Goal: Task Accomplishment & Management: Complete application form

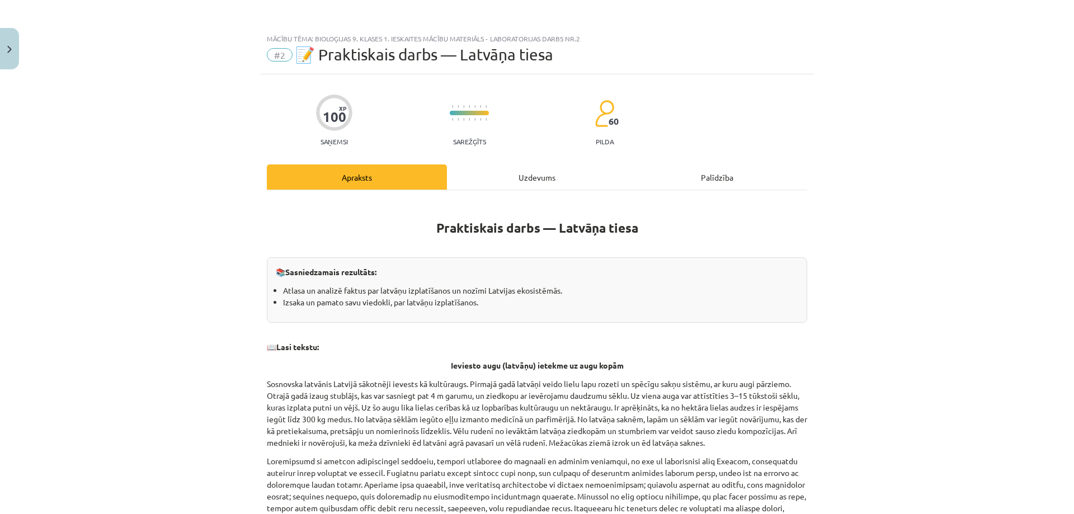
click at [526, 174] on div "Uzdevums" at bounding box center [537, 176] width 180 height 25
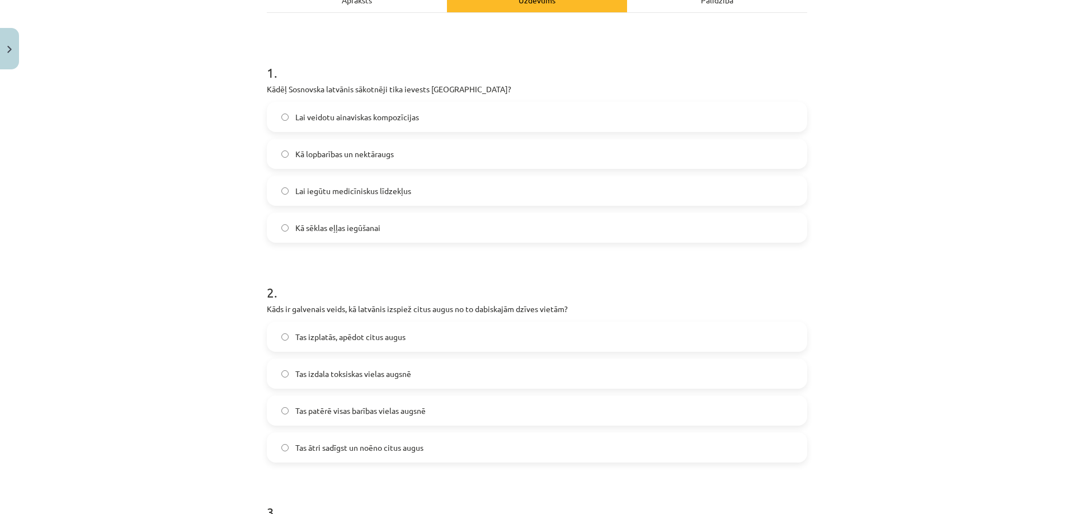
scroll to position [84, 0]
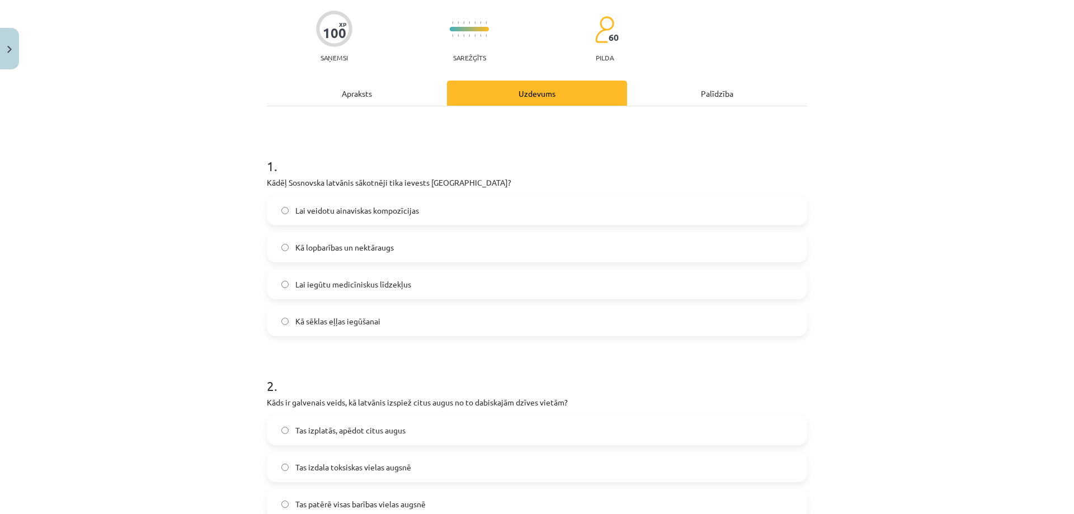
click at [366, 91] on div "Apraksts" at bounding box center [357, 93] width 180 height 25
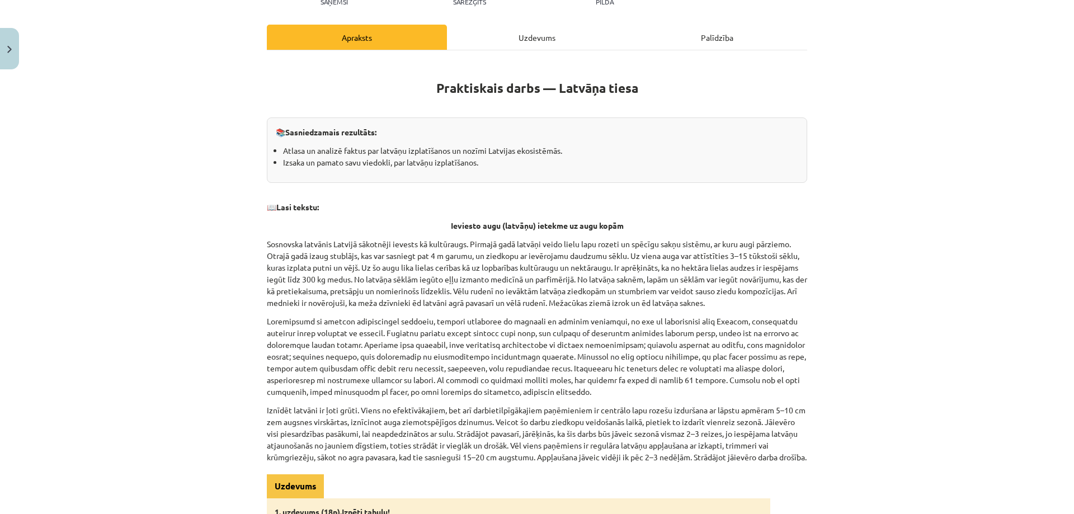
scroll to position [196, 0]
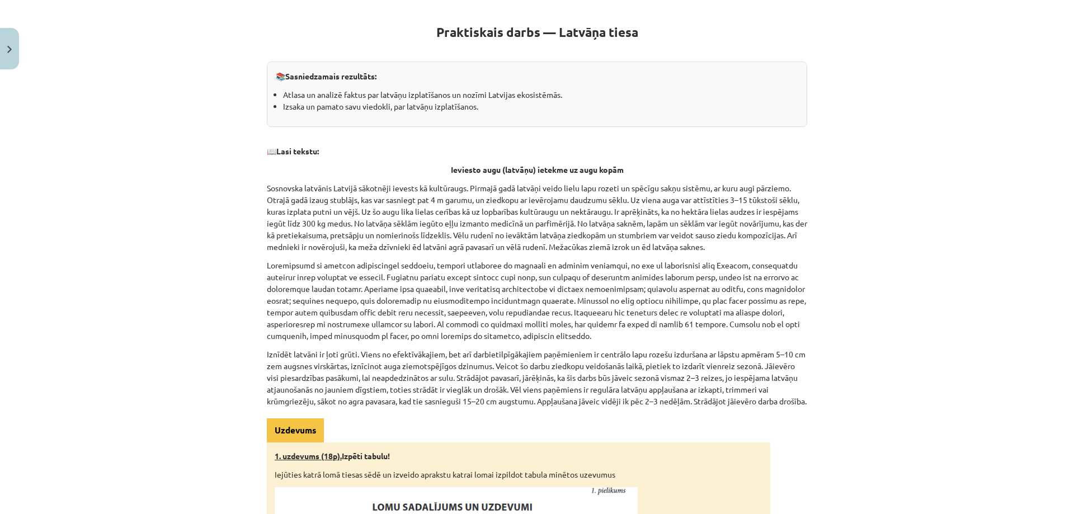
drag, startPoint x: 403, startPoint y: 83, endPoint x: 152, endPoint y: 225, distance: 287.8
click at [152, 225] on div "Mācību tēma: Bioloģijas 9. klases 1. ieskaites mācību materiāls - laboratorijas…" at bounding box center [537, 257] width 1074 height 514
drag, startPoint x: 127, startPoint y: 112, endPoint x: 68, endPoint y: 332, distance: 227.6
click at [68, 332] on div "Mācību tēma: Bioloģijas 9. klases 1. ieskaites mācību materiāls - laboratorijas…" at bounding box center [537, 257] width 1074 height 514
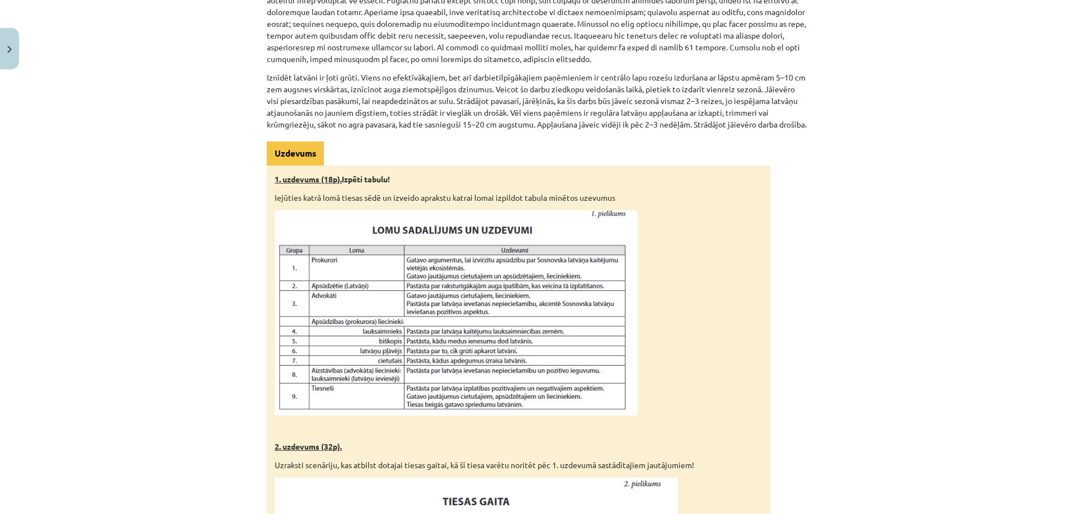
scroll to position [476, 0]
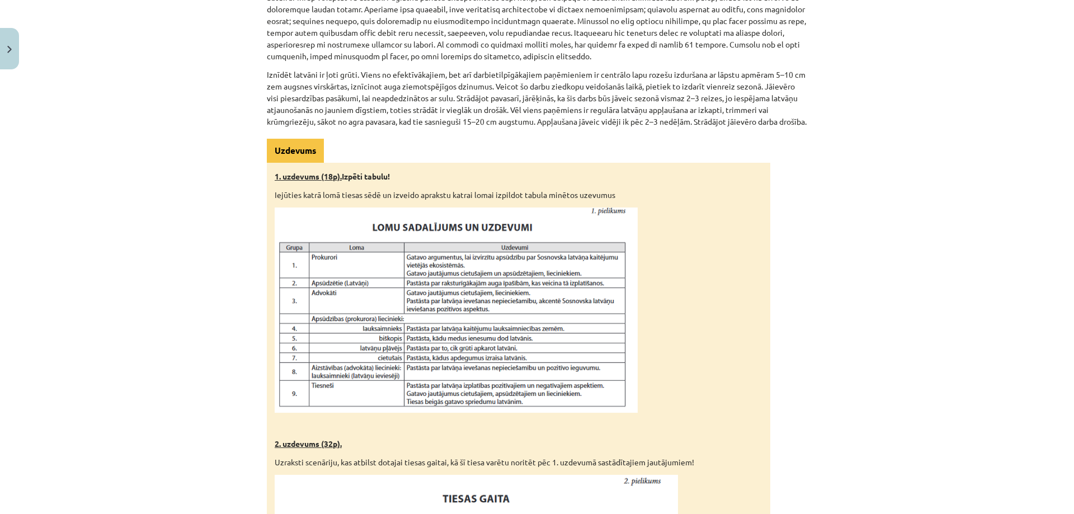
drag, startPoint x: 54, startPoint y: 285, endPoint x: 100, endPoint y: 394, distance: 118.3
click at [100, 394] on div "Mācību tēma: Bioloģijas 9. klases 1. ieskaites mācību materiāls - laboratorijas…" at bounding box center [537, 257] width 1074 height 514
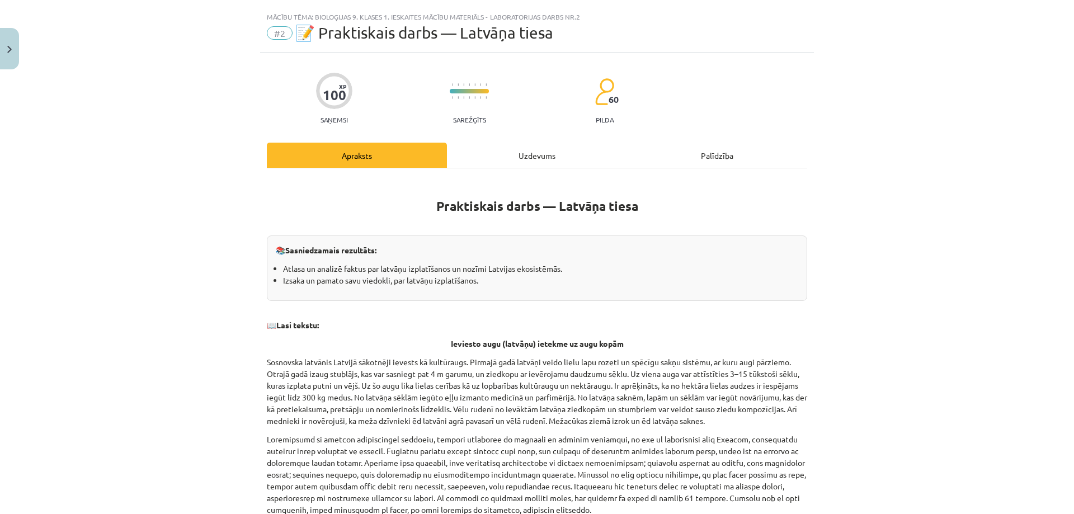
scroll to position [12, 0]
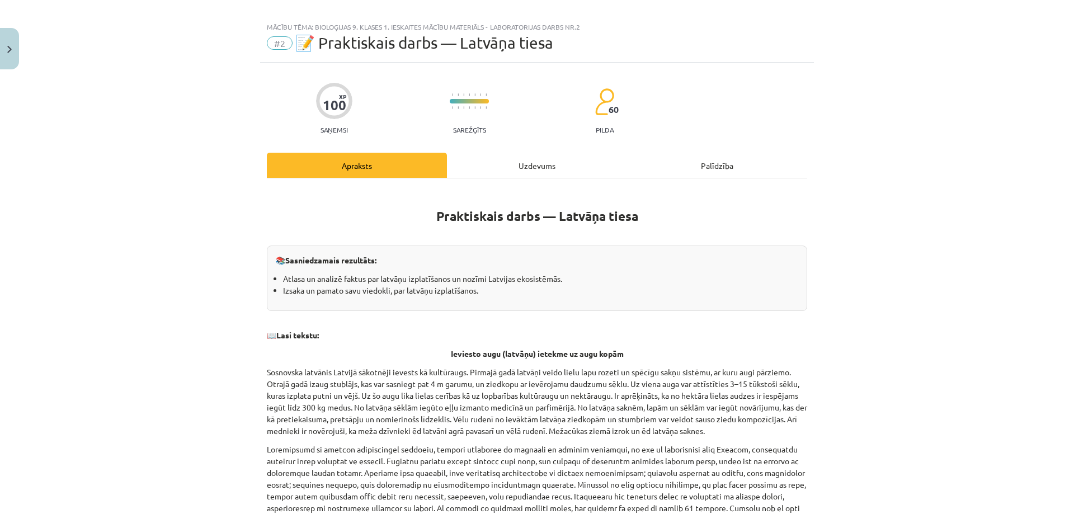
click at [563, 169] on div "Uzdevums" at bounding box center [537, 165] width 180 height 25
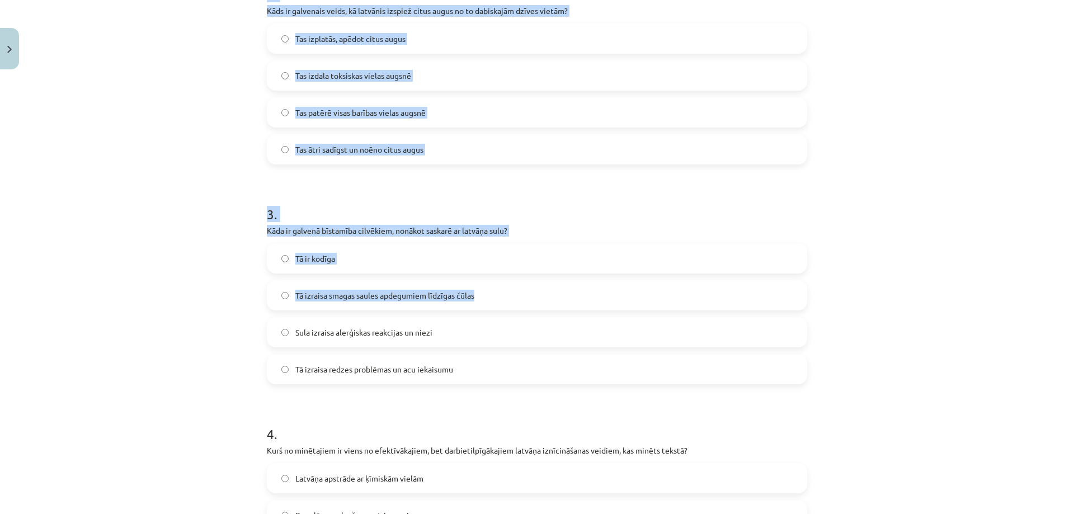
scroll to position [915, 0]
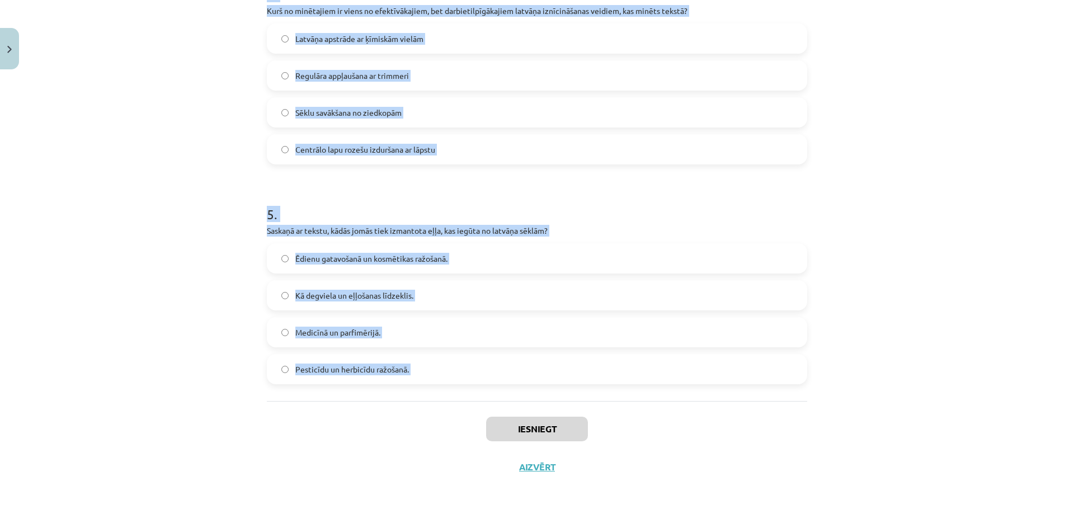
drag, startPoint x: 258, startPoint y: 237, endPoint x: 492, endPoint y: 404, distance: 288.0
drag, startPoint x: 467, startPoint y: 218, endPoint x: 424, endPoint y: 232, distance: 44.9
copy form "Kādēļ Sosnovska latvānis sākotnēji tika ievests Latvijā? Lai veidotu ainaviskas…"
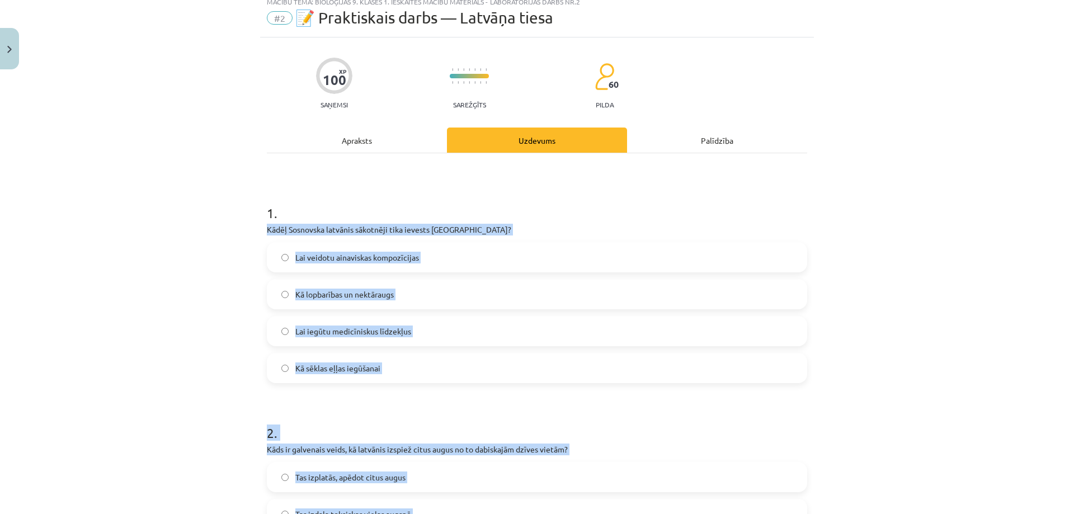
scroll to position [0, 0]
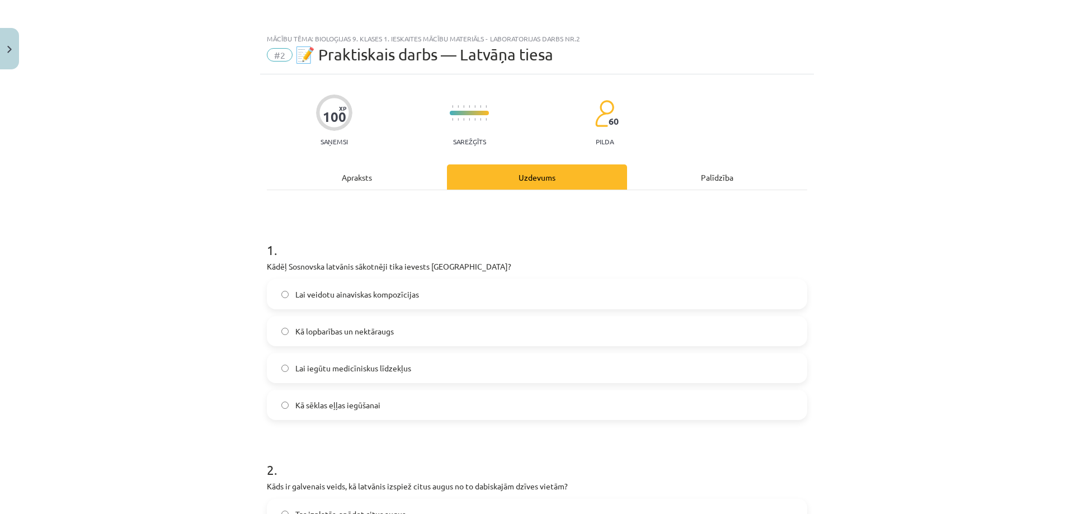
click at [342, 171] on div "Apraksts" at bounding box center [357, 176] width 180 height 25
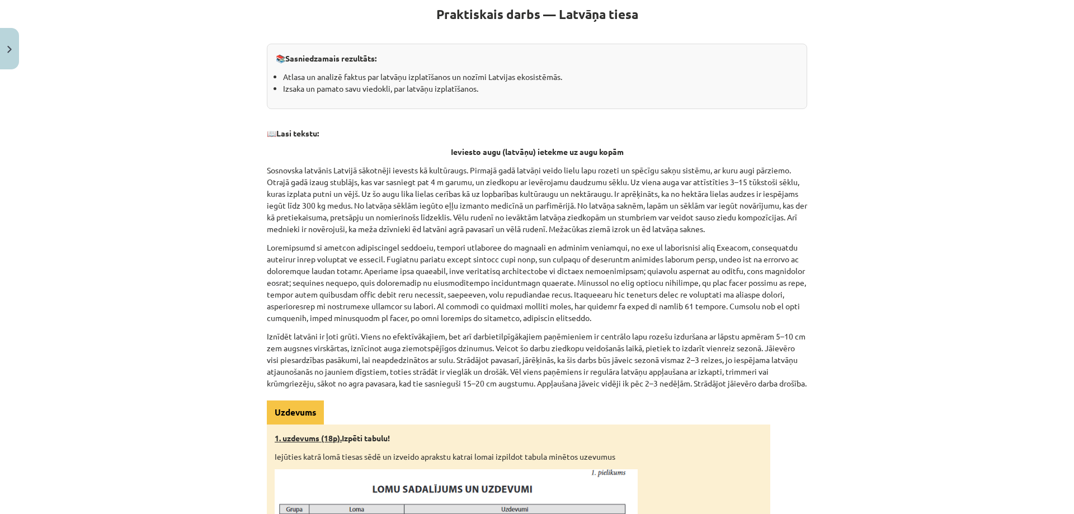
scroll to position [196, 0]
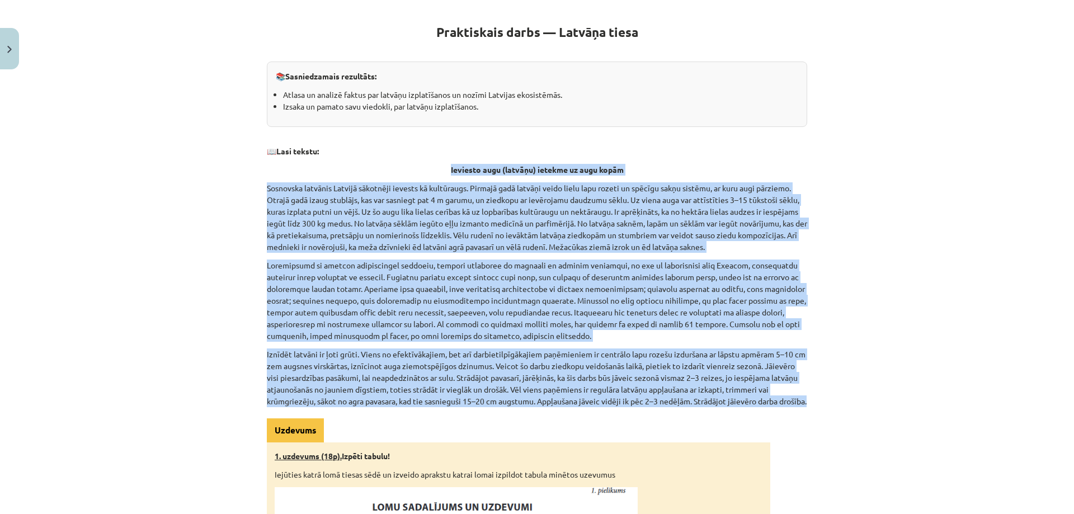
drag, startPoint x: 440, startPoint y: 167, endPoint x: 567, endPoint y: 410, distance: 274.0
copy div "Ieviesto augu (latvāņu) ietekme uz augu kopām Sosnovska latvānis Latvijā sākotn…"
drag, startPoint x: 117, startPoint y: 355, endPoint x: 110, endPoint y: 347, distance: 10.7
click at [117, 355] on div "Mācību tēma: Bioloģijas 9. klases 1. ieskaites mācību materiāls - laboratorijas…" at bounding box center [537, 257] width 1074 height 514
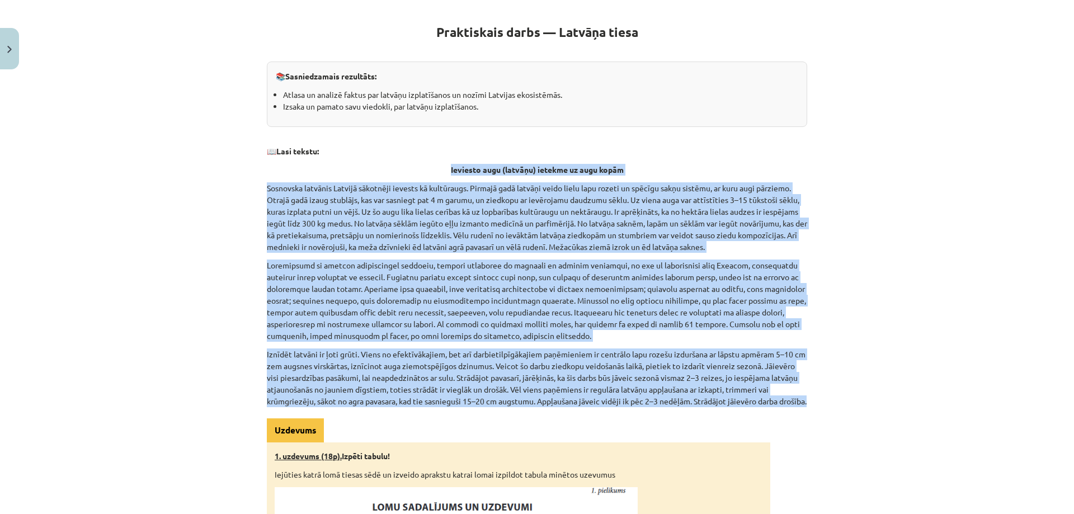
click at [267, 168] on p "Ieviesto augu (latvāņu) ietekme uz augu kopām" at bounding box center [537, 170] width 540 height 12
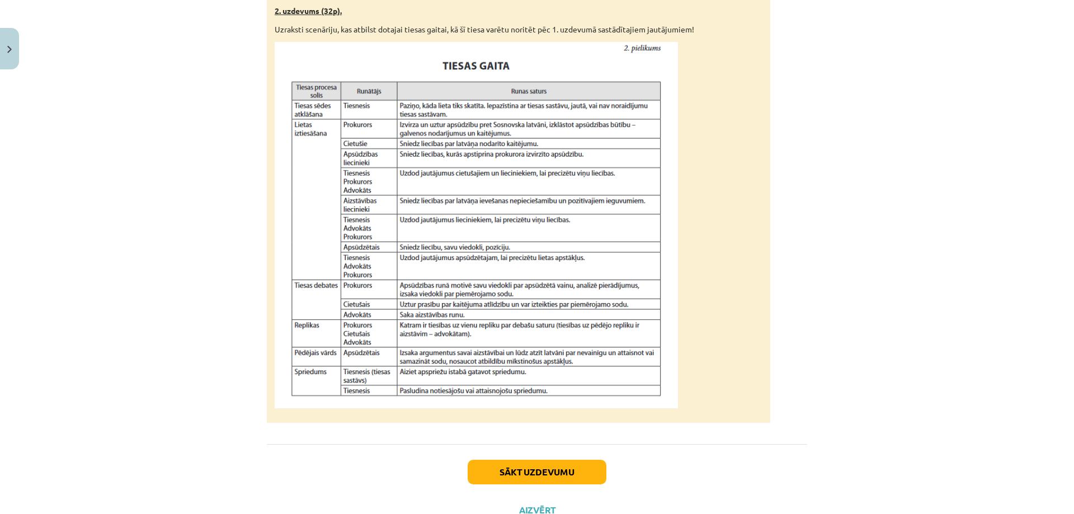
scroll to position [963, 0]
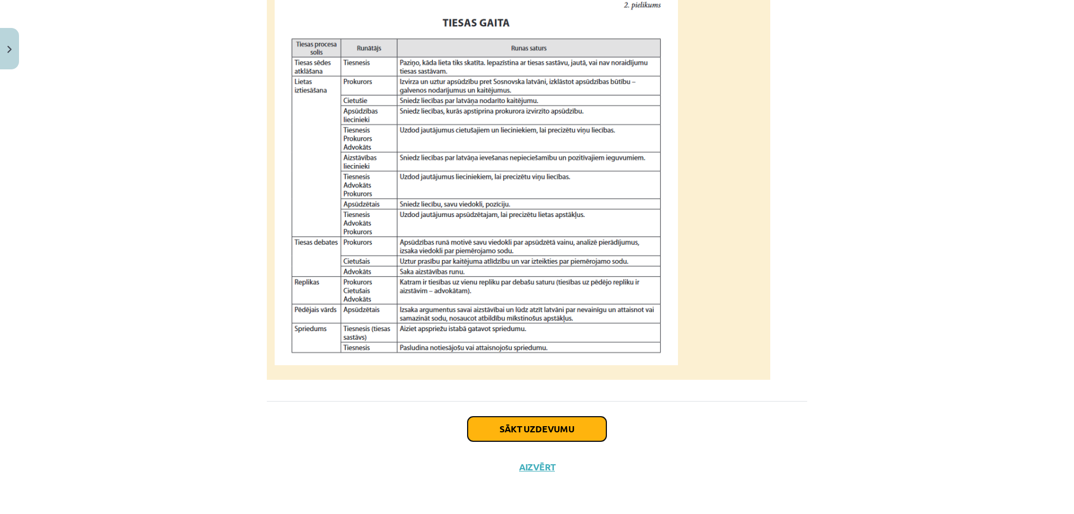
click at [497, 430] on button "Sākt uzdevumu" at bounding box center [537, 429] width 139 height 25
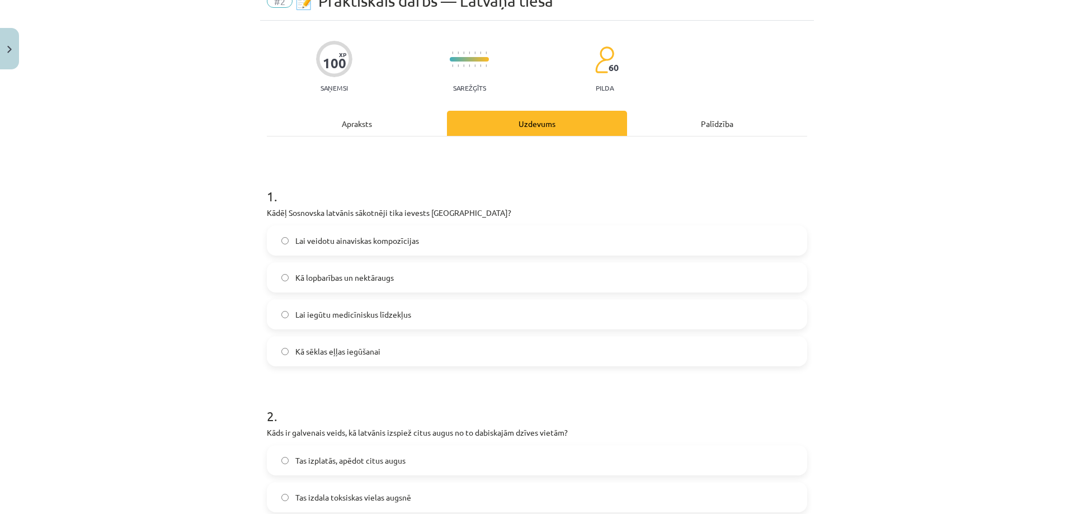
scroll to position [28, 0]
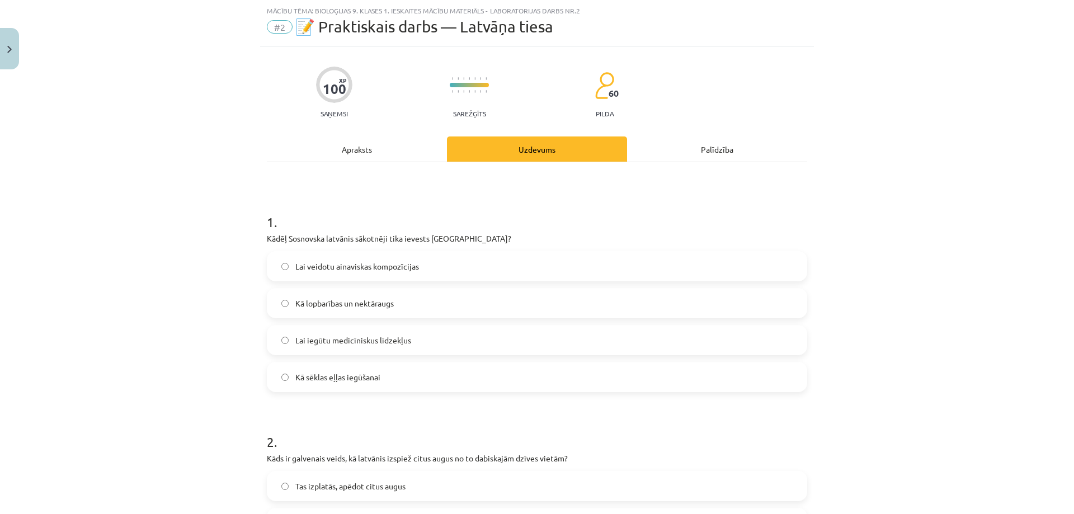
click at [314, 304] on span "Kā lopbarības un nektāraugs" at bounding box center [344, 304] width 98 height 12
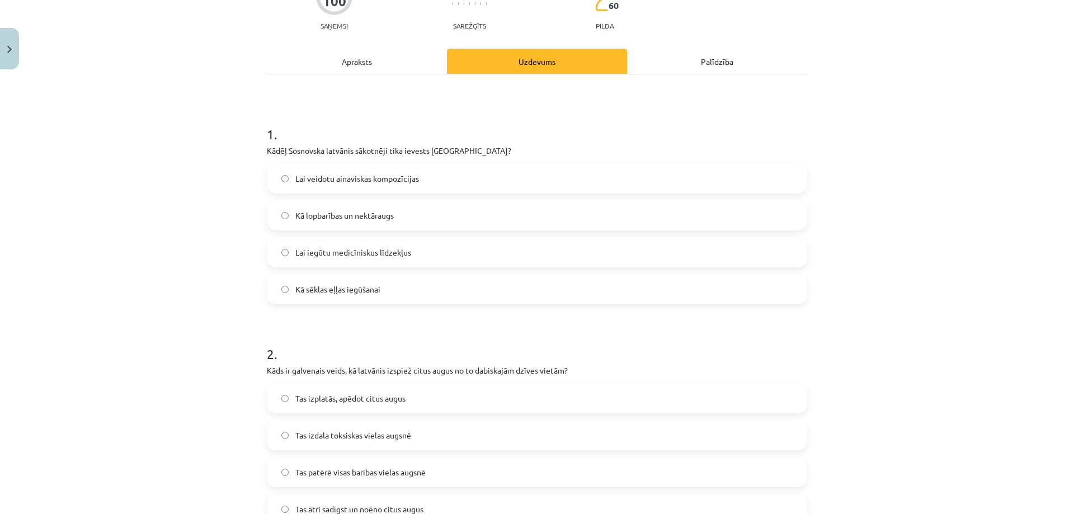
scroll to position [364, 0]
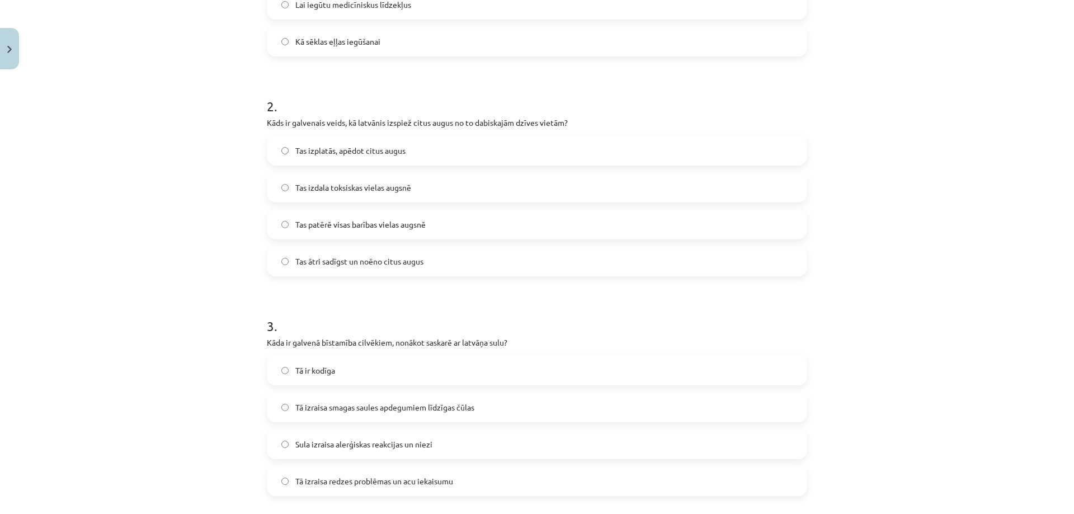
click at [401, 266] on span "Tas ātri sadīgst un noēno citus augus" at bounding box center [359, 262] width 128 height 12
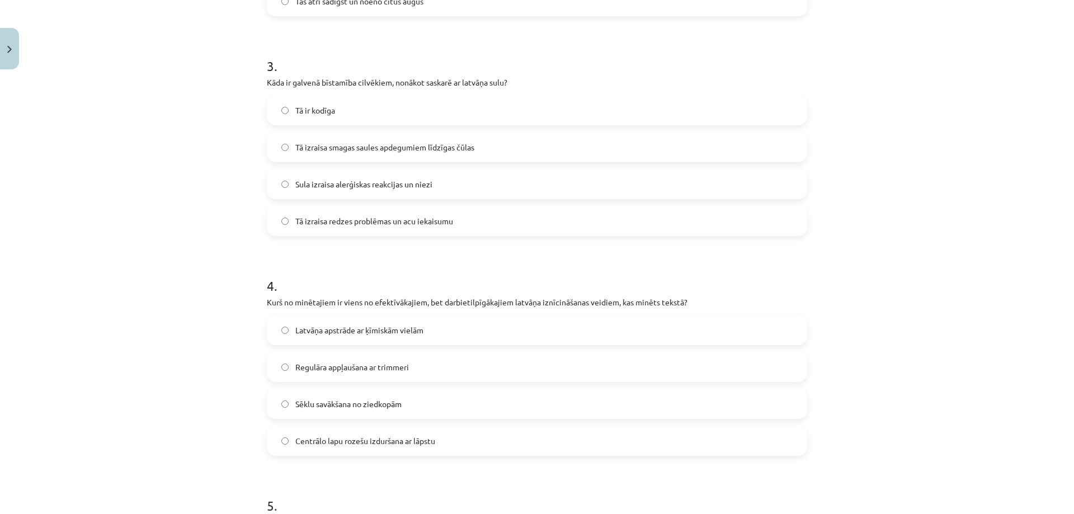
scroll to position [643, 0]
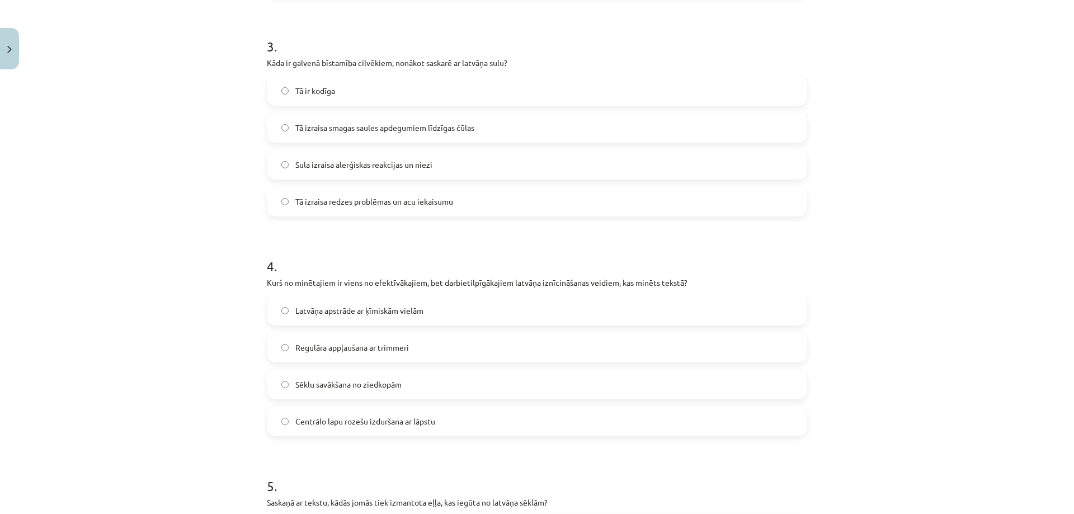
click at [438, 129] on span "Tā izraisa smagas saules apdegumiem līdzīgas čūlas" at bounding box center [384, 128] width 179 height 12
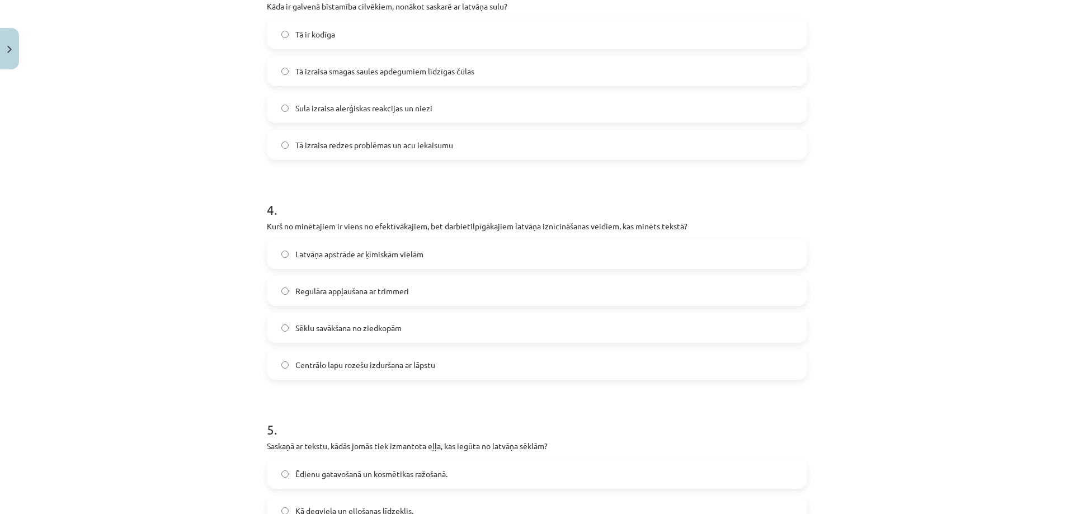
scroll to position [867, 0]
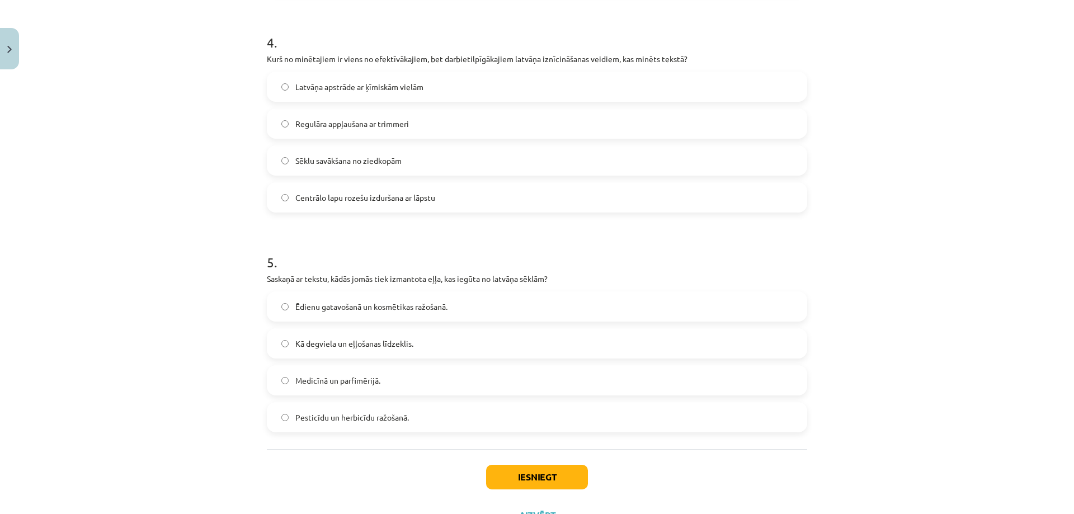
click at [431, 200] on span "Centrālo lapu rozešu izduršana ar lāpstu" at bounding box center [365, 198] width 140 height 12
click at [332, 370] on label "Medicīnā un parfimērijā." at bounding box center [537, 380] width 538 height 28
click at [547, 478] on button "Iesniegt" at bounding box center [537, 477] width 102 height 25
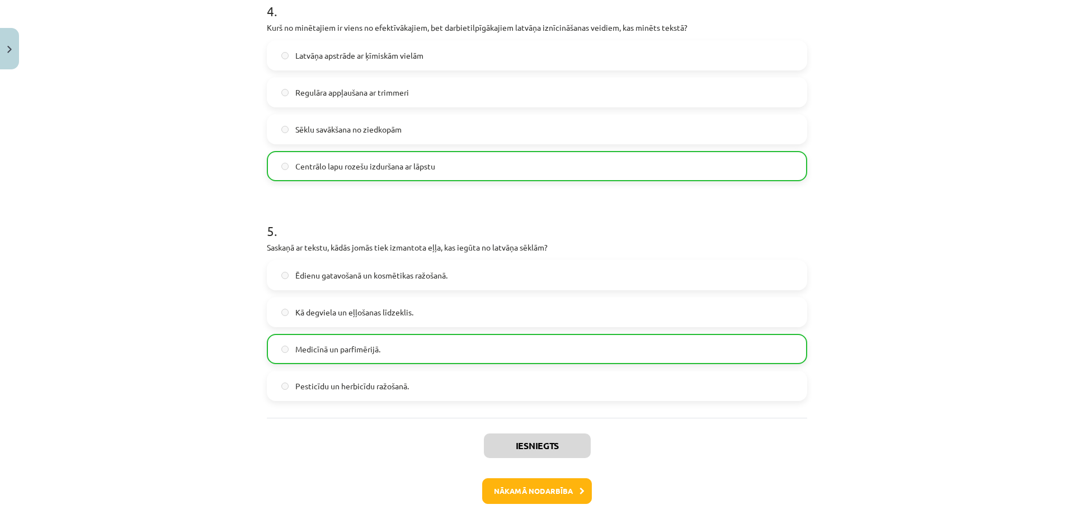
scroll to position [951, 0]
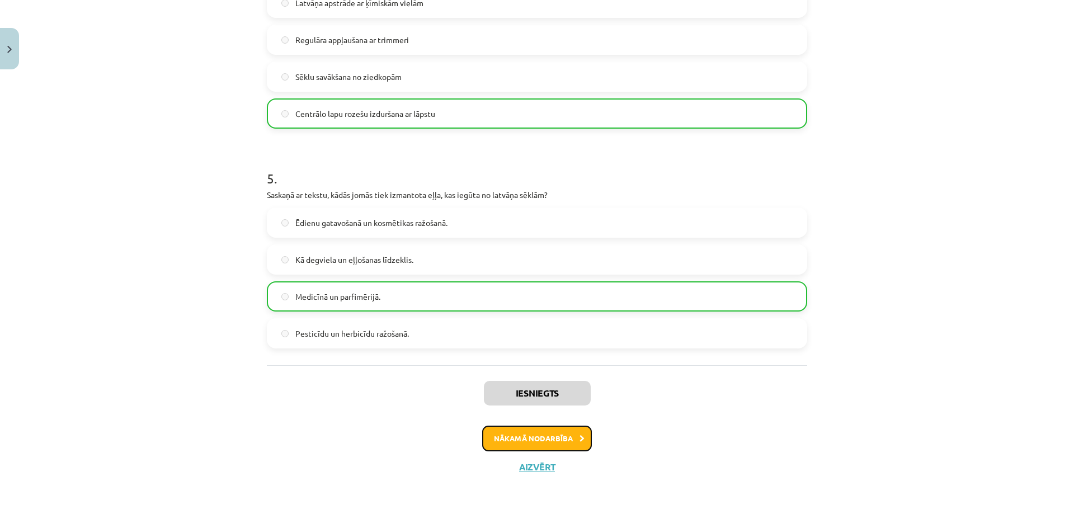
click at [549, 450] on button "Nākamā nodarbība" at bounding box center [537, 439] width 110 height 26
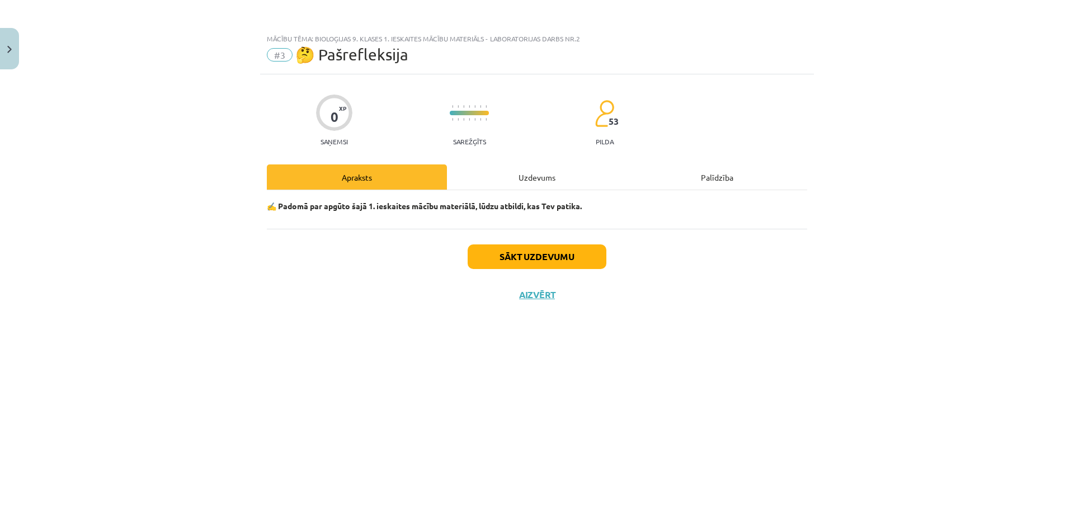
scroll to position [0, 0]
click at [508, 258] on button "Sākt uzdevumu" at bounding box center [537, 256] width 139 height 25
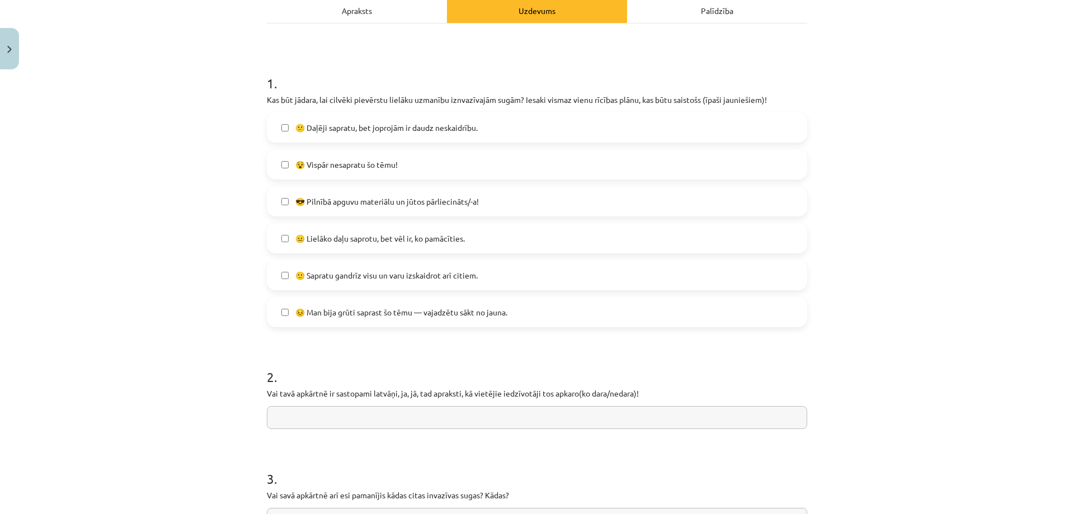
scroll to position [168, 0]
click at [313, 279] on span "🙂 Sapratu gandrīz visu un varu izskaidrot arī citiem." at bounding box center [386, 275] width 182 height 12
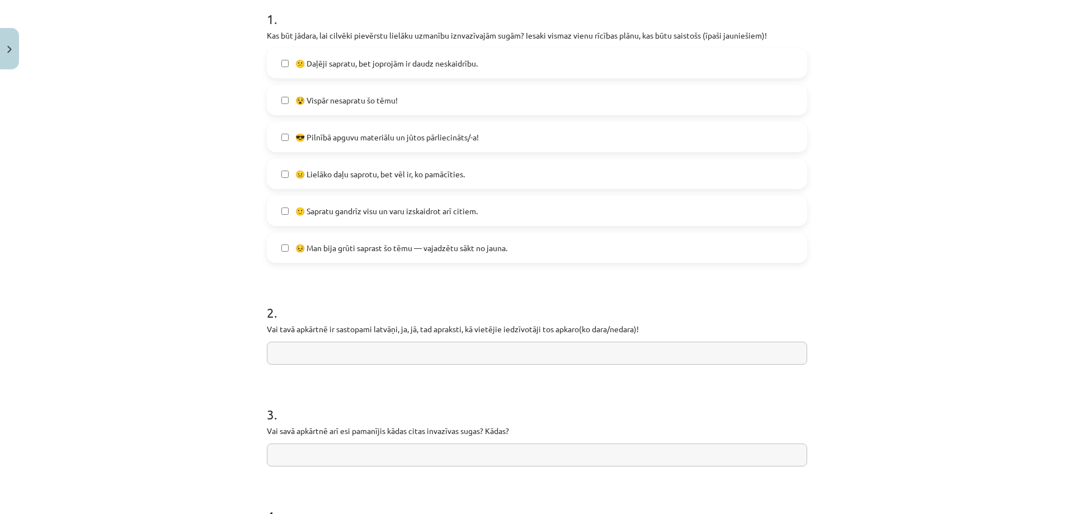
scroll to position [392, 0]
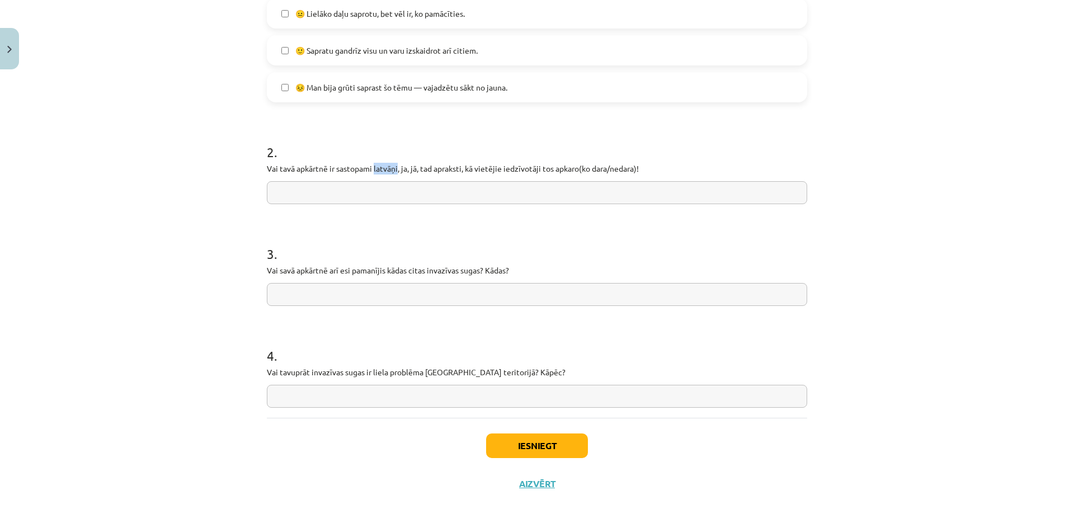
drag, startPoint x: 370, startPoint y: 165, endPoint x: 396, endPoint y: 167, distance: 25.3
click at [396, 167] on p "Vai tavā apkārtnē ir sastopami latvāņi, ja, jā, tad apraksti, kā vietējie iedzī…" at bounding box center [537, 169] width 540 height 12
click at [328, 194] on input "text" at bounding box center [537, 192] width 540 height 23
type input "**********"
click at [449, 294] on input "text" at bounding box center [537, 294] width 540 height 23
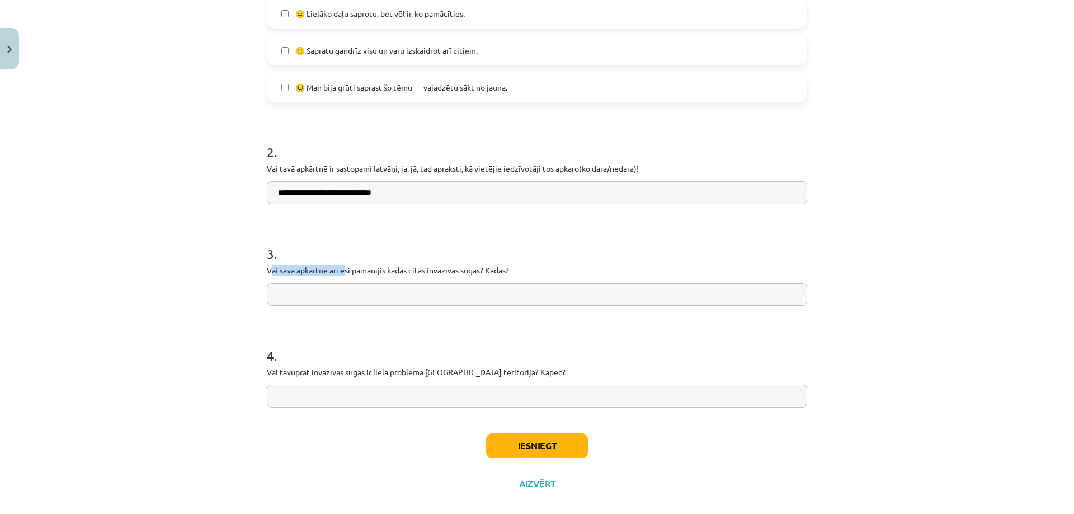
drag, startPoint x: 265, startPoint y: 268, endPoint x: 341, endPoint y: 265, distance: 76.1
click at [341, 265] on p "Vai savā apkārtnē arī esi pamanījis kādas citas invazīvas sugas? Kādas?" at bounding box center [537, 271] width 540 height 12
click at [332, 304] on input "text" at bounding box center [537, 294] width 540 height 23
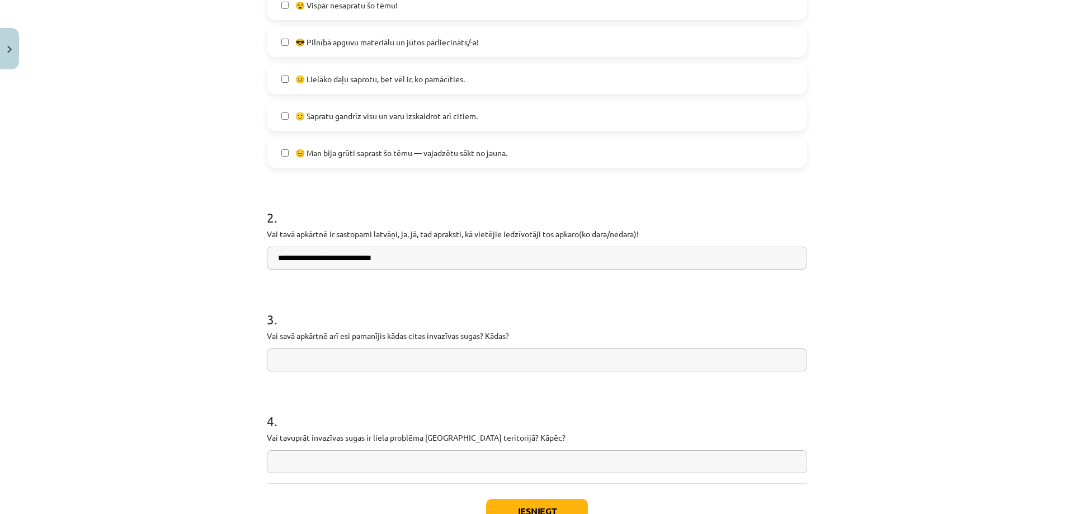
scroll to position [336, 0]
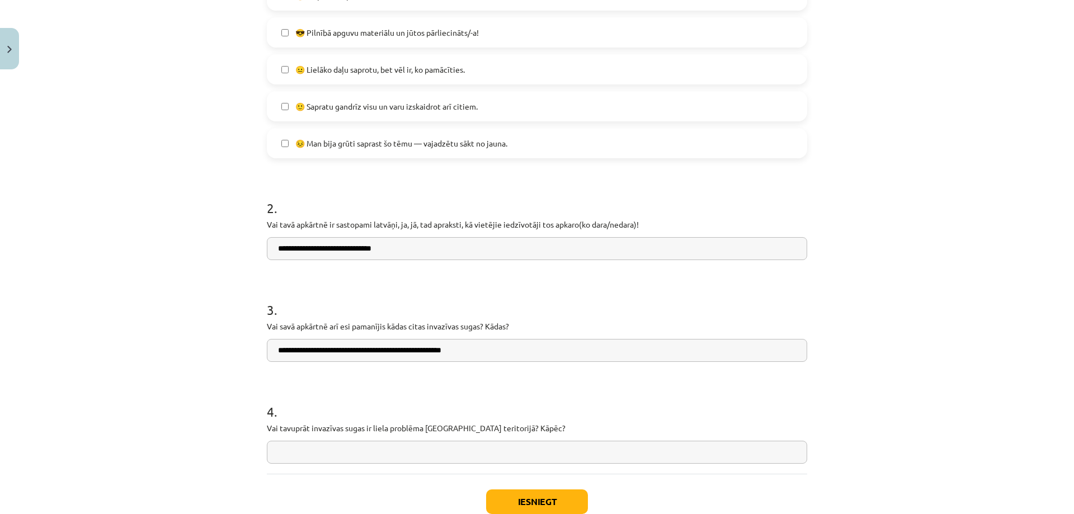
type input "**********"
click at [374, 457] on input "text" at bounding box center [537, 452] width 540 height 23
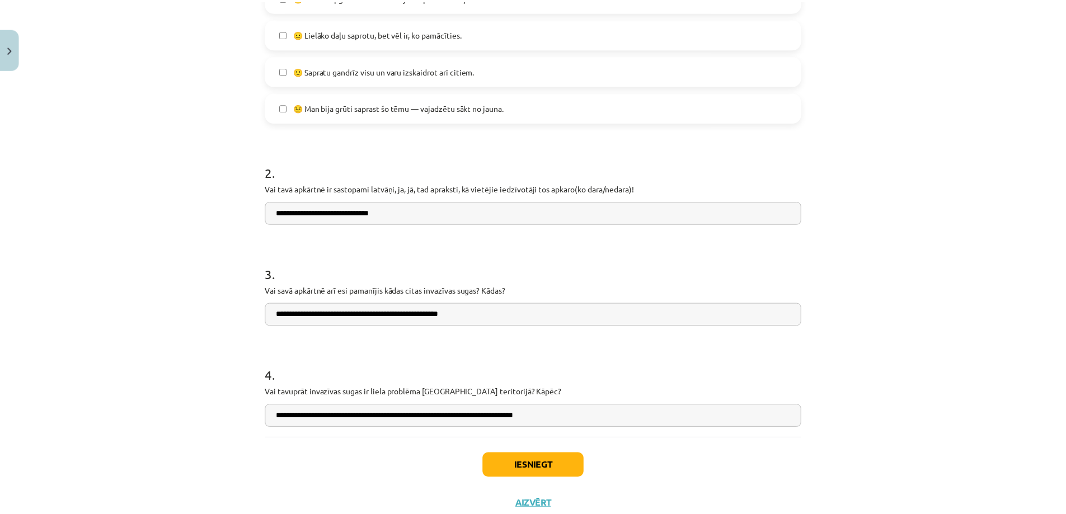
scroll to position [408, 0]
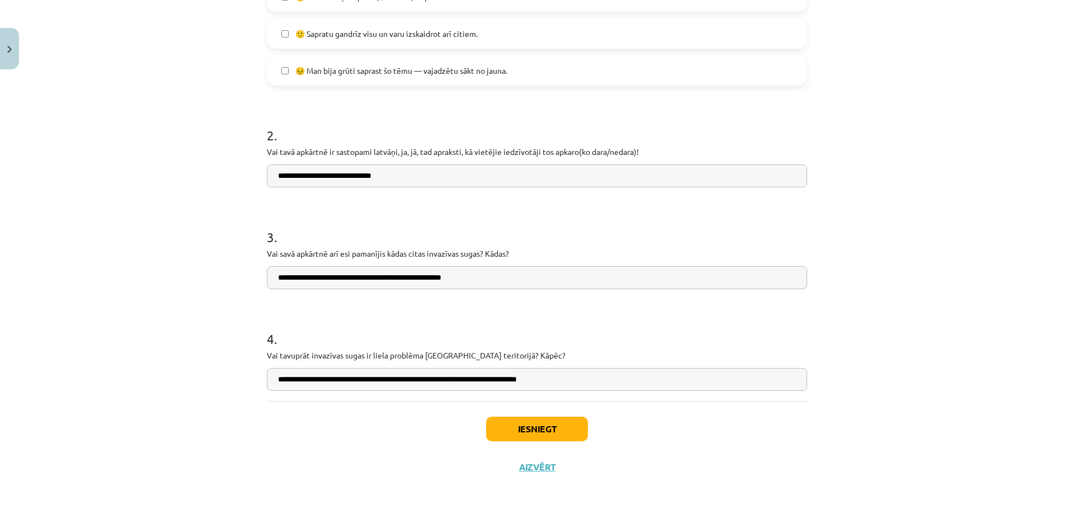
type input "**********"
click at [558, 440] on button "Iesniegt" at bounding box center [537, 429] width 102 height 25
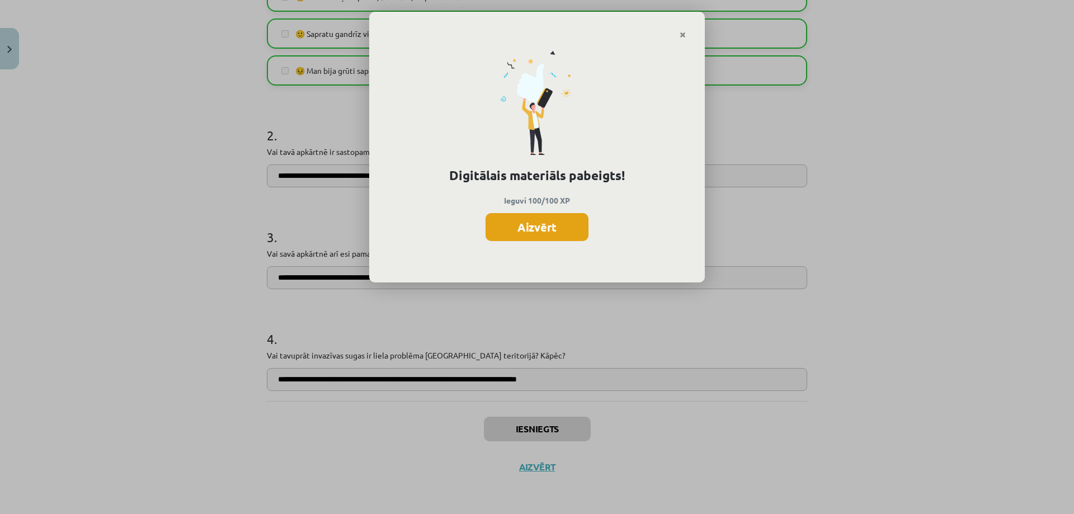
click at [547, 229] on button "Aizvērt" at bounding box center [537, 227] width 103 height 28
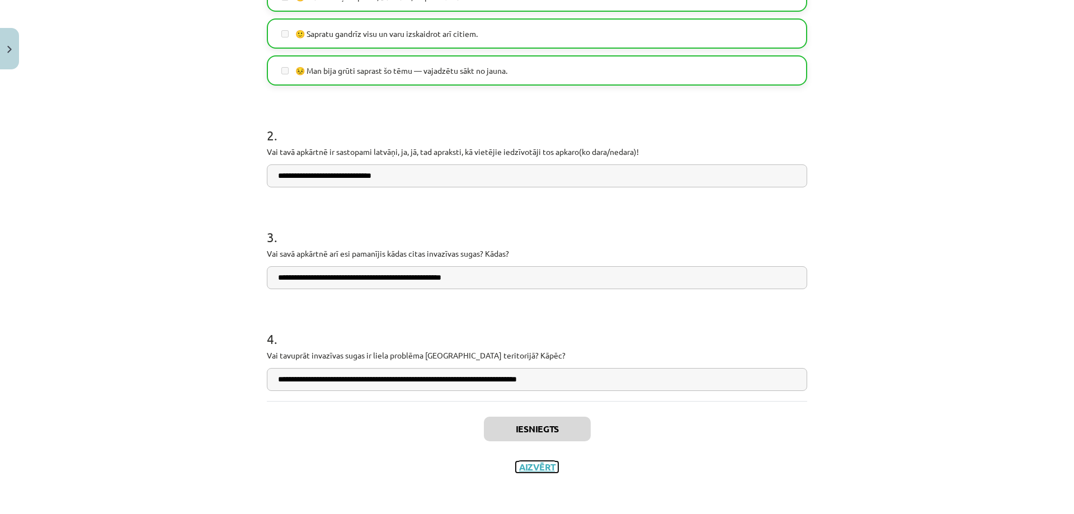
click at [539, 469] on button "Aizvērt" at bounding box center [537, 467] width 43 height 11
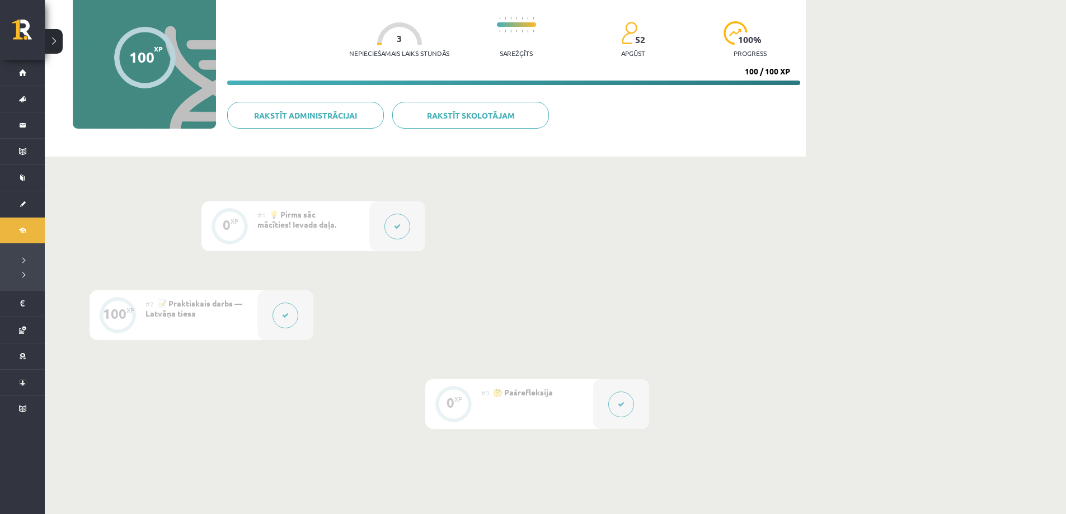
scroll to position [0, 0]
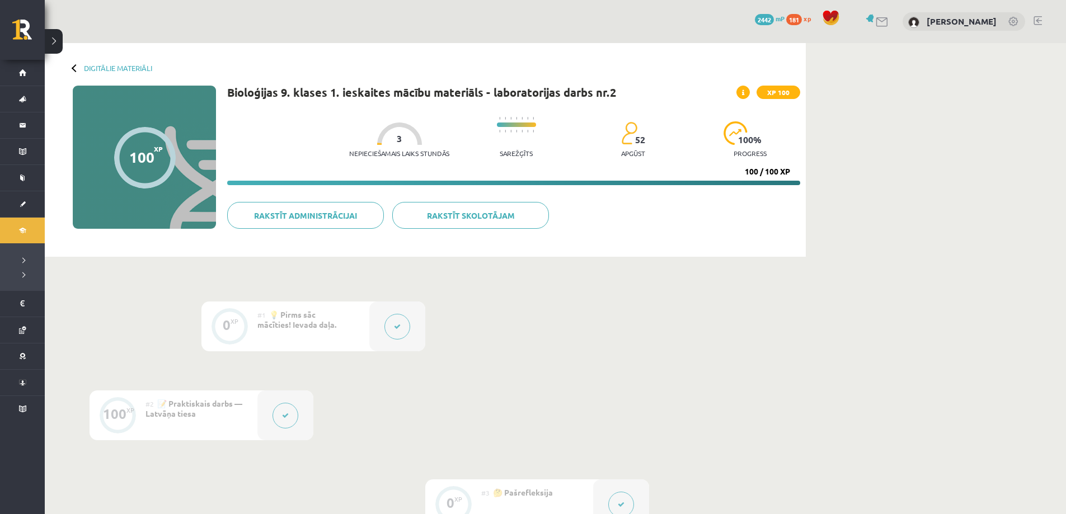
click at [53, 41] on button at bounding box center [54, 41] width 18 height 25
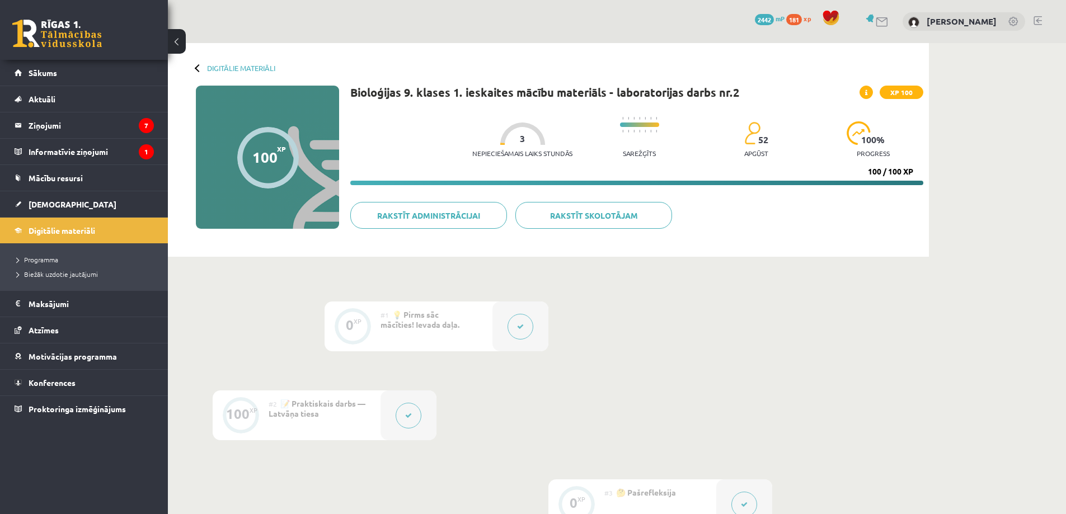
click at [234, 76] on div "Digitālie materiāli 100 XP XP 100 100 / 100 XP Bioloģijas 9. klases 1. ieskaite…" at bounding box center [548, 150] width 761 height 214
click at [237, 65] on link "Digitālie materiāli" at bounding box center [241, 68] width 68 height 8
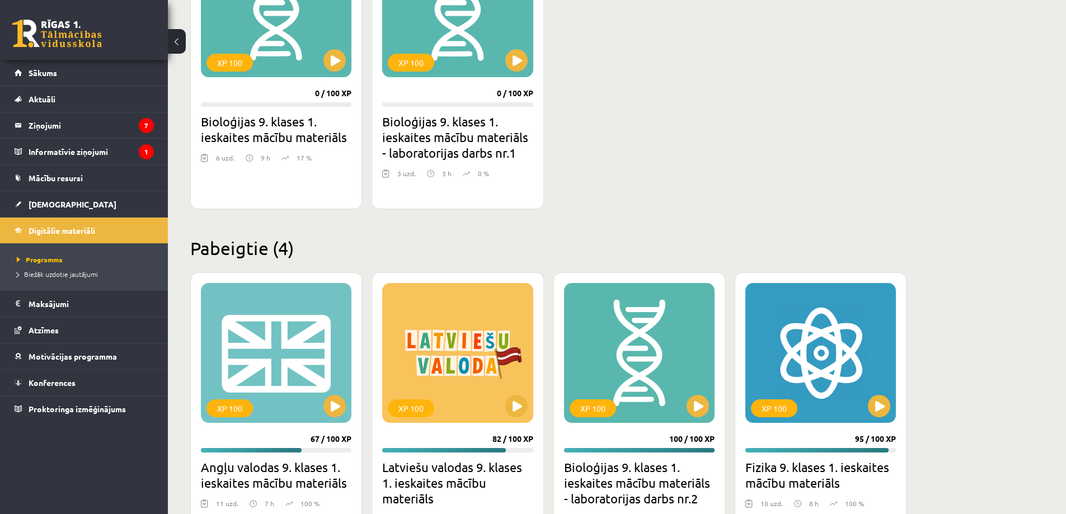
scroll to position [455, 0]
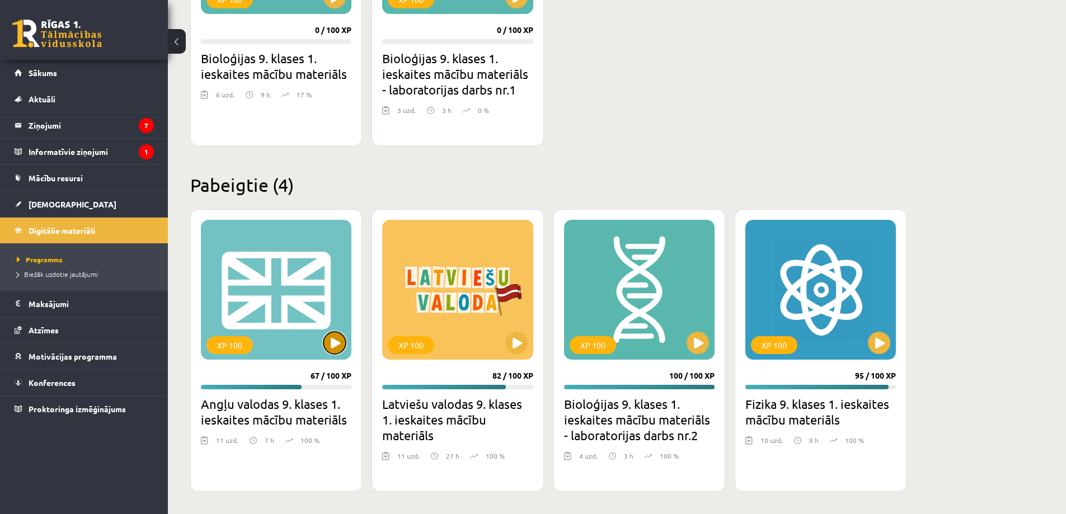
click at [343, 344] on button at bounding box center [334, 343] width 22 height 22
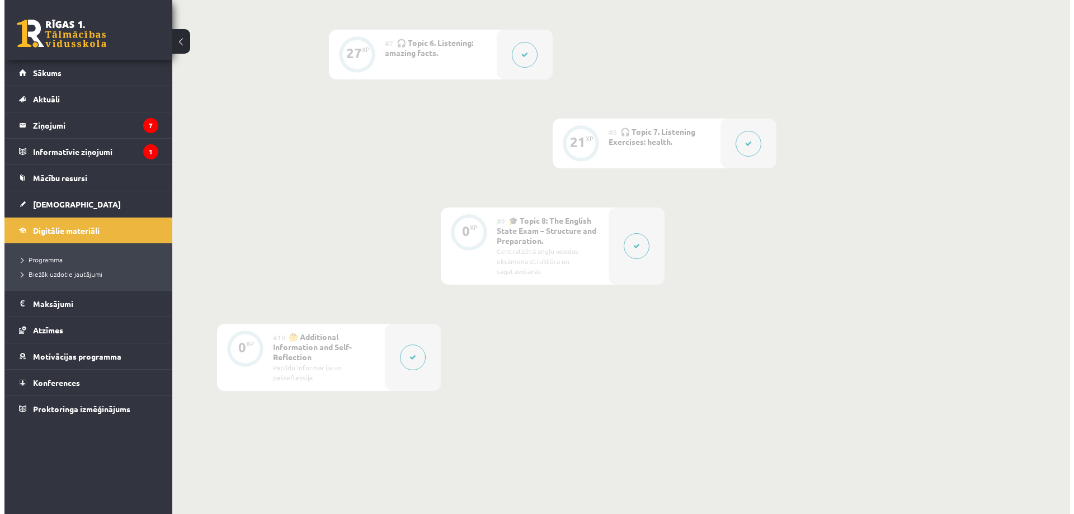
scroll to position [878, 0]
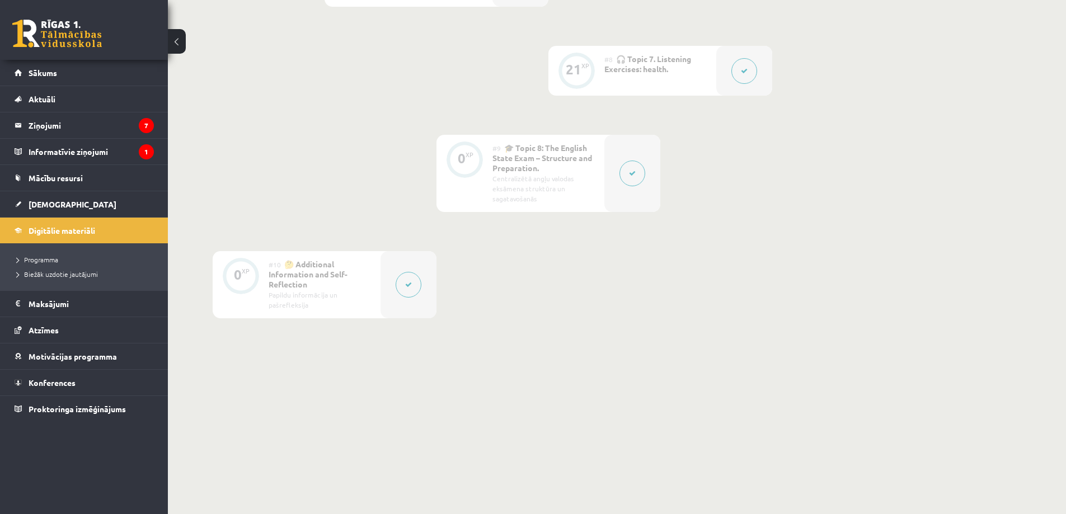
click at [631, 181] on button at bounding box center [632, 174] width 26 height 26
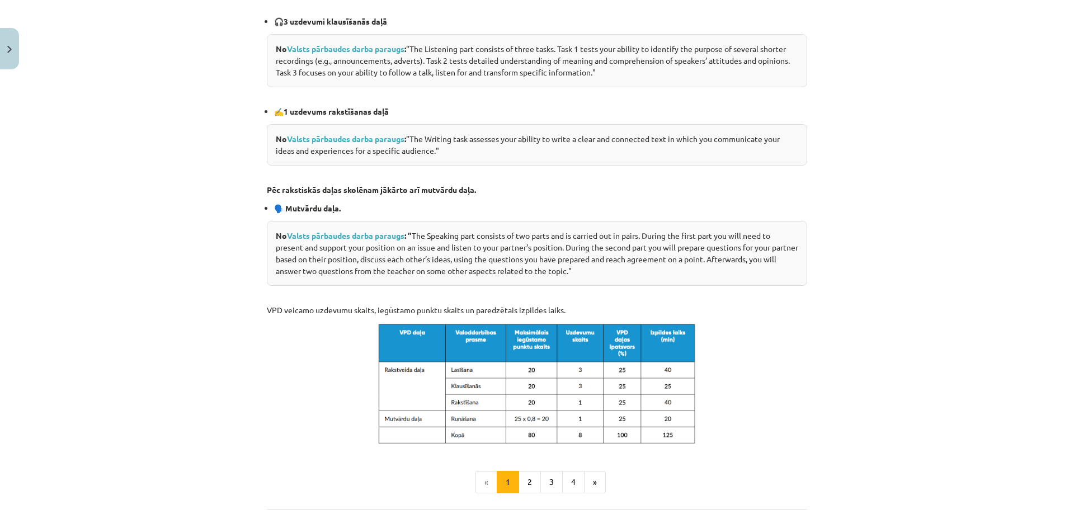
scroll to position [504, 0]
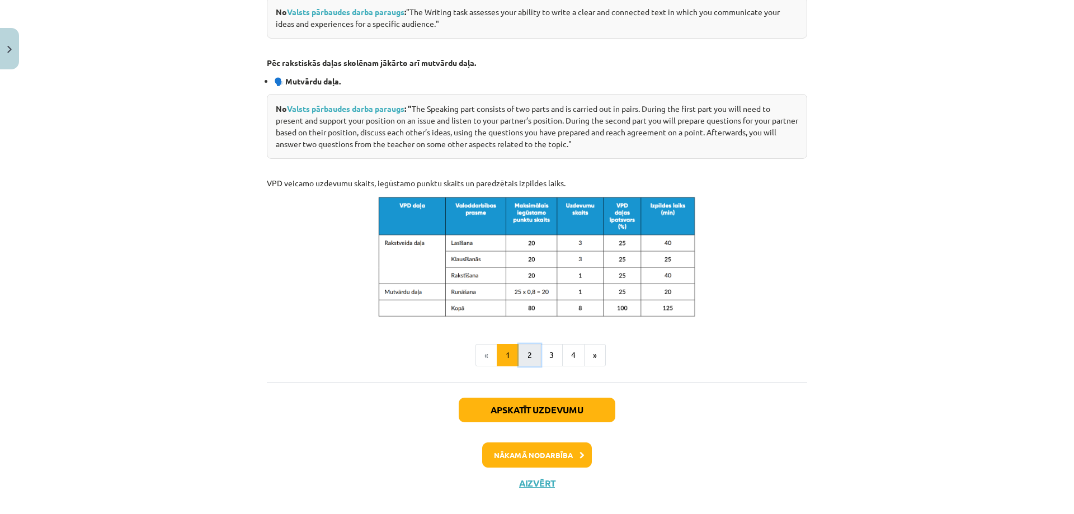
click at [519, 354] on button "2" at bounding box center [530, 355] width 22 height 22
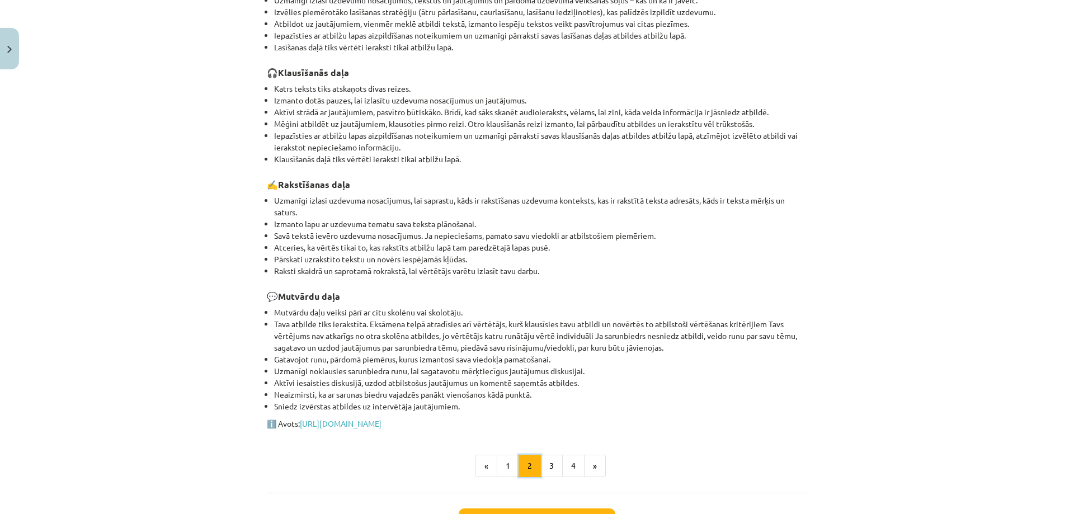
scroll to position [385, 0]
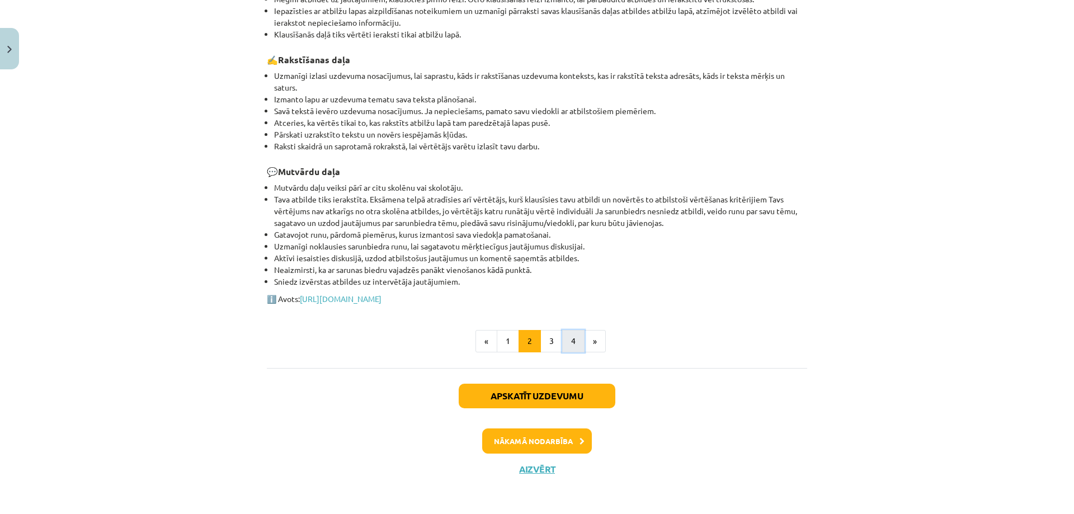
click at [567, 345] on button "4" at bounding box center [573, 341] width 22 height 22
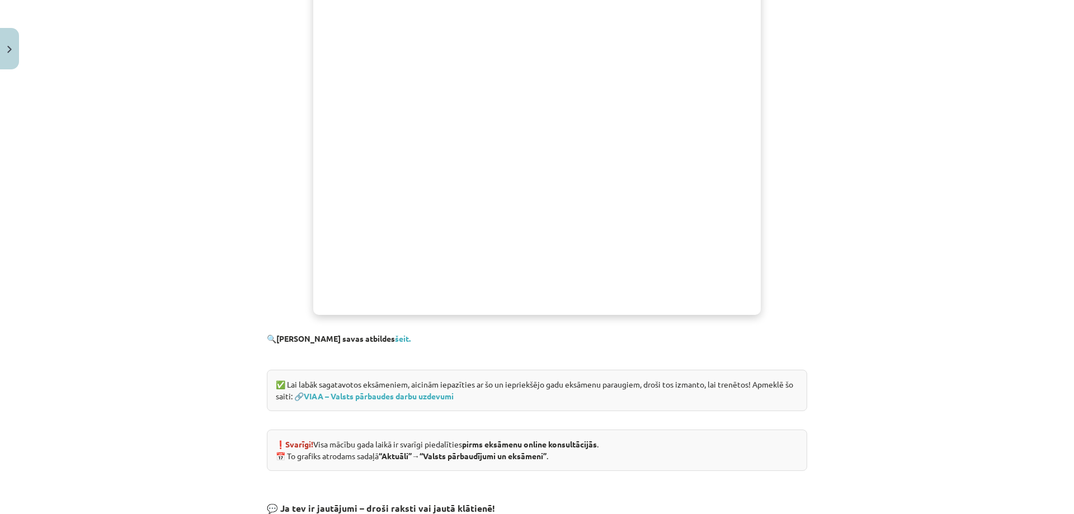
scroll to position [704, 0]
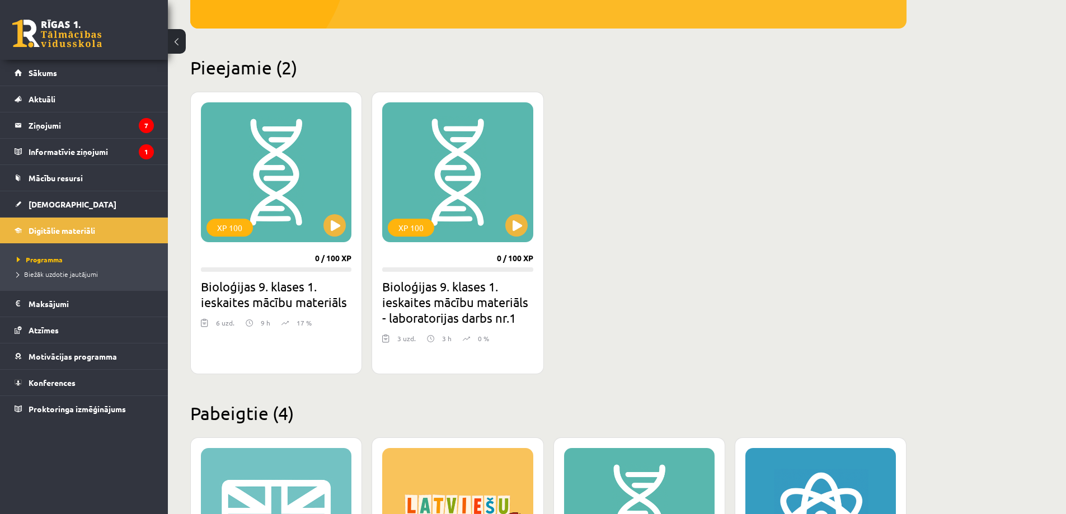
scroll to position [115, 0]
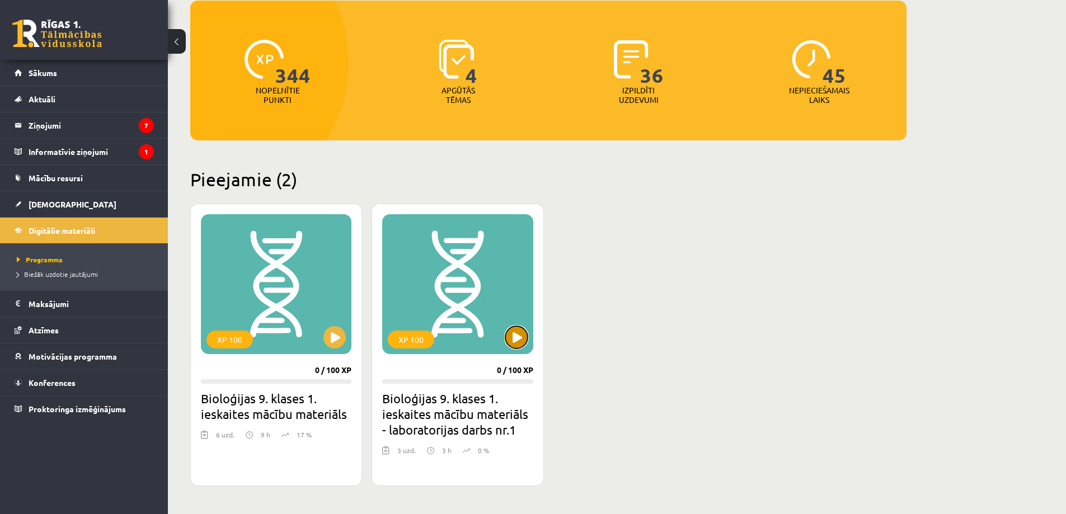
click at [520, 347] on button at bounding box center [516, 337] width 22 height 22
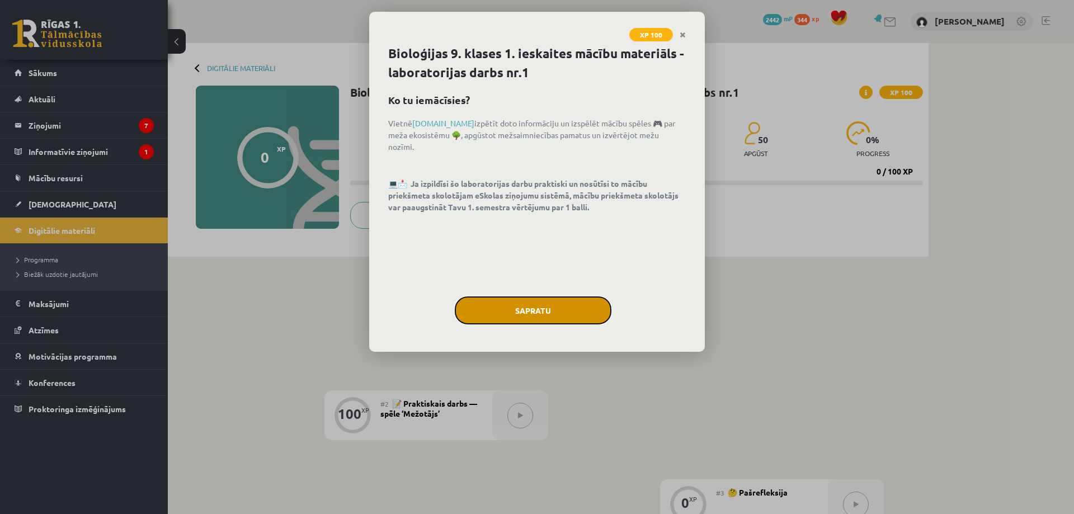
click at [518, 311] on button "Sapratu" at bounding box center [533, 311] width 157 height 28
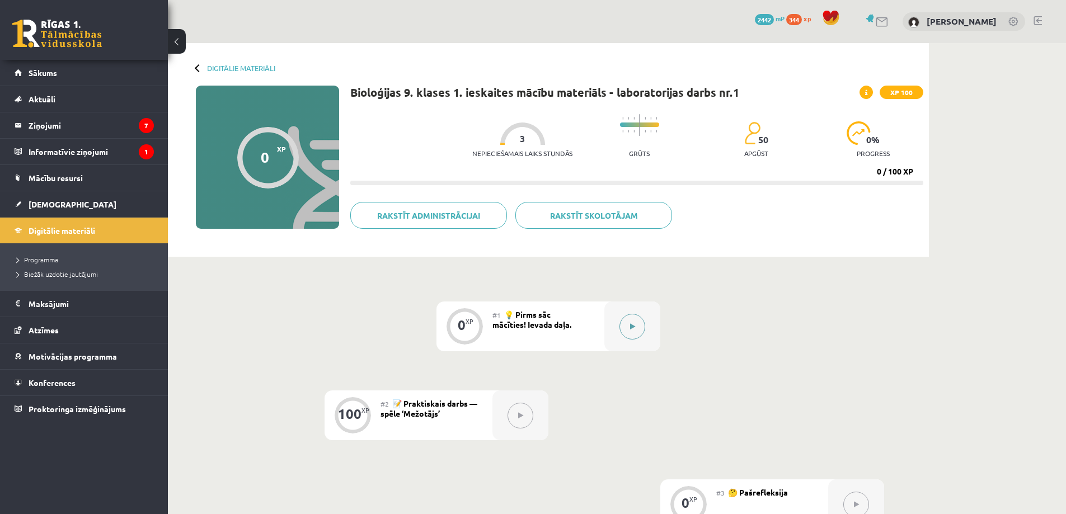
click at [636, 325] on button at bounding box center [632, 327] width 26 height 26
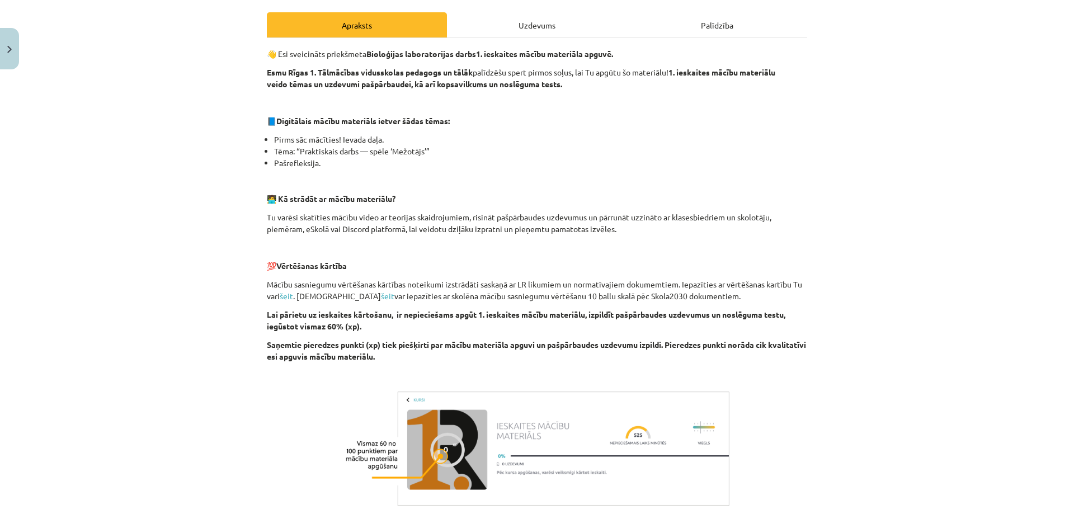
scroll to position [278, 0]
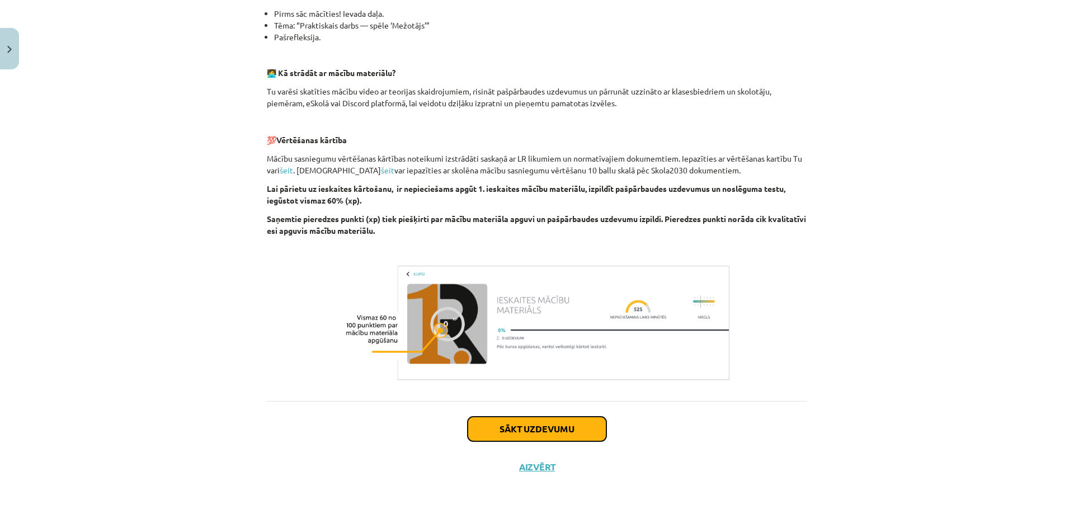
click at [538, 422] on button "Sākt uzdevumu" at bounding box center [537, 429] width 139 height 25
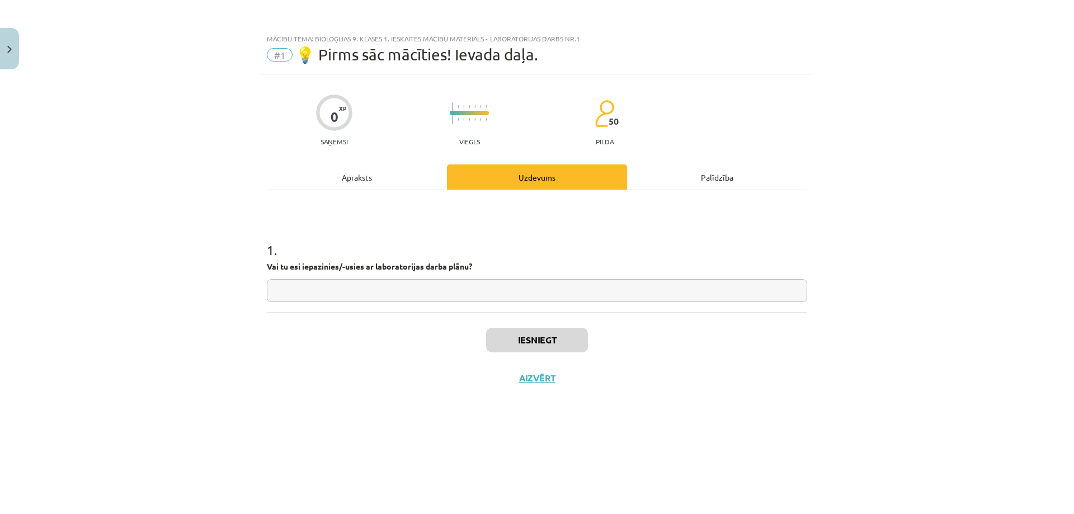
click at [400, 289] on input "text" at bounding box center [537, 290] width 540 height 23
type input "**"
click at [546, 335] on button "Iesniegt" at bounding box center [537, 340] width 102 height 25
click at [555, 382] on button "Nākamā nodarbība" at bounding box center [537, 386] width 110 height 26
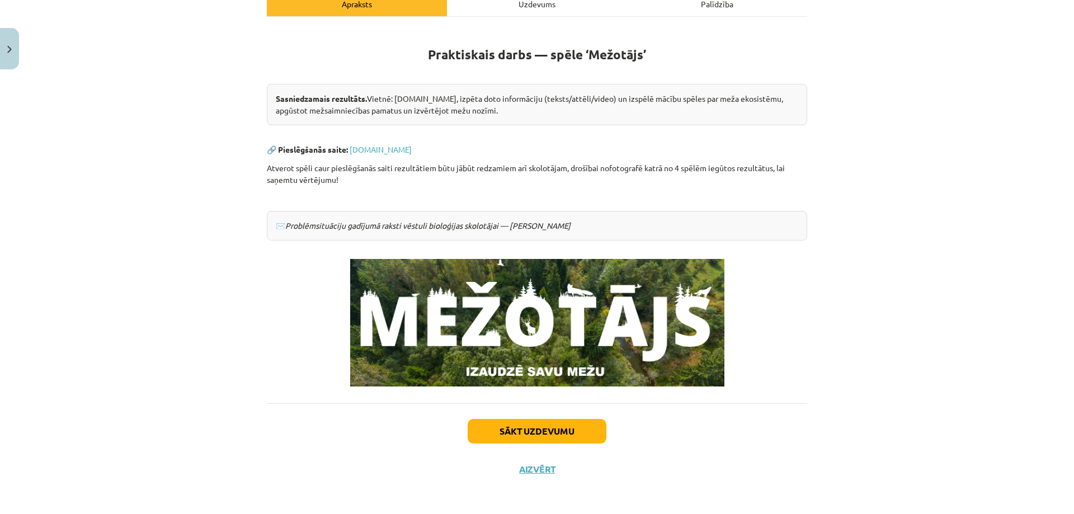
scroll to position [175, 0]
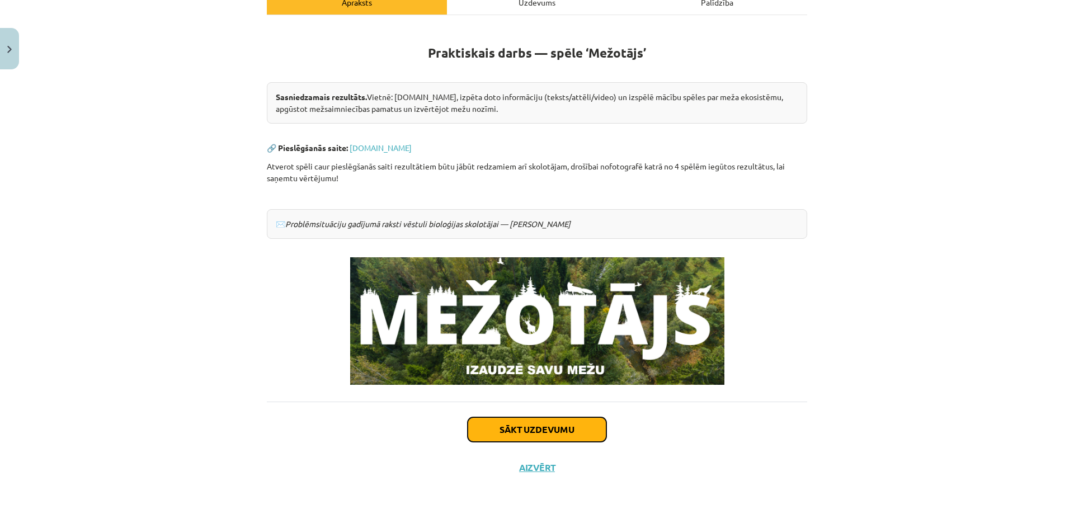
click at [538, 439] on button "Sākt uzdevumu" at bounding box center [537, 429] width 139 height 25
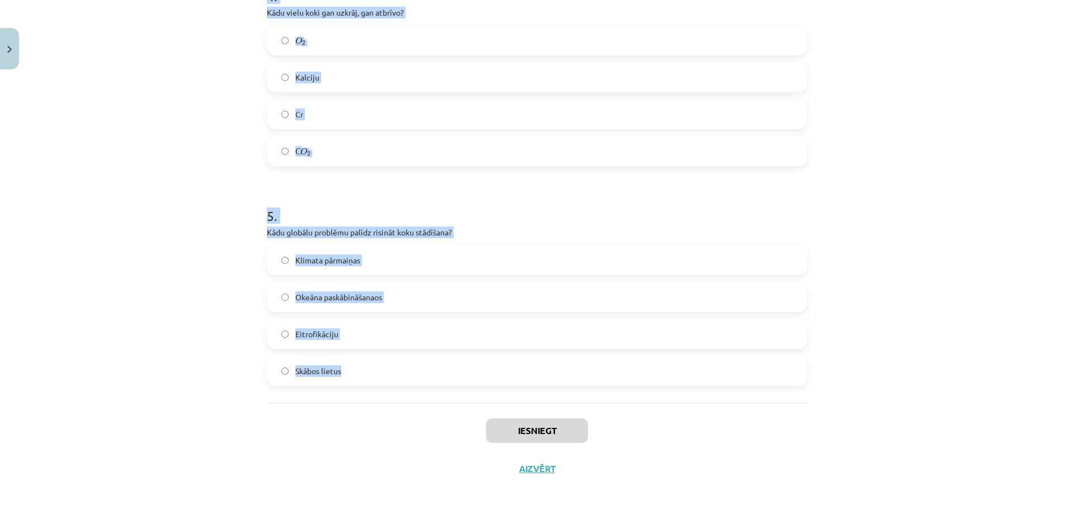
scroll to position [878, 0]
drag, startPoint x: 262, startPoint y: 222, endPoint x: 482, endPoint y: 389, distance: 276.3
copy form "1 . Latvijas teritorijā pēdējo 100 gadu laikā mežu platība ir: Samazinājusies P…"
click at [174, 342] on div "Mācību tēma: Bioloģijas 9. klases 1. ieskaites mācību materiāls - laboratorijas…" at bounding box center [537, 257] width 1074 height 514
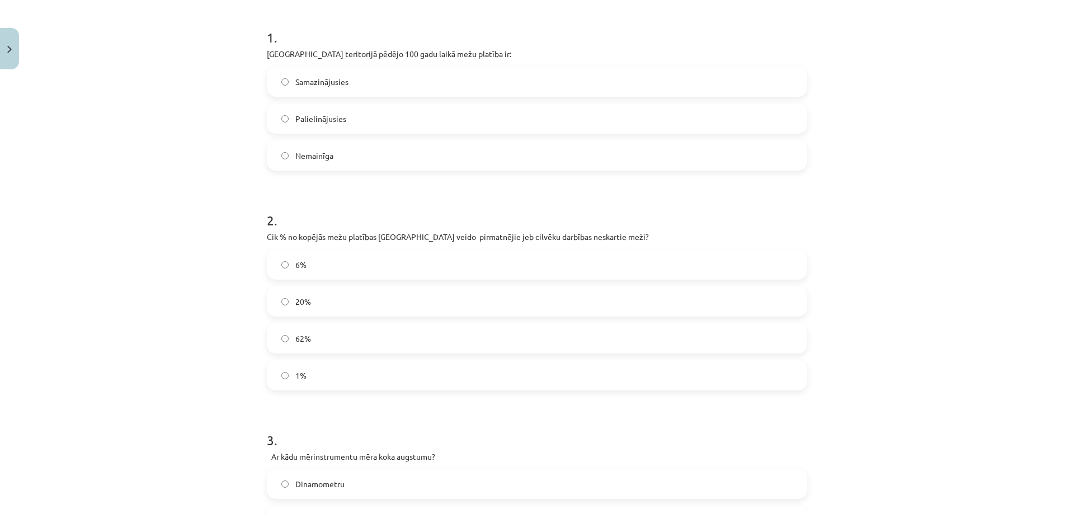
scroll to position [95, 0]
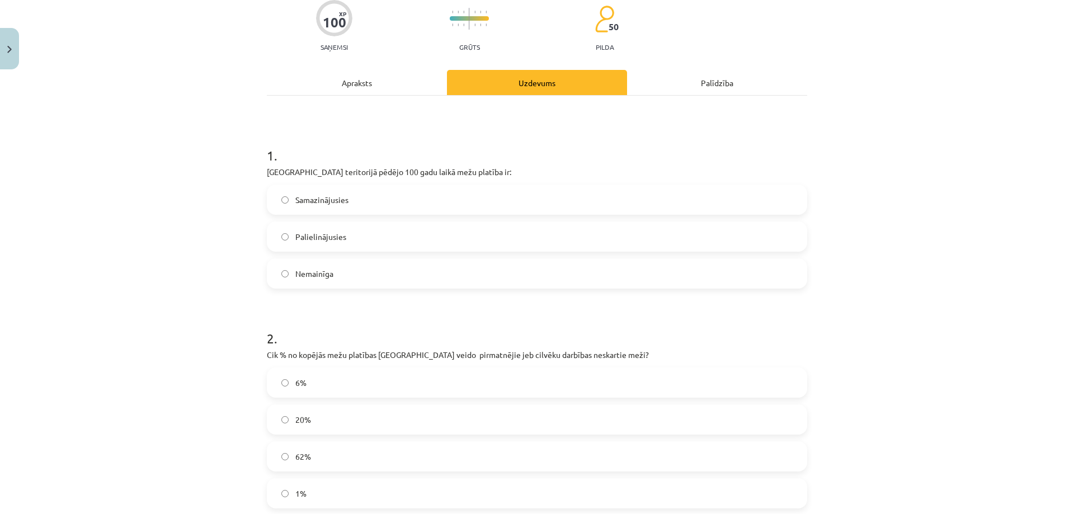
click at [334, 239] on span "Palielinājusies" at bounding box center [320, 237] width 51 height 12
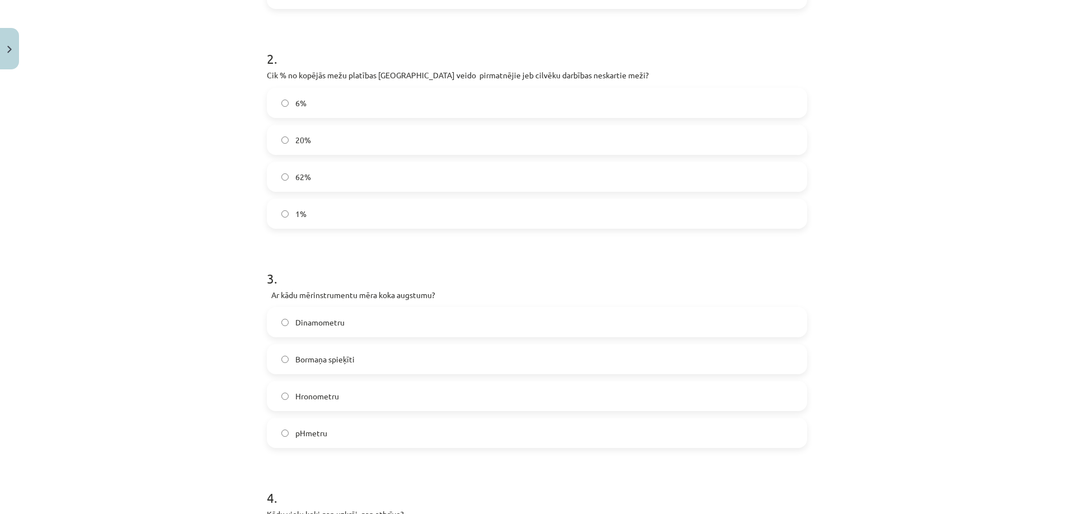
click at [314, 220] on label "1%" at bounding box center [537, 214] width 538 height 28
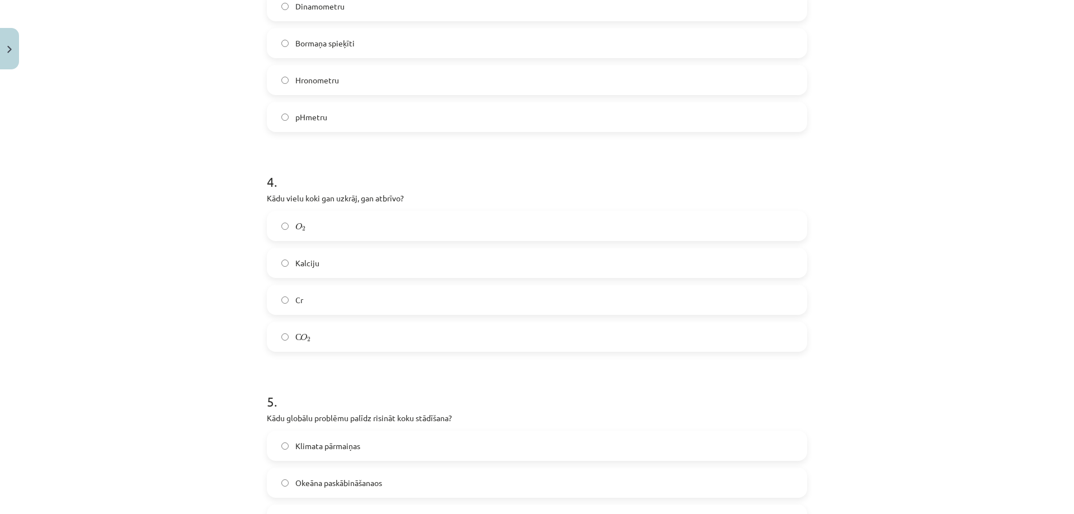
scroll to position [710, 0]
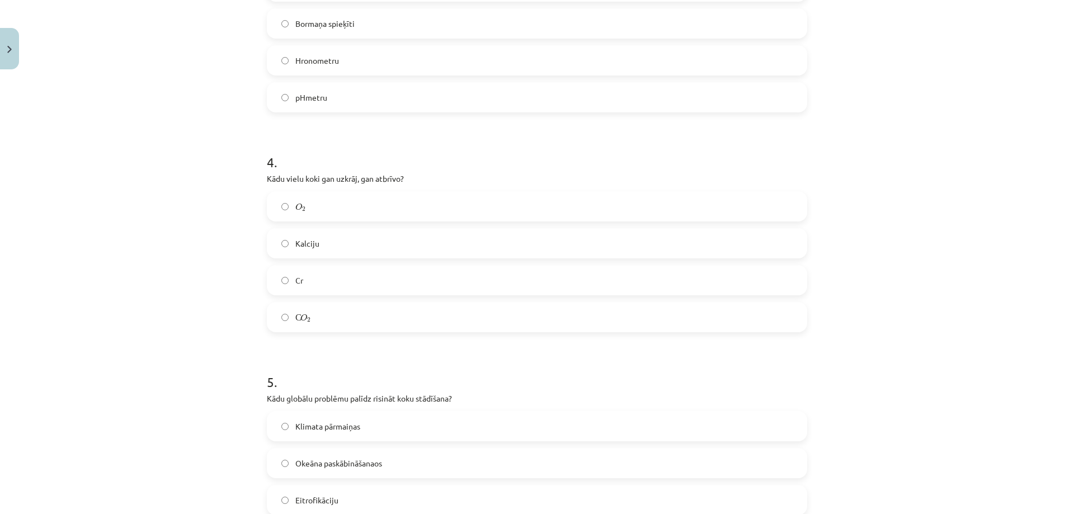
click at [324, 30] on label "Bormaņa spieķīti" at bounding box center [537, 24] width 538 height 28
click at [288, 307] on label "С O 2 С O 2" at bounding box center [537, 317] width 538 height 28
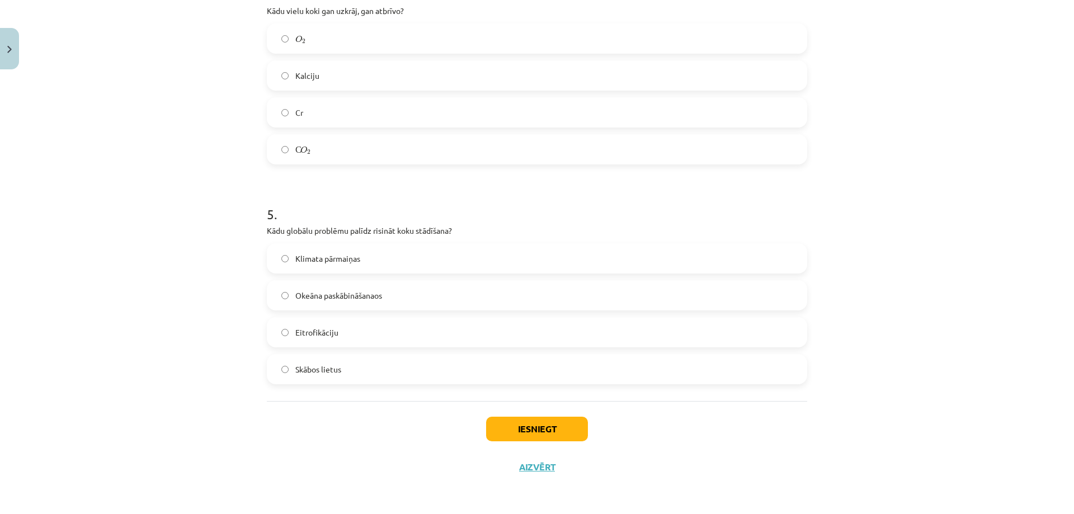
click at [354, 262] on span "Klimata pārmaiņas" at bounding box center [327, 259] width 65 height 12
click at [536, 426] on button "Iesniegt" at bounding box center [537, 429] width 102 height 25
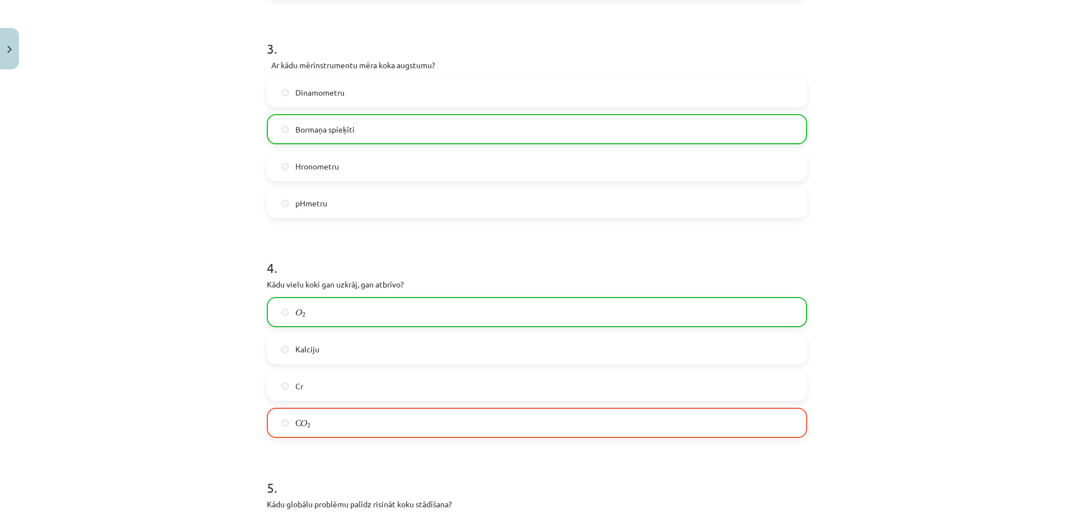
scroll to position [914, 0]
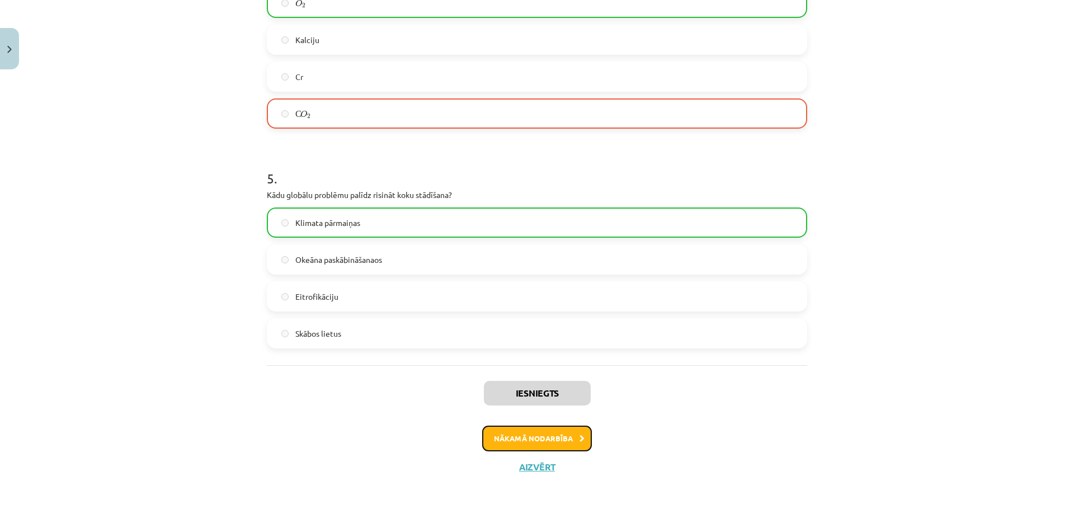
click at [552, 448] on button "Nākamā nodarbība" at bounding box center [537, 439] width 110 height 26
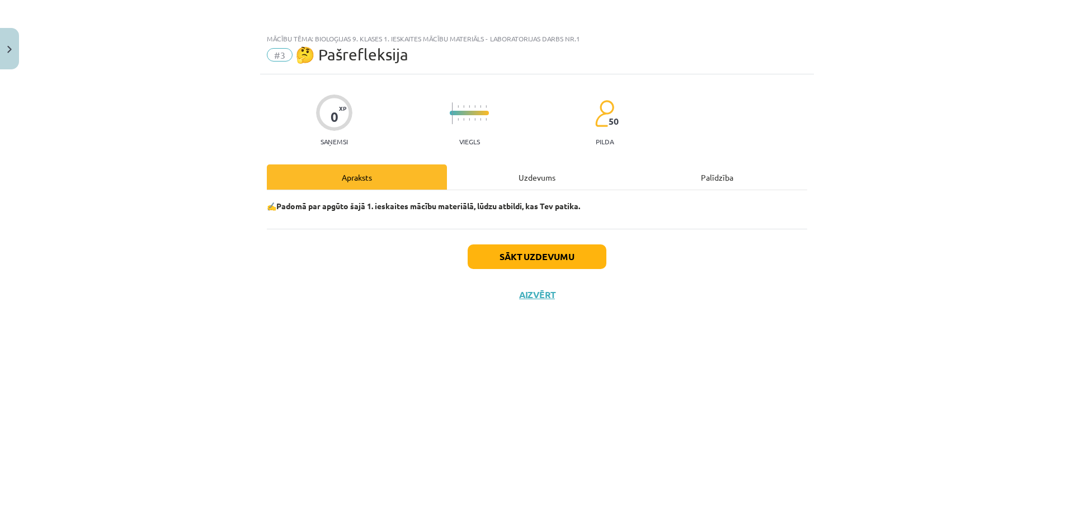
scroll to position [0, 0]
click at [537, 247] on button "Sākt uzdevumu" at bounding box center [537, 256] width 139 height 25
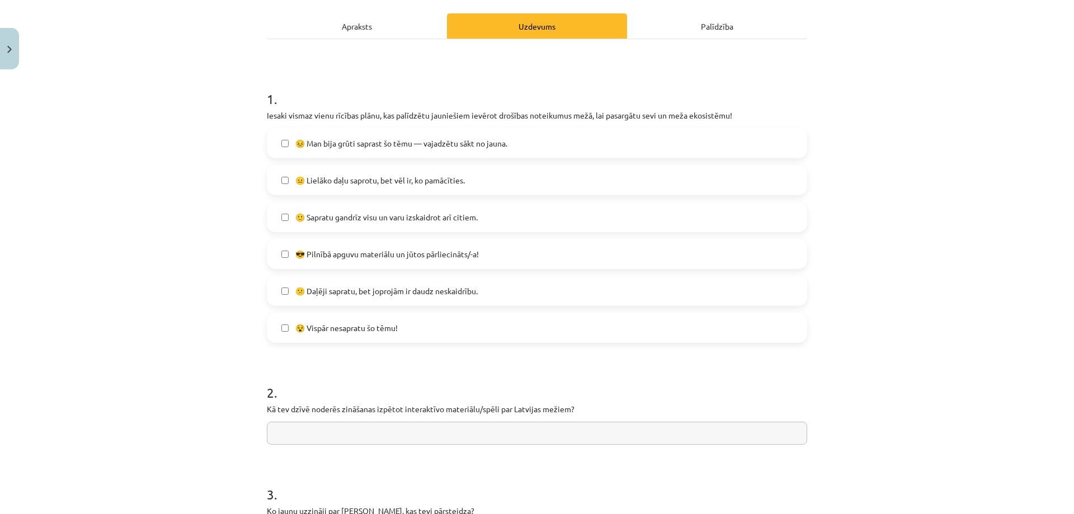
scroll to position [168, 0]
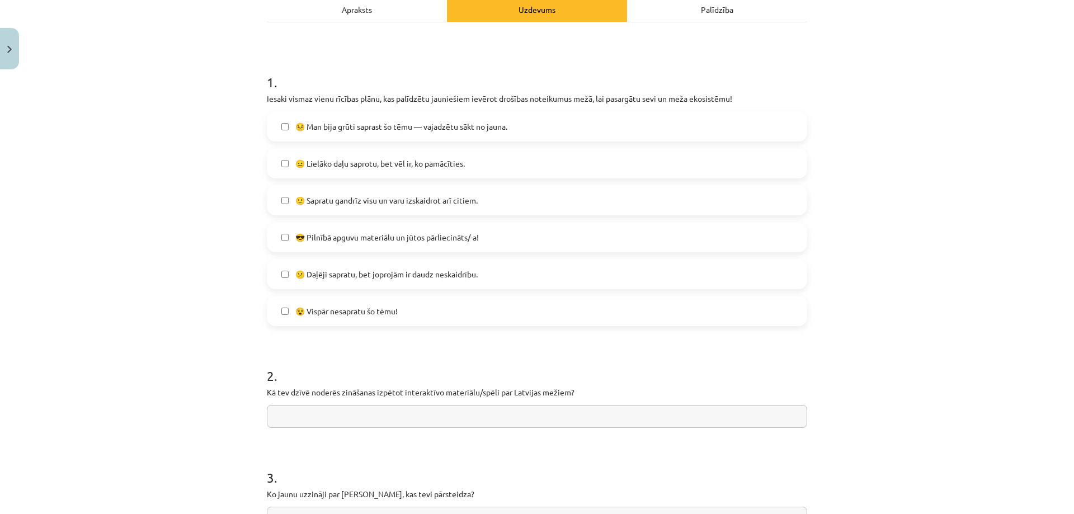
click at [362, 203] on span "🙂 Sapratu gandrīz visu un varu izskaidrot arī citiem." at bounding box center [386, 201] width 182 height 12
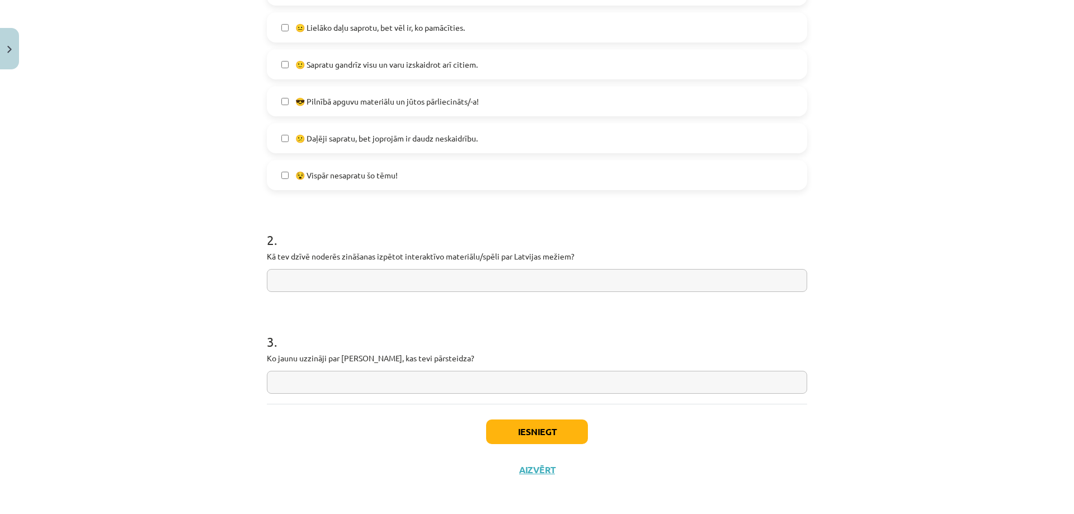
scroll to position [307, 0]
click at [427, 280] on input "text" at bounding box center [537, 277] width 540 height 23
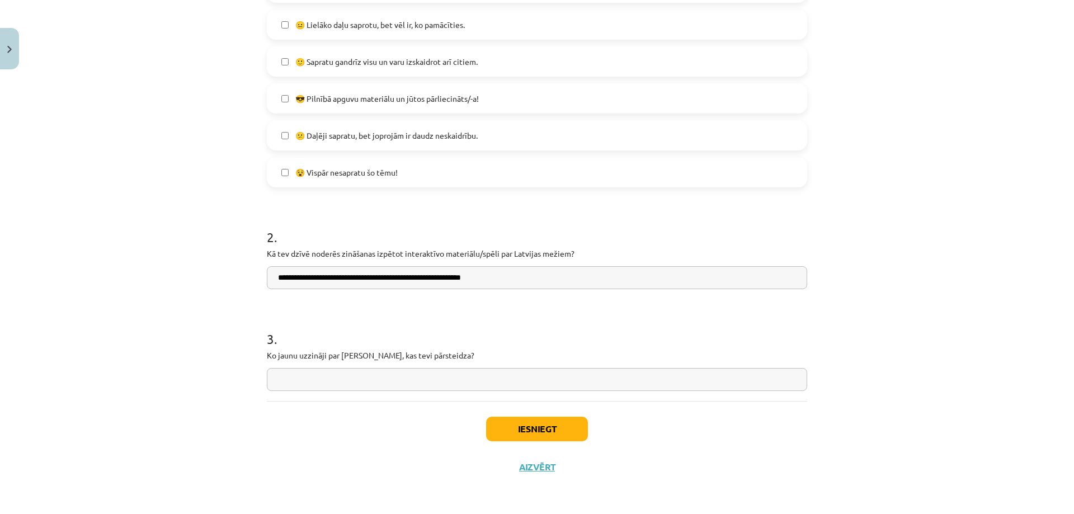
type input "**********"
click at [428, 393] on div "**********" at bounding box center [537, 142] width 540 height 517
click at [430, 383] on input "text" at bounding box center [537, 379] width 540 height 23
type input "**********"
click at [509, 435] on button "Iesniegt" at bounding box center [537, 429] width 102 height 25
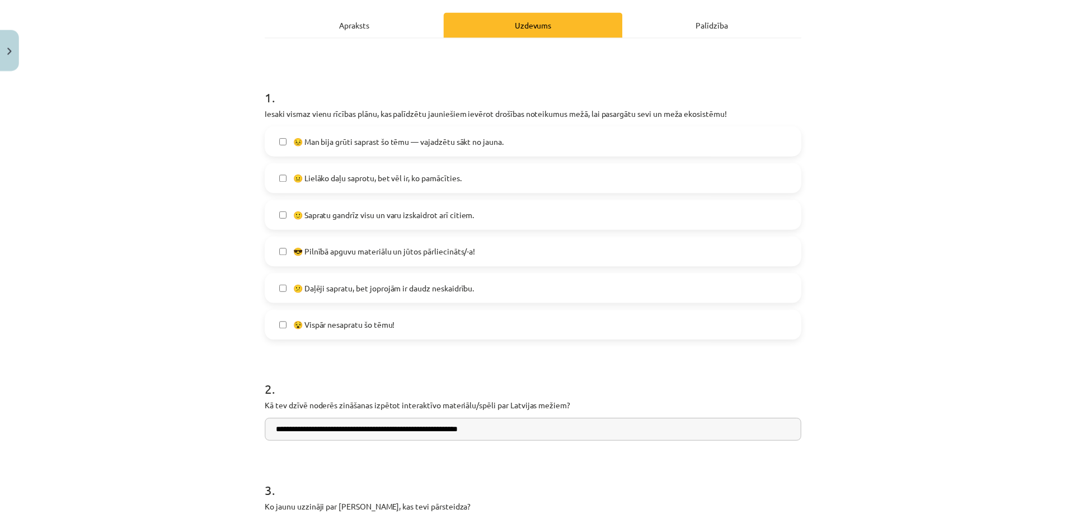
scroll to position [0, 0]
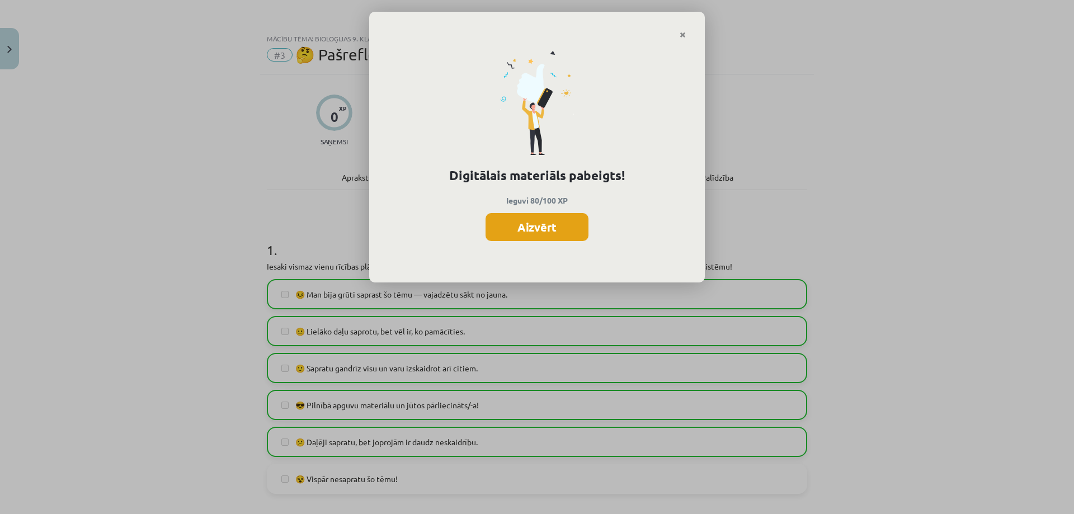
drag, startPoint x: 597, startPoint y: 313, endPoint x: 540, endPoint y: 223, distance: 106.6
click at [540, 223] on button "Aizvērt" at bounding box center [537, 227] width 103 height 28
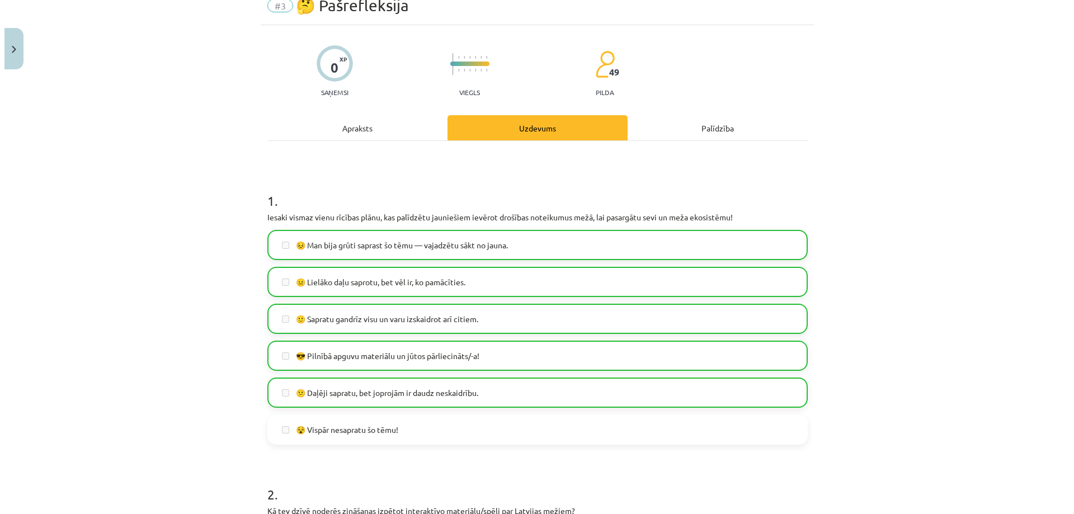
scroll to position [280, 0]
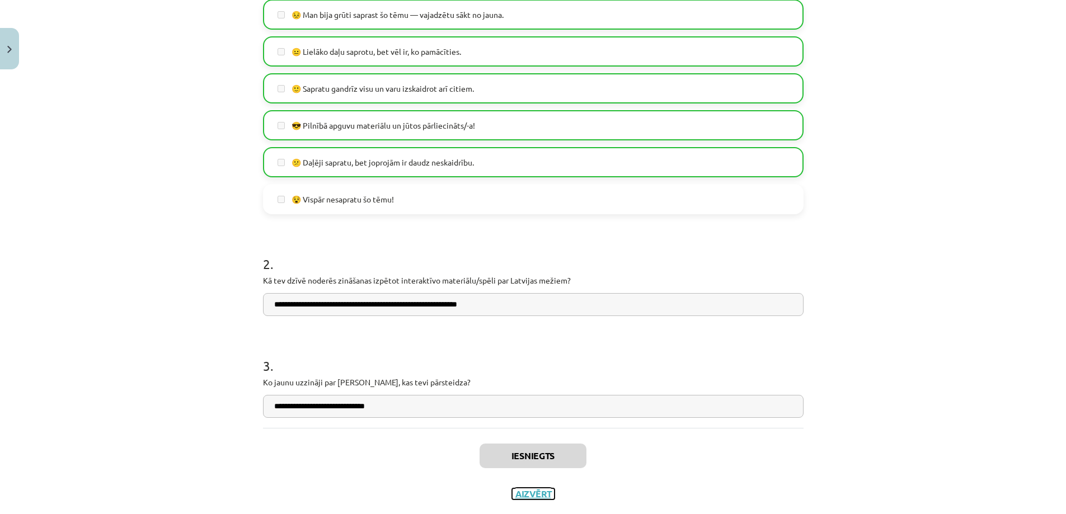
click at [519, 495] on button "Aizvērt" at bounding box center [533, 493] width 43 height 11
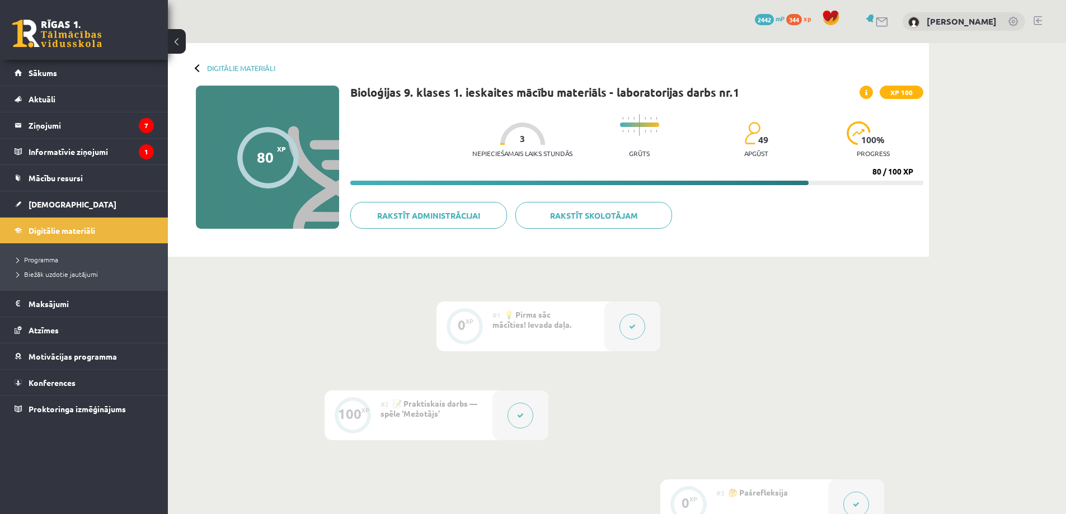
click at [192, 73] on div "Digitālie materiāli 80 XP XP 100 80 / 100 XP Bioloģijas 9. klases 1. ieskaites …" at bounding box center [548, 150] width 761 height 214
click at [111, 163] on legend "Informatīvie ziņojumi 1" at bounding box center [91, 152] width 125 height 26
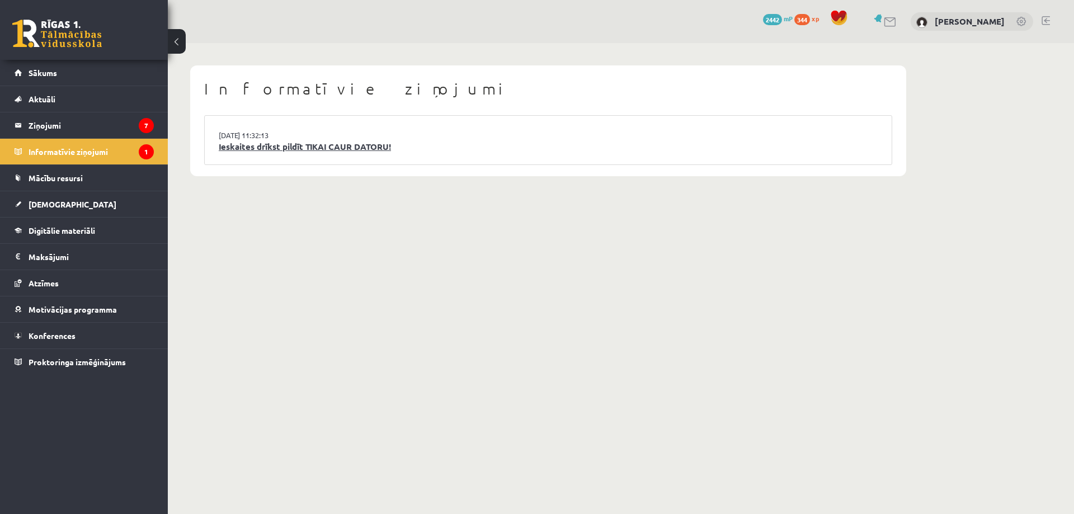
click at [264, 144] on link "Ieskaites drīkst pildīt TIKAI CAUR DATORU!" at bounding box center [548, 146] width 659 height 13
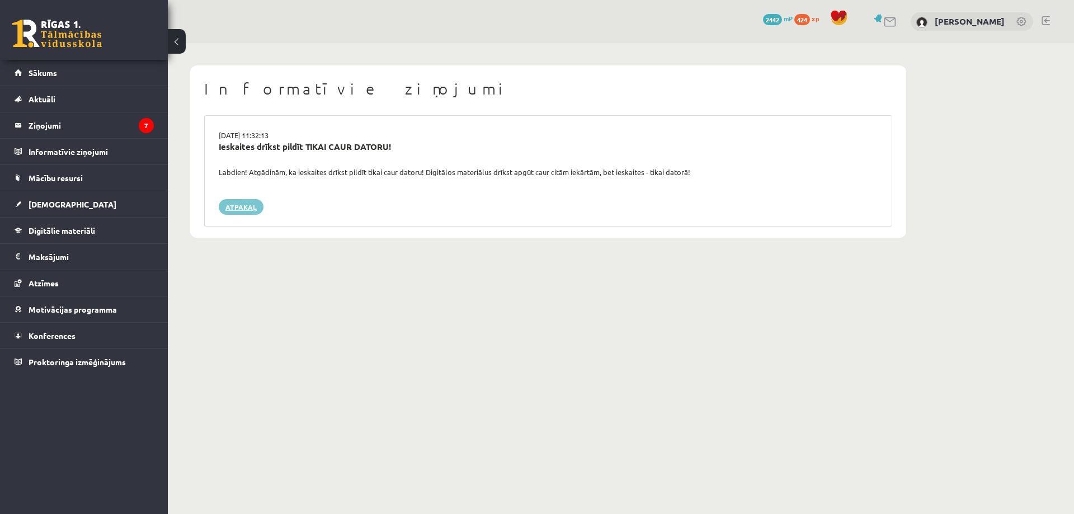
click at [254, 209] on link "Atpakaļ" at bounding box center [241, 207] width 45 height 16
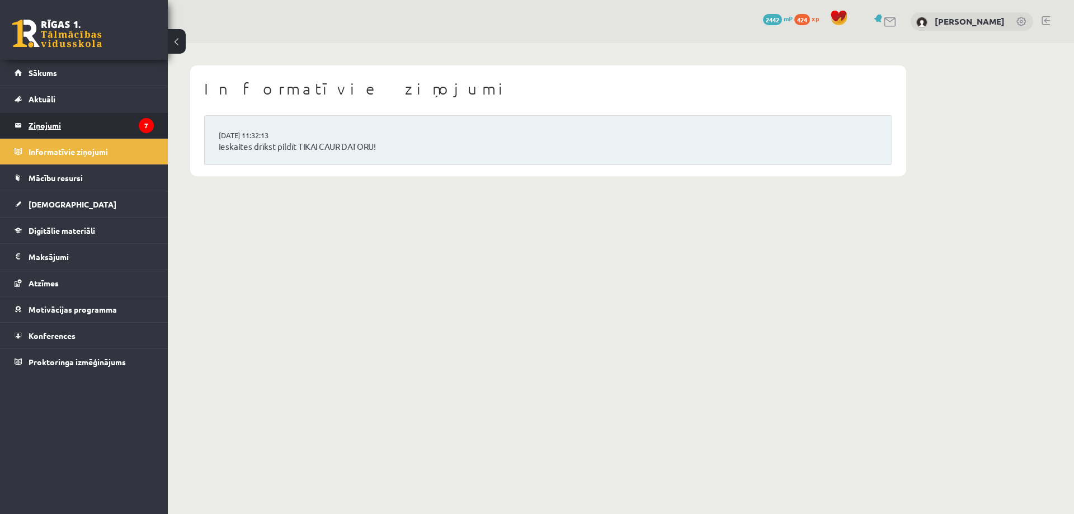
click at [102, 129] on legend "Ziņojumi 7" at bounding box center [91, 125] width 125 height 26
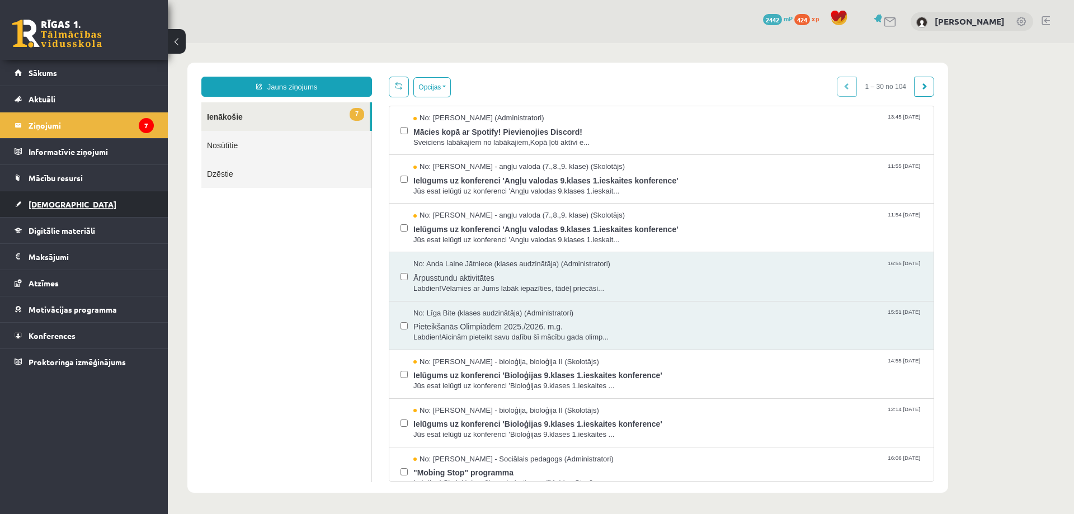
click at [72, 208] on link "[DEMOGRAPHIC_DATA]" at bounding box center [84, 204] width 139 height 26
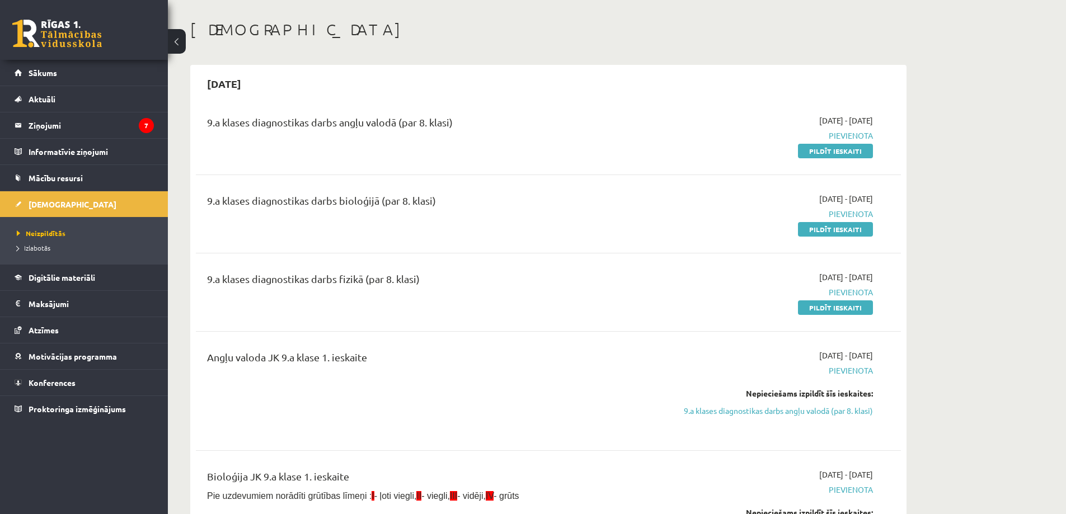
scroll to position [112, 0]
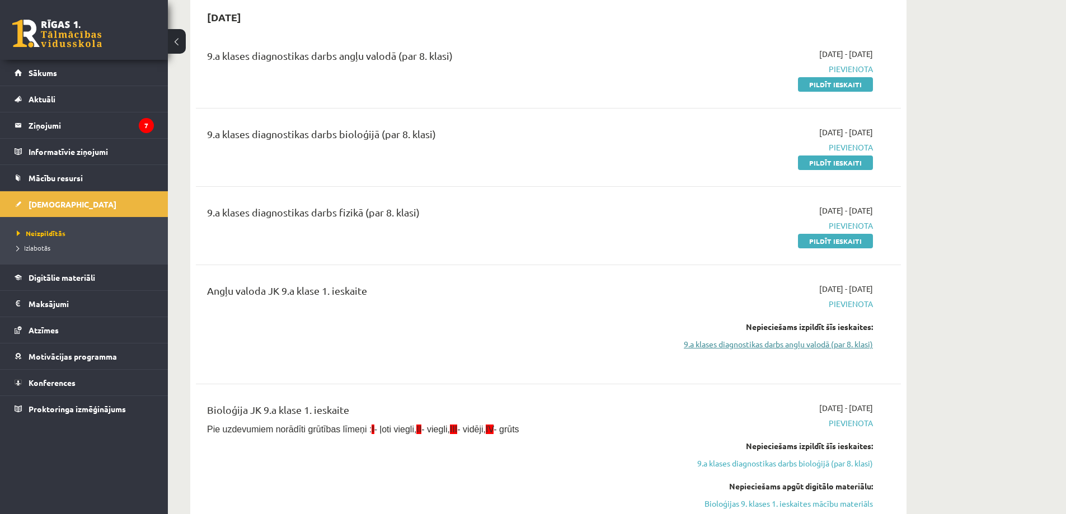
click at [820, 346] on link "9.a klases diagnostikas darbs angļu valodā (par 8. klasi)" at bounding box center [767, 344] width 211 height 12
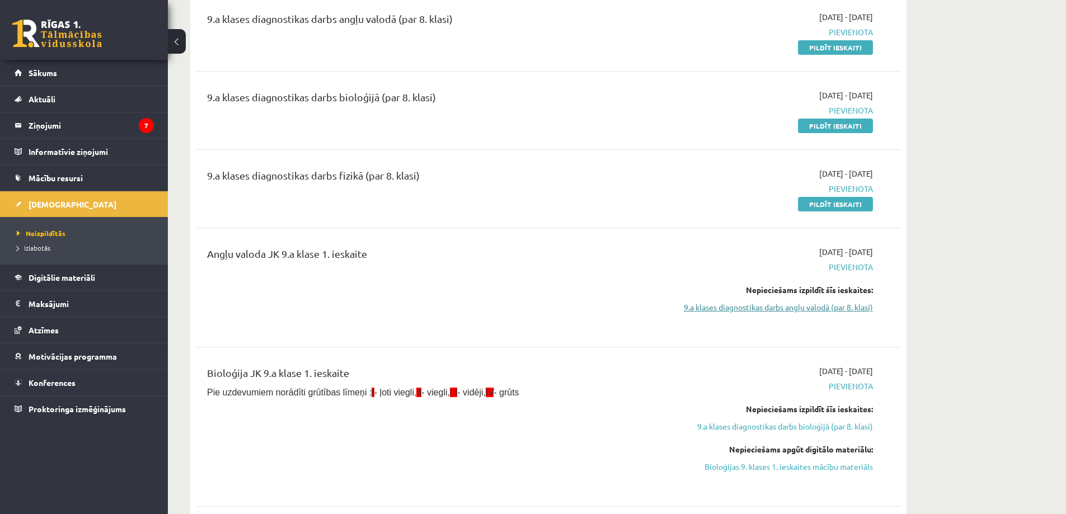
click at [785, 308] on link "9.a klases diagnostikas darbs angļu valodā (par 8. klasi)" at bounding box center [767, 308] width 211 height 12
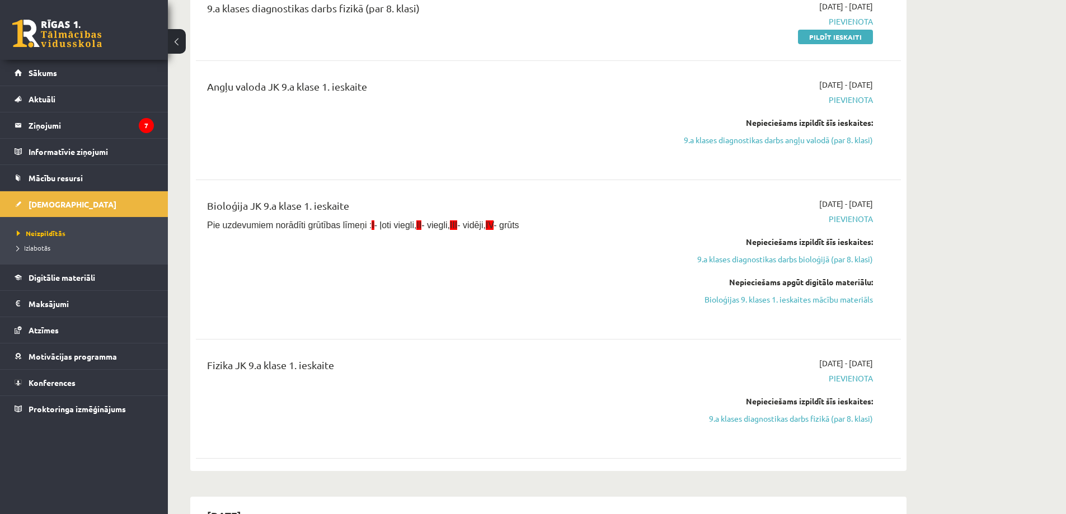
scroll to position [317, 0]
click at [802, 420] on link "9.a klases diagnostikas darbs fizikā (par 8. klasi)" at bounding box center [767, 418] width 211 height 12
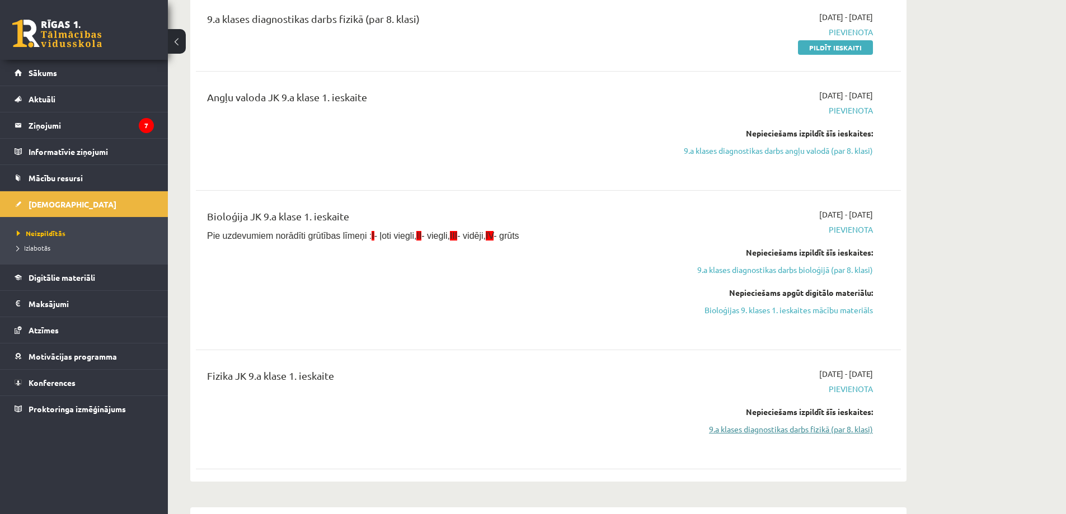
click at [791, 433] on link "9.a klases diagnostikas darbs fizikā (par 8. klasi)" at bounding box center [767, 430] width 211 height 12
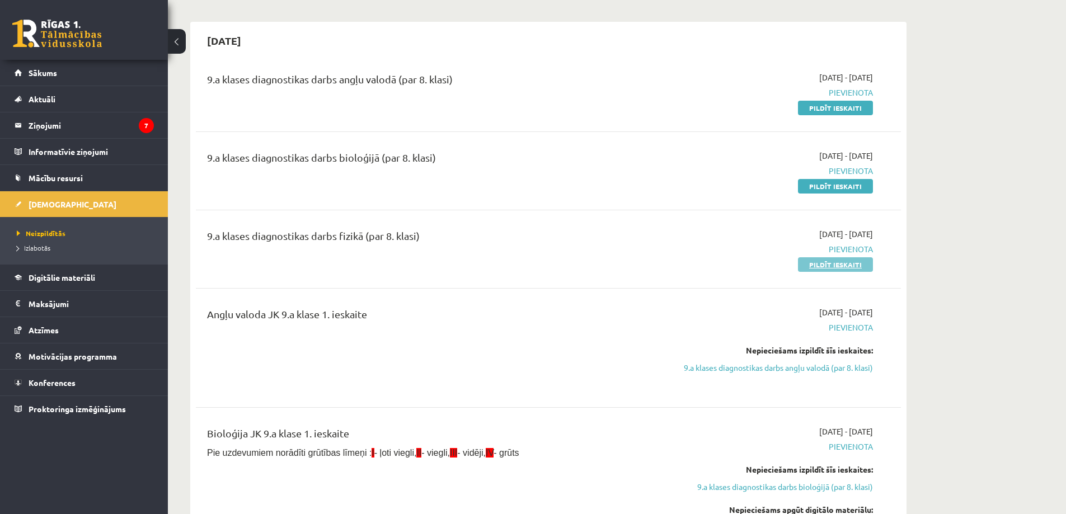
scroll to position [26, 0]
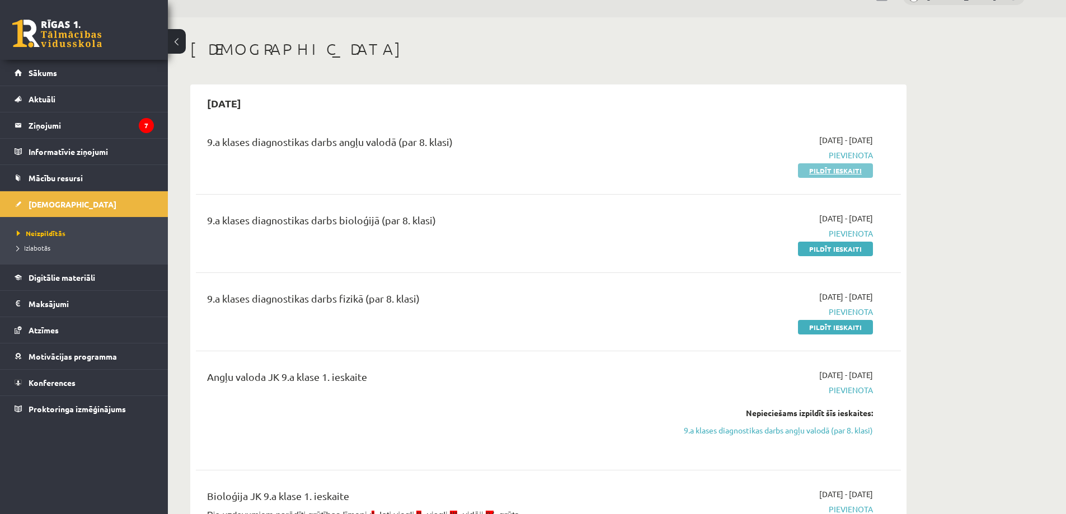
drag, startPoint x: 821, startPoint y: 175, endPoint x: 589, endPoint y: 45, distance: 266.0
click at [821, 175] on link "Pildīt ieskaiti" at bounding box center [835, 170] width 75 height 15
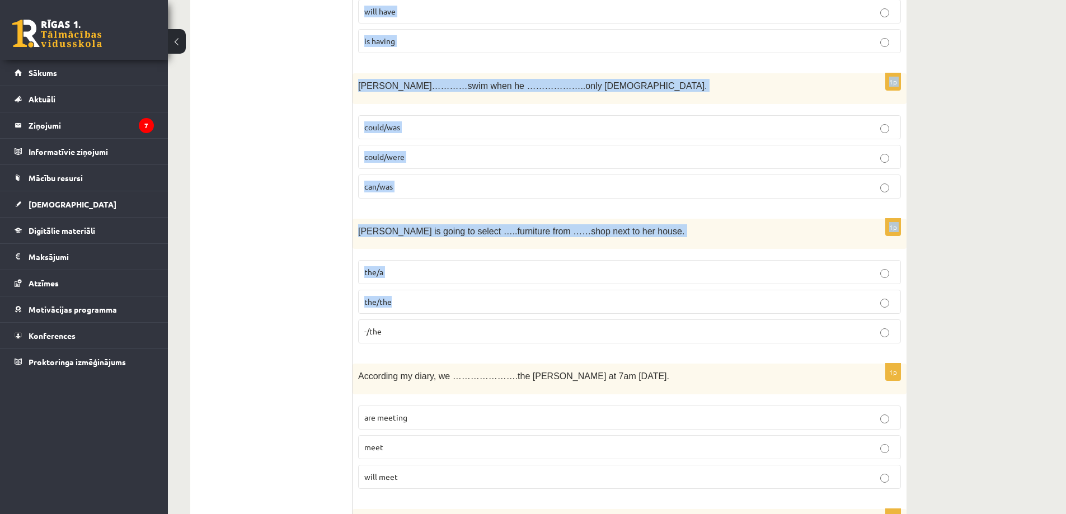
scroll to position [3940, 0]
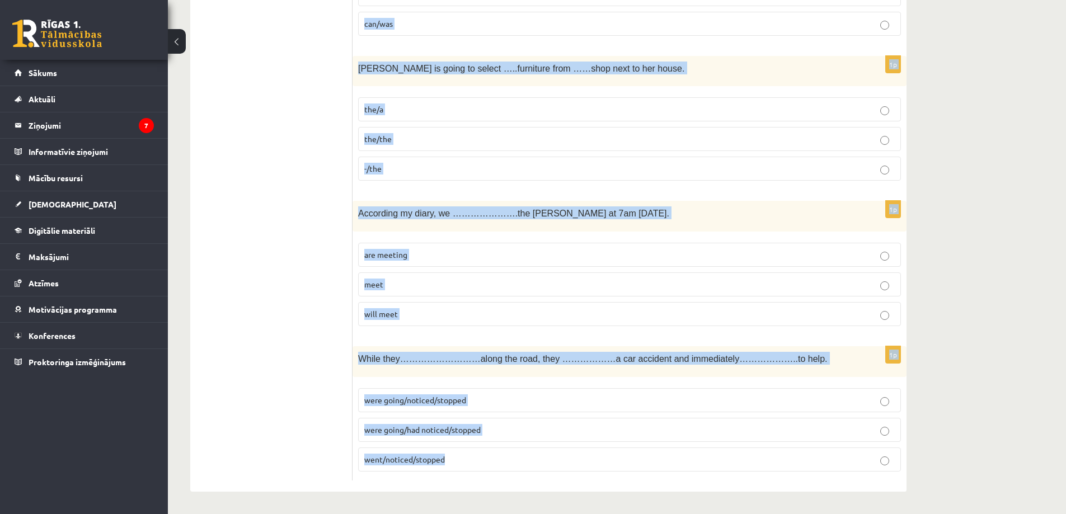
drag, startPoint x: 359, startPoint y: 115, endPoint x: 557, endPoint y: 470, distance: 407.2
copy form "Lor ips dolors ame con adip. E……………..sed. doe’t inci utl’e dolo m’ ali enimadm …"
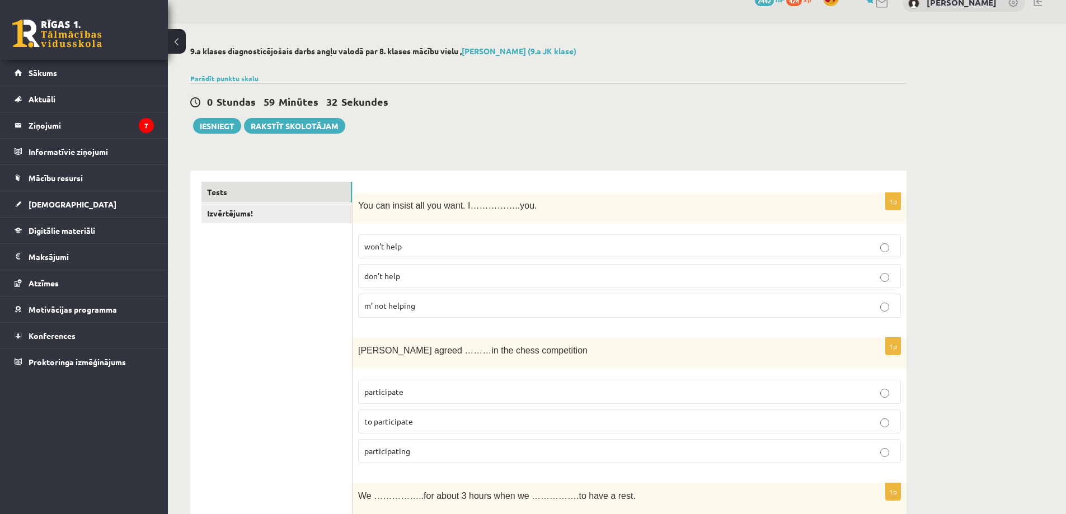
scroll to position [0, 0]
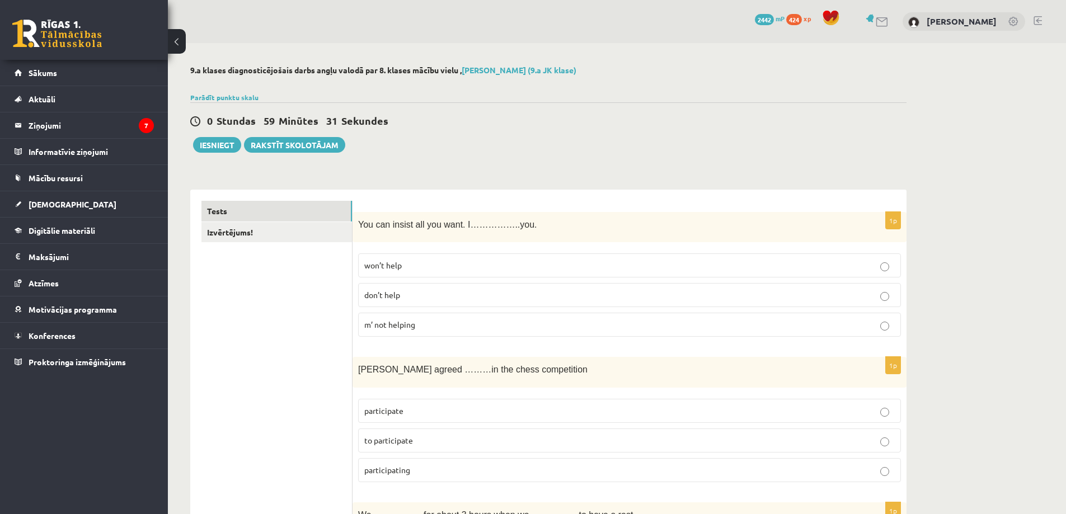
click at [394, 269] on span "won’t help" at bounding box center [382, 265] width 37 height 10
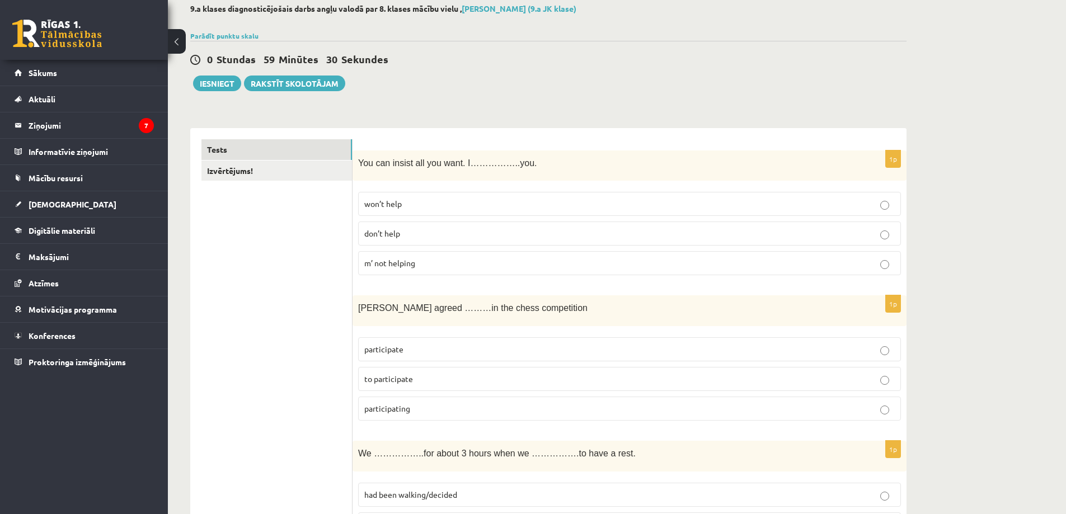
scroll to position [168, 0]
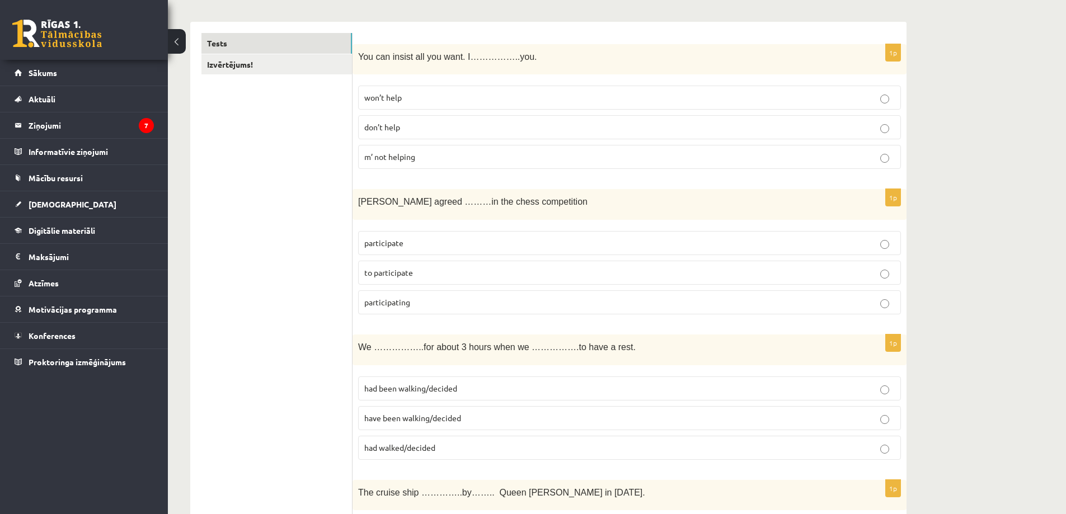
click at [400, 275] on span "to participate" at bounding box center [388, 272] width 49 height 10
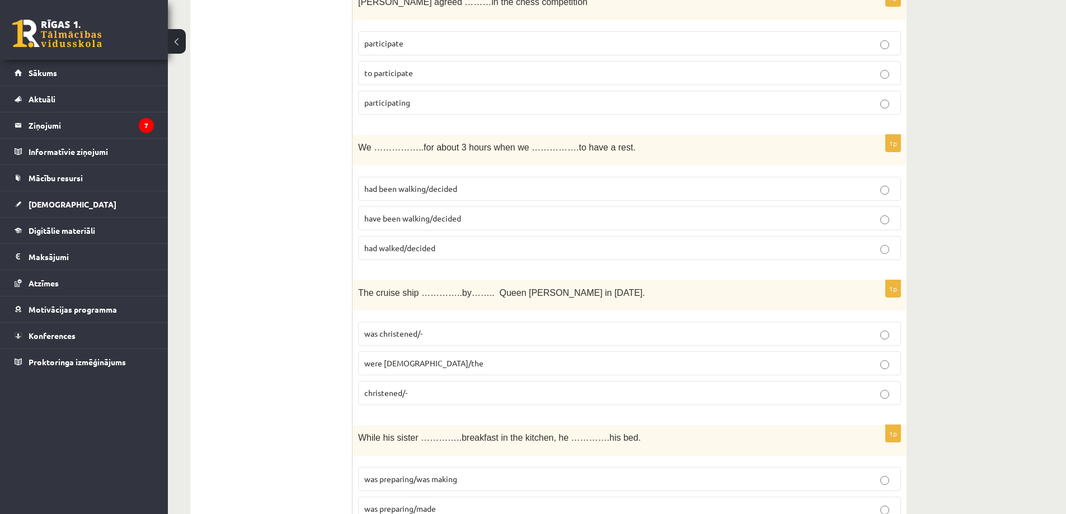
scroll to position [392, 0]
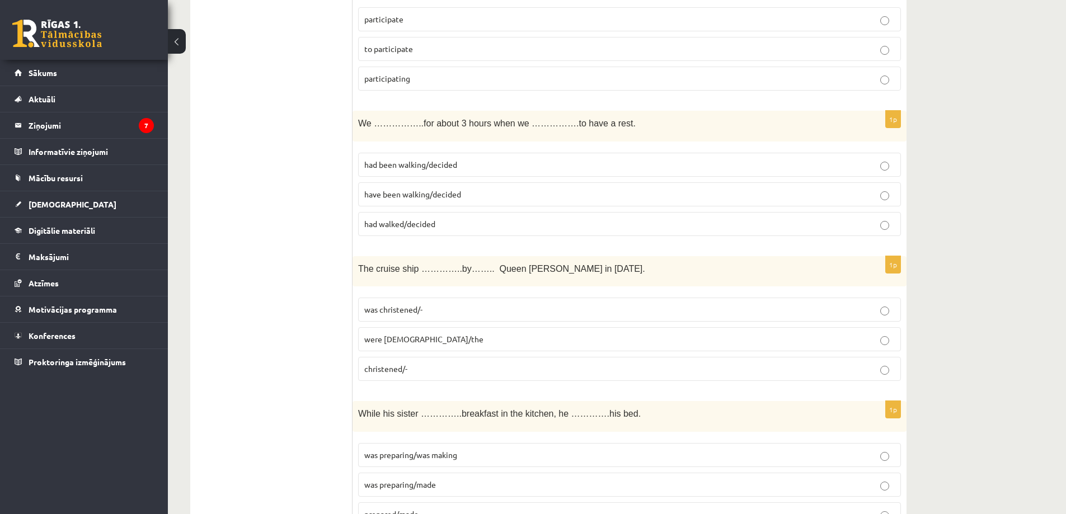
click at [397, 200] on p "have been walking/decided" at bounding box center [629, 195] width 530 height 12
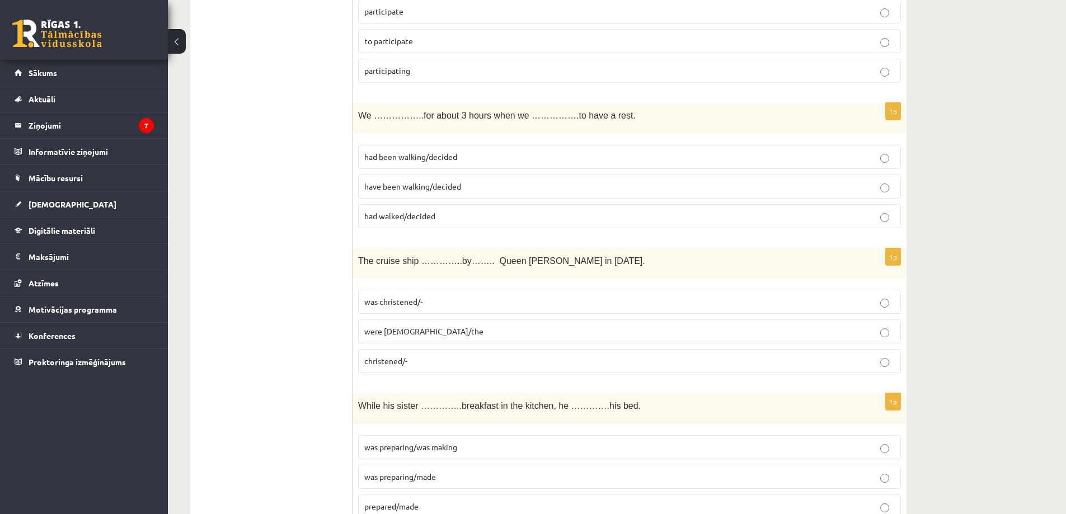
scroll to position [559, 0]
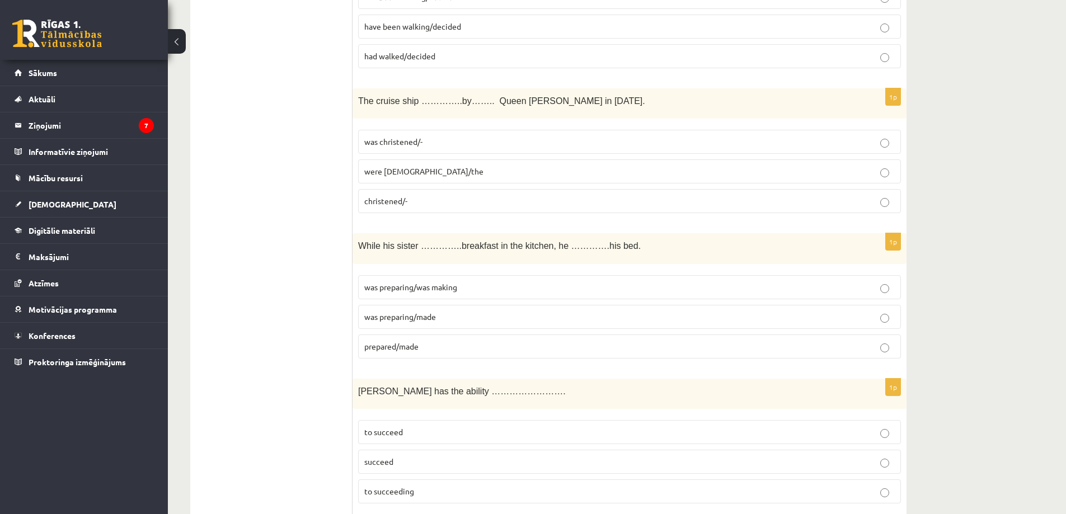
click at [381, 141] on span "was christened/-" at bounding box center [393, 142] width 58 height 10
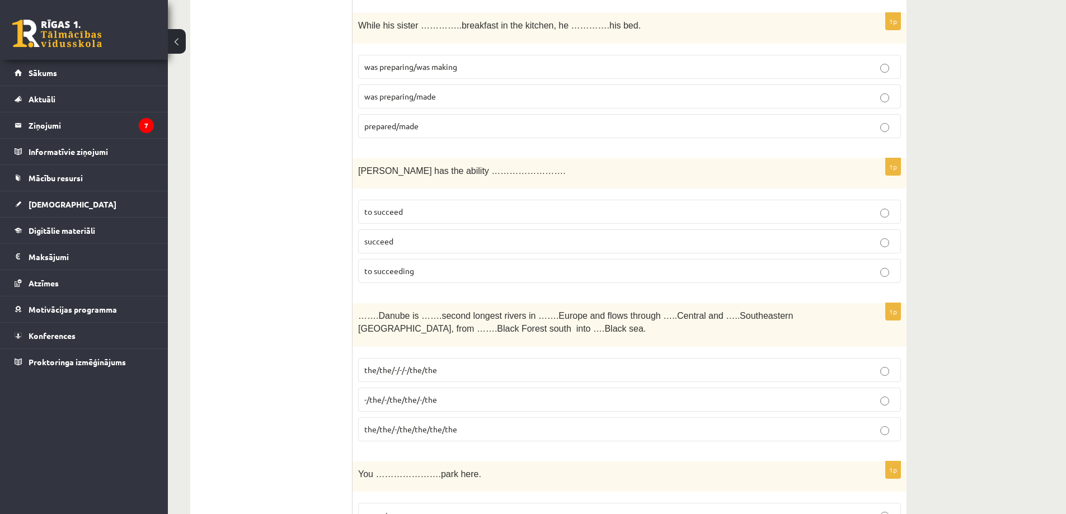
scroll to position [783, 0]
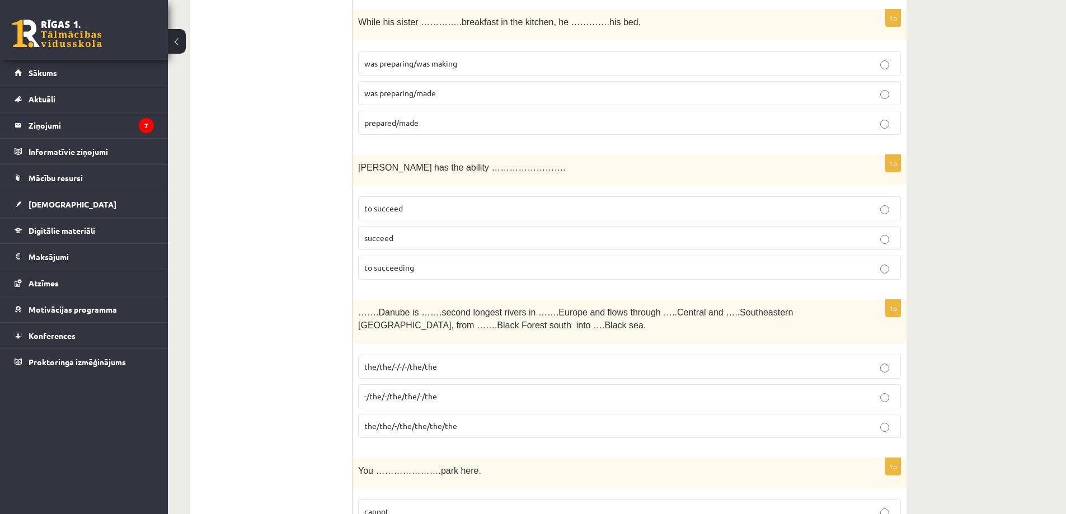
click at [415, 98] on p "was preparing/made" at bounding box center [629, 93] width 530 height 12
click at [421, 70] on label "was preparing/was making" at bounding box center [629, 63] width 543 height 24
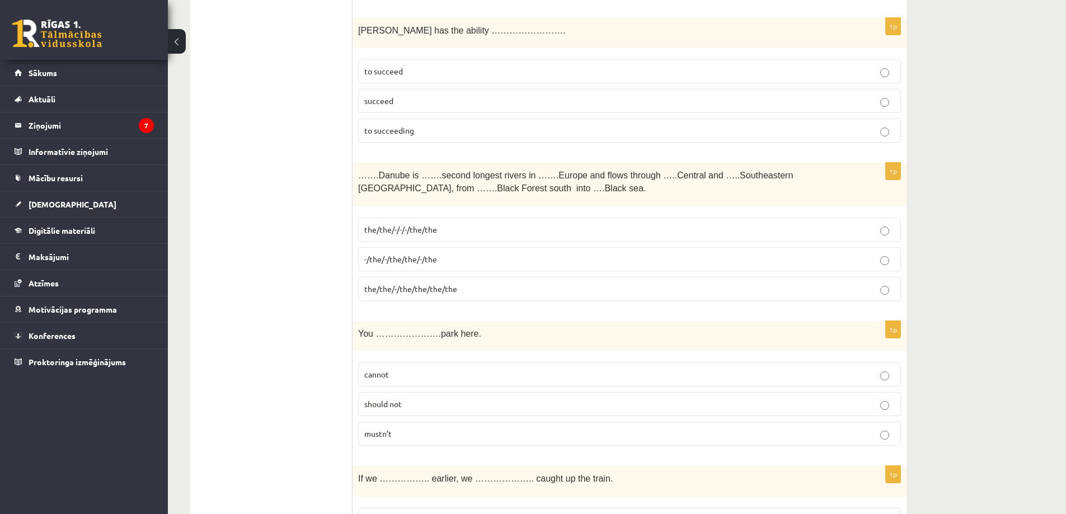
scroll to position [895, 0]
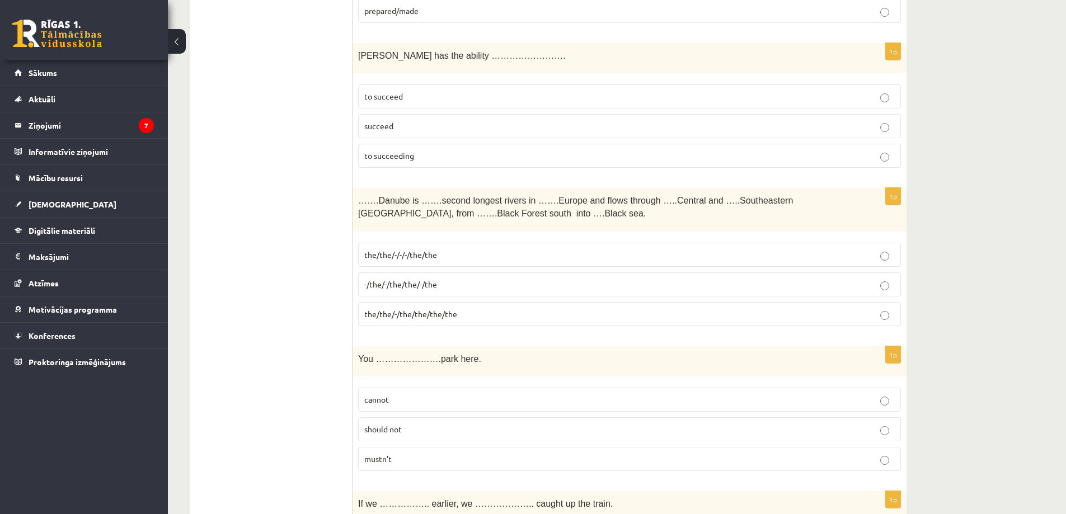
click at [407, 92] on p "to succeed" at bounding box center [629, 97] width 530 height 12
click at [384, 319] on p "the/the/-/the/the/the/the" at bounding box center [629, 314] width 530 height 12
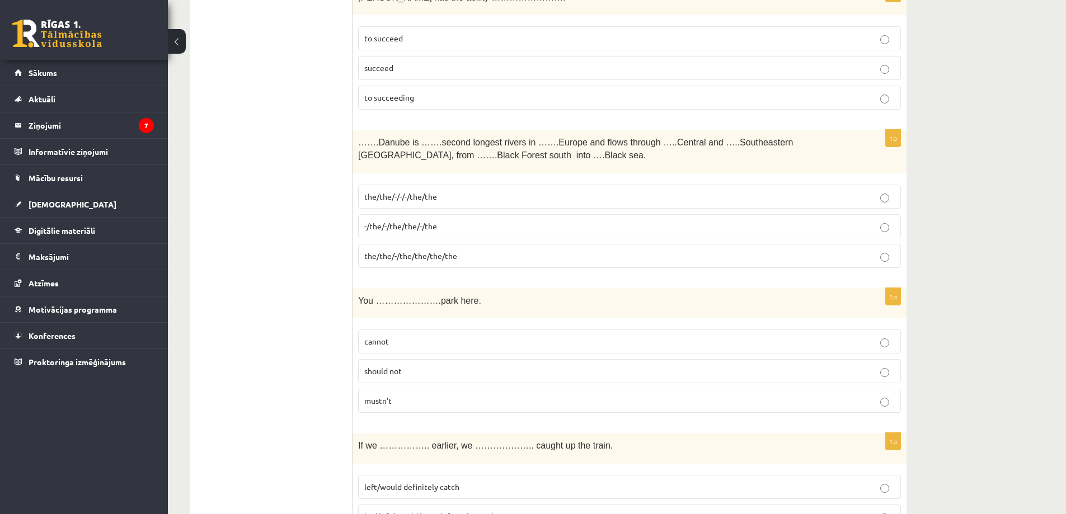
scroll to position [1119, 0]
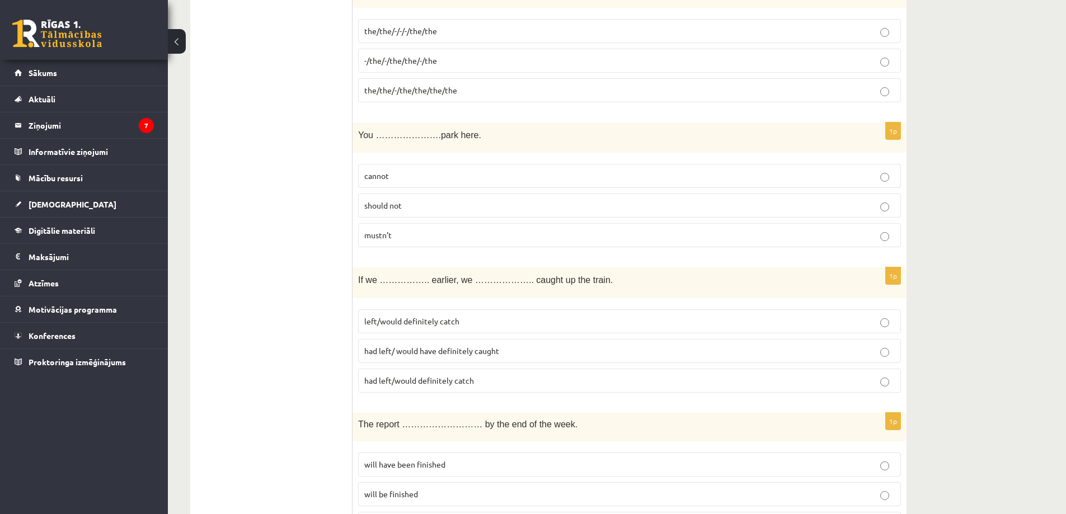
click at [444, 235] on p "mustn’t" at bounding box center [629, 235] width 530 height 12
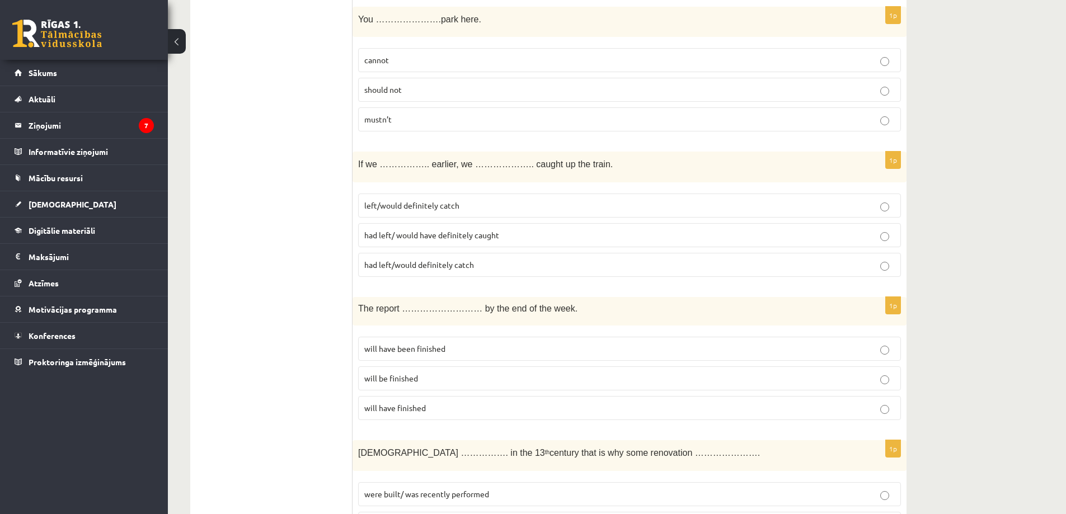
scroll to position [1287, 0]
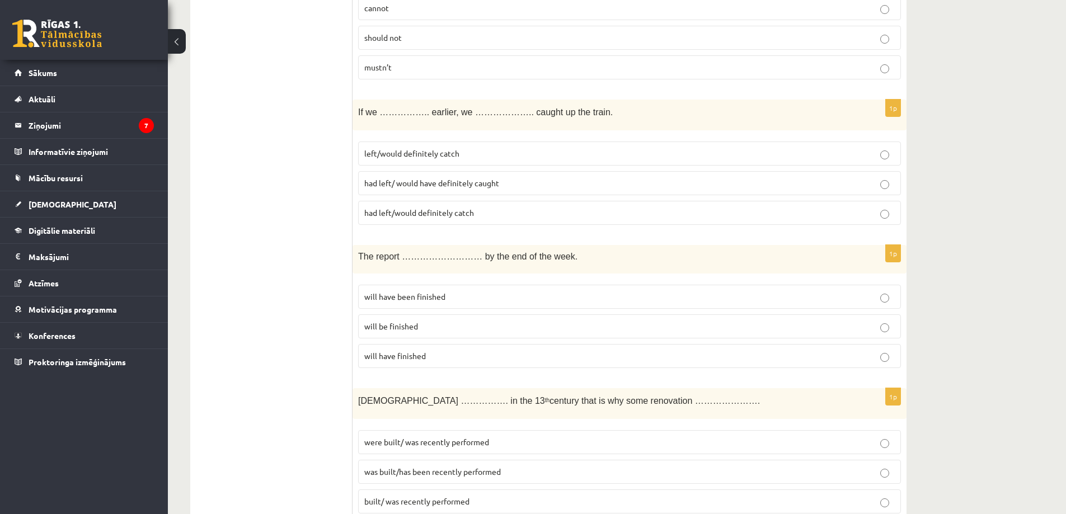
click at [389, 179] on span "had left/ would have definitely caught" at bounding box center [431, 183] width 135 height 10
click at [459, 358] on p "will have finished" at bounding box center [629, 356] width 530 height 12
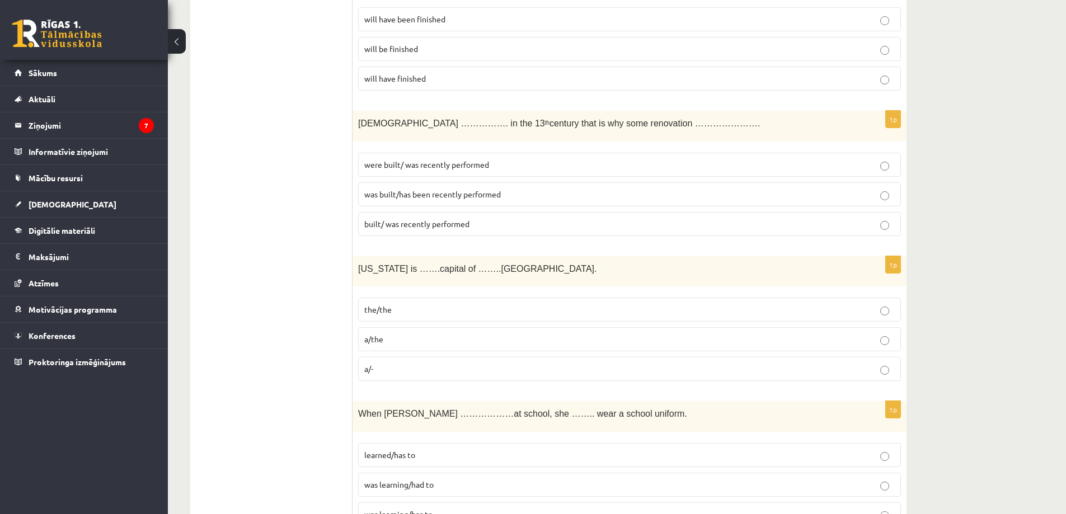
scroll to position [1566, 0]
click at [385, 191] on span "was built/has been recently performed" at bounding box center [432, 192] width 137 height 10
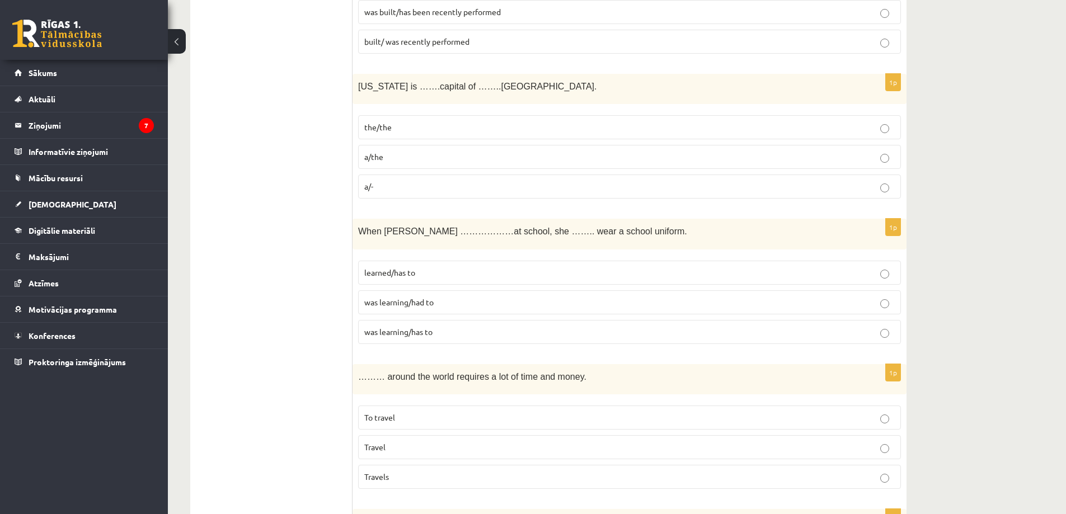
scroll to position [1790, 0]
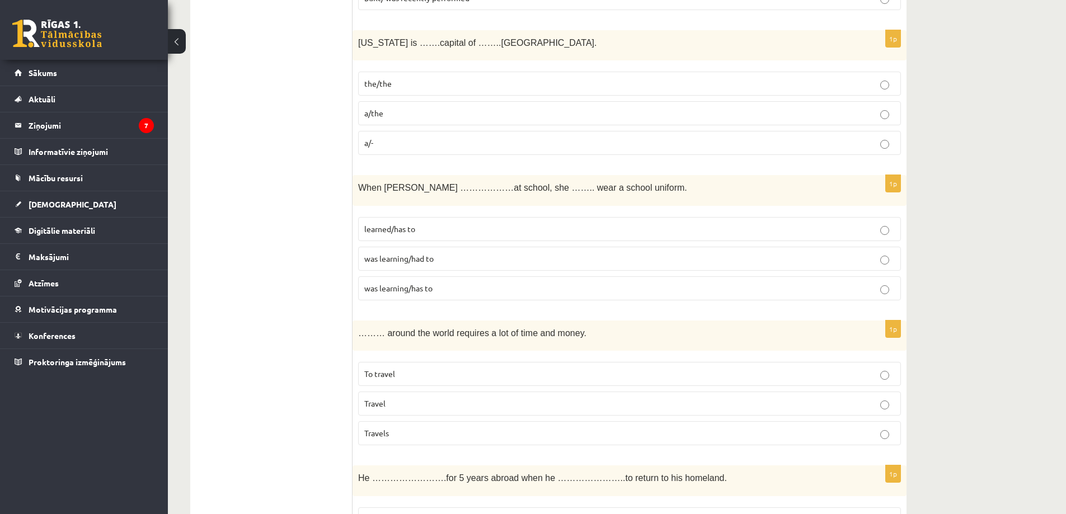
click at [396, 91] on label "the/the" at bounding box center [629, 84] width 543 height 24
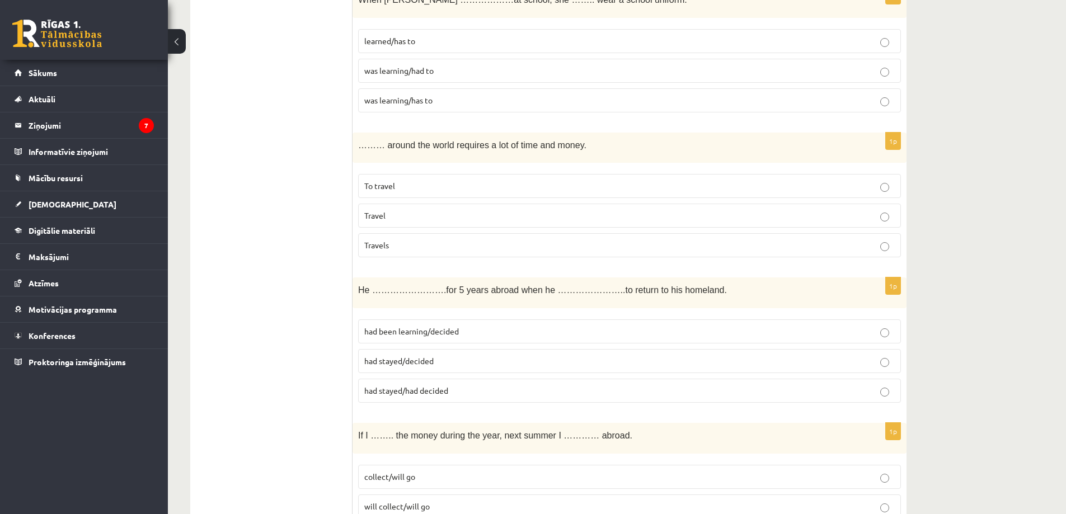
scroll to position [1958, 0]
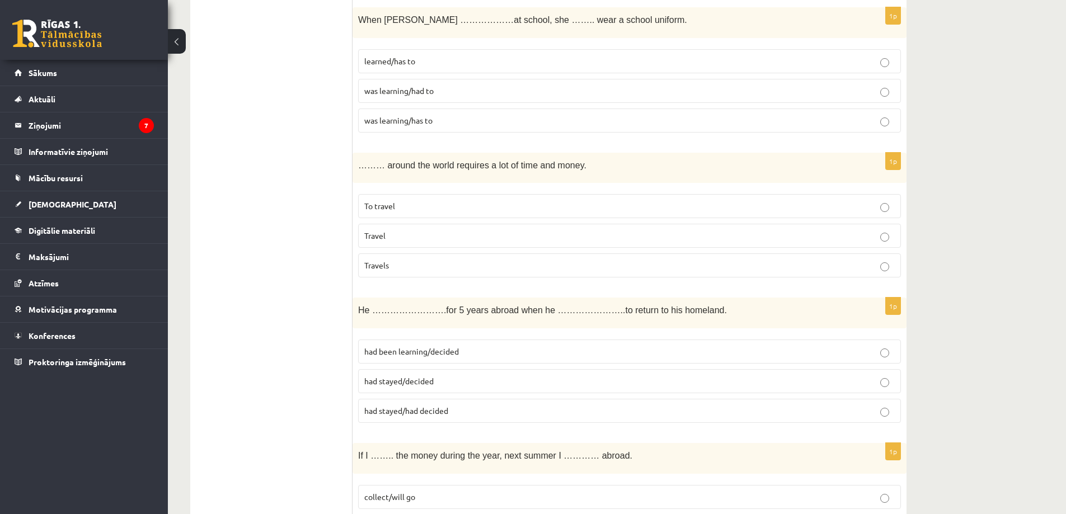
click at [394, 92] on span "was learning/had to" at bounding box center [398, 91] width 69 height 10
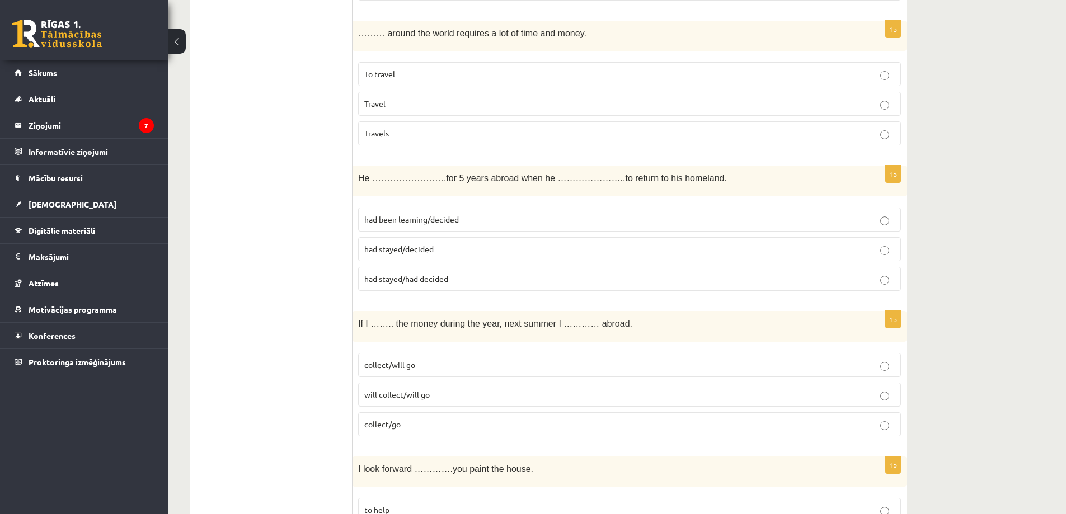
scroll to position [2070, 0]
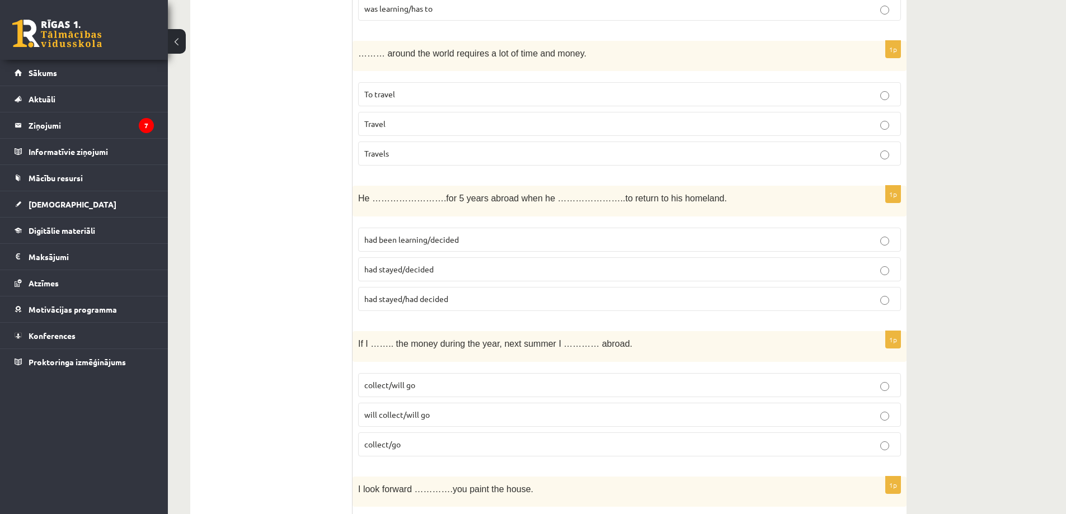
click at [416, 117] on label "Travel" at bounding box center [629, 124] width 543 height 24
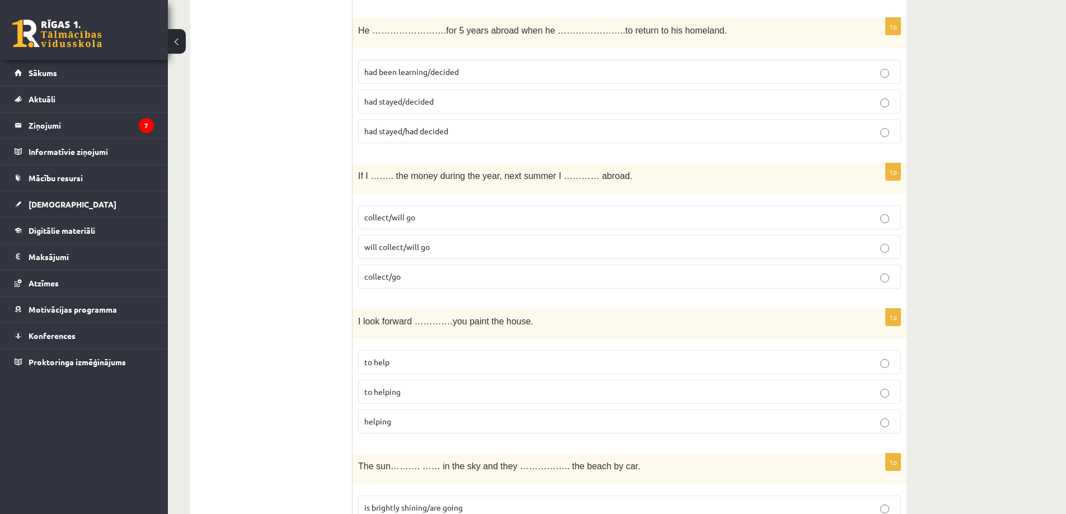
click at [519, 76] on p "had been learning/decided" at bounding box center [629, 72] width 530 height 12
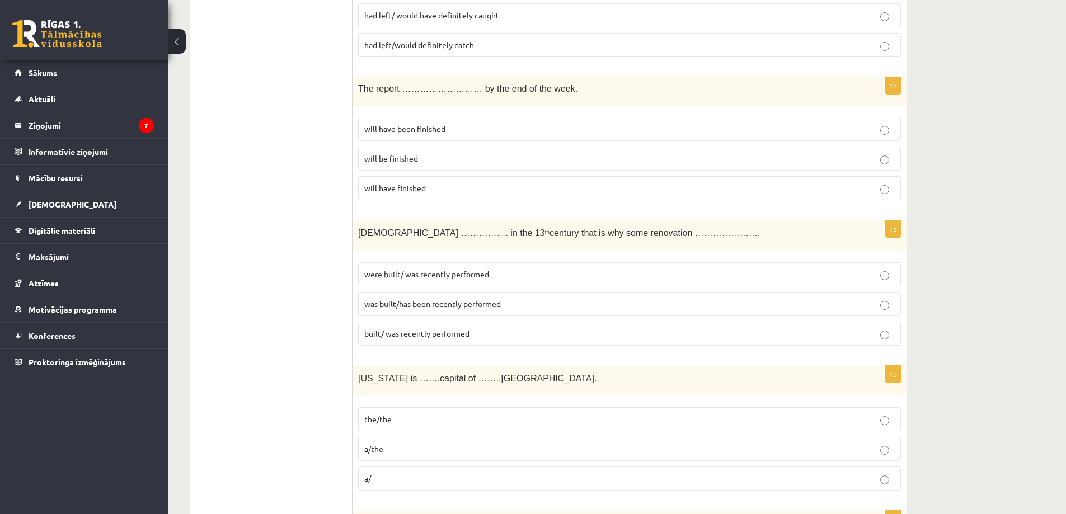
scroll to position [1399, 0]
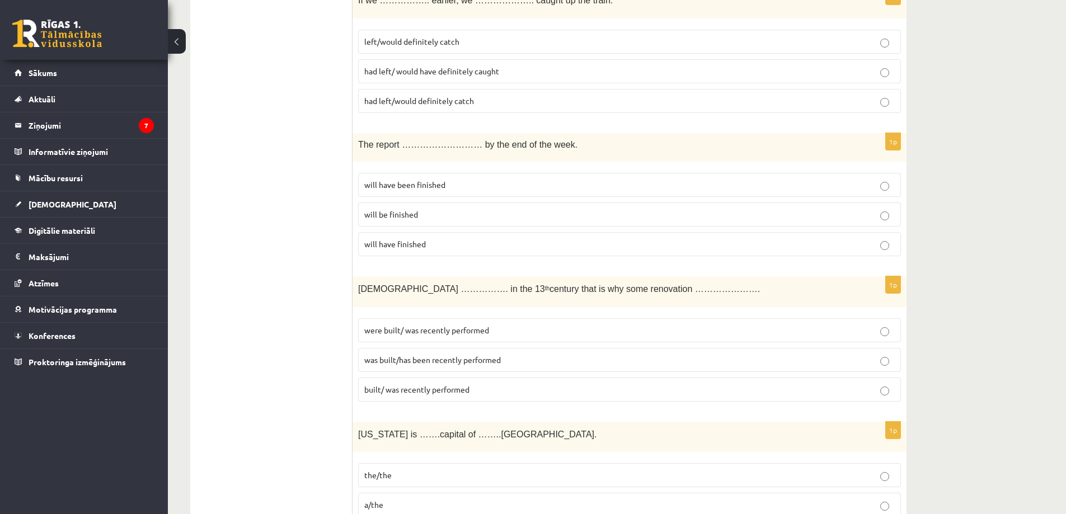
click at [418, 189] on span "will have been finished" at bounding box center [404, 185] width 81 height 10
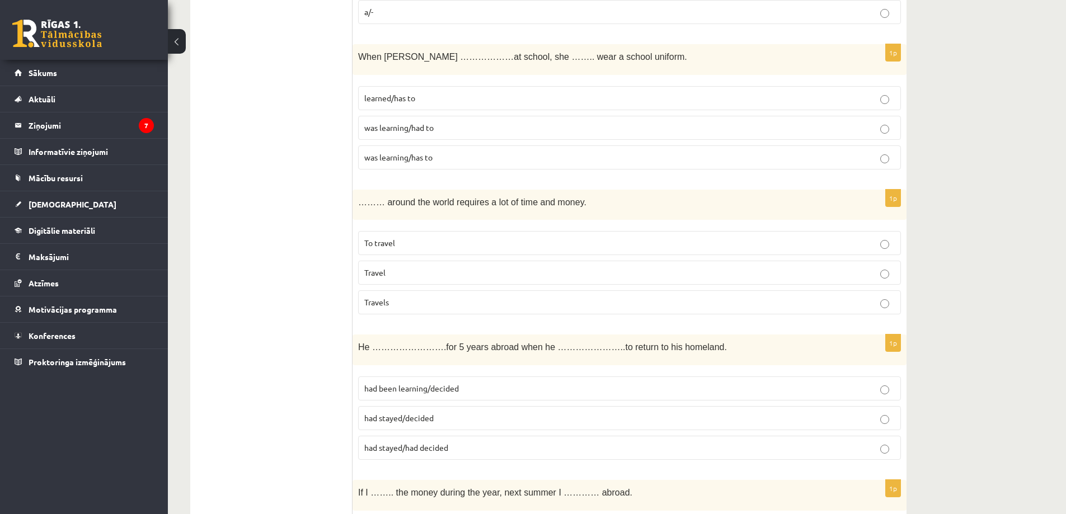
scroll to position [2014, 0]
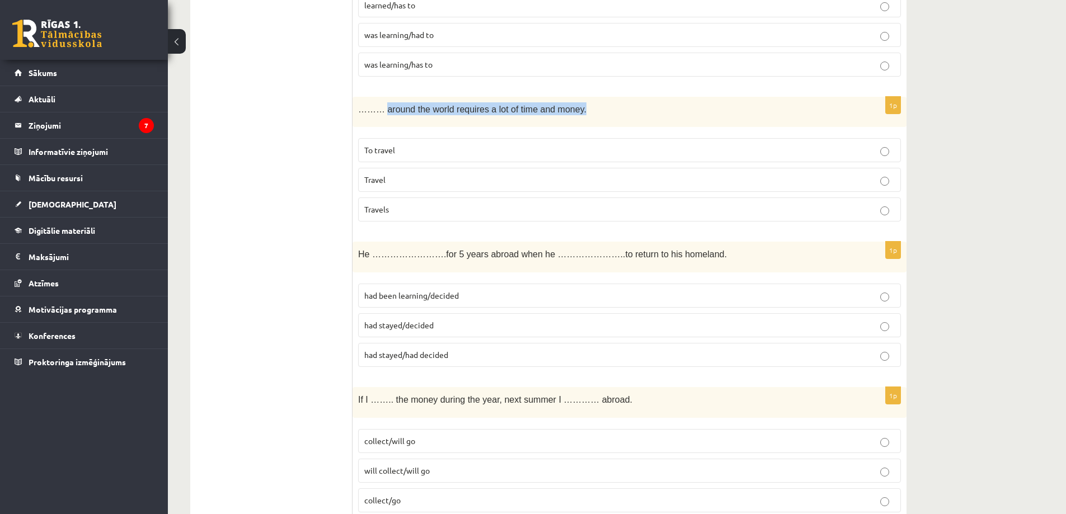
drag, startPoint x: 380, startPoint y: 112, endPoint x: 575, endPoint y: 106, distance: 195.3
click at [575, 106] on p "……… around the world requires a lot of time and money." at bounding box center [601, 108] width 487 height 13
click at [411, 156] on p "To travel" at bounding box center [629, 150] width 530 height 12
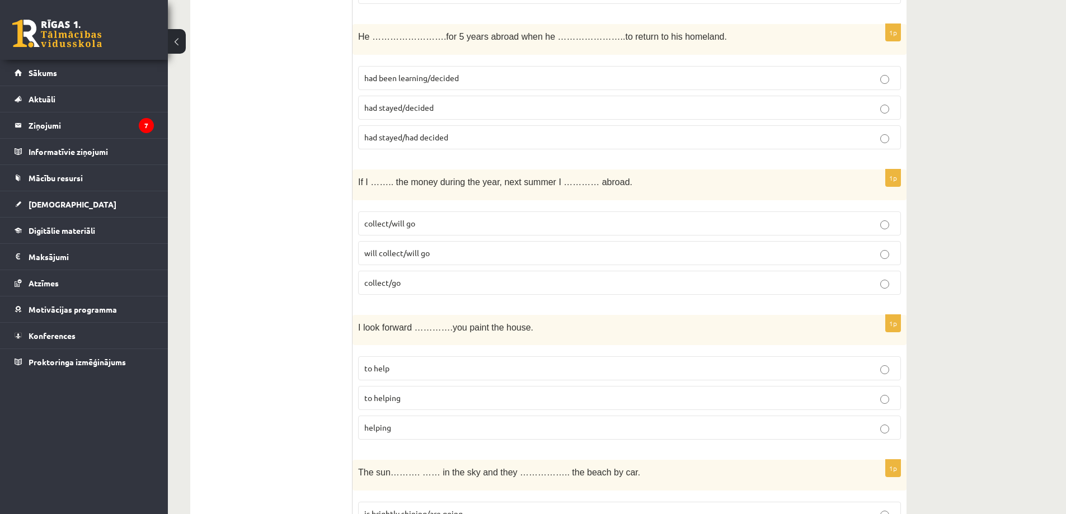
scroll to position [2238, 0]
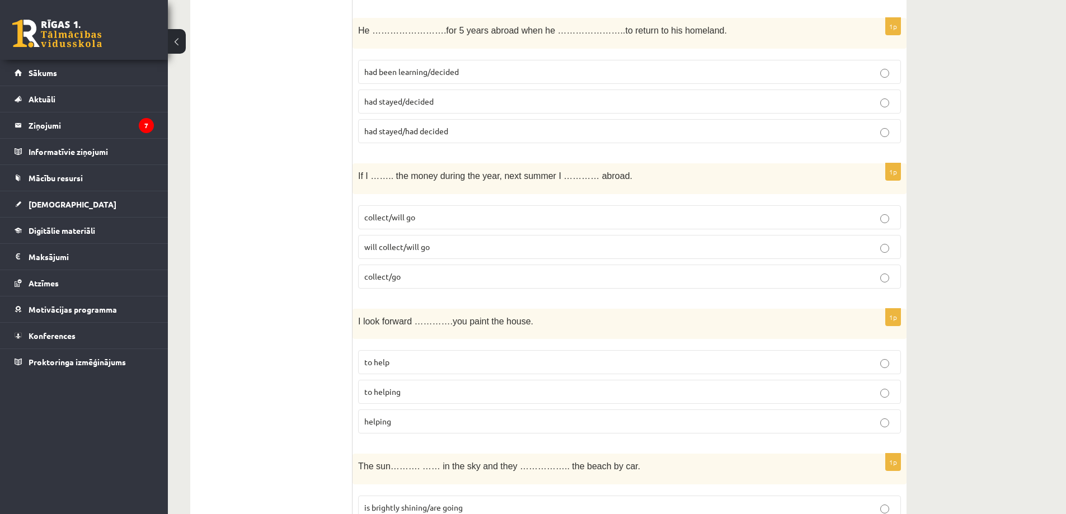
click at [423, 98] on span "had stayed/decided" at bounding box center [398, 101] width 69 height 10
click at [425, 27] on span "He …………………….for 5 years abroad when he …………………..to return to his homeland." at bounding box center [542, 31] width 369 height 10
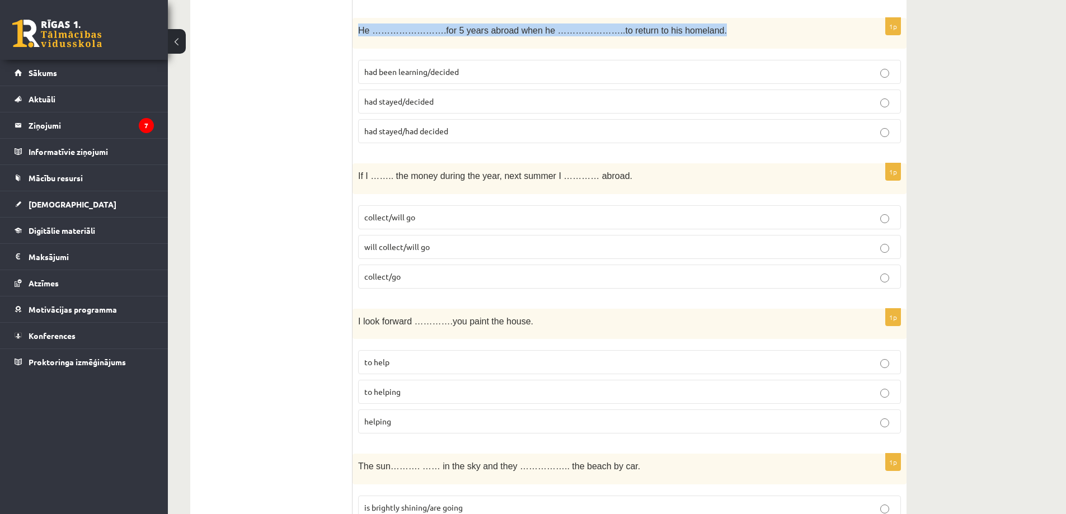
drag, startPoint x: 356, startPoint y: 30, endPoint x: 695, endPoint y: 16, distance: 339.3
click at [697, 16] on form "1p You can insist all you want. I……………..you. won’t help don’t help m’ not helpi…" at bounding box center [629, 72] width 531 height 4219
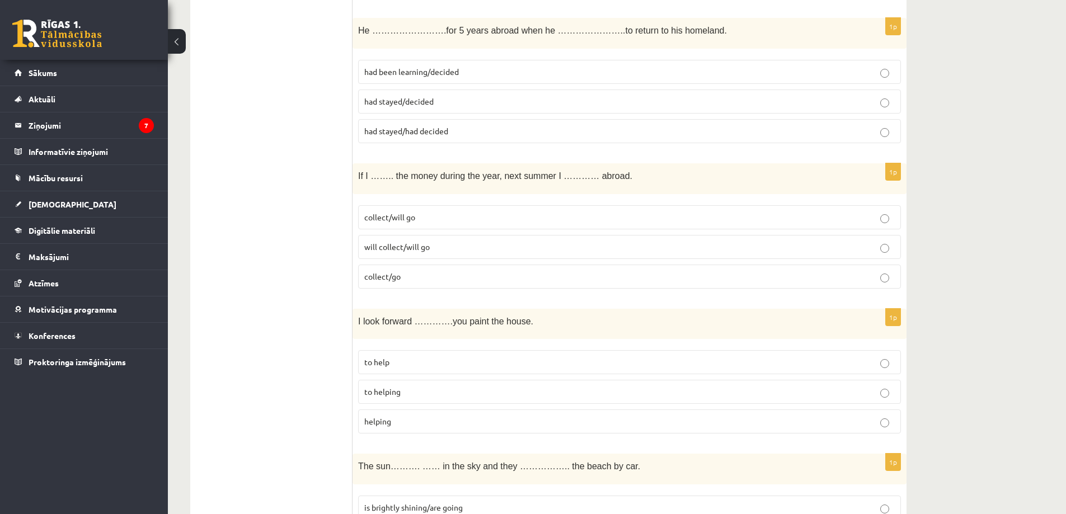
click at [331, 166] on ul "Tests Izvērtējums!" at bounding box center [276, 72] width 151 height 4219
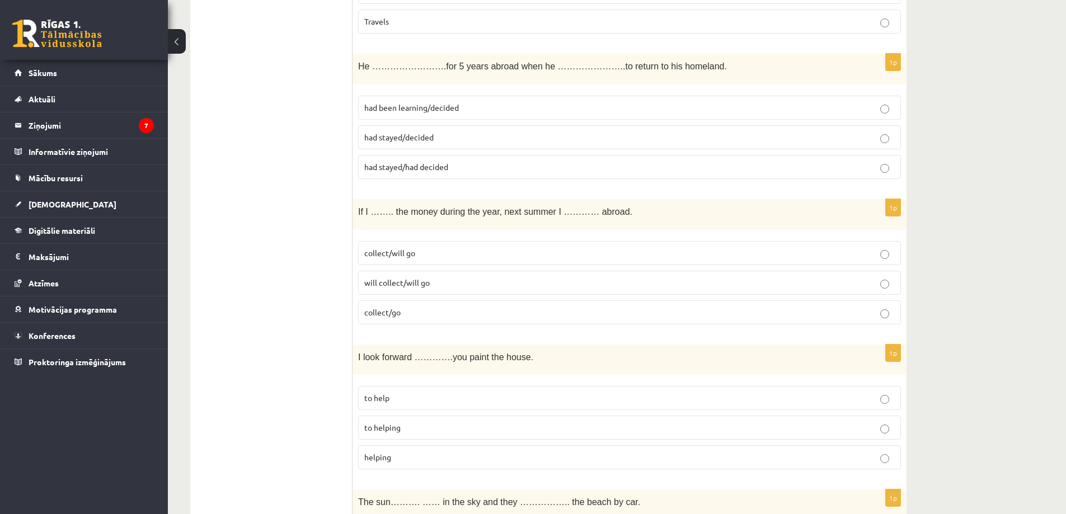
scroll to position [2182, 0]
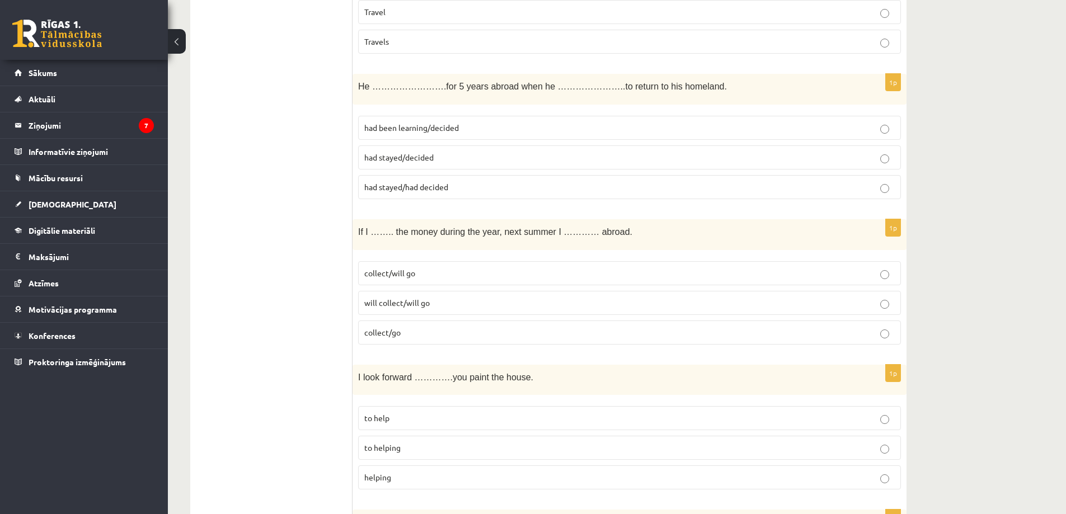
click at [385, 275] on span "collect/will go" at bounding box center [389, 273] width 51 height 10
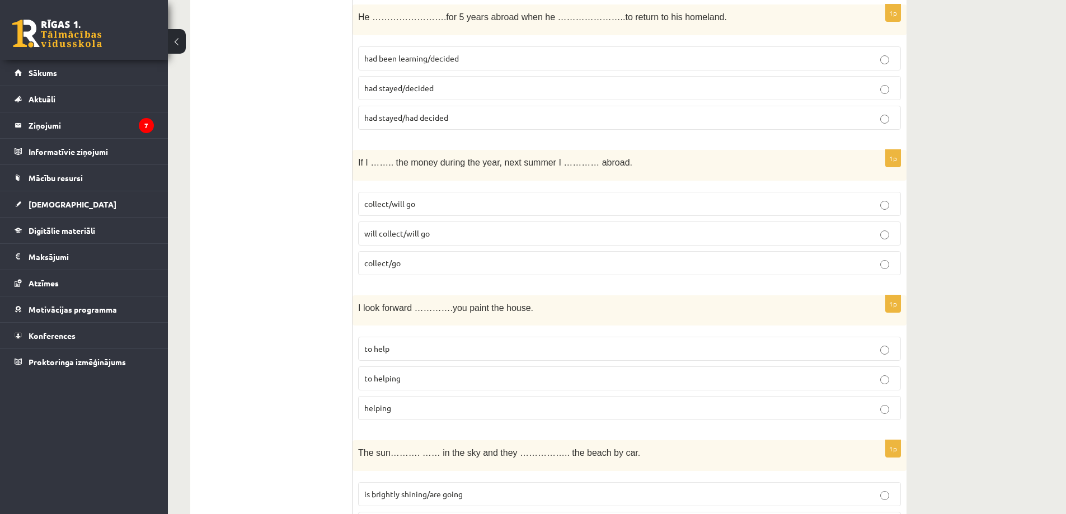
scroll to position [2406, 0]
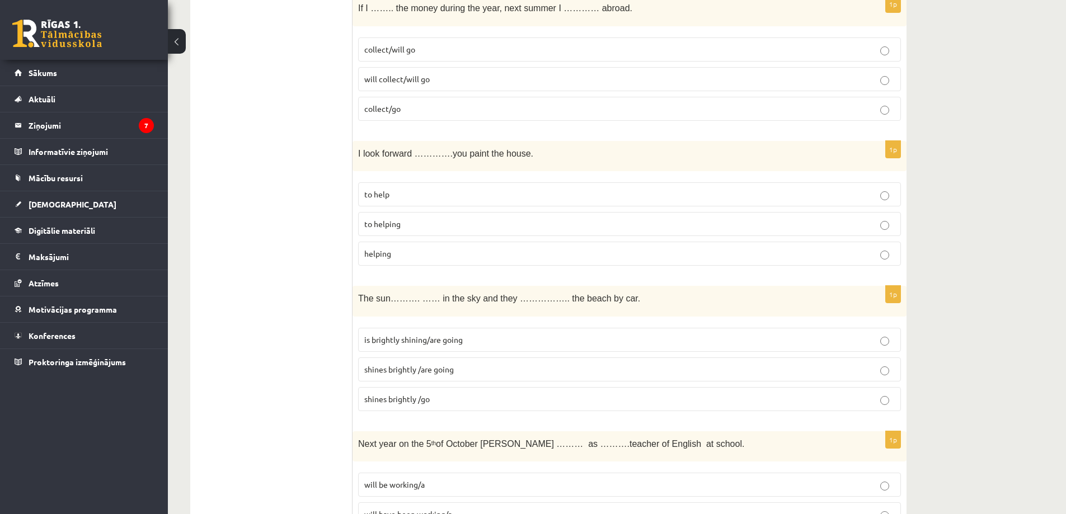
click at [403, 227] on p "to helping" at bounding box center [629, 224] width 530 height 12
drag, startPoint x: 358, startPoint y: 154, endPoint x: 519, endPoint y: 151, distance: 161.1
click at [519, 151] on p "I look forward ………….you paint the house." at bounding box center [601, 153] width 487 height 13
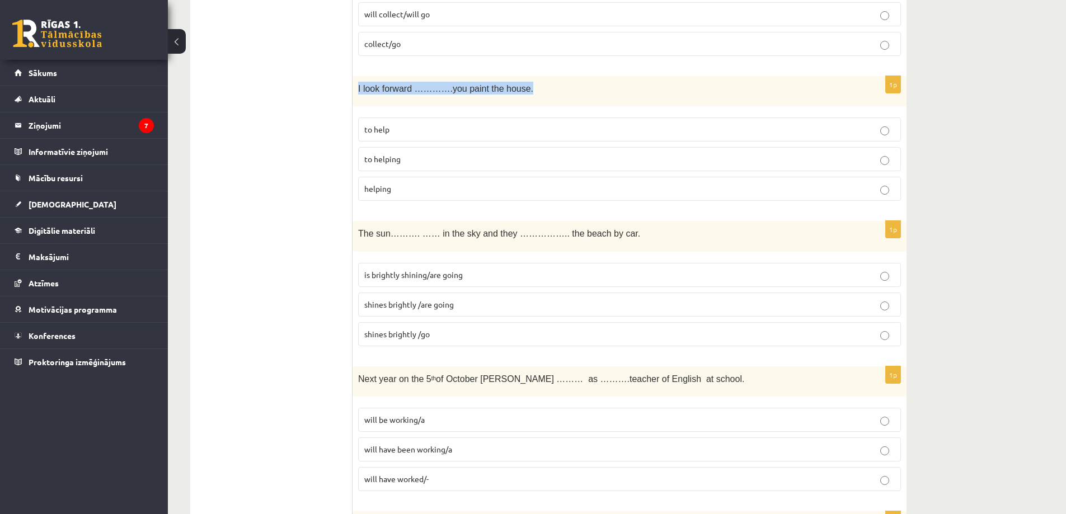
scroll to position [2629, 0]
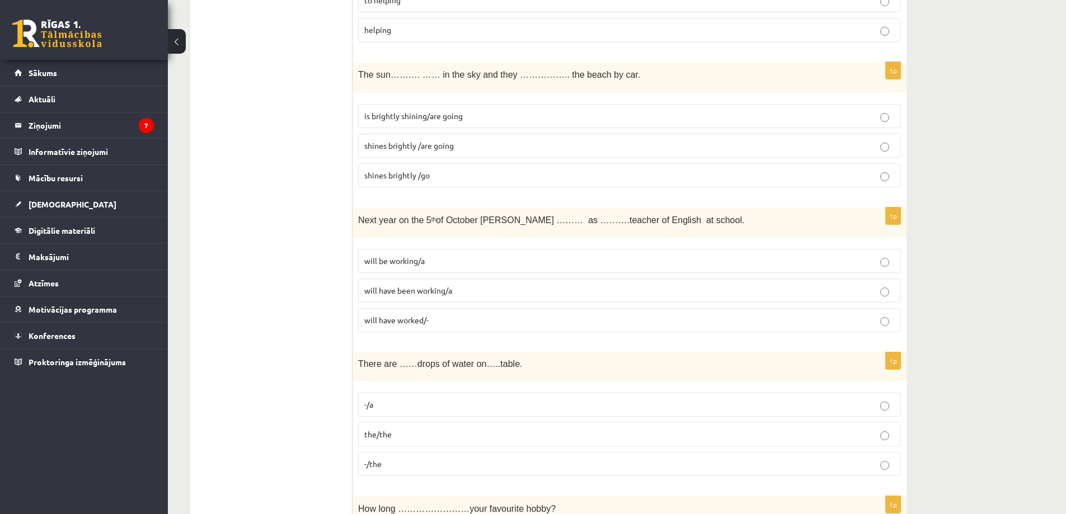
click at [439, 150] on p "shines brightly /are going" at bounding box center [629, 146] width 530 height 12
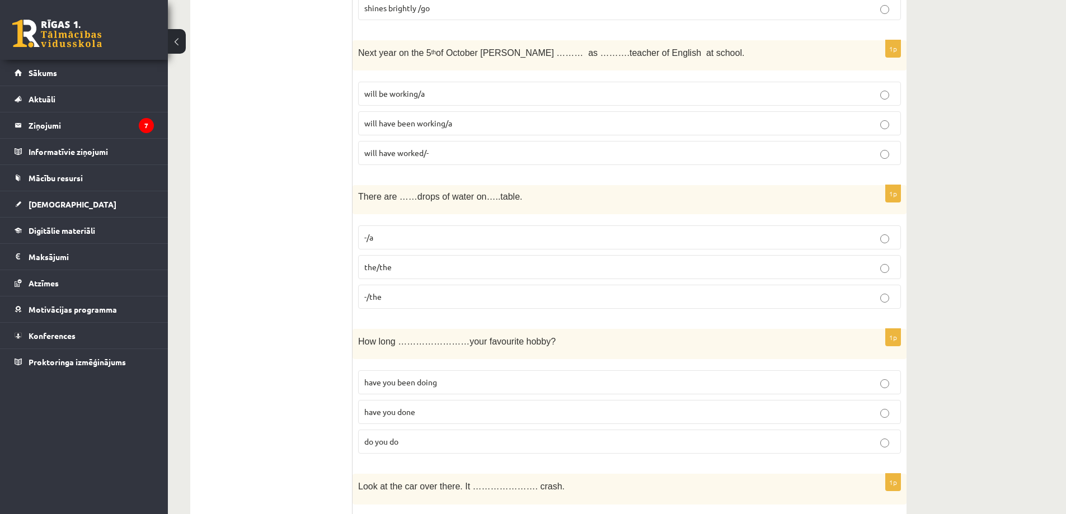
scroll to position [2797, 0]
click at [412, 126] on span "will have been working/a" at bounding box center [408, 122] width 88 height 10
drag, startPoint x: 359, startPoint y: 51, endPoint x: 486, endPoint y: 54, distance: 127.0
click at [486, 54] on span "Next year on the 5 th of October Ann ……… as ……….teacher of English at school." at bounding box center [551, 53] width 386 height 10
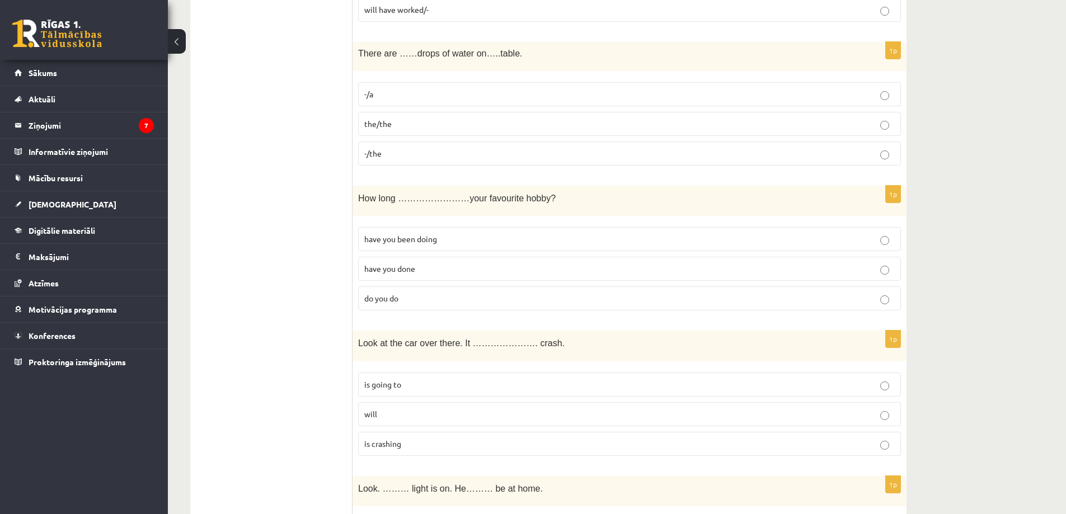
scroll to position [2965, 0]
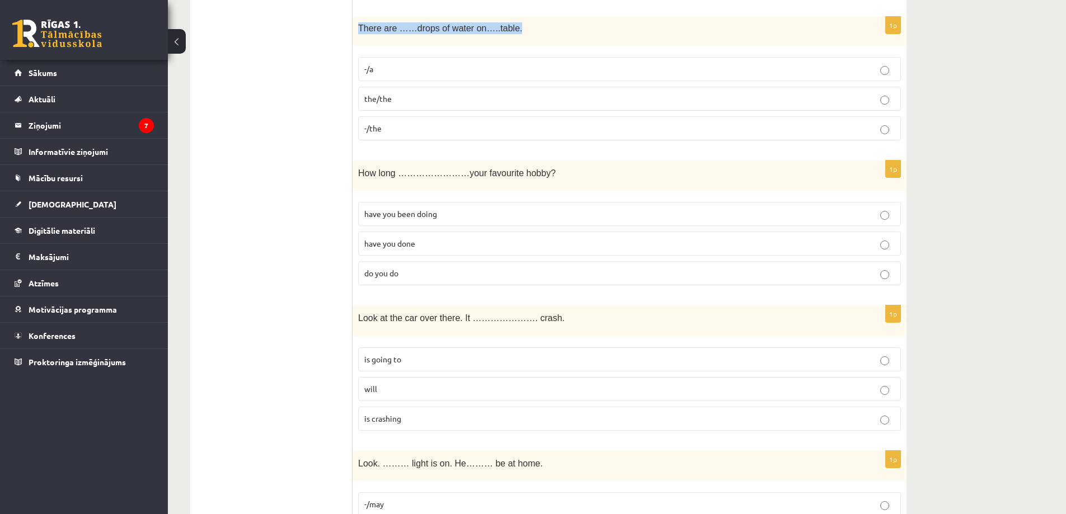
drag, startPoint x: 359, startPoint y: 28, endPoint x: 537, endPoint y: 25, distance: 178.5
click at [537, 25] on p "There are ……drops of water on…..table." at bounding box center [601, 28] width 487 height 12
click at [388, 130] on p "-/the" at bounding box center [629, 129] width 530 height 12
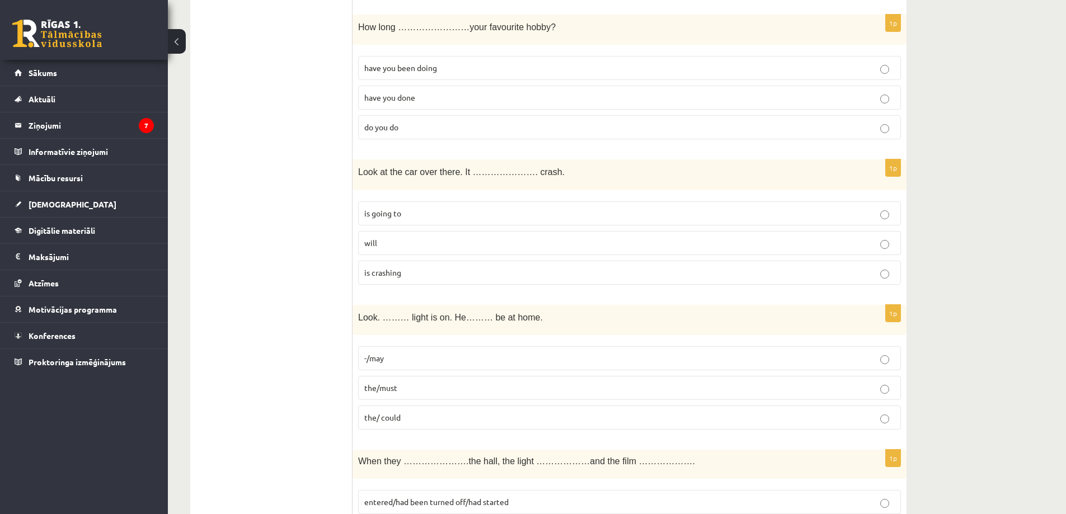
scroll to position [3133, 0]
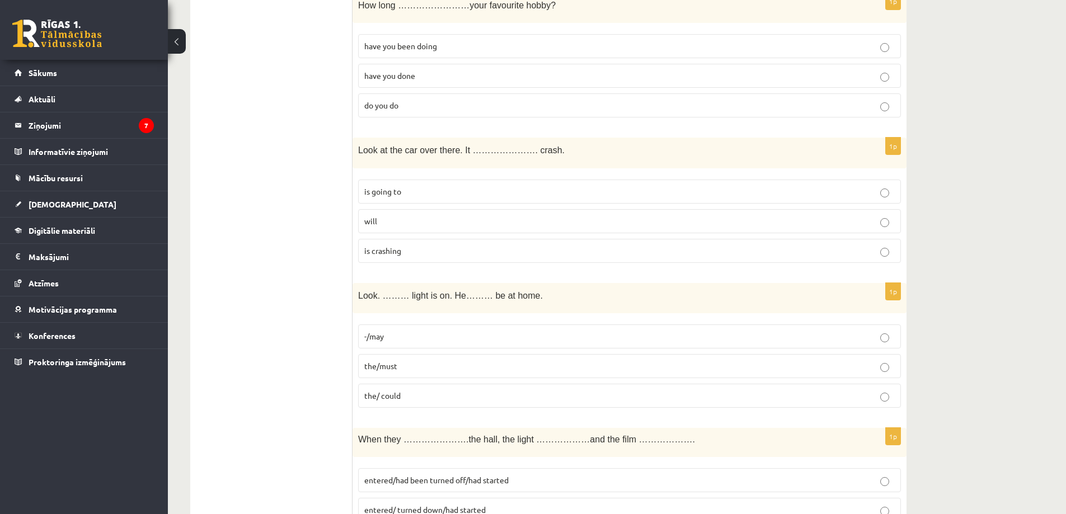
click at [367, 53] on label "have you been doing" at bounding box center [629, 46] width 543 height 24
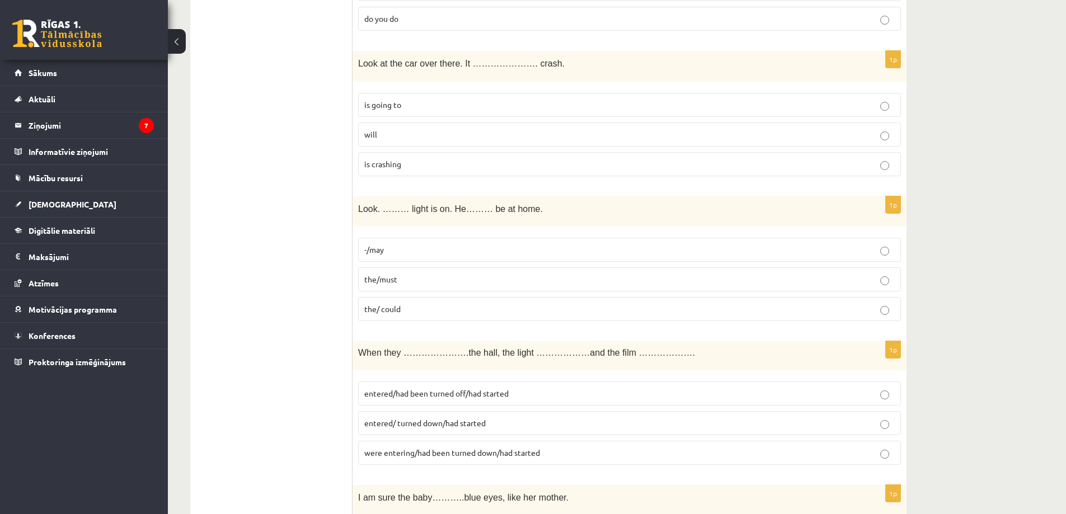
scroll to position [3245, 0]
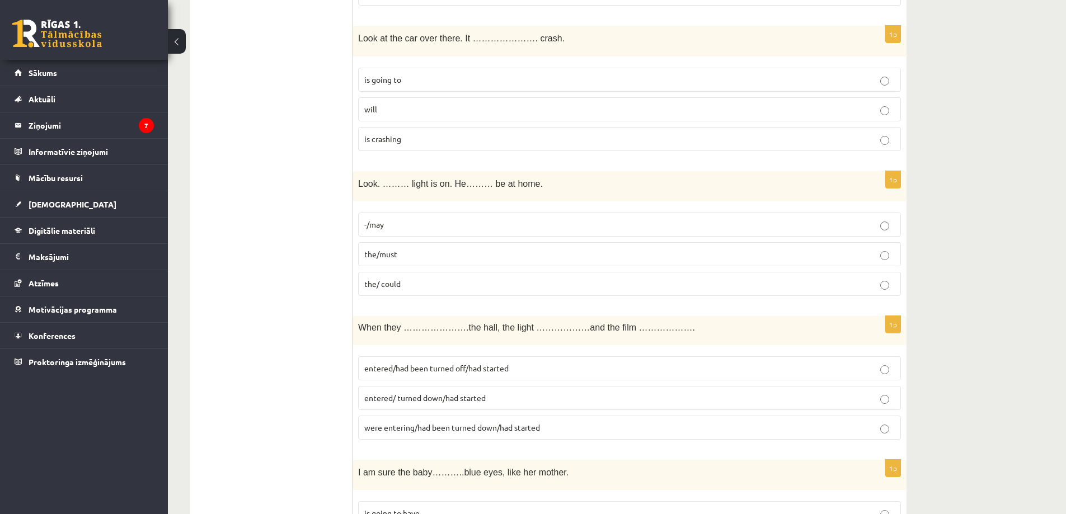
click at [388, 83] on span "is going to" at bounding box center [382, 79] width 37 height 10
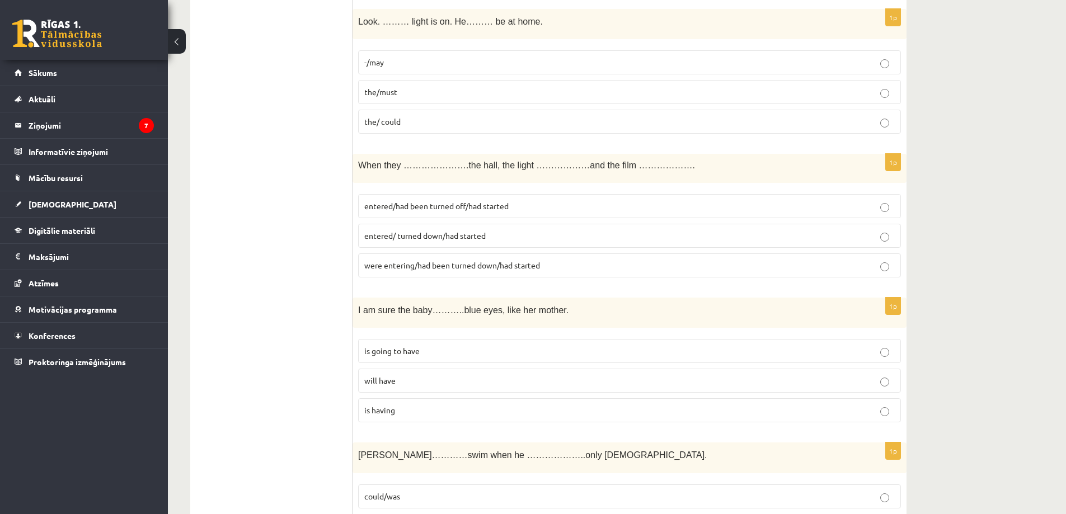
scroll to position [3413, 0]
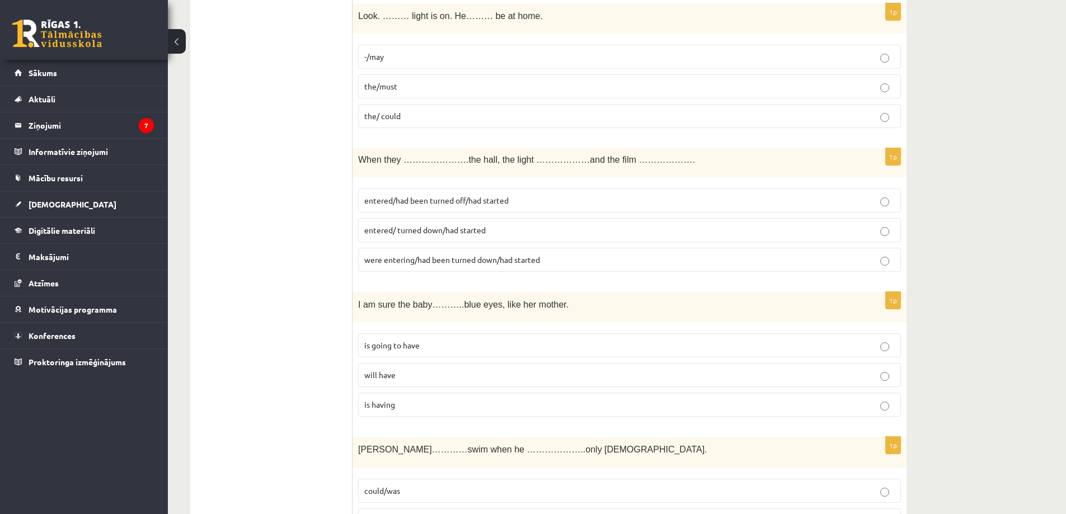
click at [441, 83] on p "the/must" at bounding box center [629, 87] width 530 height 12
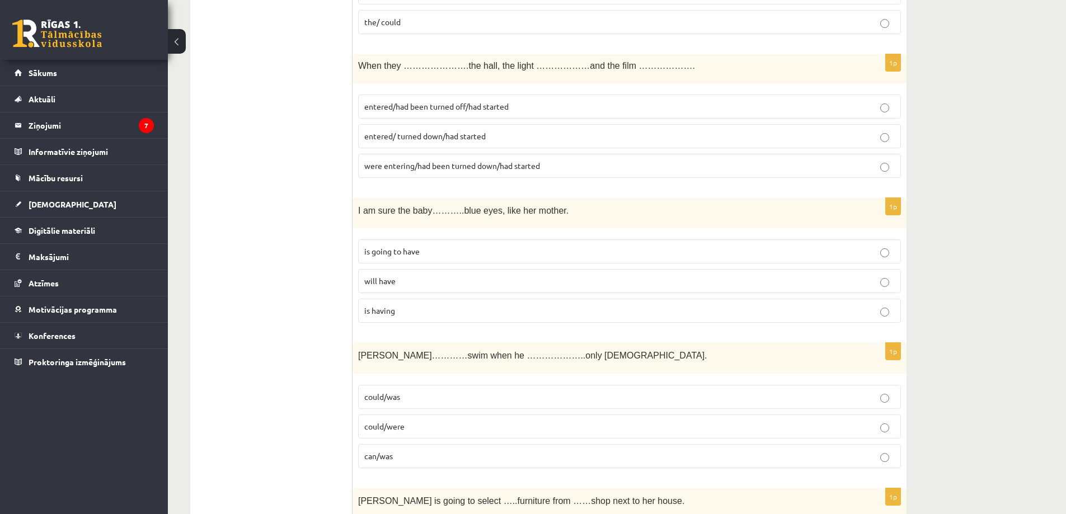
scroll to position [3525, 0]
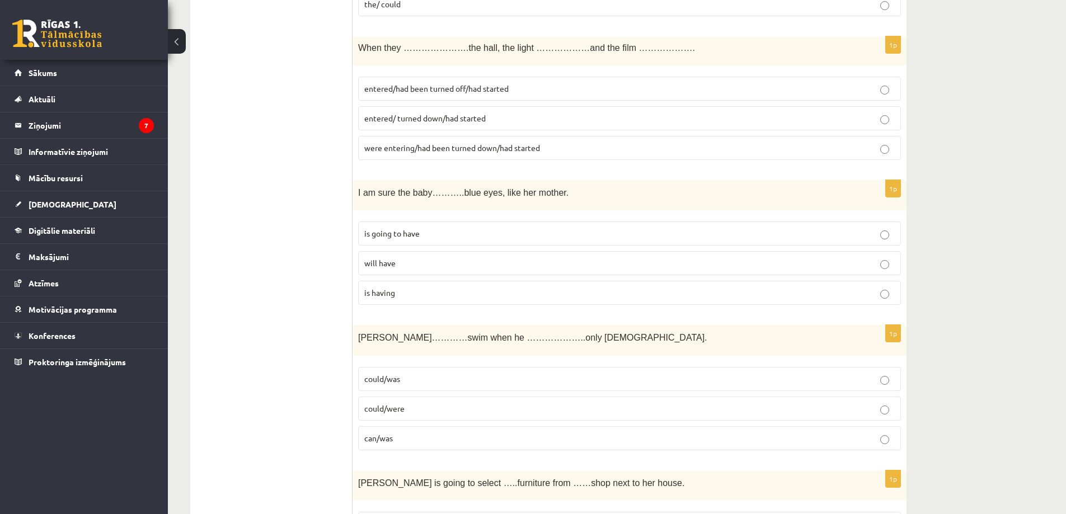
click at [440, 92] on span "entered/had been turned off/had started" at bounding box center [436, 88] width 144 height 10
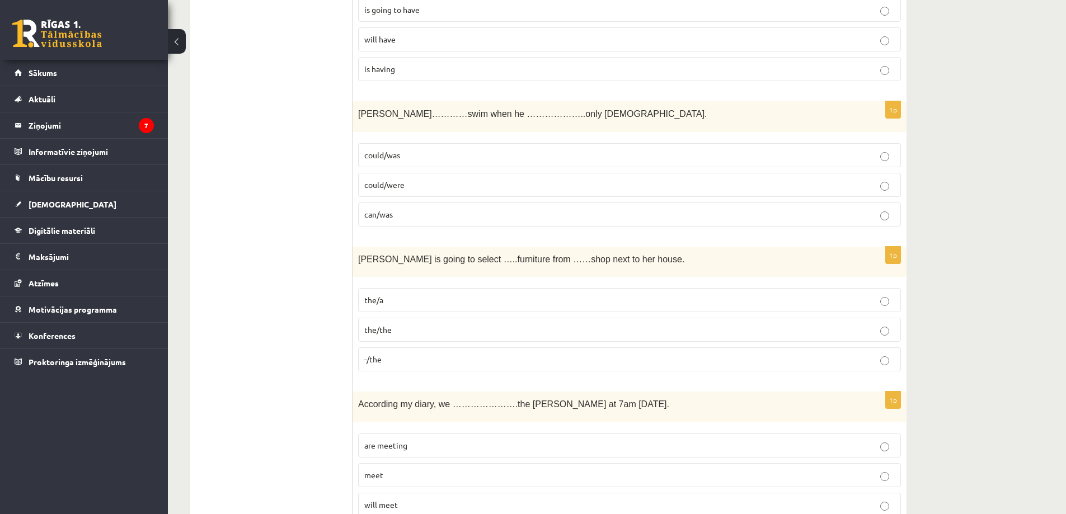
scroll to position [3692, 0]
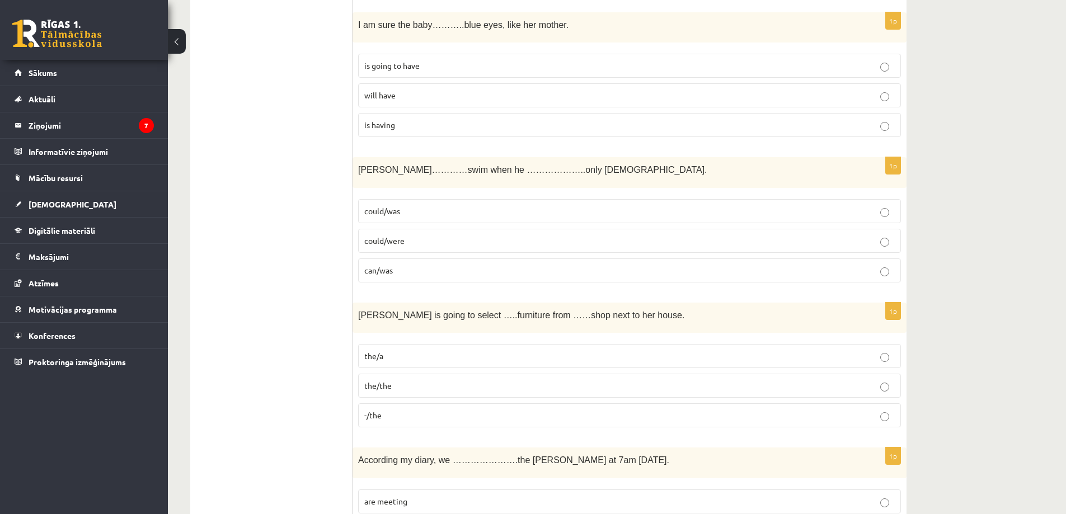
click at [435, 99] on p "will have" at bounding box center [629, 96] width 530 height 12
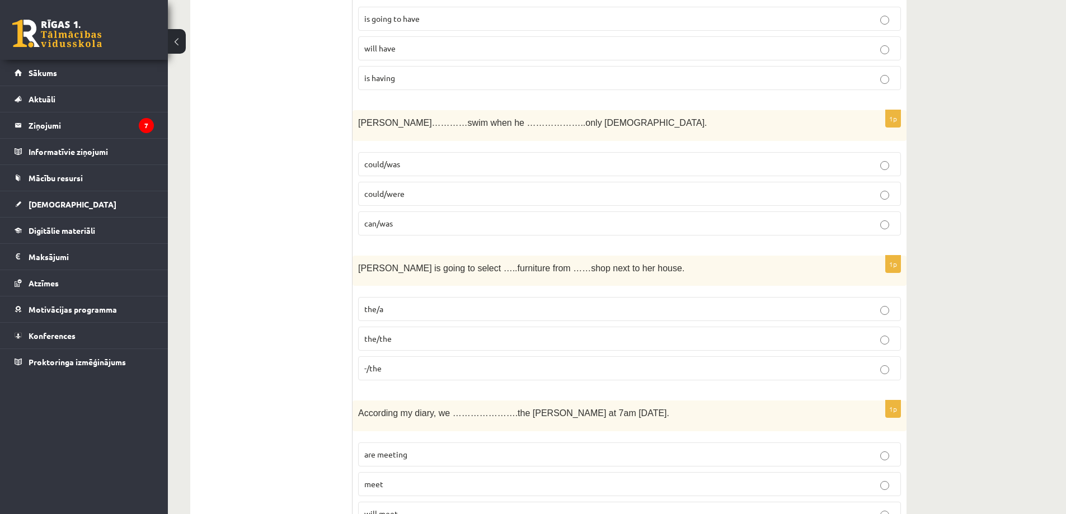
scroll to position [3804, 0]
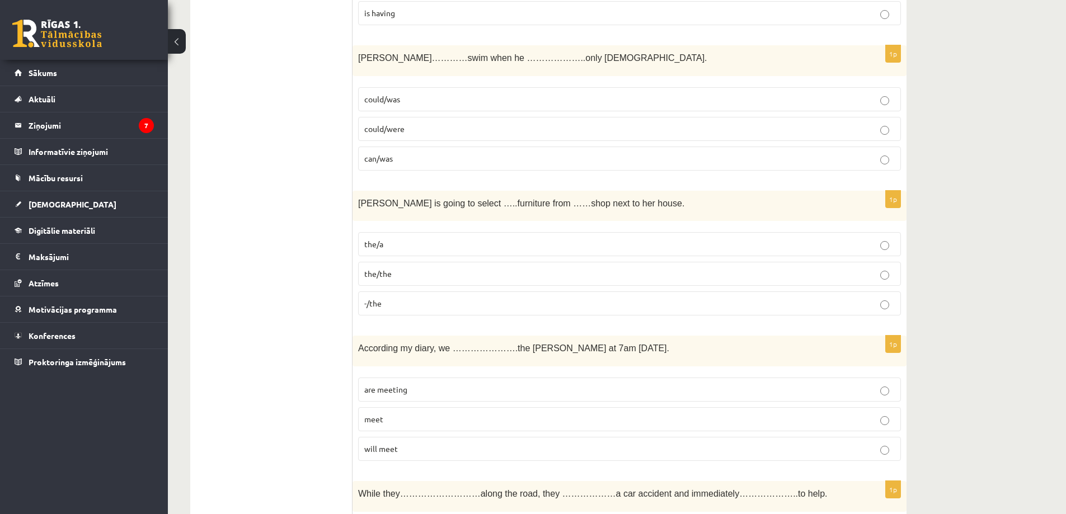
click at [423, 101] on p "could/was" at bounding box center [629, 99] width 530 height 12
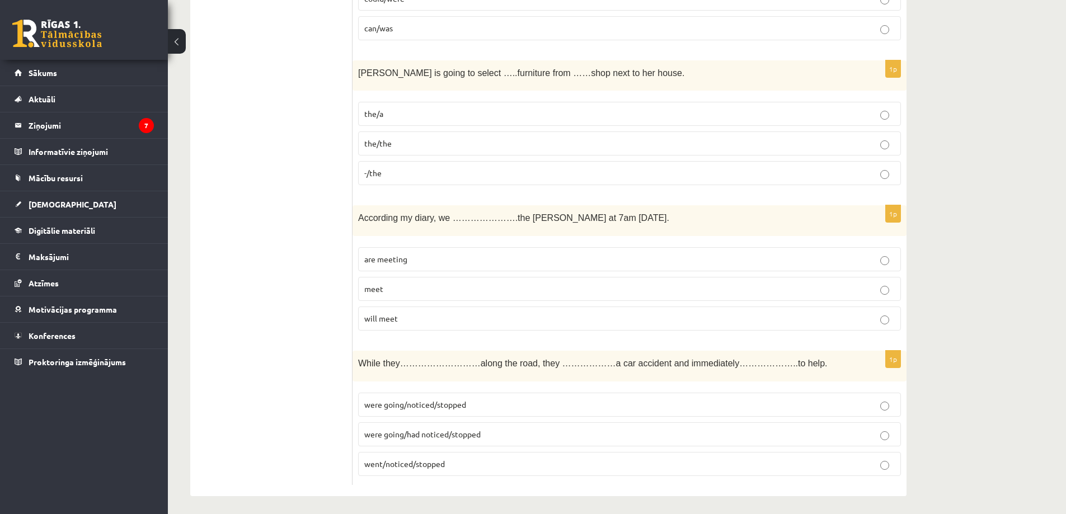
scroll to position [3940, 0]
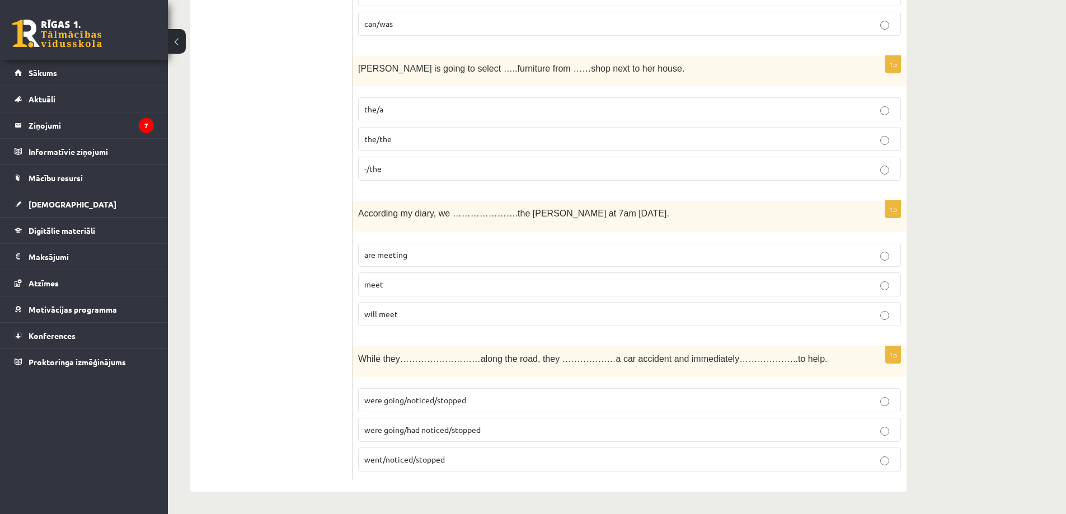
click at [382, 172] on p "-/the" at bounding box center [629, 169] width 530 height 12
click at [404, 255] on span "are meeting" at bounding box center [385, 255] width 43 height 10
click at [402, 437] on label "were going/had noticed/stopped" at bounding box center [629, 430] width 543 height 24
click at [459, 399] on span "were going/noticed/stopped" at bounding box center [415, 400] width 102 height 10
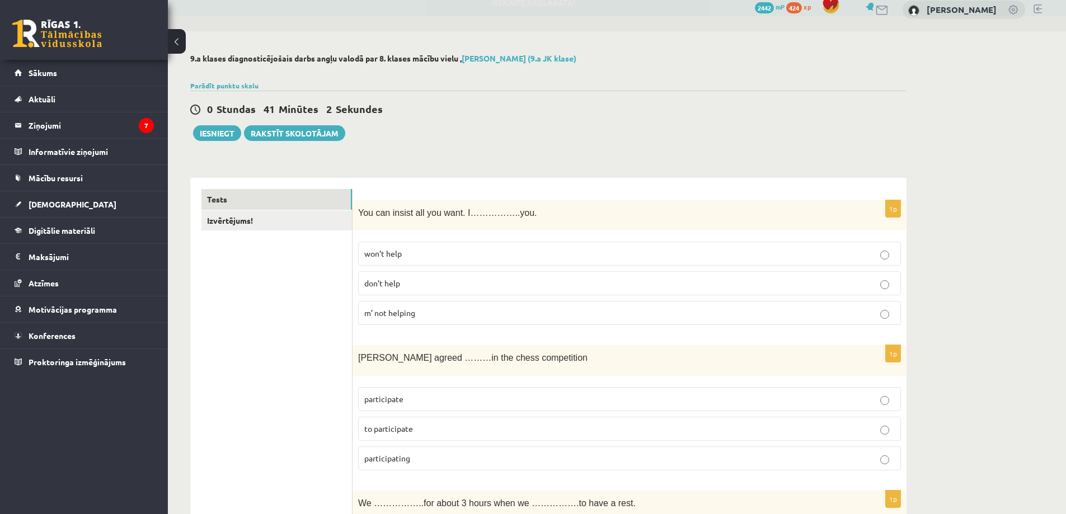
scroll to position [0, 0]
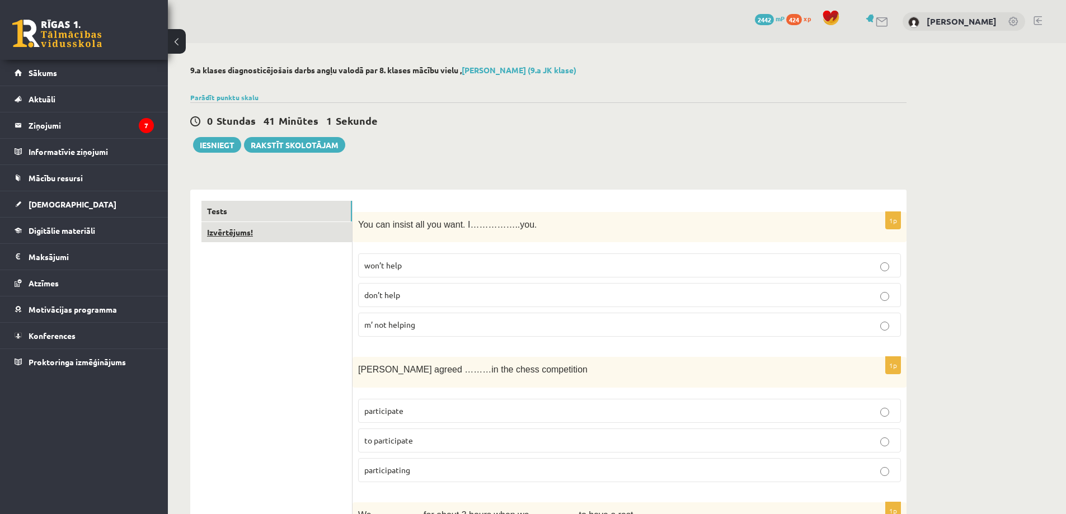
click at [253, 232] on link "Izvērtējums!" at bounding box center [276, 232] width 150 height 21
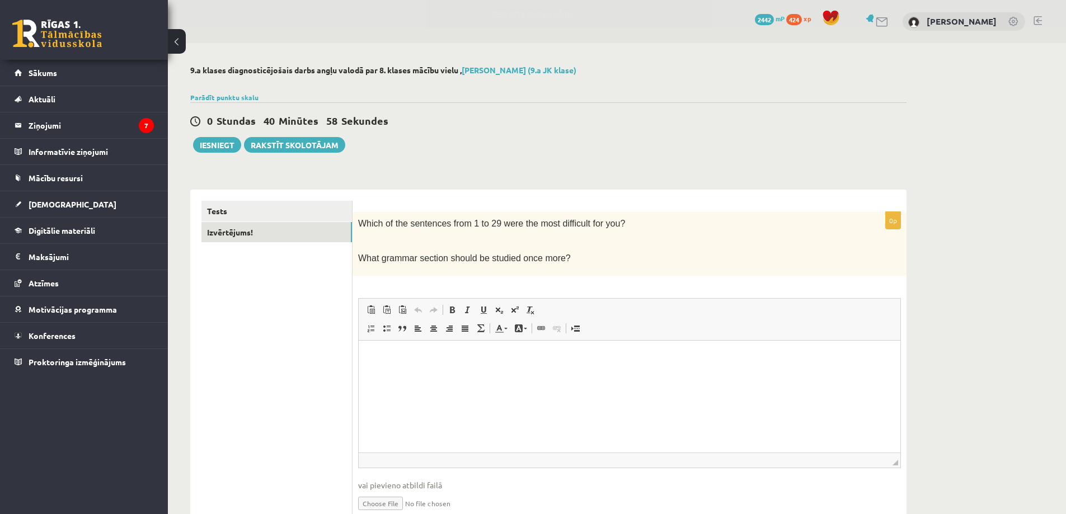
click at [493, 306] on link "Подстрочный индекс" at bounding box center [499, 310] width 16 height 15
click at [277, 206] on link "Tests" at bounding box center [276, 211] width 150 height 21
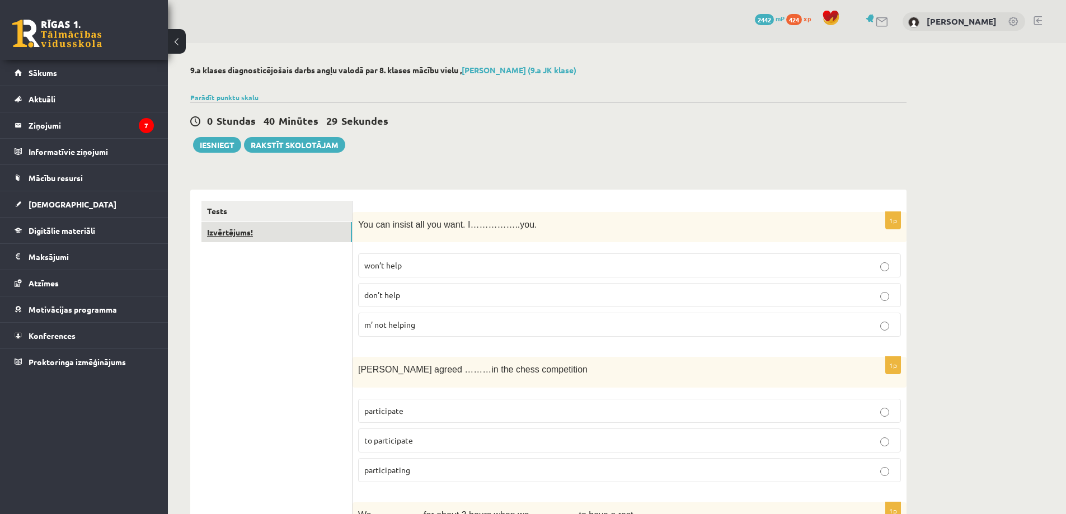
click at [248, 224] on link "Izvērtējums!" at bounding box center [276, 232] width 150 height 21
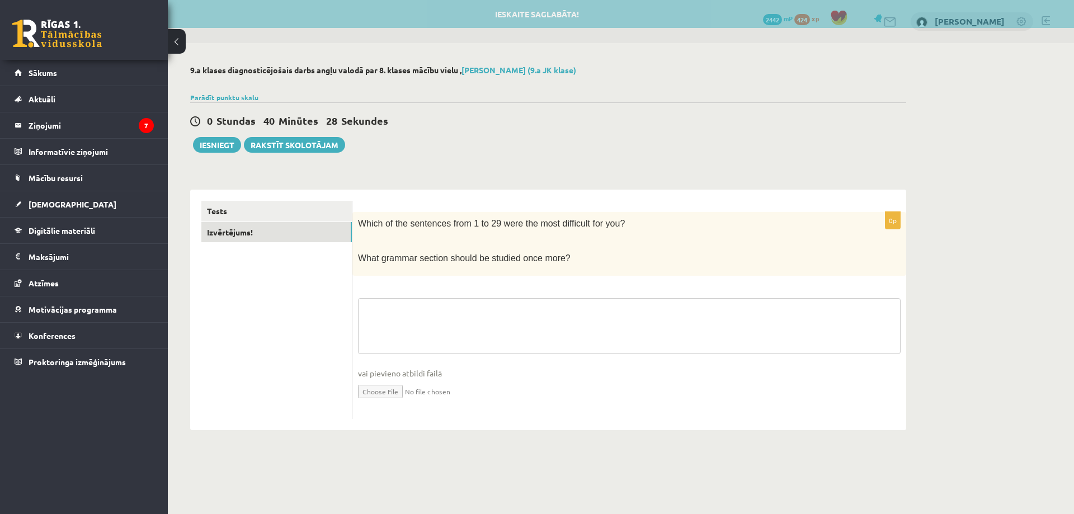
click at [444, 308] on fieldset "vai pievieno atbildi failā Iesniegtā atbilde" at bounding box center [629, 355] width 543 height 115
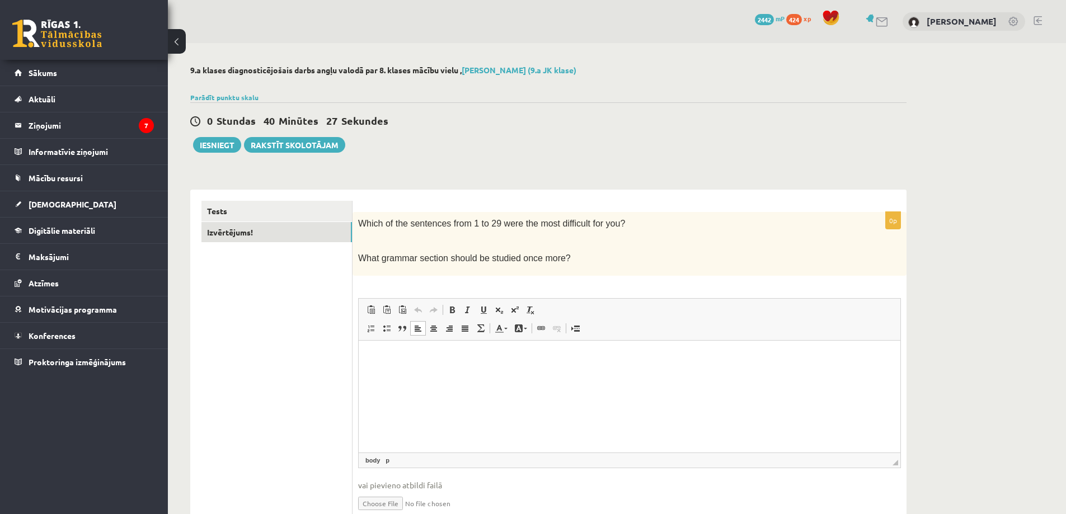
click at [424, 370] on html at bounding box center [630, 357] width 542 height 34
click at [222, 213] on link "Tests" at bounding box center [276, 211] width 150 height 21
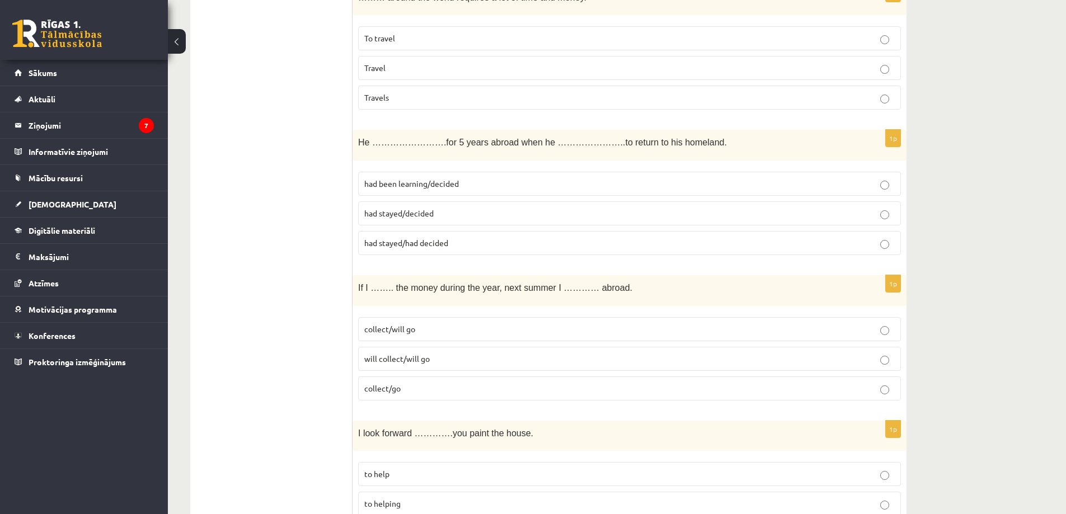
scroll to position [2406, 0]
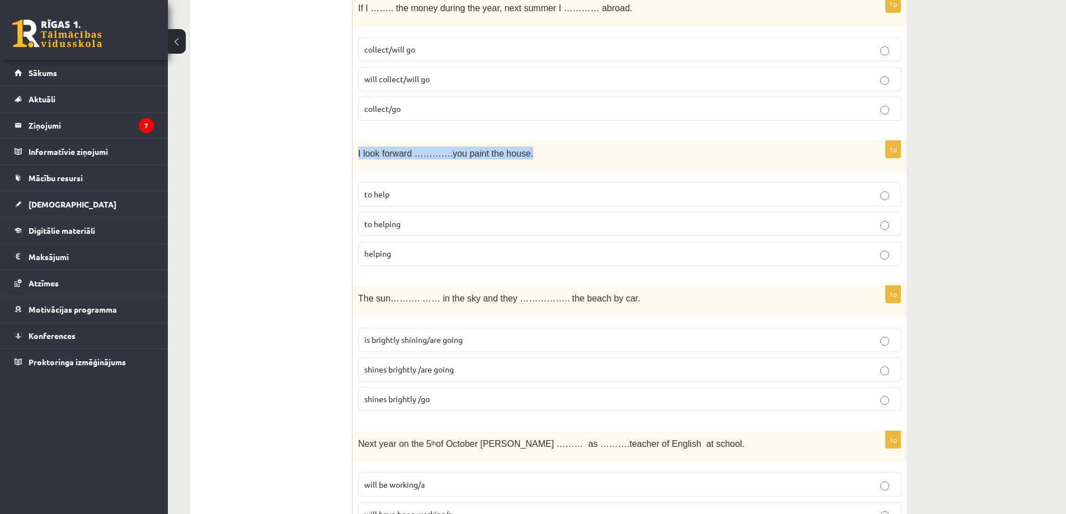
drag, startPoint x: 357, startPoint y: 149, endPoint x: 514, endPoint y: 154, distance: 156.2
click at [514, 154] on div "I look forward ………….you paint the house." at bounding box center [629, 156] width 554 height 31
copy span "I look forward ………….you paint the house."
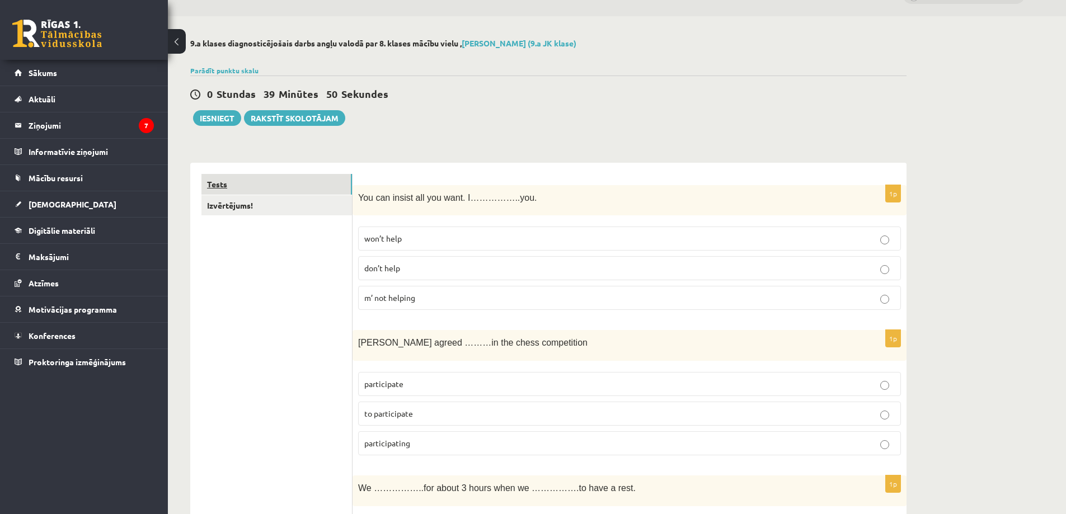
scroll to position [0, 0]
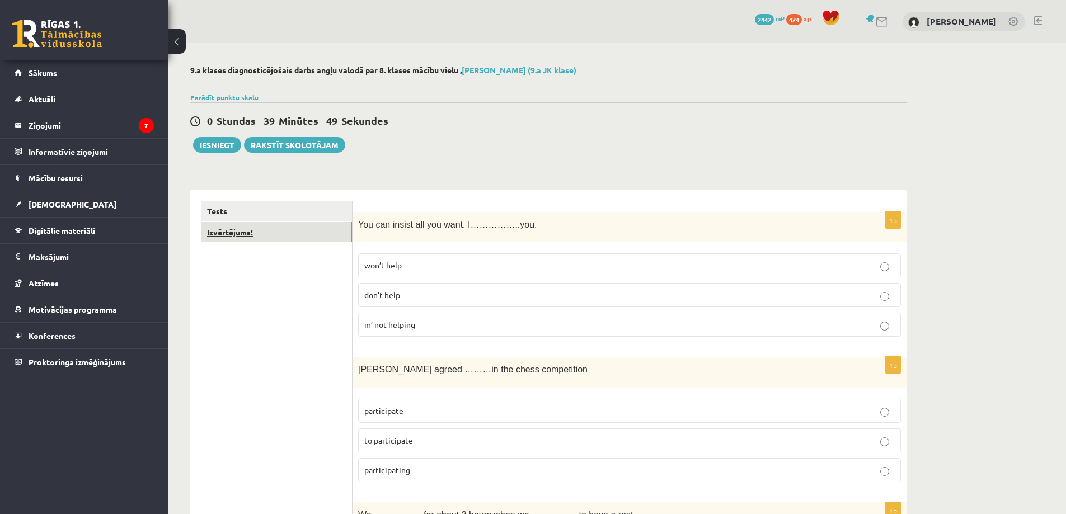
click at [231, 231] on link "Izvērtējums!" at bounding box center [276, 232] width 150 height 21
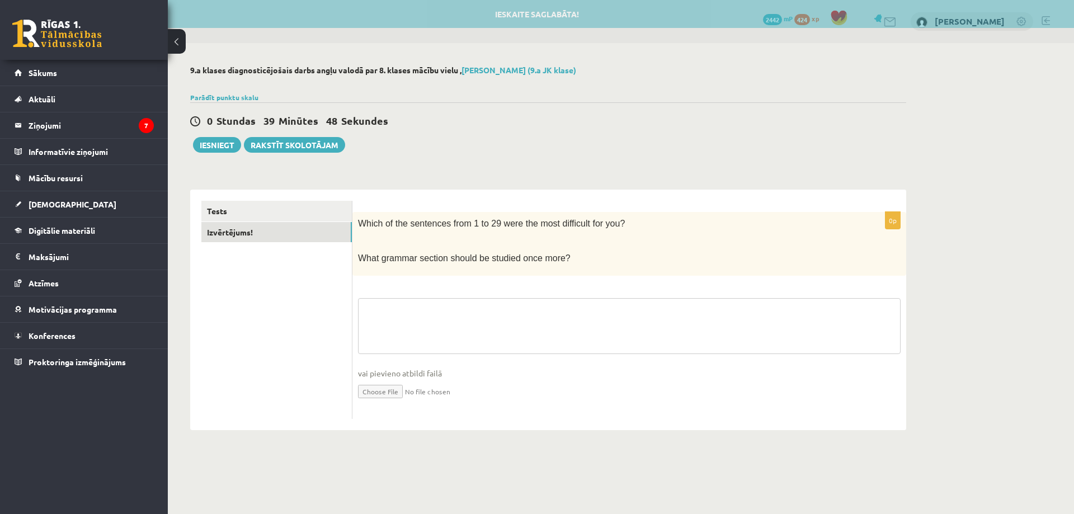
click at [383, 309] on fieldset "vai pievieno atbildi failā Iesniegtā atbilde" at bounding box center [629, 355] width 543 height 115
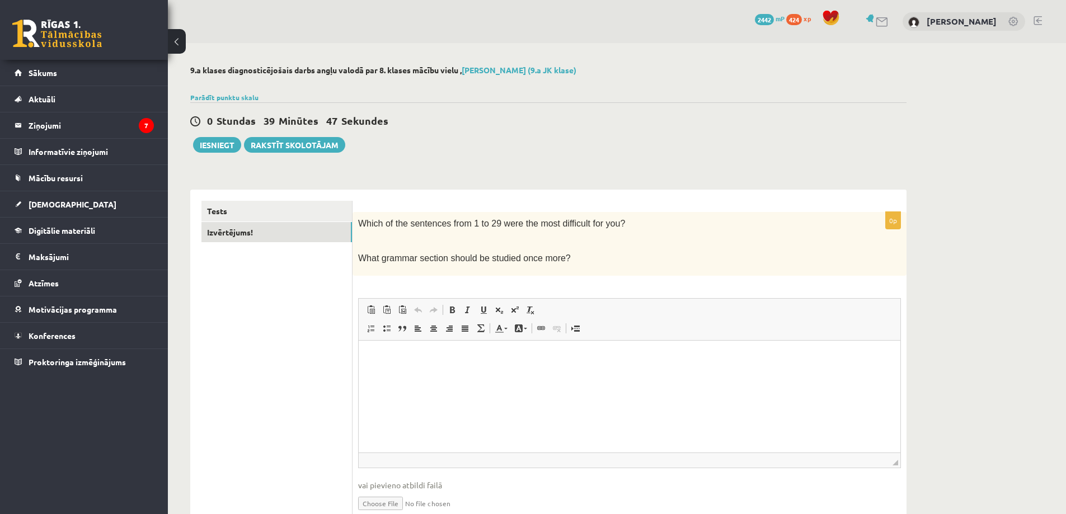
click at [384, 355] on p "Визуальный текстовый редактор, wiswyg-editor-user-answer-47024946624120" at bounding box center [629, 357] width 519 height 12
click at [366, 361] on html at bounding box center [630, 357] width 542 height 34
click at [264, 211] on link "Tests" at bounding box center [276, 211] width 150 height 21
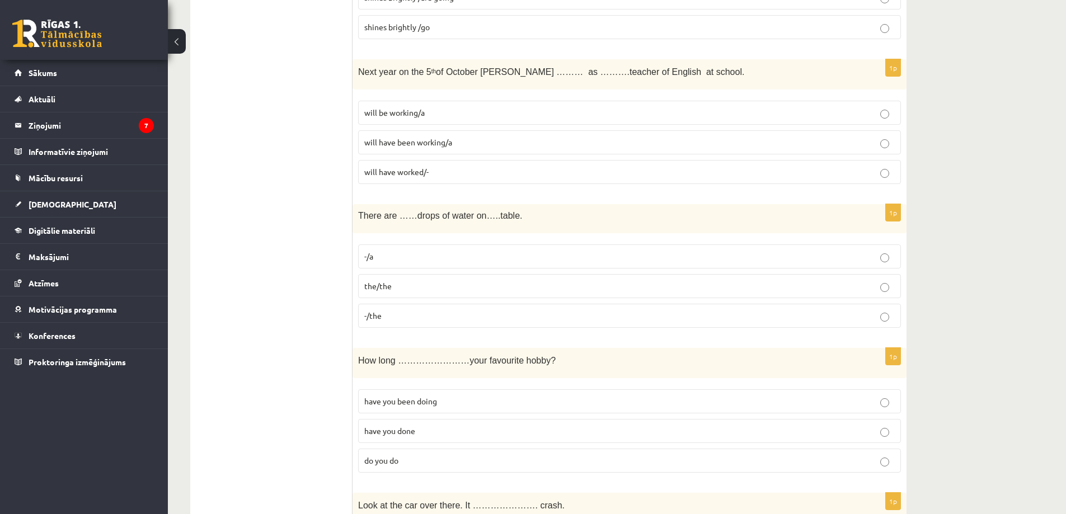
scroll to position [2765, 0]
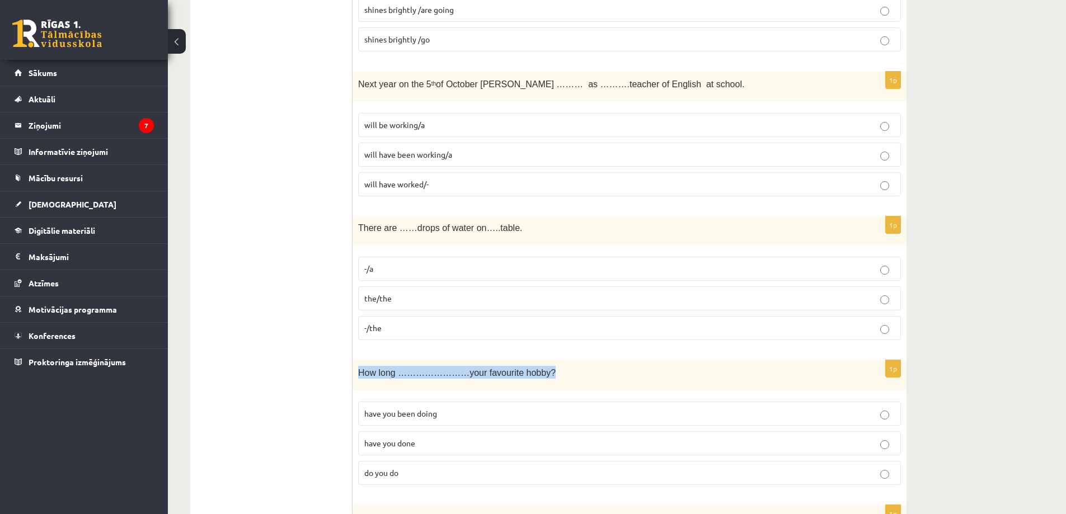
drag, startPoint x: 357, startPoint y: 375, endPoint x: 549, endPoint y: 373, distance: 191.3
click at [549, 373] on div "How long ……………………your favourite hobby?" at bounding box center [629, 375] width 554 height 31
copy span "How long ……………………your favourite hobby?"
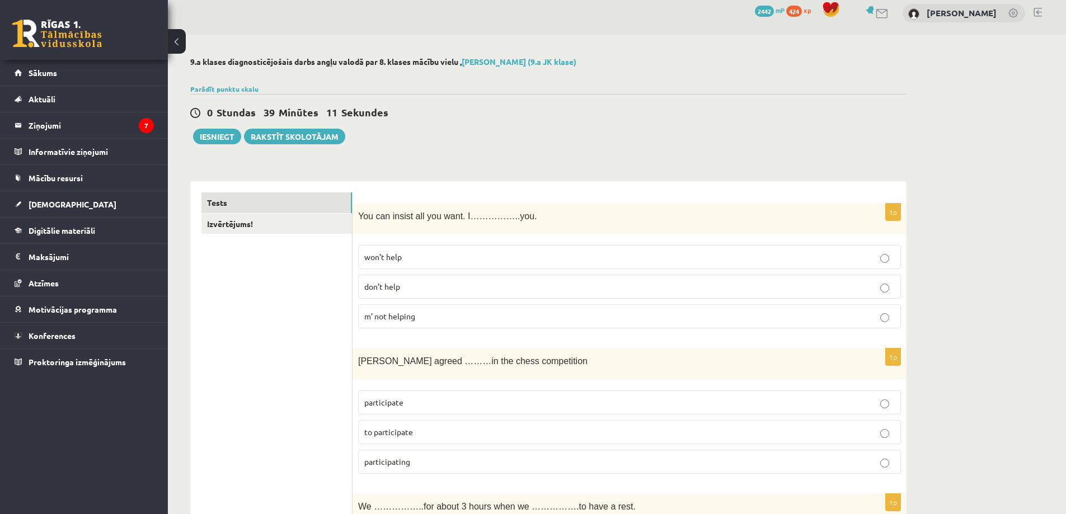
scroll to position [0, 0]
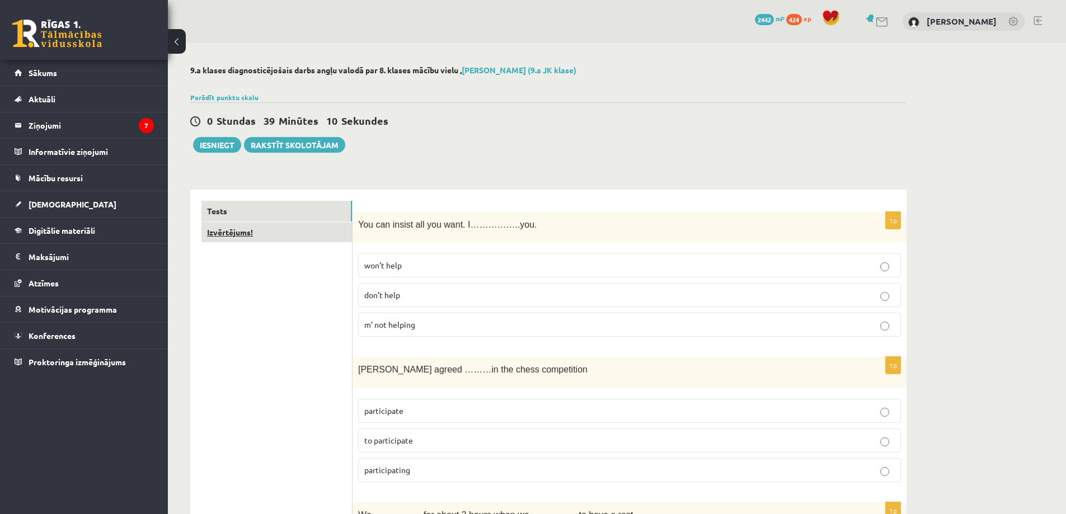
click at [237, 230] on link "Izvērtējums!" at bounding box center [276, 232] width 150 height 21
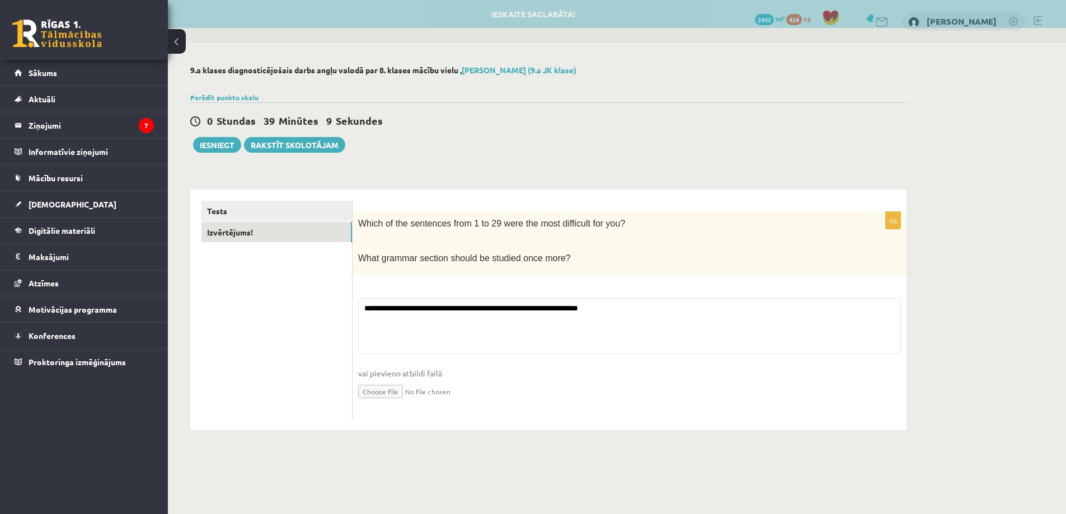
click at [378, 322] on fieldset "**********" at bounding box center [629, 355] width 543 height 115
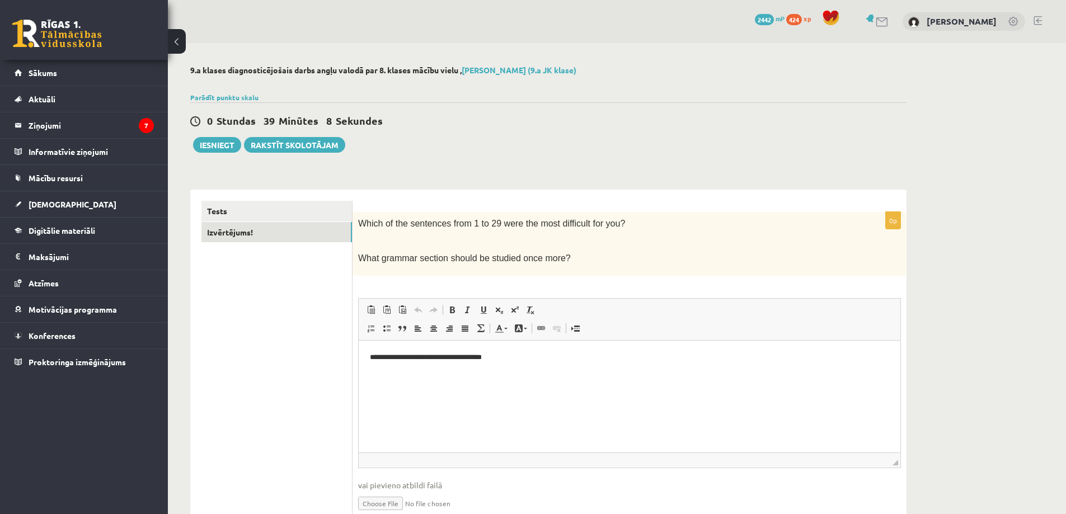
click at [535, 361] on p "**********" at bounding box center [629, 357] width 519 height 12
drag, startPoint x: 397, startPoint y: -17, endPoint x: 337, endPoint y: -21, distance: 60.0
drag, startPoint x: 337, startPoint y: -21, endPoint x: 326, endPoint y: 338, distance: 359.4
click at [336, 347] on ul "Tests Izvērtējums!" at bounding box center [276, 366] width 151 height 330
click at [273, 217] on link "Tests" at bounding box center [276, 211] width 150 height 21
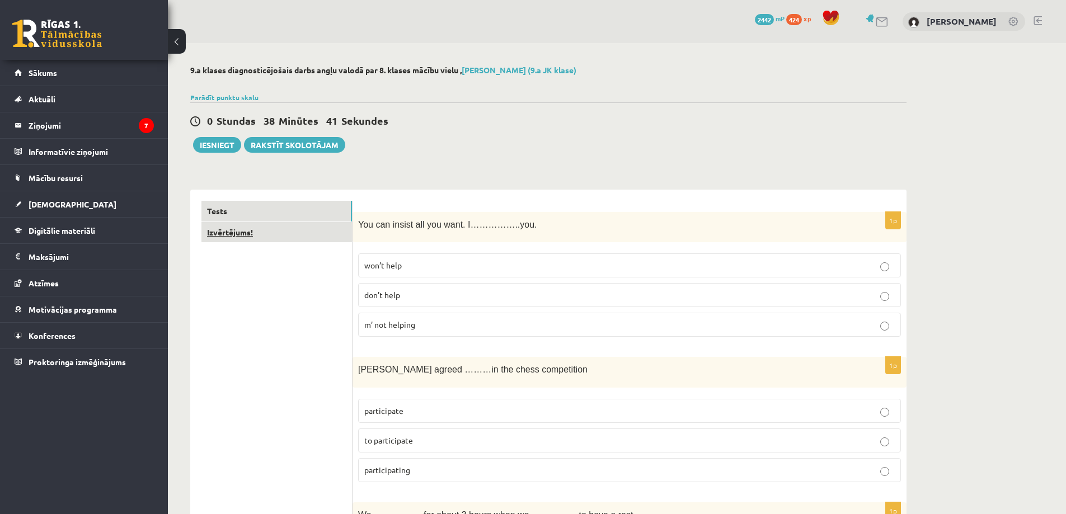
click at [236, 240] on link "Izvērtējums!" at bounding box center [276, 232] width 150 height 21
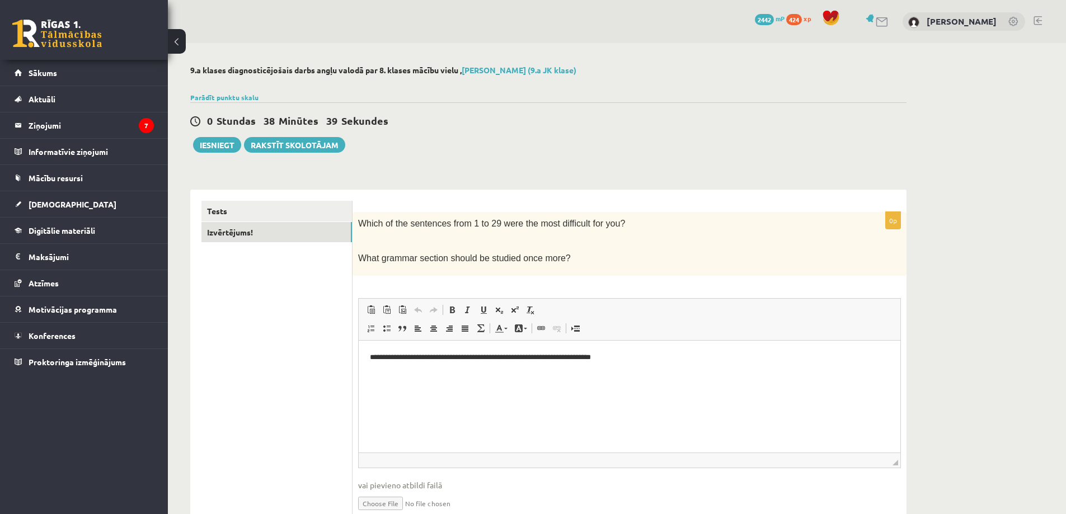
scroll to position [51, 0]
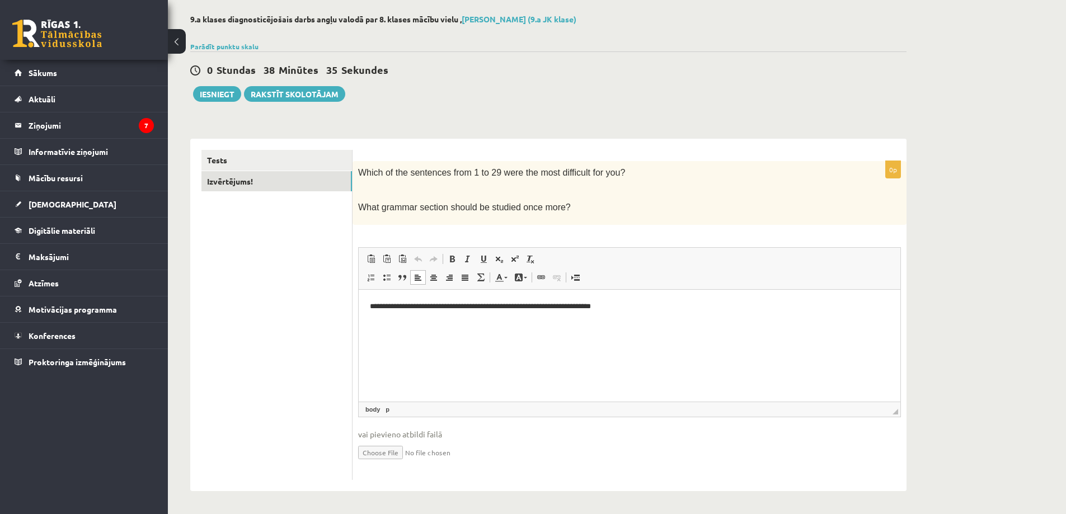
click at [368, 305] on html "**********" at bounding box center [630, 306] width 542 height 34
click at [708, 310] on p "**********" at bounding box center [629, 306] width 519 height 12
click at [536, 324] on p "**********" at bounding box center [629, 325] width 519 height 12
click at [573, 320] on p "**********" at bounding box center [629, 325] width 519 height 12
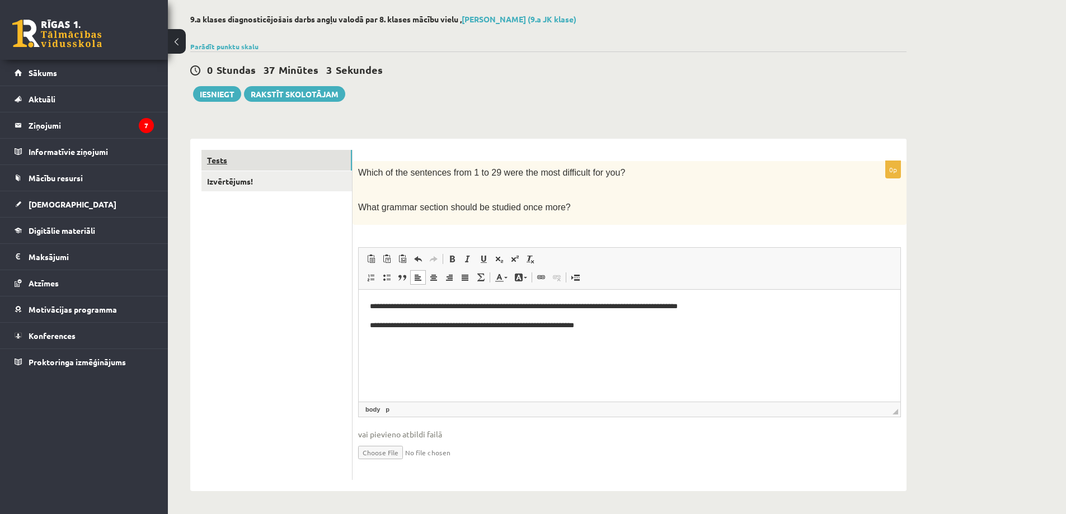
click at [222, 160] on link "Tests" at bounding box center [276, 160] width 150 height 21
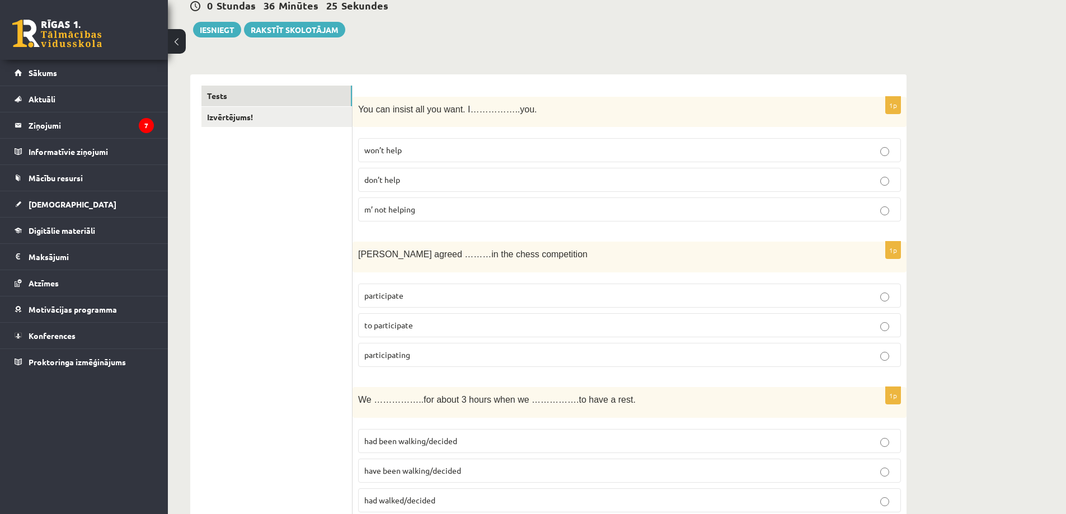
scroll to position [0, 0]
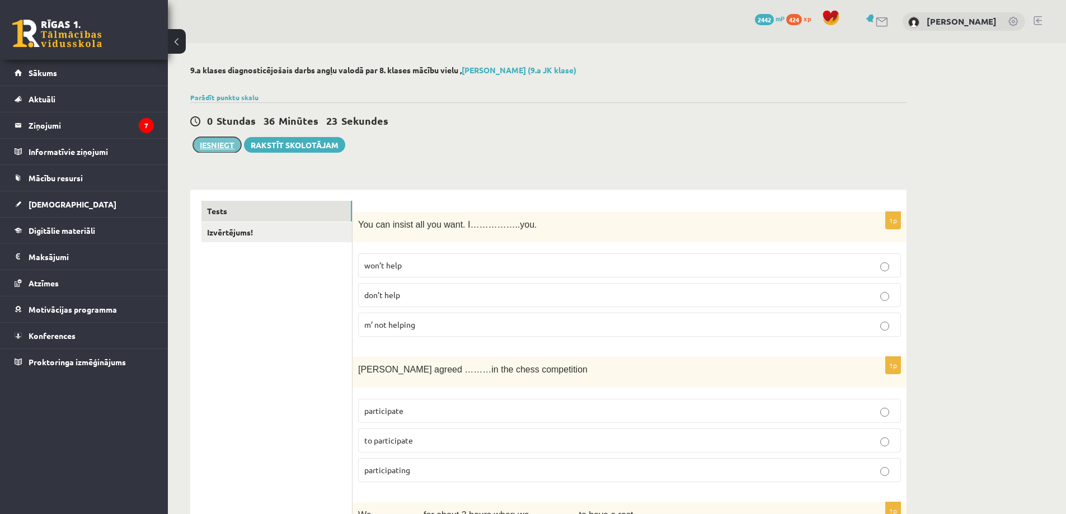
click at [201, 143] on button "Iesniegt" at bounding box center [217, 145] width 48 height 16
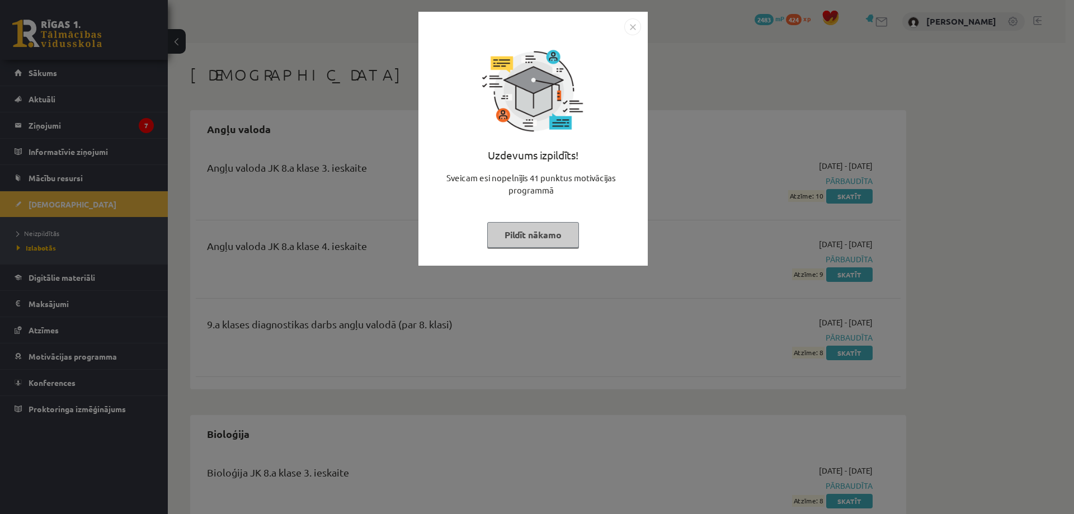
click at [521, 236] on button "Pildīt nākamo" at bounding box center [533, 235] width 92 height 26
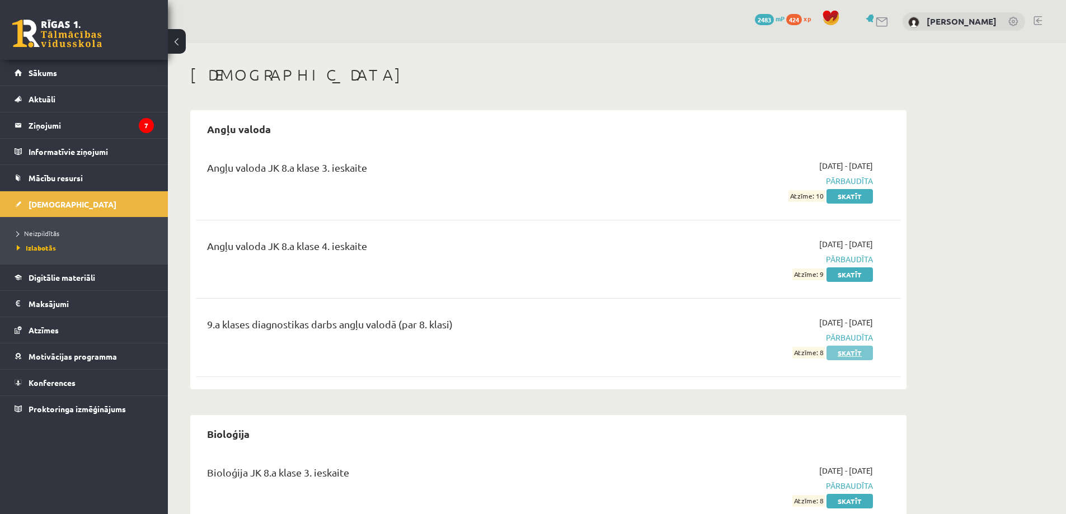
click at [848, 357] on link "Skatīt" at bounding box center [849, 353] width 46 height 15
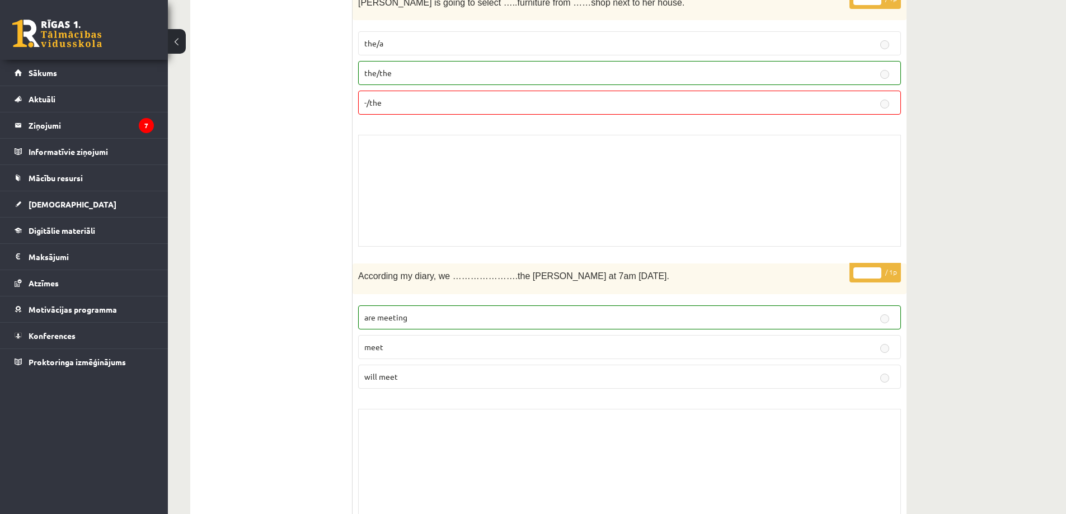
scroll to position [7649, 0]
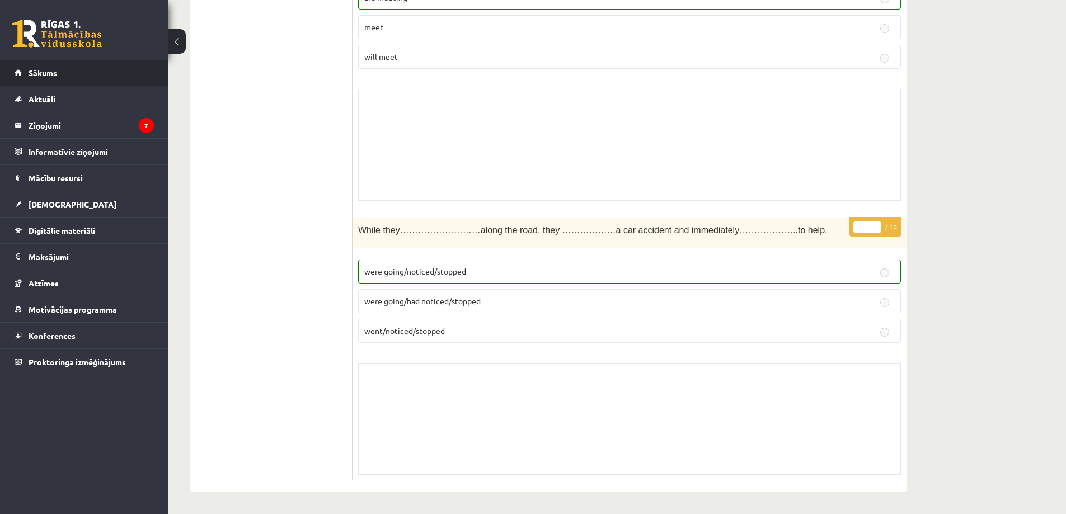
click at [50, 66] on link "Sākums" at bounding box center [84, 73] width 139 height 26
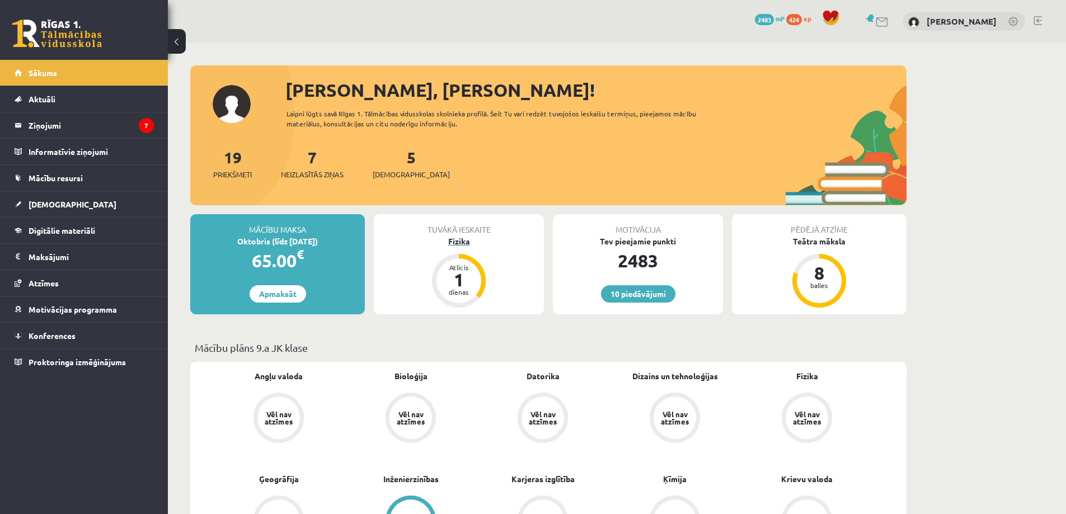
click at [445, 243] on div "Fizika" at bounding box center [459, 242] width 170 height 12
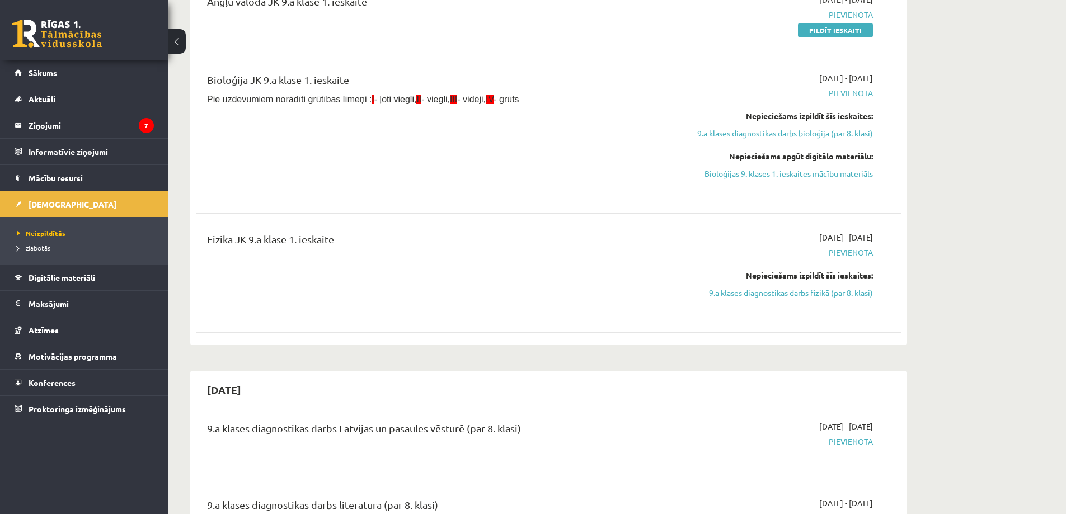
scroll to position [280, 0]
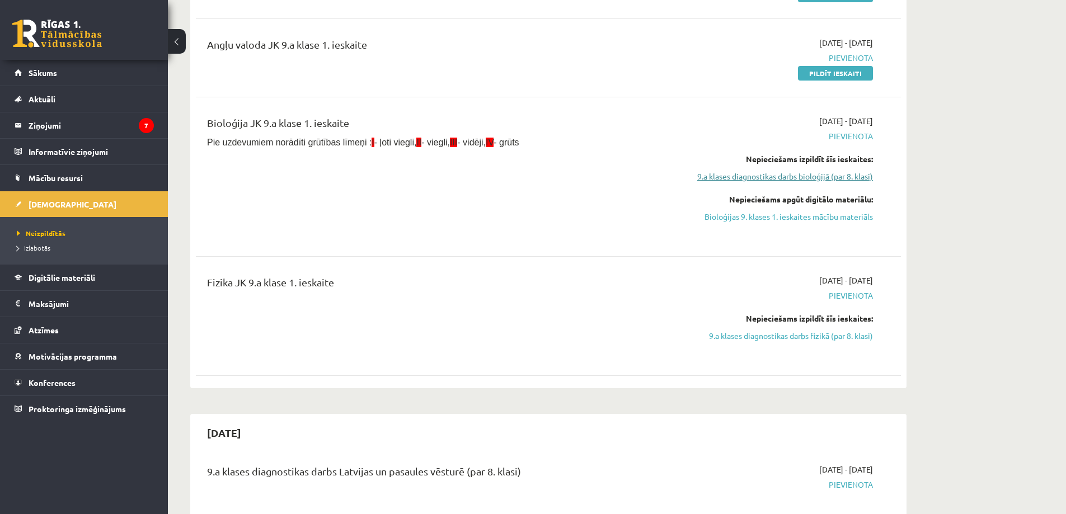
click at [784, 181] on link "9.a klases diagnostikas darbs bioloģijā (par 8. klasi)" at bounding box center [767, 177] width 211 height 12
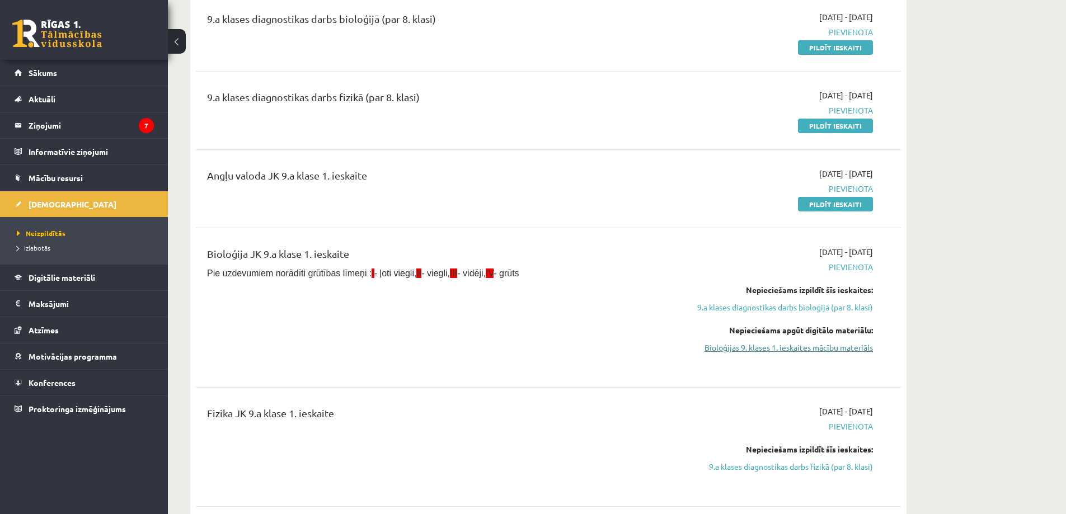
click at [807, 349] on link "Bioloģijas 9. klases 1. ieskaites mācību materiāls" at bounding box center [767, 348] width 211 height 12
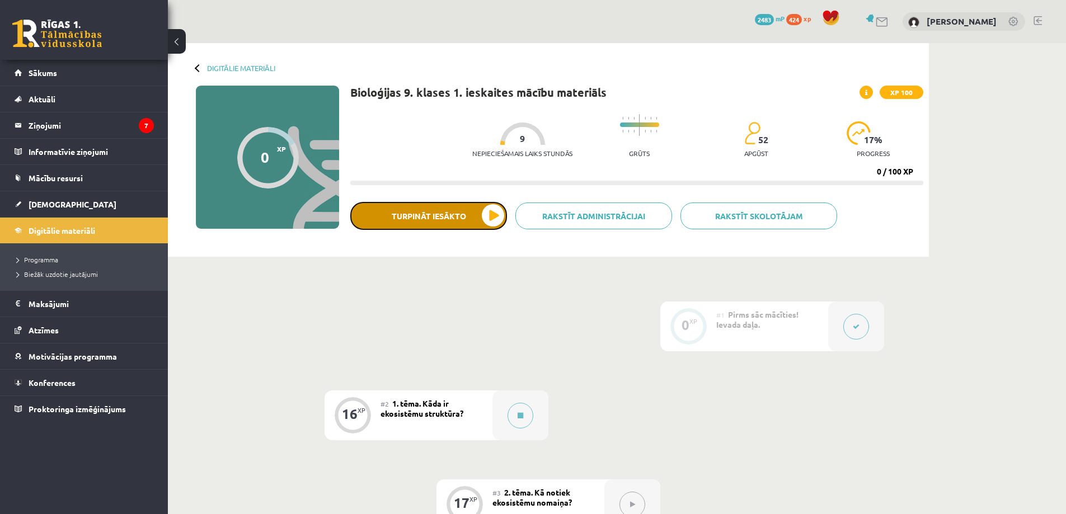
click at [467, 216] on button "Turpināt iesākto" at bounding box center [428, 216] width 157 height 28
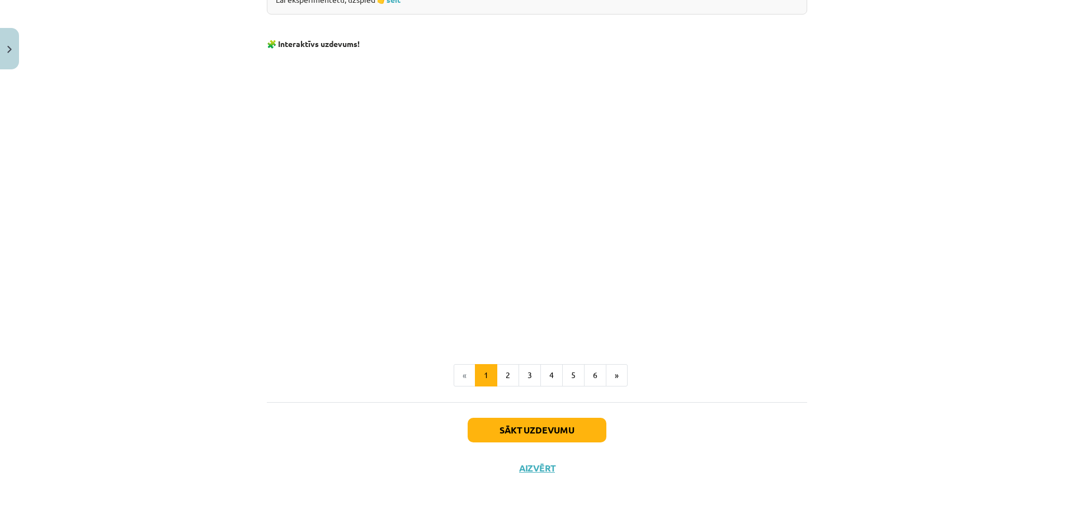
scroll to position [1018, 0]
click at [539, 436] on button "Sākt uzdevumu" at bounding box center [537, 429] width 139 height 25
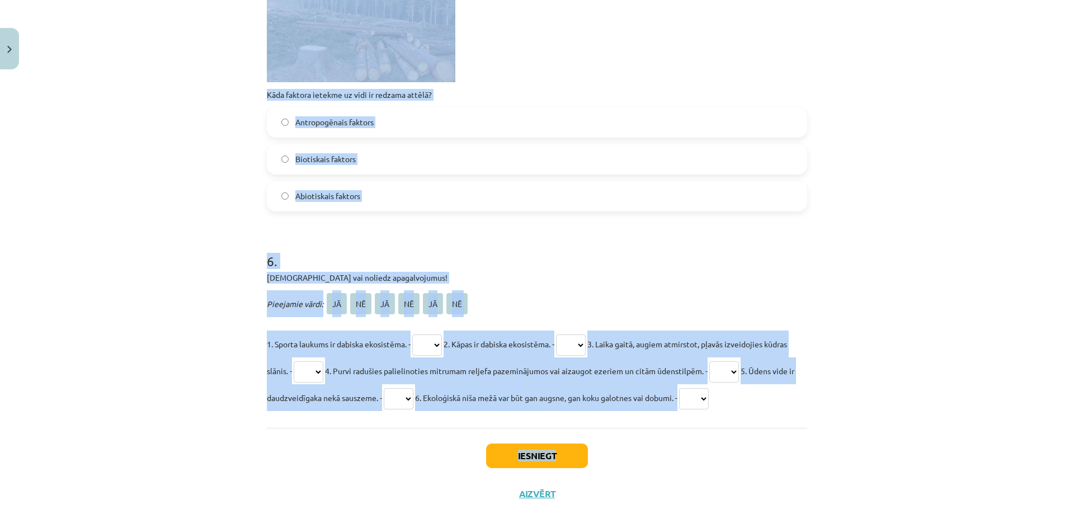
scroll to position [1291, 0]
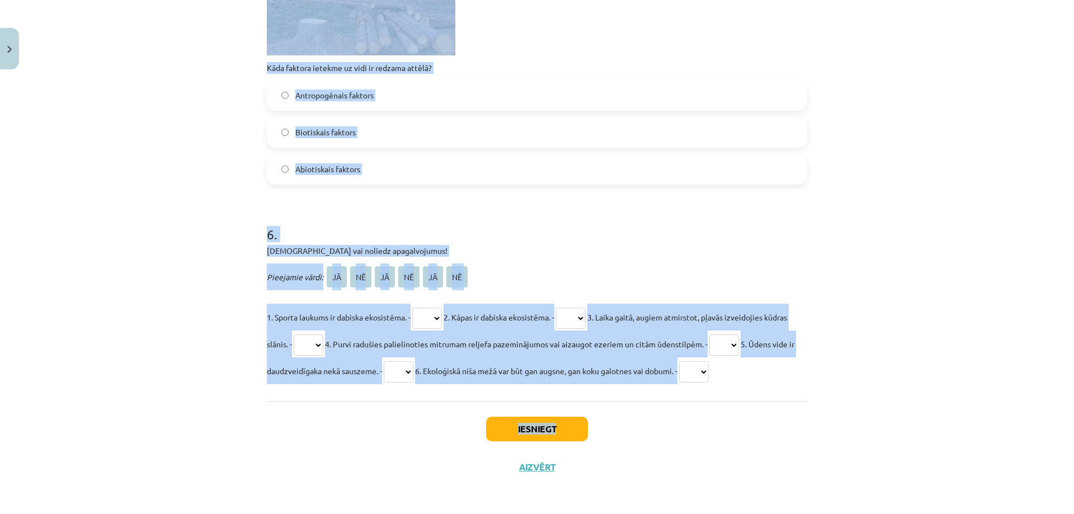
drag, startPoint x: 261, startPoint y: 236, endPoint x: 691, endPoint y: 426, distance: 470.7
copy div "Kurš no variantiem raksturo abiotiskos faktorus! Gaisa piesārņojums, simbioze, …"
click at [143, 305] on div "Mācību tēma: Bioloģijas 9. klases 1. ieskaites mācību materiāls #2 1. tēma. Kād…" at bounding box center [537, 257] width 1074 height 514
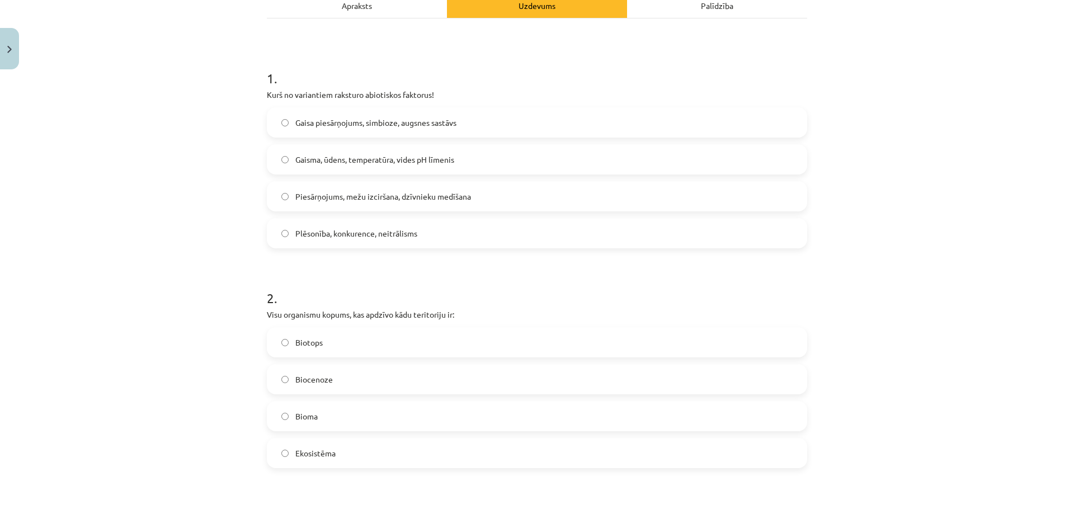
scroll to position [0, 0]
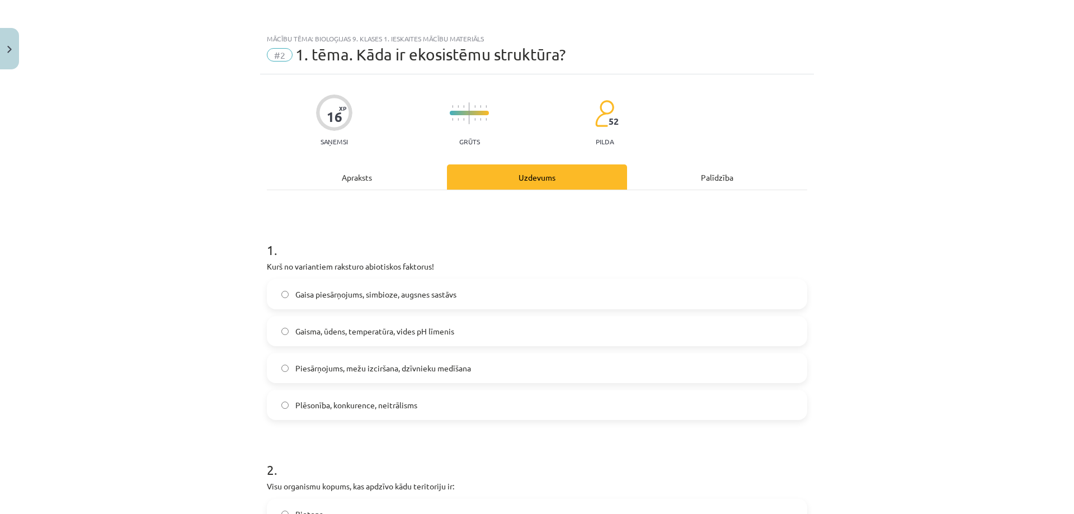
click at [345, 332] on span "Gaisma, ūdens, temperatūra, vides pH līmenis" at bounding box center [374, 332] width 159 height 12
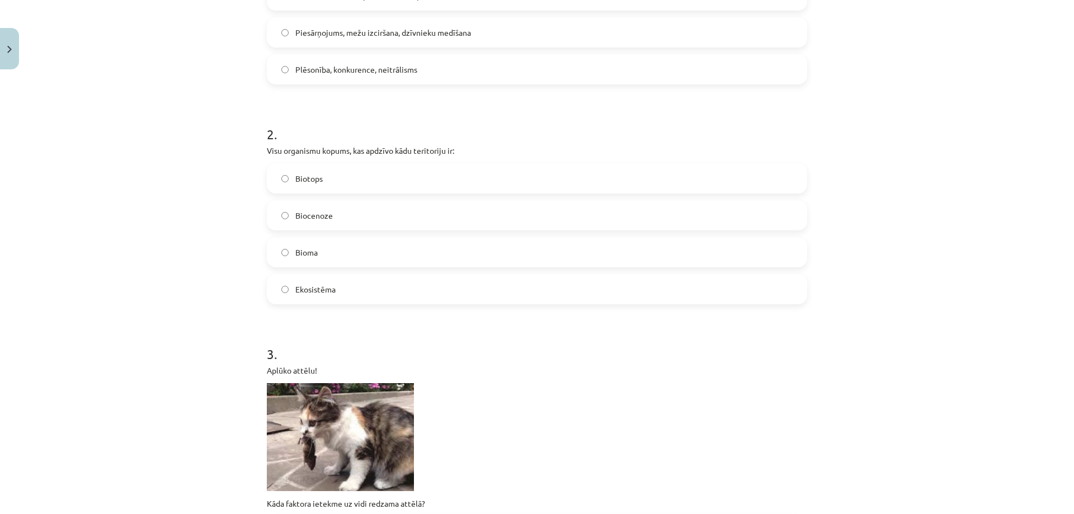
click at [330, 211] on label "Biocenoze" at bounding box center [537, 215] width 538 height 28
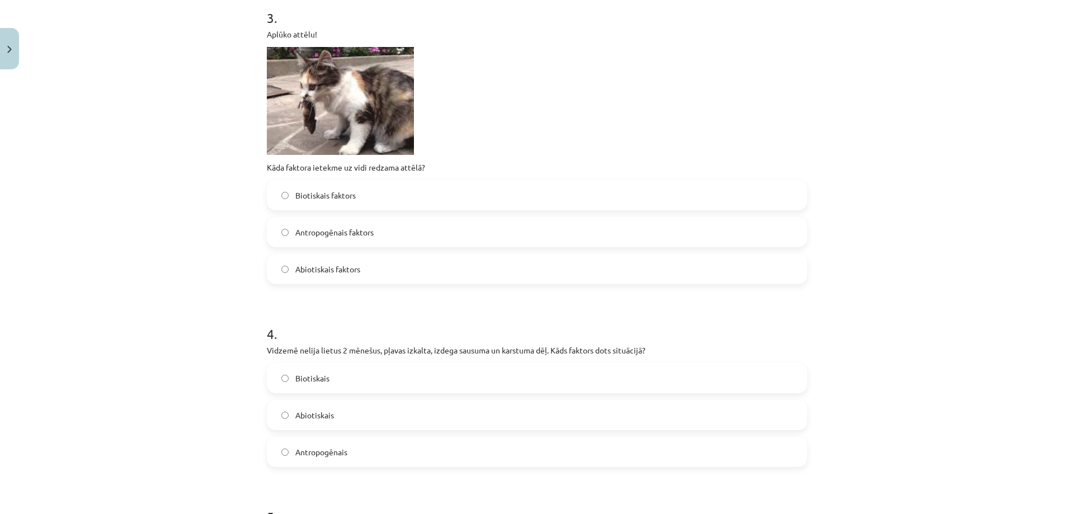
scroll to position [671, 0]
click at [303, 233] on span "Antropogēnais faktors" at bounding box center [334, 233] width 78 height 12
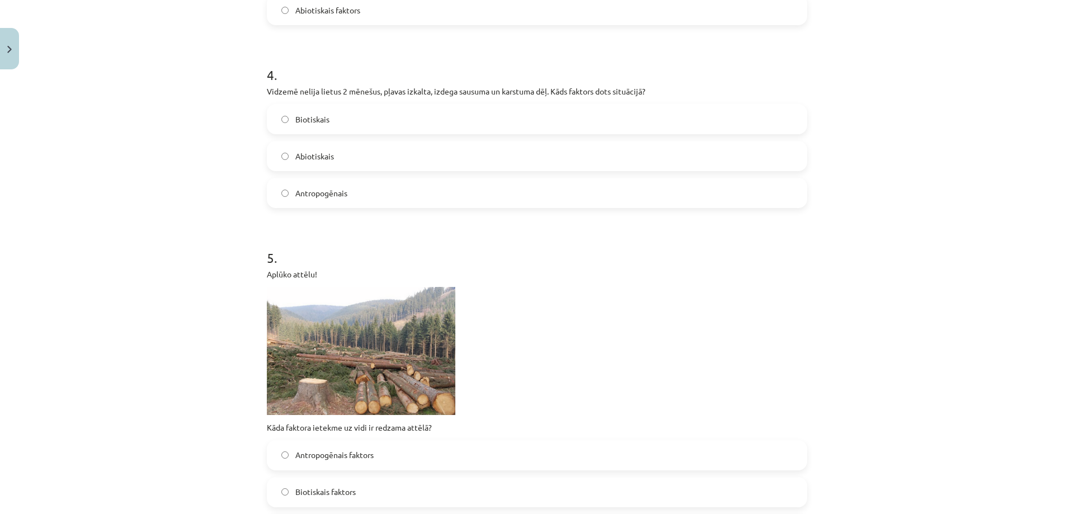
scroll to position [951, 0]
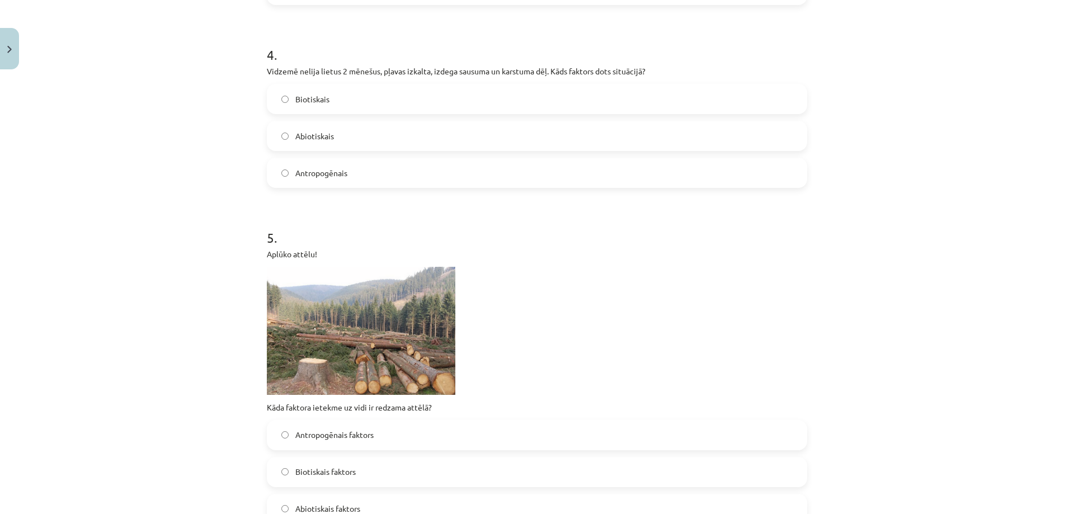
click at [345, 136] on label "Abiotiskais" at bounding box center [537, 136] width 538 height 28
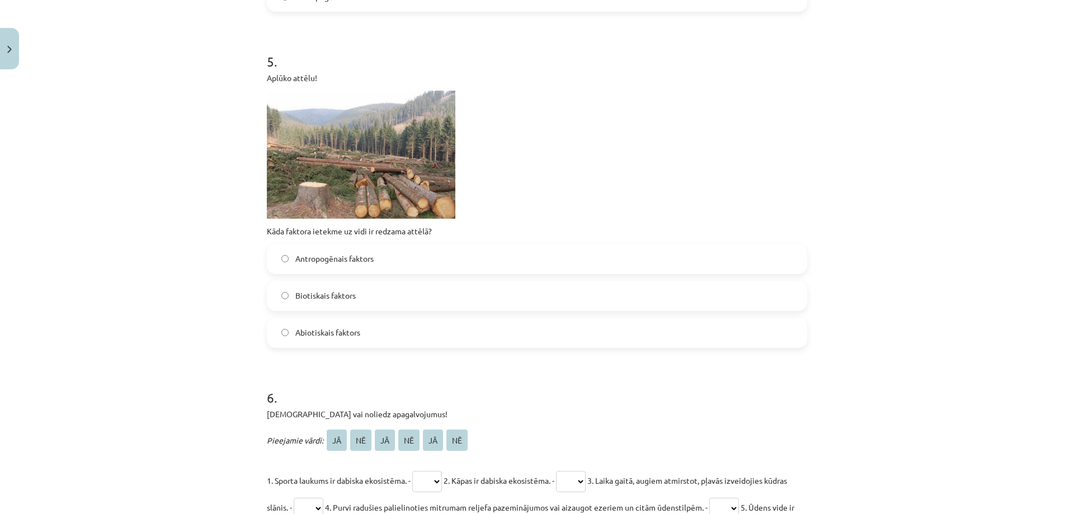
scroll to position [1123, 0]
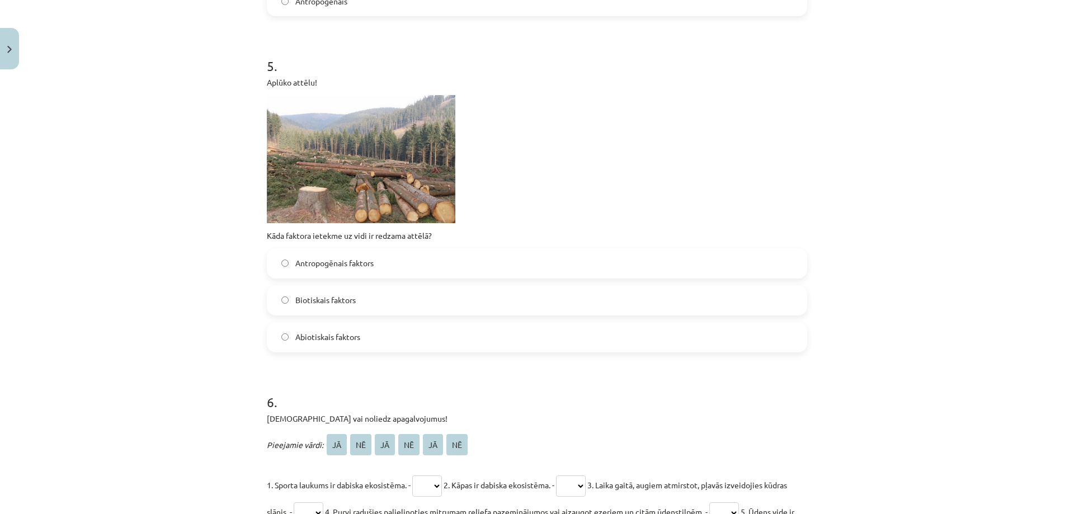
click at [328, 266] on span "Antropogēnais faktors" at bounding box center [334, 263] width 78 height 12
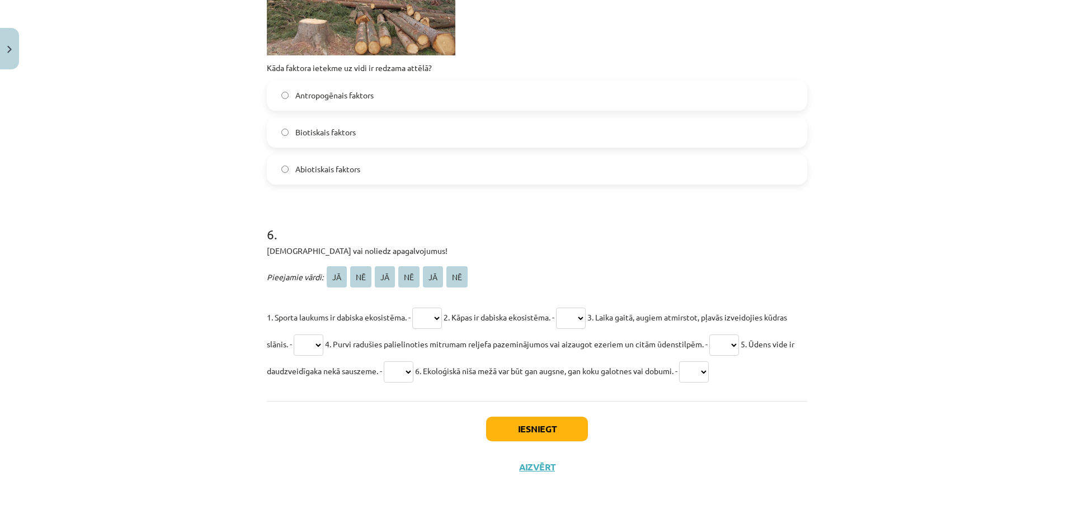
click at [427, 313] on select "** ** ** ** ** **" at bounding box center [427, 318] width 30 height 21
select select "**"
click at [413, 308] on select "** ** ** ** ** **" at bounding box center [427, 318] width 30 height 21
click at [575, 320] on select "** ** ** ** ** **" at bounding box center [571, 318] width 30 height 21
select select "**"
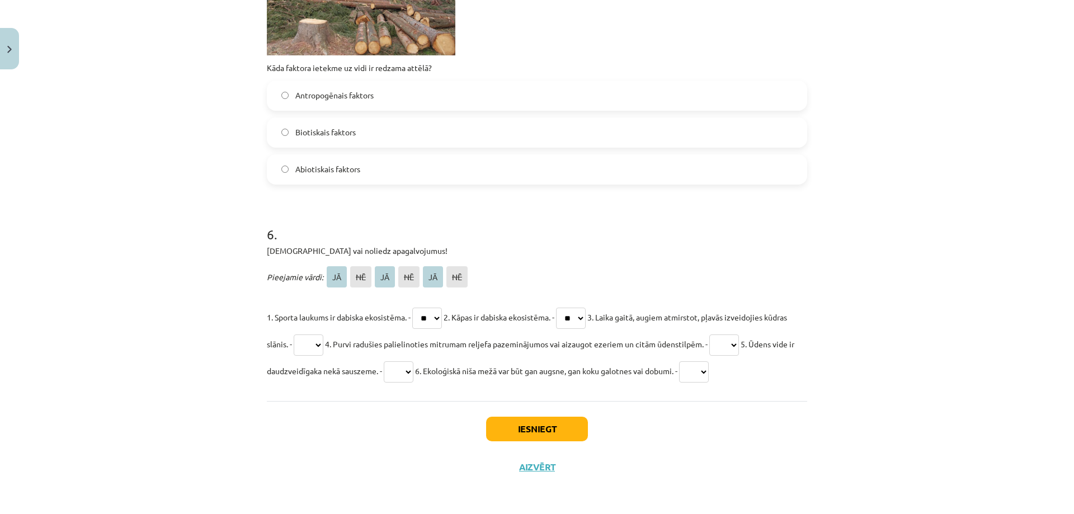
click at [567, 308] on select "** ** ** ** ** **" at bounding box center [571, 318] width 30 height 21
click at [323, 346] on select "** ** ** ** ** **" at bounding box center [309, 345] width 30 height 21
select select "**"
click at [317, 335] on select "** ** ** ** ** **" at bounding box center [309, 345] width 30 height 21
click at [739, 340] on select "** ** ** ** ** **" at bounding box center [724, 345] width 30 height 21
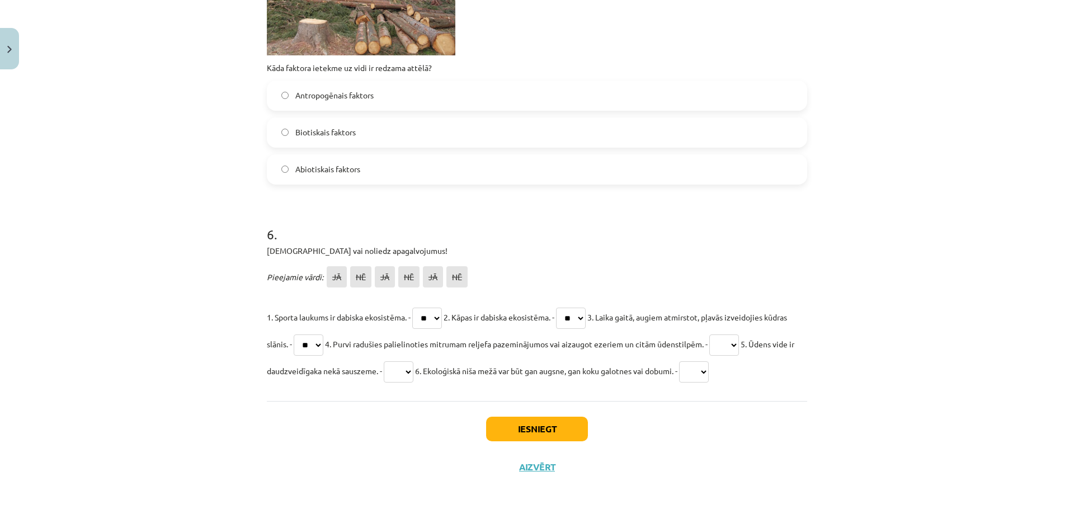
select select "**"
click at [739, 335] on select "** ** ** ** ** **" at bounding box center [724, 345] width 30 height 21
click at [413, 369] on select "** ** ** ** ** **" at bounding box center [399, 371] width 30 height 21
select select "**"
click at [413, 361] on select "** ** ** ** ** **" at bounding box center [399, 371] width 30 height 21
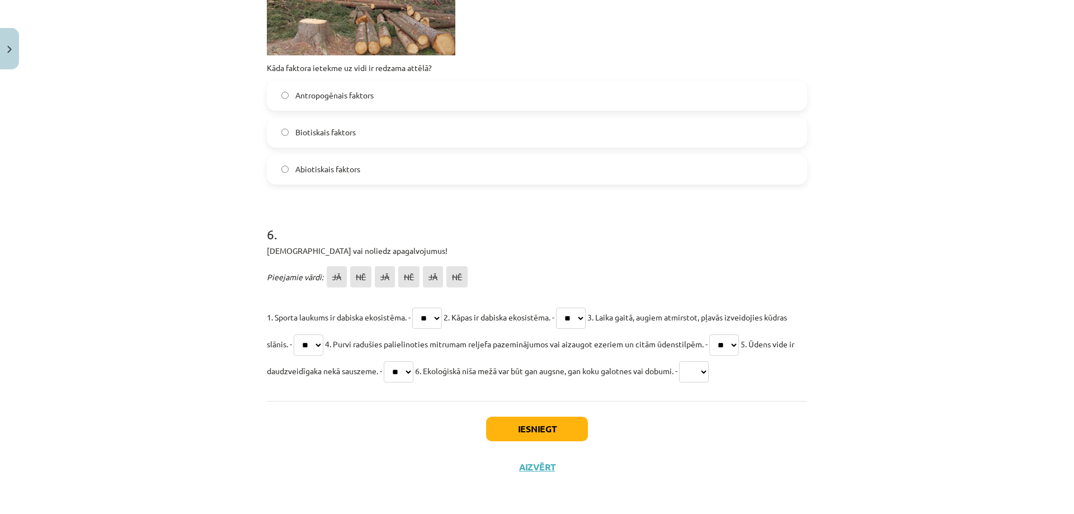
click at [709, 365] on select "** ** ** ** ** **" at bounding box center [694, 371] width 30 height 21
select select "**"
click at [709, 361] on select "** ** ** ** ** **" at bounding box center [694, 371] width 30 height 21
click at [670, 444] on div "Iesniegt Aizvērt" at bounding box center [537, 440] width 540 height 78
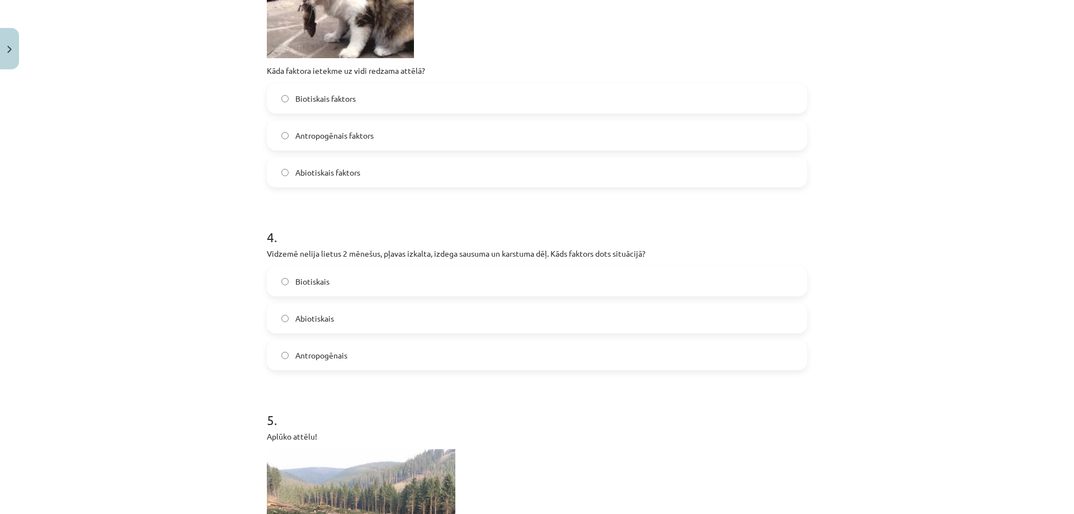
scroll to position [675, 0]
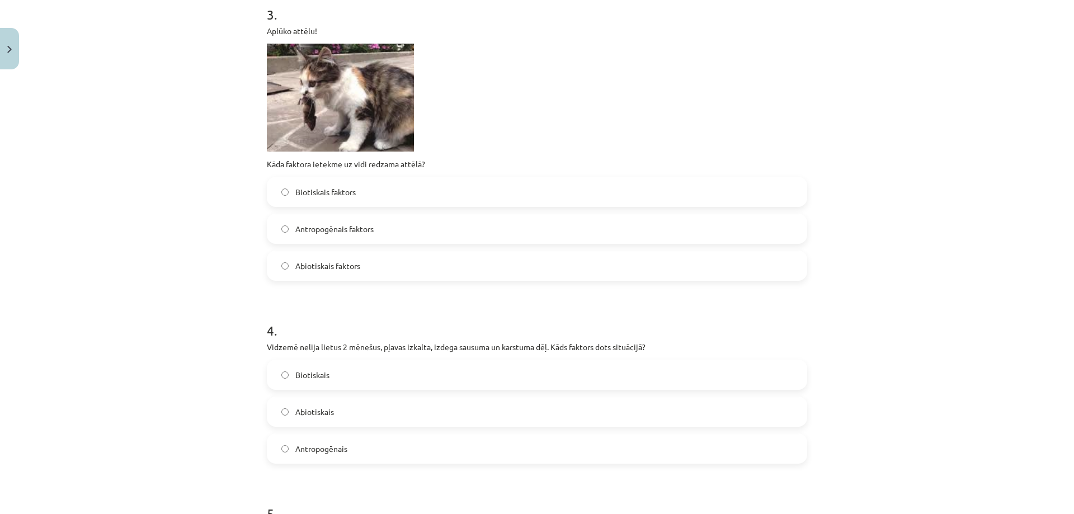
click at [373, 190] on label "Biotiskais faktors" at bounding box center [537, 192] width 538 height 28
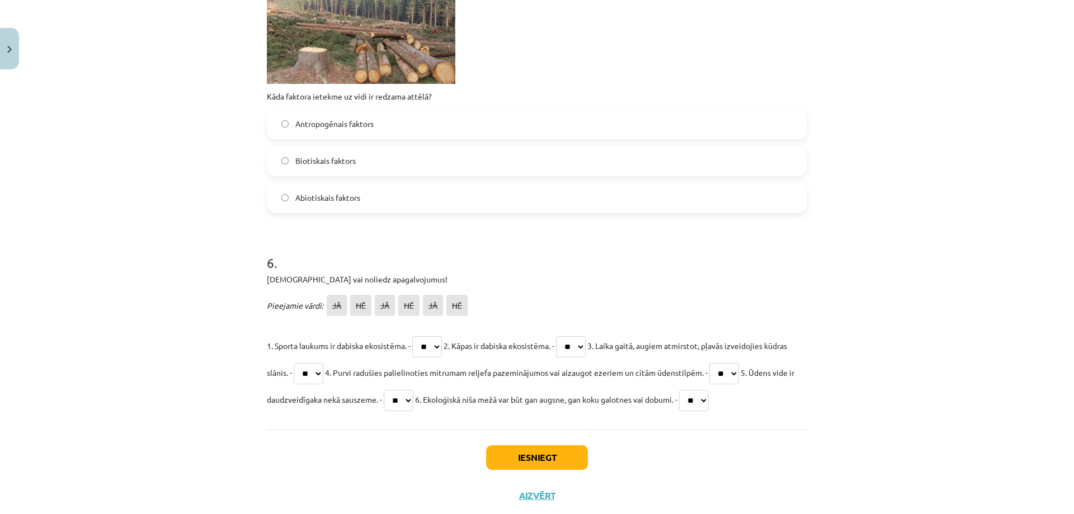
scroll to position [1291, 0]
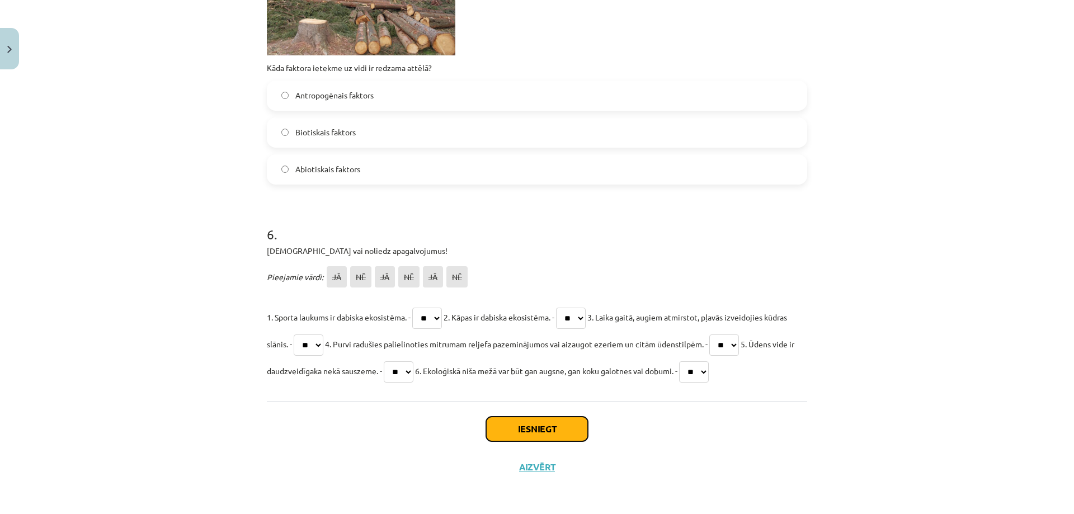
click at [557, 420] on button "Iesniegt" at bounding box center [537, 429] width 102 height 25
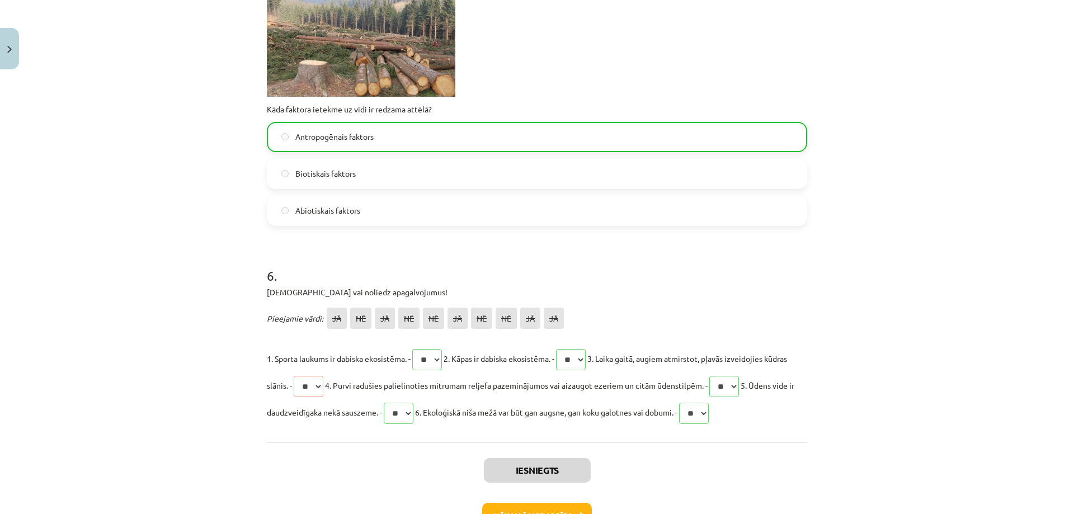
scroll to position [1326, 0]
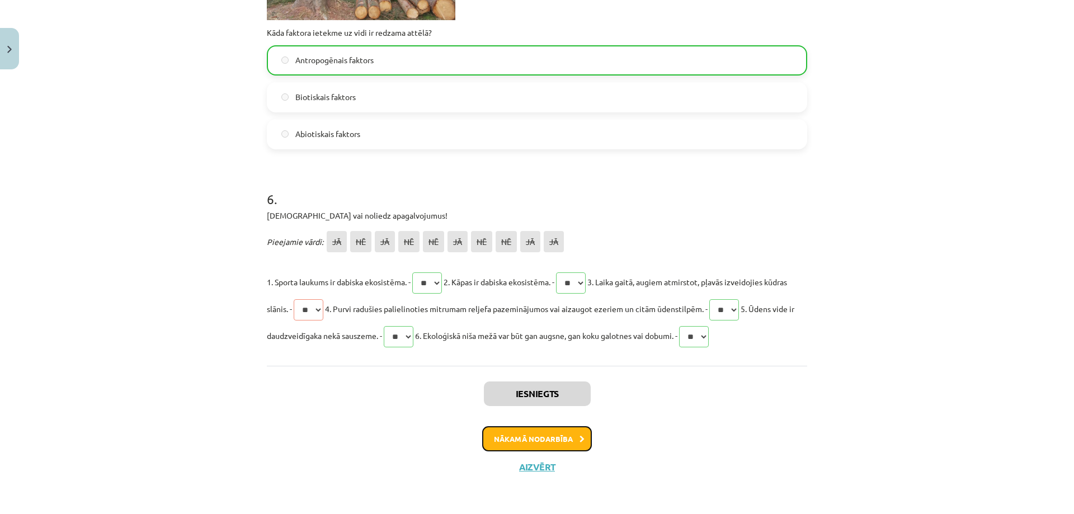
click at [558, 445] on button "Nākamā nodarbība" at bounding box center [537, 439] width 110 height 26
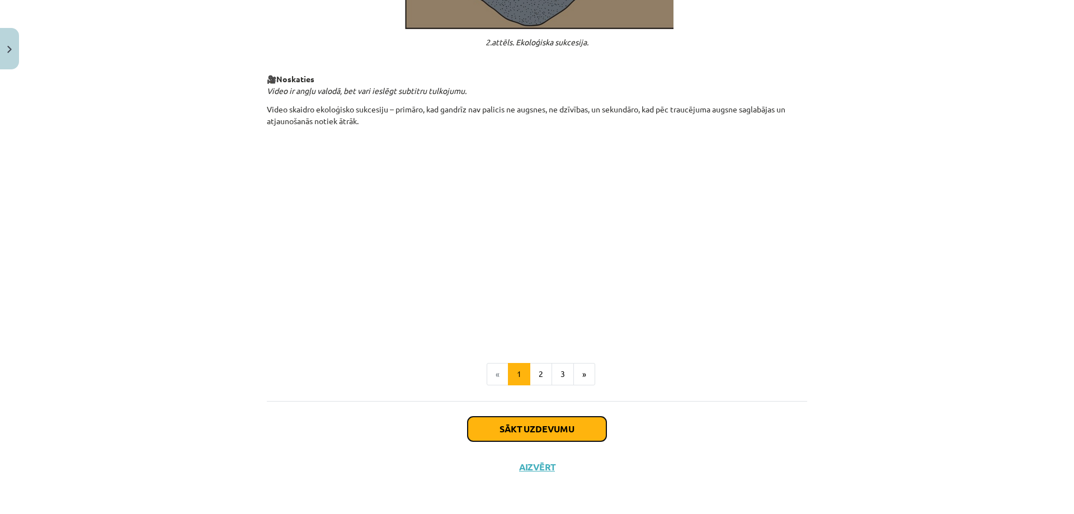
click at [554, 426] on button "Sākt uzdevumu" at bounding box center [537, 429] width 139 height 25
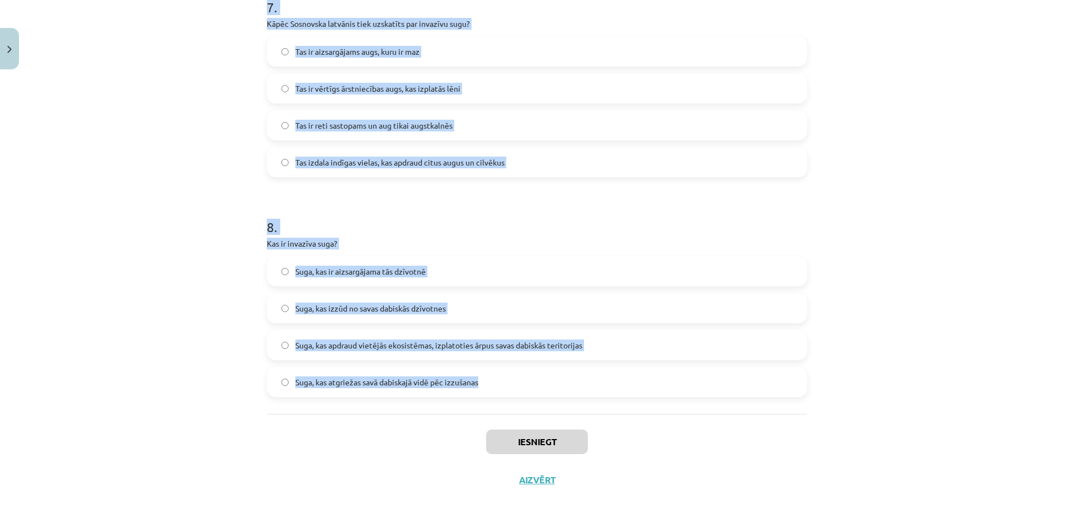
scroll to position [1575, 0]
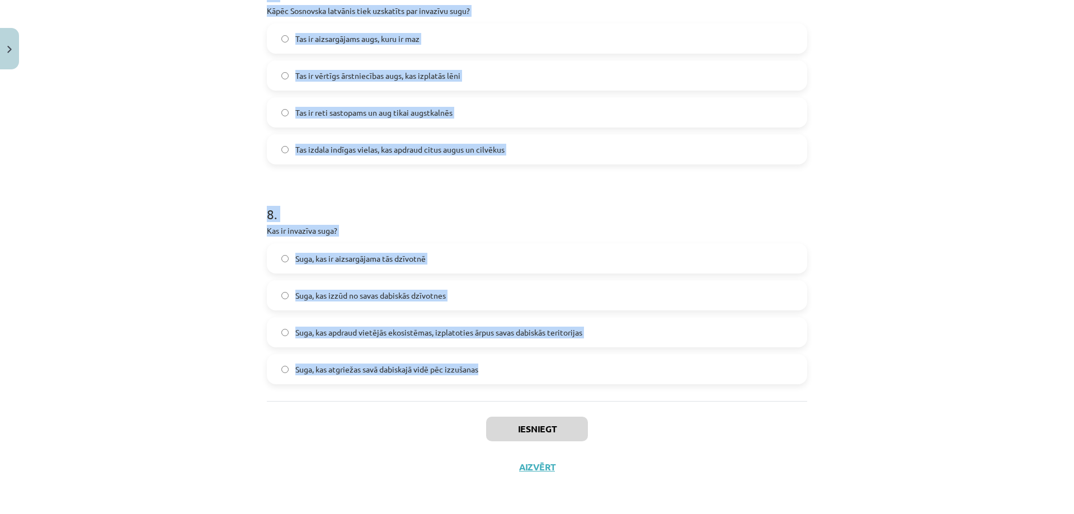
drag, startPoint x: 264, startPoint y: 236, endPoint x: 540, endPoint y: 366, distance: 305.6
copy form "Kura no šīm stadijām ir daļa no ekoloģiskās sukcesijas procesa? Okeāna līmeņa c…"
click at [83, 218] on div "Mācību tēma: Bioloģijas 9. klases 1. ieskaites mācību materiāls #3 2. tēma. Kā …" at bounding box center [537, 257] width 1074 height 514
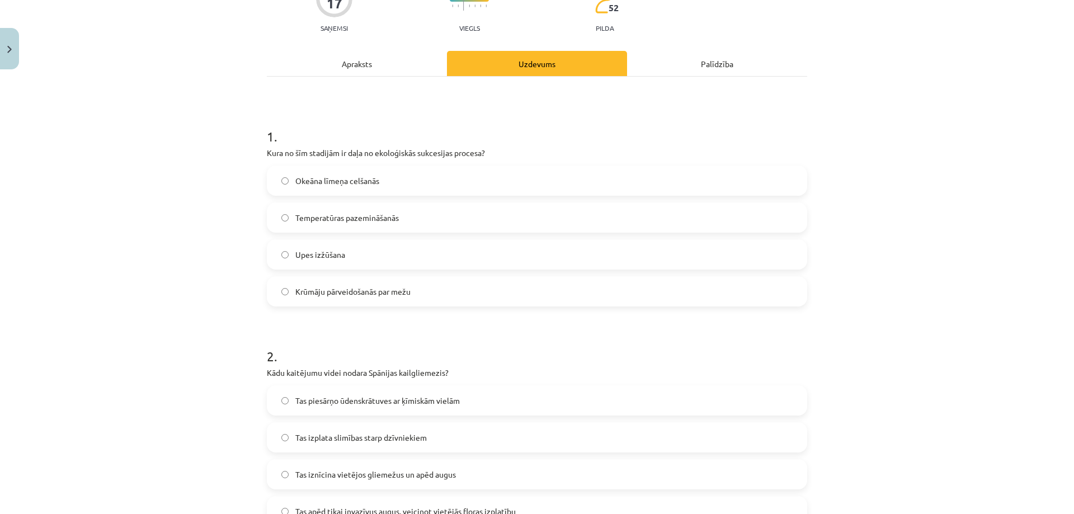
scroll to position [0, 0]
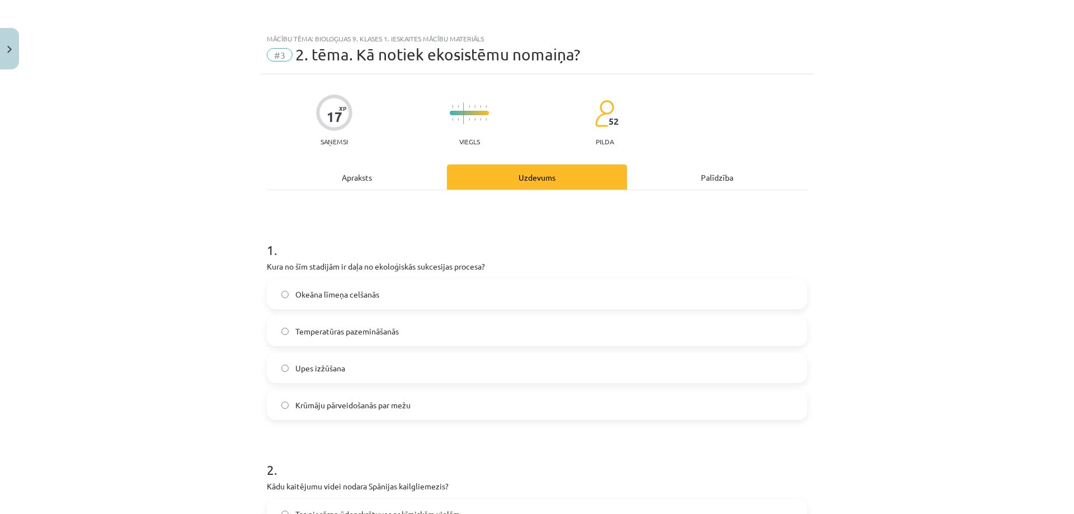
click at [324, 393] on label "Krūmāju pārveidošanās par mežu" at bounding box center [537, 405] width 538 height 28
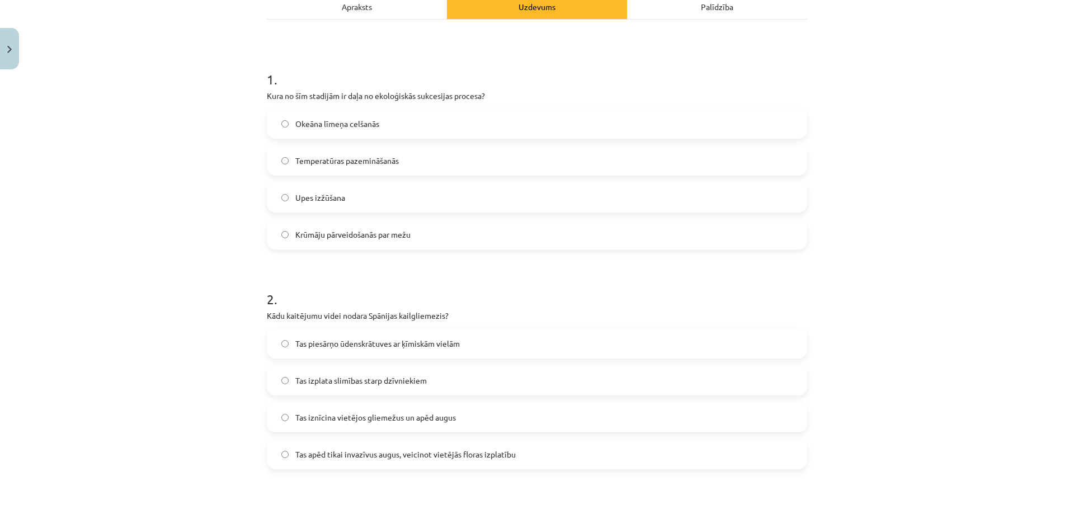
scroll to position [392, 0]
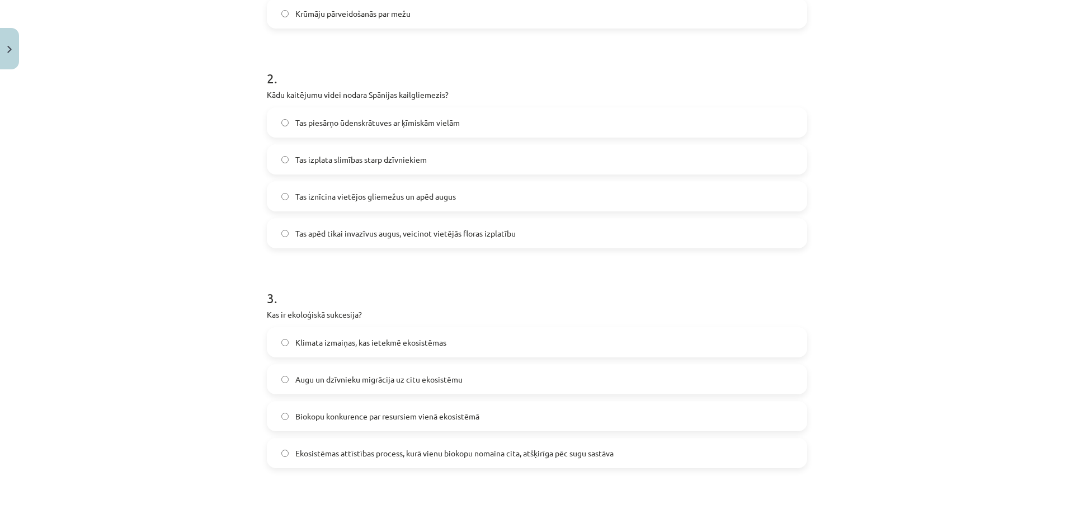
click at [391, 194] on span "Tas iznīcina vietējos gliemežus un apēd augus" at bounding box center [375, 197] width 161 height 12
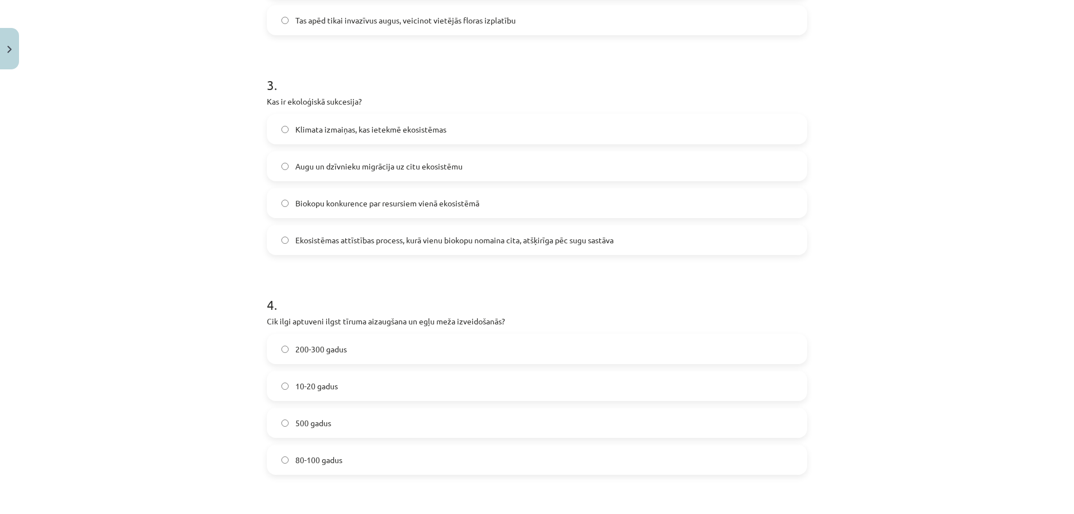
scroll to position [671, 0]
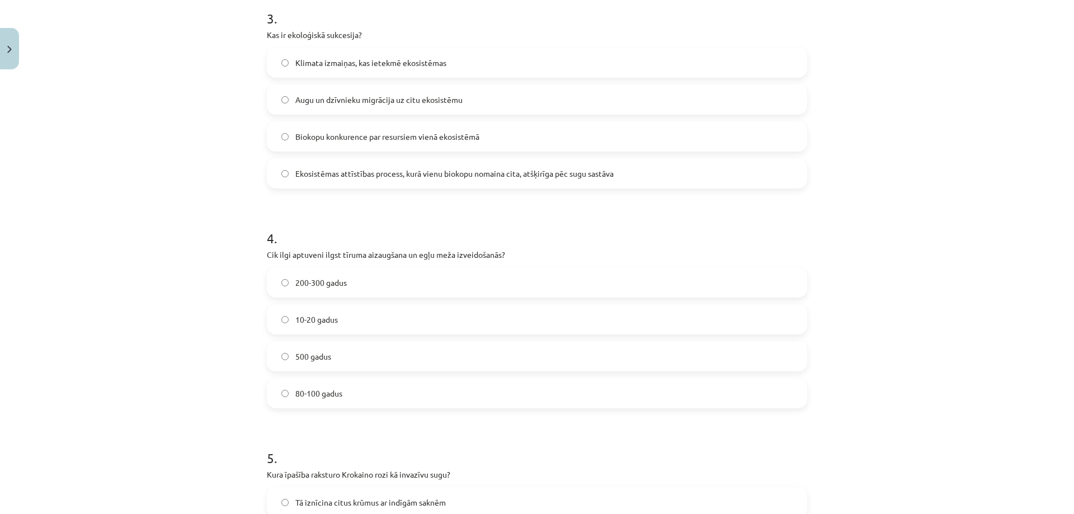
click at [404, 175] on span "Ekosistēmas attīstības process, kurā vienu biokopu nomaina cita, atšķirīga pēc …" at bounding box center [454, 174] width 318 height 12
click at [315, 390] on span "80-100 gadus" at bounding box center [318, 394] width 47 height 12
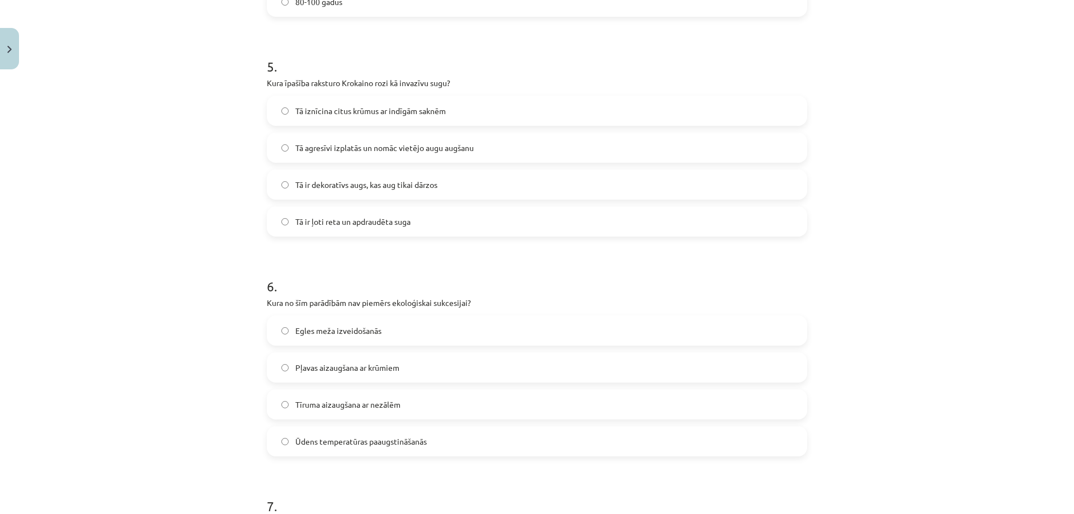
scroll to position [1119, 0]
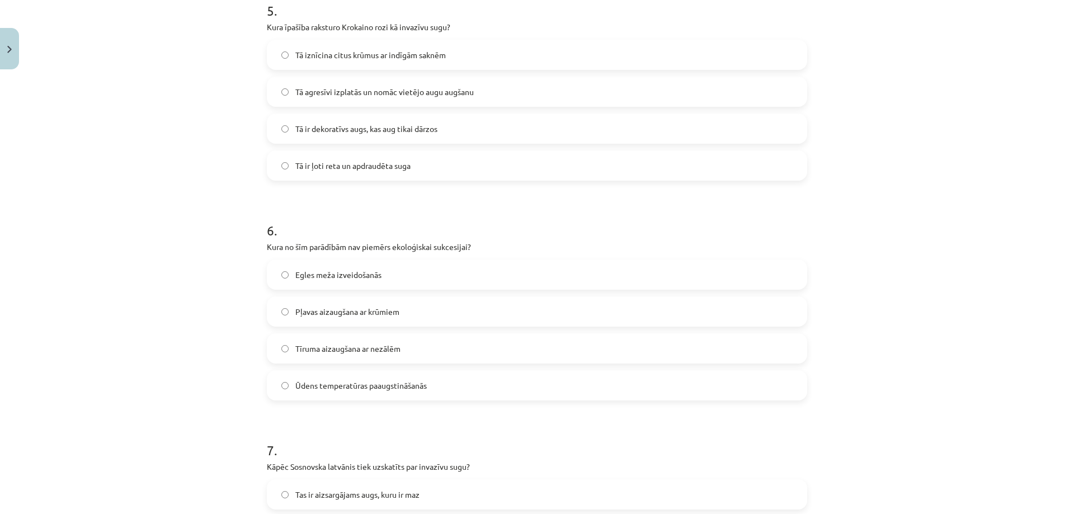
click at [424, 91] on span "Tā agresīvi izplatās un nomāc vietējo augu augšanu" at bounding box center [384, 92] width 178 height 12
click at [335, 389] on span "Ūdens temperatūras paaugstināšanās" at bounding box center [360, 386] width 131 height 12
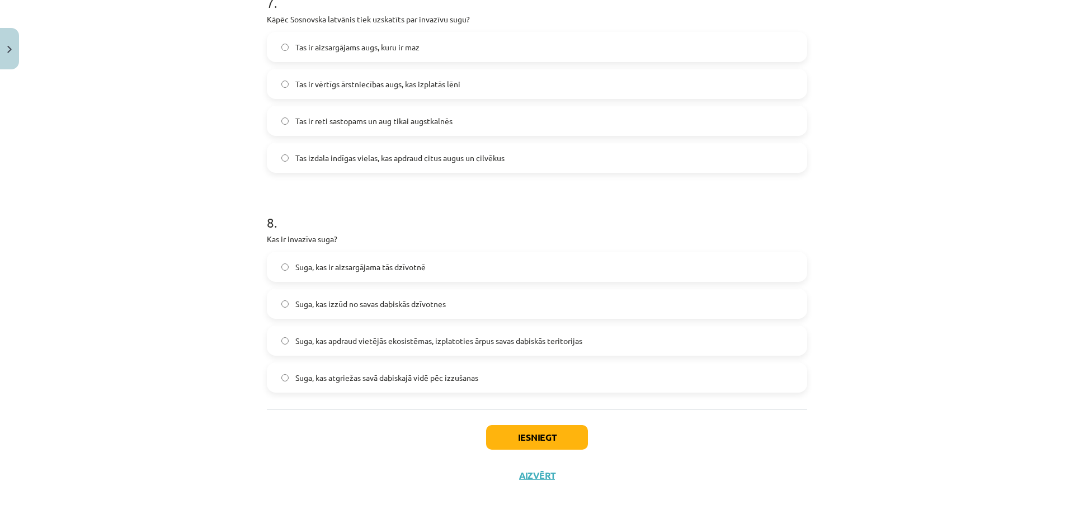
scroll to position [1511, 0]
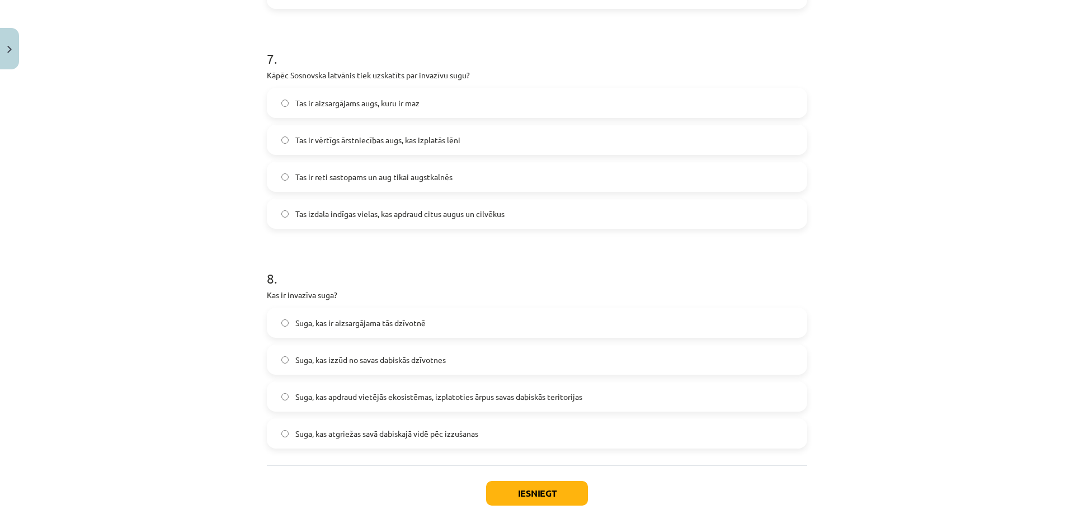
click at [328, 210] on span "Tas izdala indīgas vielas, kas apdraud citus augus un cilvēkus" at bounding box center [399, 214] width 209 height 12
click at [386, 388] on label "Suga, kas apdraud vietējās ekosistēmas, izplatoties ārpus savas dabiskās terito…" at bounding box center [537, 397] width 538 height 28
click at [528, 491] on button "Iesniegt" at bounding box center [537, 493] width 102 height 25
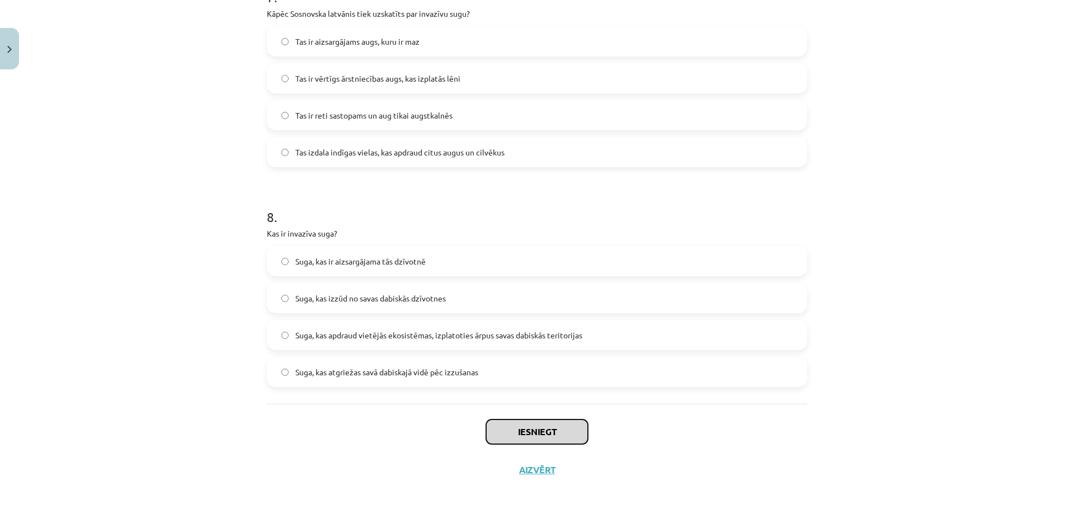
scroll to position [1575, 0]
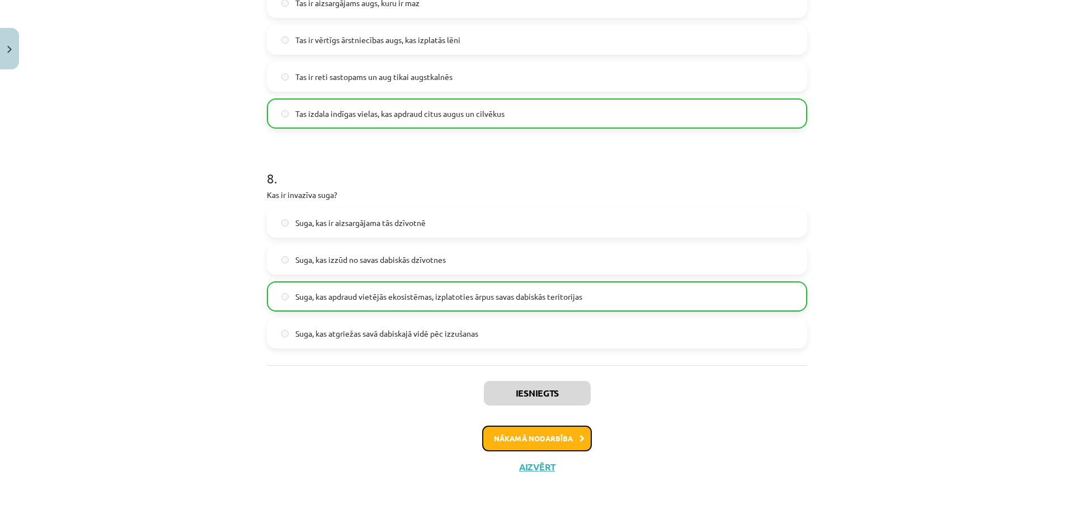
click at [542, 430] on button "Nākamā nodarbība" at bounding box center [537, 439] width 110 height 26
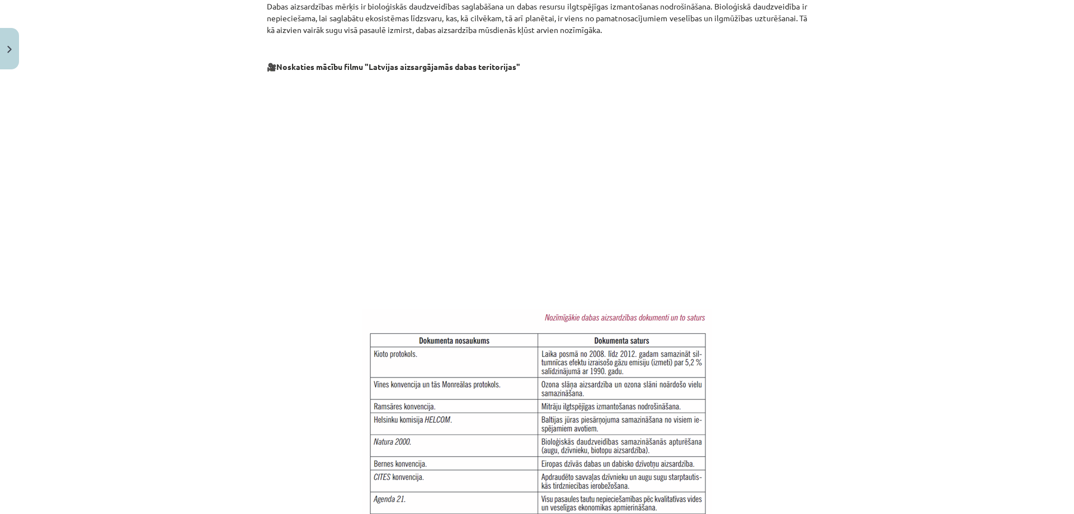
scroll to position [799, 0]
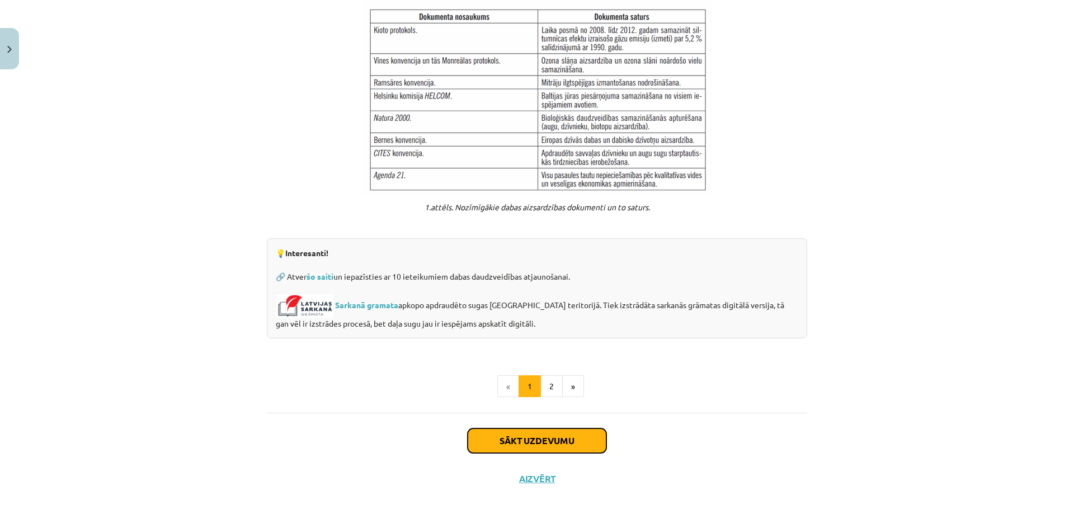
click at [543, 434] on button "Sākt uzdevumu" at bounding box center [537, 441] width 139 height 25
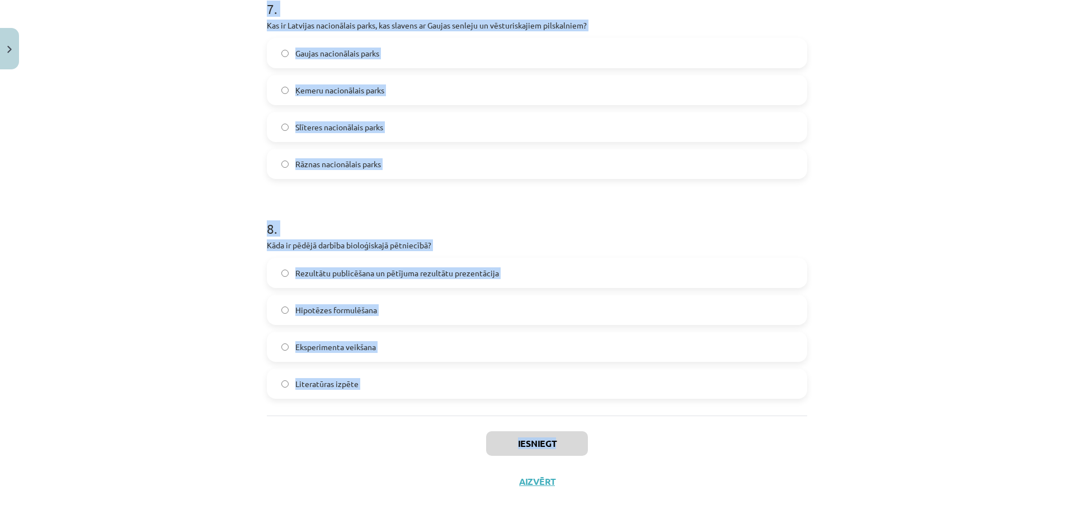
scroll to position [1635, 0]
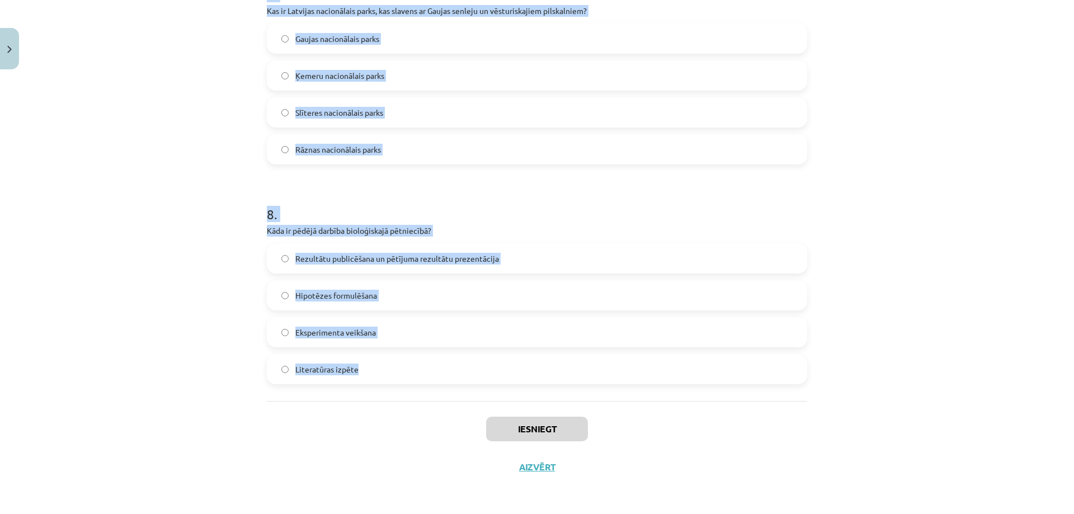
drag, startPoint x: 263, startPoint y: 239, endPoint x: 596, endPoint y: 388, distance: 365.1
copy form "Kas ir galvenais mērķis, izveidojot aizsargājamās dabas teritorijas Latvijā? Ve…"
click at [203, 357] on div "Mācību tēma: Bioloģijas 9. klases 1. ieskaites mācību materiāls #4 3. tēma. Kāp…" at bounding box center [537, 257] width 1074 height 514
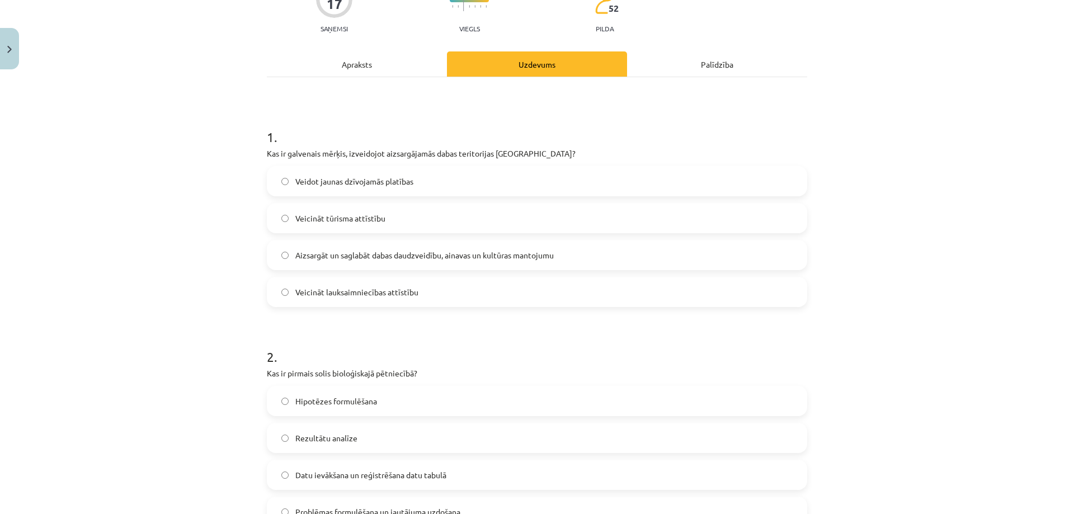
scroll to position [0, 0]
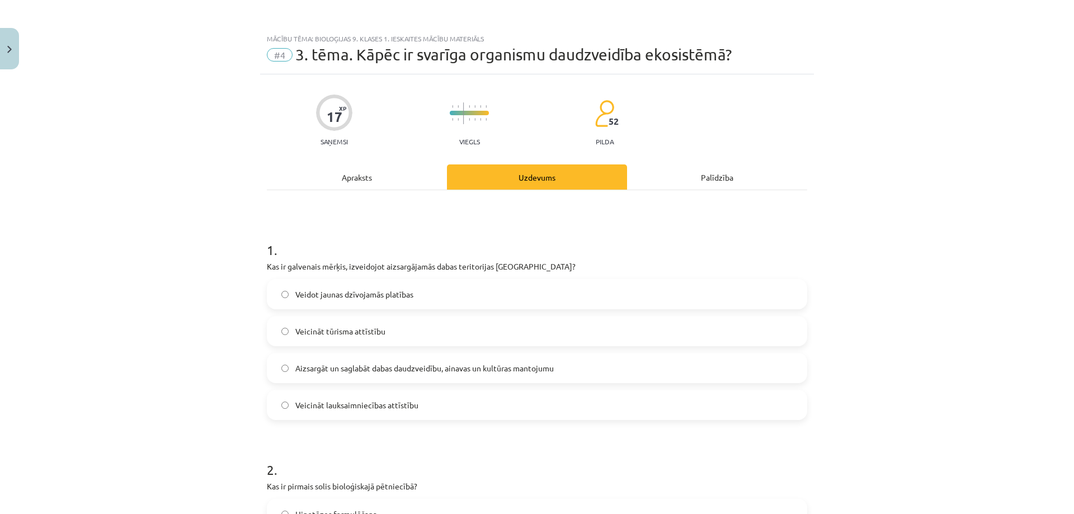
click at [351, 369] on span "Aizsargāt un saglabāt dabas daudzveidību, ainavas un kultūras mantojumu" at bounding box center [424, 369] width 258 height 12
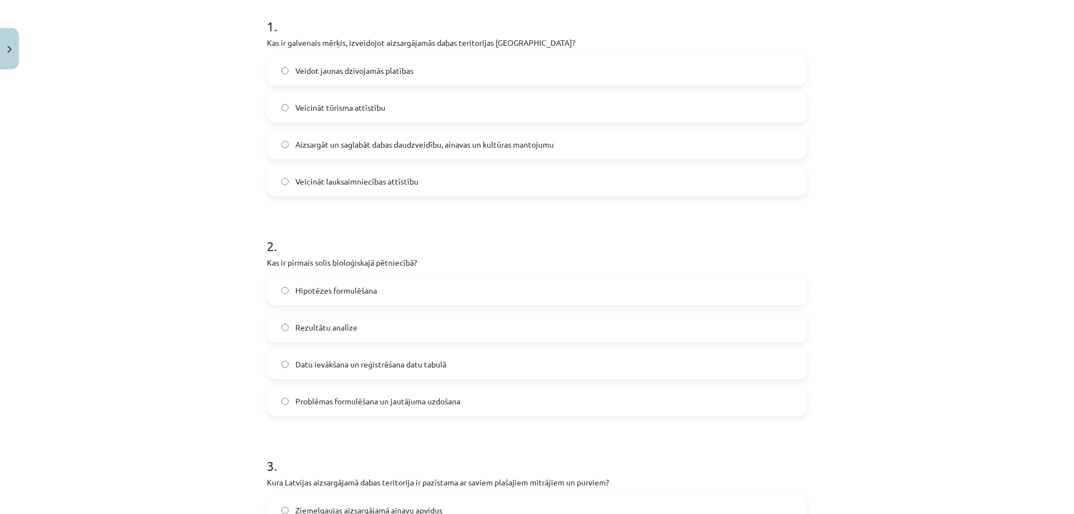
click at [295, 402] on span "Problēmas formulēšana un jautājuma uzdošana" at bounding box center [377, 402] width 165 height 12
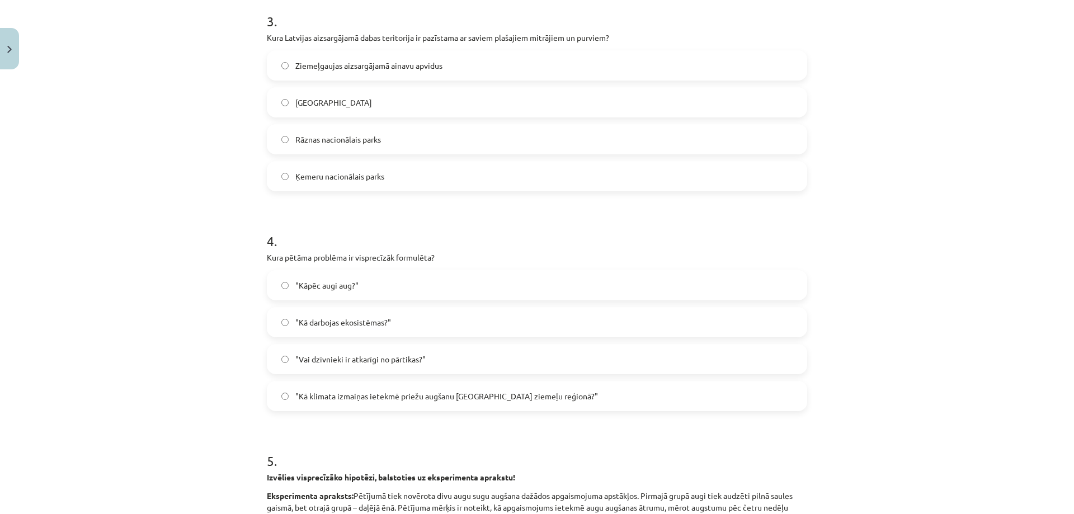
scroll to position [671, 0]
click at [295, 177] on span "Ķemeru nacionālais parks" at bounding box center [339, 174] width 89 height 12
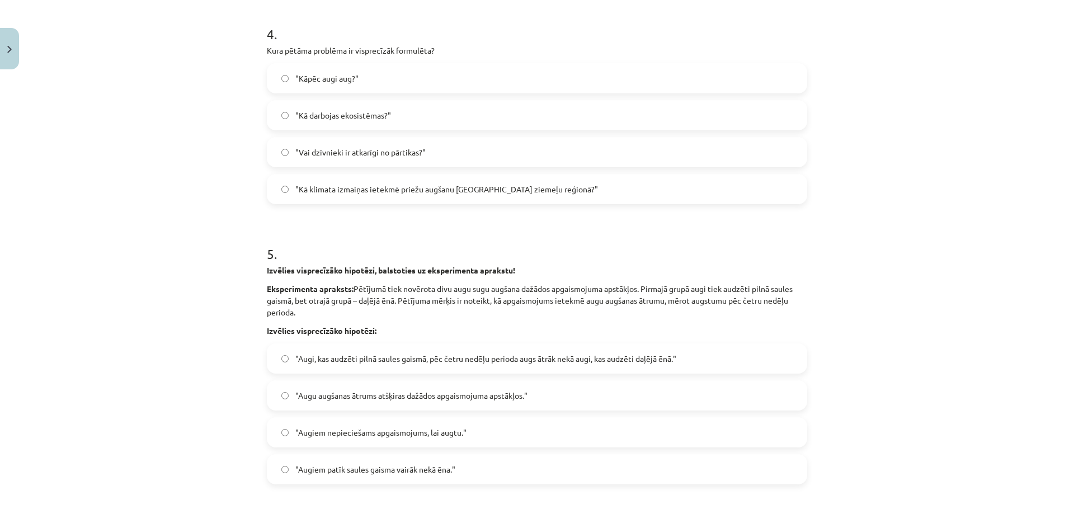
scroll to position [895, 0]
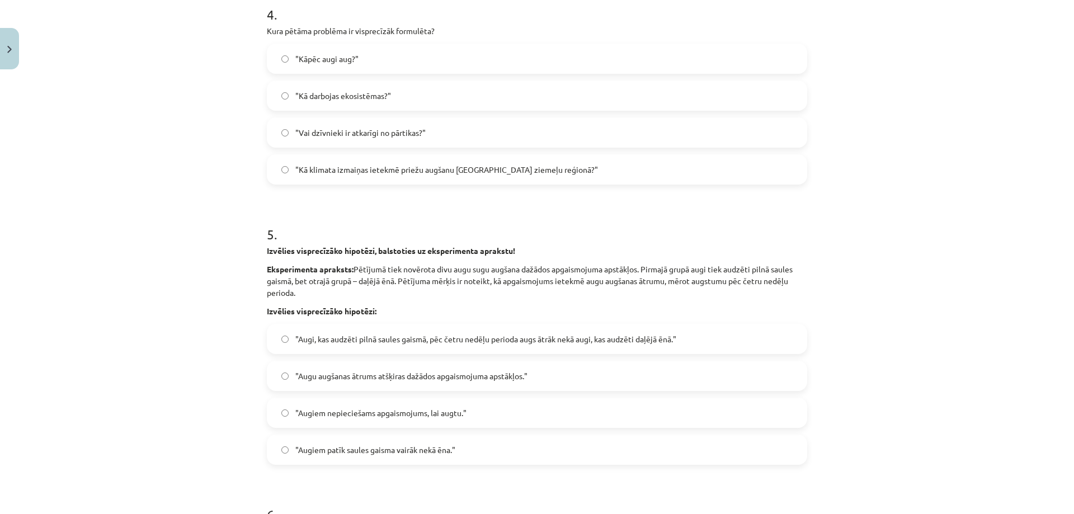
click at [315, 175] on span ""Kā klimata izmaiņas ietekmē priežu augšanu Latvijas ziemeļu reģionā?"" at bounding box center [446, 170] width 303 height 12
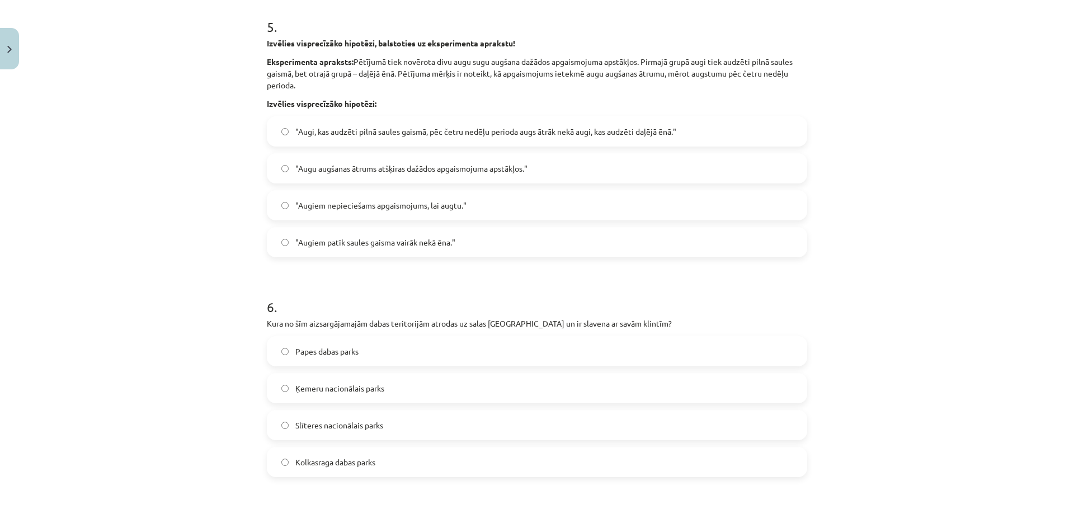
scroll to position [1119, 0]
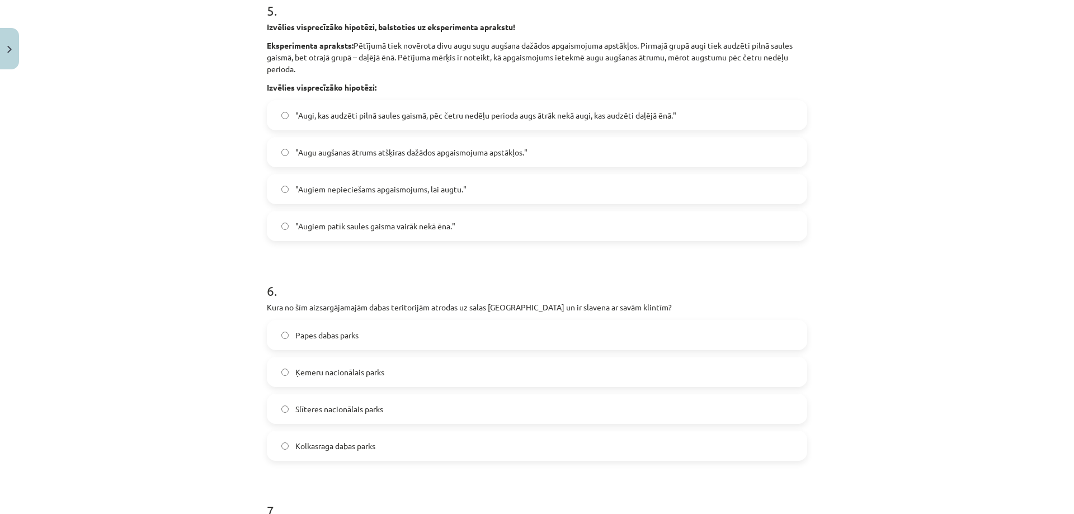
click at [375, 119] on span ""Augi, kas audzēti pilnā saules gaismā, pēc četru nedēļu perioda augs ātrāk nek…" at bounding box center [485, 116] width 381 height 12
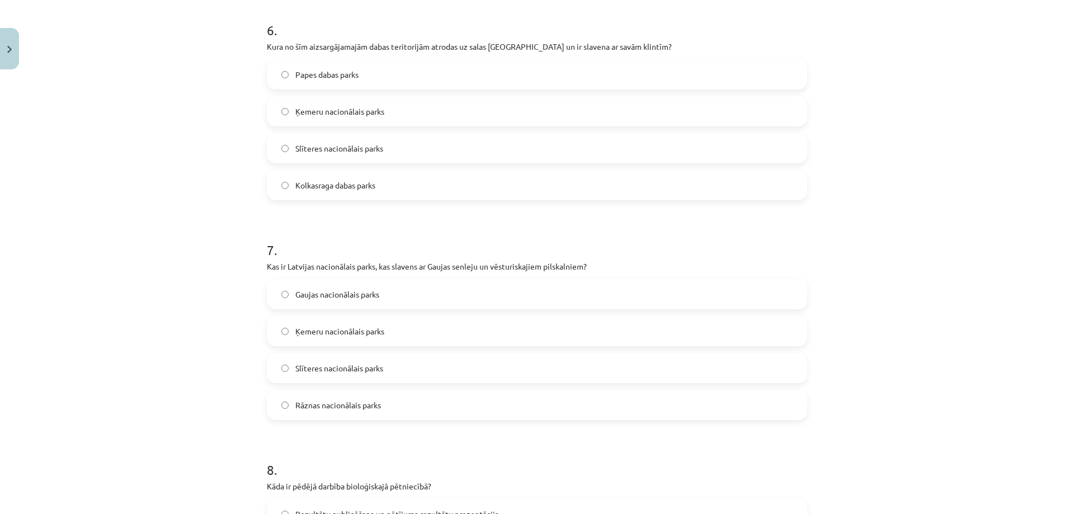
scroll to position [1399, 0]
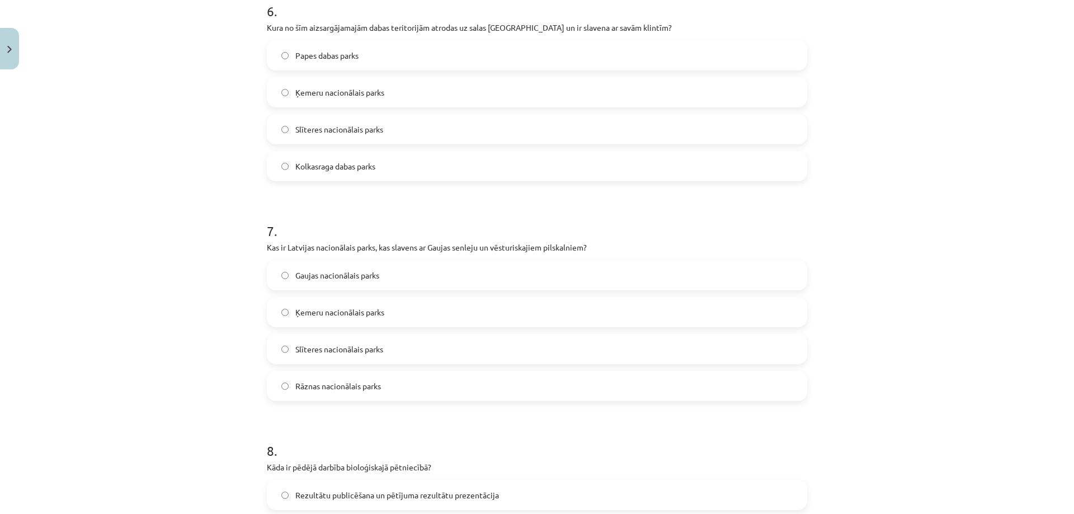
click at [371, 139] on label "Slīteres nacionālais parks" at bounding box center [537, 129] width 538 height 28
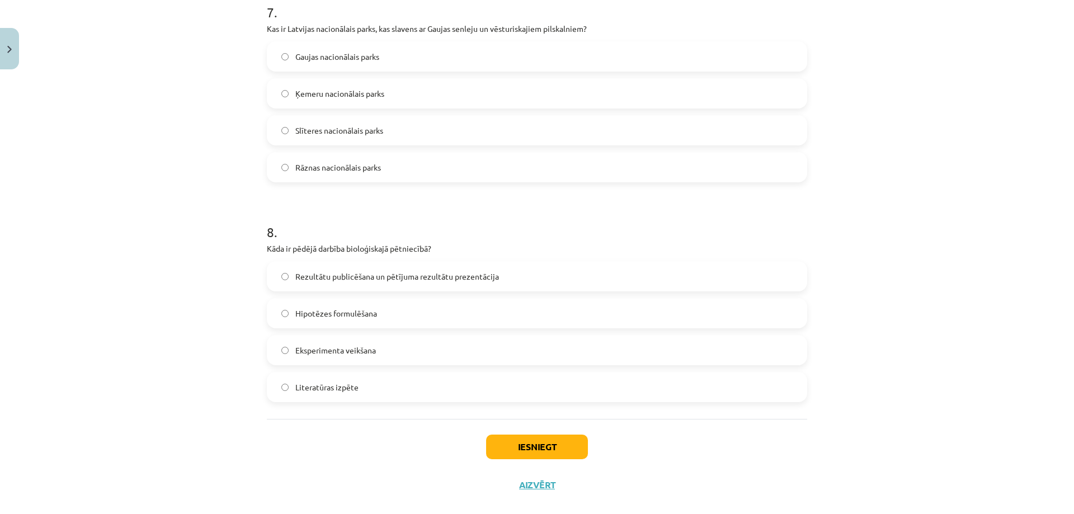
scroll to position [1622, 0]
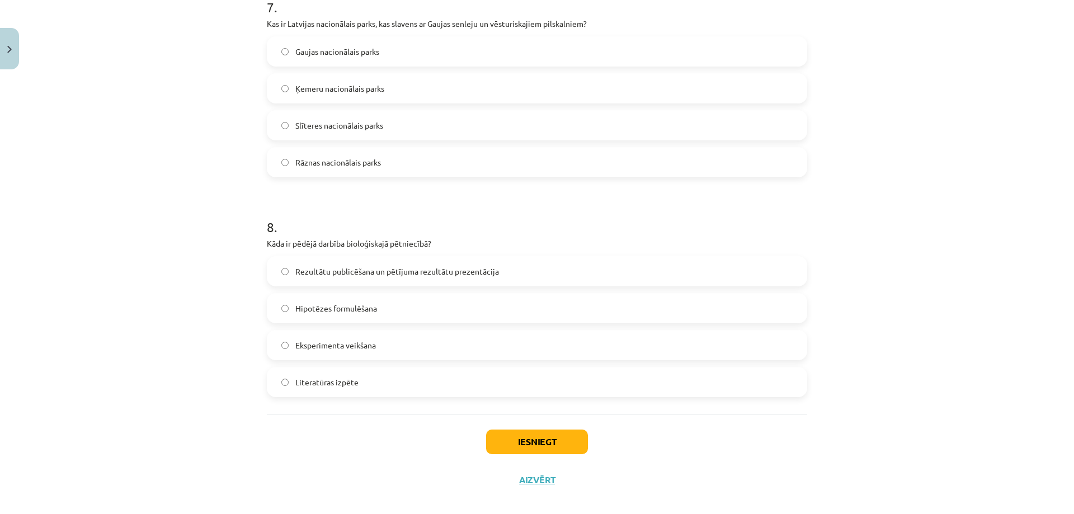
click at [316, 49] on span "Gaujas nacionālais parks" at bounding box center [337, 52] width 84 height 12
click at [356, 266] on span "Rezultātu publicēšana un pētījuma rezultātu prezentācija" at bounding box center [397, 272] width 204 height 12
click at [533, 436] on button "Iesniegt" at bounding box center [537, 442] width 102 height 25
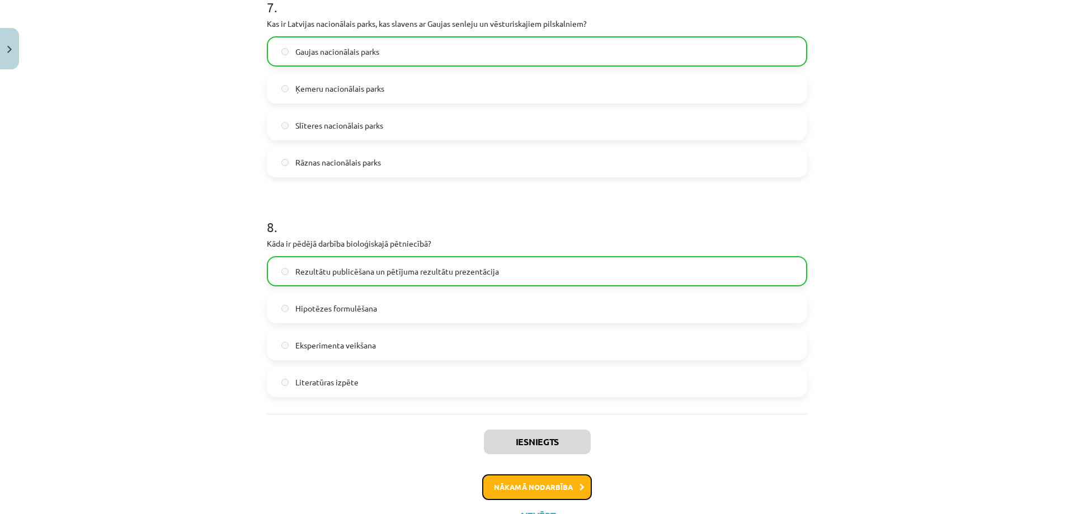
click at [519, 486] on button "Nākamā nodarbība" at bounding box center [537, 487] width 110 height 26
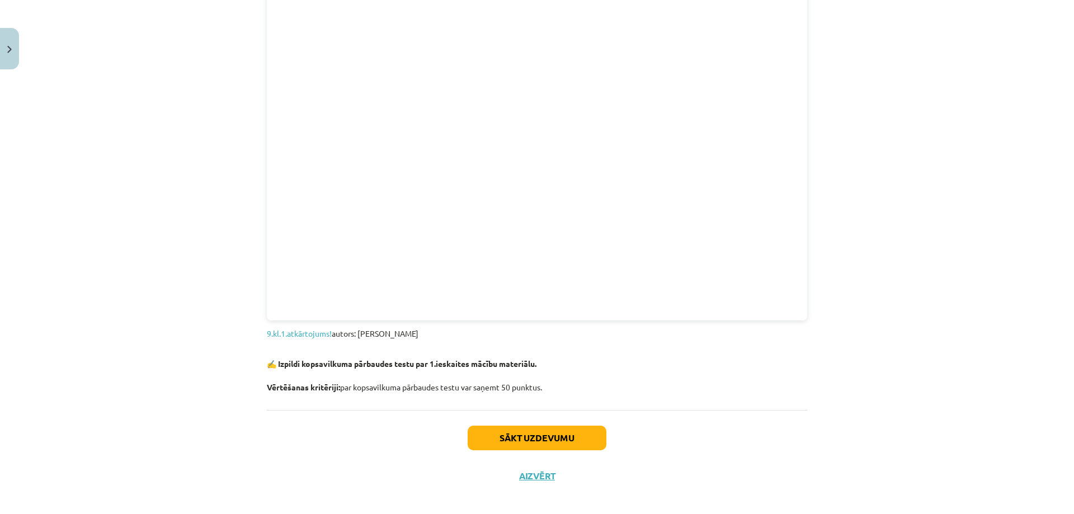
scroll to position [1119, 0]
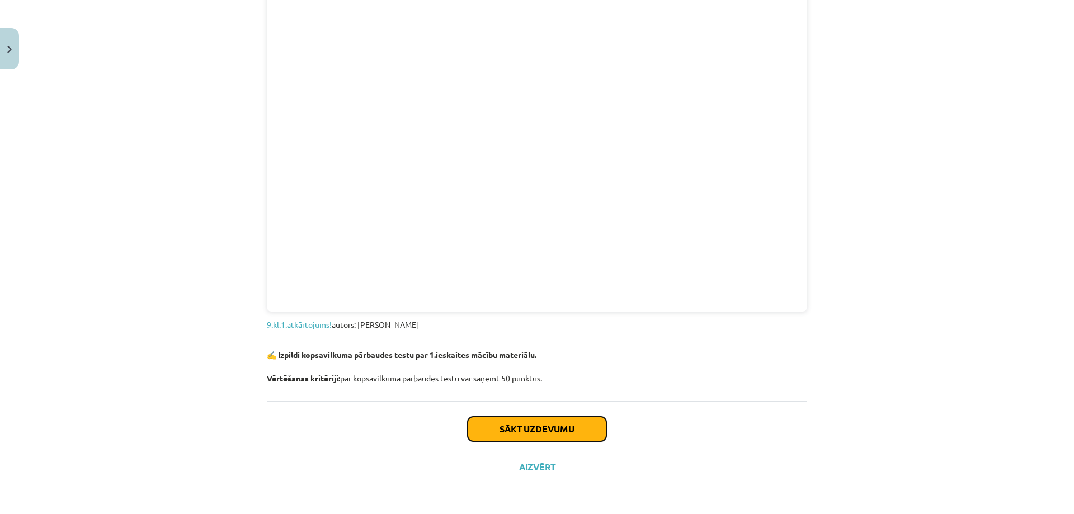
click at [520, 435] on button "Sākt uzdevumu" at bounding box center [537, 429] width 139 height 25
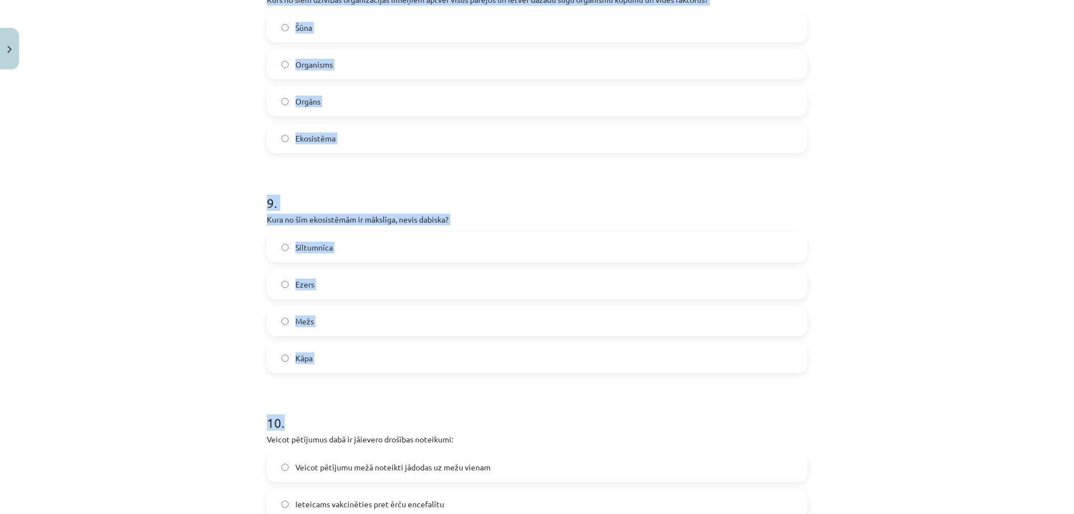
scroll to position [2486, 0]
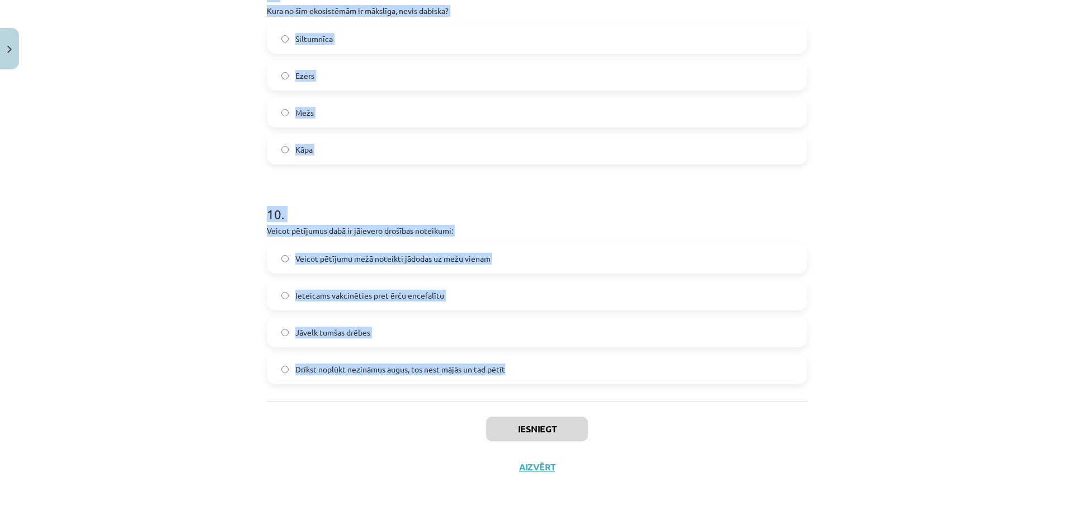
drag, startPoint x: 262, startPoint y: 239, endPoint x: 642, endPoint y: 396, distance: 410.4
drag, startPoint x: 376, startPoint y: 346, endPoint x: 260, endPoint y: 356, distance: 116.2
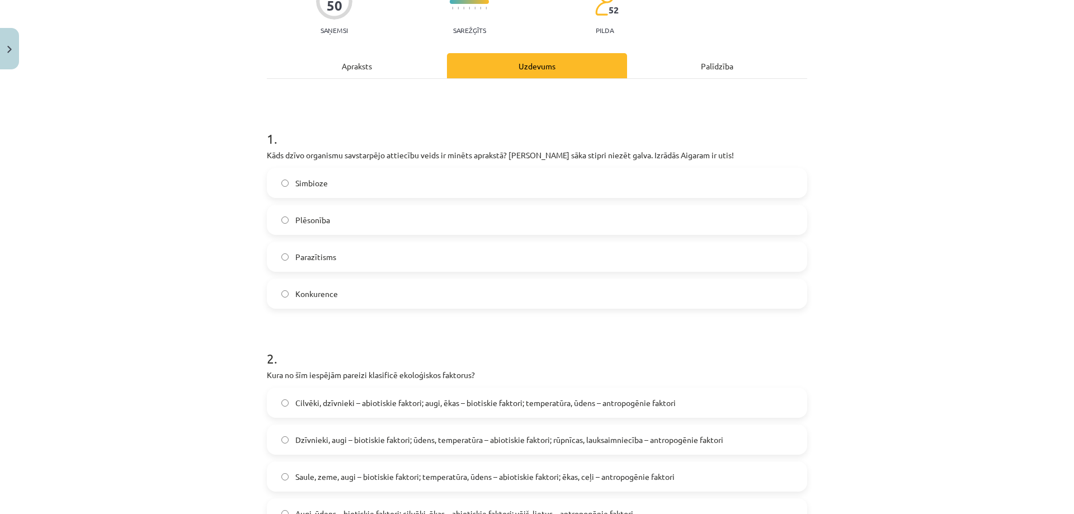
scroll to position [112, 0]
click at [285, 264] on label "Parazītisms" at bounding box center [537, 256] width 538 height 28
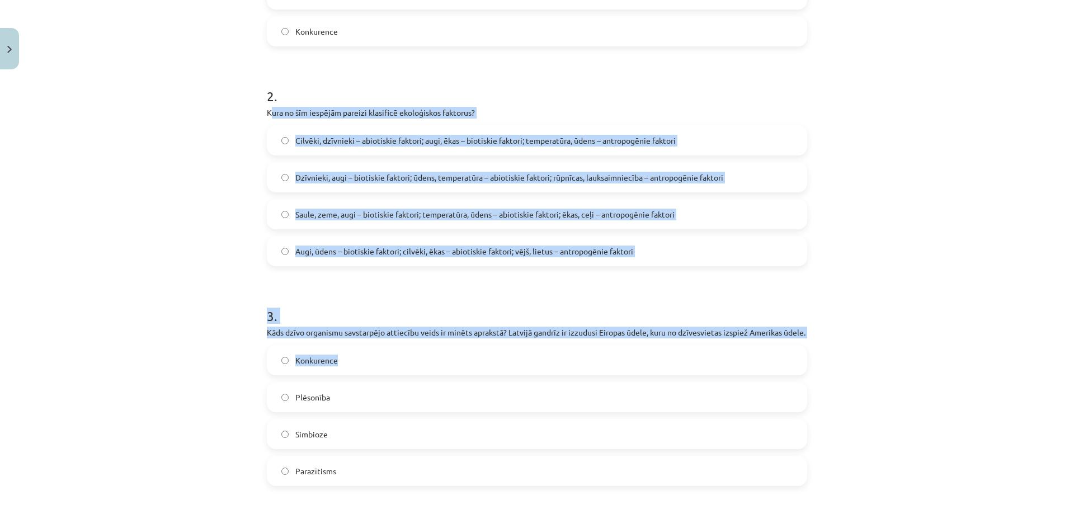
scroll to position [448, 0]
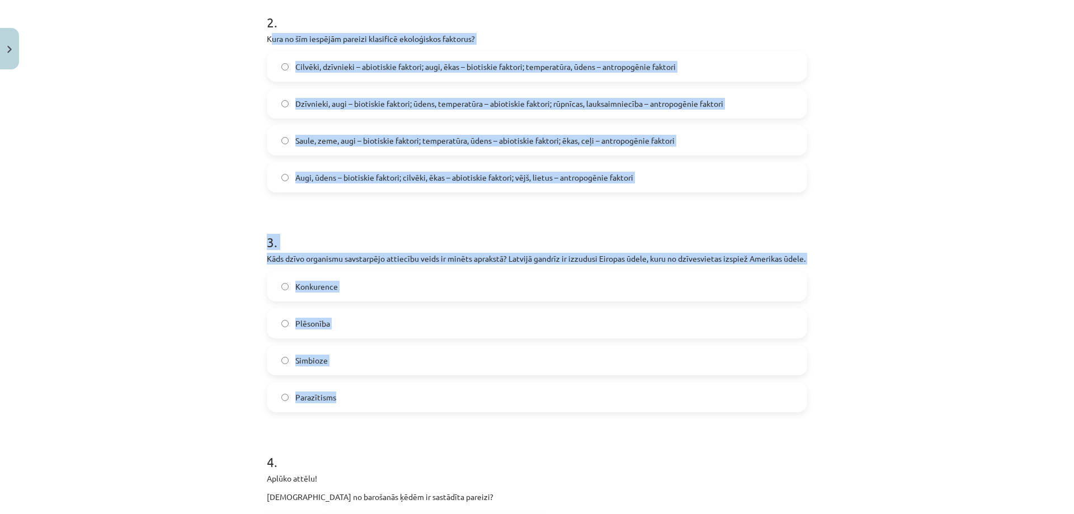
drag, startPoint x: 266, startPoint y: 153, endPoint x: 446, endPoint y: 402, distance: 307.2
copy form "ura no šīm iespējām pareizi klasificē ekoloģiskos faktorus? Cilvēki, dzīvnieki …"
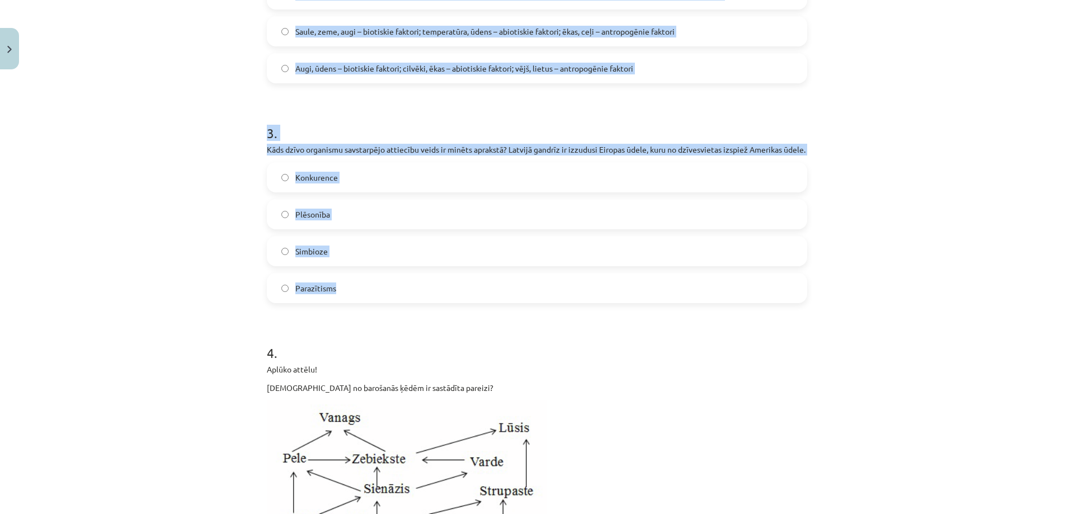
scroll to position [559, 0]
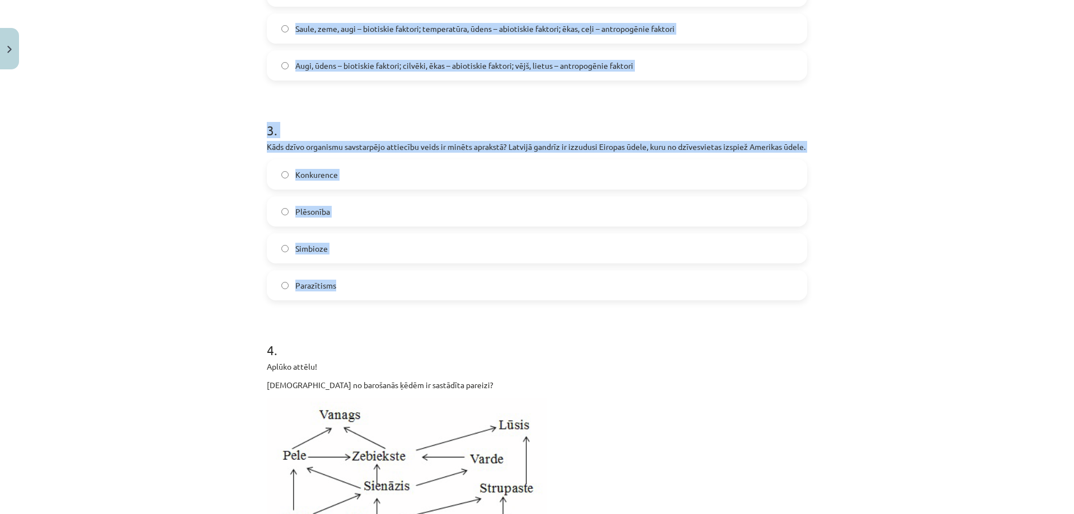
copy form "ura no šīm iespējām pareizi klasificē ekoloģiskos faktorus? Cilvēki, dzīvnieki …"
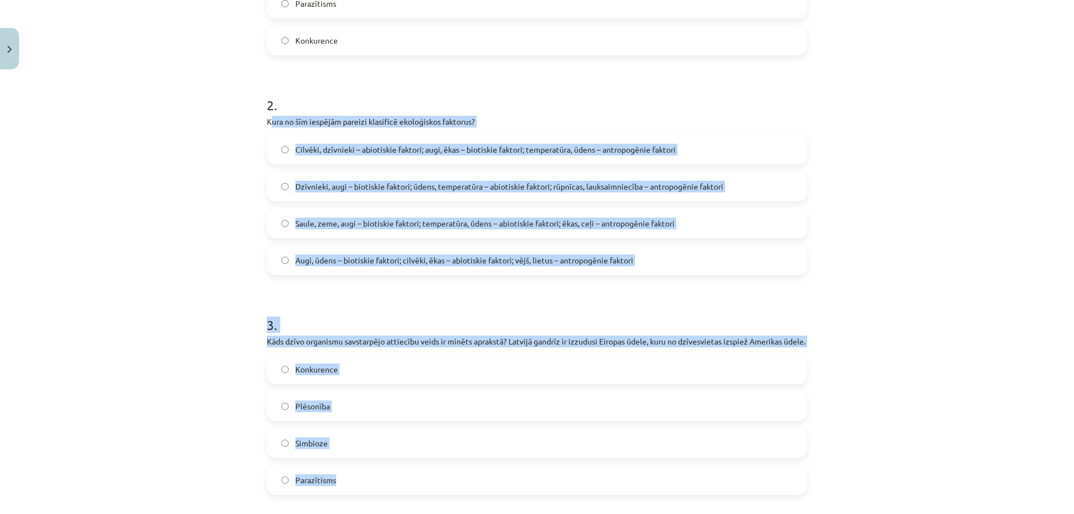
scroll to position [336, 0]
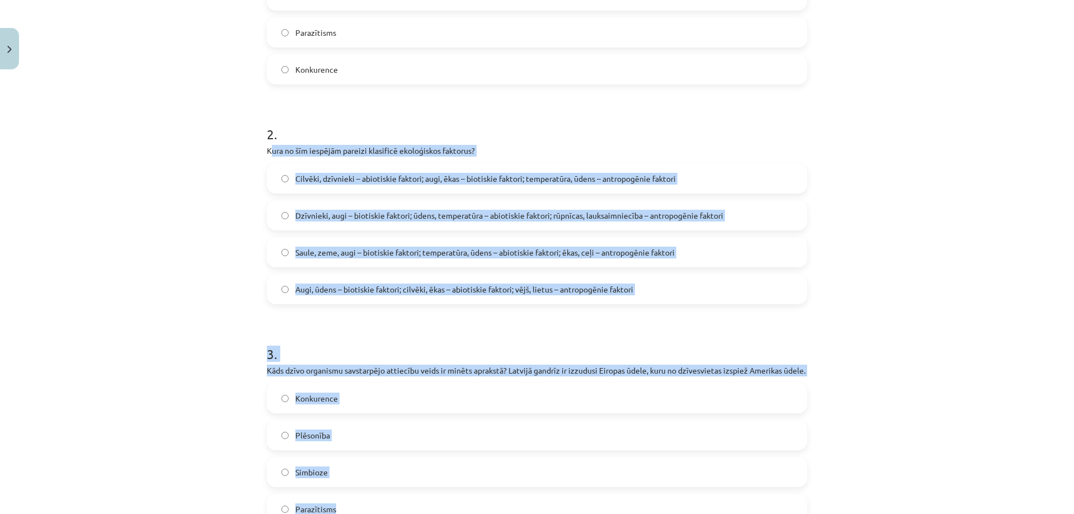
click at [218, 388] on div "Mācību tēma: Bioloģijas 9. klases 1. ieskaites mācību materiāls #5 Noslēguma te…" at bounding box center [537, 257] width 1074 height 514
click at [237, 303] on div "Mācību tēma: Bioloģijas 9. klases 1. ieskaites mācību materiāls #5 Noslēguma te…" at bounding box center [537, 257] width 1074 height 514
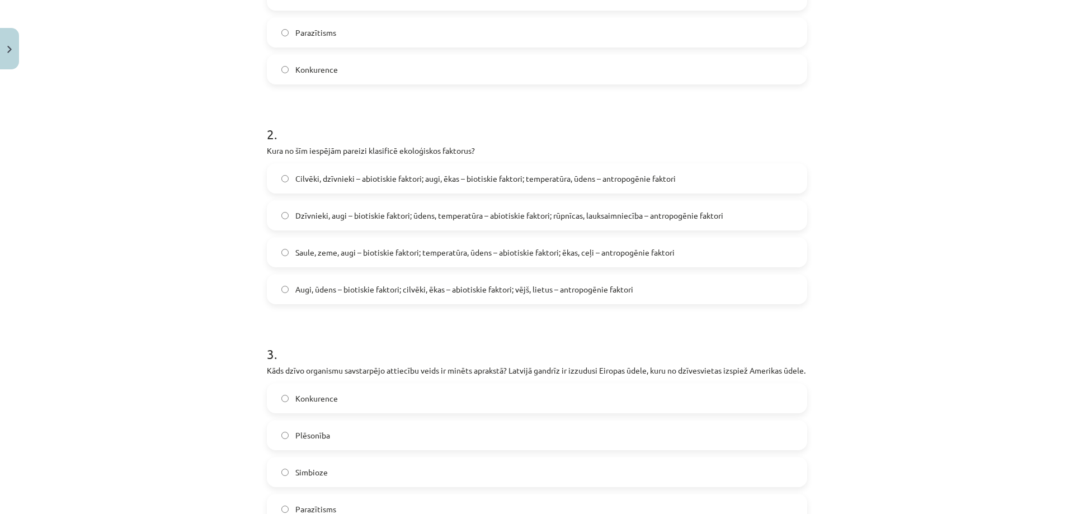
click at [475, 218] on span "Dzīvnieki, augi – biotiskie faktori; ūdens, temperatūra – abiotiskie faktori; r…" at bounding box center [509, 216] width 428 height 12
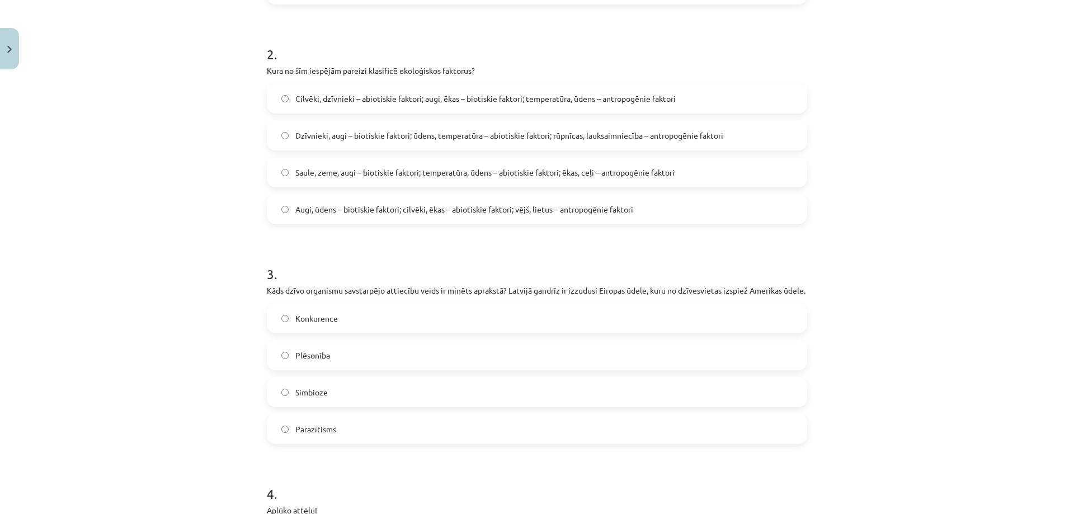
scroll to position [615, 0]
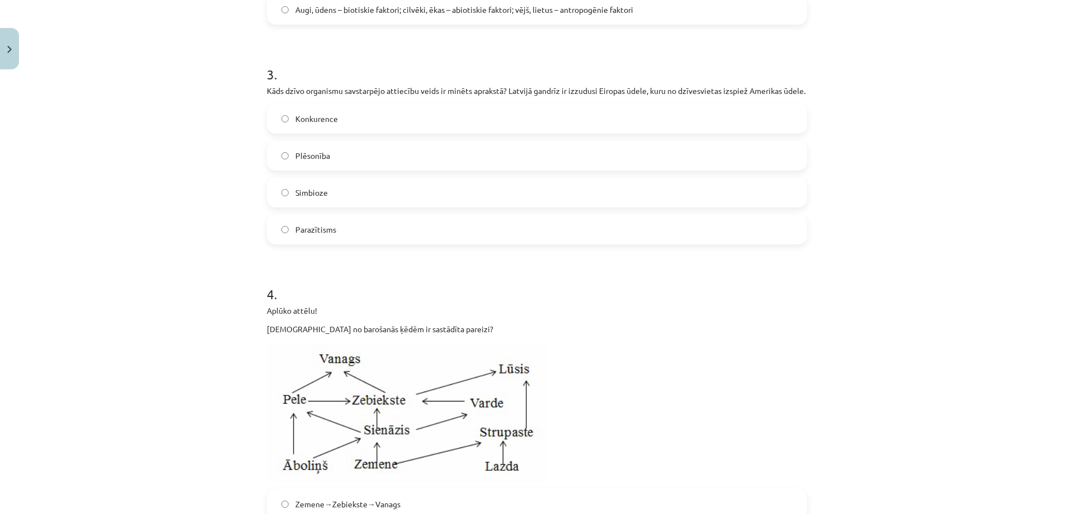
click at [370, 132] on label "Konkurence" at bounding box center [537, 119] width 538 height 28
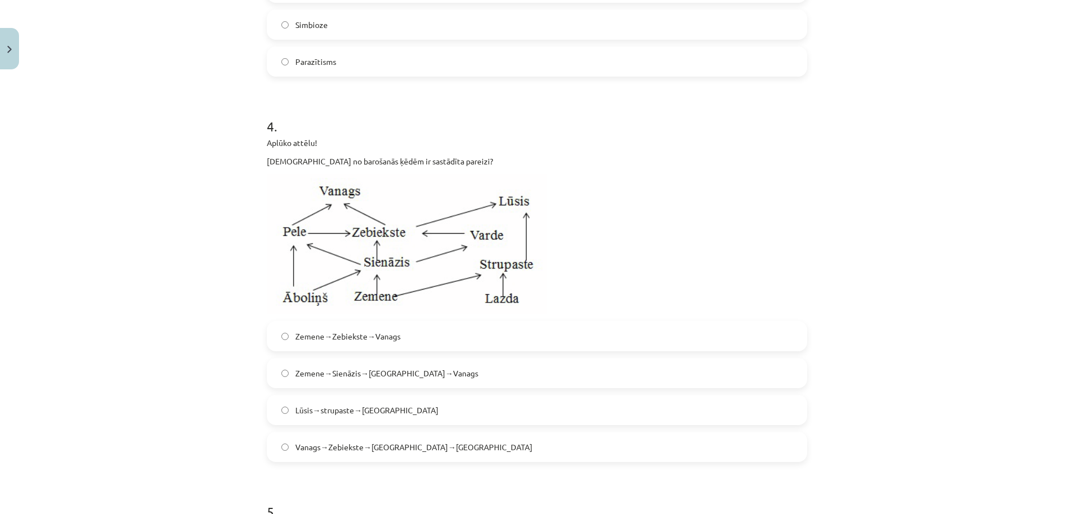
scroll to position [895, 0]
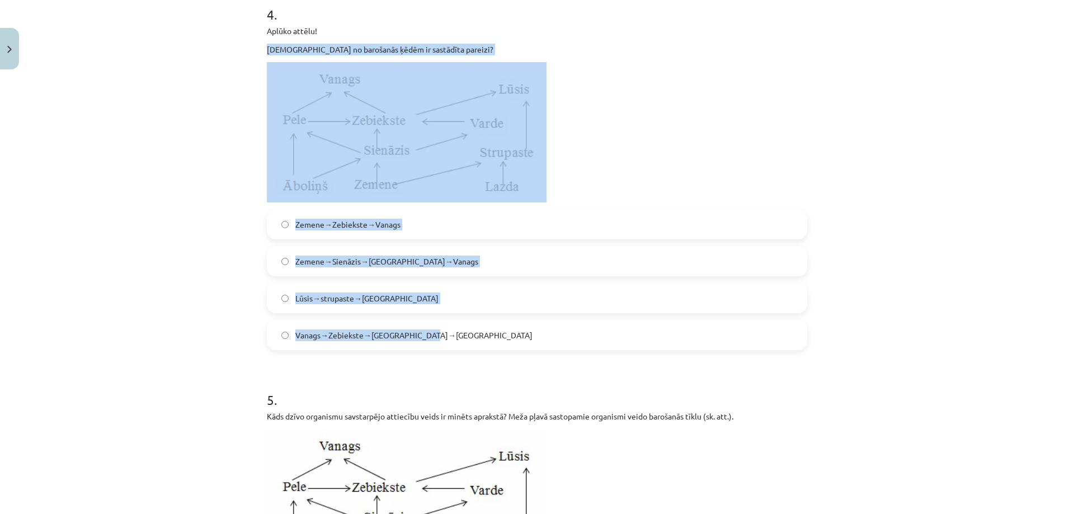
drag, startPoint x: 264, startPoint y: 64, endPoint x: 511, endPoint y: 349, distance: 377.2
click at [511, 349] on div "4 . Aplūko attēlu! Kura no barošanās ķēdēm ir sastādīta pareizi? Zemene→Zebieks…" at bounding box center [537, 168] width 540 height 363
click at [511, 349] on label "Vanags→Zebiekste→Sienāzis→Zemene" at bounding box center [537, 335] width 538 height 28
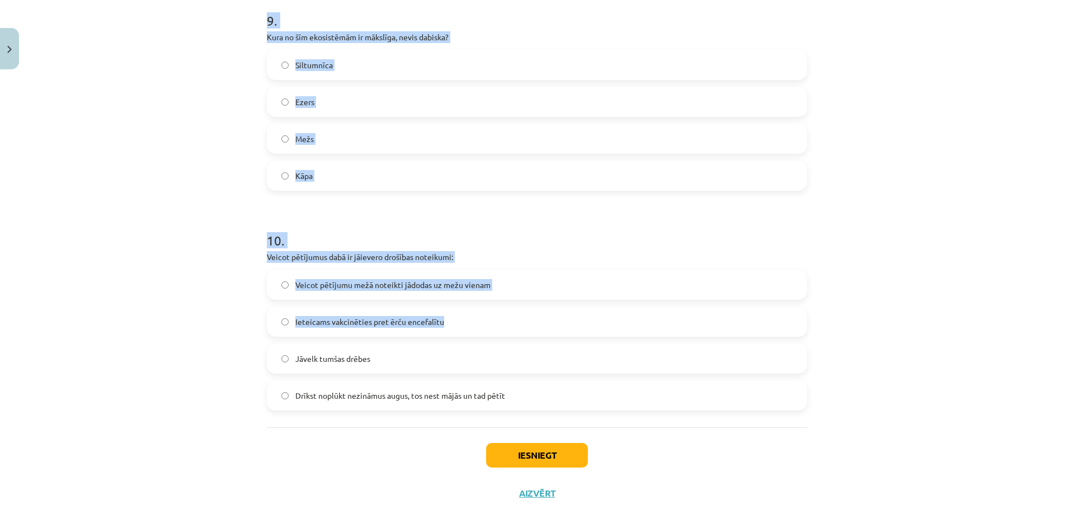
scroll to position [2486, 0]
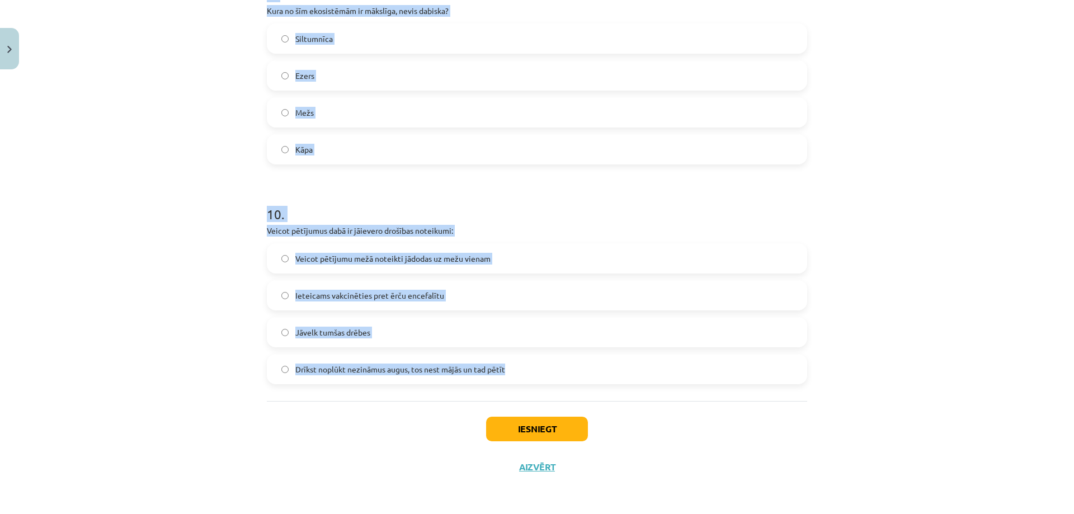
drag, startPoint x: 263, startPoint y: 37, endPoint x: 476, endPoint y: 363, distance: 388.9
copy form "Aplūko attēlu! Kura no barošanās ķēdēm ir sastādīta pareizi? Zemene→Zebiekste→V…"
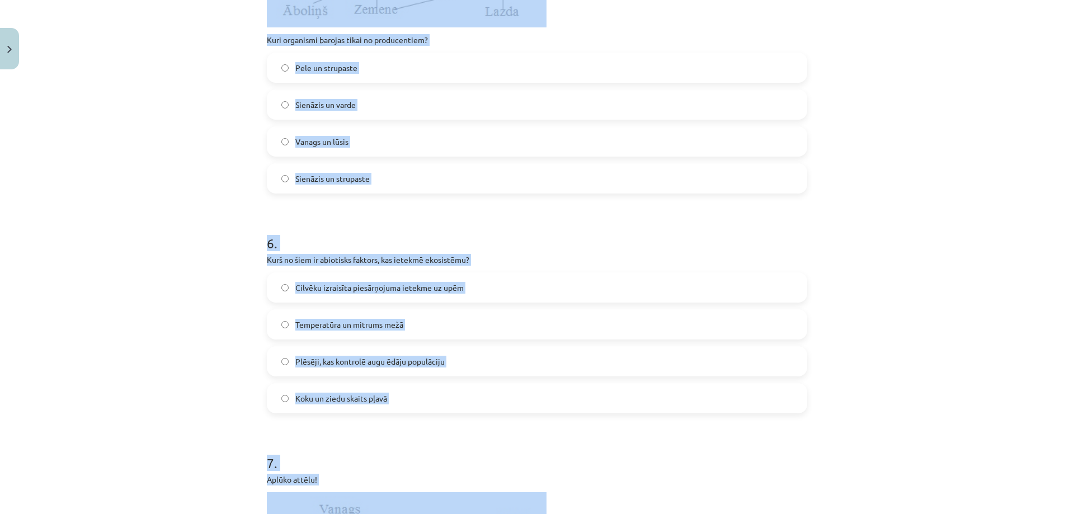
scroll to position [1311, 0]
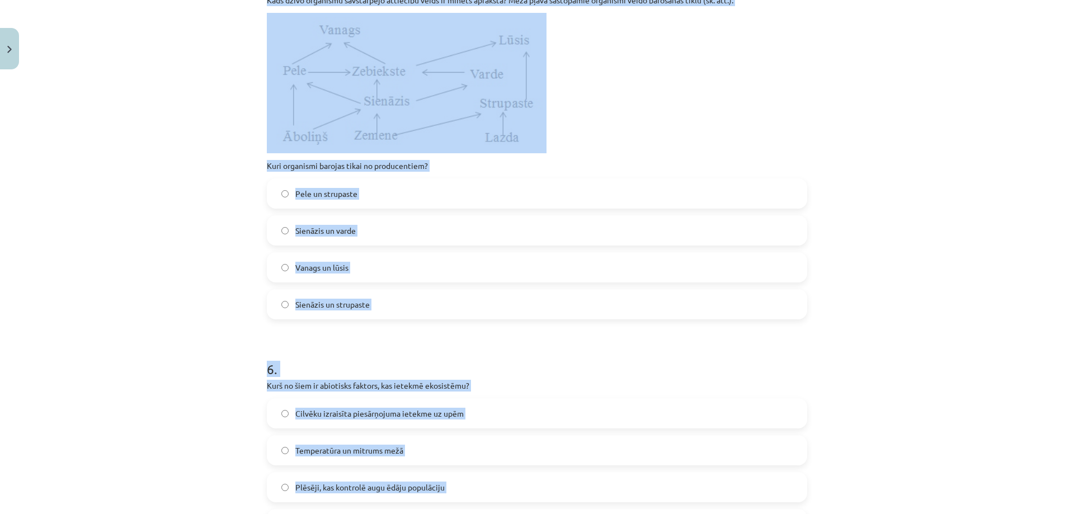
click at [106, 390] on div "Mācību tēma: Bioloģijas 9. klases 1. ieskaites mācību materiāls #5 Noslēguma te…" at bounding box center [537, 257] width 1074 height 514
click at [157, 345] on div "Mācību tēma: Bioloģijas 9. klases 1. ieskaites mācību materiāls #5 Noslēguma te…" at bounding box center [537, 257] width 1074 height 514
click at [712, 191] on div "Pele un strupaste" at bounding box center [537, 193] width 540 height 30
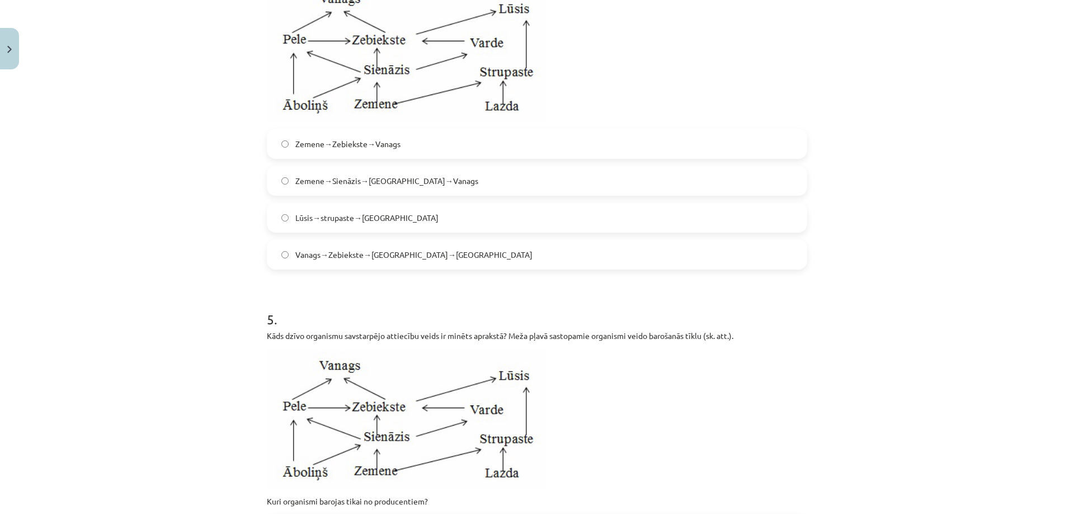
scroll to position [920, 0]
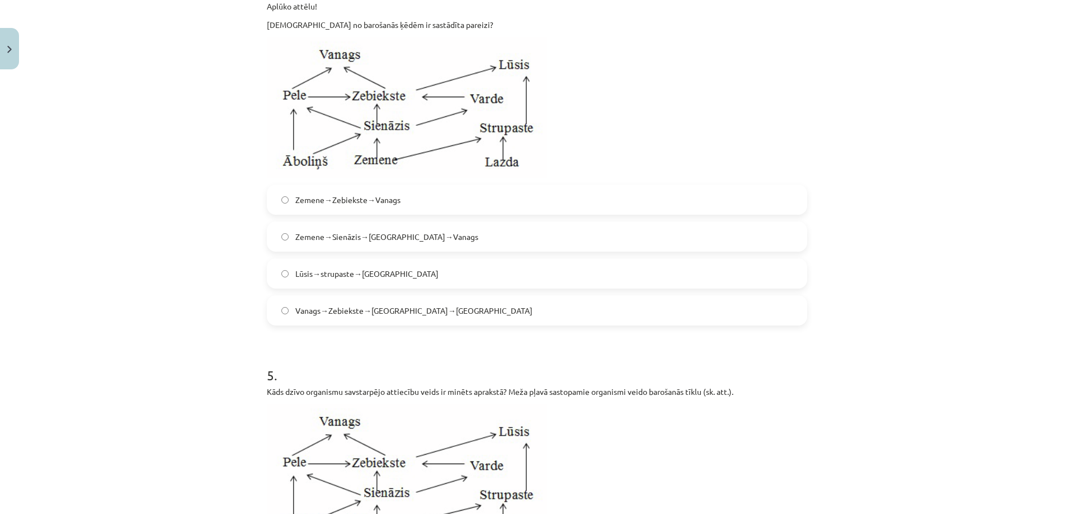
click at [307, 243] on span "Zemene→Sienāzis→Zebiekste→Vanags" at bounding box center [386, 237] width 183 height 12
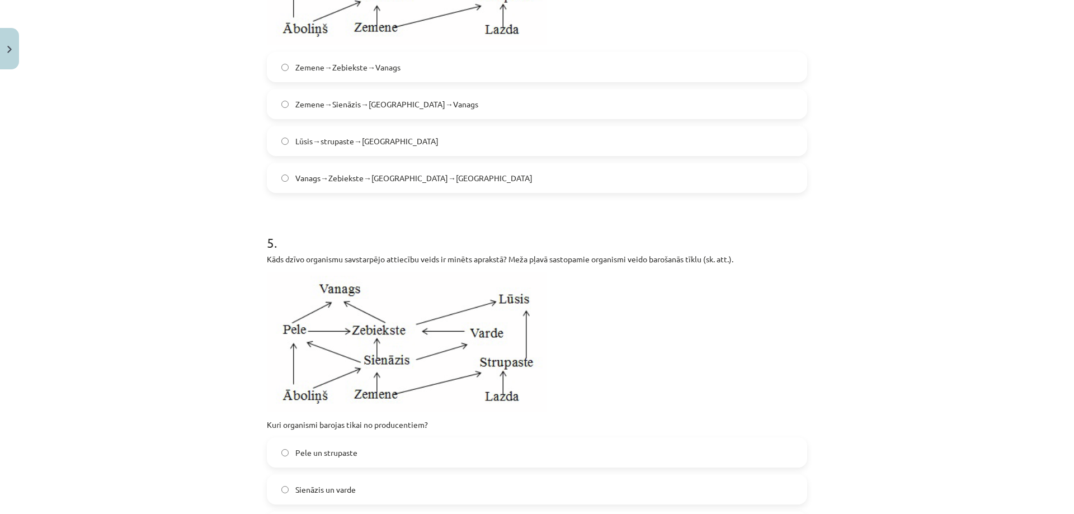
scroll to position [1255, 0]
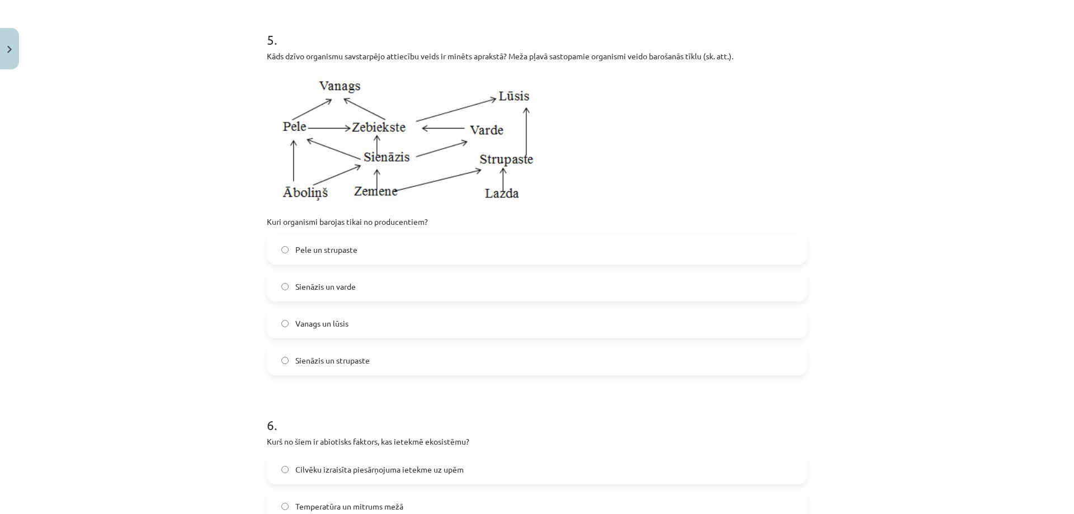
click at [338, 366] on span "Sienāzis un strupaste" at bounding box center [332, 361] width 74 height 12
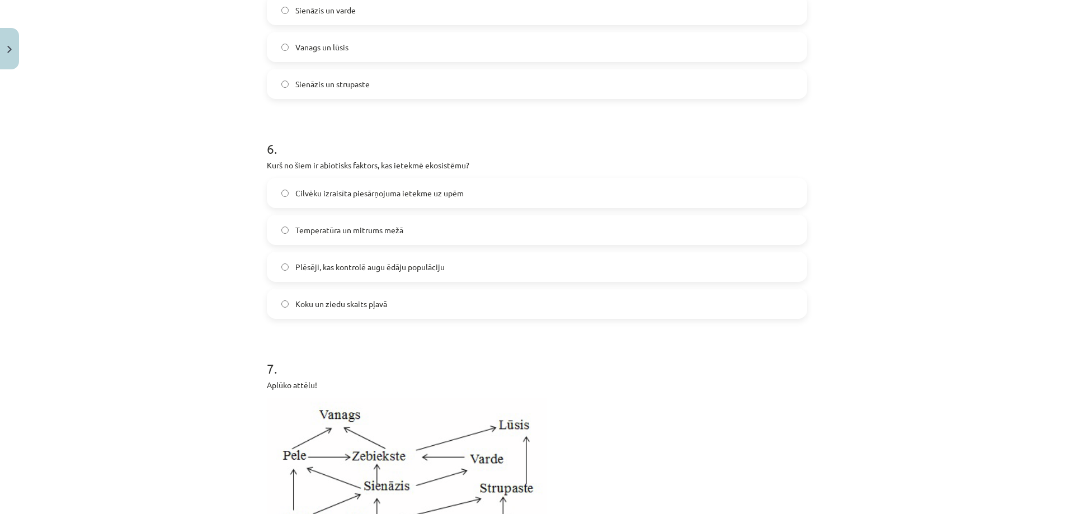
scroll to position [1535, 0]
click at [345, 241] on label "Temperatūra un mitrums mežā" at bounding box center [537, 227] width 538 height 28
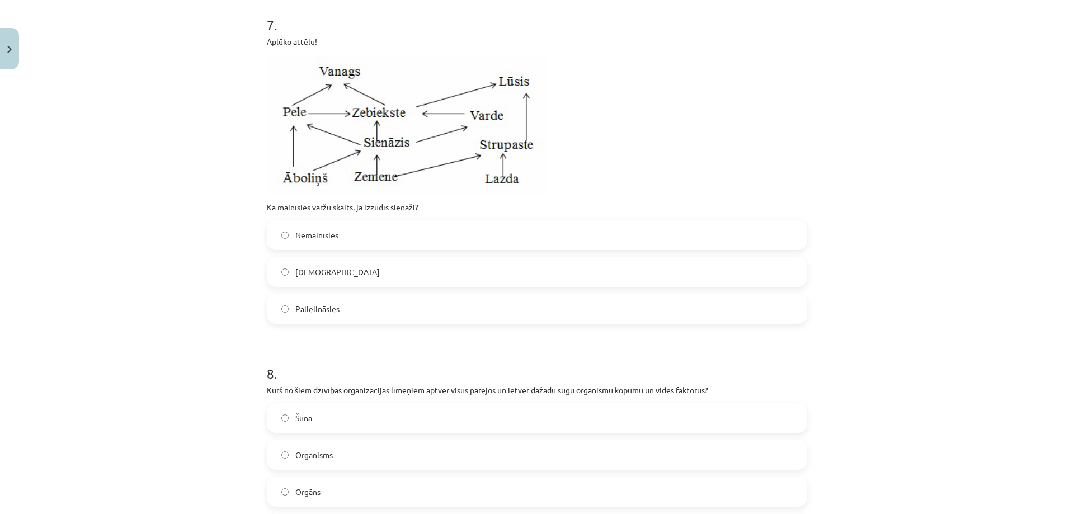
scroll to position [1927, 0]
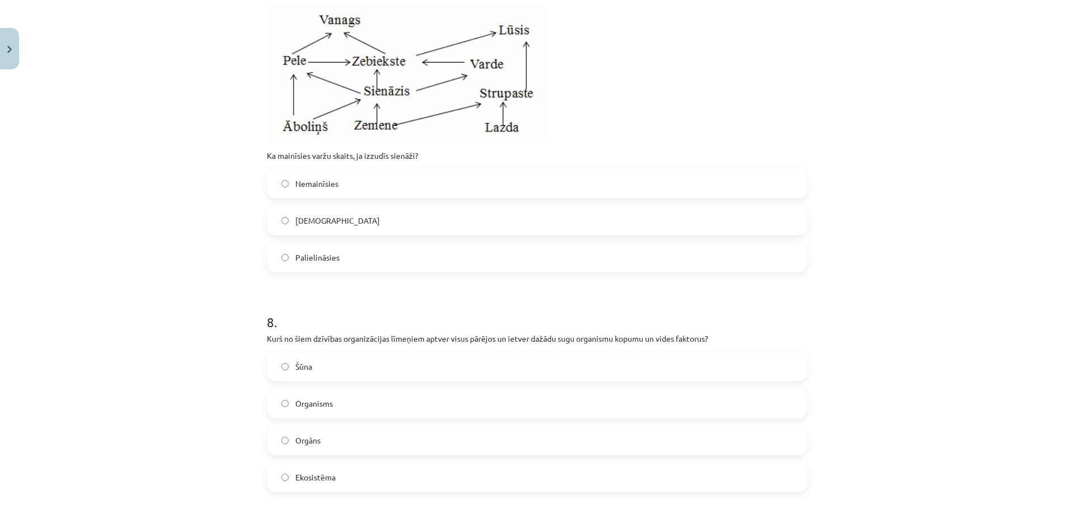
click at [384, 234] on label "Samazināsies" at bounding box center [537, 220] width 538 height 28
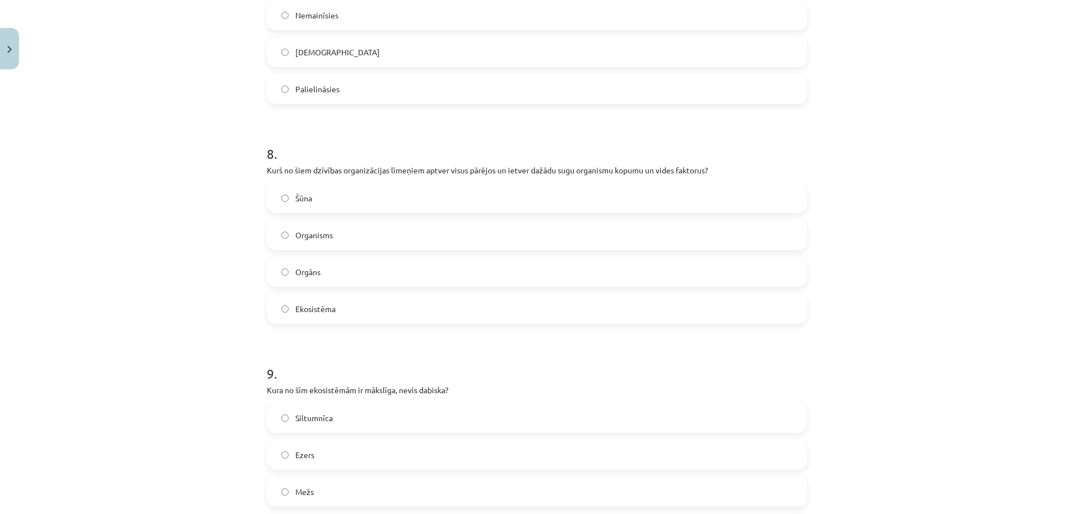
scroll to position [2095, 0]
click at [302, 316] on span "Ekosistēma" at bounding box center [315, 310] width 40 height 12
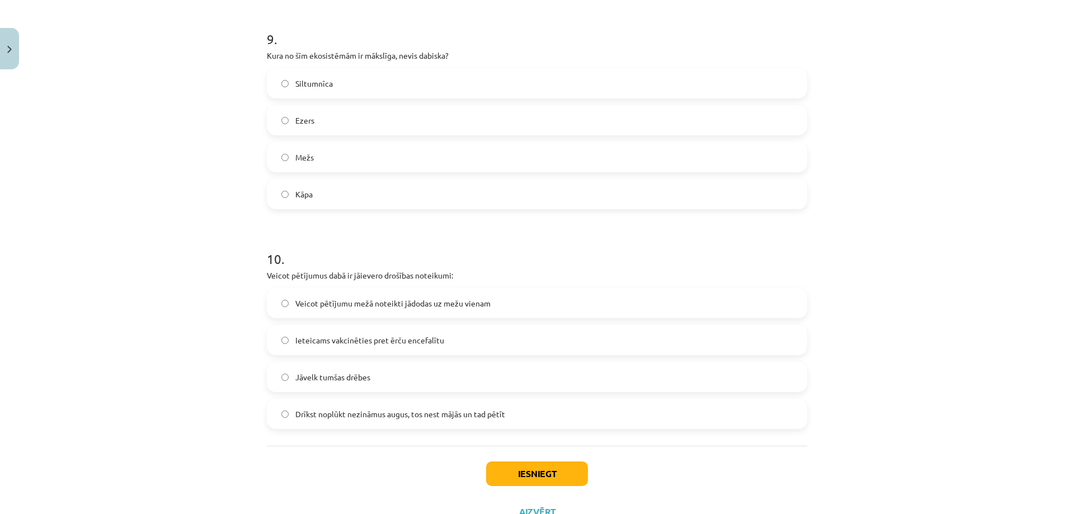
scroll to position [2486, 0]
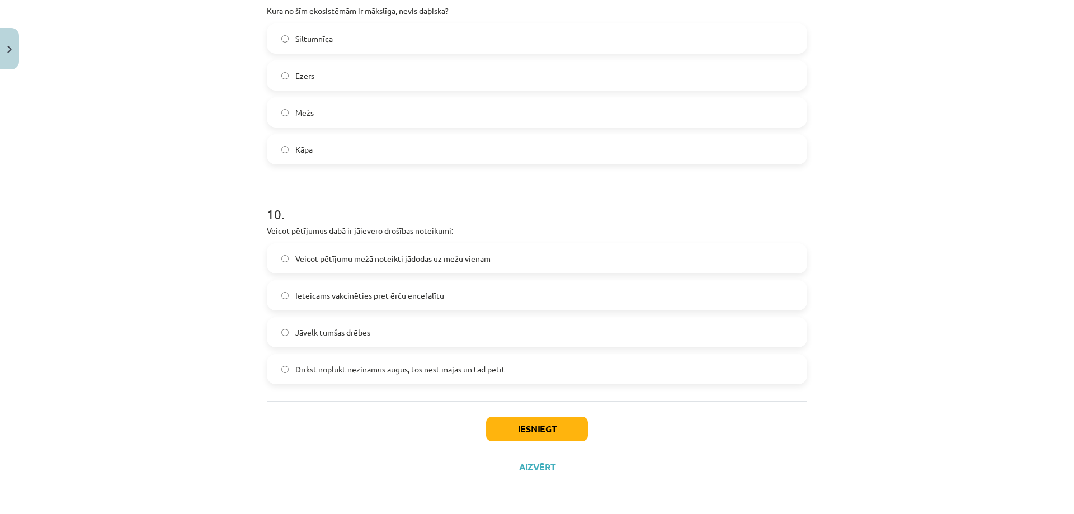
click at [317, 45] on label "Siltumnīca" at bounding box center [537, 39] width 538 height 28
click at [350, 308] on label "Ieteicams vakcinēties pret ērču encefalītu" at bounding box center [537, 295] width 538 height 28
click at [509, 415] on div "Iesniegt Aizvērt" at bounding box center [537, 440] width 540 height 78
click at [517, 428] on button "Iesniegt" at bounding box center [537, 429] width 102 height 25
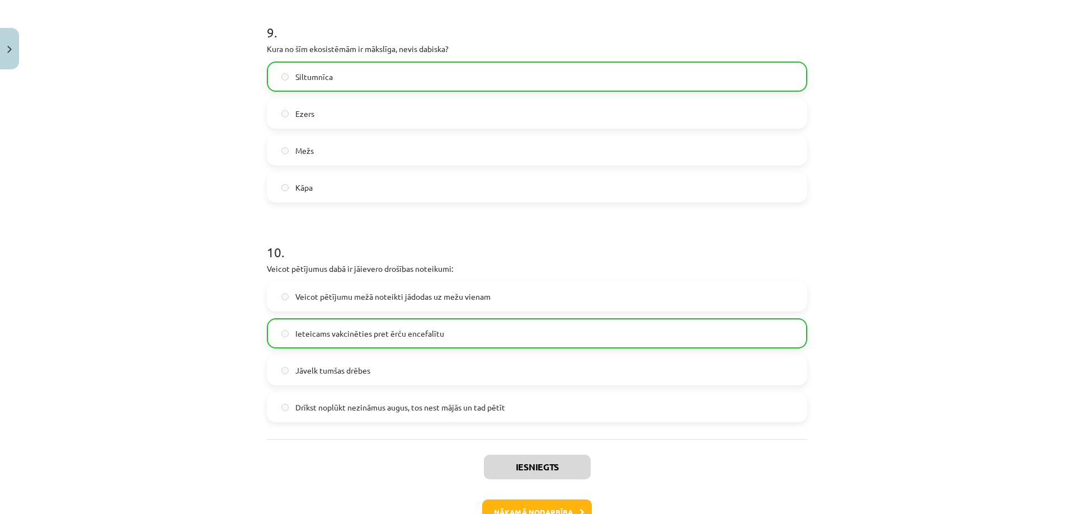
scroll to position [2522, 0]
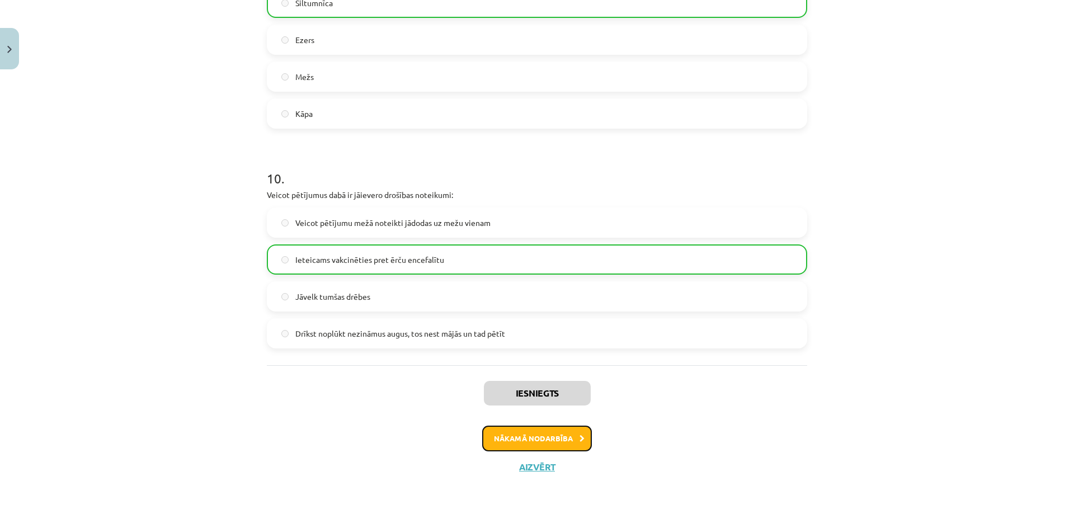
click at [570, 438] on button "Nākamā nodarbība" at bounding box center [537, 439] width 110 height 26
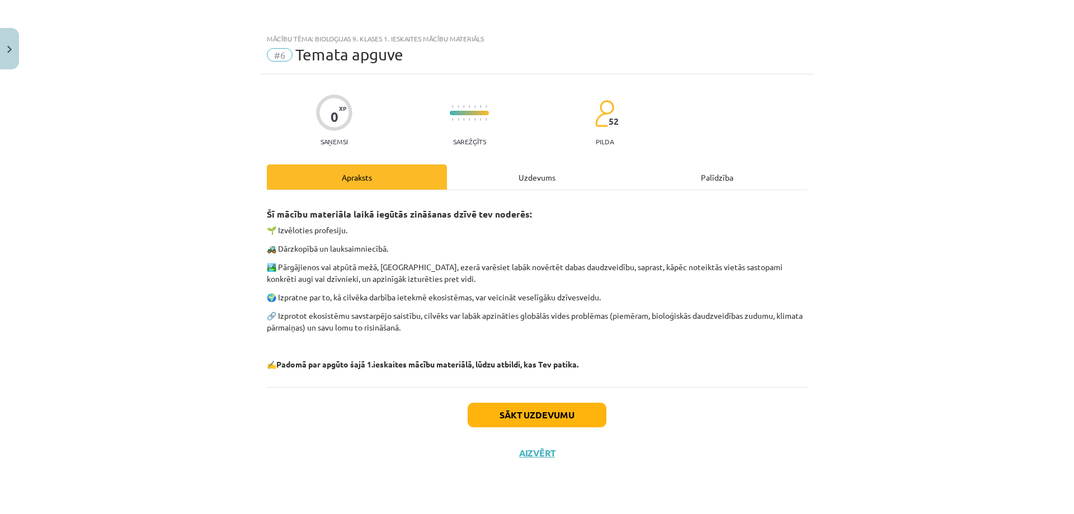
scroll to position [0, 0]
click at [573, 414] on button "Sākt uzdevumu" at bounding box center [537, 415] width 139 height 25
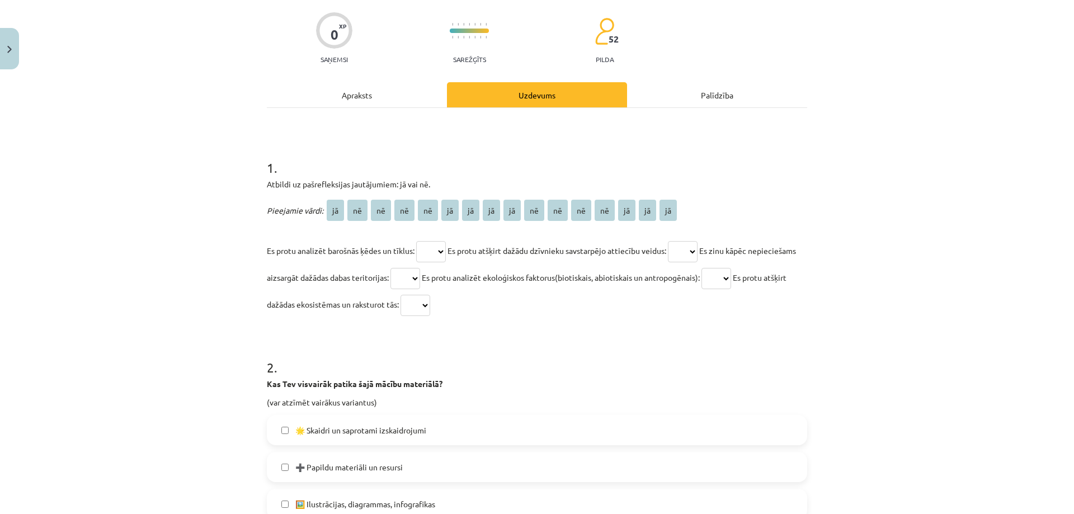
scroll to position [168, 0]
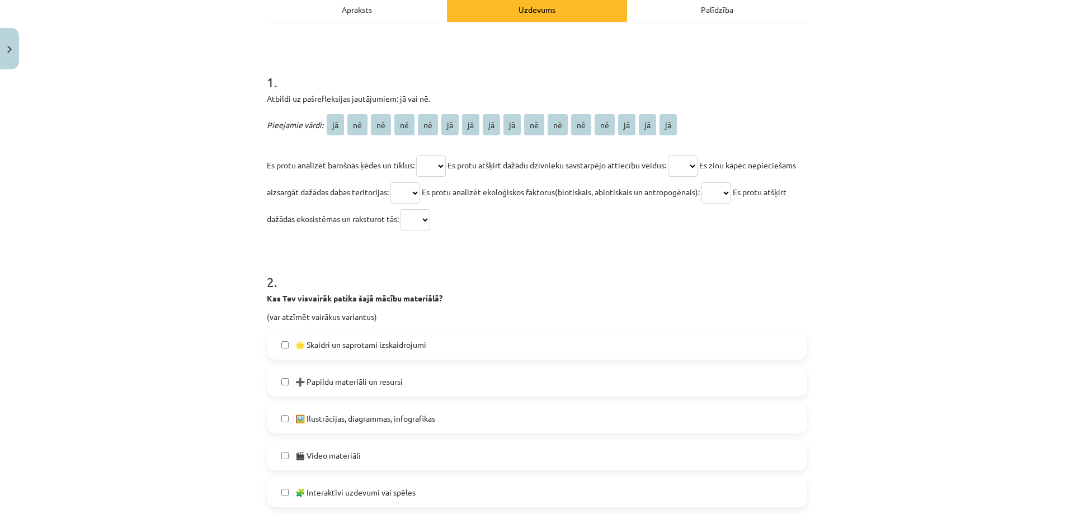
click at [434, 163] on select "** ** ** ** ** ** ** ** ** ** ** ** ** ** ** **" at bounding box center [431, 166] width 30 height 21
select select "**"
click at [416, 156] on select "** ** ** ** ** ** ** ** ** ** ** ** ** ** ** **" at bounding box center [431, 166] width 30 height 21
click at [698, 163] on select "** ** ** ** ** ** ** ** ** ** ** ** ** ** ** **" at bounding box center [683, 166] width 30 height 21
select select "**"
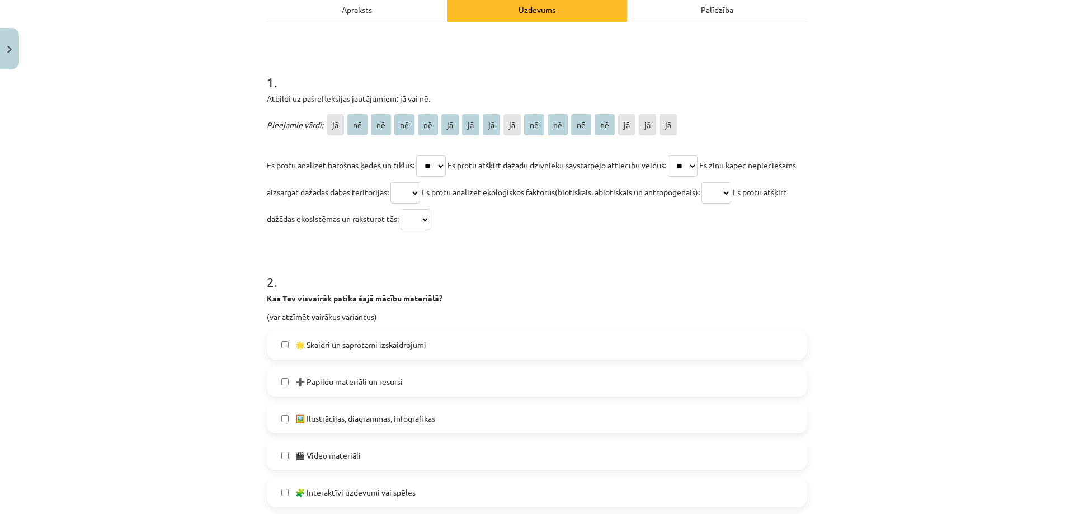
click at [675, 156] on select "** ** ** ** ** ** ** ** ** ** ** ** ** ** ** **" at bounding box center [683, 166] width 30 height 21
click at [420, 191] on select "** ** ** ** ** ** ** ** ** ** ** ** ** ** ** **" at bounding box center [405, 192] width 30 height 21
select select "**"
click at [420, 182] on select "** ** ** ** ** ** ** ** ** ** ** ** ** ** ** **" at bounding box center [405, 192] width 30 height 21
click at [731, 192] on select "** ** ** ** ** ** ** ** ** ** ** ** ** ** ** **" at bounding box center [717, 192] width 30 height 21
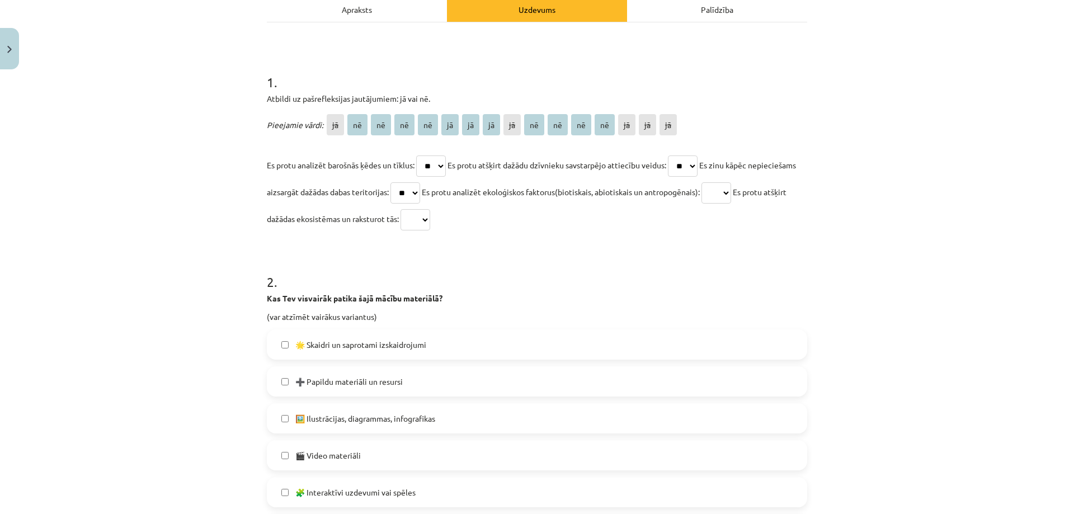
select select "**"
click at [731, 182] on select "** ** ** ** ** ** ** ** ** ** ** ** ** ** ** **" at bounding box center [717, 192] width 30 height 21
click at [430, 221] on select "** ** ** ** ** ** ** ** ** ** ** ** ** ** ** **" at bounding box center [416, 219] width 30 height 21
select select "**"
click at [430, 209] on select "** ** ** ** ** ** ** ** ** ** ** ** ** ** ** **" at bounding box center [416, 219] width 30 height 21
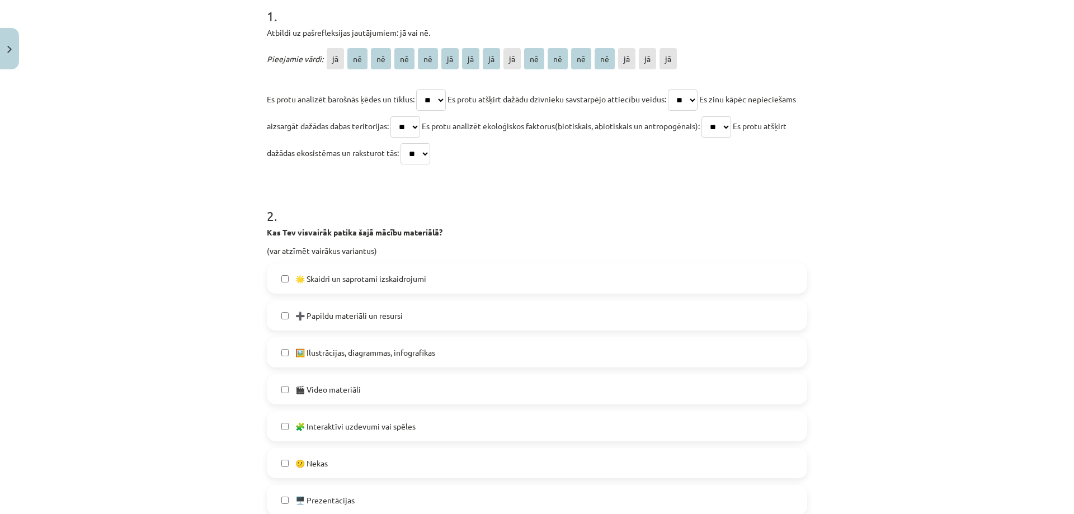
scroll to position [392, 0]
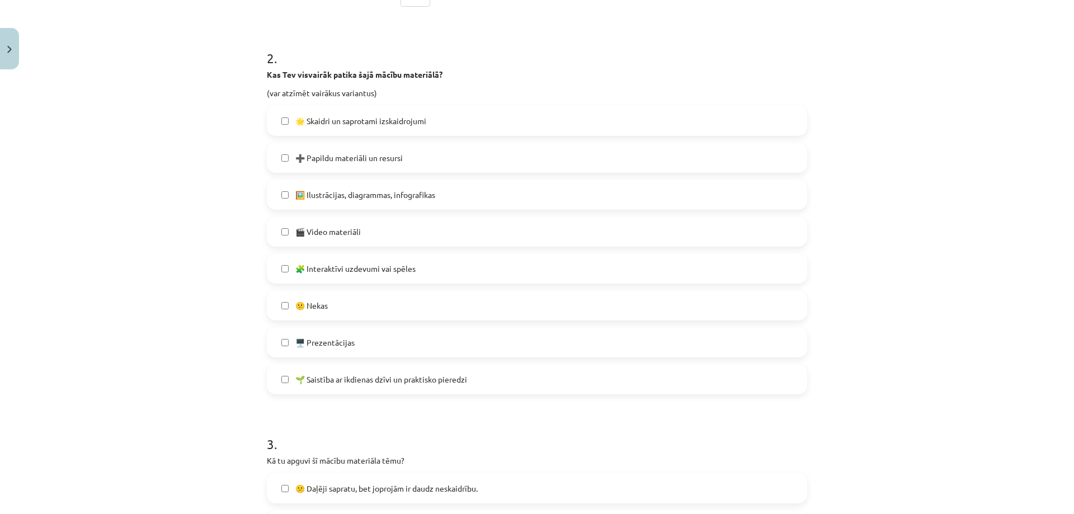
click at [396, 128] on label "🌟 Skaidri un saprotami izskaidrojumi" at bounding box center [537, 121] width 538 height 28
click at [379, 198] on span "🖼️ Ilustrācijas, diagrammas, infografikas" at bounding box center [365, 195] width 140 height 12
click at [387, 264] on span "🧩 Interaktīvi uzdevumi vai spēles" at bounding box center [355, 269] width 120 height 12
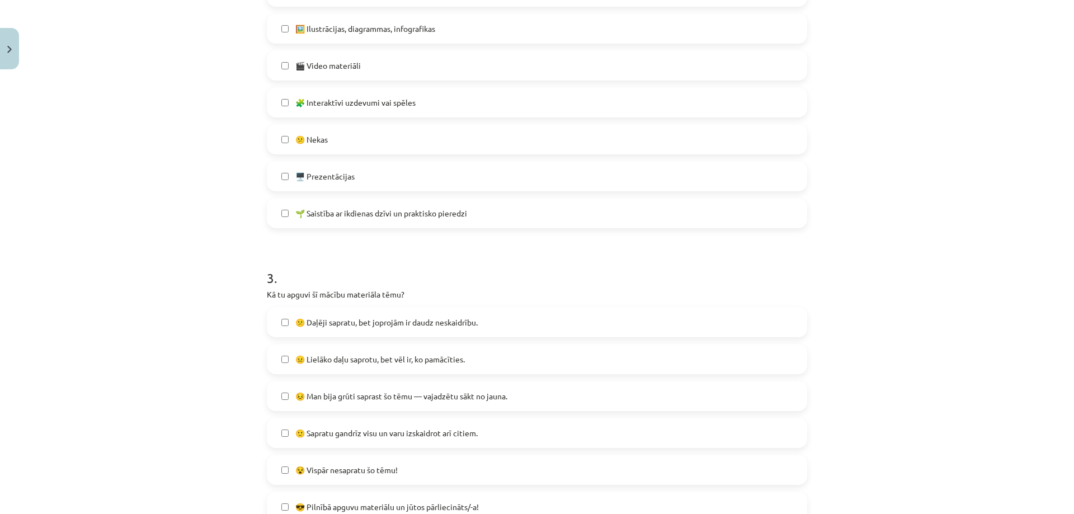
scroll to position [559, 0]
click at [380, 211] on span "🌱 Saistība ar ikdienas dzīvi un praktisko pieredzi" at bounding box center [381, 212] width 172 height 12
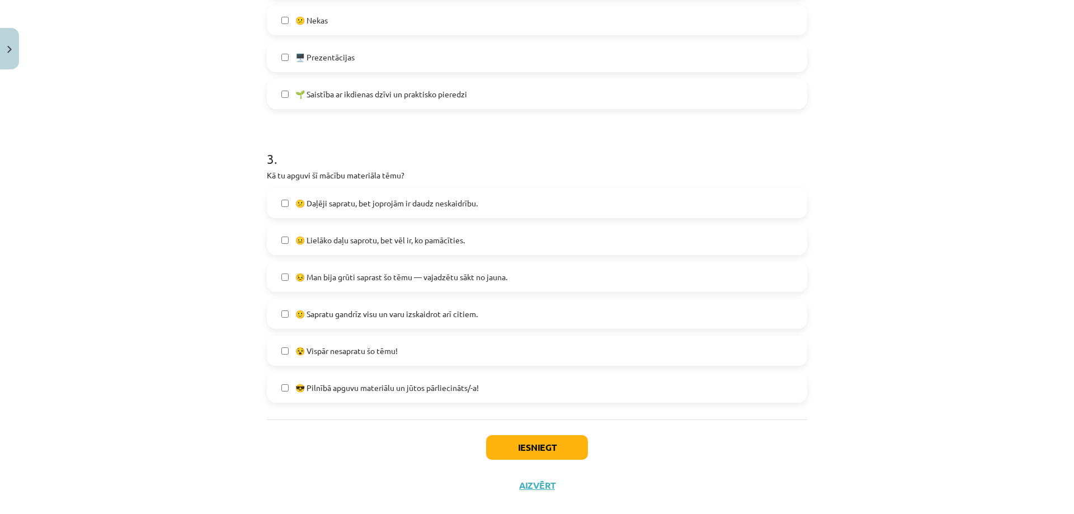
scroll to position [695, 0]
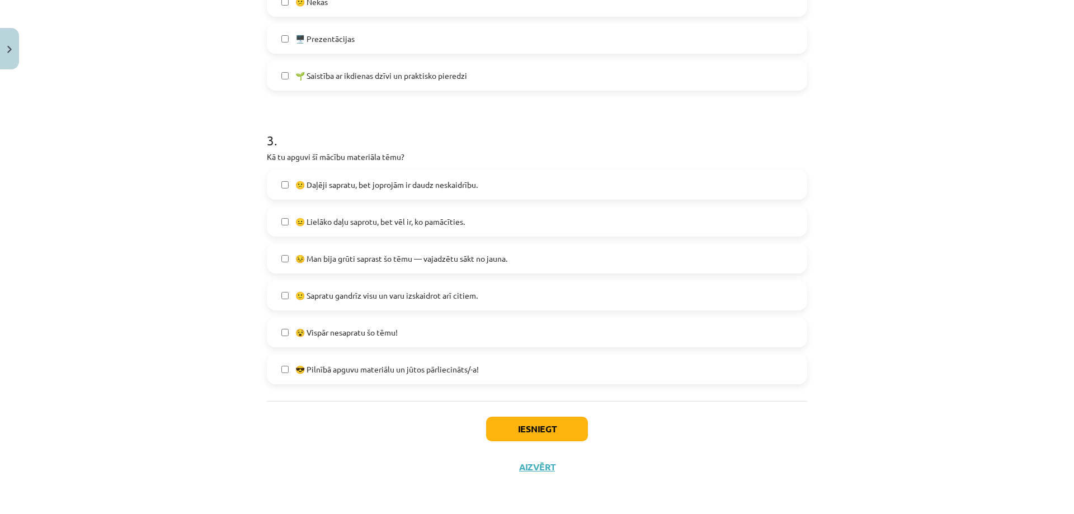
click at [390, 297] on span "🙂 Sapratu gandrīz visu un varu izskaidrot arī citiem." at bounding box center [386, 296] width 182 height 12
click at [521, 423] on button "Iesniegt" at bounding box center [537, 429] width 102 height 25
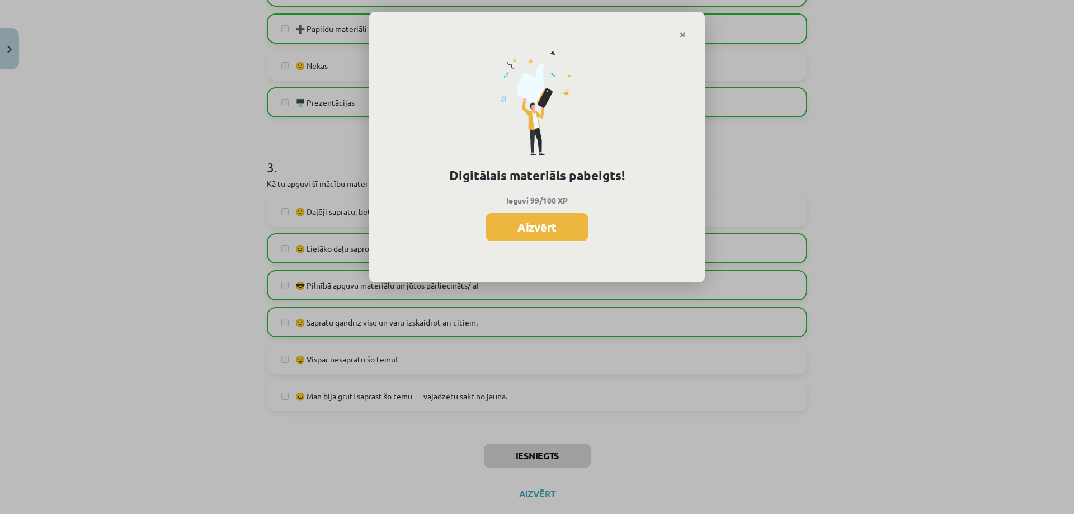
scroll to position [538, 0]
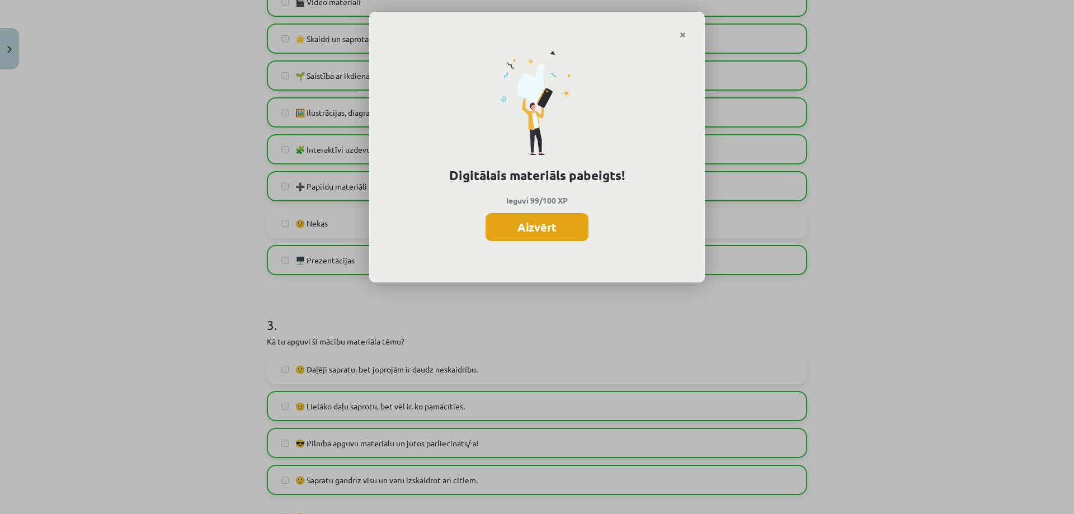
click at [558, 224] on button "Aizvērt" at bounding box center [537, 227] width 103 height 28
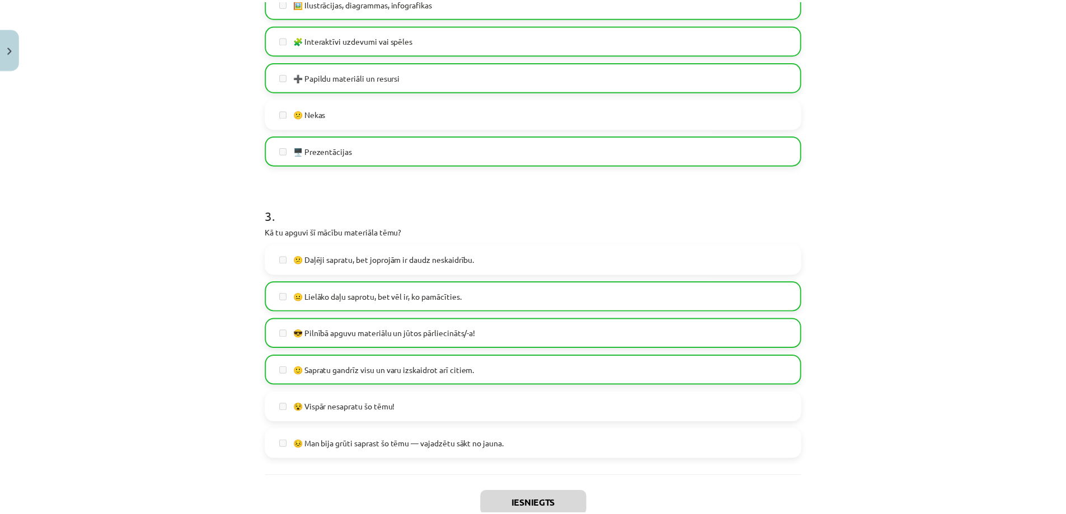
scroll to position [722, 0]
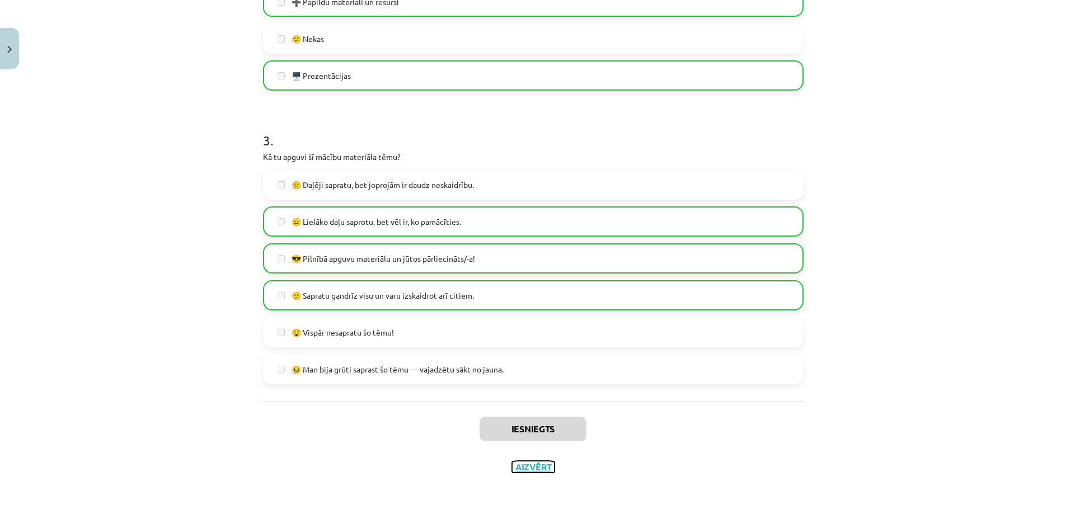
click at [528, 464] on button "Aizvērt" at bounding box center [533, 467] width 43 height 11
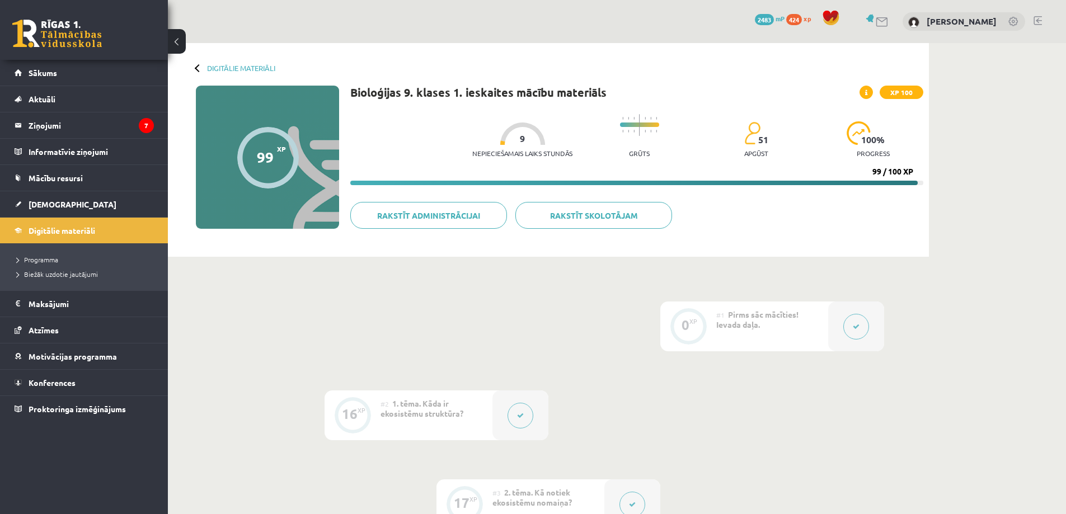
click at [214, 63] on div "Digitālie materiāli 99 XP XP 100 99 / 100 XP Bioloģijas 9. klases 1. ieskaites …" at bounding box center [548, 150] width 761 height 214
click at [218, 65] on link "Digitālie materiāli" at bounding box center [241, 68] width 68 height 8
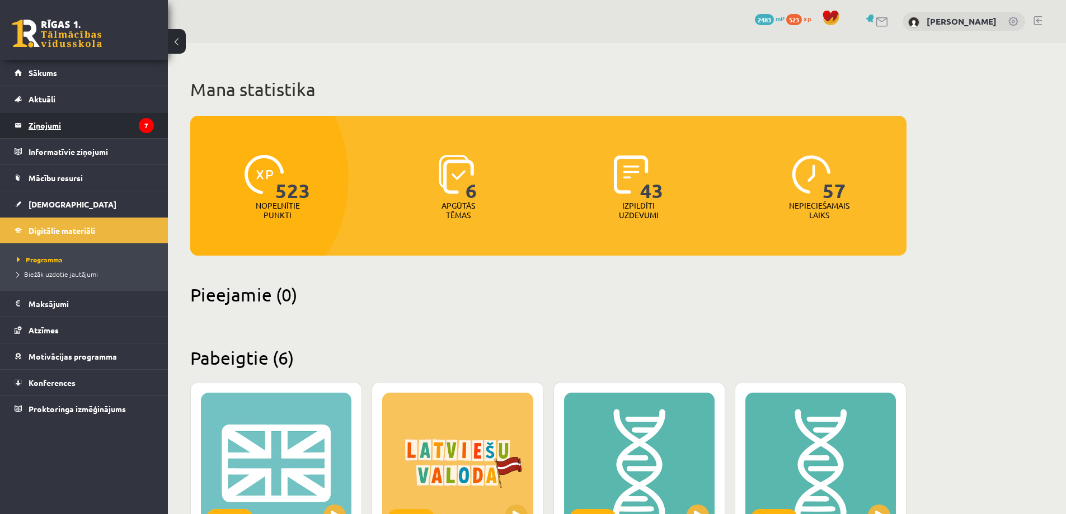
click at [67, 126] on legend "Ziņojumi 7" at bounding box center [91, 125] width 125 height 26
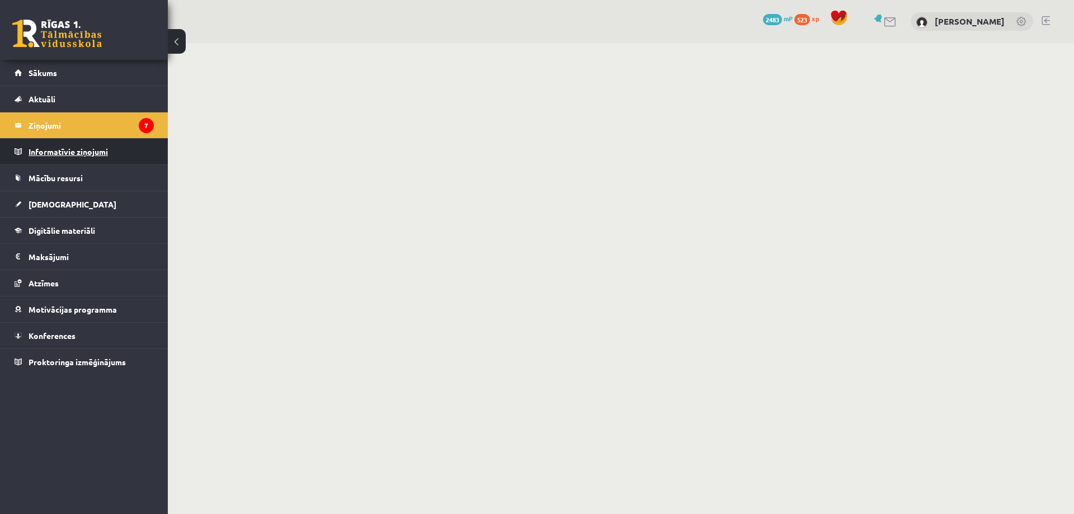
click at [117, 152] on legend "Informatīvie ziņojumi 0" at bounding box center [91, 152] width 125 height 26
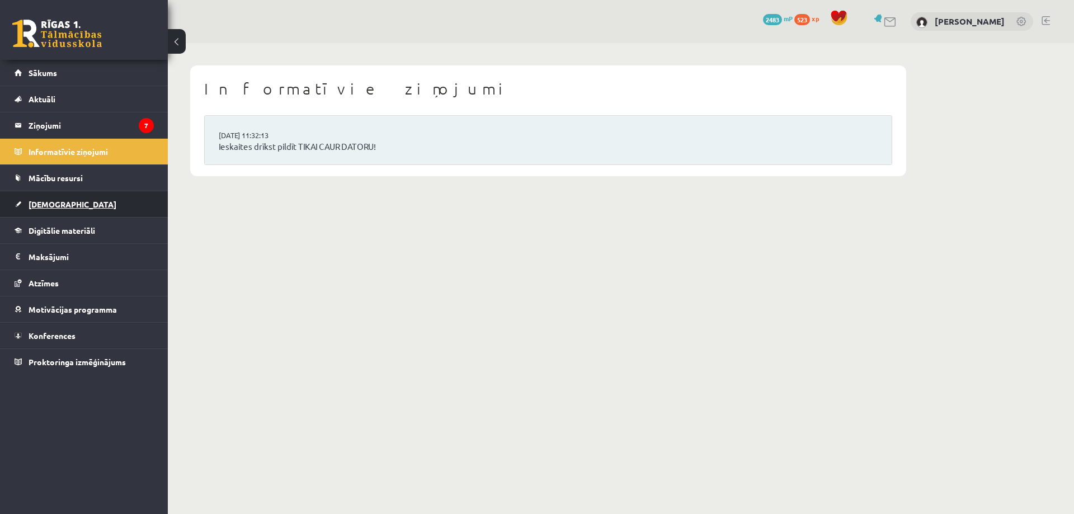
click at [43, 212] on link "[DEMOGRAPHIC_DATA]" at bounding box center [84, 204] width 139 height 26
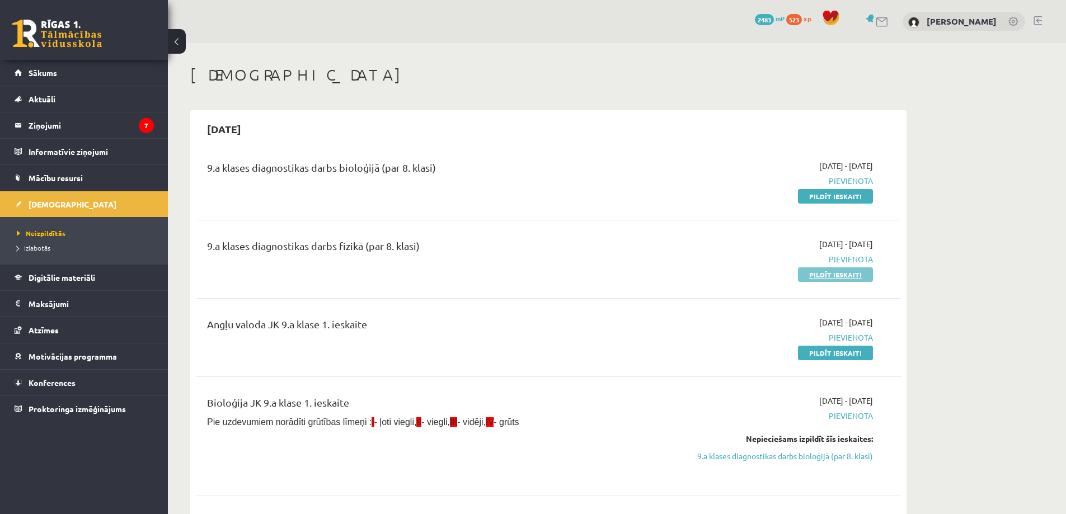
click at [827, 271] on link "Pildīt ieskaiti" at bounding box center [835, 274] width 75 height 15
click at [852, 198] on link "Pildīt ieskaiti" at bounding box center [835, 196] width 75 height 15
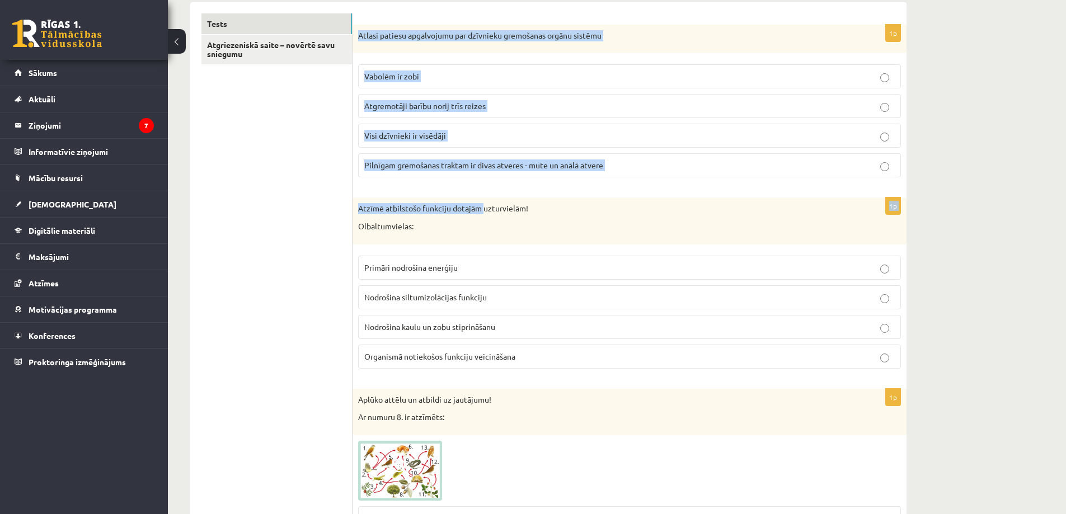
scroll to position [168, 0]
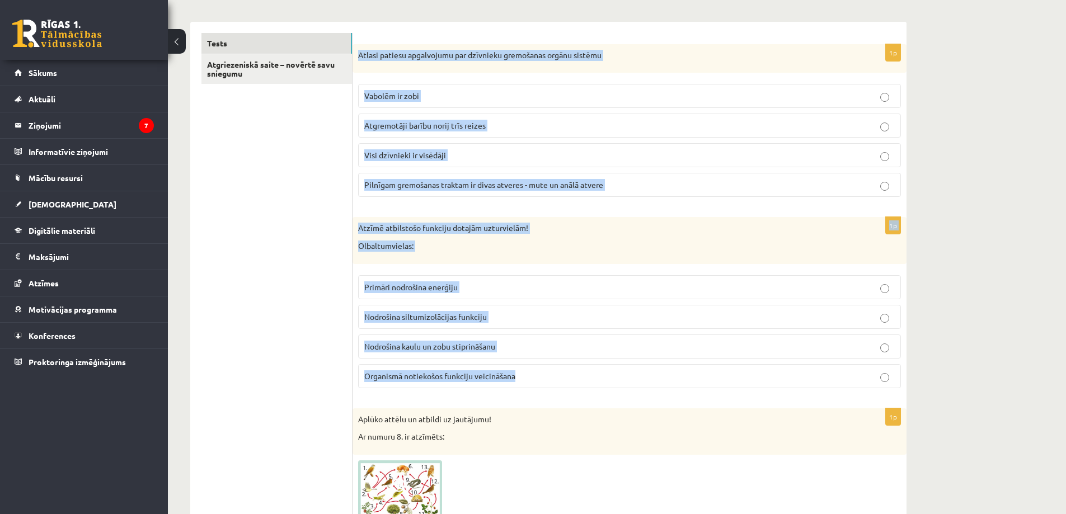
drag, startPoint x: 358, startPoint y: 223, endPoint x: 535, endPoint y: 380, distance: 236.6
copy form "Atlasi patiesu apgalvojumu par dzīvnieku gremošanas orgānu sistēmu Vabolēm ir z…"
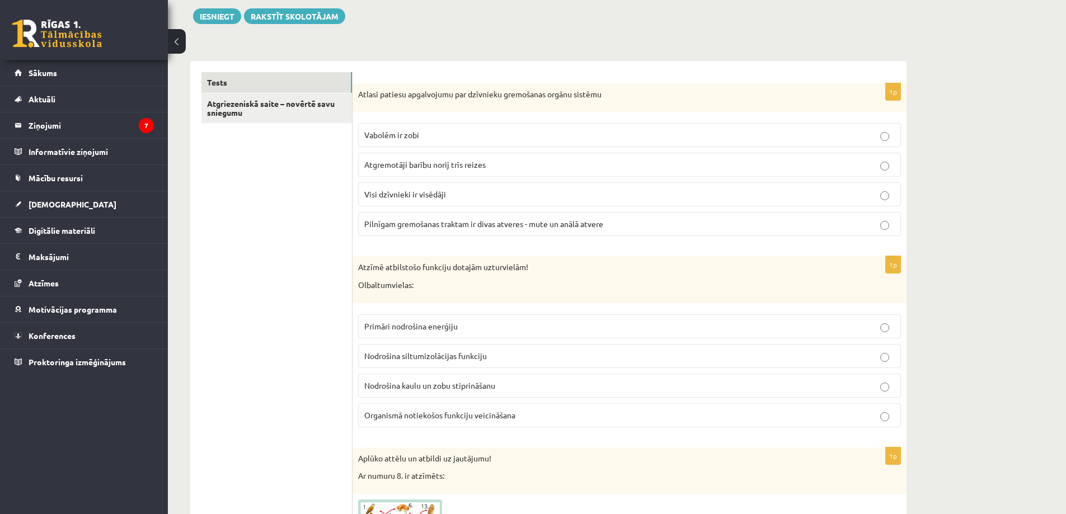
scroll to position [112, 0]
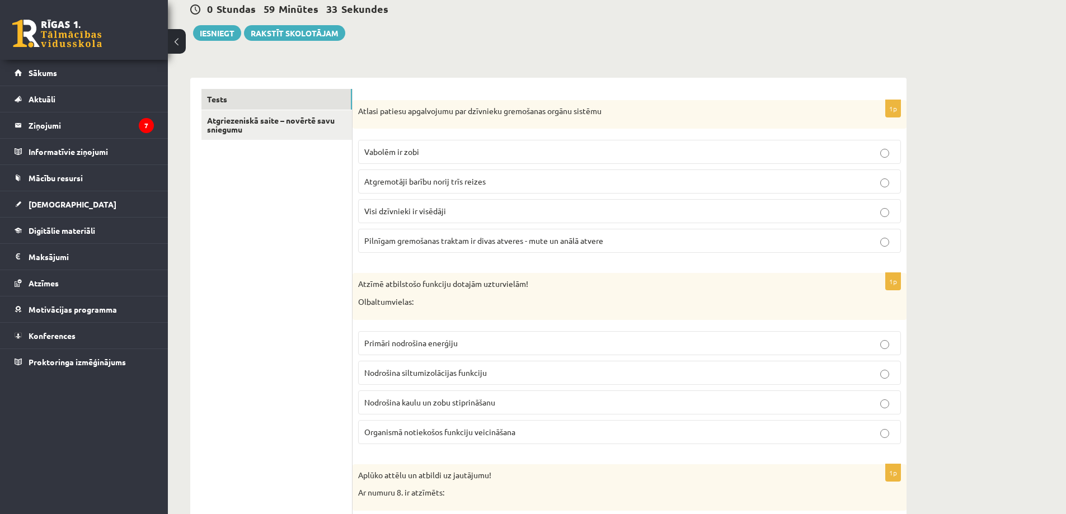
click at [448, 249] on label "Pilnīgam gremošanas traktam ir divas atveres - mute un anālā atvere" at bounding box center [629, 241] width 543 height 24
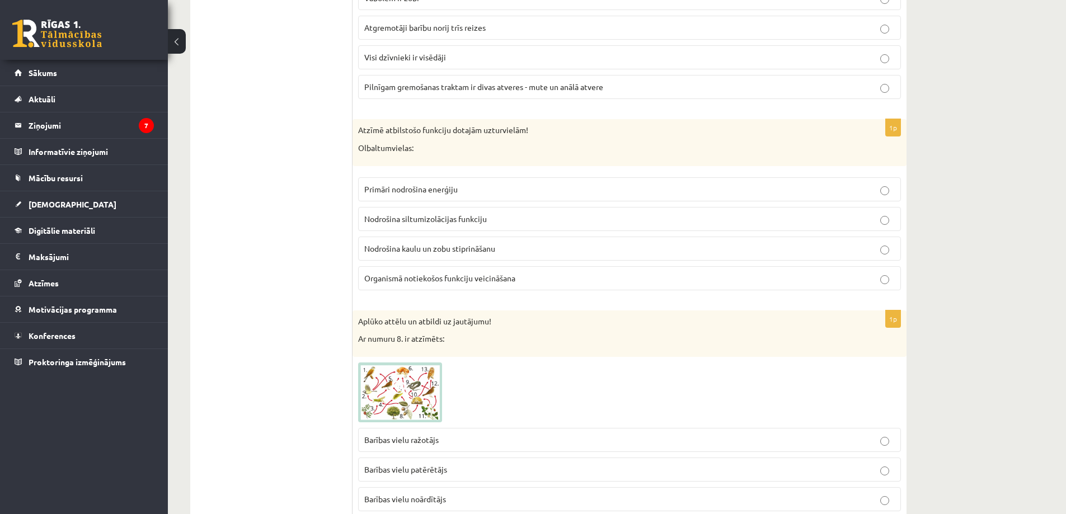
scroll to position [280, 0]
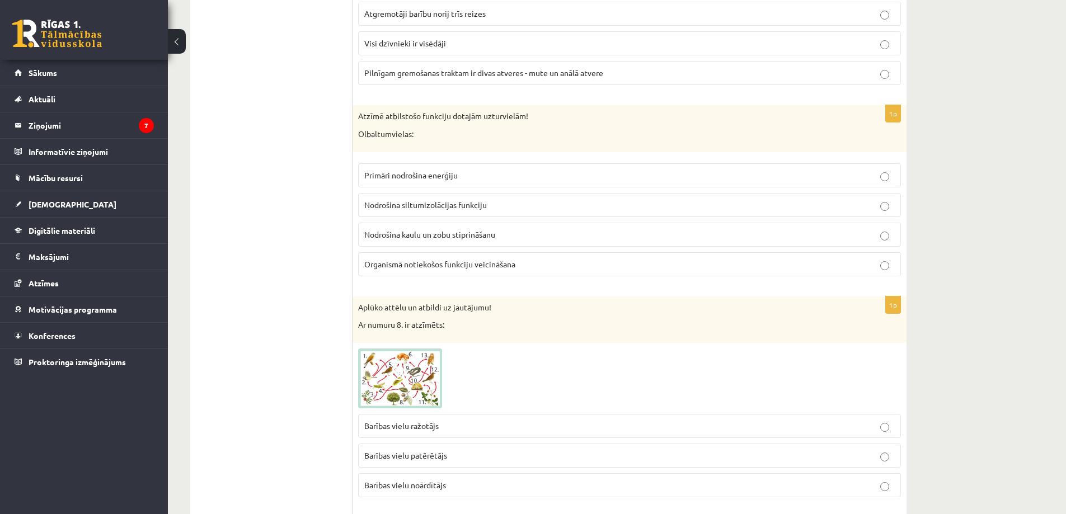
click at [439, 265] on span "Organismā notiekošos funkciju veicināšana" at bounding box center [439, 264] width 151 height 10
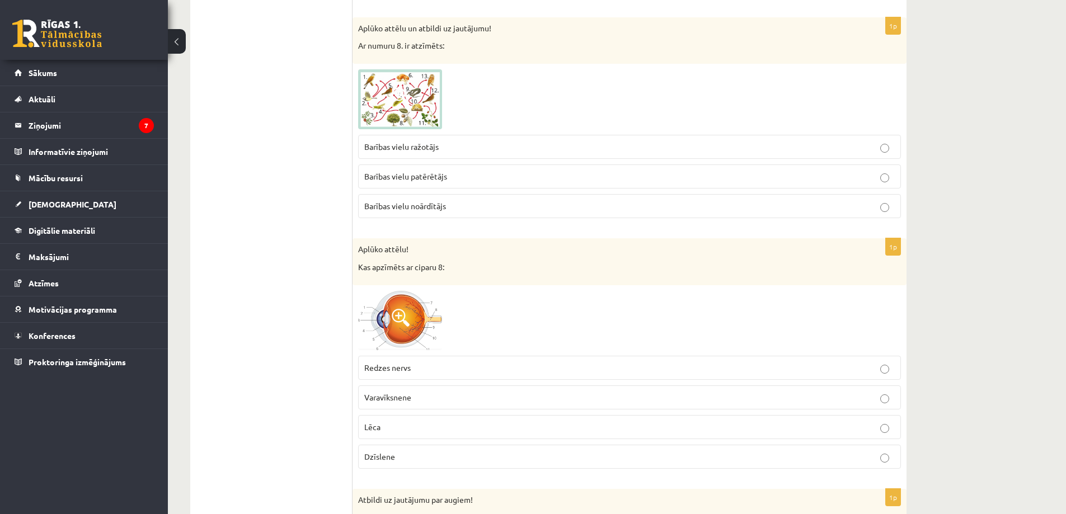
scroll to position [559, 0]
click at [411, 107] on img at bounding box center [400, 99] width 84 height 60
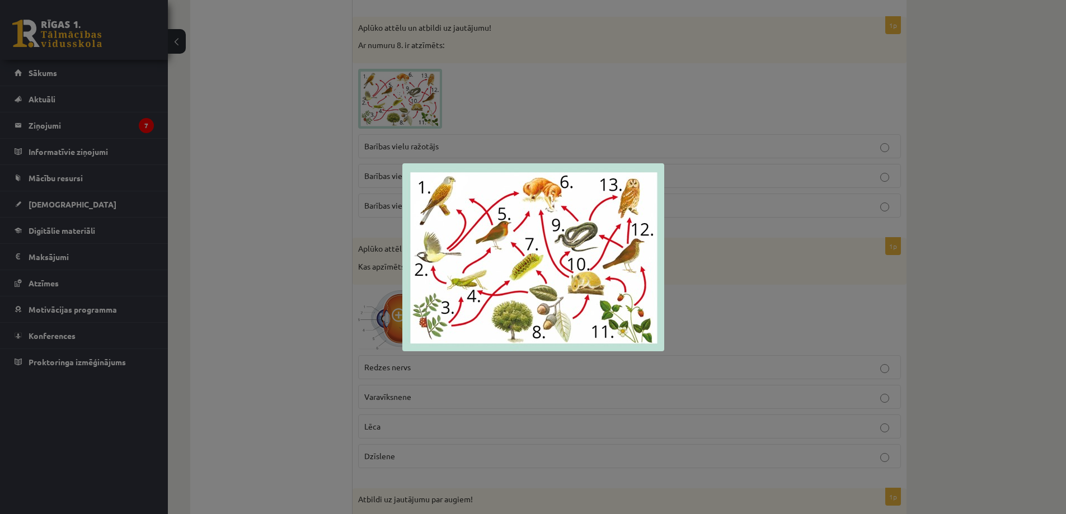
click at [325, 208] on div at bounding box center [533, 257] width 1066 height 514
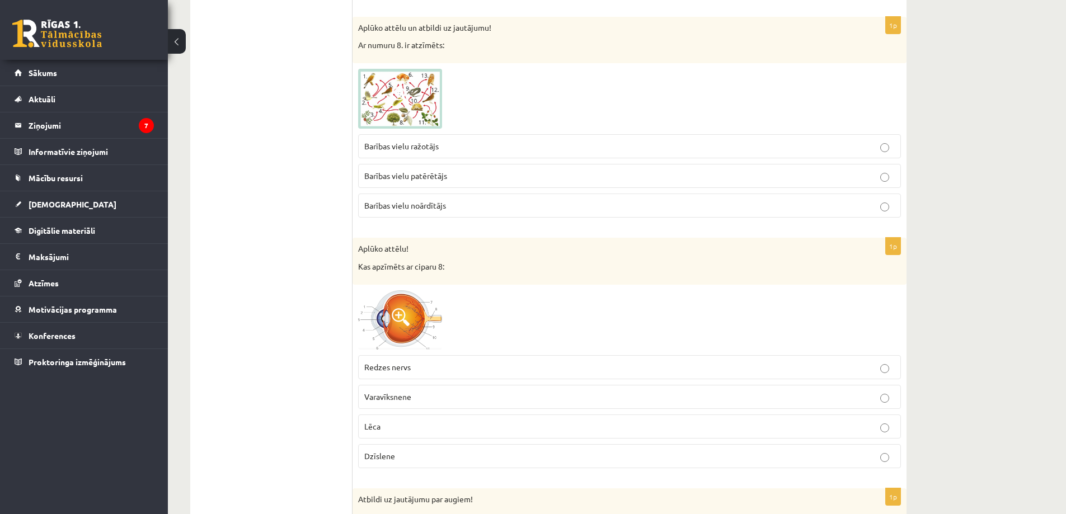
click at [435, 146] on span "Barības vielu ražotājs" at bounding box center [401, 146] width 74 height 10
click at [378, 115] on img at bounding box center [400, 99] width 84 height 60
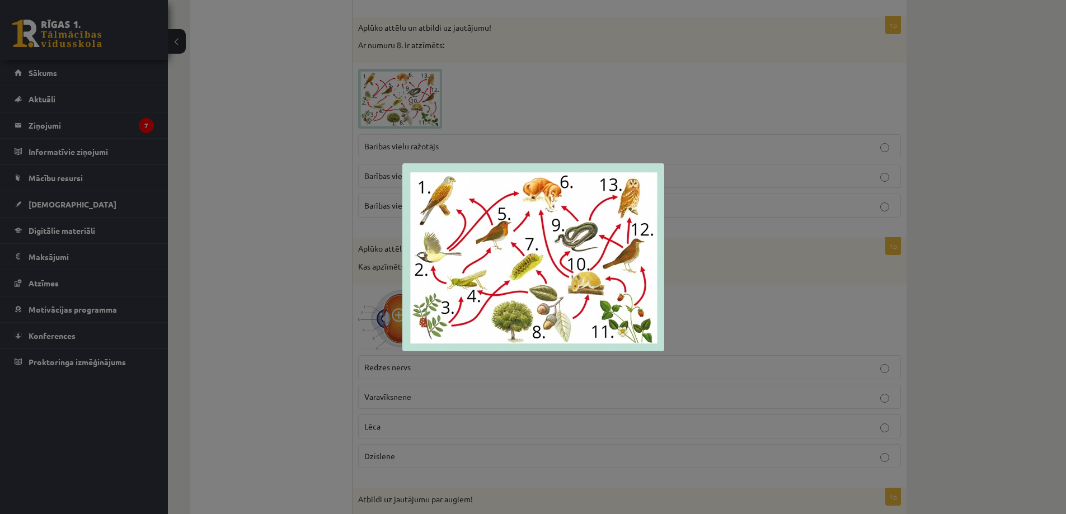
click at [527, 86] on div at bounding box center [533, 257] width 1066 height 514
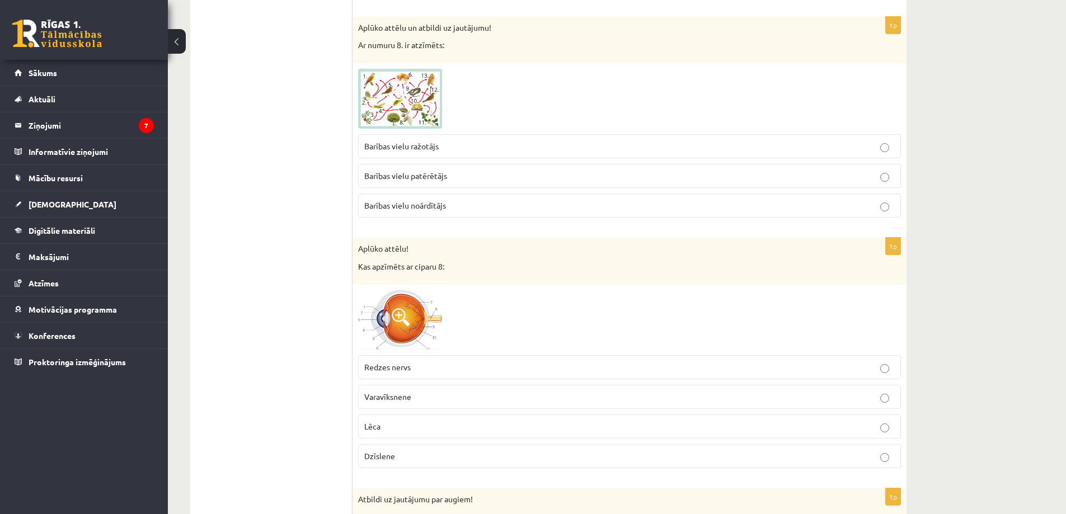
click at [408, 93] on span at bounding box center [401, 96] width 18 height 18
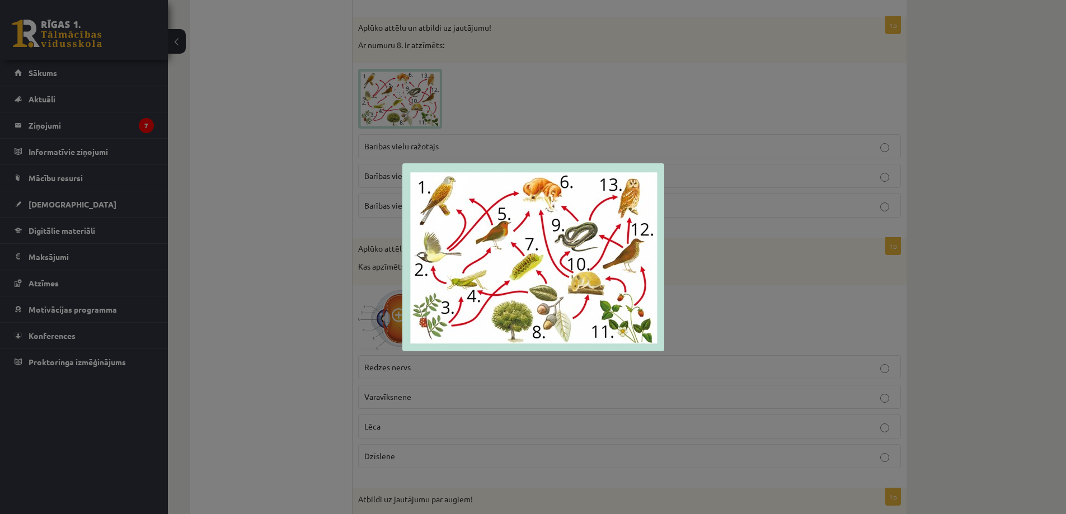
click at [679, 65] on div at bounding box center [533, 257] width 1066 height 514
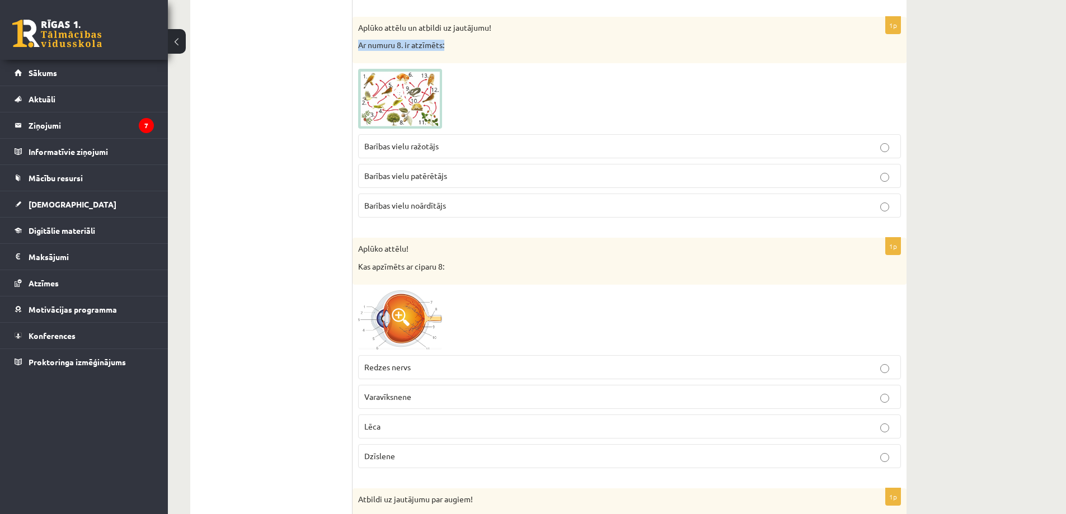
drag, startPoint x: 357, startPoint y: 45, endPoint x: 459, endPoint y: 40, distance: 101.9
click at [459, 40] on div "Aplūko attēlu un atbildi uz jautājumu! Ar numuru 8. ir atzīmēts:" at bounding box center [629, 40] width 554 height 46
copy p "Ar numuru 8. ir atzīmēts:"
drag, startPoint x: 350, startPoint y: 140, endPoint x: 460, endPoint y: 153, distance: 111.5
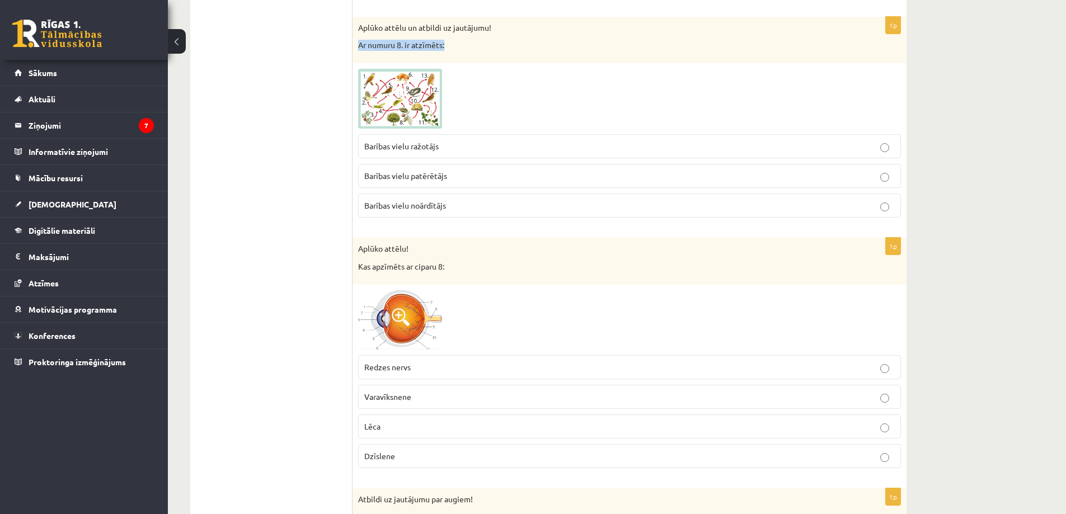
drag, startPoint x: 493, startPoint y: 91, endPoint x: 486, endPoint y: 105, distance: 15.8
click at [493, 91] on div at bounding box center [629, 99] width 543 height 60
click at [488, 101] on div at bounding box center [629, 99] width 543 height 60
drag, startPoint x: 356, startPoint y: 135, endPoint x: 477, endPoint y: 209, distance: 141.9
click at [477, 209] on div "1p Aplūko attēlu un atbildi uz jautājumu! Ar numuru 8. ir atzīmēts: Barības vie…" at bounding box center [629, 122] width 554 height 210
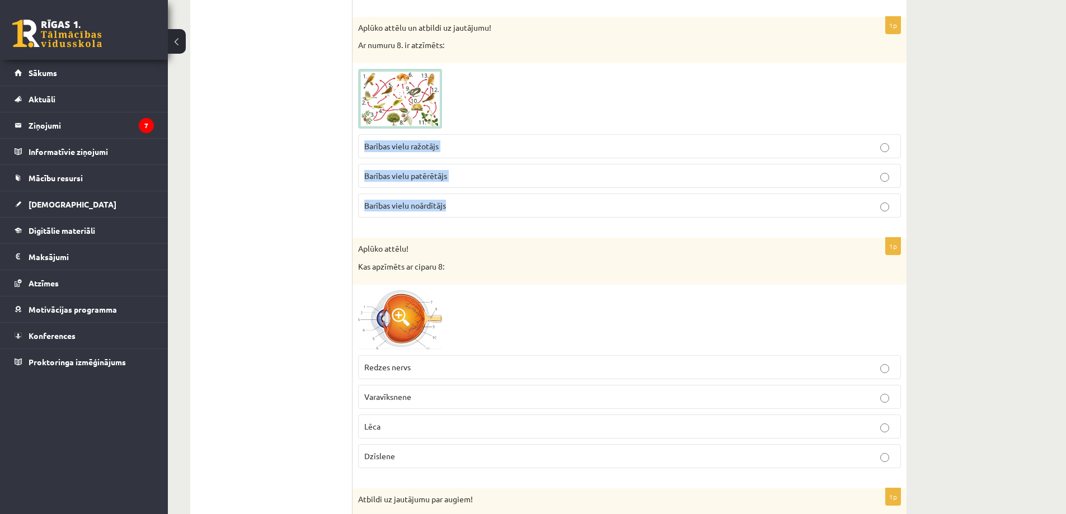
copy fieldset "Barības vielu ražotājs Barības vielu patērētājs Barības vielu noārdītājs"
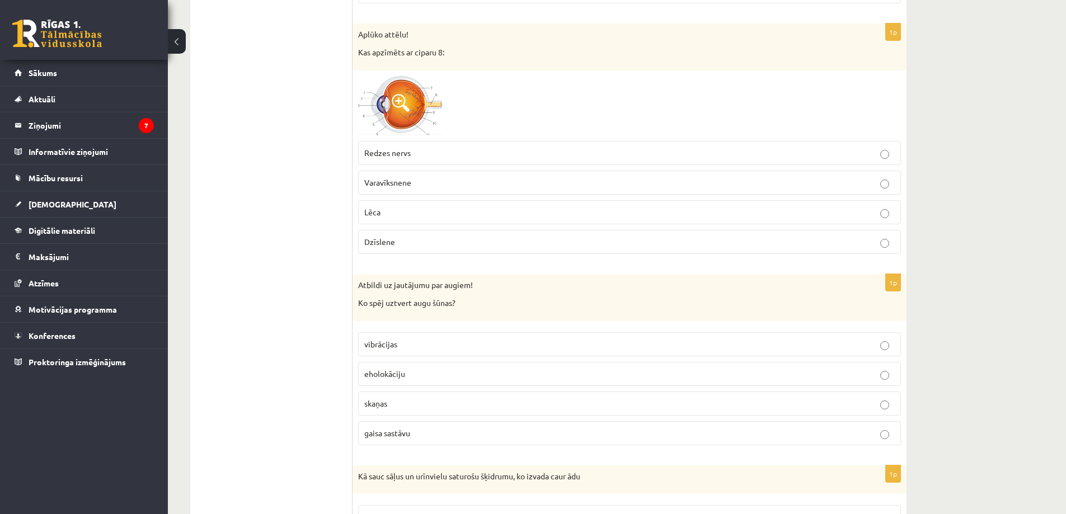
scroll to position [783, 0]
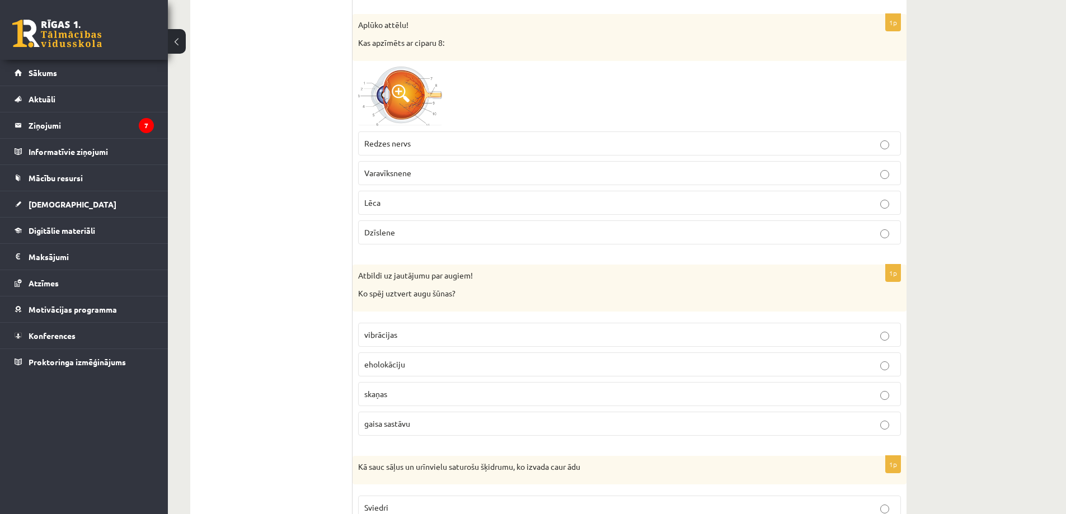
click at [407, 78] on img at bounding box center [400, 97] width 84 height 60
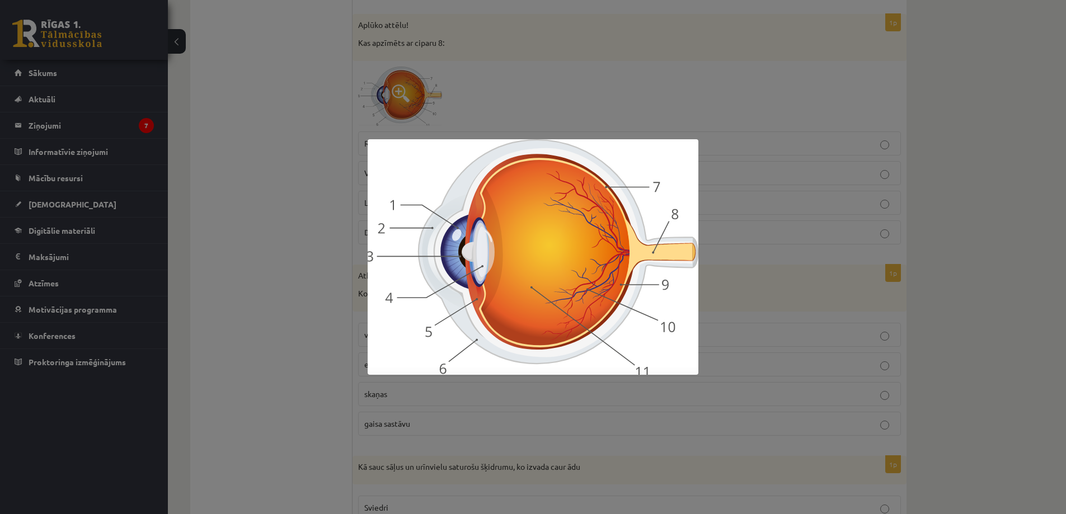
scroll to position [1233, 0]
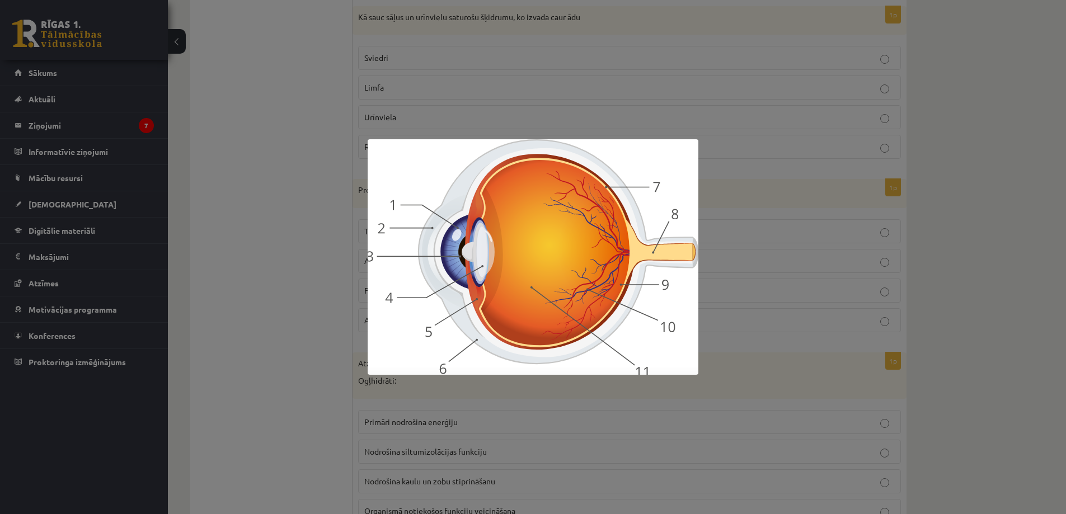
click at [988, 198] on div at bounding box center [533, 257] width 1066 height 514
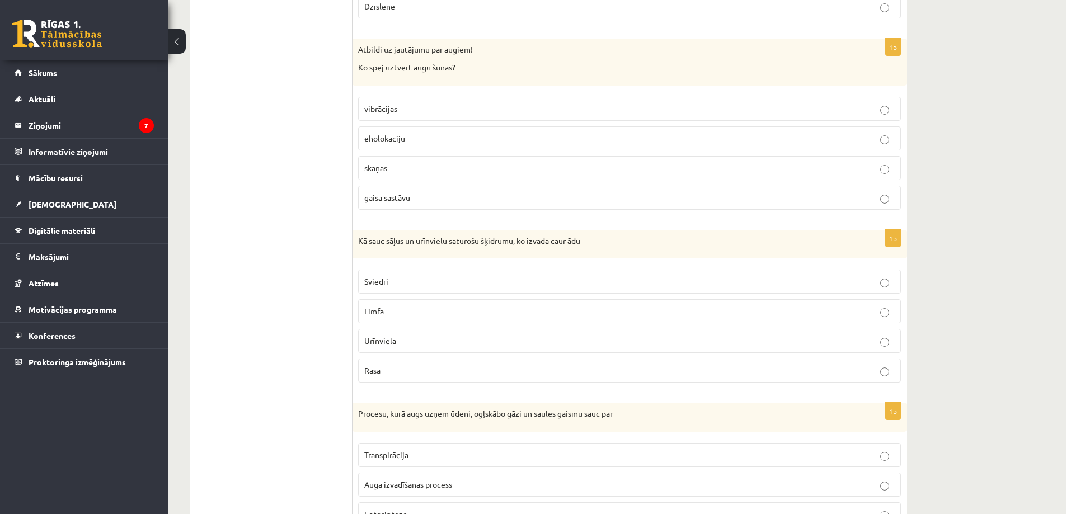
scroll to position [730, 0]
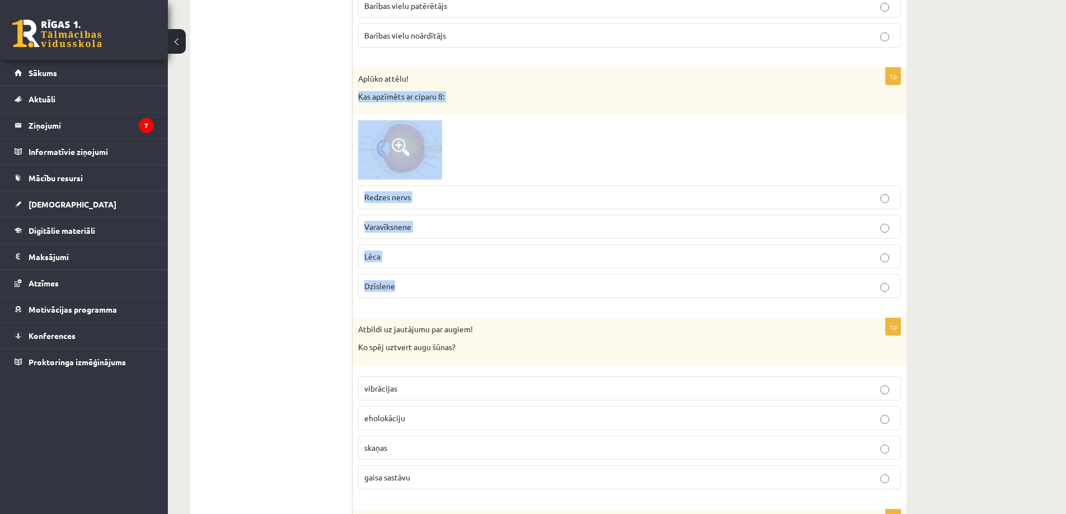
drag, startPoint x: 355, startPoint y: 96, endPoint x: 501, endPoint y: 282, distance: 236.7
click at [501, 282] on div "1p Aplūko attēlu! Kas apzīmēts ar ciparu 8: Redzes nervs Varavīksnene Lēca Dzīs…" at bounding box center [629, 187] width 554 height 239
copy div "Kas apzīmēts ar ciparu 8: Redzes nervs Varavīksnene Lēca Dzīslene"
click at [394, 199] on span "Redzes nervs" at bounding box center [387, 197] width 46 height 10
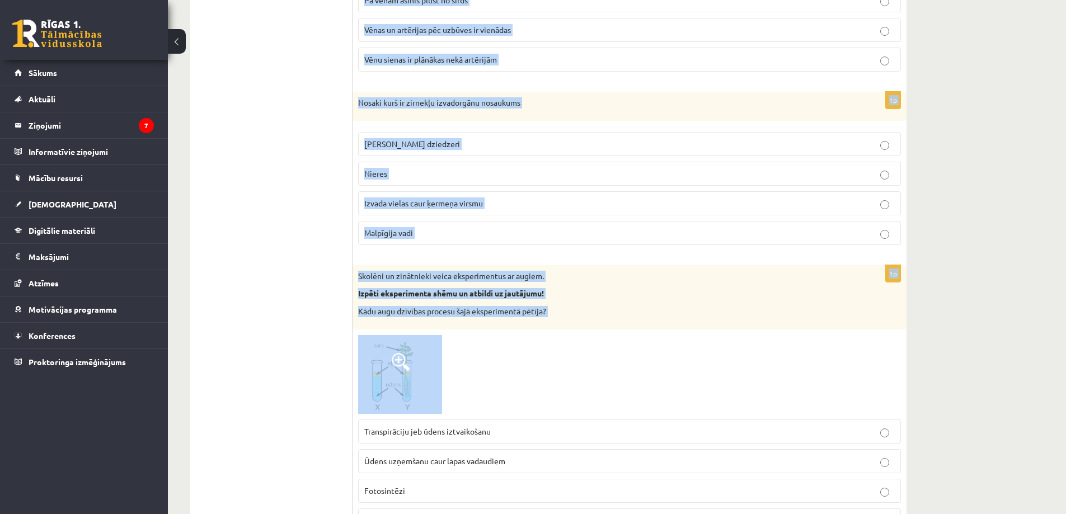
scroll to position [1960, 0]
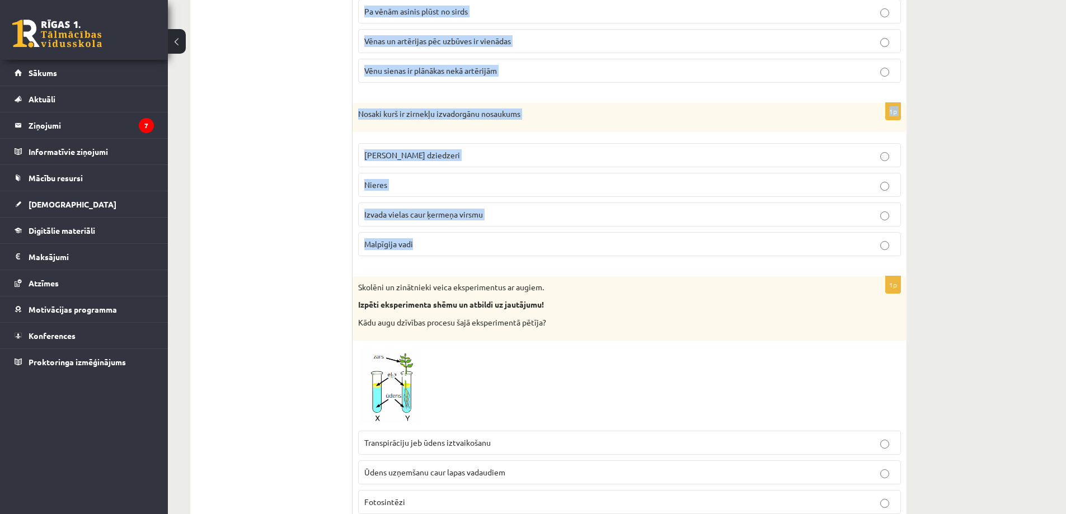
drag, startPoint x: 357, startPoint y: 64, endPoint x: 552, endPoint y: 239, distance: 261.4
copy form "Ko spēj uztvert augu šūnas? vibrācijas eholokāciju skaņas gaisa sastāvu 1p Kā s…"
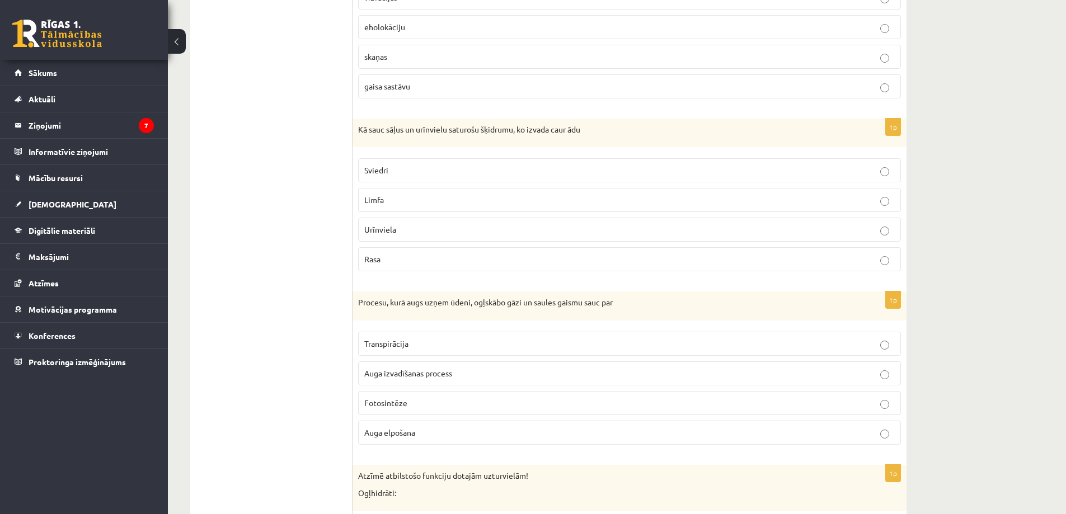
scroll to position [1121, 0]
click at [430, 85] on p "gaisa sastāvu" at bounding box center [629, 86] width 530 height 12
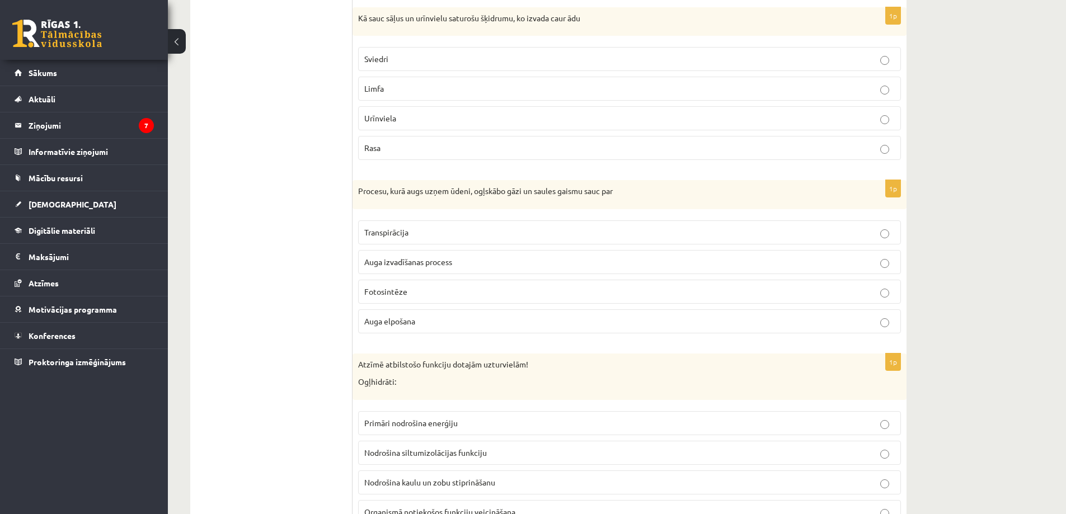
scroll to position [1233, 0]
click at [388, 62] on span "Sviedri" at bounding box center [376, 58] width 24 height 10
click at [409, 290] on p "Fotosintēze" at bounding box center [629, 291] width 530 height 12
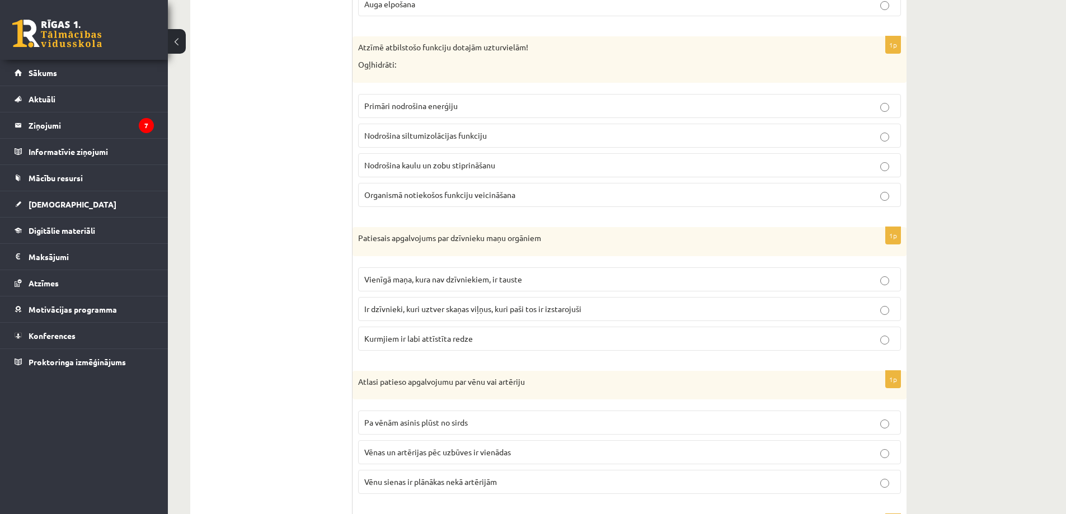
scroll to position [1569, 0]
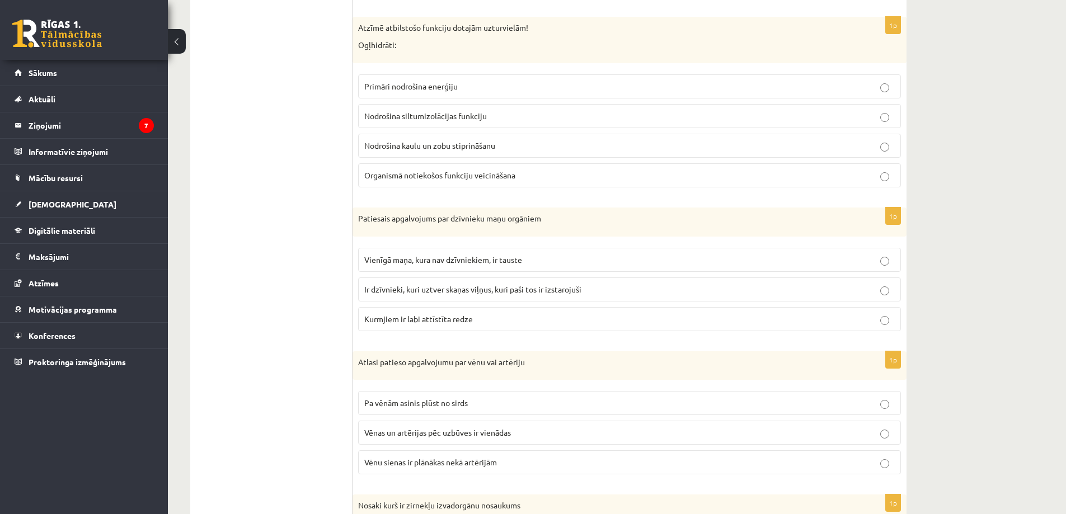
click at [430, 88] on span "Primāri nodrošina enerģiju" at bounding box center [410, 86] width 93 height 10
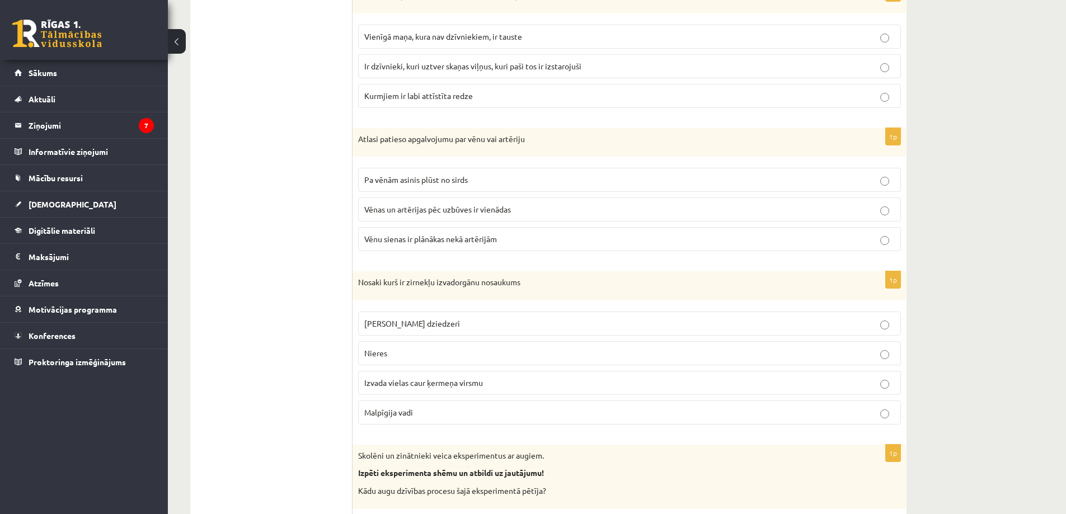
scroll to position [1792, 0]
click at [443, 73] on label "Ir dzīvnieki, kuri uztver skaņas viļņus, kuri paši tos ir izstarojuši" at bounding box center [629, 66] width 543 height 24
click at [430, 248] on label "Vēnu sienas ir plānākas nekā artērijām" at bounding box center [629, 239] width 543 height 24
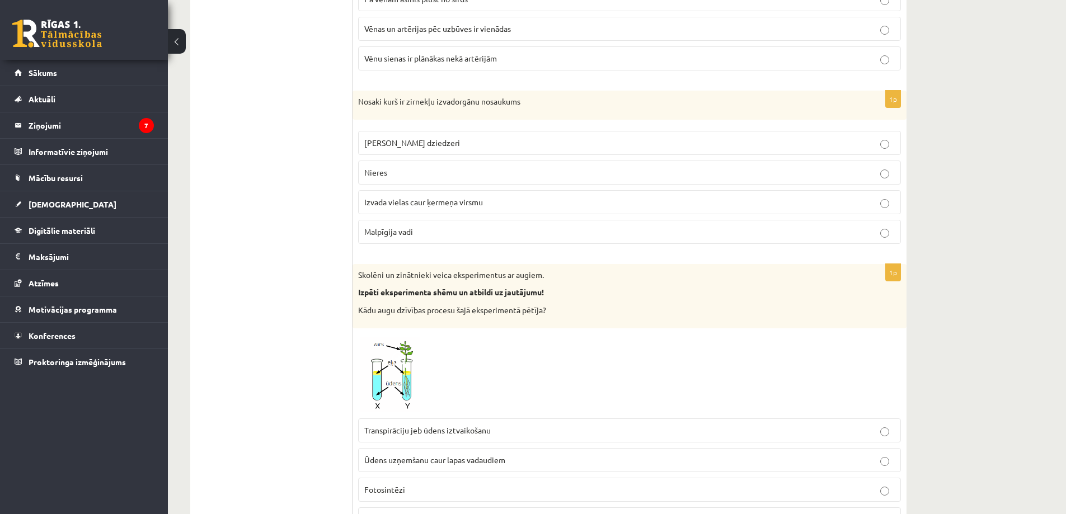
scroll to position [2016, 0]
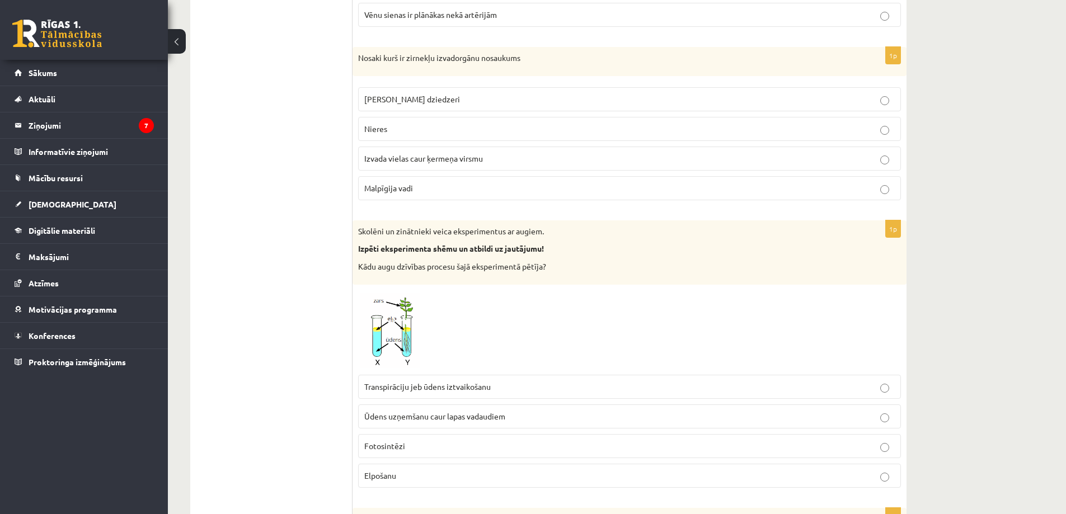
click at [427, 185] on p "Malpīgija vadi" at bounding box center [629, 188] width 530 height 12
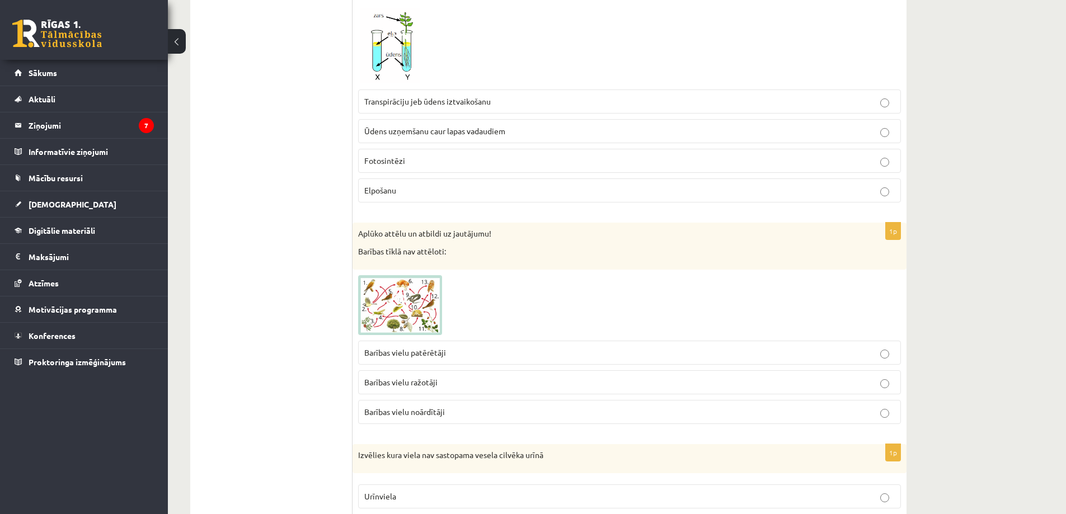
scroll to position [2464, 0]
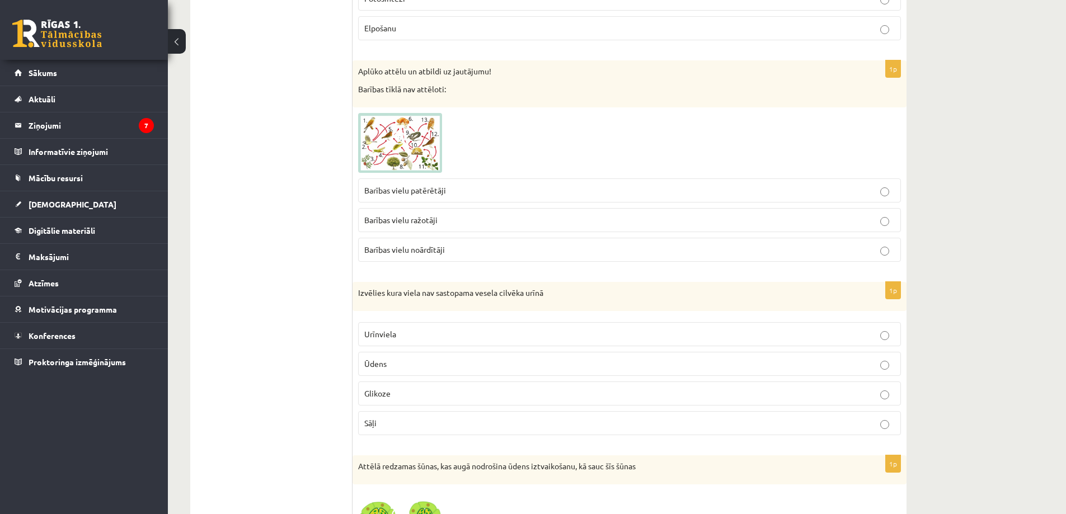
click at [447, 247] on p "Barības vielu noārdītāji" at bounding box center [629, 250] width 530 height 12
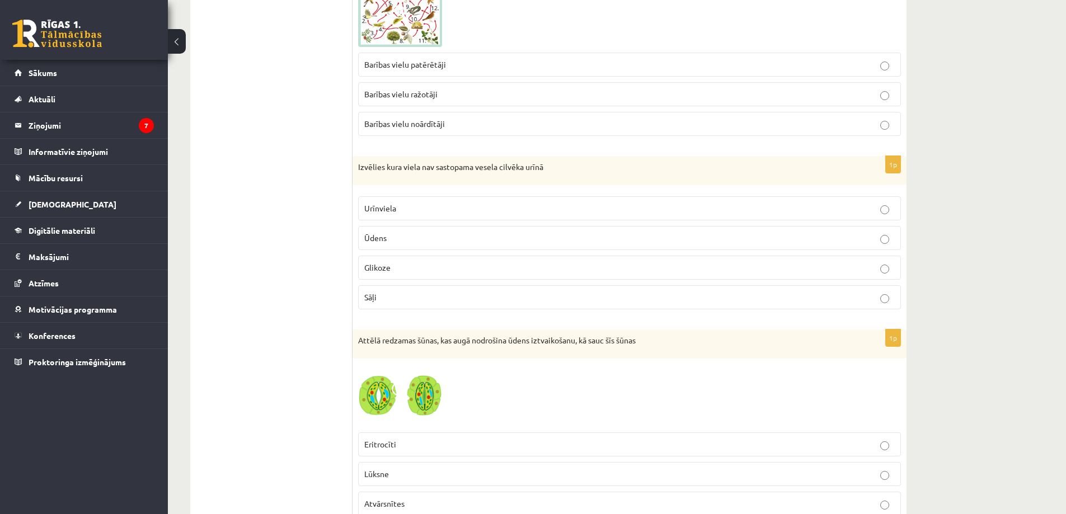
scroll to position [2632, 0]
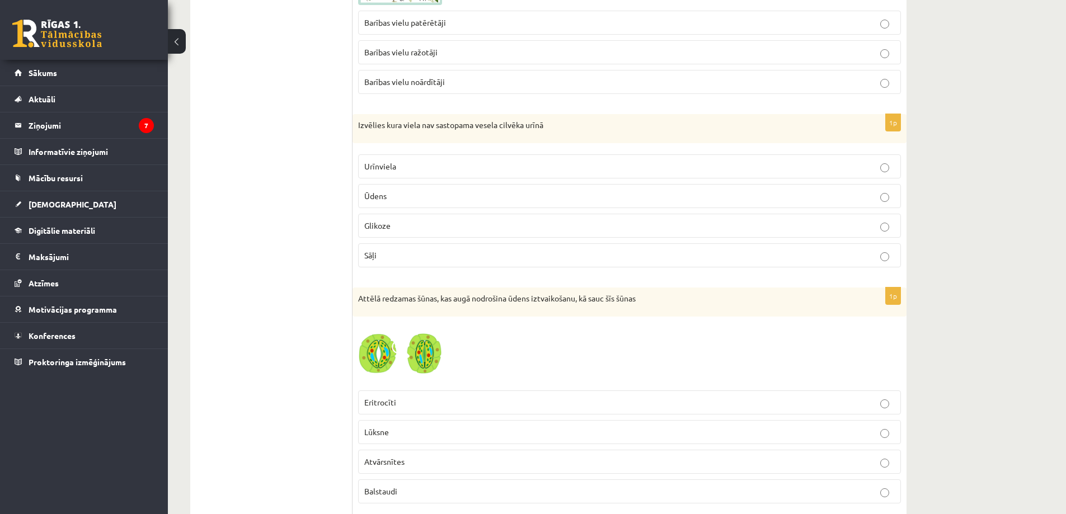
click at [379, 217] on label "Glikoze" at bounding box center [629, 226] width 543 height 24
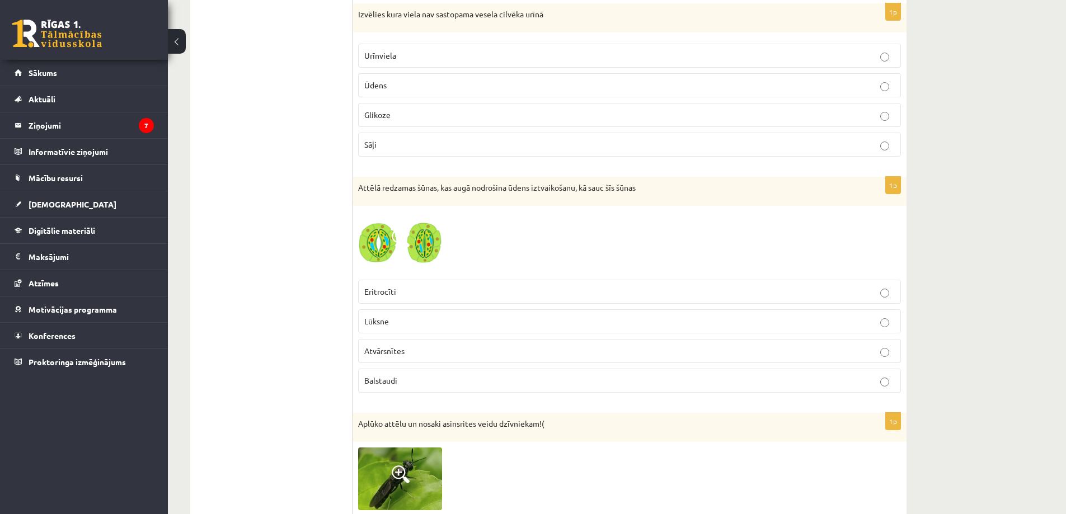
scroll to position [2744, 0]
click at [389, 351] on span "Atvārsnītes" at bounding box center [384, 350] width 40 height 10
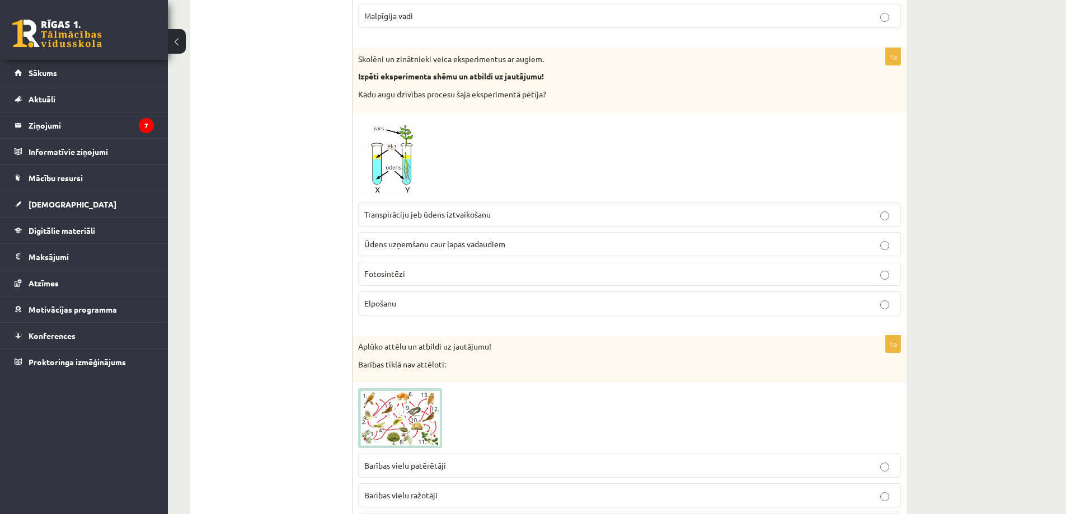
scroll to position [2184, 0]
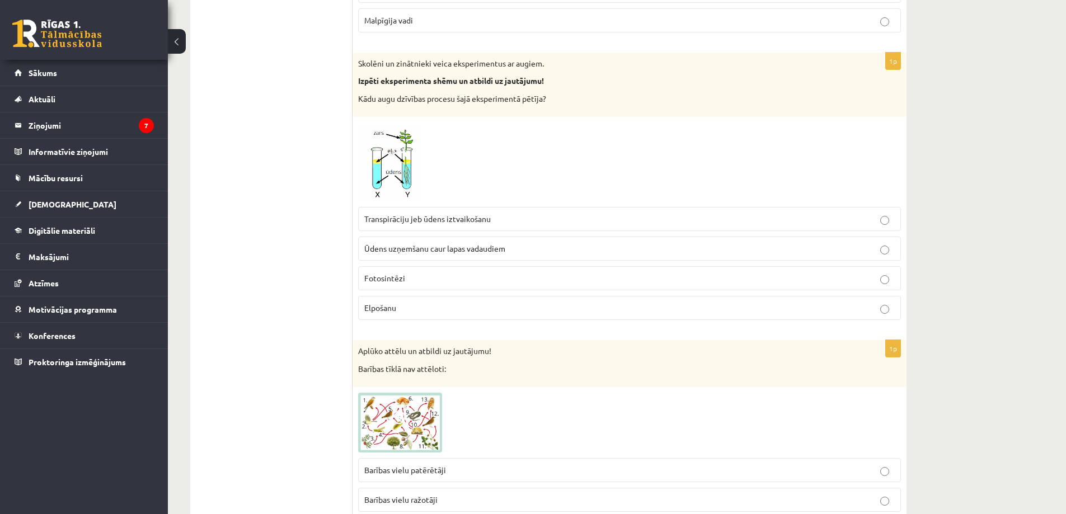
click at [406, 180] on img at bounding box center [400, 162] width 84 height 79
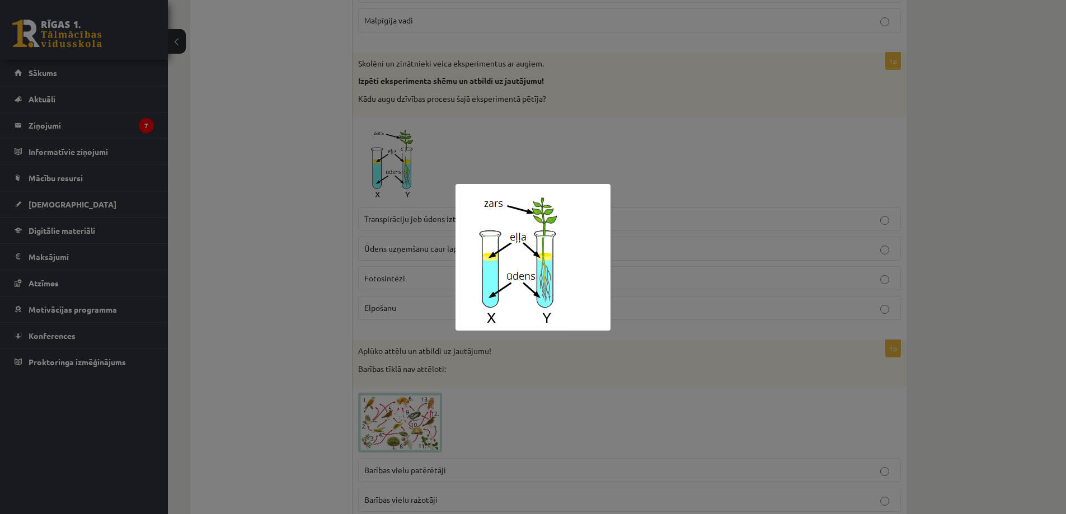
click at [471, 143] on div at bounding box center [533, 257] width 1066 height 514
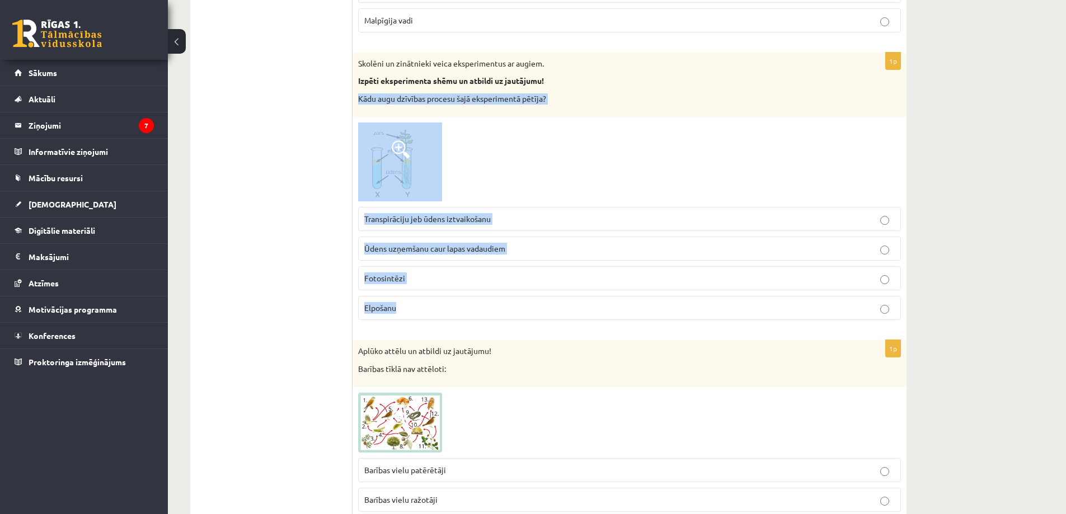
drag, startPoint x: 360, startPoint y: 94, endPoint x: 470, endPoint y: 305, distance: 238.0
click at [470, 305] on div "1p Skolēni un zinātnieki veica eksperimentus ar augiem. Izpēti eksperimenta shē…" at bounding box center [629, 191] width 554 height 277
copy div "Kādu augu dzīvības procesu šajā eksperimentā pētīja? Transpirāciju jeb ūdens iz…"
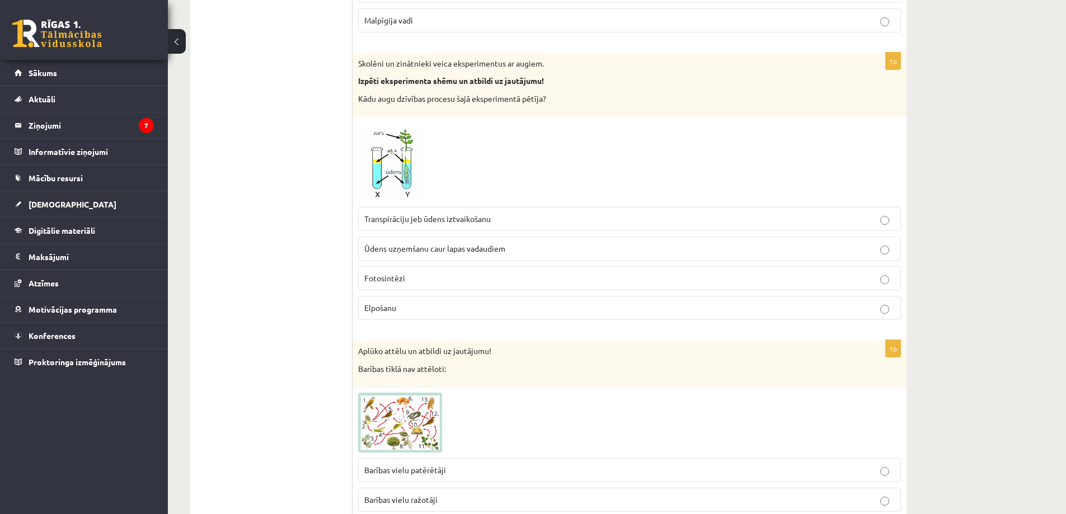
click at [439, 216] on span "Transpirāciju jeb ūdens iztvaikošanu" at bounding box center [427, 219] width 126 height 10
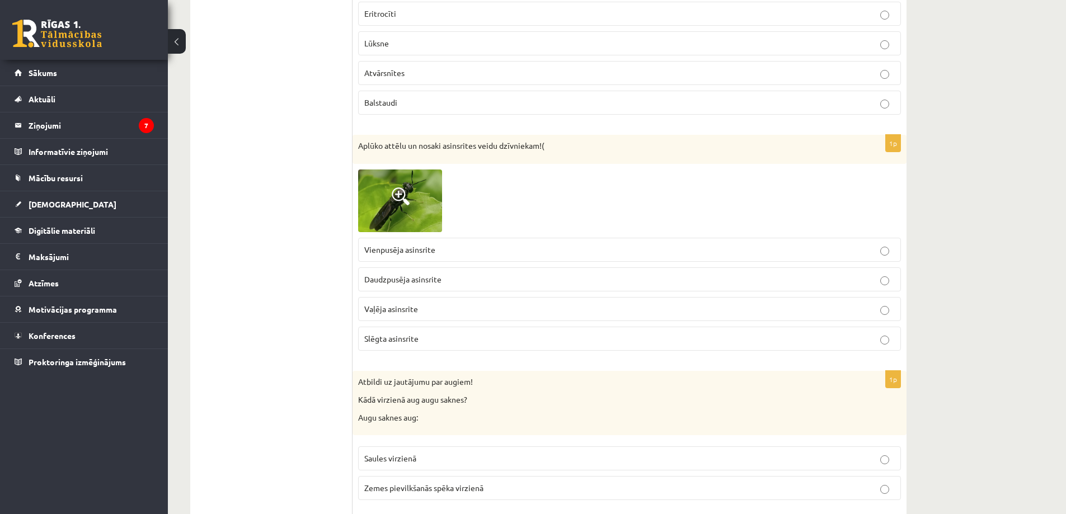
scroll to position [3023, 0]
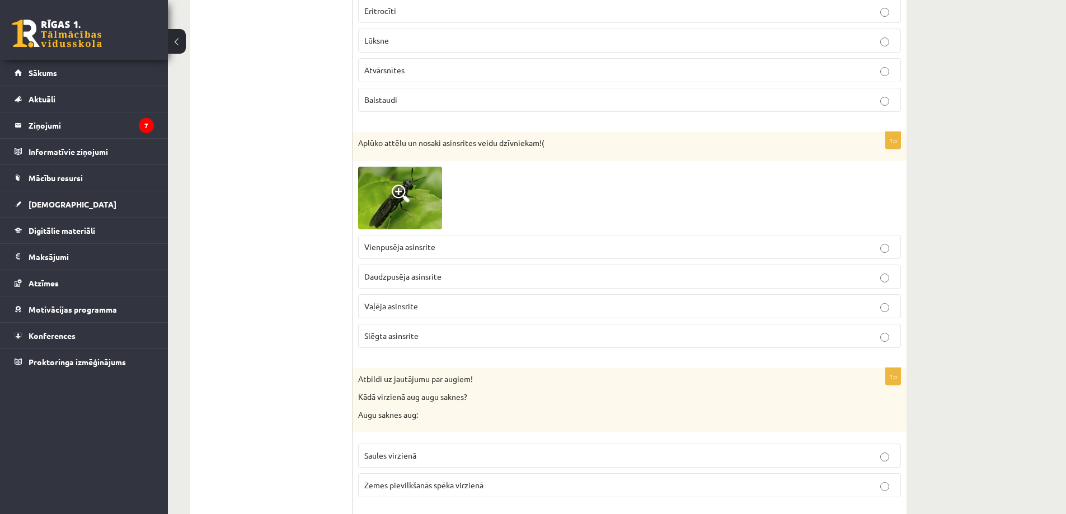
click at [413, 206] on img at bounding box center [400, 198] width 84 height 63
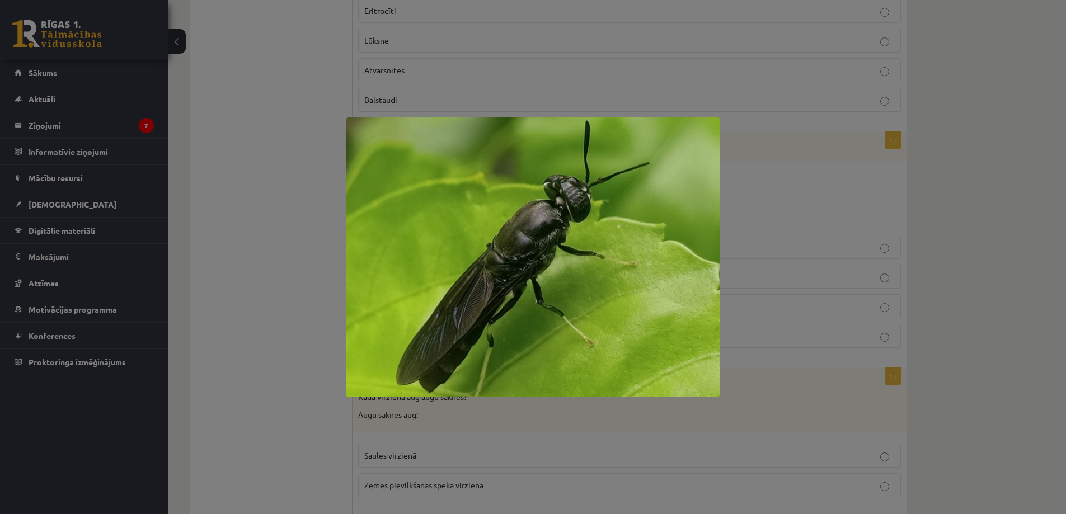
click at [970, 237] on div at bounding box center [533, 257] width 1066 height 514
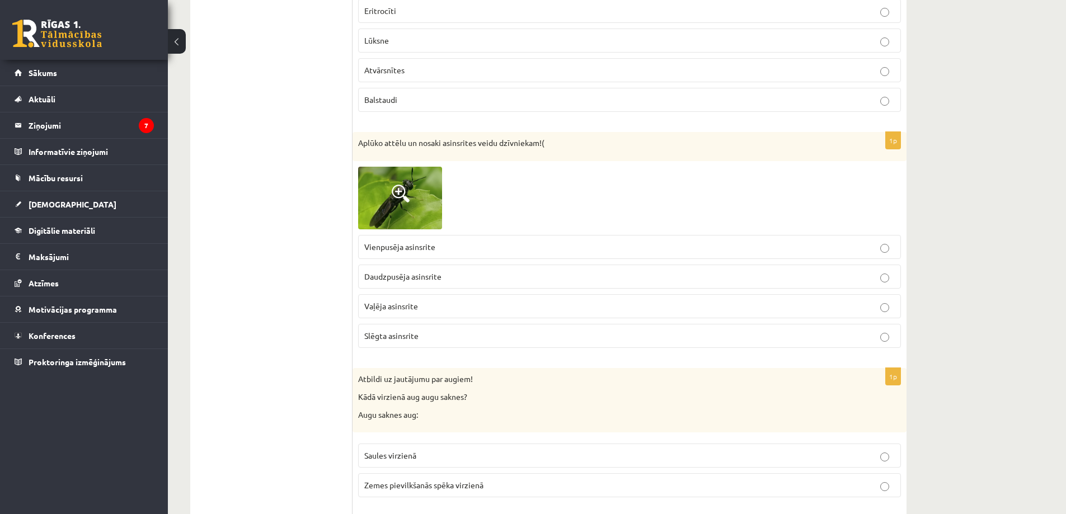
scroll to position [3079, 0]
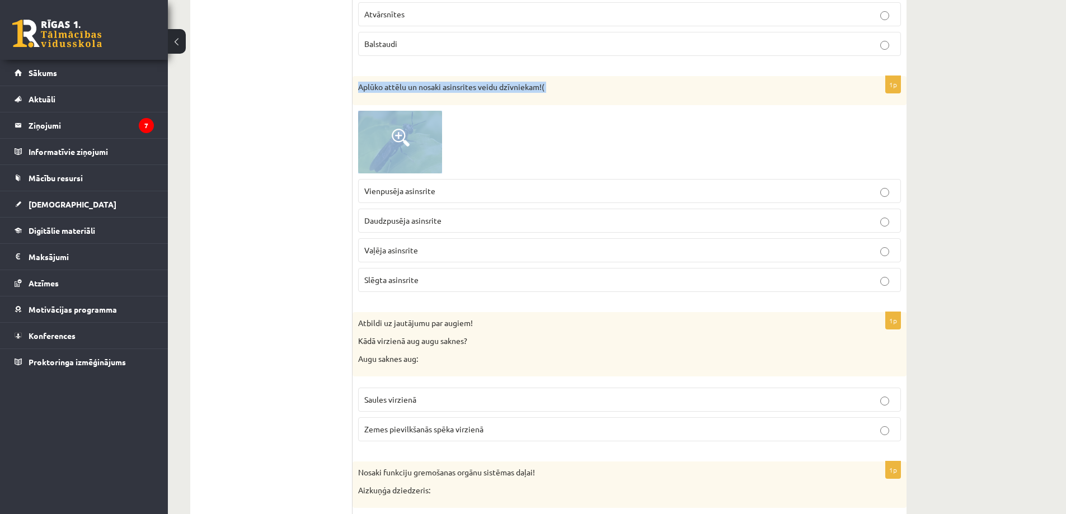
drag, startPoint x: 359, startPoint y: 87, endPoint x: 554, endPoint y: 123, distance: 199.1
click at [554, 123] on div "1p Aplūko attēlu un nosaki asinsrites veidu dzīvniekam!( Vienpusēja asinsrite D…" at bounding box center [629, 188] width 554 height 225
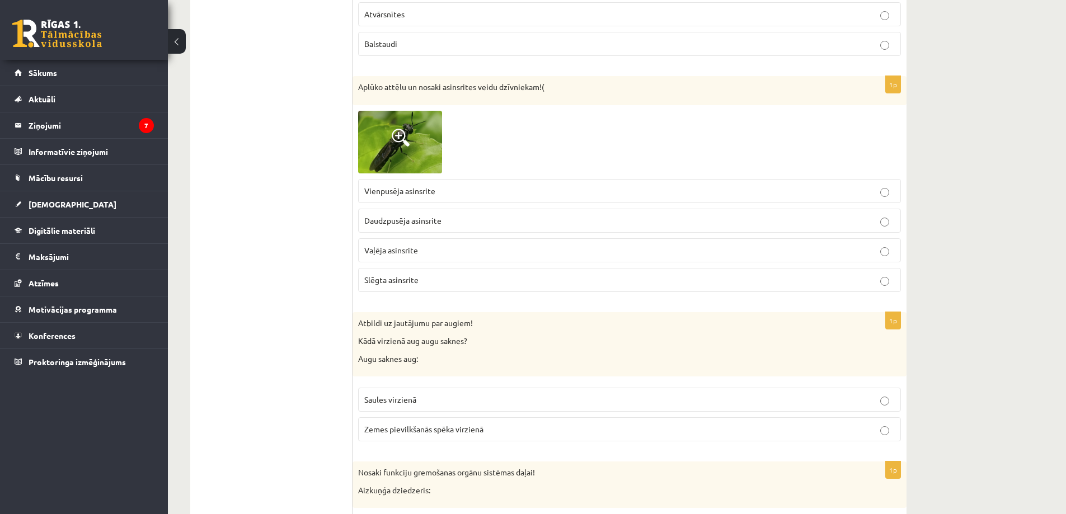
click at [554, 123] on div at bounding box center [629, 142] width 543 height 63
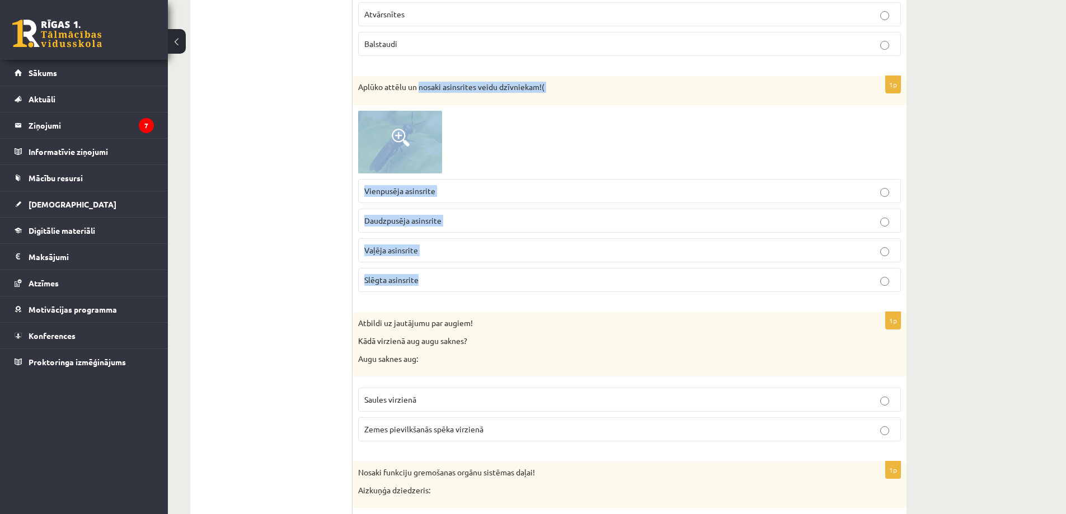
drag, startPoint x: 418, startPoint y: 88, endPoint x: 528, endPoint y: 281, distance: 222.3
click at [528, 281] on div "1p Aplūko attēlu un nosaki asinsrites veidu dzīvniekam!( Vienpusēja asinsrite D…" at bounding box center [629, 188] width 554 height 225
copy div "nosaki asinsrites veidu dzīvniekam!( Vienpusēja asinsrite Daudzpusēja asinsrite…"
click at [405, 253] on span "Vaļēja asinsrite" at bounding box center [391, 250] width 54 height 10
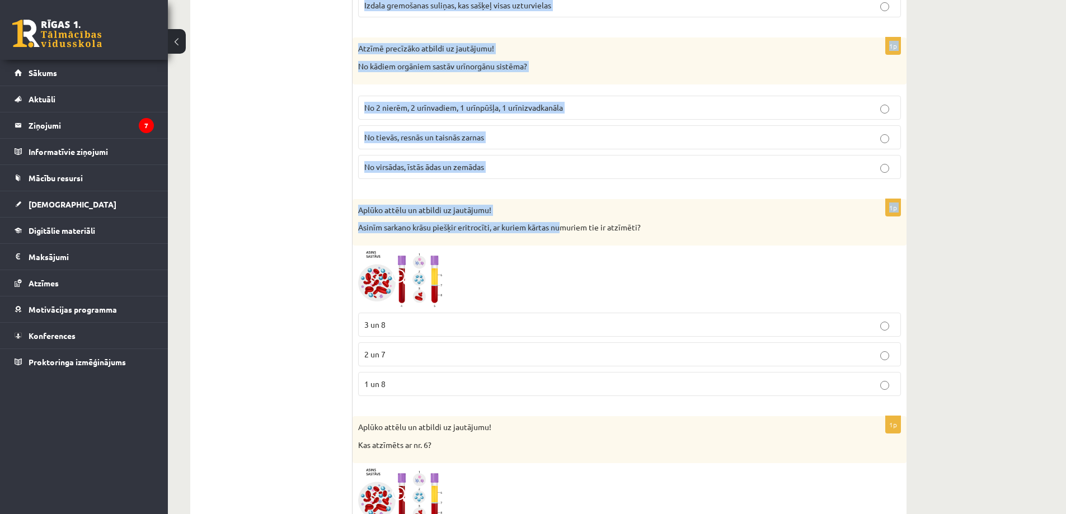
scroll to position [3695, 0]
drag, startPoint x: 359, startPoint y: 43, endPoint x: 581, endPoint y: 167, distance: 254.0
copy form "Atbildi uz jautājumu par augiem! Kādā virzienā aug augu saknes? Augu saknes aug…"
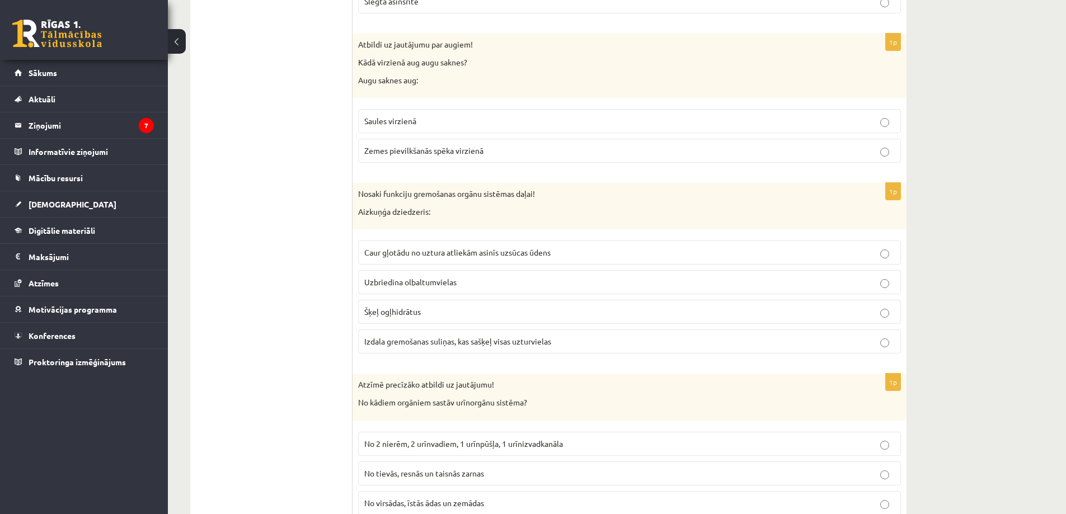
scroll to position [3303, 0]
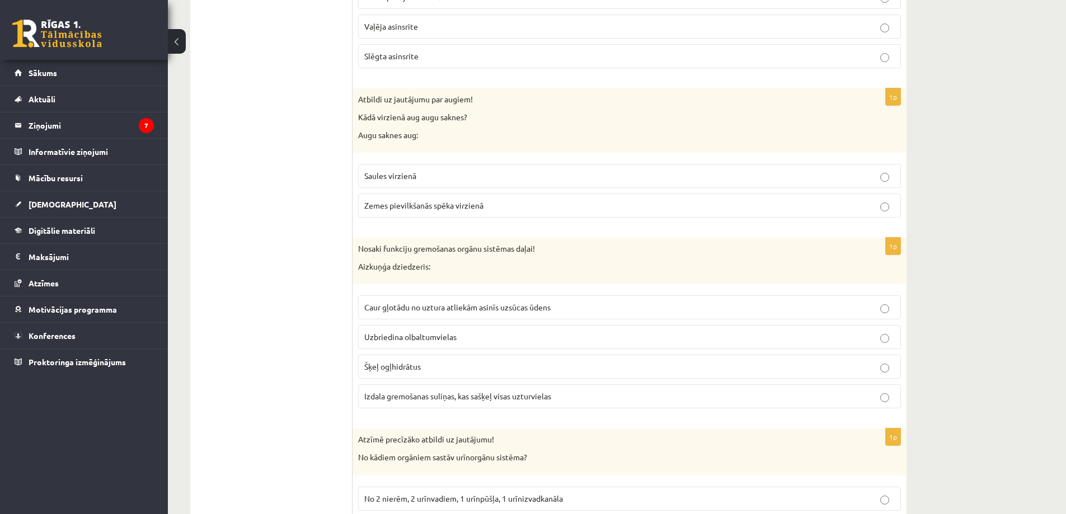
click at [515, 208] on p "Zemes pievilkšanās spēka virzienā" at bounding box center [629, 206] width 530 height 12
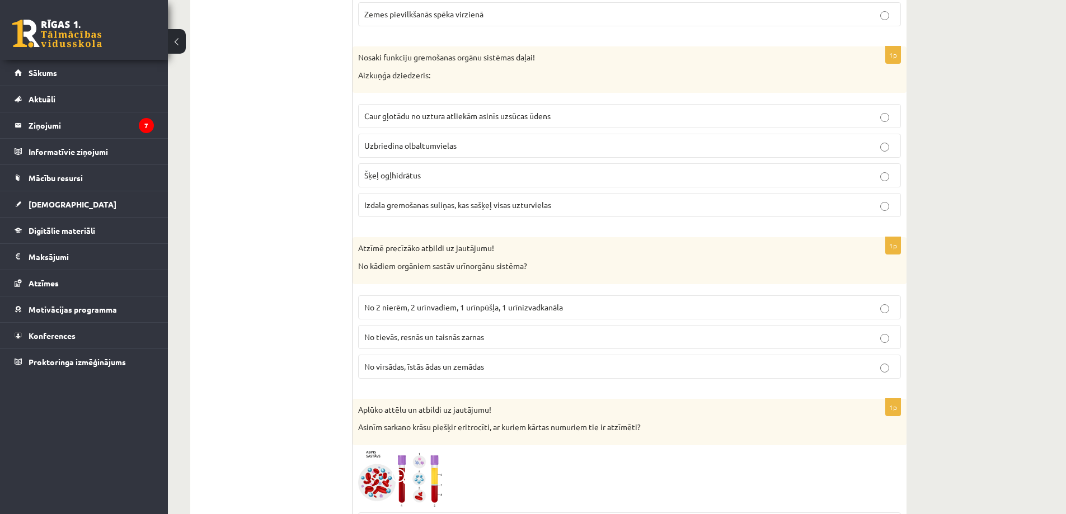
scroll to position [3527, 0]
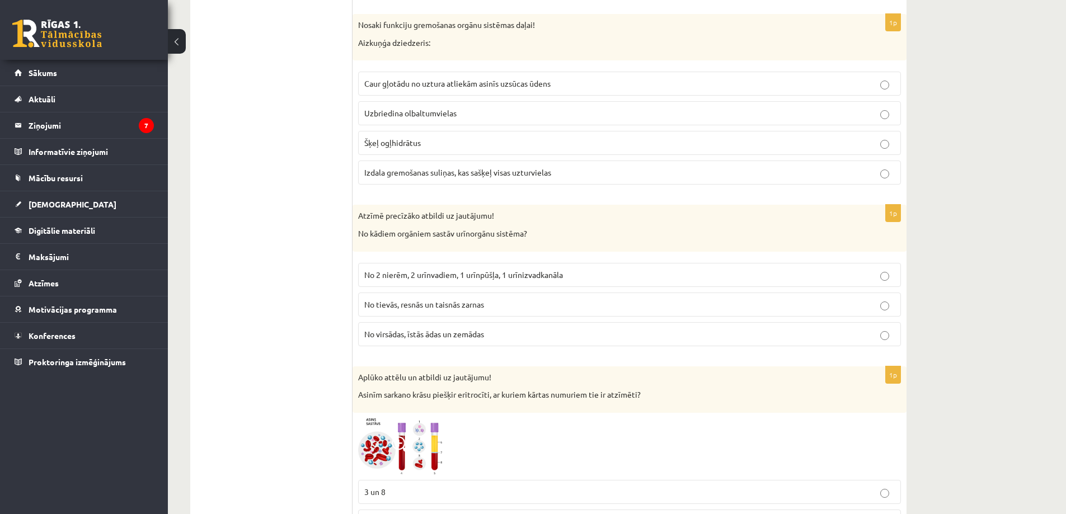
click at [450, 182] on label "Izdala gremošanas suliņas, kas sašķeļ visas uzturvielas" at bounding box center [629, 173] width 543 height 24
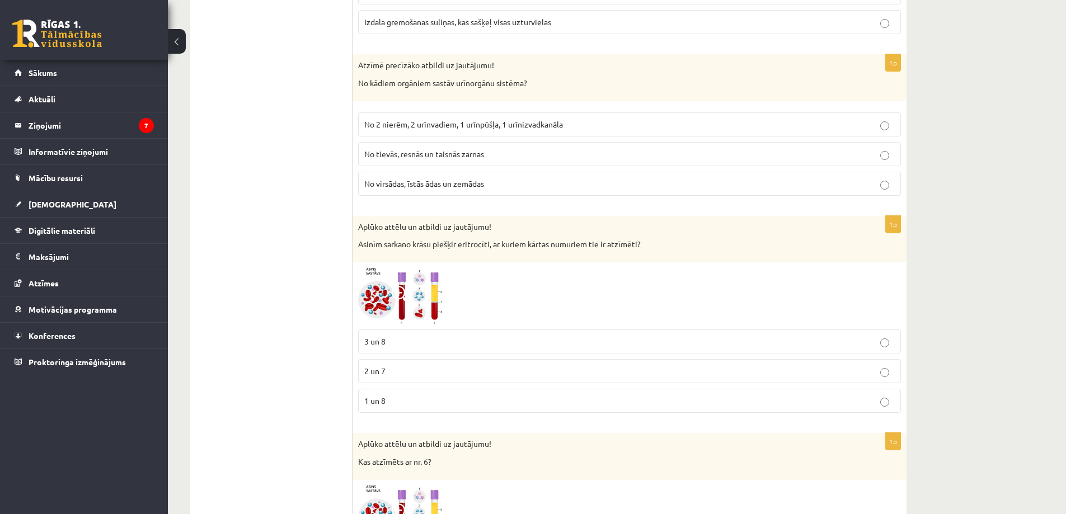
scroll to position [3695, 0]
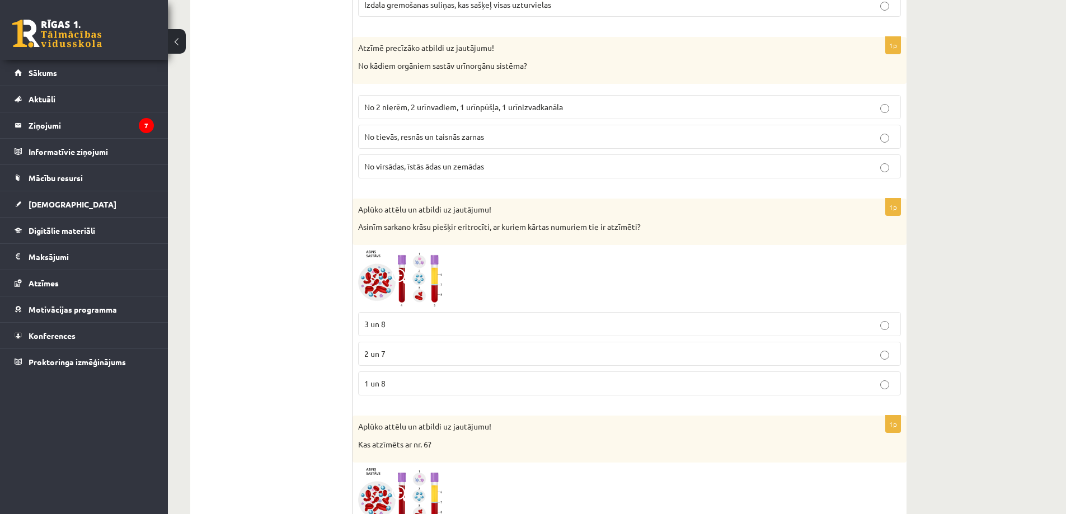
click at [477, 104] on span "No 2 nierēm, 2 urīnvadiem, 1 urīnpūšļa, 1 urīnizvadkanāla" at bounding box center [463, 107] width 199 height 10
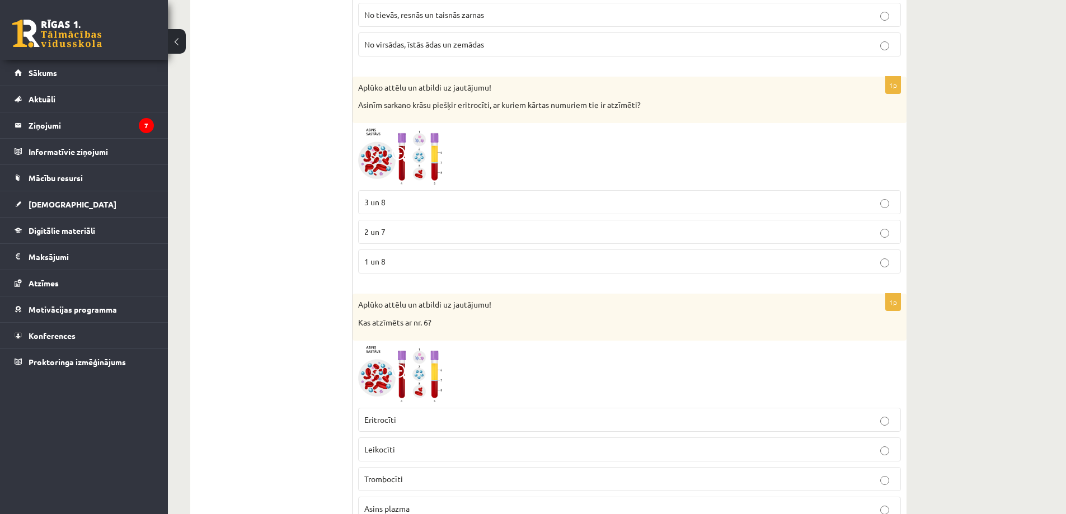
scroll to position [3862, 0]
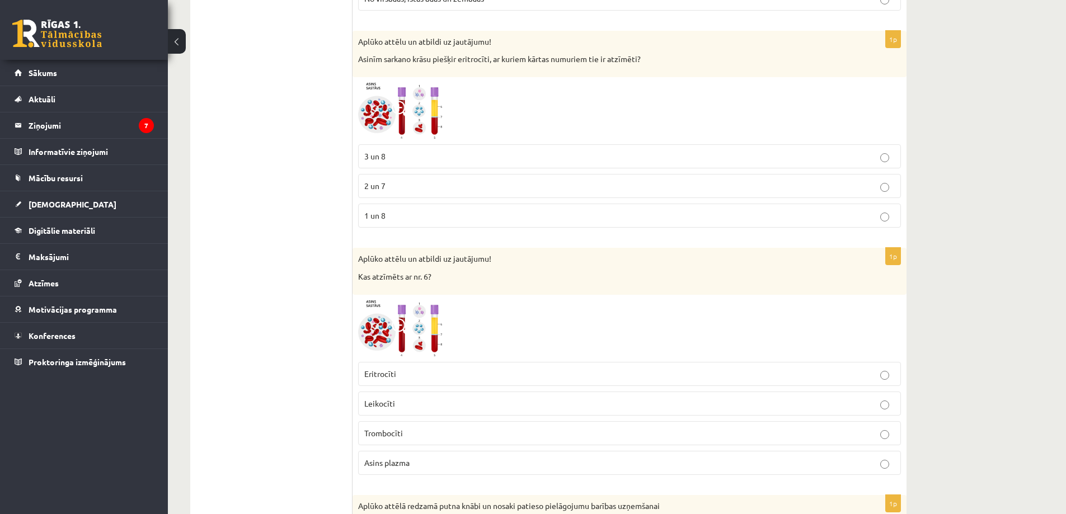
click at [392, 125] on img at bounding box center [400, 111] width 84 height 57
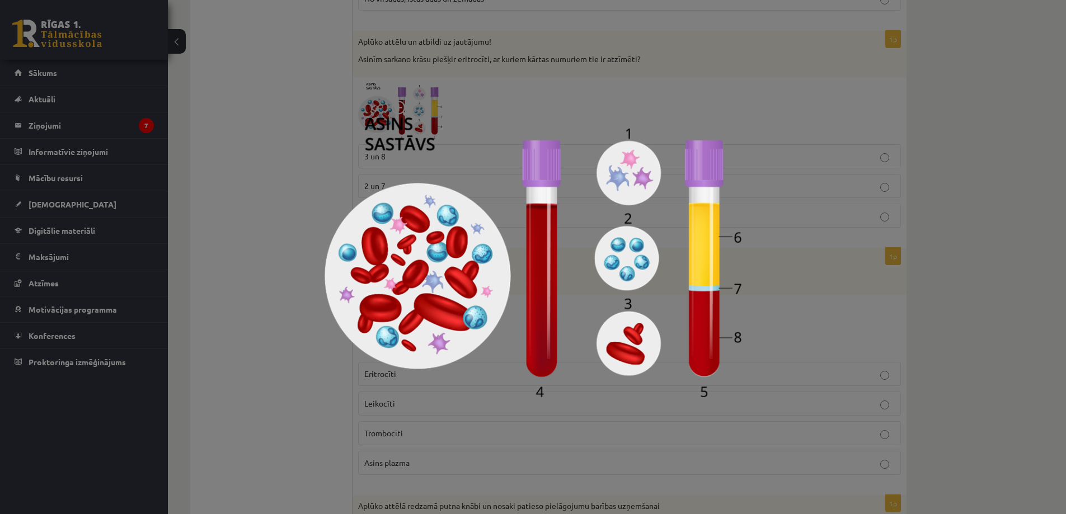
click at [327, 232] on img at bounding box center [532, 257] width 417 height 280
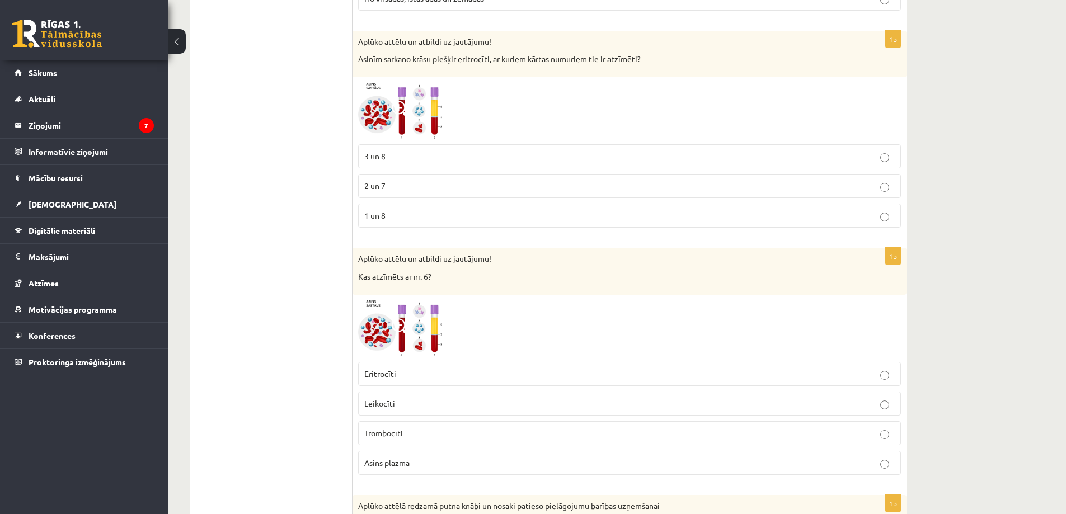
scroll to position [3918, 0]
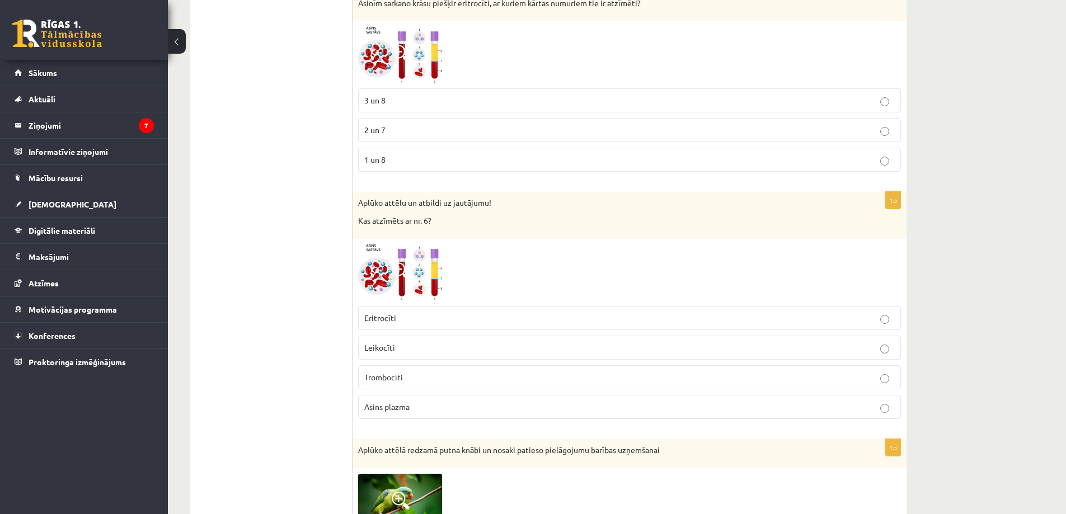
click at [415, 275] on img at bounding box center [400, 272] width 84 height 57
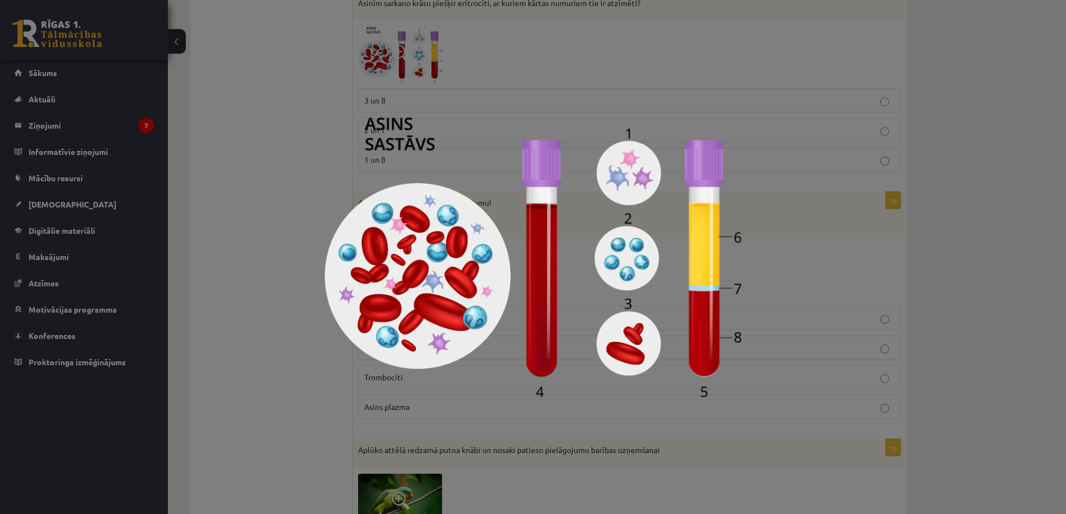
click at [349, 317] on img at bounding box center [532, 257] width 417 height 280
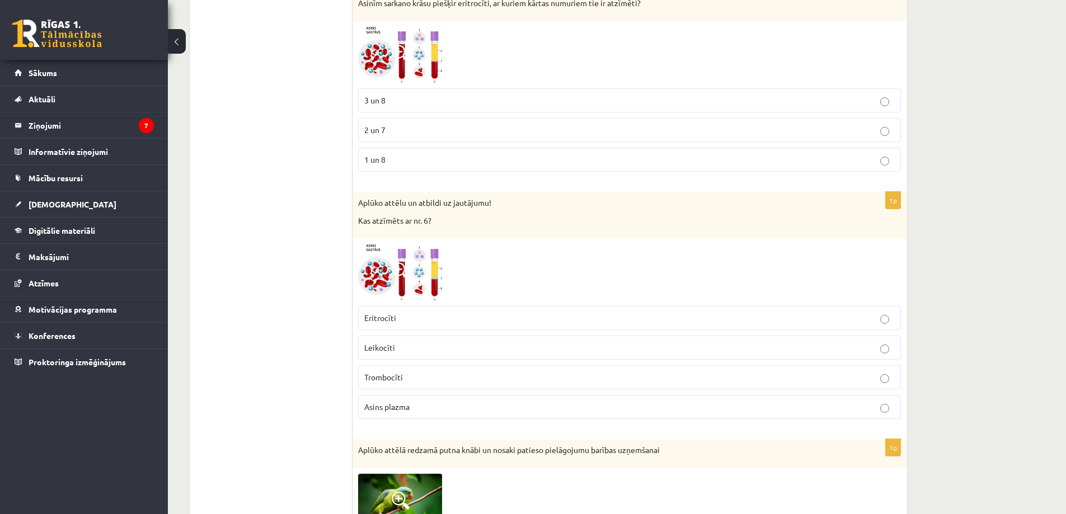
click at [419, 406] on p "Asins plazma" at bounding box center [629, 407] width 530 height 12
click at [407, 275] on span at bounding box center [401, 271] width 18 height 18
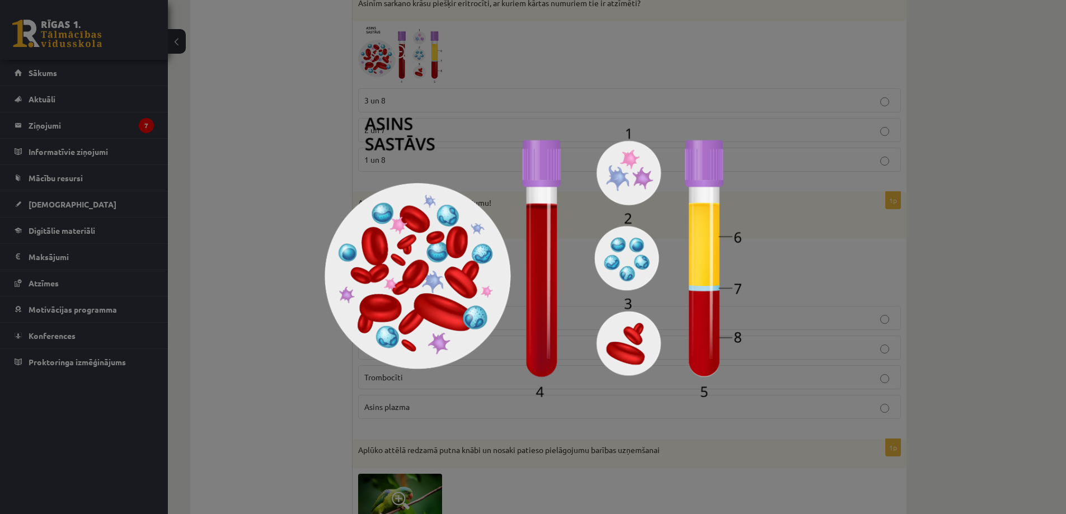
click at [407, 275] on img at bounding box center [532, 257] width 417 height 280
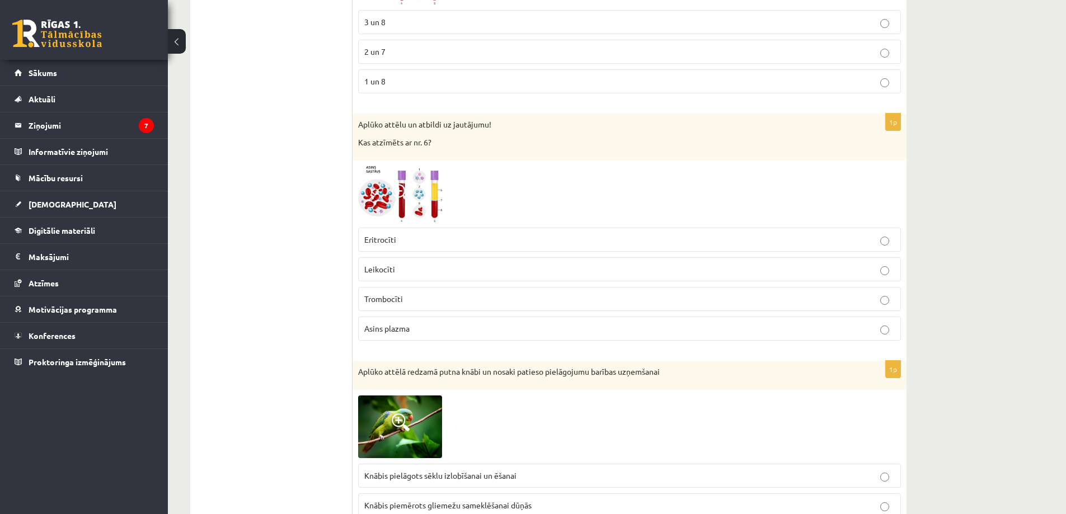
scroll to position [3974, 0]
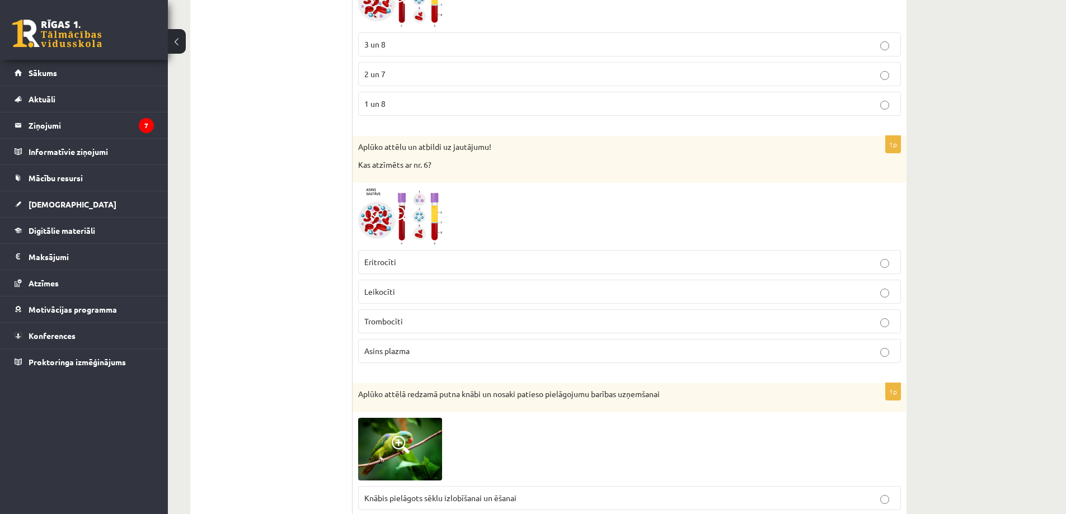
click at [418, 209] on img at bounding box center [400, 217] width 84 height 57
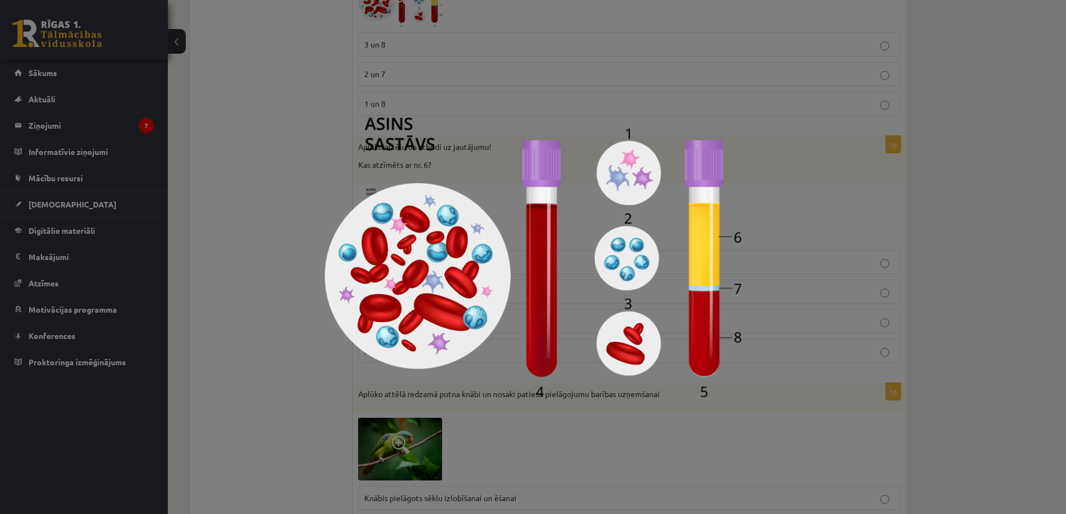
click at [418, 209] on img at bounding box center [532, 257] width 417 height 280
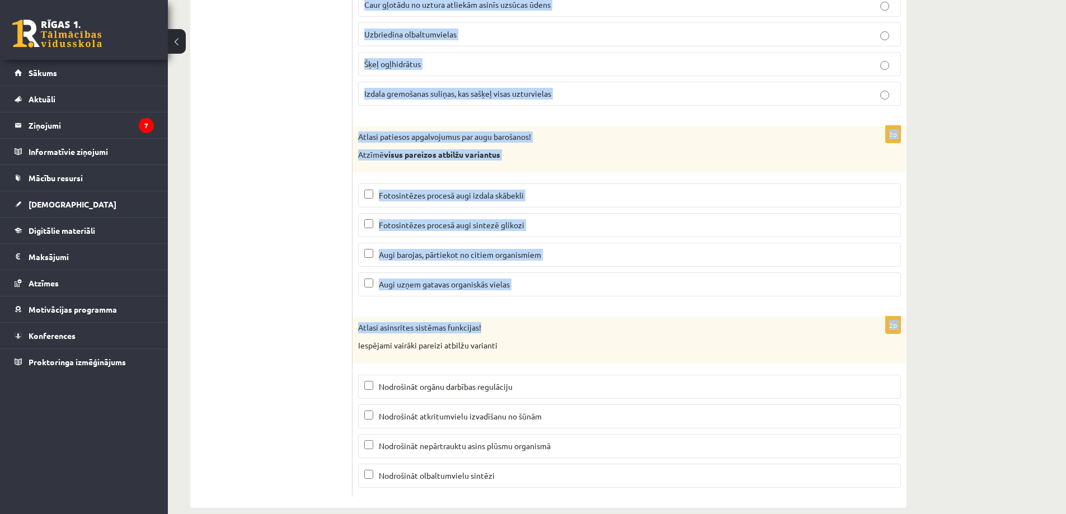
scroll to position [5280, 0]
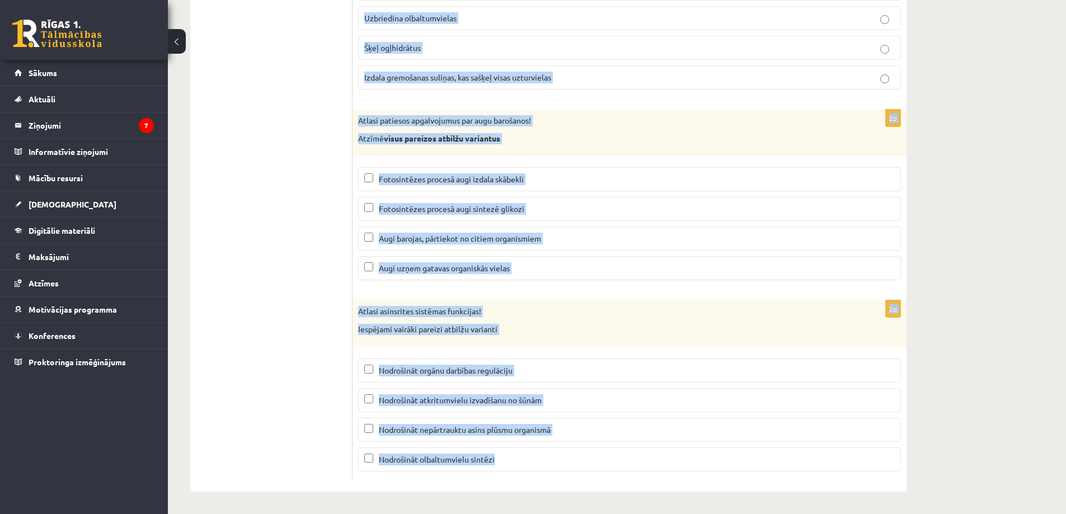
drag, startPoint x: 357, startPoint y: 102, endPoint x: 583, endPoint y: 454, distance: 417.5
copy form "Atzīmē kukaini, kam ir laizītājtipa mutes orgāni Spāre Istabas muša Taurenis Bl…"
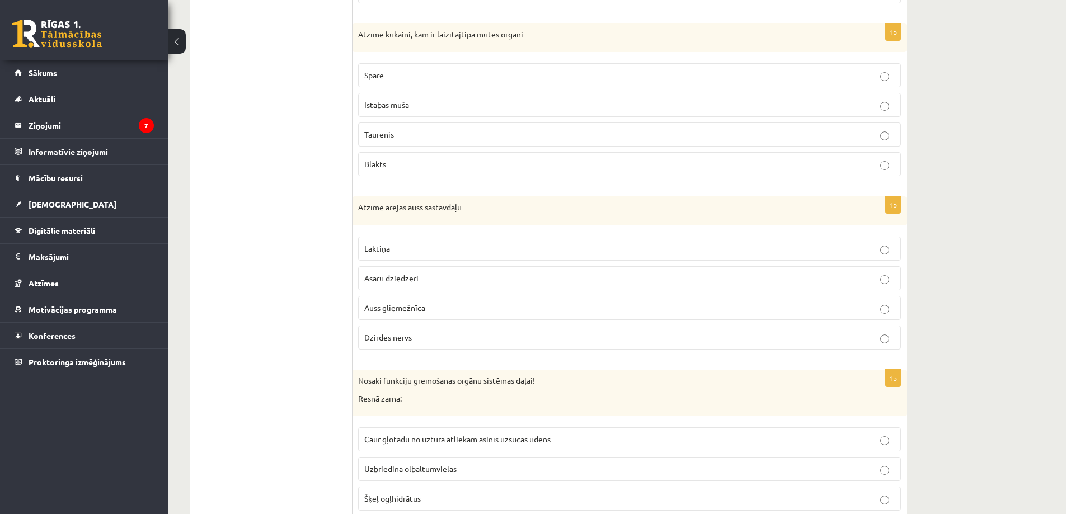
scroll to position [4833, 0]
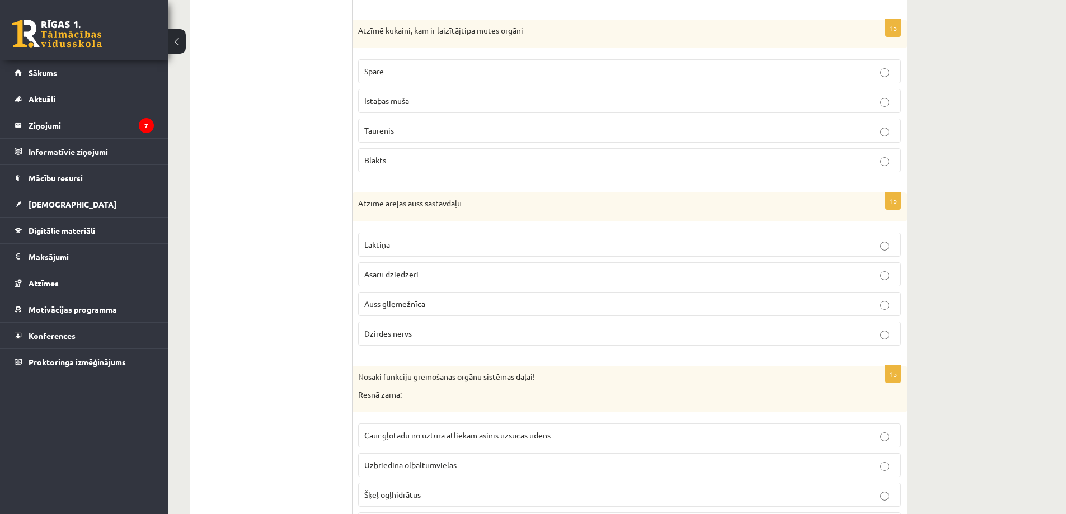
click at [402, 98] on span "Istabas muša" at bounding box center [386, 101] width 45 height 10
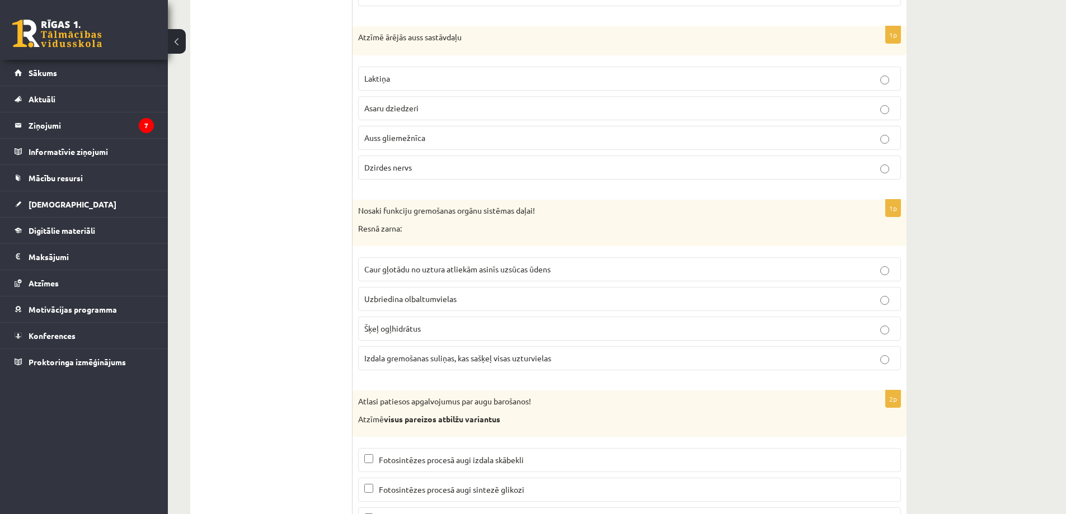
scroll to position [5000, 0]
click at [410, 133] on span "Auss gliemežnīca" at bounding box center [394, 136] width 61 height 10
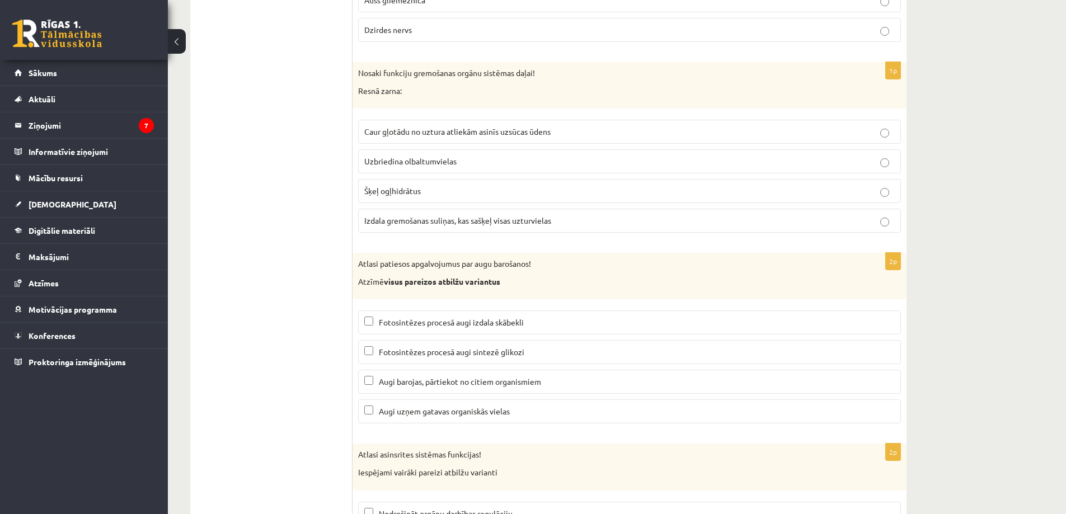
scroll to position [5168, 0]
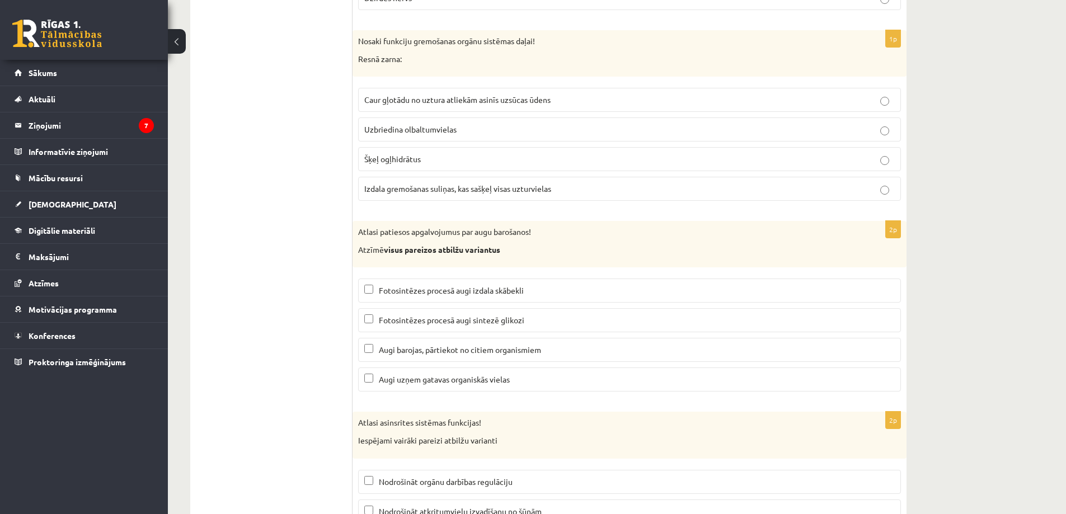
click at [481, 104] on span "Caur gļotādu no uztura atliekām asinīs uzsūcas ūdens" at bounding box center [457, 100] width 186 height 10
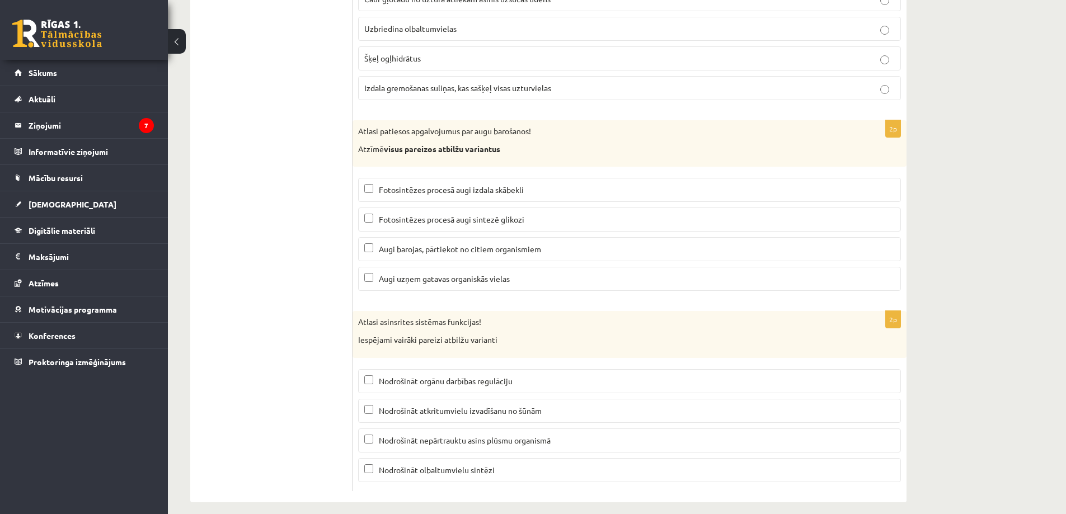
scroll to position [5280, 0]
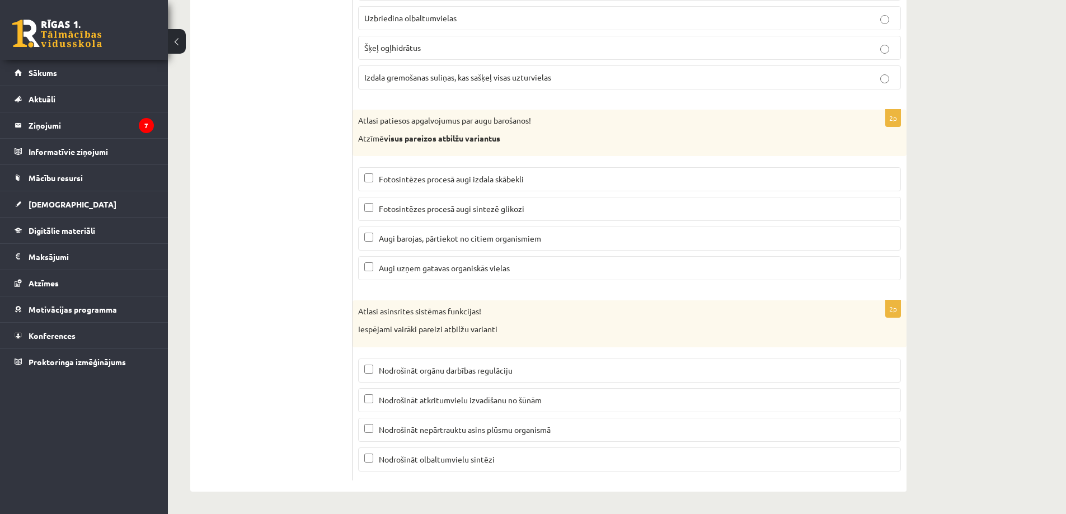
click at [520, 178] on span "Fotosintēzes procesā augi izdala skābekli" at bounding box center [451, 179] width 145 height 10
click at [520, 211] on span "Fotosintēzes procesā augi sintezē glikozi" at bounding box center [451, 209] width 145 height 10
click at [557, 395] on p "Nodrošināt atkritumvielu izvadīšanu no šūnām" at bounding box center [629, 400] width 530 height 12
click at [549, 435] on p "Nodrošināt nepārtrauktu asins plūsmu organismā" at bounding box center [629, 430] width 530 height 12
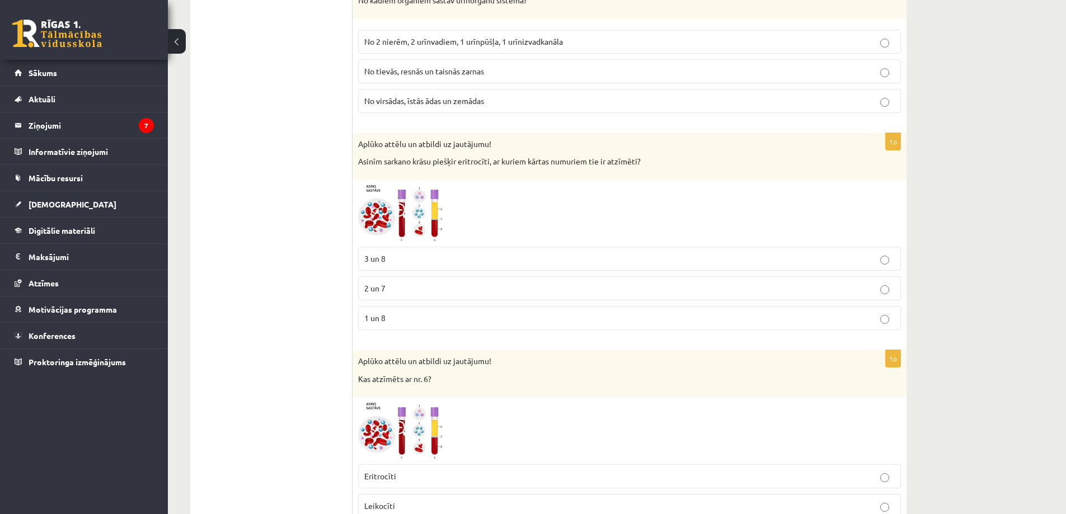
scroll to position [3770, 0]
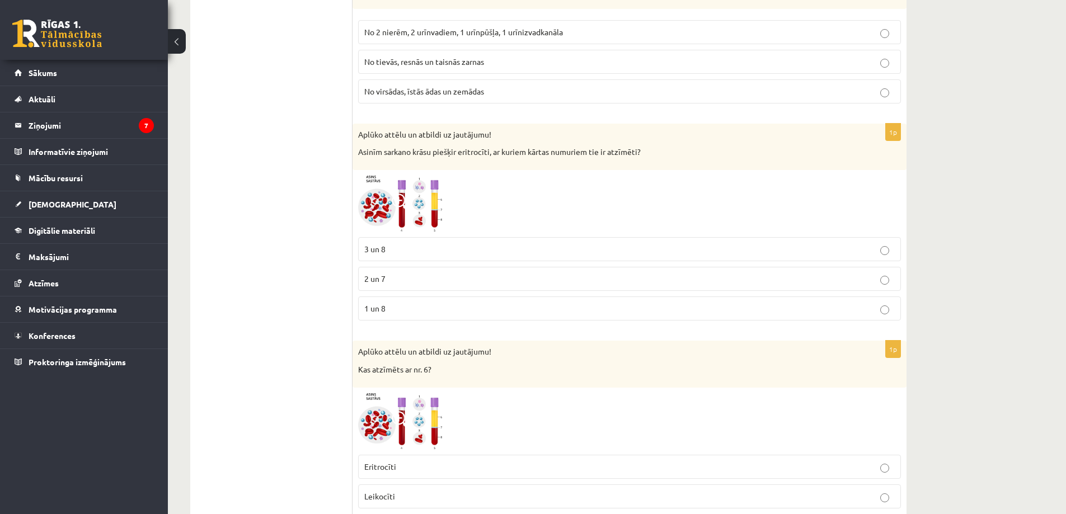
click at [420, 203] on img at bounding box center [400, 204] width 84 height 57
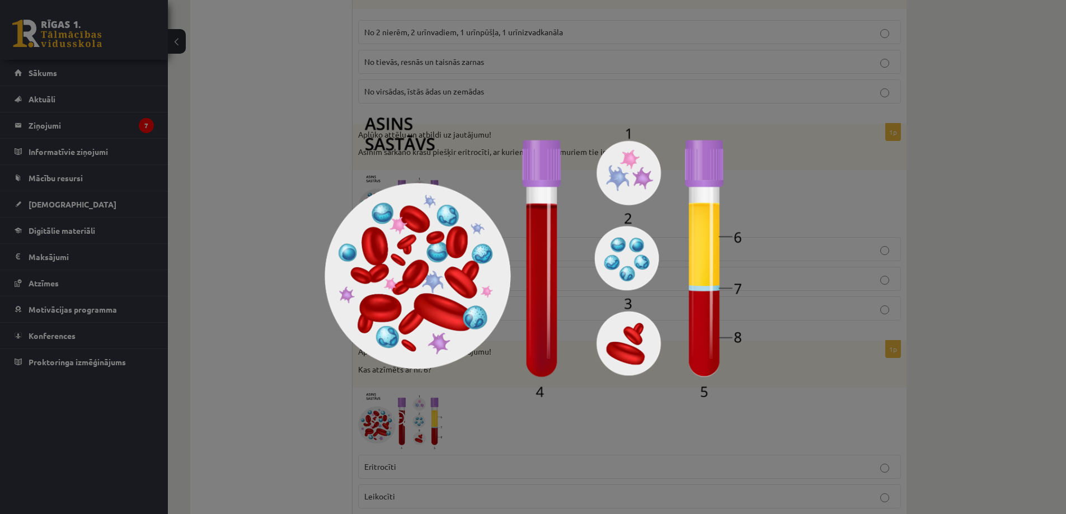
click at [262, 264] on div at bounding box center [533, 257] width 1066 height 514
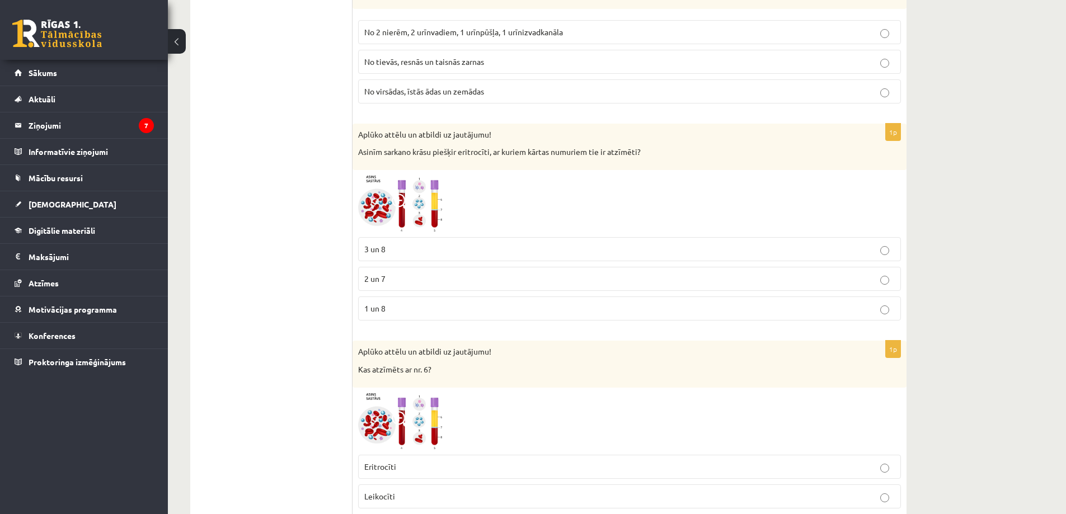
click at [392, 189] on img at bounding box center [400, 204] width 84 height 57
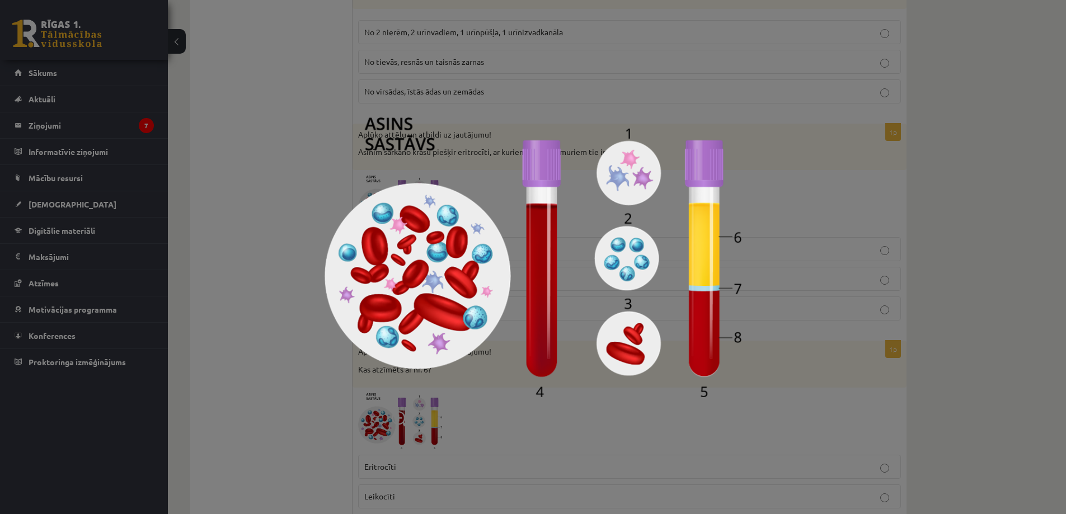
click at [248, 284] on div at bounding box center [533, 257] width 1066 height 514
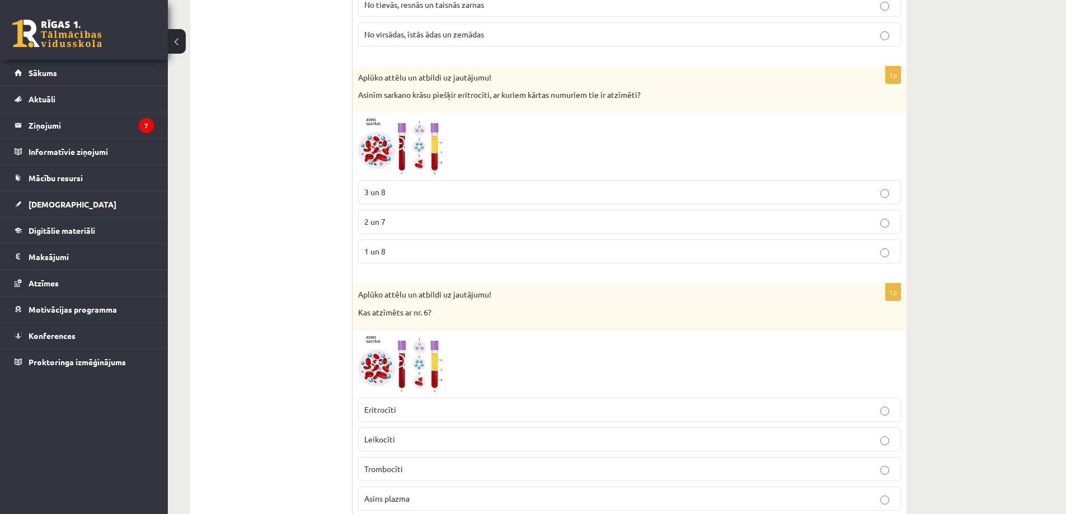
scroll to position [3826, 0]
click at [440, 136] on img at bounding box center [400, 148] width 84 height 57
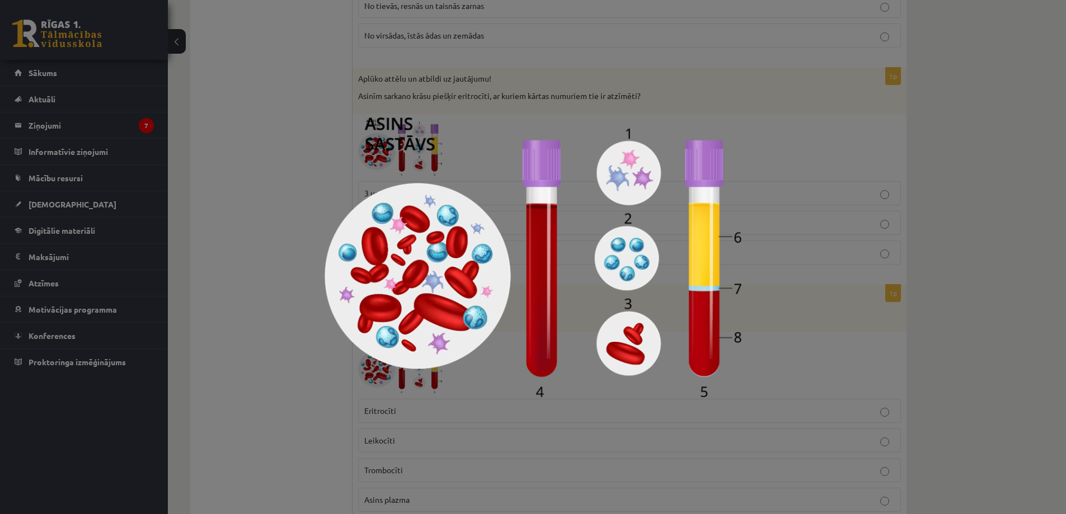
click at [956, 336] on div at bounding box center [533, 257] width 1066 height 514
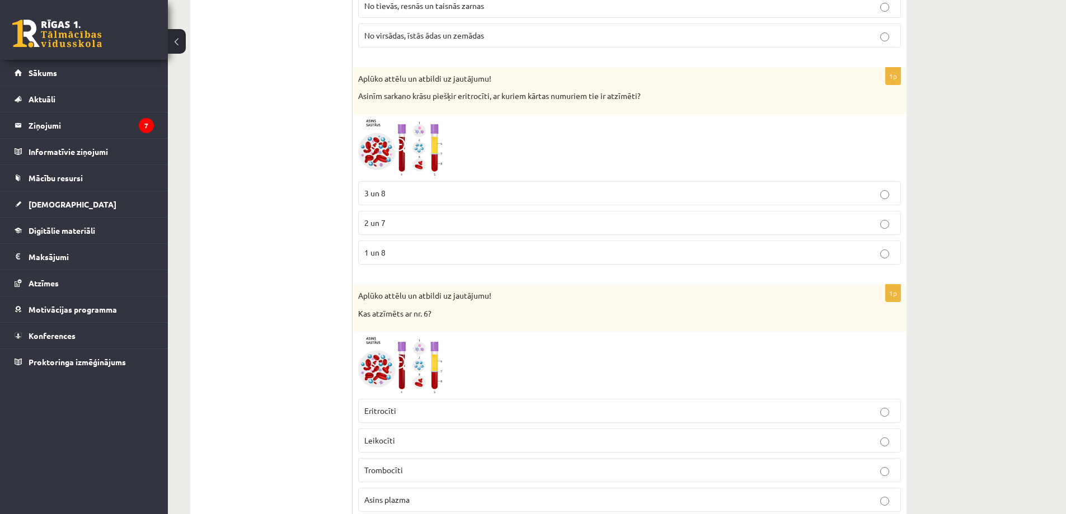
click at [399, 196] on p "3 un 8" at bounding box center [629, 193] width 530 height 12
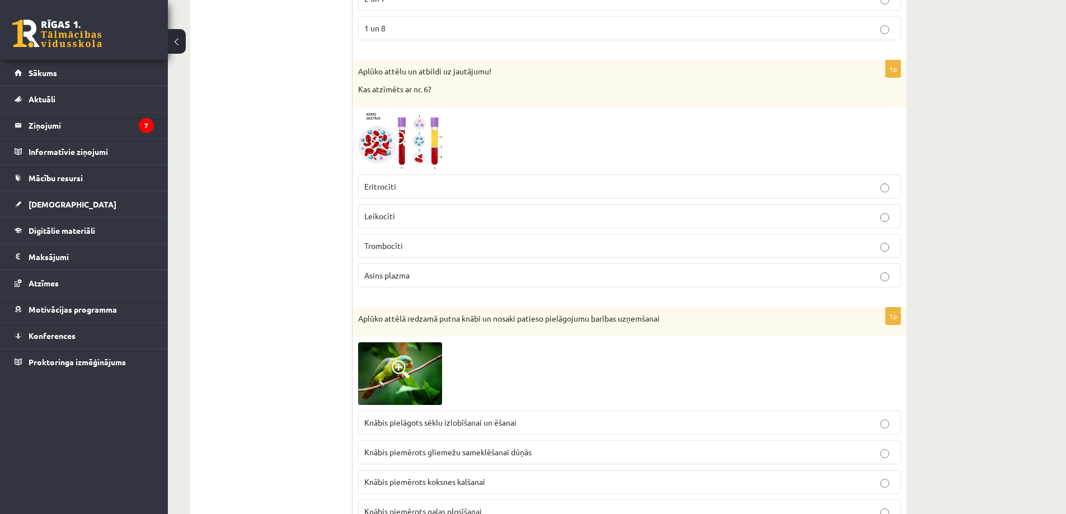
scroll to position [4049, 0]
click at [423, 144] on img at bounding box center [400, 142] width 84 height 57
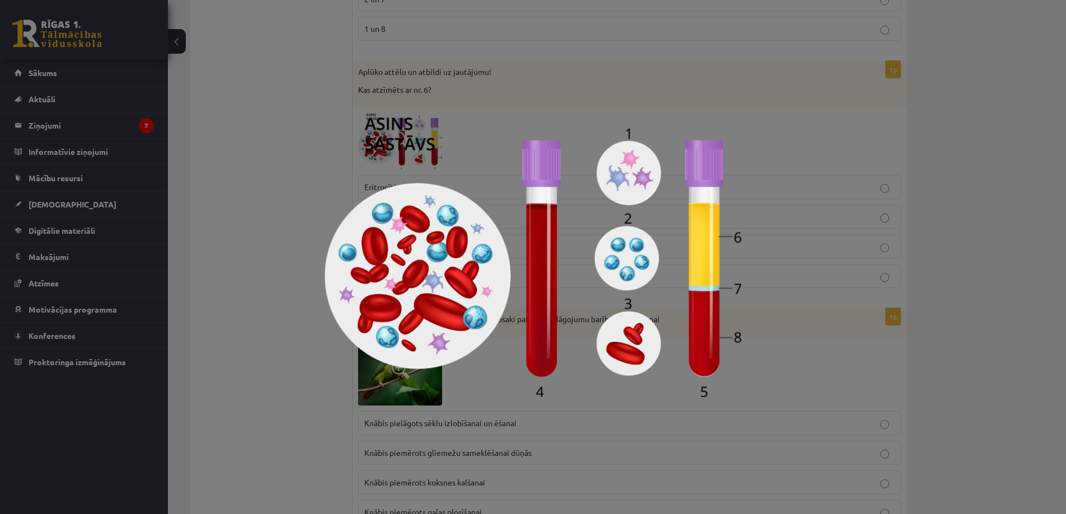
click at [1035, 210] on div at bounding box center [533, 257] width 1066 height 514
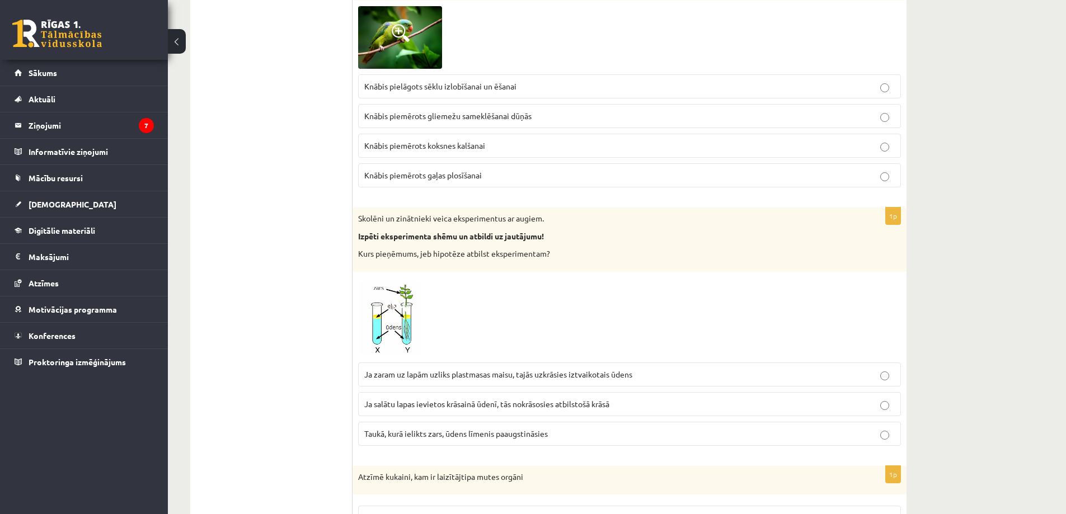
scroll to position [4385, 0]
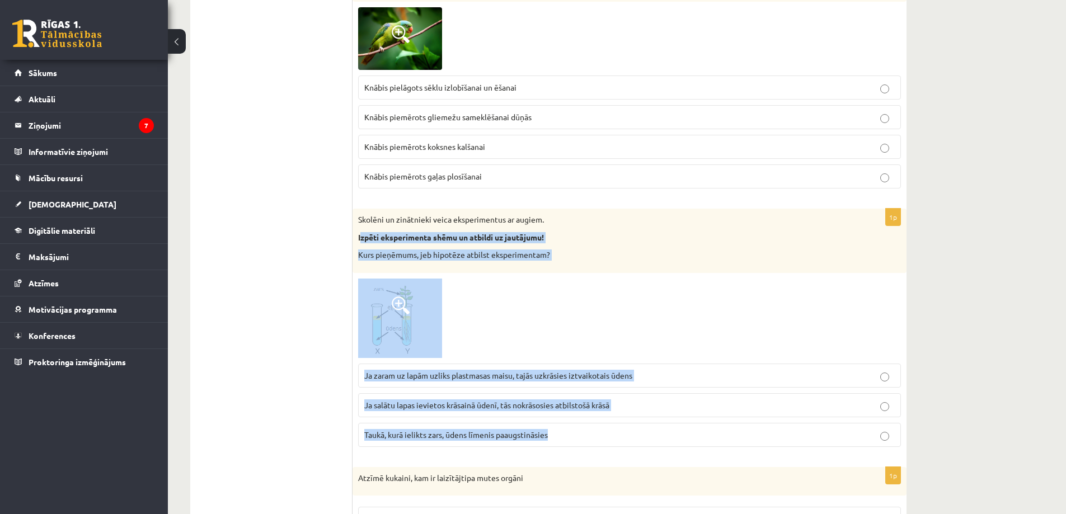
drag, startPoint x: 360, startPoint y: 236, endPoint x: 584, endPoint y: 444, distance: 304.8
click at [584, 444] on div "1p Skolēni un zinātnieki veica eksperimentus ar augiem. Izpēti eksperimenta shē…" at bounding box center [629, 332] width 554 height 247
copy div "zpēti eksperimenta shēmu un atbildi uz jautājumu! Kurs pieņēmums, jeb hipotēze …"
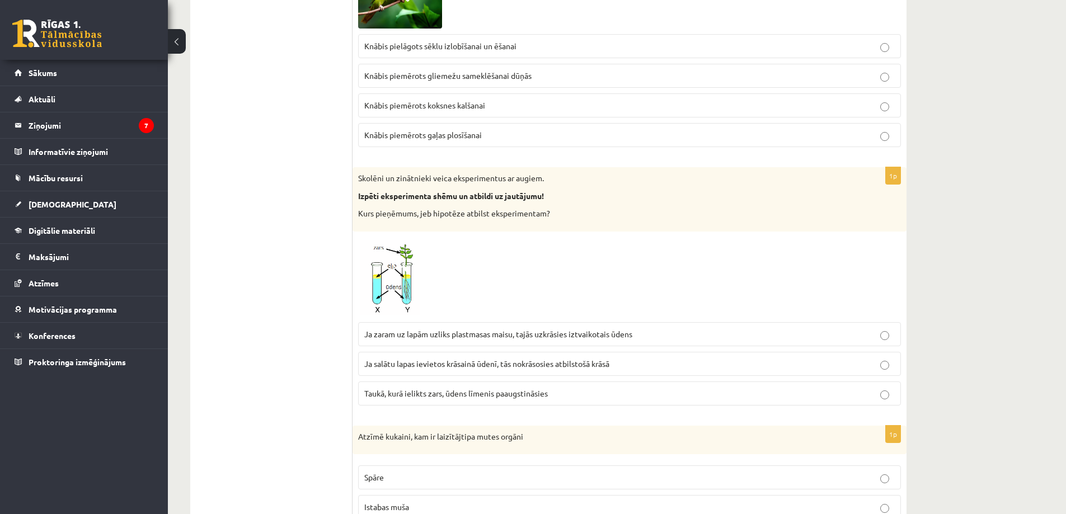
scroll to position [4497, 0]
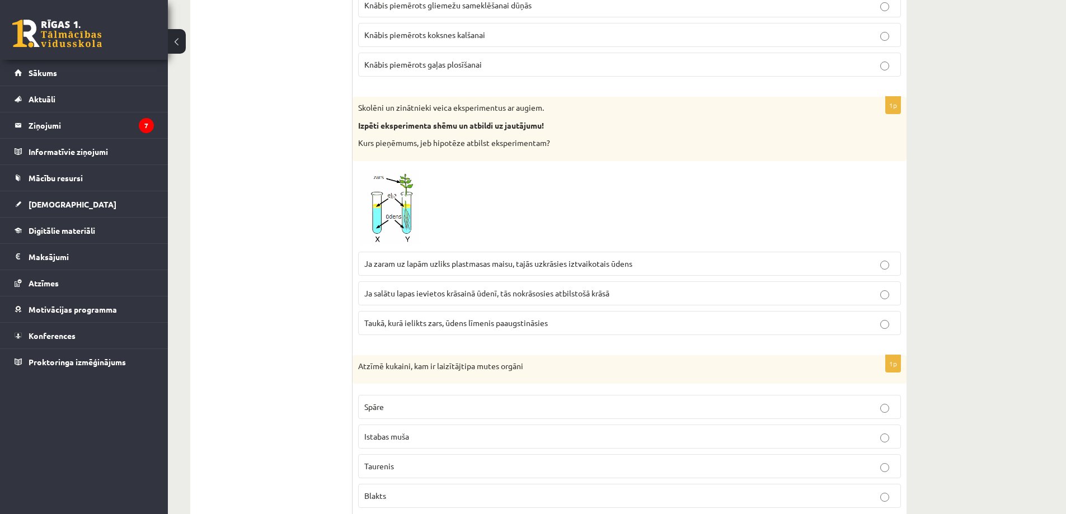
click at [526, 269] on p "Ja zaram uz lapām uzliks plastmasas maisu, tajās uzkrāsies iztvaikotais ūdens" at bounding box center [629, 264] width 530 height 12
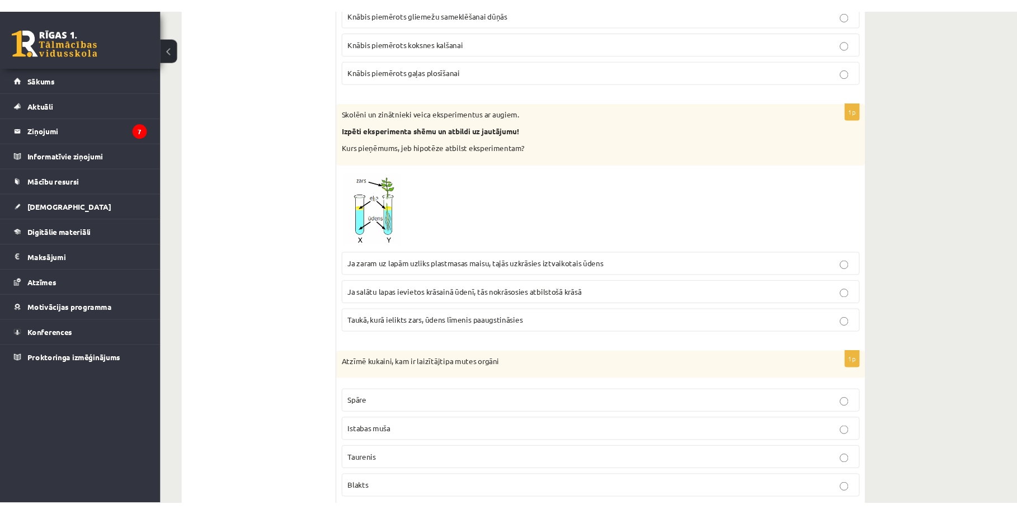
scroll to position [4161, 0]
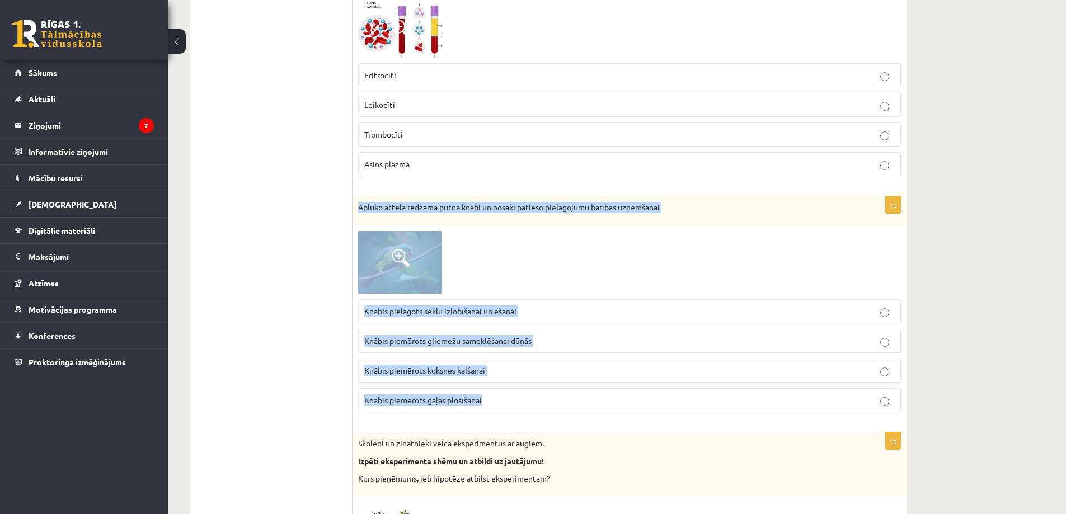
drag, startPoint x: 360, startPoint y: 207, endPoint x: 519, endPoint y: 398, distance: 248.3
click at [519, 398] on div "1p Aplūko attēlā redzamā putna knābi un nosaki patieso pielāgojumu barības uzņe…" at bounding box center [629, 308] width 554 height 225
click at [412, 274] on img at bounding box center [400, 262] width 84 height 63
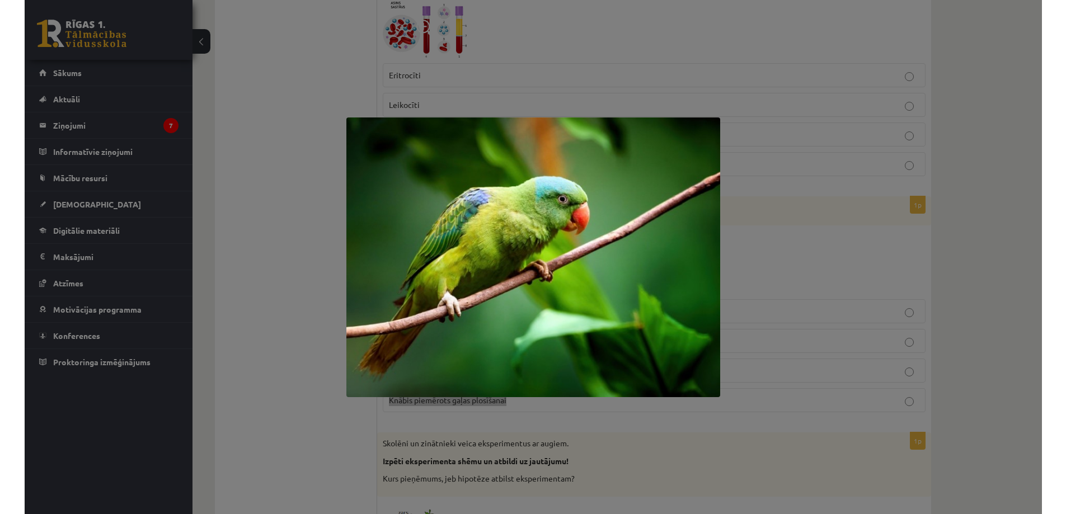
scroll to position [4194, 0]
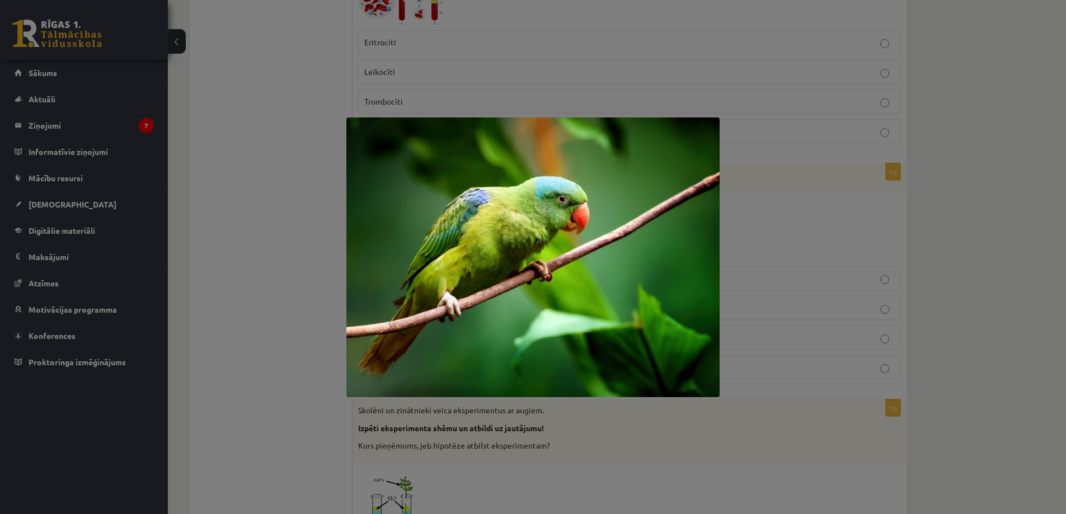
click at [974, 86] on div at bounding box center [533, 257] width 1066 height 514
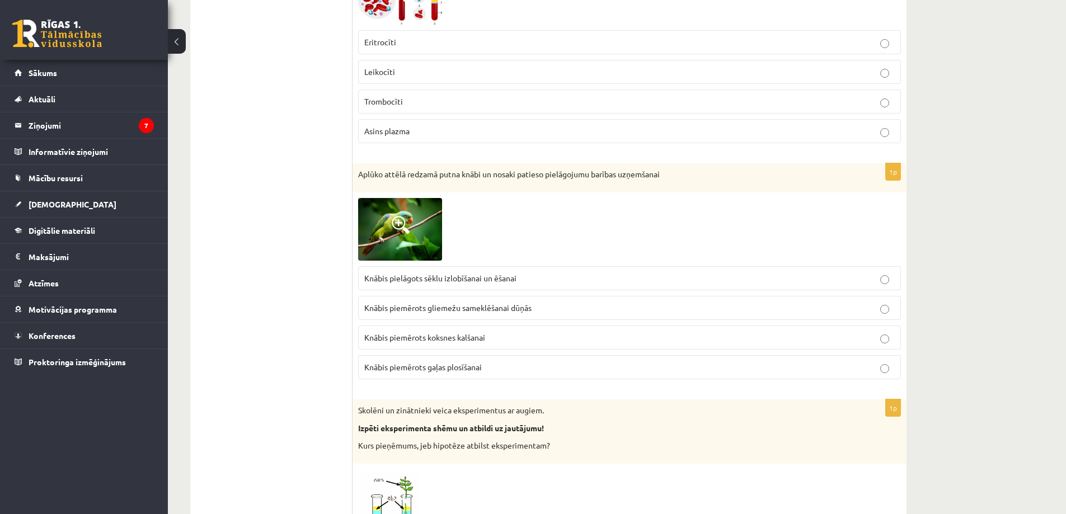
click at [466, 278] on span "Knābis pielāgots sēklu izlobīšanai un ēšanai" at bounding box center [440, 278] width 152 height 10
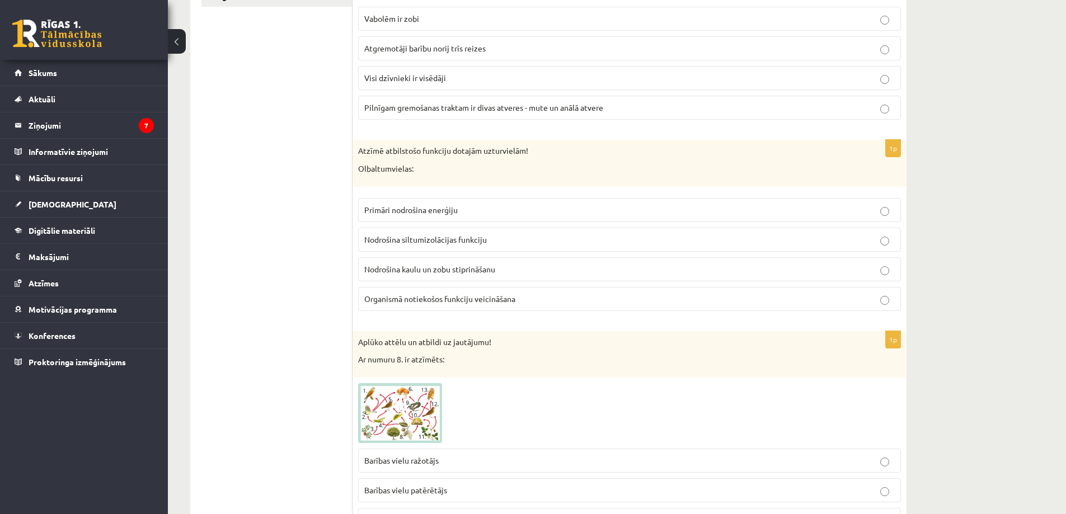
scroll to position [0, 0]
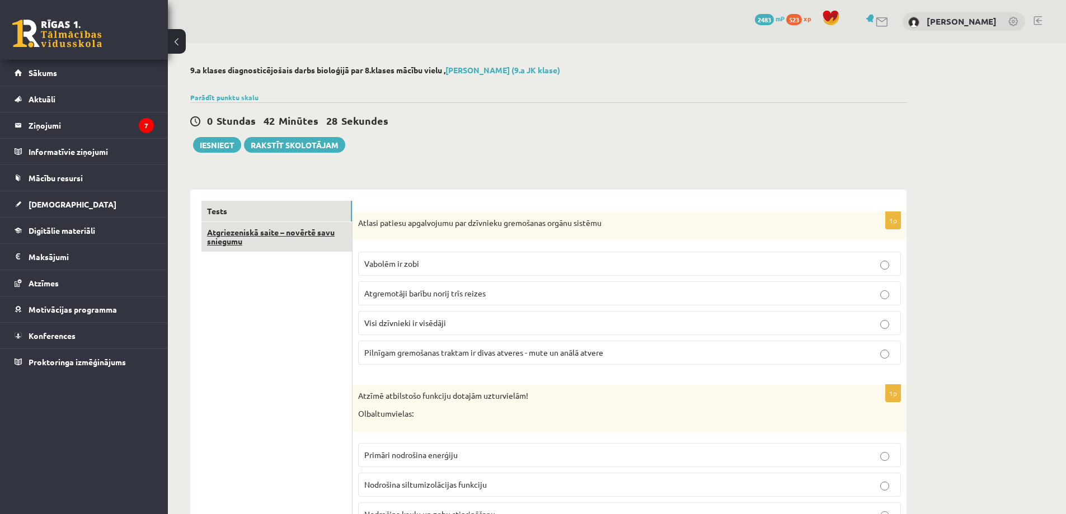
click at [301, 239] on link "Atgriezeniskā saite – novērtē savu sniegumu" at bounding box center [276, 237] width 150 height 30
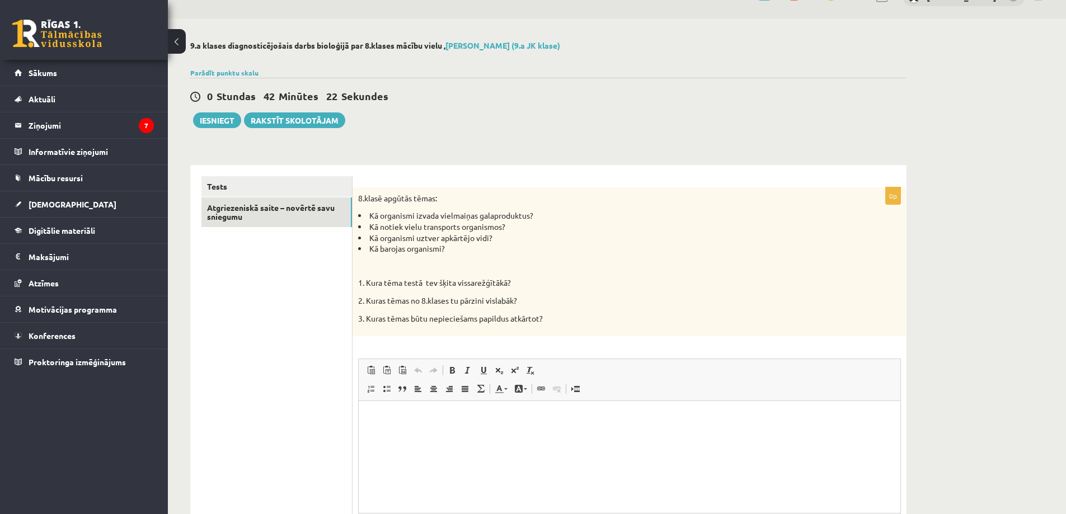
scroll to position [81, 0]
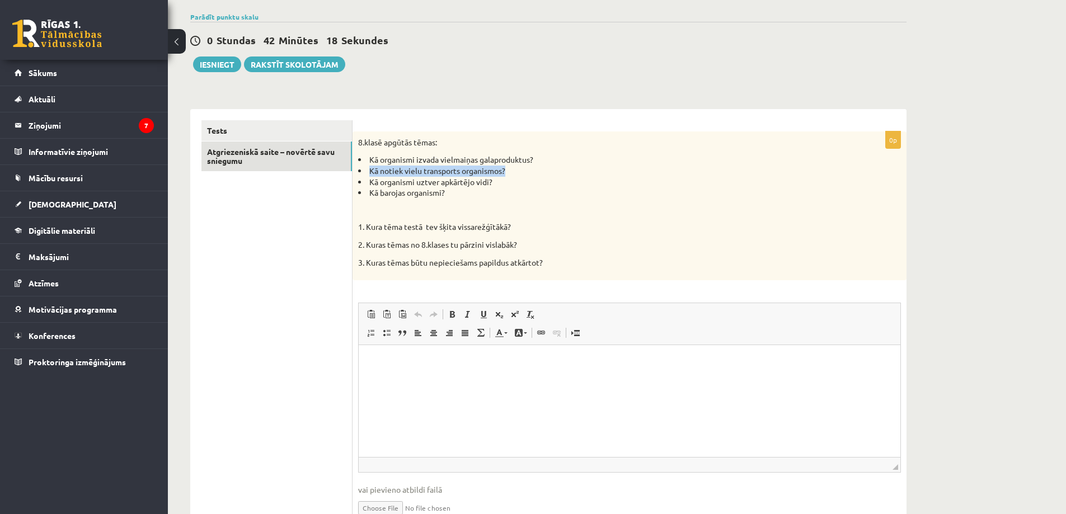
drag, startPoint x: 370, startPoint y: 170, endPoint x: 512, endPoint y: 175, distance: 142.8
click at [512, 175] on li "Kā notiek vielu transports organismos?" at bounding box center [601, 171] width 487 height 11
click at [429, 188] on li "Kā barojas organismi?" at bounding box center [601, 192] width 487 height 11
drag, startPoint x: 369, startPoint y: 181, endPoint x: 513, endPoint y: 182, distance: 144.3
click at [514, 182] on li "Kā organismi uztver apkārtējo vidi?" at bounding box center [601, 182] width 487 height 11
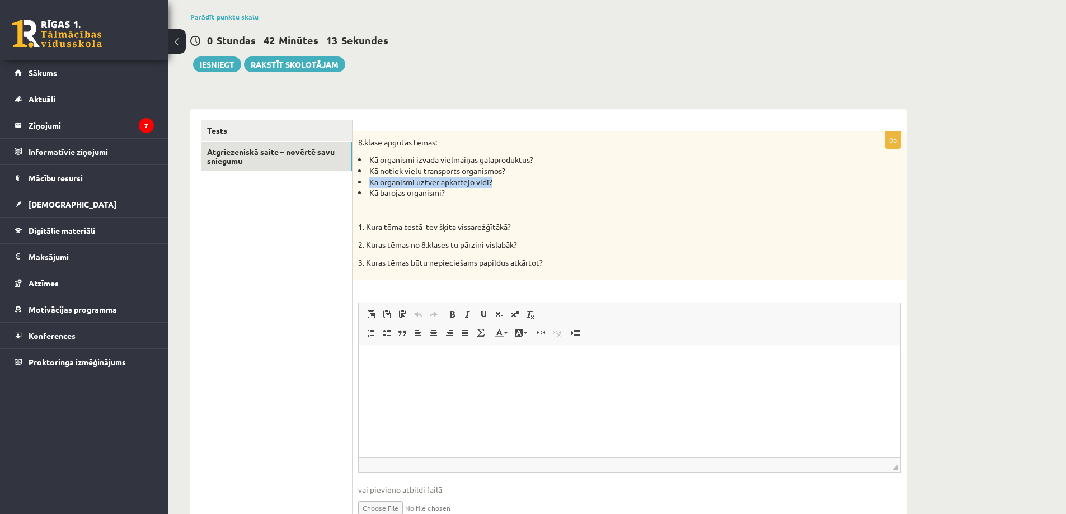
click at [493, 178] on li "Kā organismi uztver apkārtējo vidi?" at bounding box center [601, 182] width 487 height 11
click at [437, 366] on p "Визуальный текстовый редактор, wiswyg-editor-user-answer-47025047830320" at bounding box center [629, 362] width 519 height 12
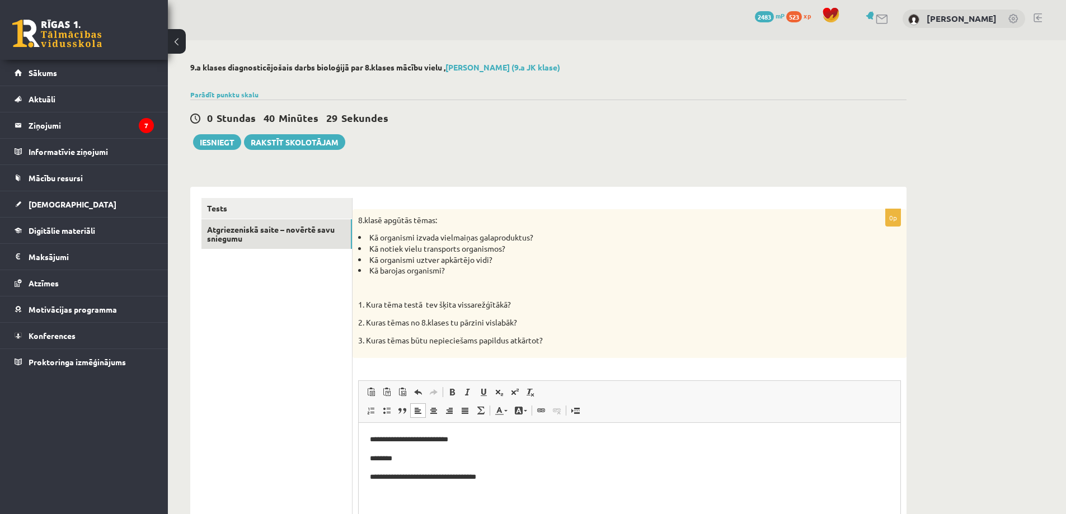
scroll to position [0, 0]
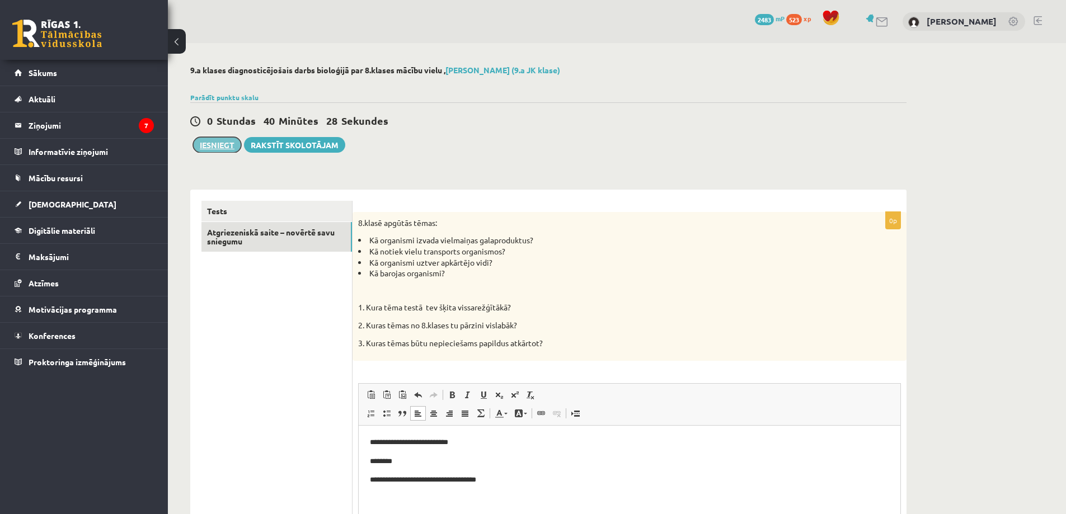
click at [197, 146] on button "Iesniegt" at bounding box center [217, 145] width 48 height 16
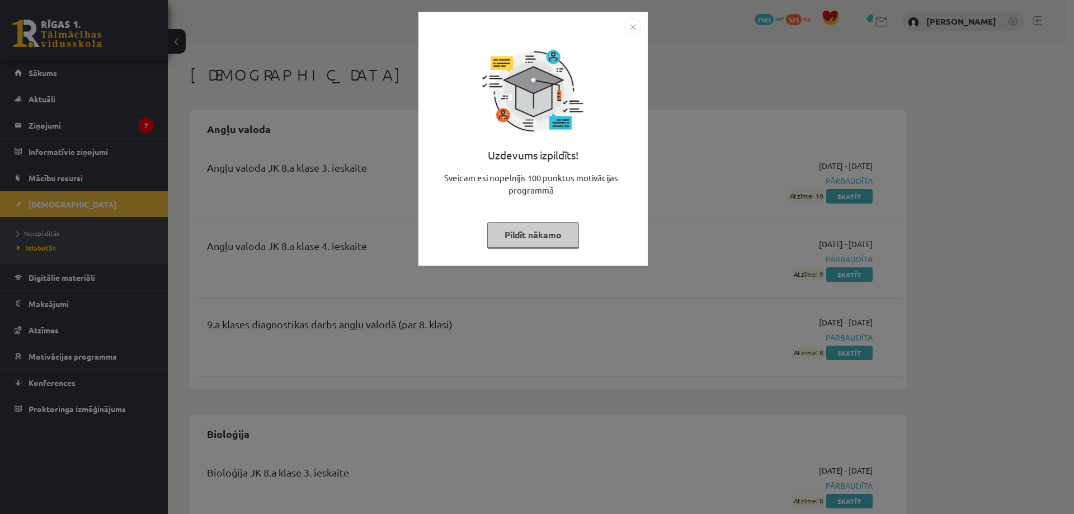
click at [548, 233] on button "Pildīt nākamo" at bounding box center [533, 235] width 92 height 26
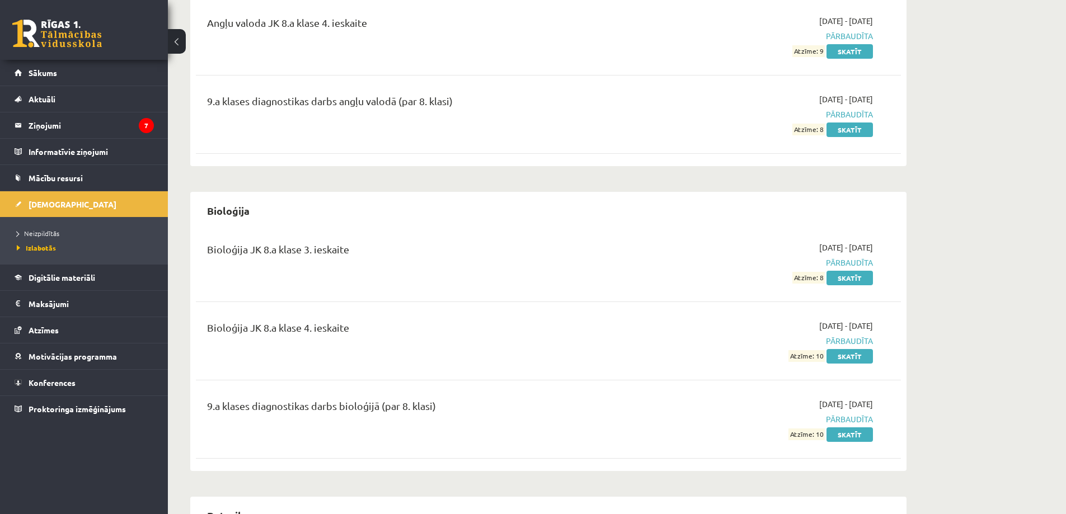
scroll to position [224, 0]
click at [48, 233] on span "Neizpildītās" at bounding box center [38, 233] width 43 height 9
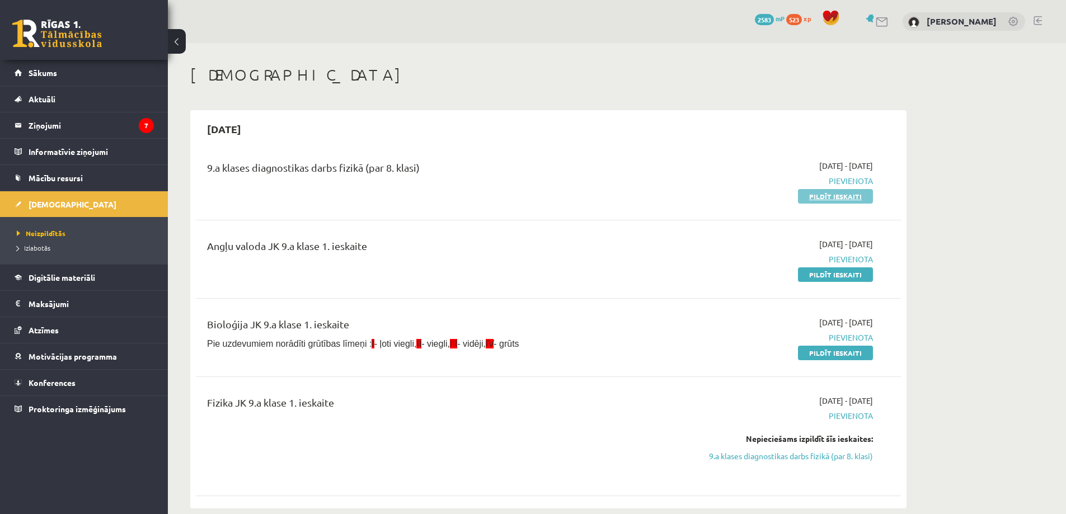
click at [812, 197] on link "Pildīt ieskaiti" at bounding box center [835, 196] width 75 height 15
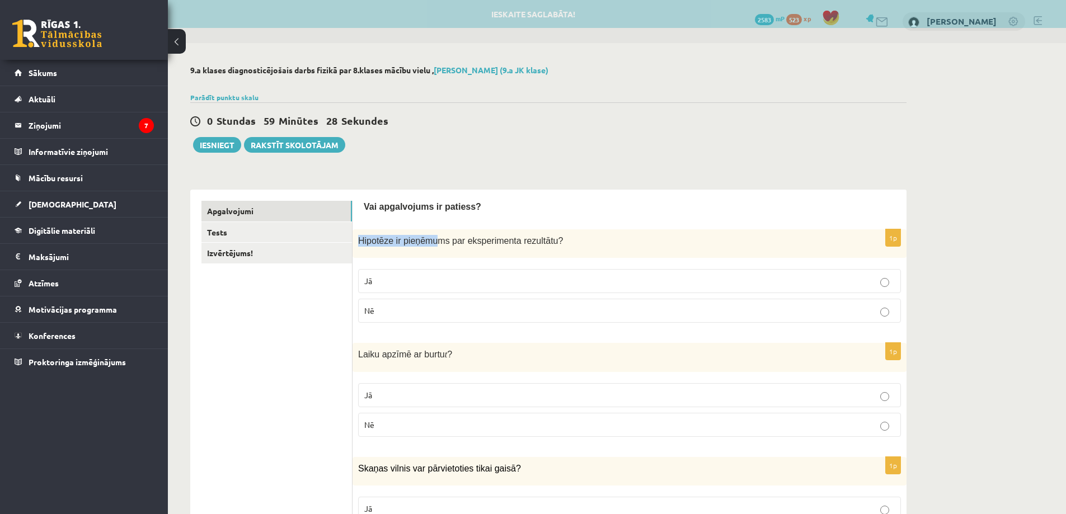
drag, startPoint x: 359, startPoint y: 241, endPoint x: 430, endPoint y: 251, distance: 71.8
click at [430, 251] on div "Hipotēze ir pieņēmums par eksperimenta rezultātu ?" at bounding box center [629, 243] width 554 height 29
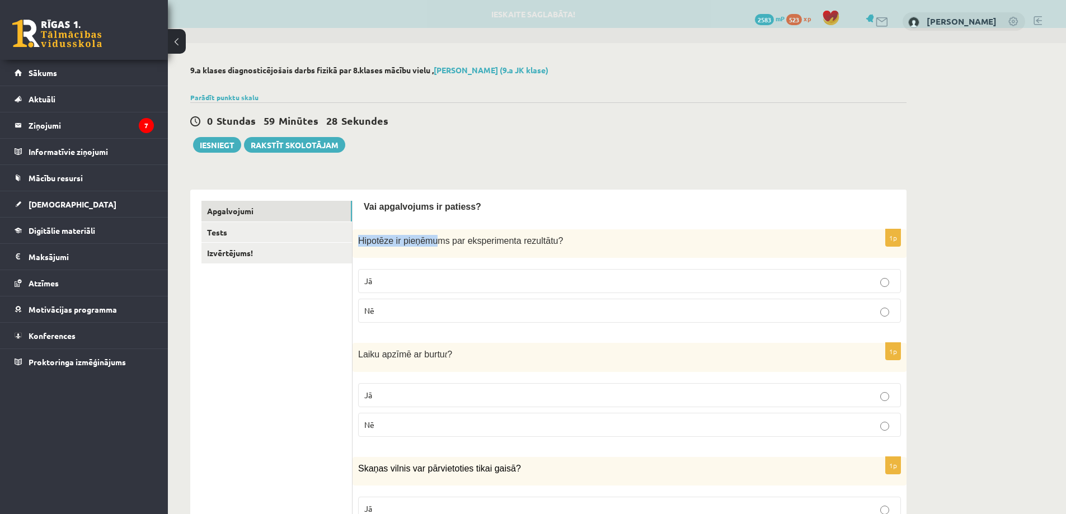
click at [429, 249] on div "Hipotēze ir pieņēmums par eksperimenta rezultātu ?" at bounding box center [629, 243] width 554 height 29
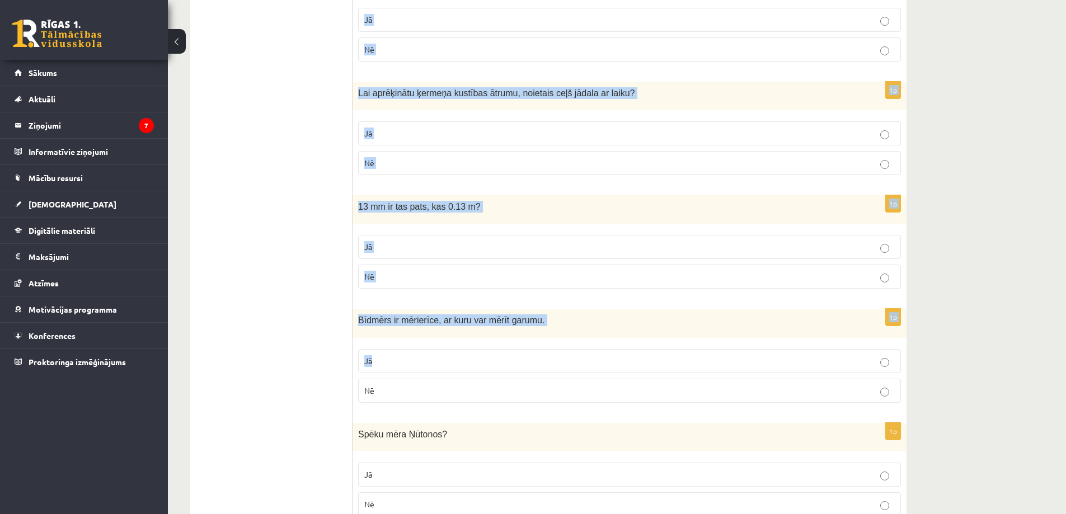
scroll to position [1785, 0]
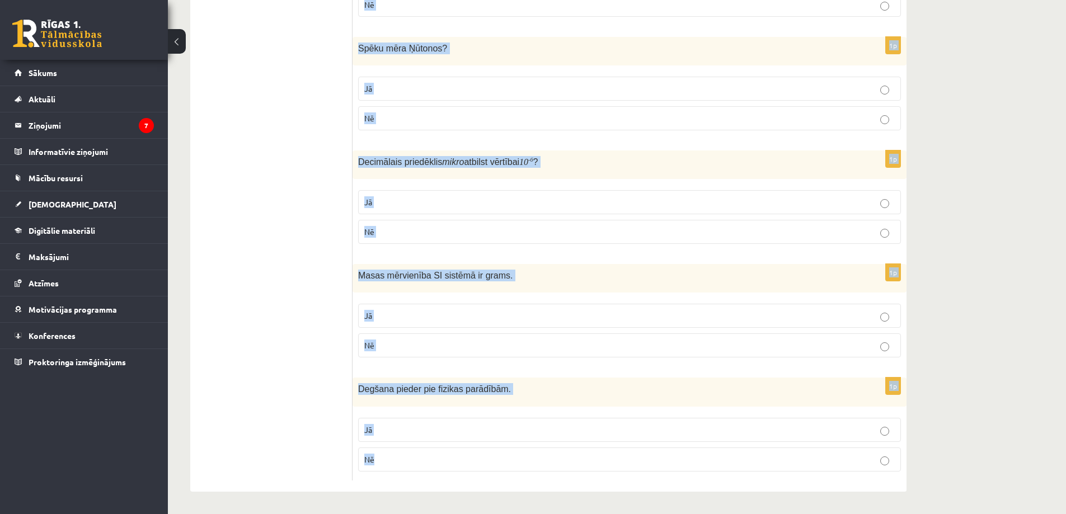
drag, startPoint x: 366, startPoint y: 207, endPoint x: 718, endPoint y: 479, distance: 445.1
copy form "Lor ipsumdolors am consect? 0a Elitsedd ei temporinc utl etdoloremagn aliquaeni…"
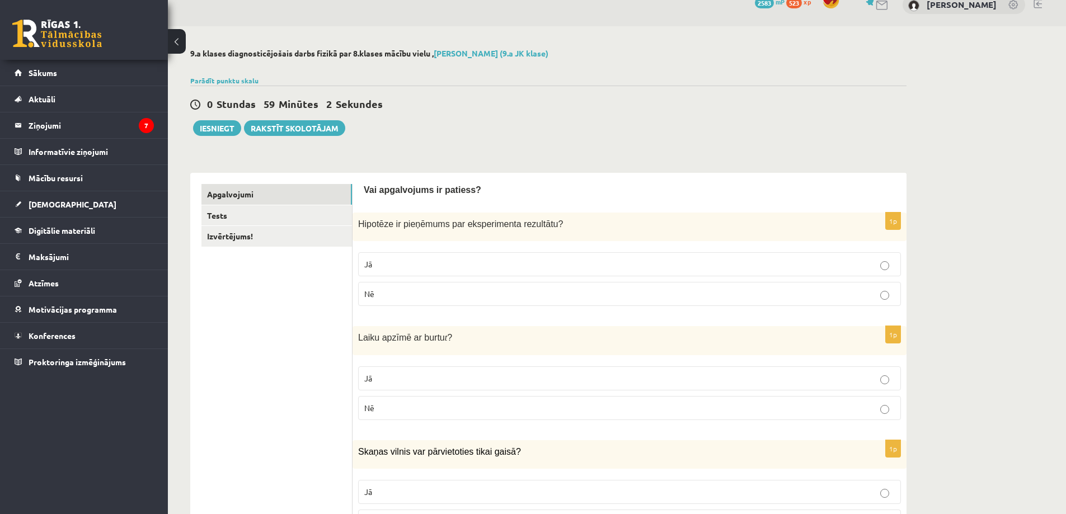
scroll to position [0, 0]
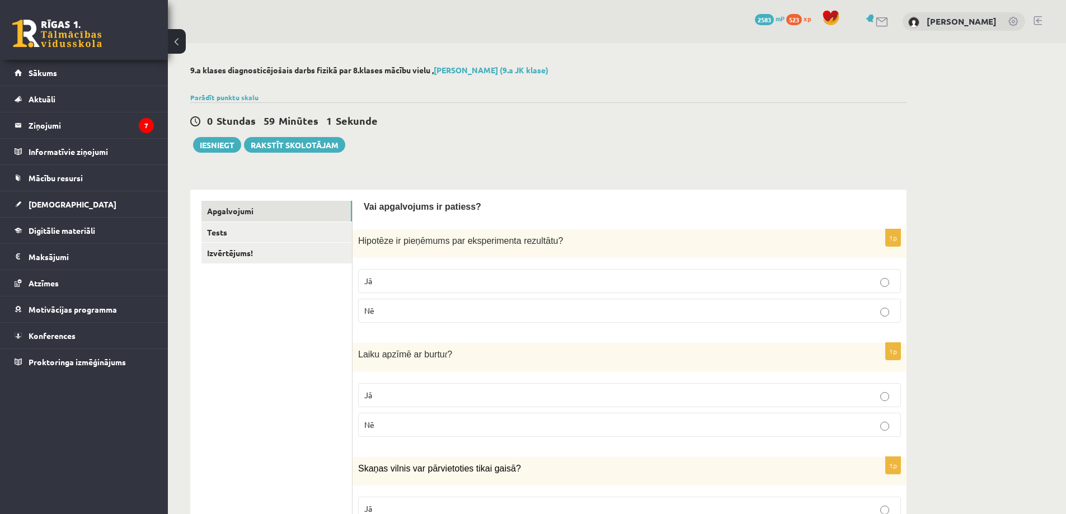
click at [396, 285] on p "Jā" at bounding box center [629, 281] width 530 height 12
click at [378, 403] on label "Jā" at bounding box center [629, 395] width 543 height 24
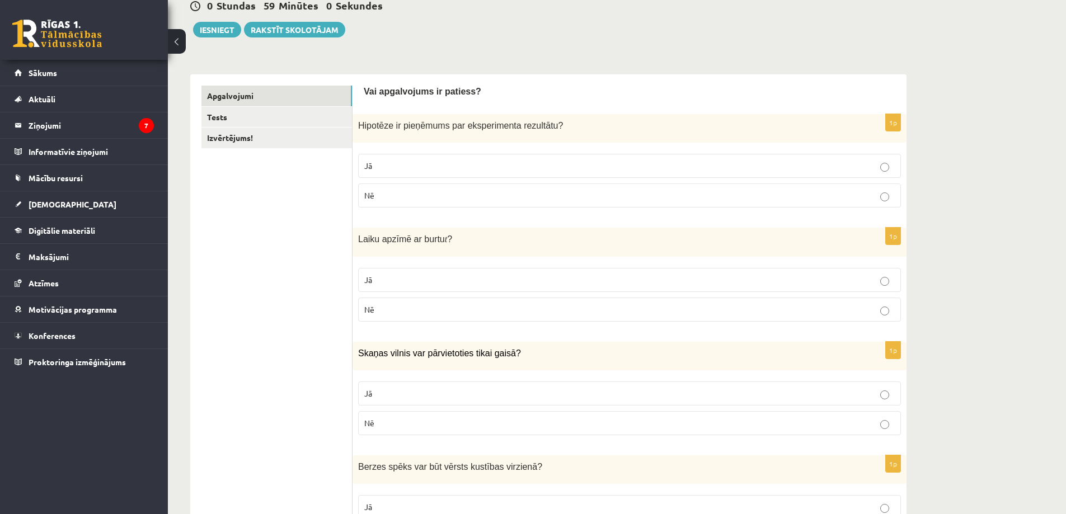
scroll to position [280, 0]
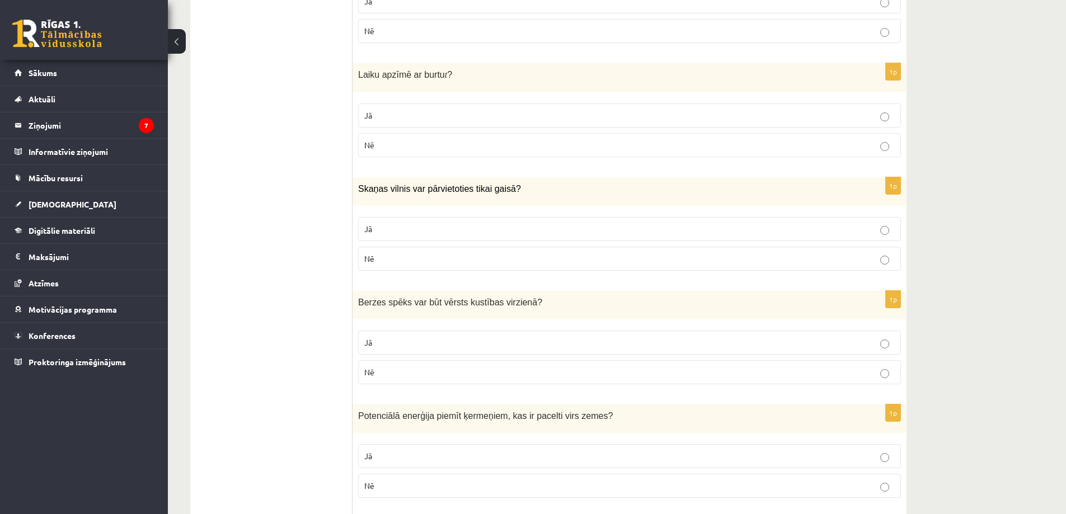
click at [411, 261] on p "Nē" at bounding box center [629, 259] width 530 height 12
click at [374, 386] on fieldset "Jā Nē" at bounding box center [629, 356] width 543 height 63
click at [379, 368] on p "Nē" at bounding box center [629, 372] width 530 height 12
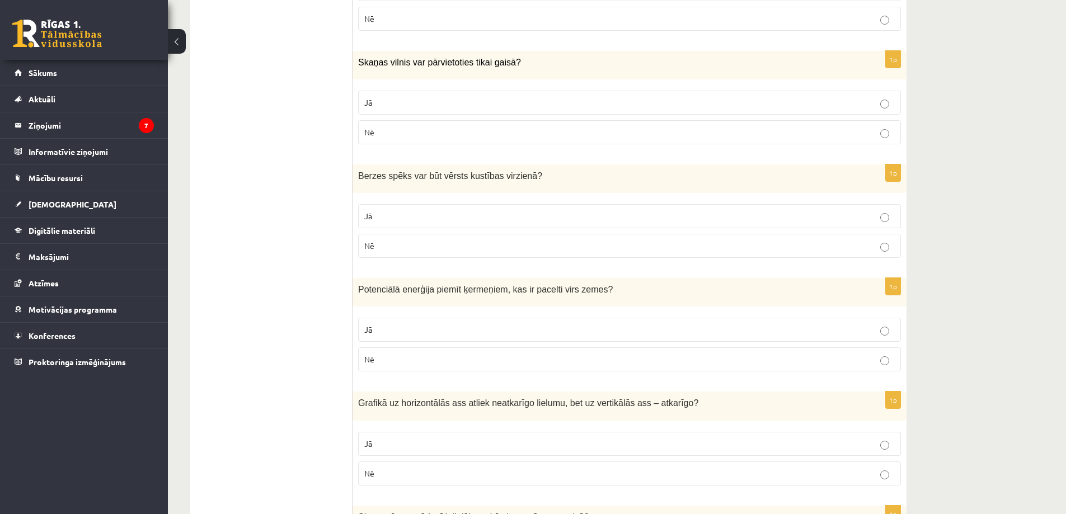
scroll to position [504, 0]
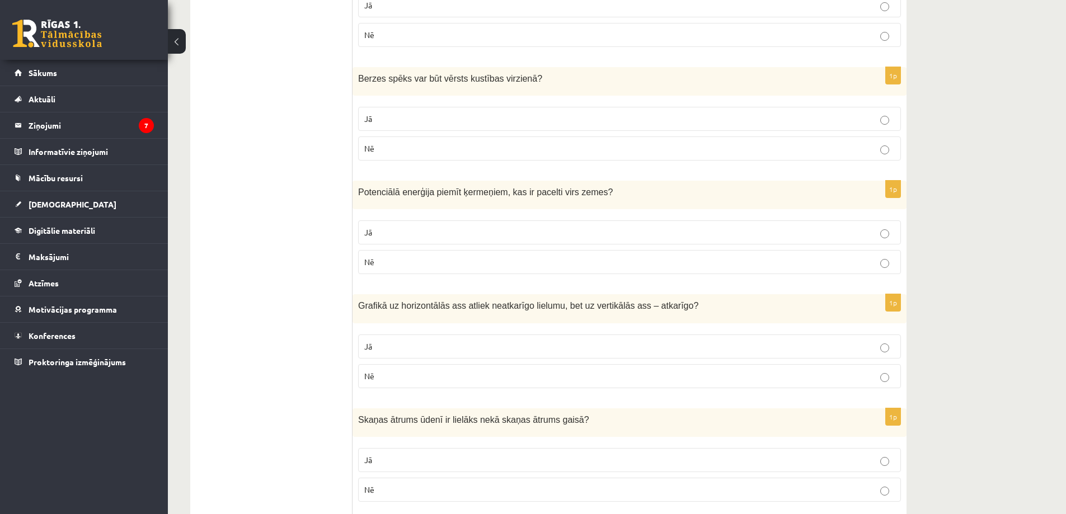
click at [408, 227] on p "Jā" at bounding box center [629, 233] width 530 height 12
click at [401, 354] on label "Jā" at bounding box center [629, 347] width 543 height 24
click at [415, 462] on p "Jā" at bounding box center [629, 460] width 530 height 12
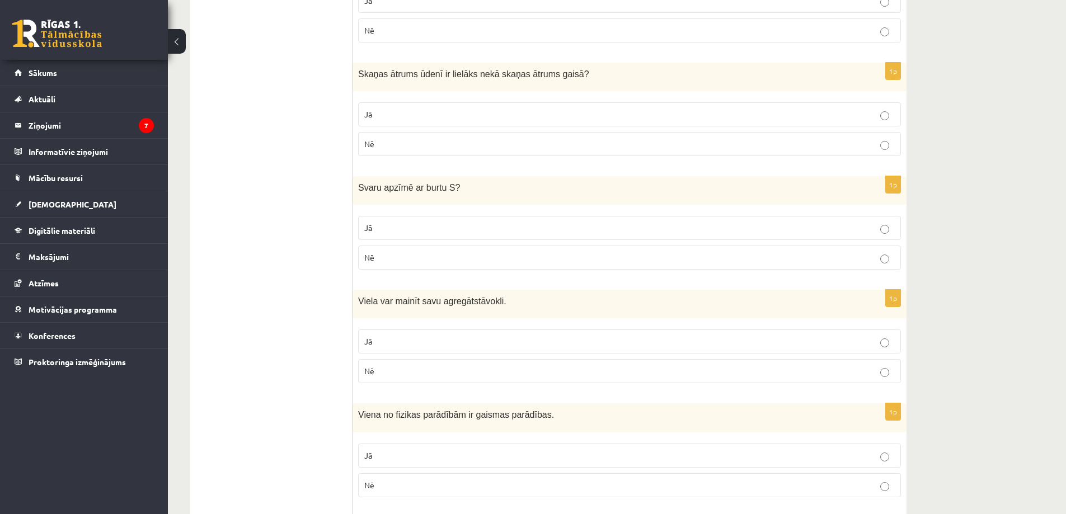
scroll to position [839, 0]
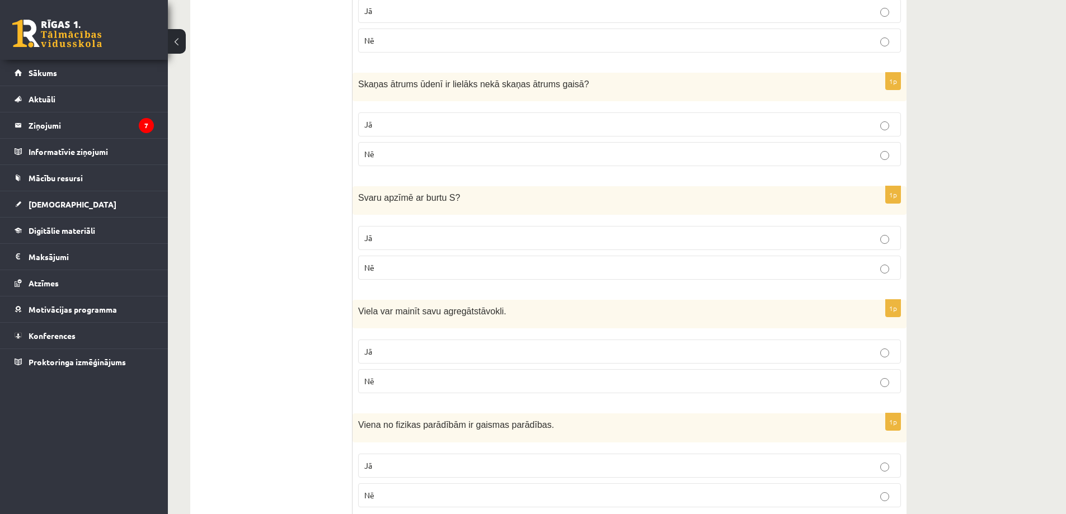
click at [483, 274] on p "Nē" at bounding box center [629, 268] width 530 height 12
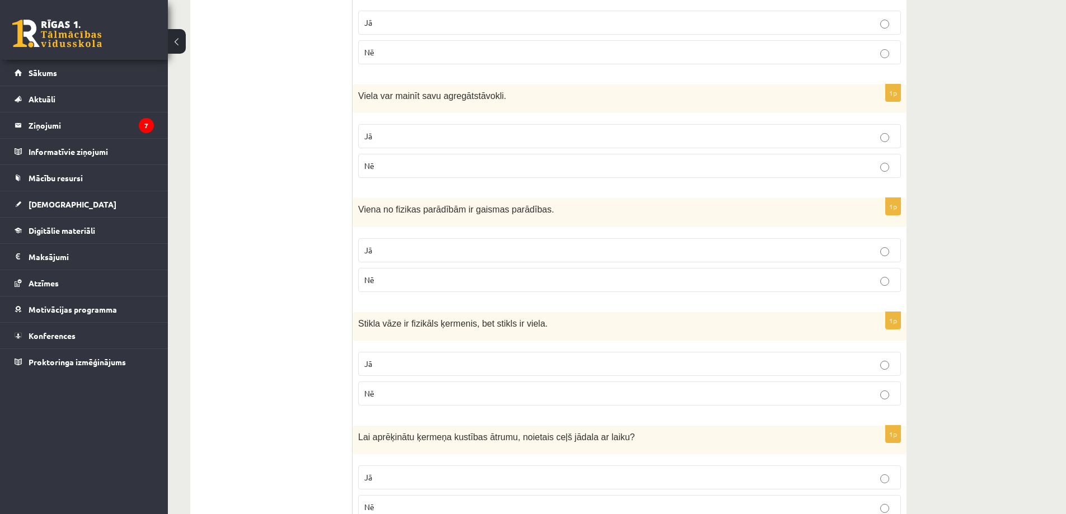
scroll to position [1063, 0]
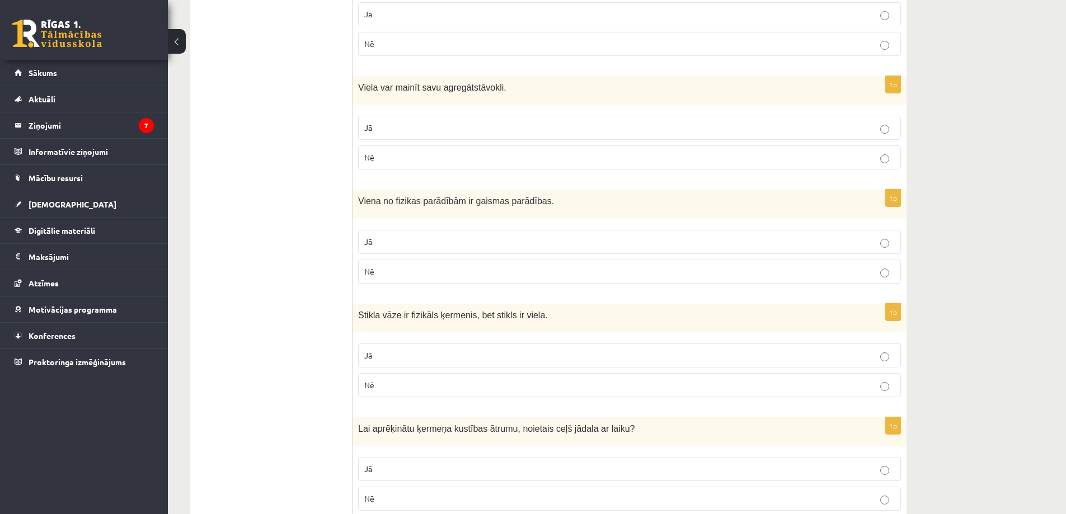
click at [481, 130] on p "Jā" at bounding box center [629, 128] width 530 height 12
click at [477, 242] on p "Jā" at bounding box center [629, 242] width 530 height 12
click at [463, 354] on p "Jā" at bounding box center [629, 356] width 530 height 12
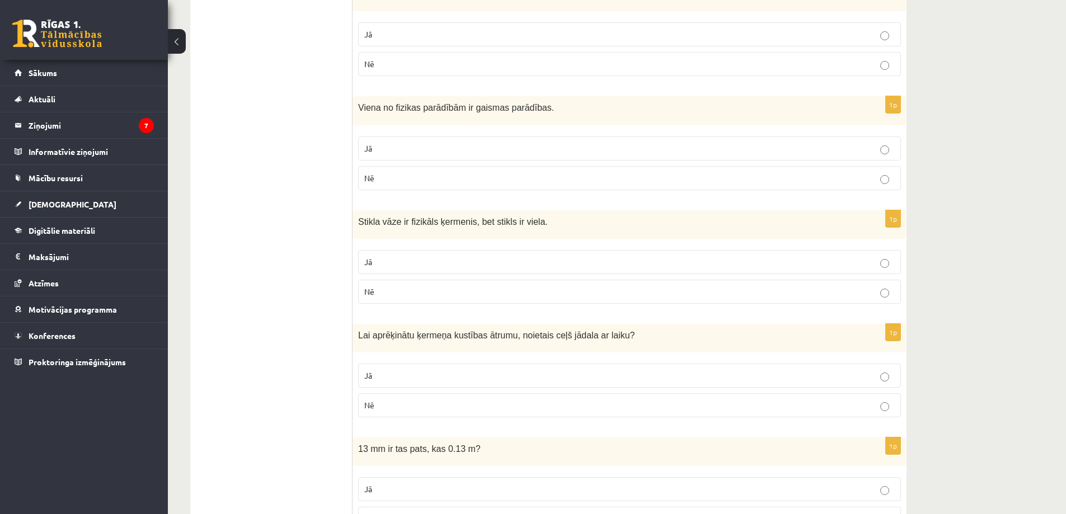
scroll to position [1287, 0]
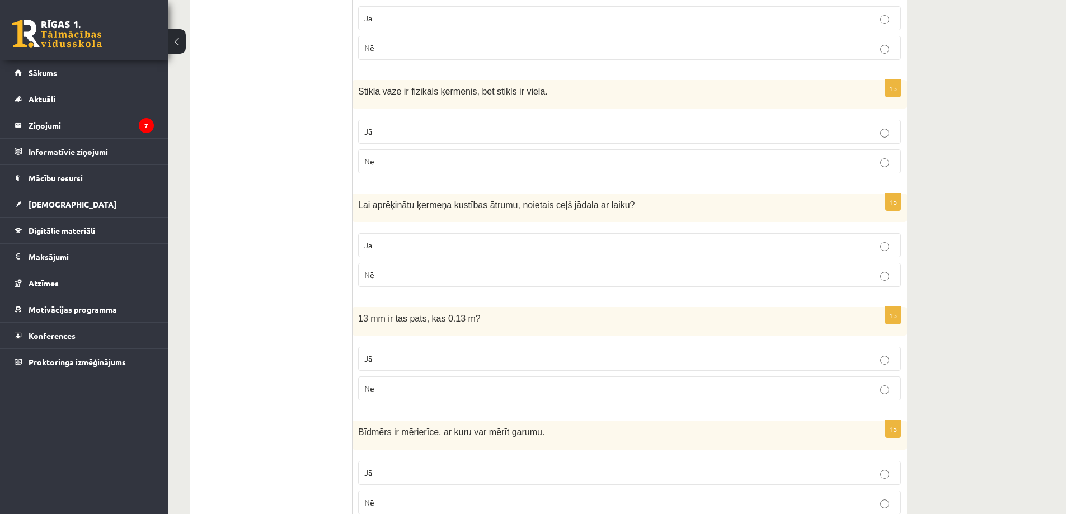
click at [401, 251] on p "Jā" at bounding box center [629, 245] width 530 height 12
click at [477, 390] on p "Nē" at bounding box center [629, 389] width 530 height 12
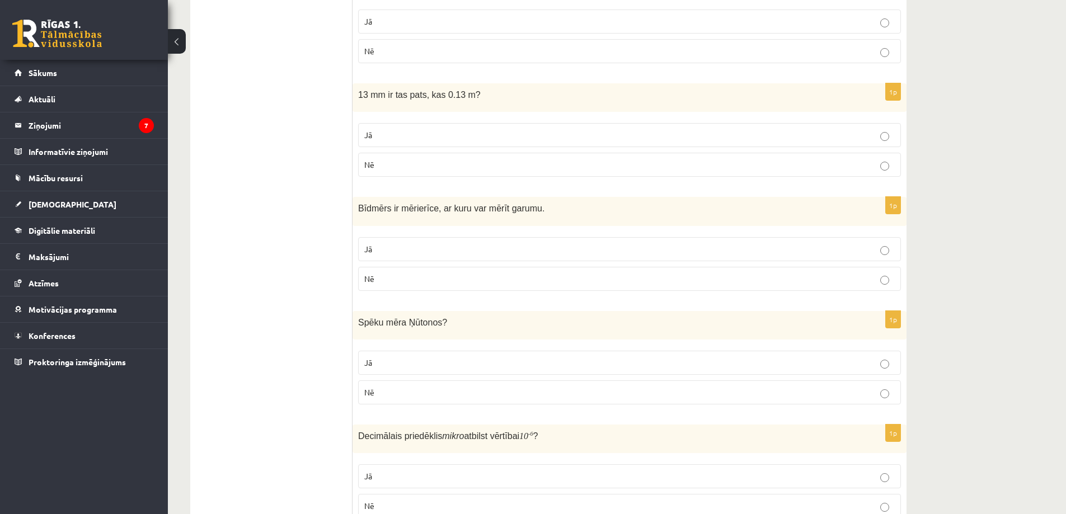
scroll to position [1678, 0]
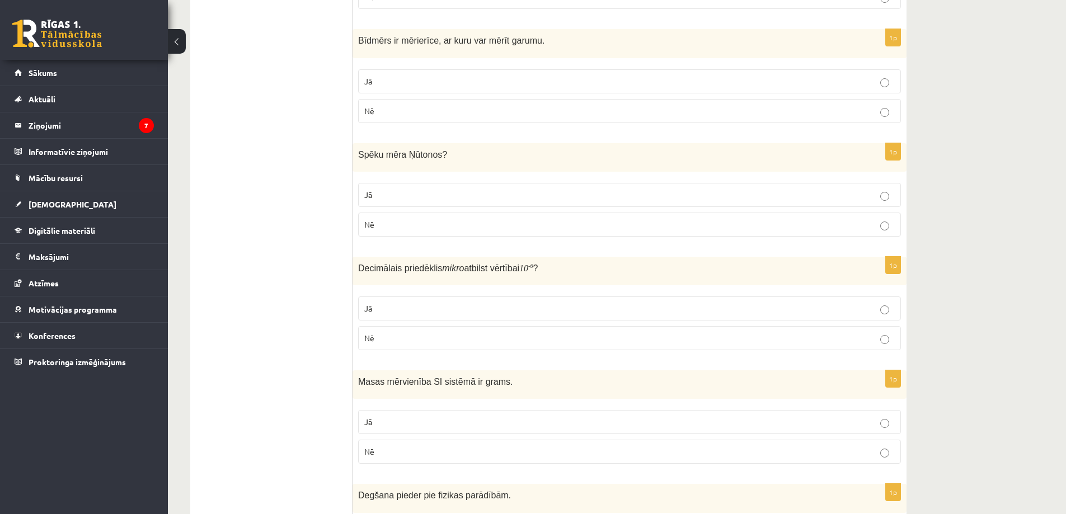
click at [455, 82] on p "Jā" at bounding box center [629, 82] width 530 height 12
click at [434, 192] on p "Jā" at bounding box center [629, 195] width 530 height 12
click at [478, 308] on p "Jā" at bounding box center [629, 309] width 530 height 12
click at [523, 265] on m\ "10" at bounding box center [523, 269] width 9 height 10
drag, startPoint x: 524, startPoint y: 266, endPoint x: 529, endPoint y: 267, distance: 5.7
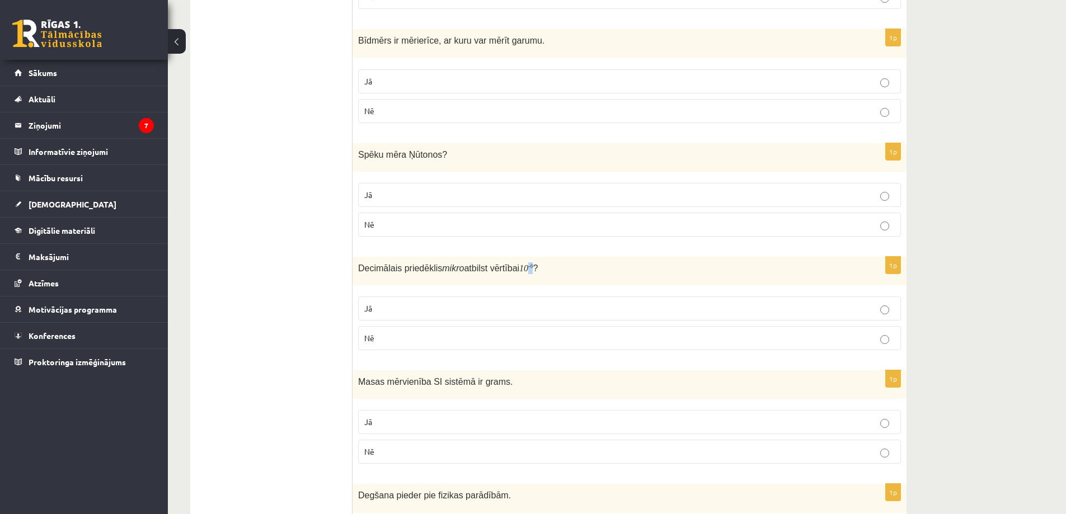
click at [529, 267] on span "Decimālais priedēklis mikro atbilst vērtībai 10 - 6 ?" at bounding box center [448, 268] width 180 height 9
click at [534, 270] on p "Decimālais priedēklis mikro atbilst vērtībai 10 - 6 ?" at bounding box center [601, 268] width 487 height 12
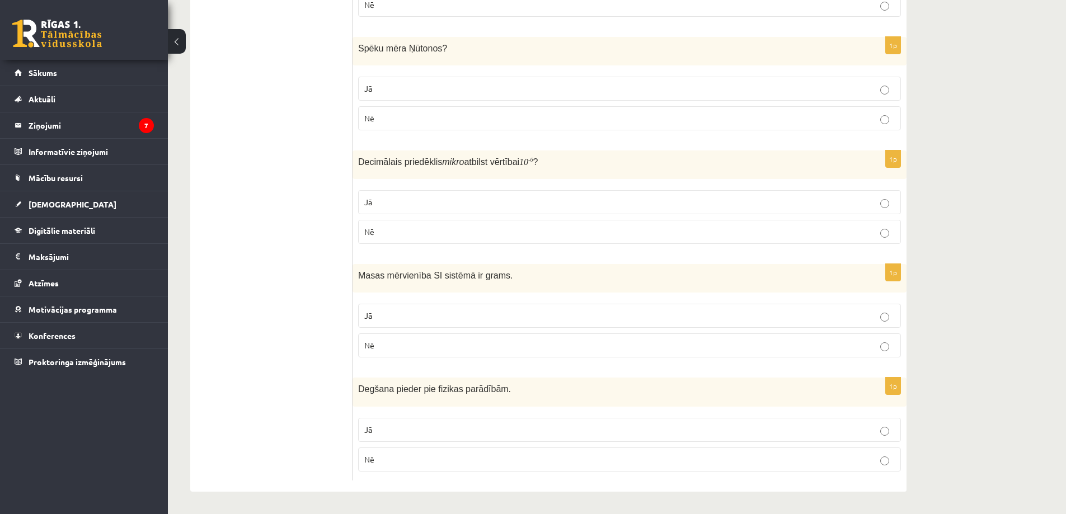
click at [443, 340] on label "Nē" at bounding box center [629, 345] width 543 height 24
click at [418, 458] on p "Nē" at bounding box center [629, 460] width 530 height 12
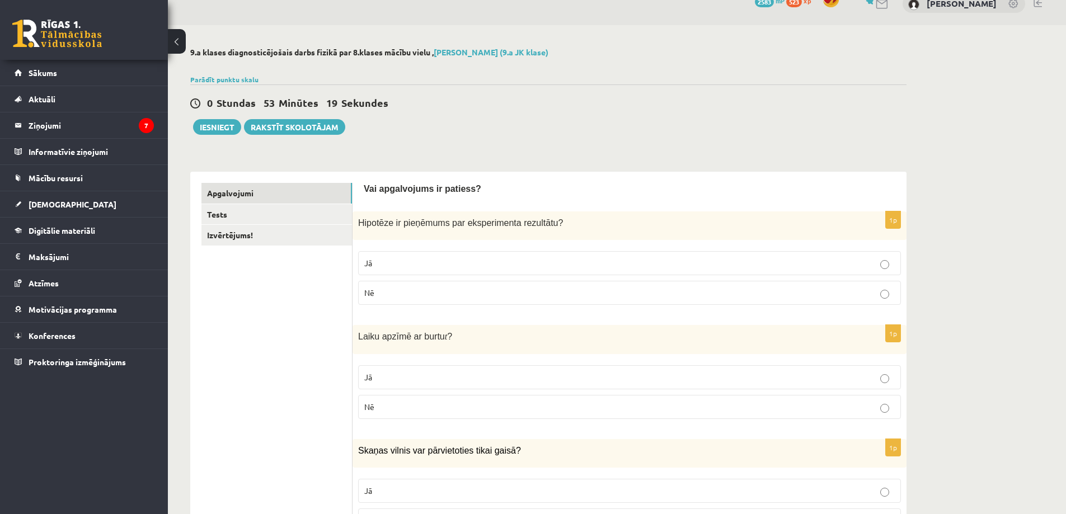
scroll to position [0, 0]
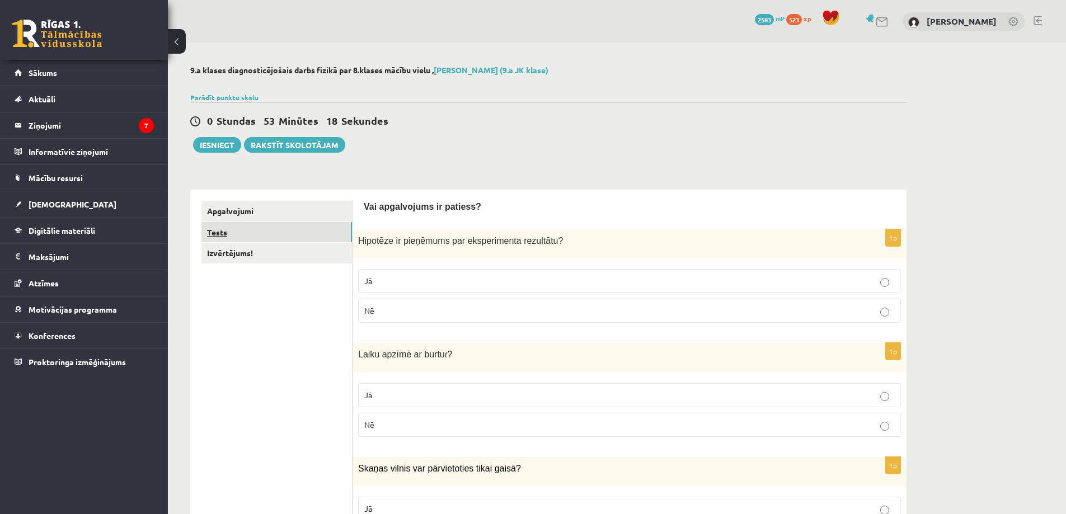
click at [242, 236] on link "Tests" at bounding box center [276, 232] width 150 height 21
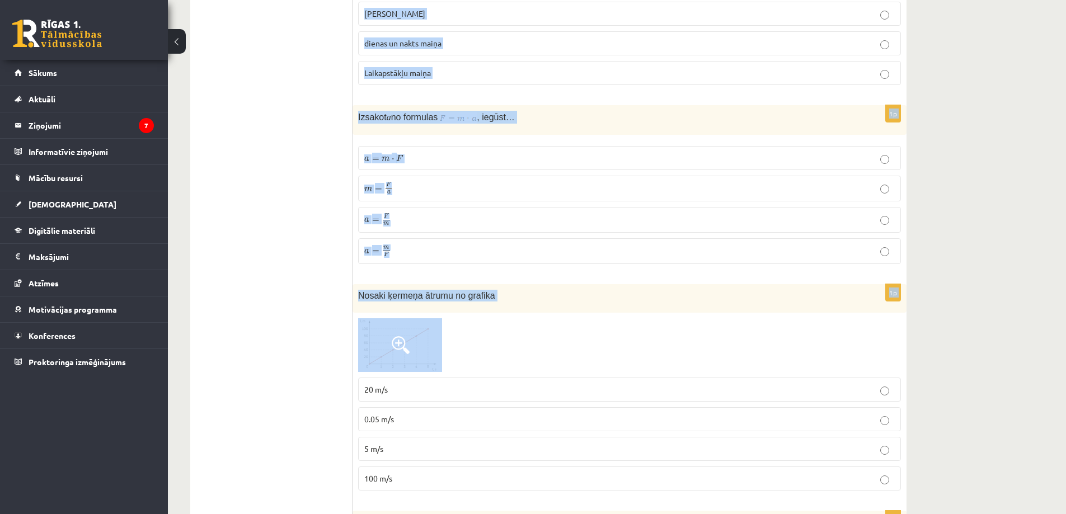
scroll to position [2311, 0]
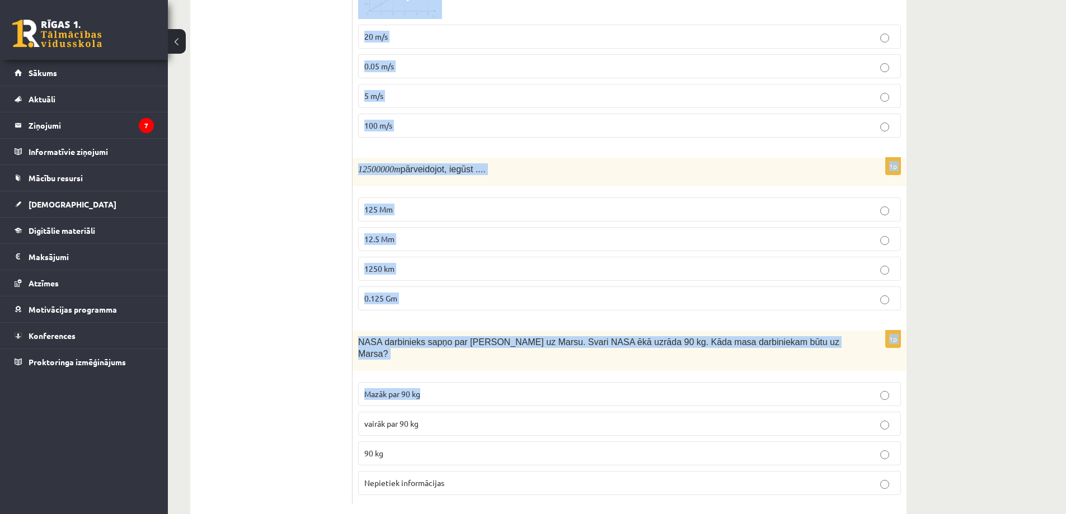
drag, startPoint x: 358, startPoint y: 224, endPoint x: 629, endPoint y: 378, distance: 311.4
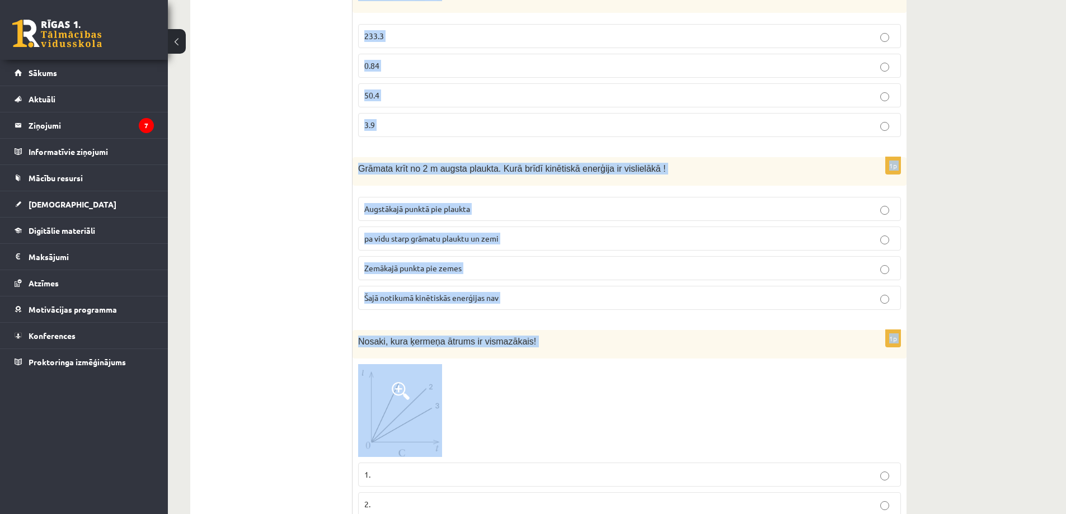
scroll to position [392, 0]
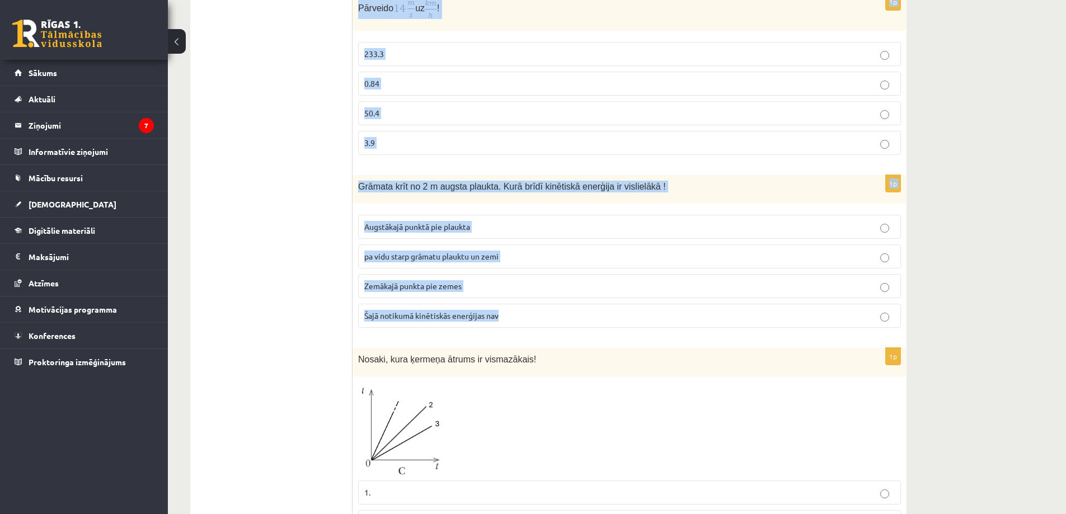
drag, startPoint x: 357, startPoint y: 224, endPoint x: 602, endPoint y: 308, distance: 258.7
copy form "Šķidra viela kļūst par gāzveida. Kā sauc šo procesu? kristalizēšanās iztvaikoša…"
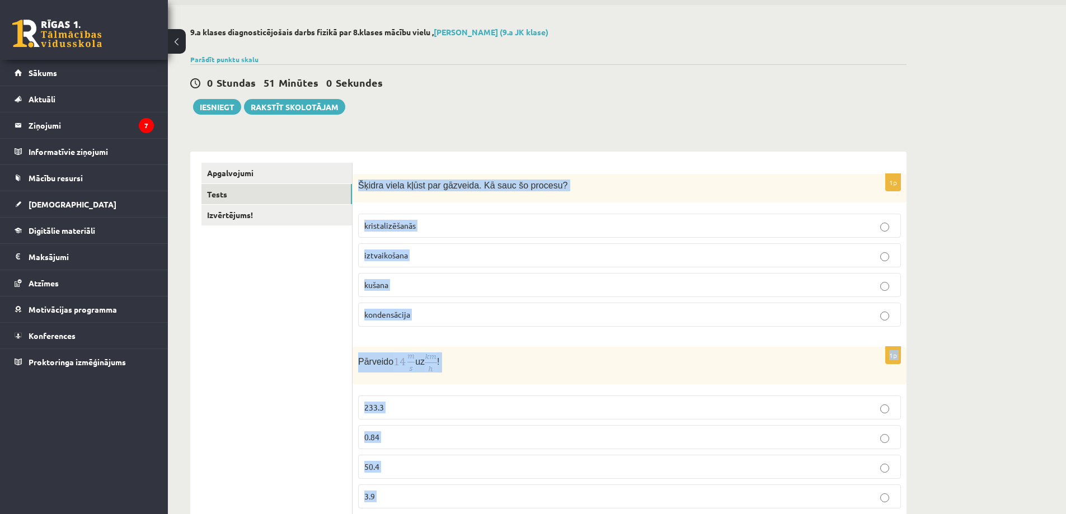
scroll to position [56, 0]
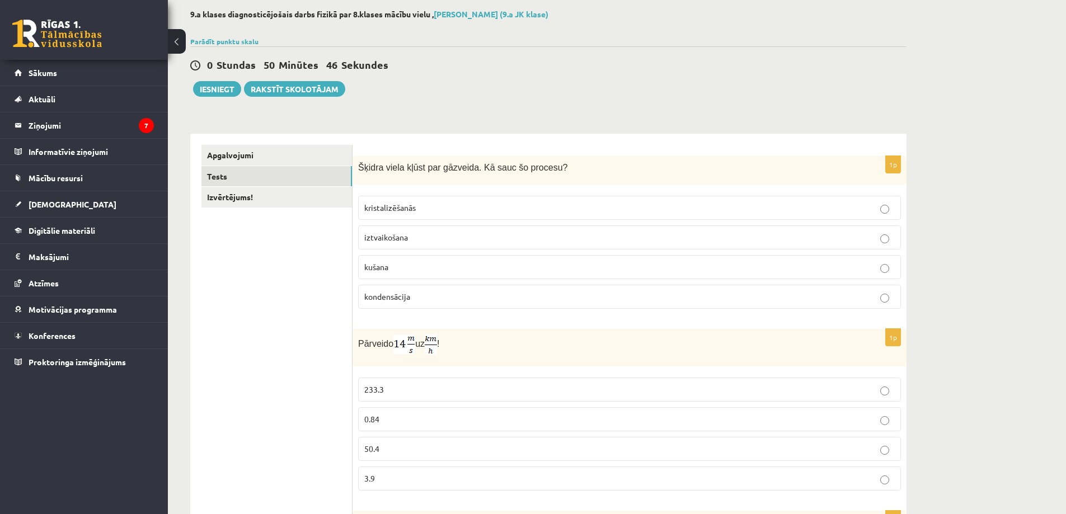
click at [396, 248] on label "iztvaikošana" at bounding box center [629, 237] width 543 height 24
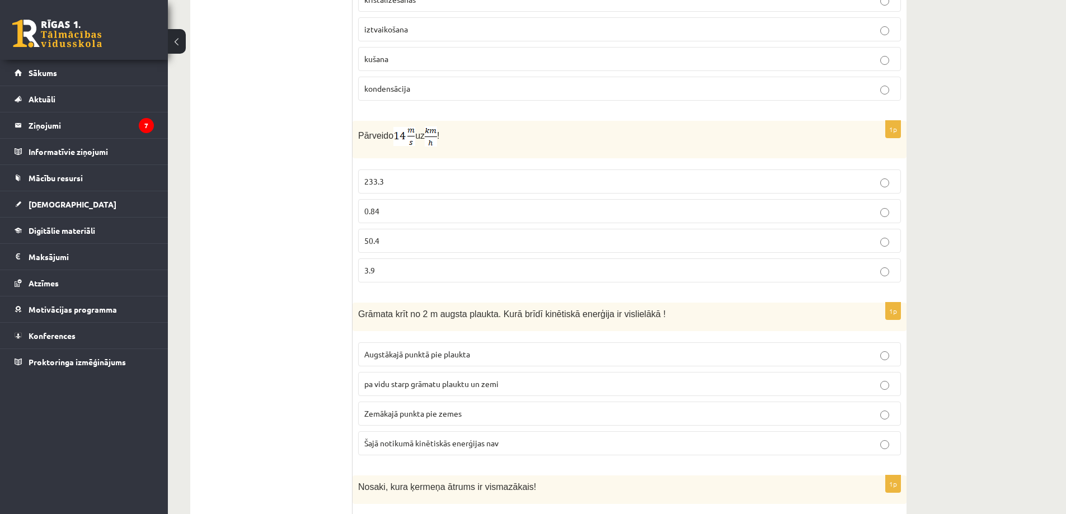
scroll to position [280, 0]
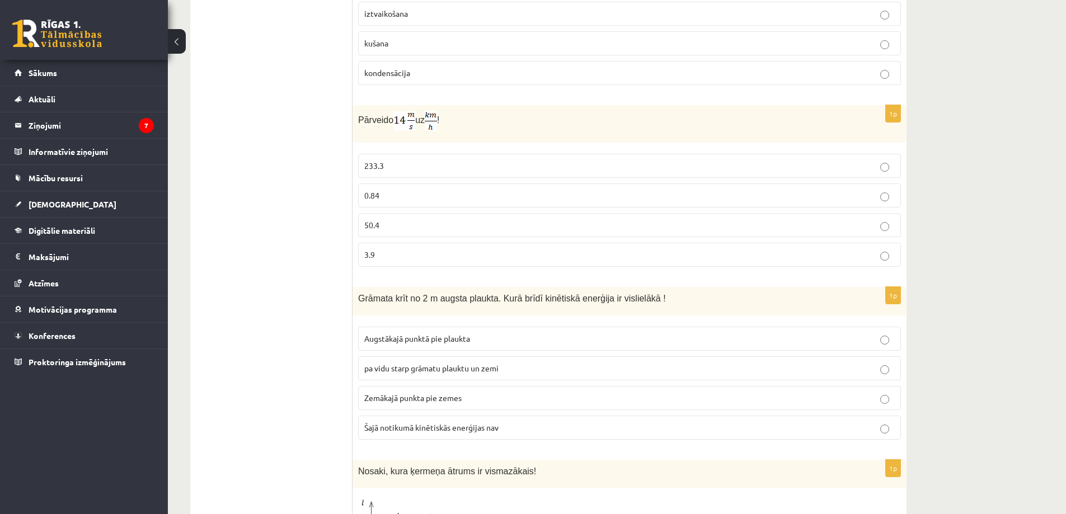
click at [384, 223] on p "50.4" at bounding box center [629, 225] width 530 height 12
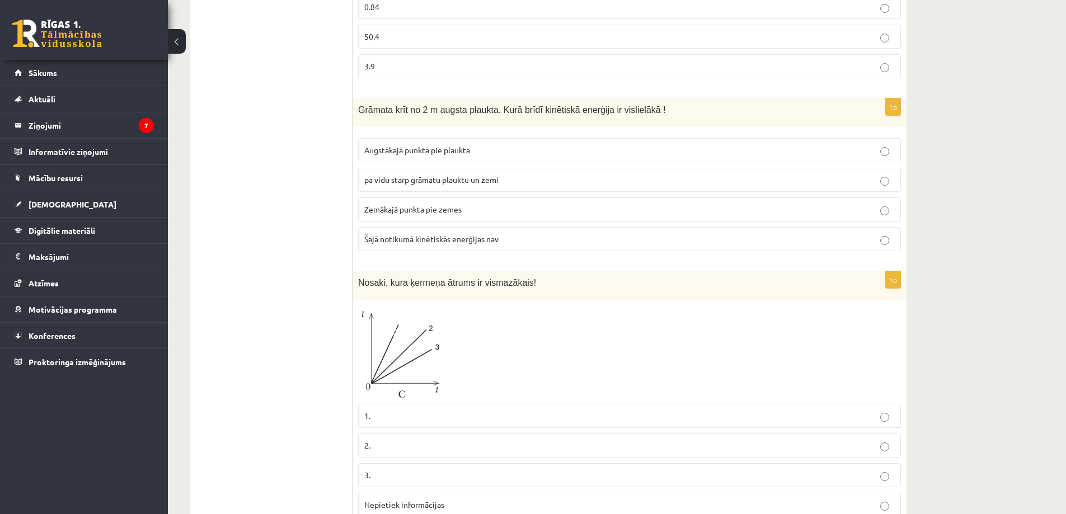
scroll to position [504, 0]
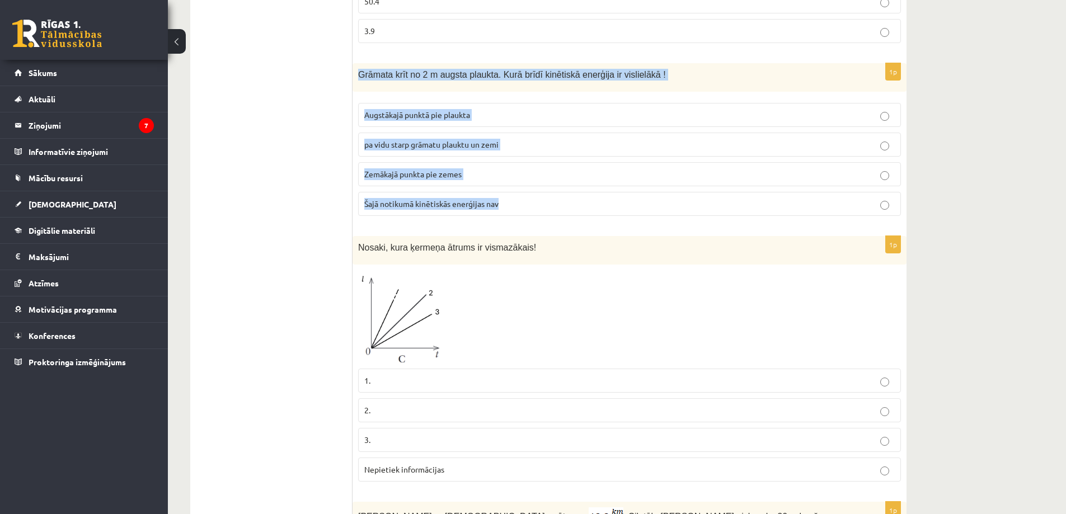
drag, startPoint x: 357, startPoint y: 73, endPoint x: 516, endPoint y: 206, distance: 206.9
click at [516, 206] on div "1p Grāmata krīt no 2 m augsta plaukta. Kurā brīdī kinētiskā enerģija ir visliel…" at bounding box center [629, 144] width 554 height 162
copy div "Grāmata krīt no 2 m augsta plaukta. Kurā brīdī kinētiskā enerģija ir vislielākā…"
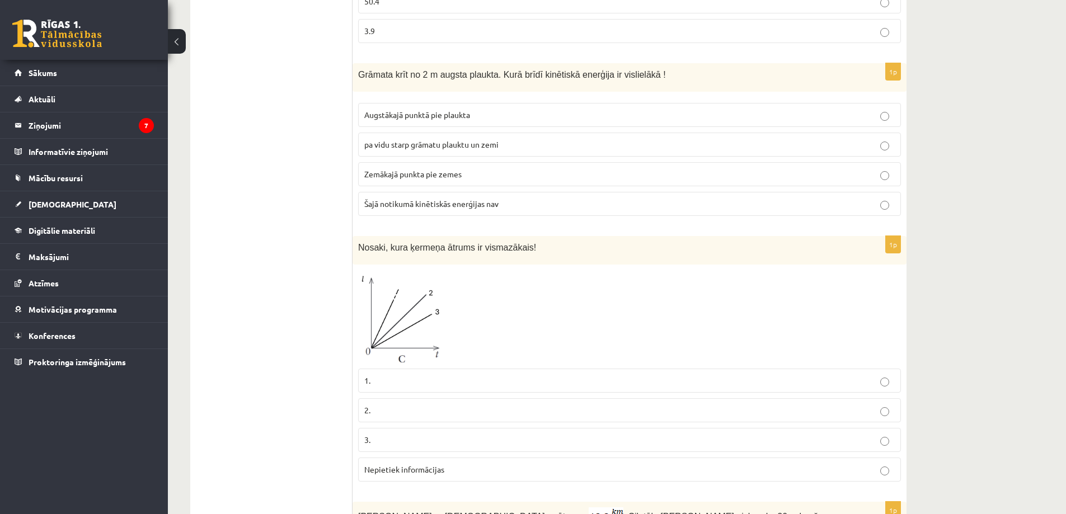
click at [451, 167] on label "Zemākajā punkta pie zemes" at bounding box center [629, 174] width 543 height 24
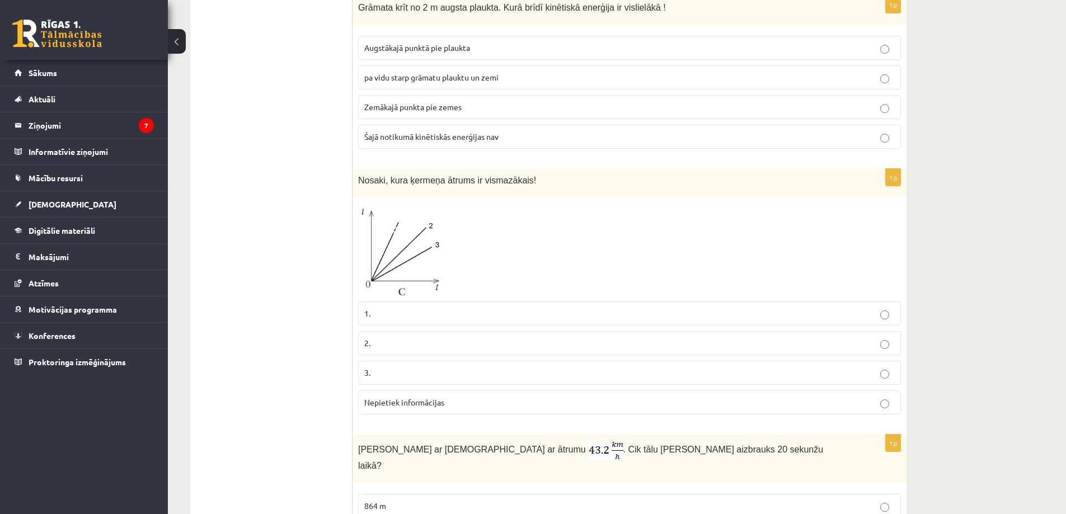
scroll to position [727, 0]
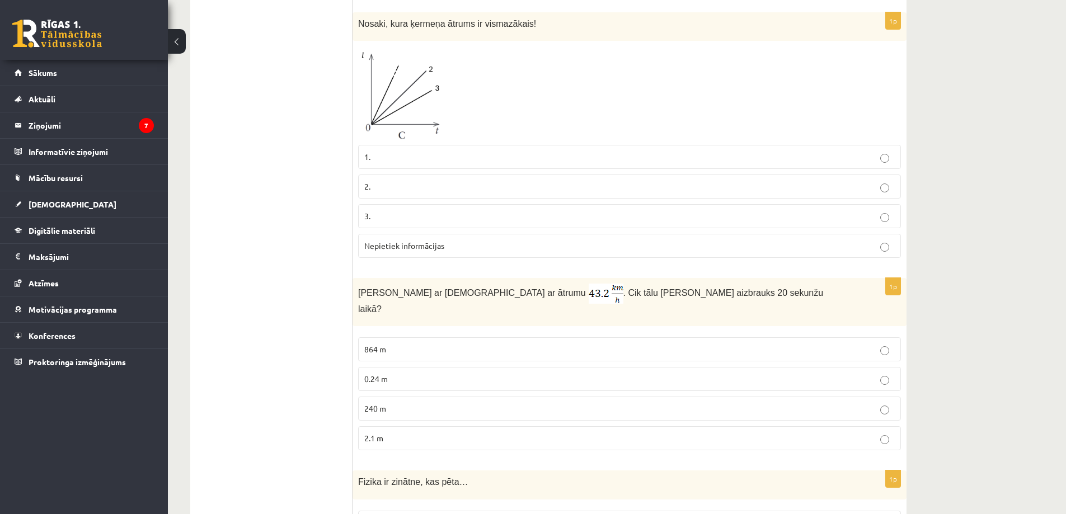
click at [422, 95] on img at bounding box center [400, 92] width 84 height 93
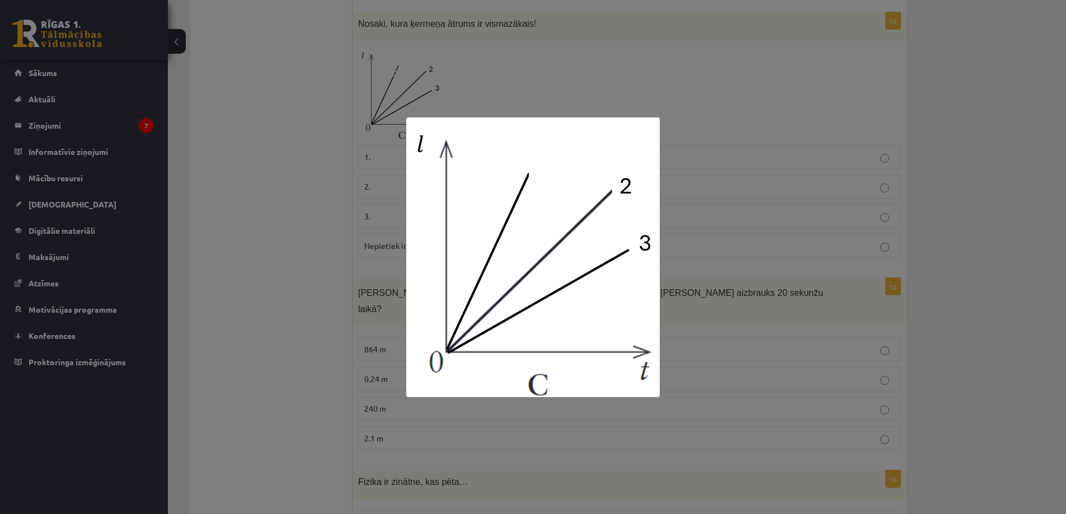
click at [404, 90] on div at bounding box center [533, 257] width 1066 height 514
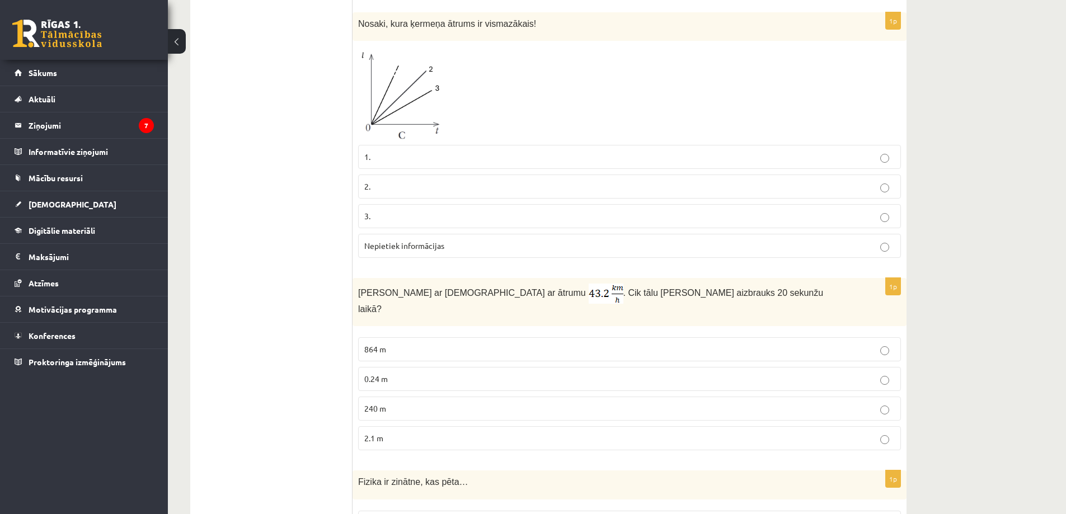
drag, startPoint x: 404, startPoint y: 90, endPoint x: 396, endPoint y: 121, distance: 32.3
click at [396, 121] on img at bounding box center [400, 92] width 84 height 93
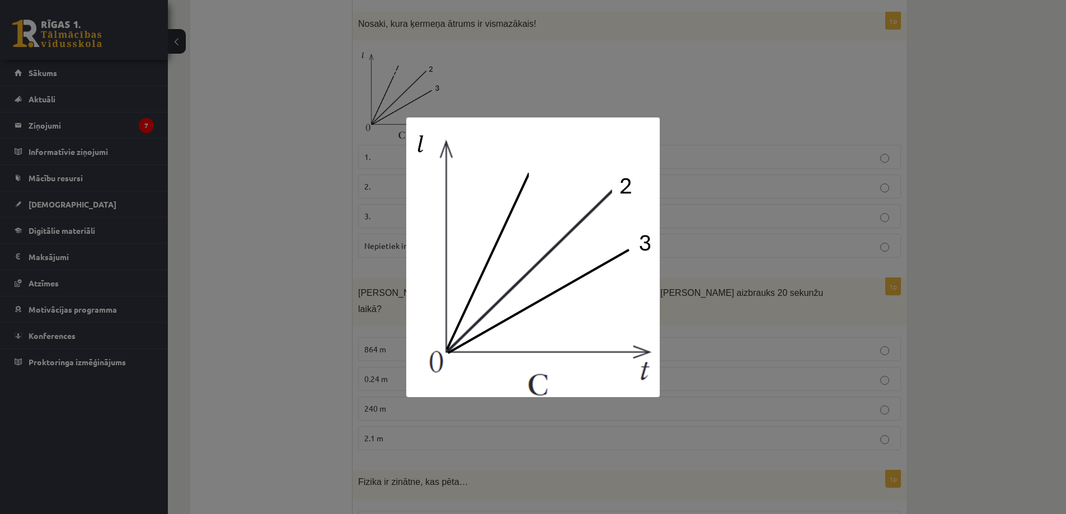
click at [310, 250] on div at bounding box center [533, 257] width 1066 height 514
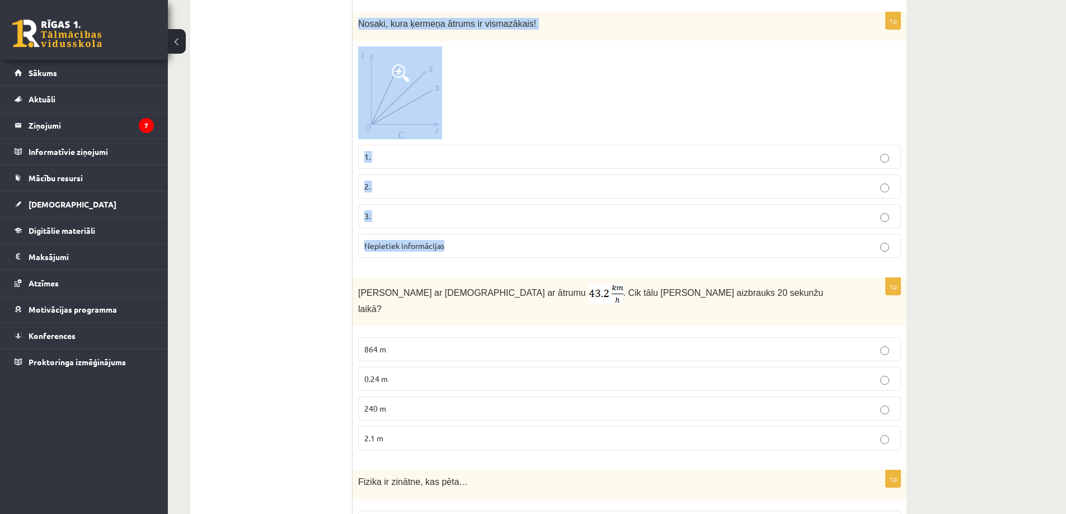
drag, startPoint x: 360, startPoint y: 20, endPoint x: 513, endPoint y: 255, distance: 280.6
click at [513, 255] on div "1p Nosaki, kura ķermeņa ātrums ir vismazākais! 1. 2. 3. Nepietiek informācijas" at bounding box center [629, 139] width 554 height 255
copy div "Nosaki, kura ķermeņa ātrums ir vismazākais! 1. 2. 3. Nepietiek informācijas"
click at [369, 222] on p "3." at bounding box center [629, 216] width 530 height 12
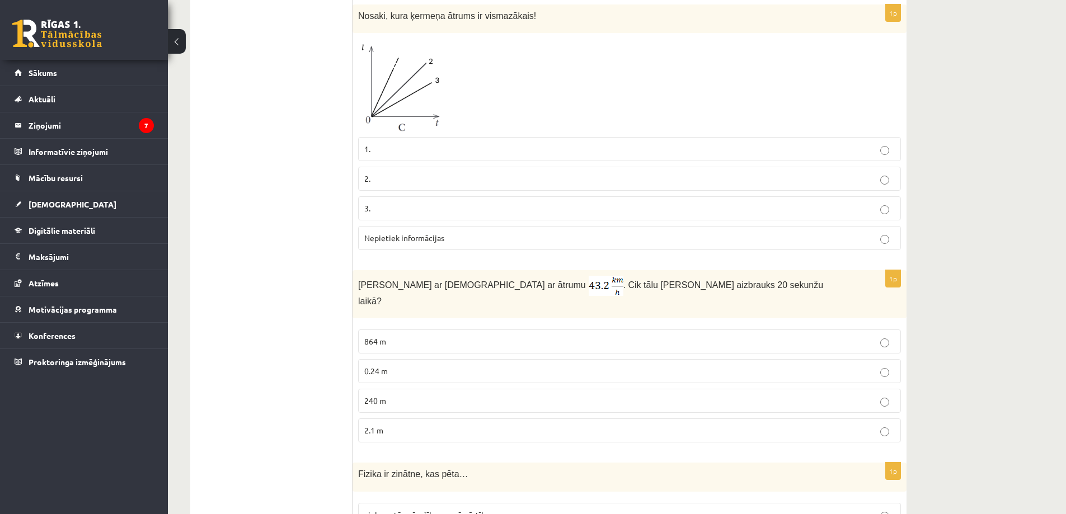
scroll to position [895, 0]
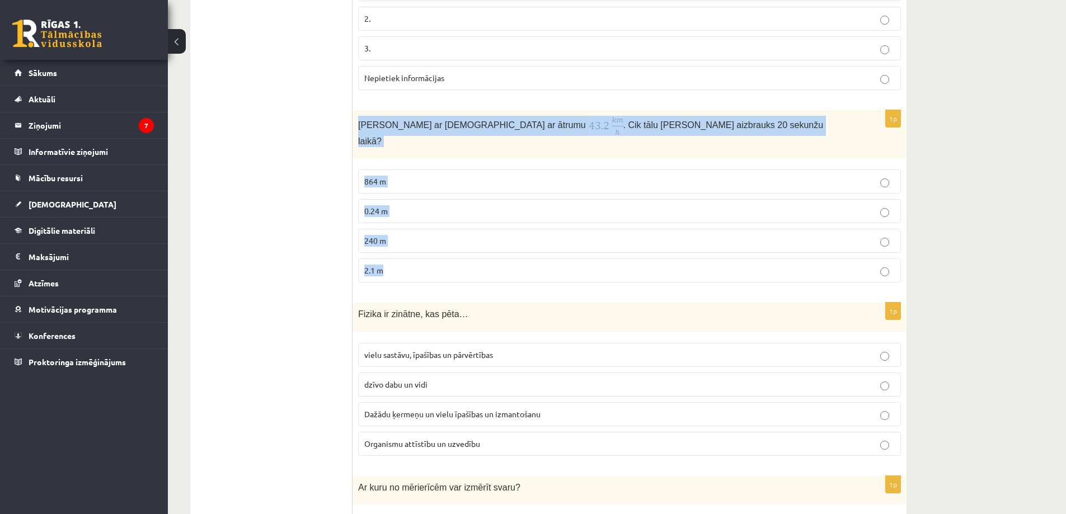
drag, startPoint x: 359, startPoint y: 125, endPoint x: 498, endPoint y: 253, distance: 189.6
click at [498, 253] on div "1p Anna brauc ar skrituļslidām ar ātrumu . Cik tālu Anna aizbrauks 20 sekunžu l…" at bounding box center [629, 200] width 554 height 181
copy div "Anna brauc ar skrituļslidām ar ātrumu . Cik tālu Anna aizbrauks 20 sekunžu laik…"
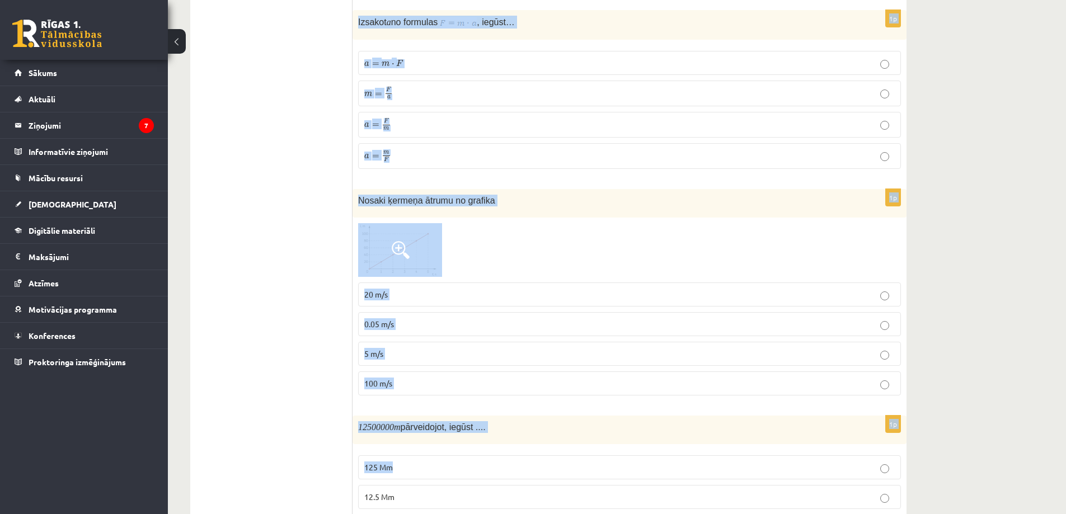
scroll to position [1902, 0]
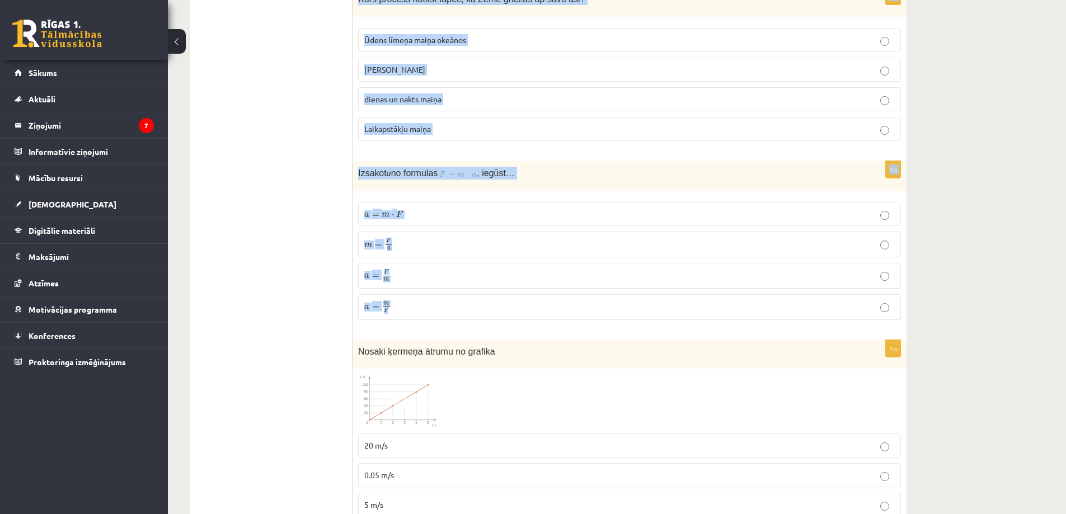
drag, startPoint x: 360, startPoint y: 300, endPoint x: 535, endPoint y: 303, distance: 175.1
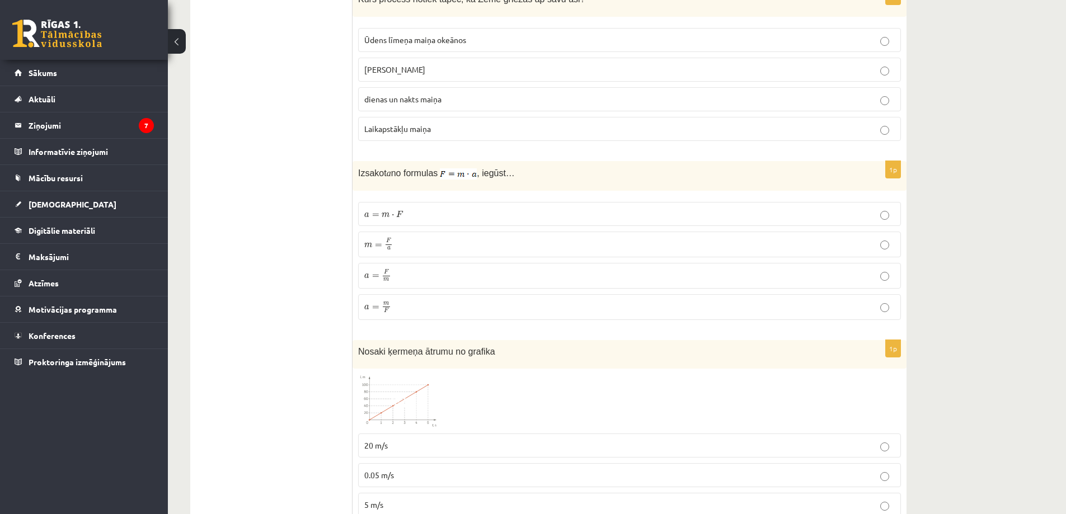
drag, startPoint x: 535, startPoint y: 303, endPoint x: 414, endPoint y: 278, distance: 123.4
click at [414, 250] on fieldset "a = m ⋅ F a = m ⋅ F m = F a m = F a a = F m a = F m a = m F a = m F" at bounding box center [629, 259] width 543 height 127
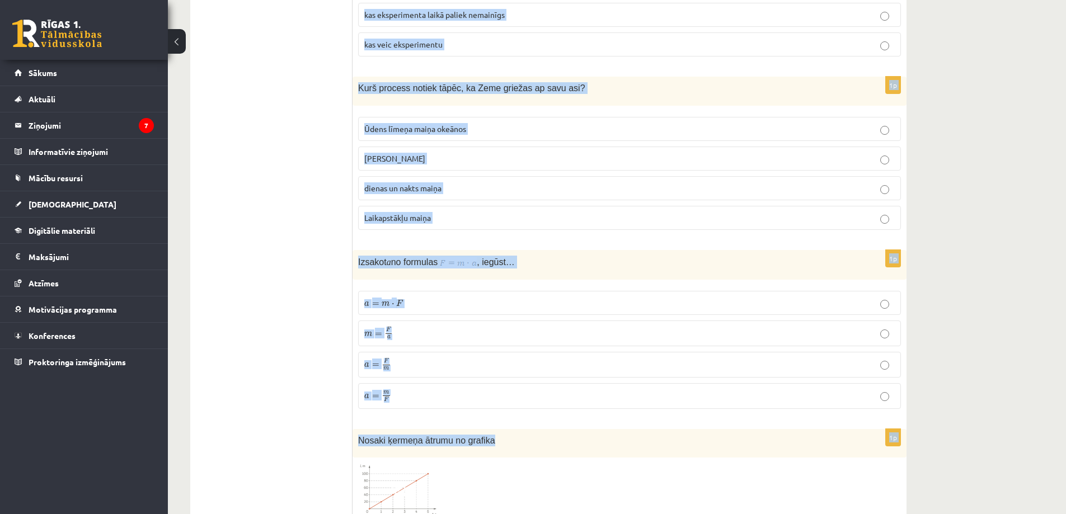
scroll to position [1790, 0]
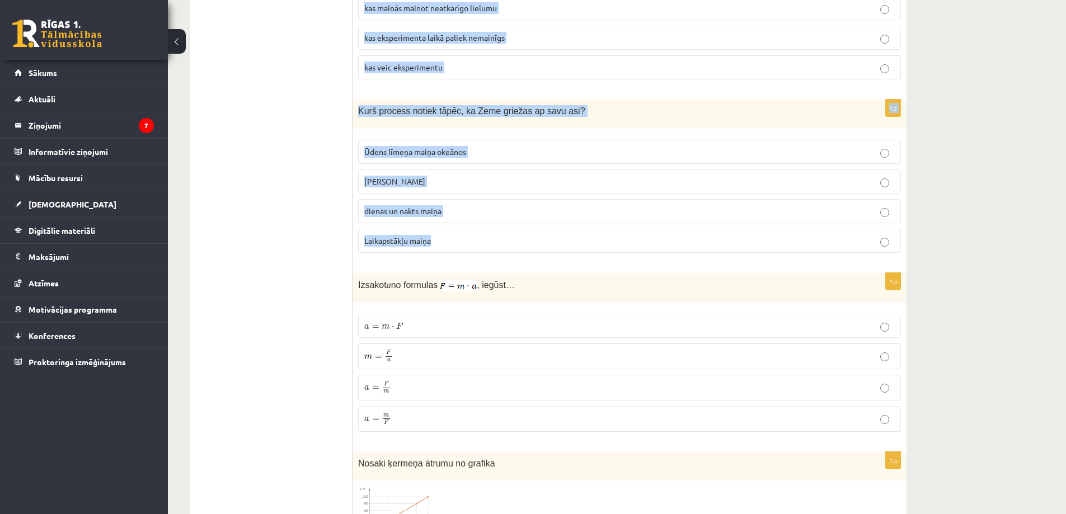
drag, startPoint x: 358, startPoint y: 247, endPoint x: 517, endPoint y: 222, distance: 160.9
copy form "Fizika ir zinātne, kas pēta… vielu sastāvu, īpašības un pārvērtības dzīvo dabu …"
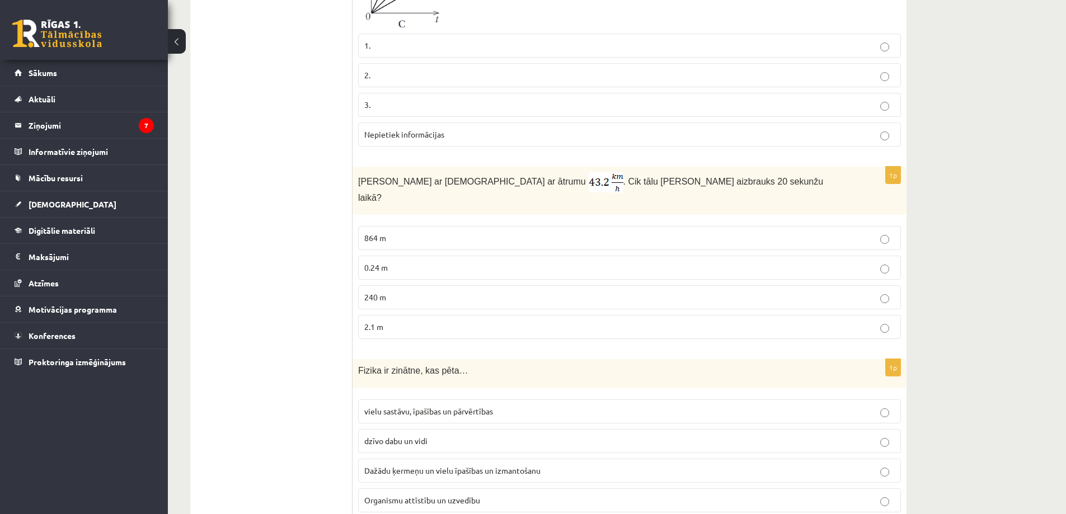
scroll to position [839, 0]
click at [374, 291] on span "240 m" at bounding box center [375, 296] width 22 height 10
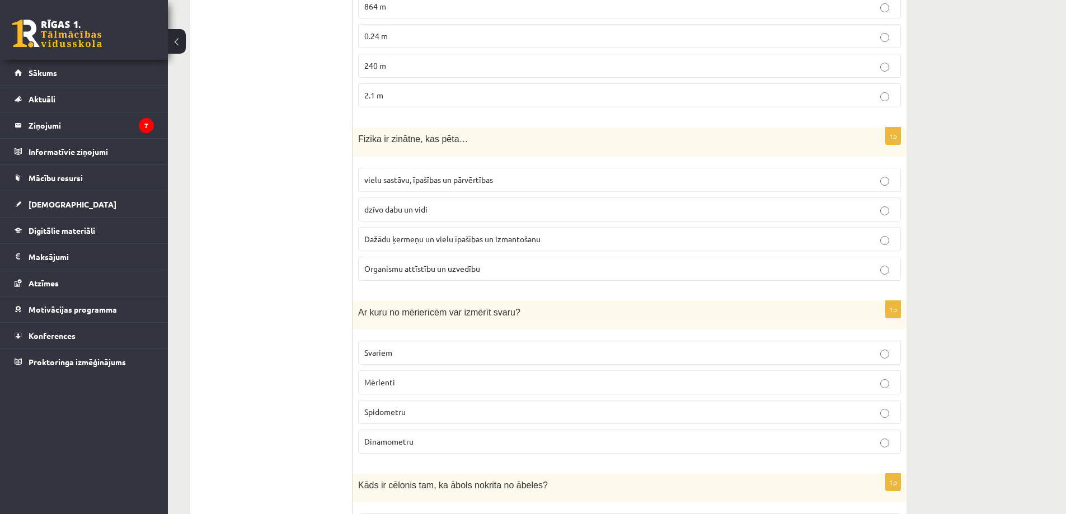
scroll to position [1119, 0]
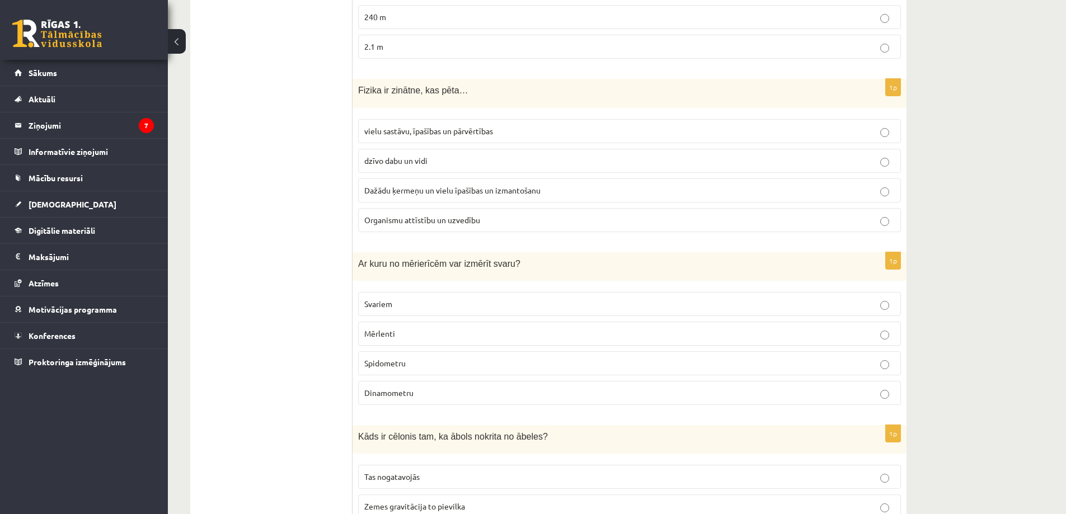
click at [490, 178] on label "Dažādu ķermeņu un vielu īpašības un izmantošanu" at bounding box center [629, 190] width 543 height 24
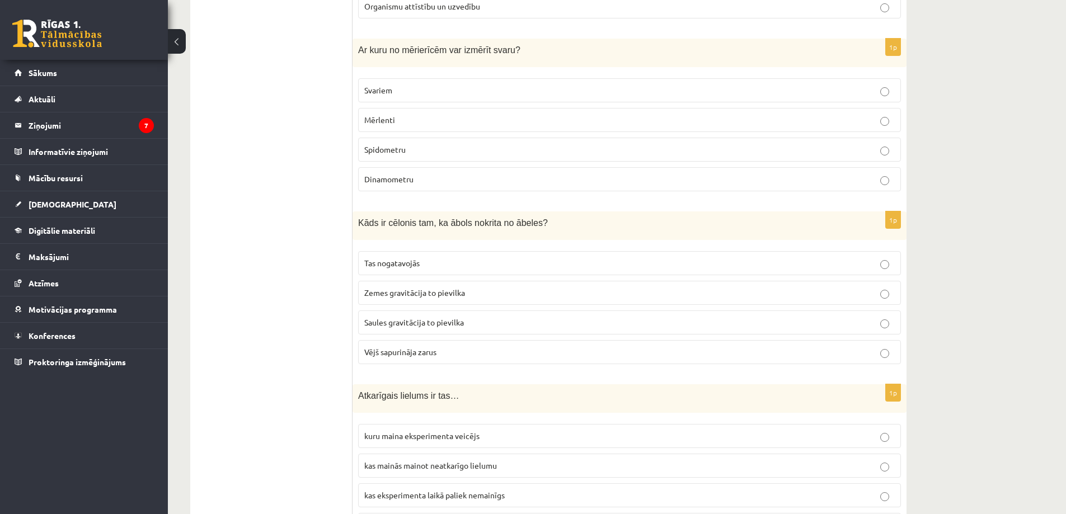
scroll to position [1343, 0]
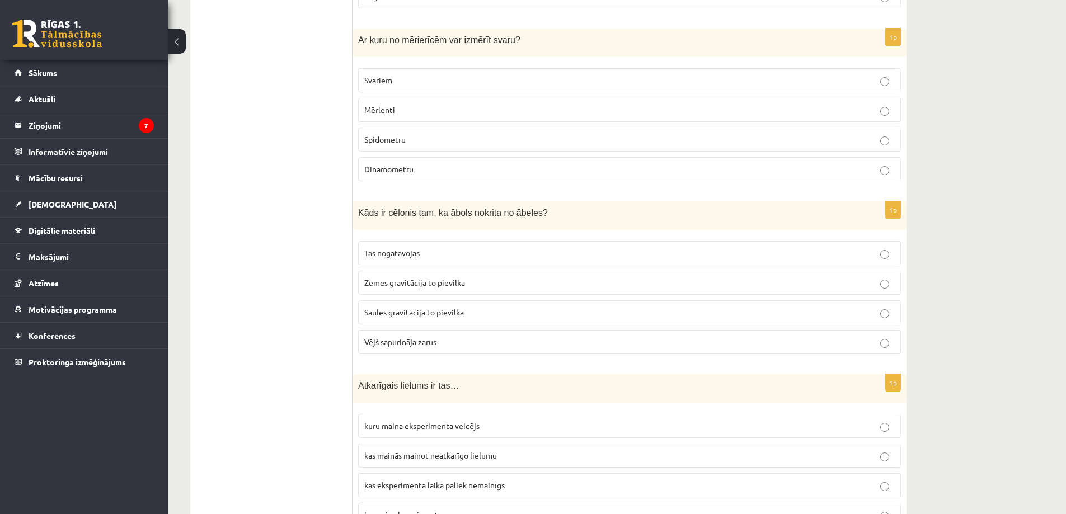
click at [413, 157] on label "Dinamometru" at bounding box center [629, 169] width 543 height 24
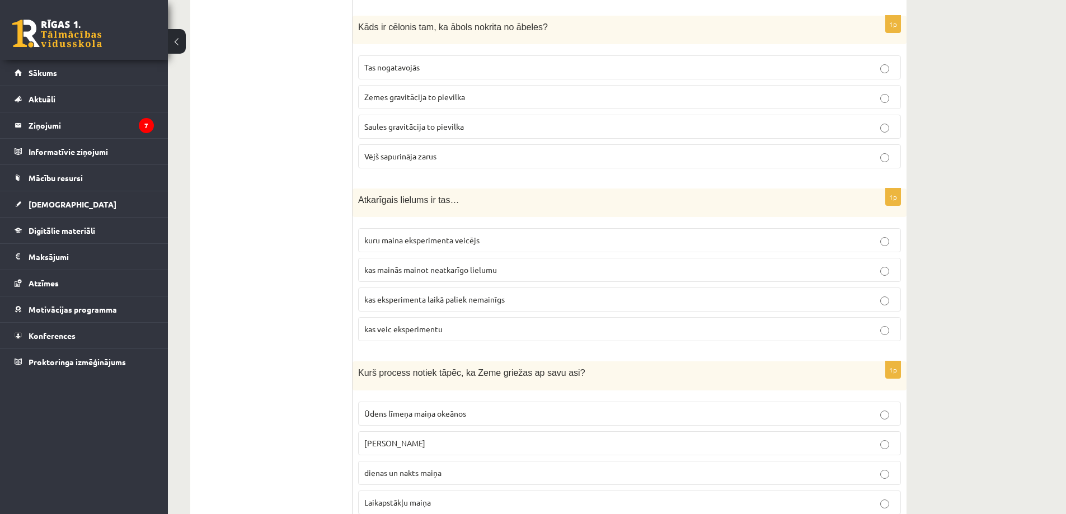
scroll to position [1511, 0]
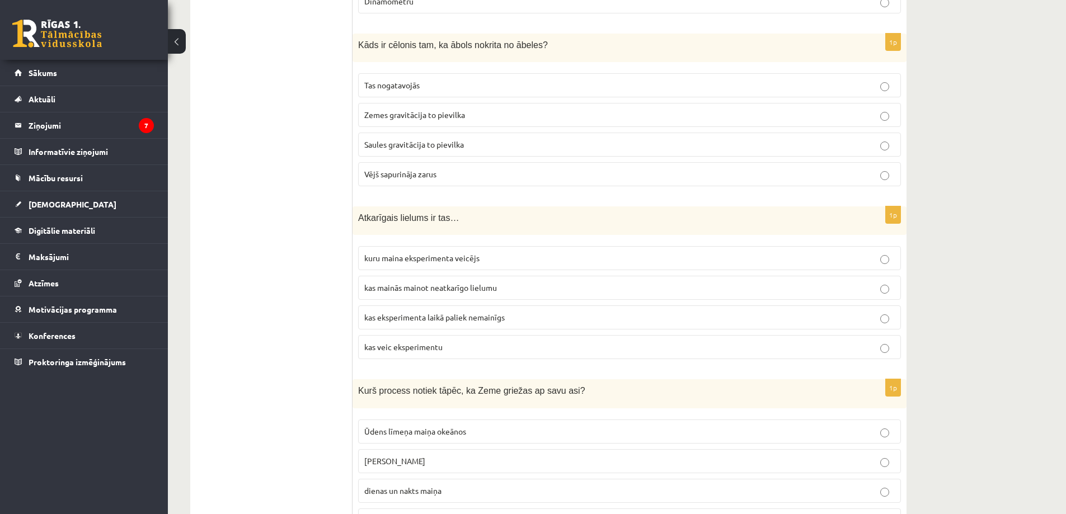
click at [443, 110] on span "Zemes gravitācija to pievilka" at bounding box center [414, 115] width 101 height 10
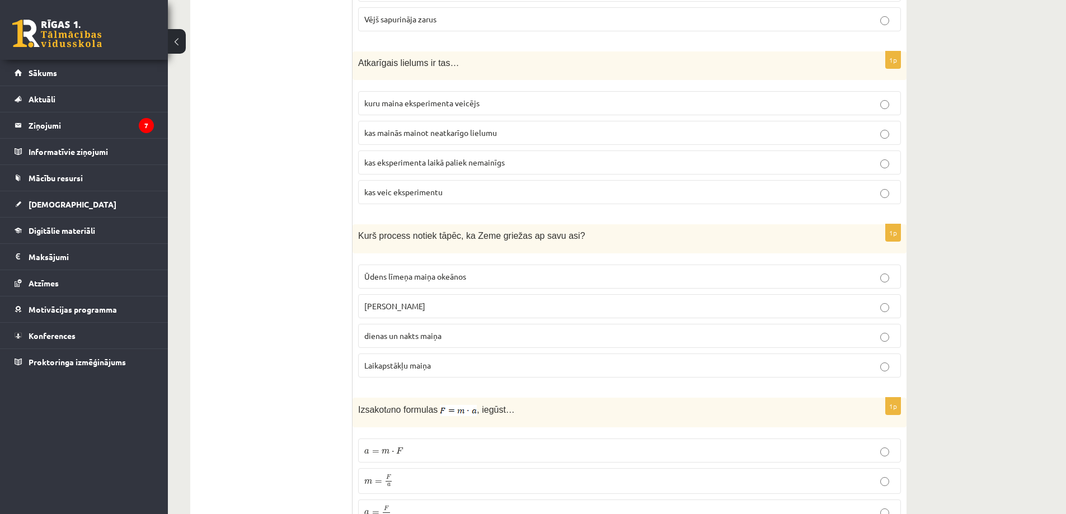
scroll to position [1678, 0]
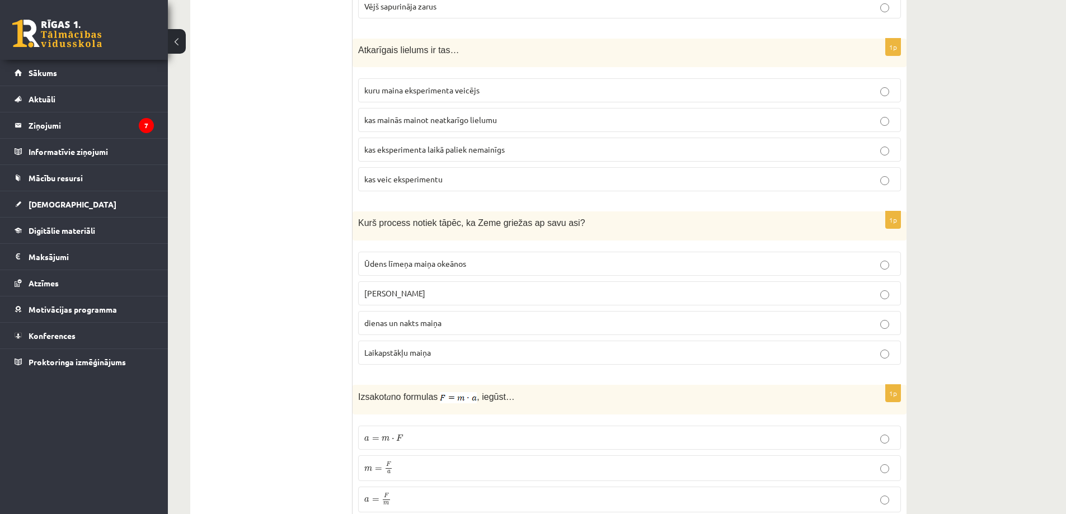
click at [433, 108] on label "kas mainās mainot neatkarīgo lielumu" at bounding box center [629, 120] width 543 height 24
click at [428, 318] on span "dienas un nakts maiņa" at bounding box center [402, 323] width 77 height 10
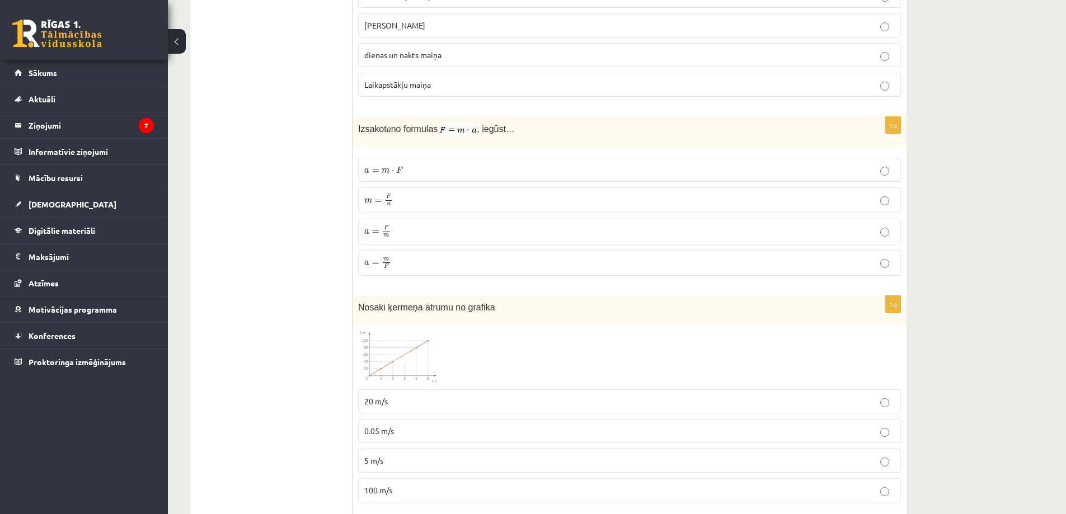
scroll to position [1958, 0]
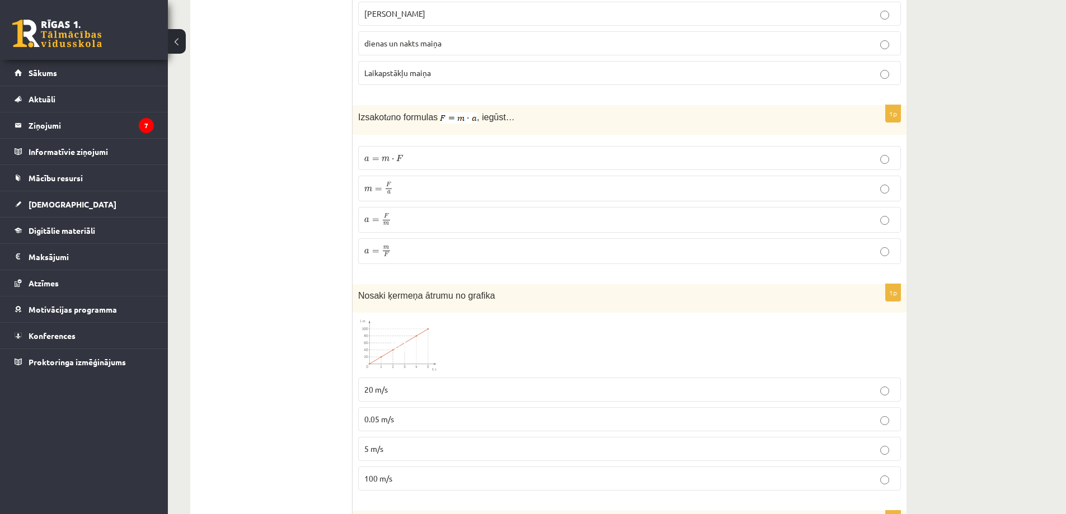
click at [393, 338] on span at bounding box center [401, 345] width 18 height 18
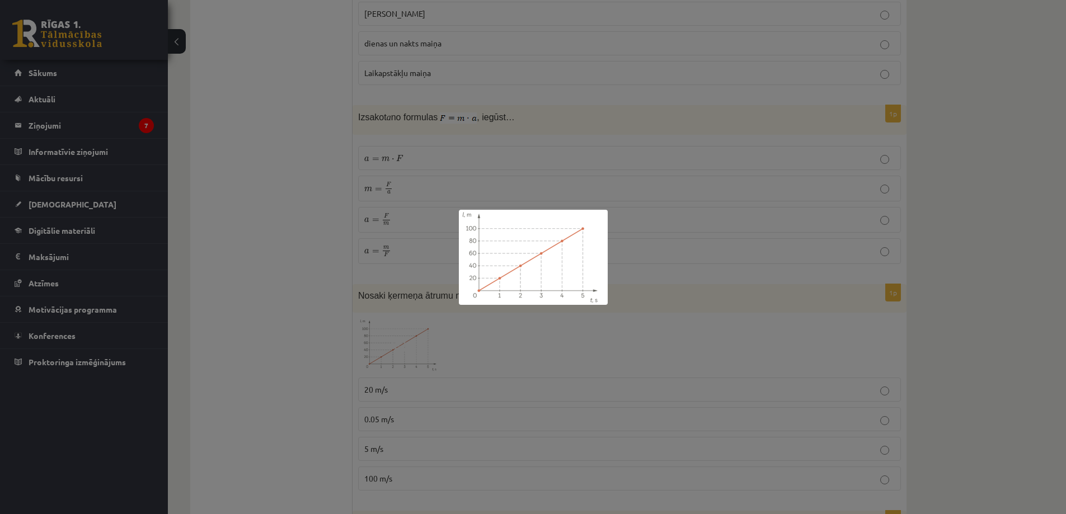
click at [397, 337] on div at bounding box center [533, 257] width 1066 height 514
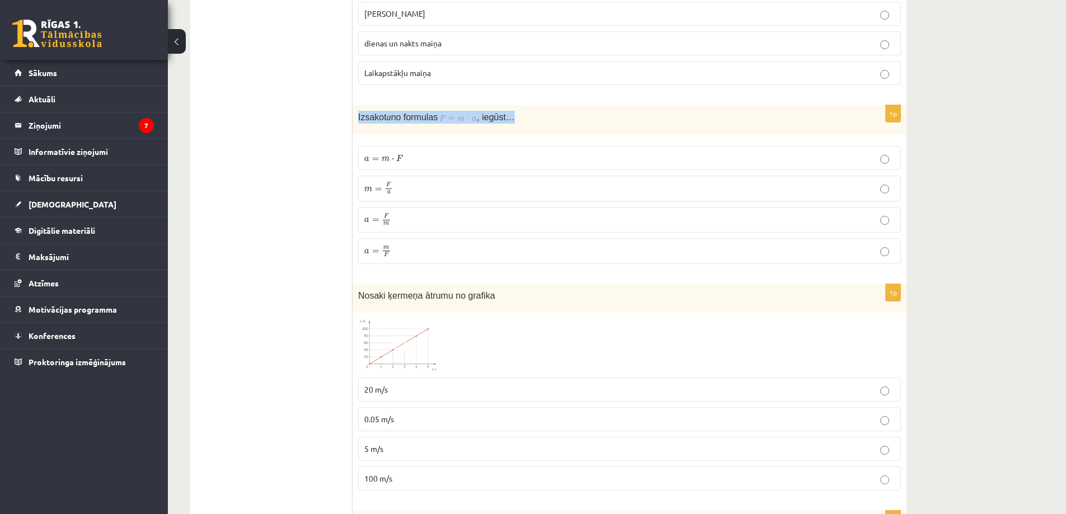
drag, startPoint x: 358, startPoint y: 103, endPoint x: 518, endPoint y: 92, distance: 160.4
click at [629, 115] on div "Izsakot a no formulas , iegūst…" at bounding box center [629, 120] width 554 height 30
click at [625, 105] on div "Izsakot a no formulas , iegūst…" at bounding box center [629, 120] width 554 height 30
click at [389, 215] on label "a = F m a = F m" at bounding box center [629, 220] width 543 height 26
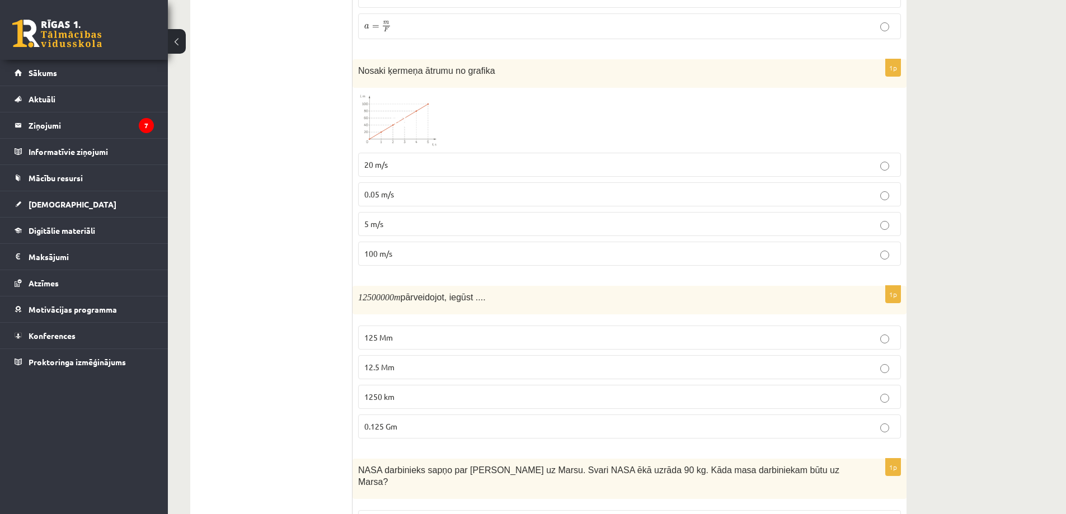
scroll to position [2182, 0]
click at [398, 112] on span at bounding box center [401, 121] width 18 height 18
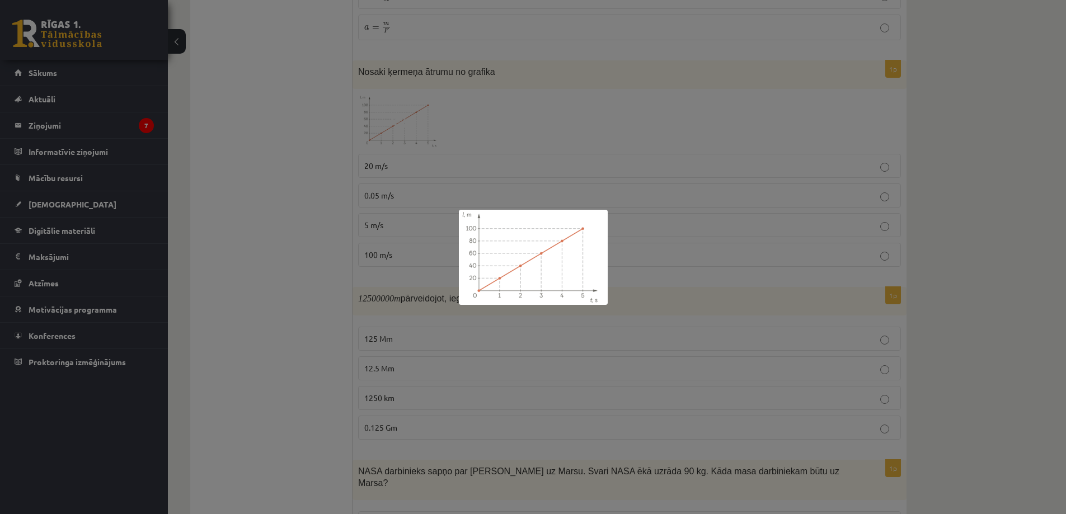
click at [702, 260] on div at bounding box center [533, 257] width 1066 height 514
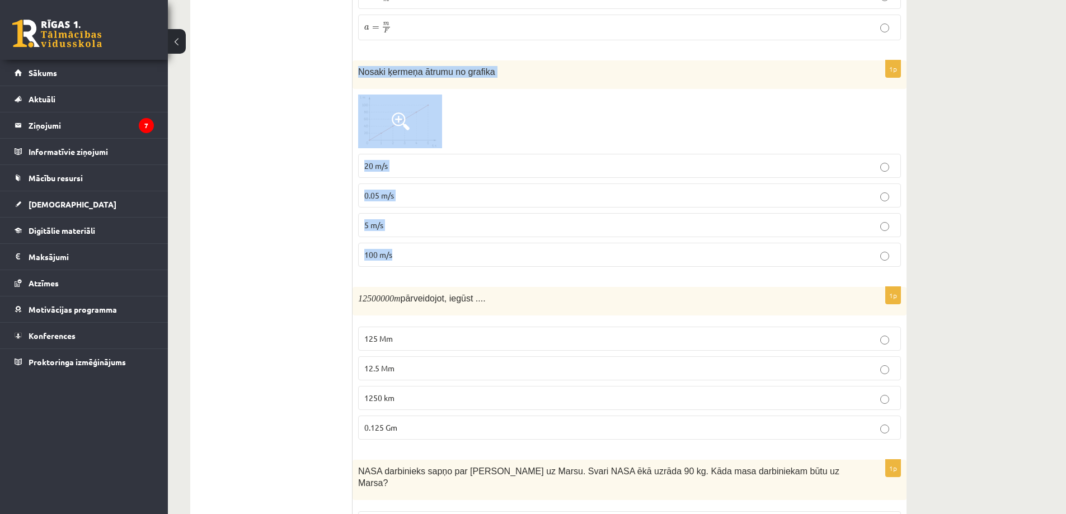
drag, startPoint x: 354, startPoint y: 57, endPoint x: 492, endPoint y: 253, distance: 240.1
click at [492, 253] on div "1p Nosaki ķermeņa ātrumu no grafika 20 m/s 0.05 m/s 5 m/s 100 m/s" at bounding box center [629, 167] width 554 height 215
copy div "Nosaki ķermeņa ātrumu no grafika 20 m/s 0.05 m/s 5 m/s 100 m/s"
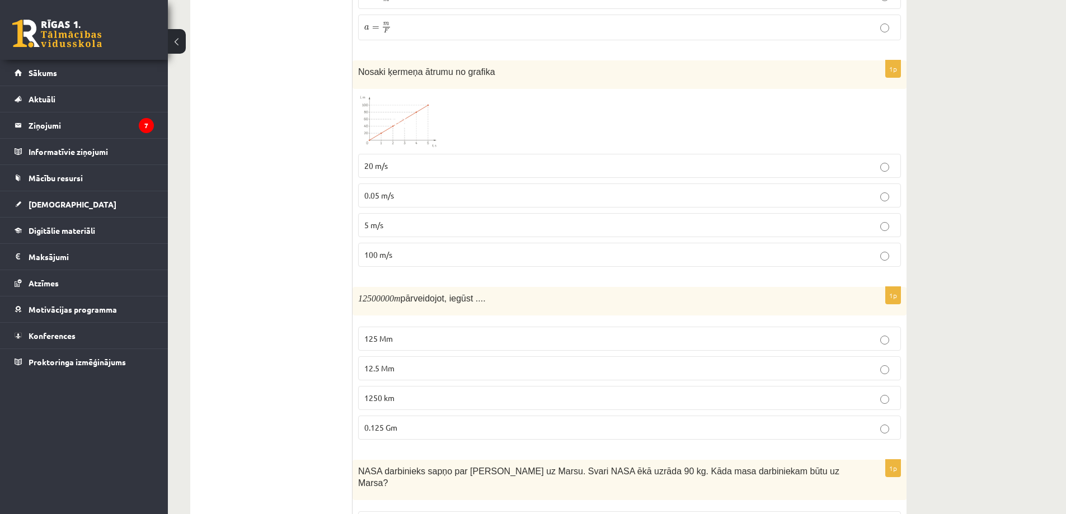
click at [396, 160] on p "20 m/s" at bounding box center [629, 166] width 530 height 12
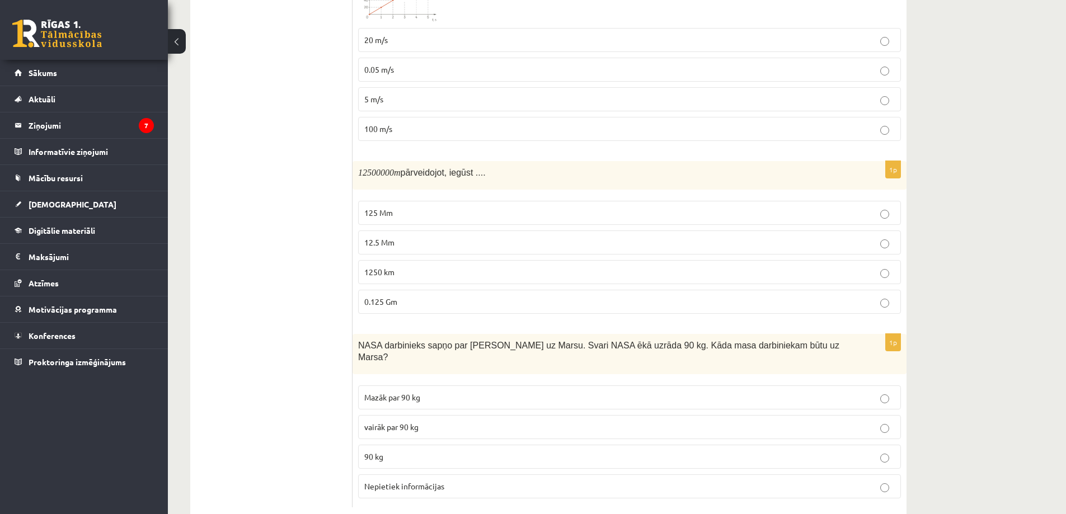
scroll to position [2311, 0]
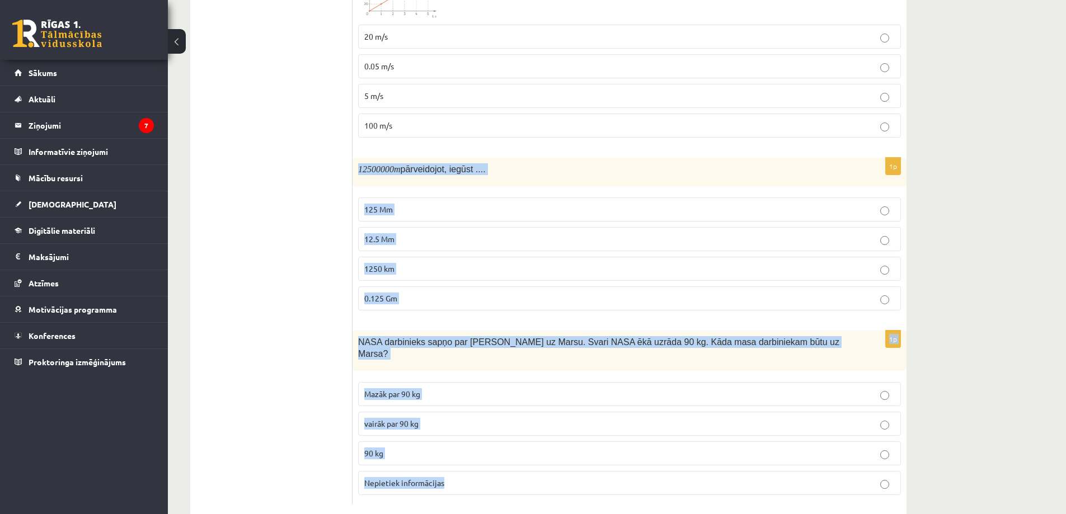
drag, startPoint x: 360, startPoint y: 152, endPoint x: 504, endPoint y: 477, distance: 355.4
copy form "12500000 m pārveidojot, iegūst .... 125 Mm 12.5 Mm 1250 km 0.125 Gm 1p NASA dar…"
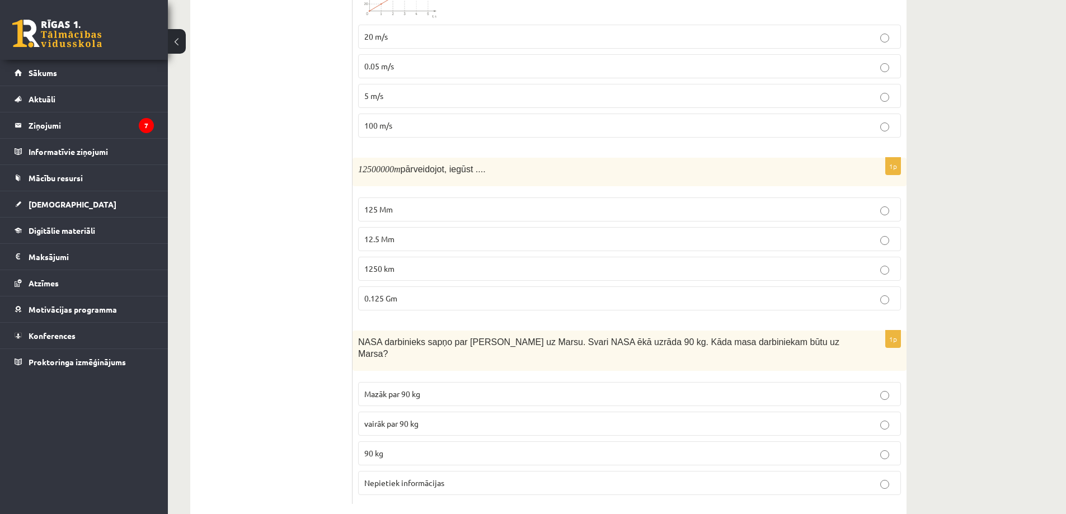
click at [385, 234] on span "12.5 Mm" at bounding box center [379, 239] width 30 height 10
click at [441, 448] on p "90 kg" at bounding box center [629, 454] width 530 height 12
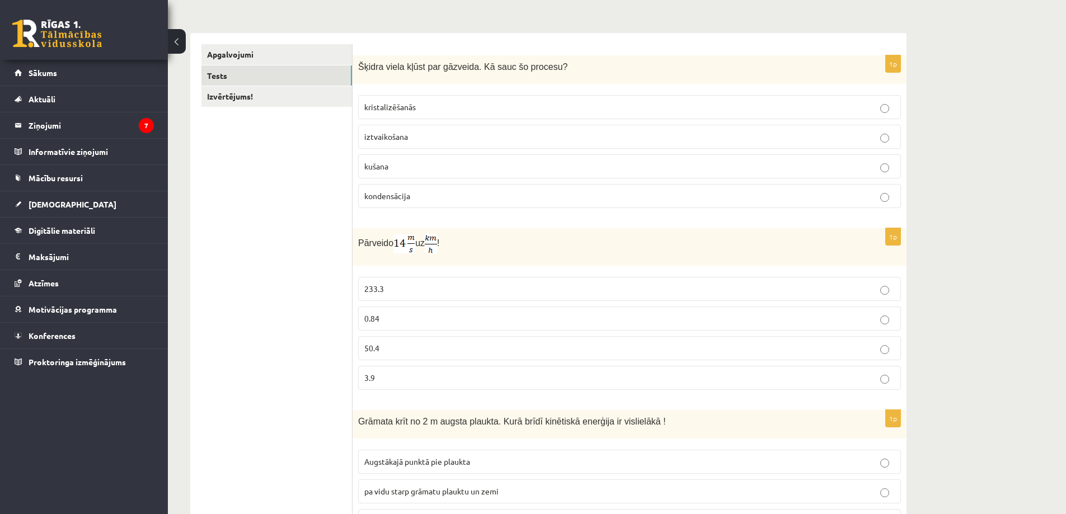
scroll to position [0, 0]
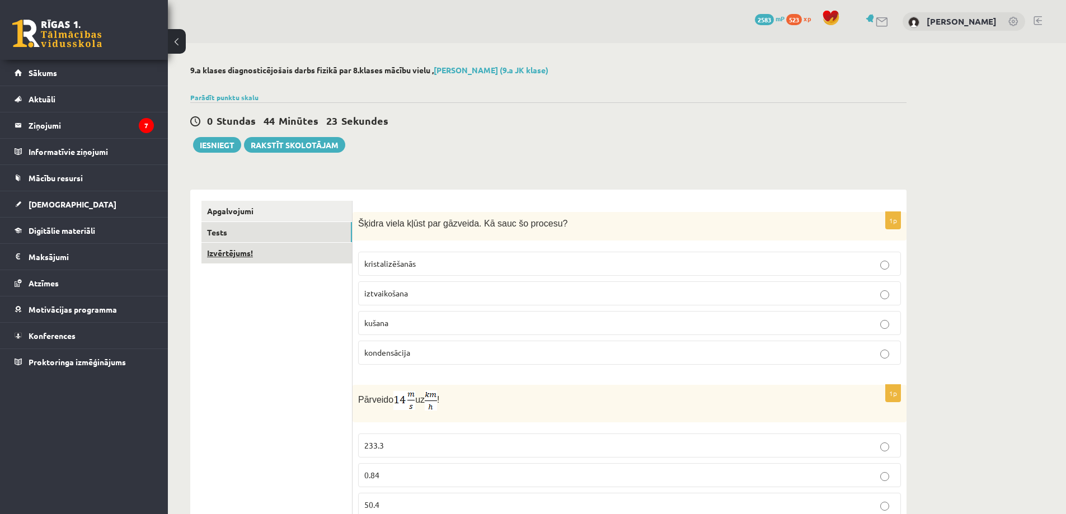
click at [265, 258] on link "Izvērtējums!" at bounding box center [276, 253] width 150 height 21
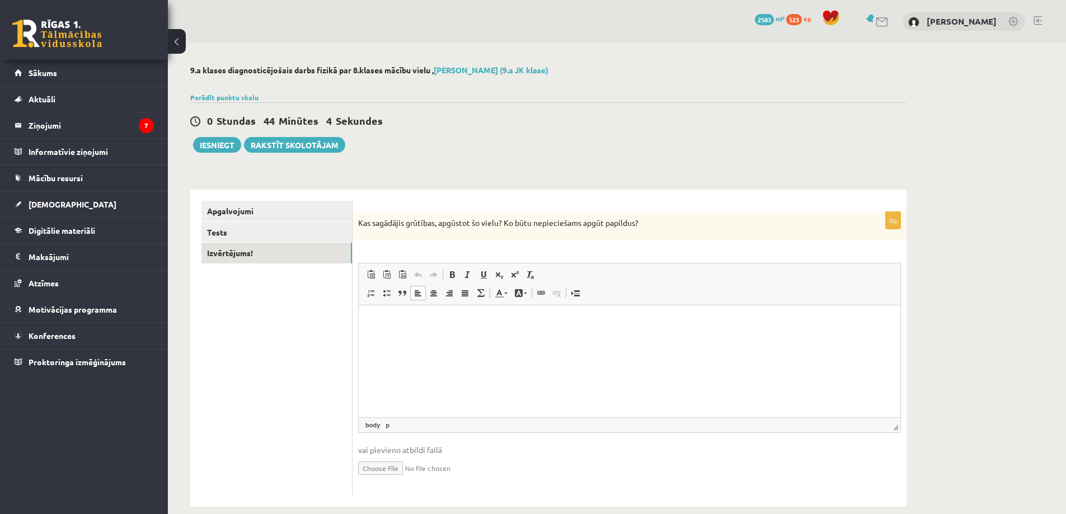
click at [427, 338] on html at bounding box center [630, 322] width 542 height 34
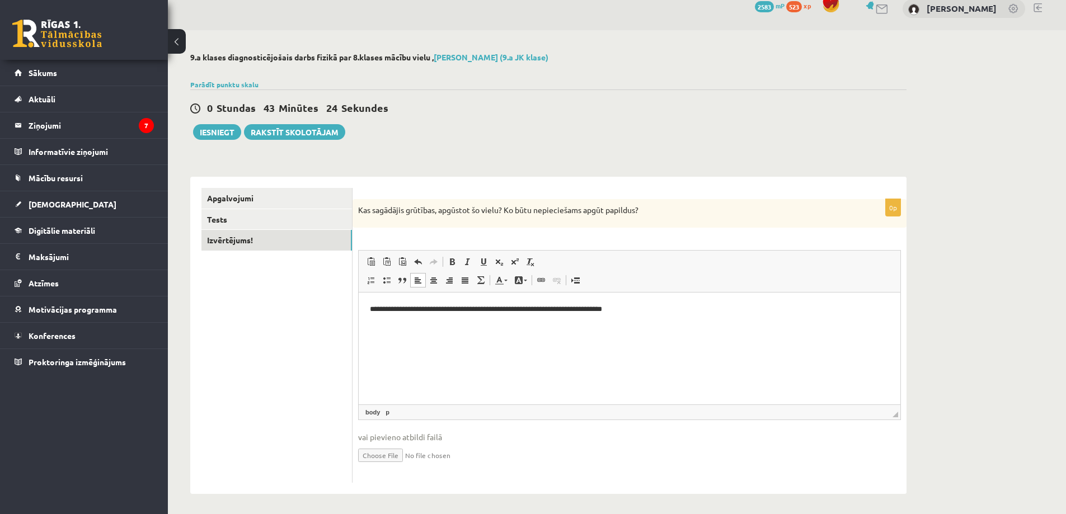
scroll to position [16, 0]
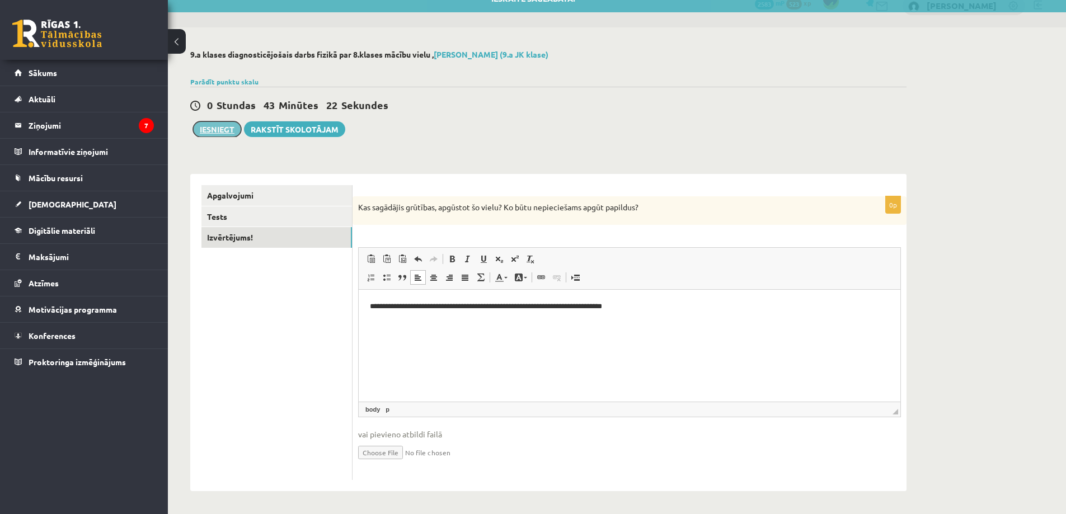
click at [233, 128] on button "Iesniegt" at bounding box center [217, 129] width 48 height 16
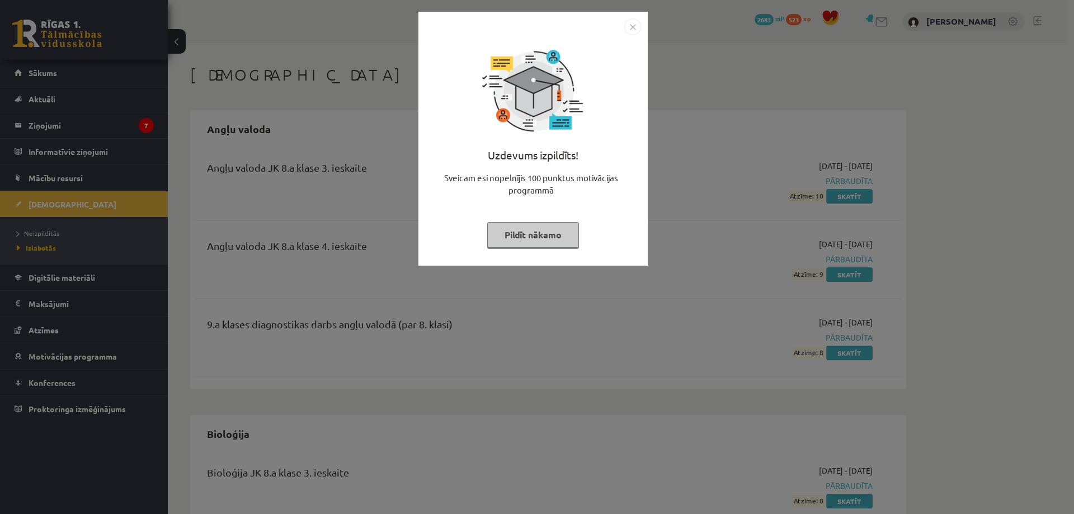
click at [542, 231] on button "Pildīt nākamo" at bounding box center [533, 235] width 92 height 26
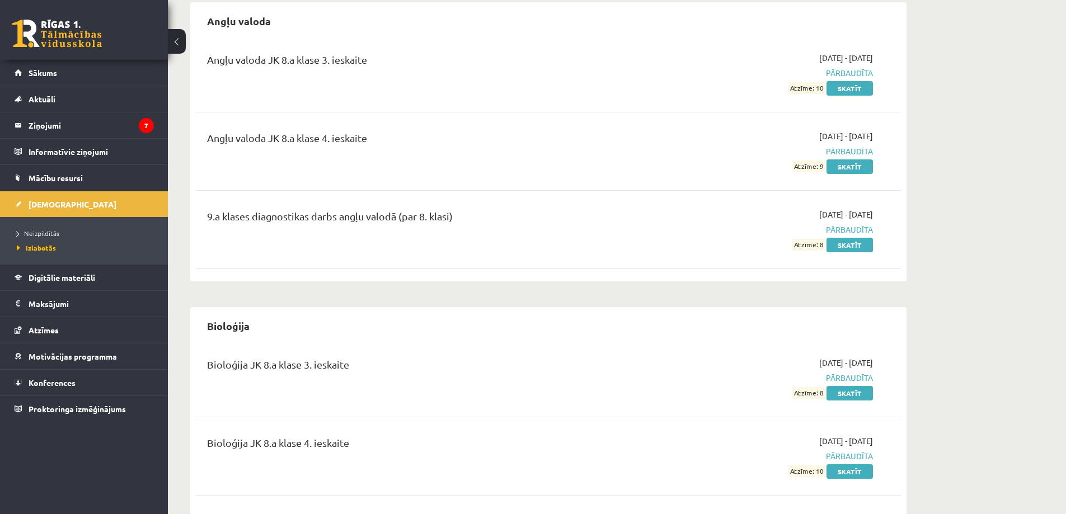
scroll to position [280, 0]
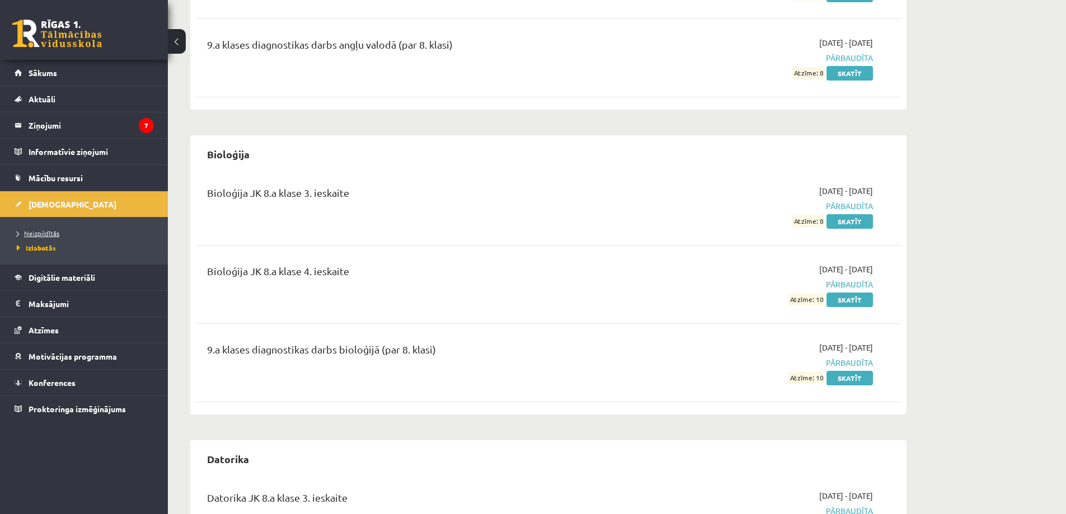
click at [50, 234] on span "Neizpildītās" at bounding box center [38, 233] width 43 height 9
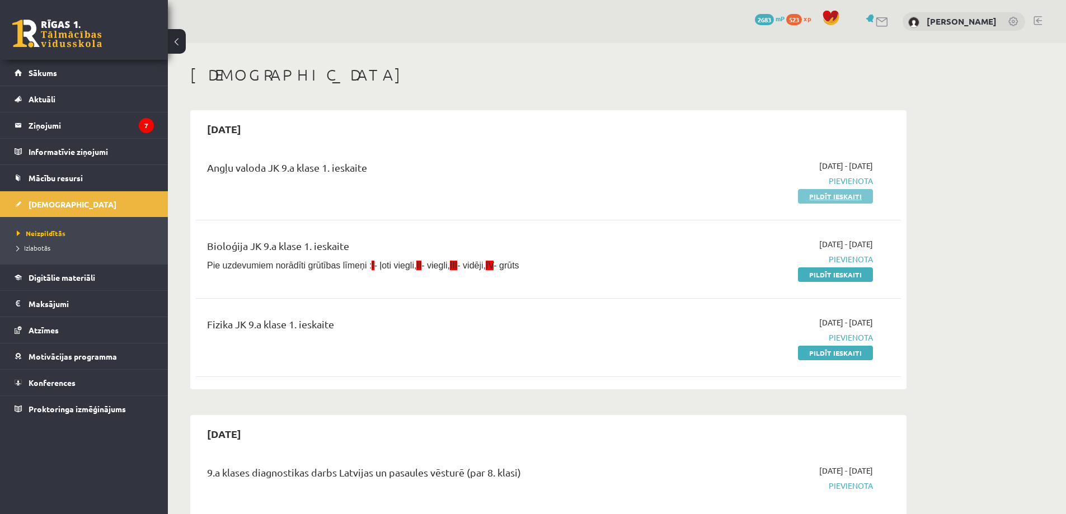
click at [855, 197] on link "Pildīt ieskaiti" at bounding box center [835, 196] width 75 height 15
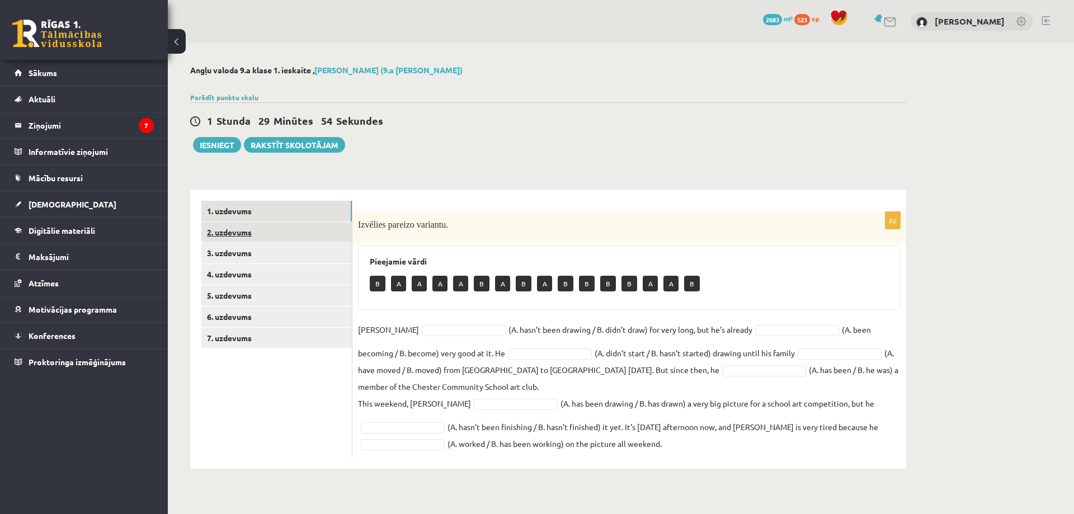
click at [237, 231] on link "2. uzdevums" at bounding box center [276, 232] width 150 height 21
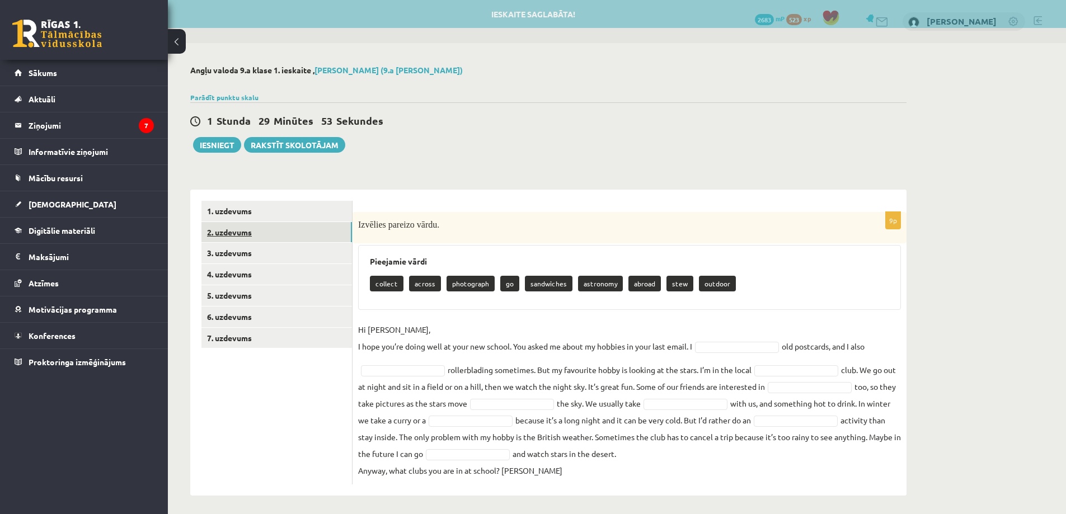
scroll to position [4, 0]
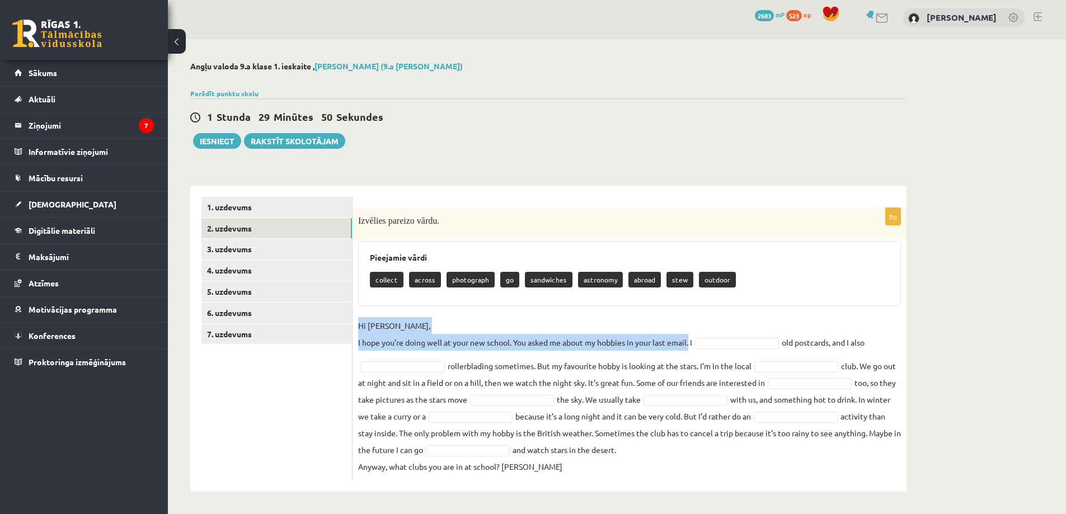
drag, startPoint x: 356, startPoint y: 323, endPoint x: 693, endPoint y: 344, distance: 337.4
click at [693, 344] on div "9p Izvēlies pareizo vārdu. Pieejamie vārdi collect across photograph go sandwic…" at bounding box center [629, 344] width 554 height 272
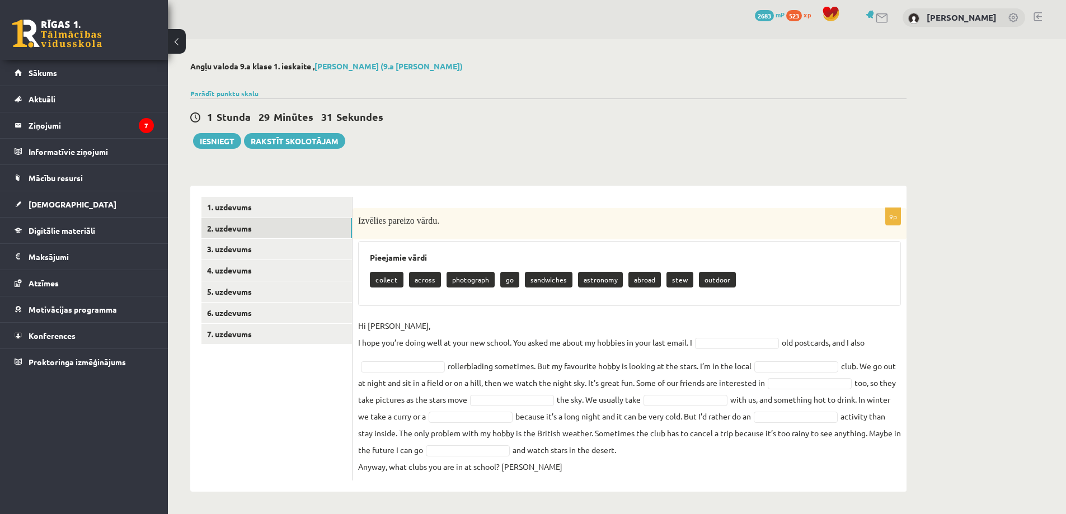
click at [707, 309] on div "9p Izvēlies pareizo vārdu. Pieejamie vārdi collect across photograph go sandwic…" at bounding box center [629, 344] width 554 height 272
click at [387, 284] on p "collect" at bounding box center [387, 280] width 34 height 16
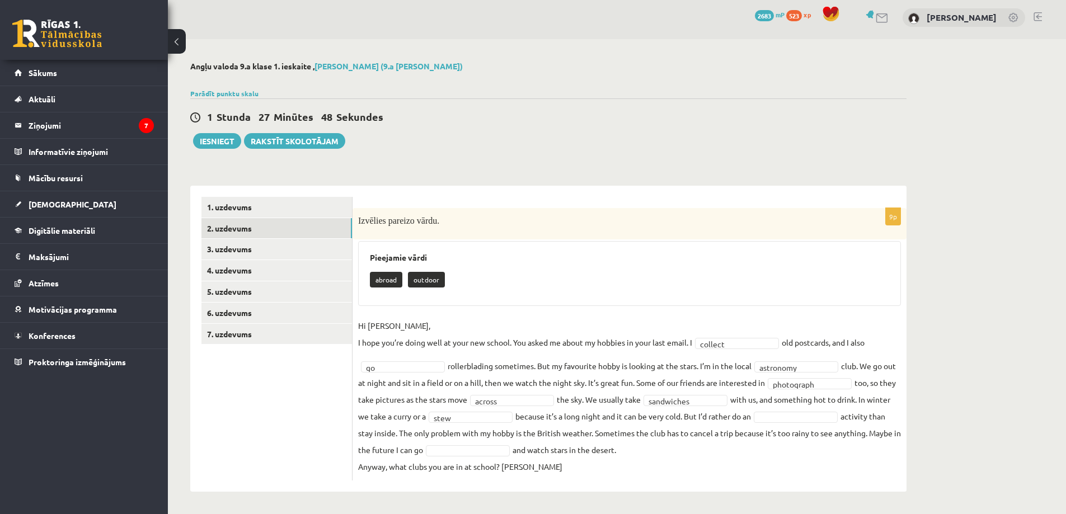
click at [805, 423] on fieldset "**********" at bounding box center [629, 396] width 543 height 158
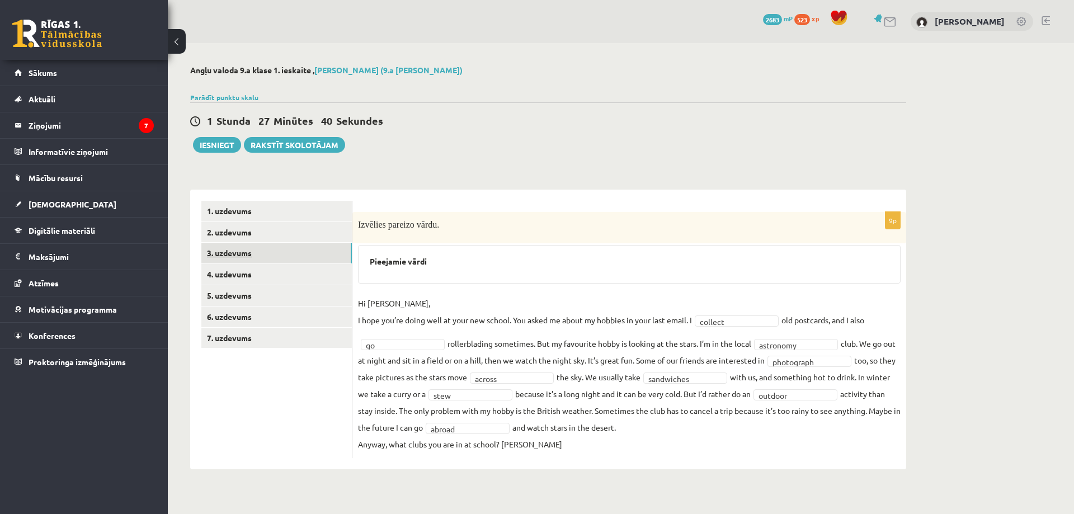
click at [247, 251] on link "3. uzdevums" at bounding box center [276, 253] width 150 height 21
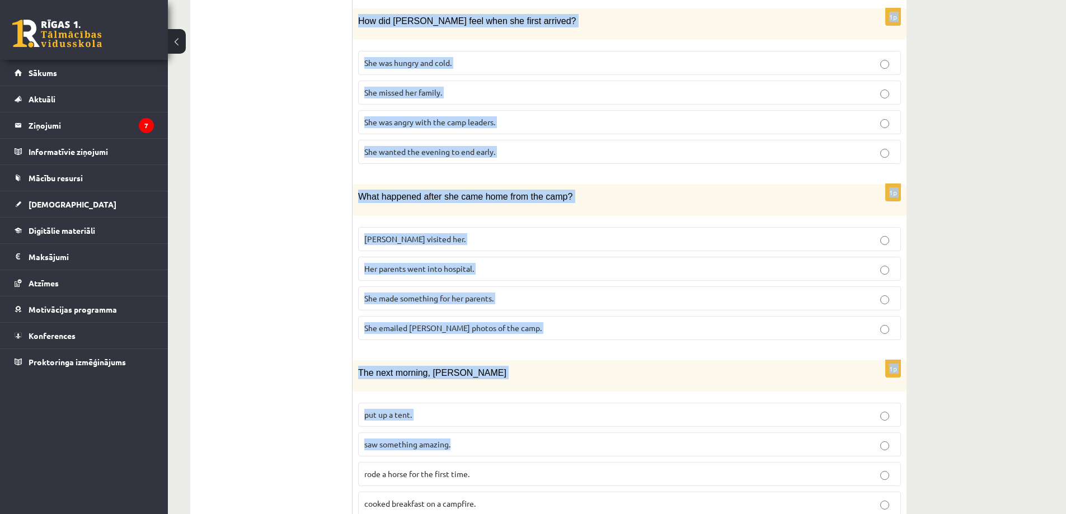
scroll to position [882, 0]
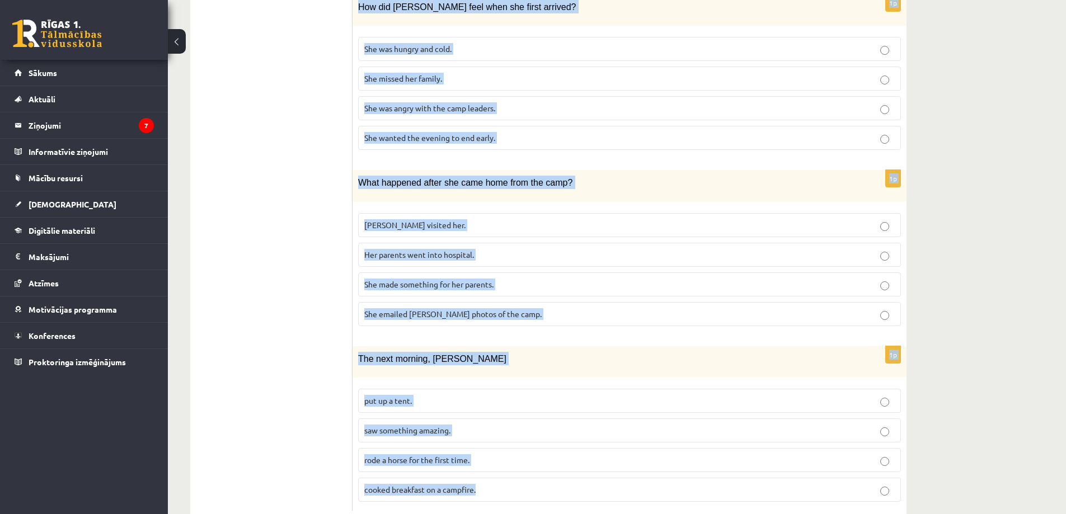
drag, startPoint x: 364, startPoint y: 150, endPoint x: 583, endPoint y: 475, distance: 391.6
copy form "Lasi tekstu un izvēlies pareizo variantu. A Scottish summer camp Summer camps a…"
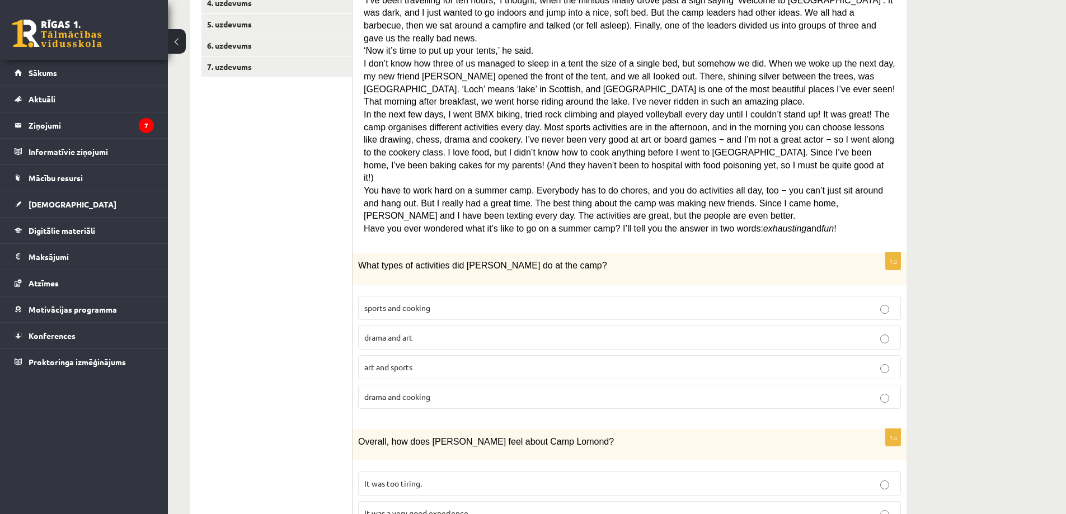
scroll to position [266, 0]
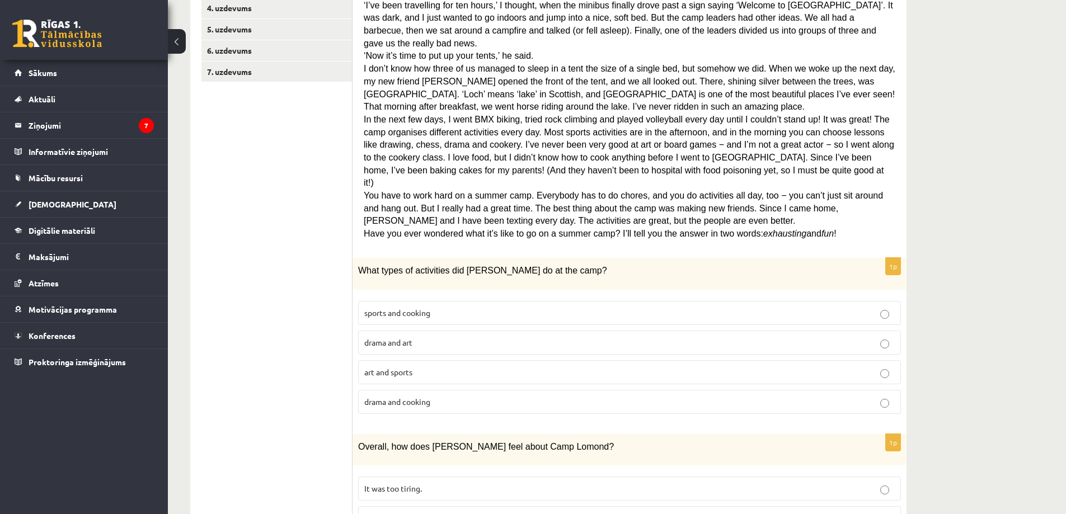
click at [433, 307] on p "sports and cooking" at bounding box center [629, 313] width 530 height 12
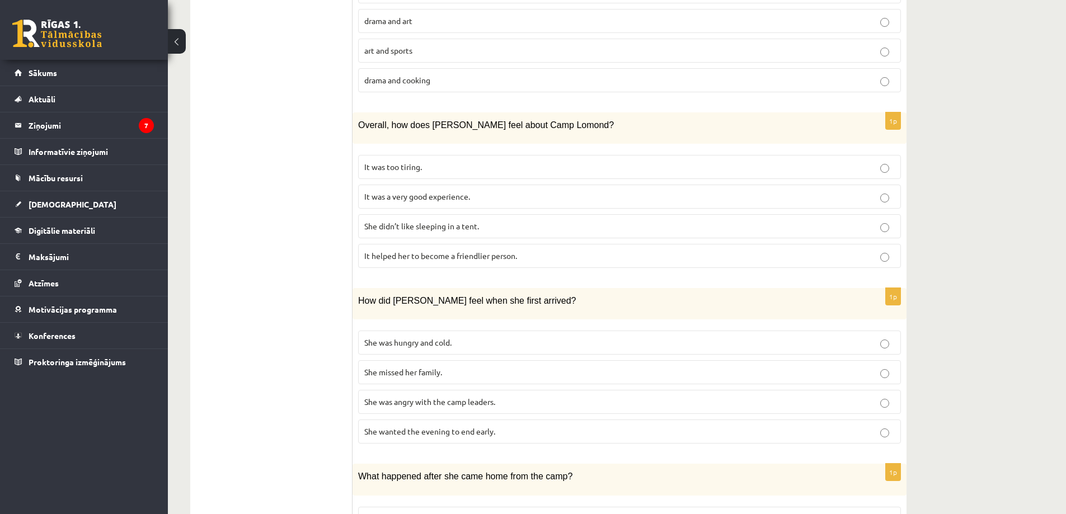
scroll to position [658, 0]
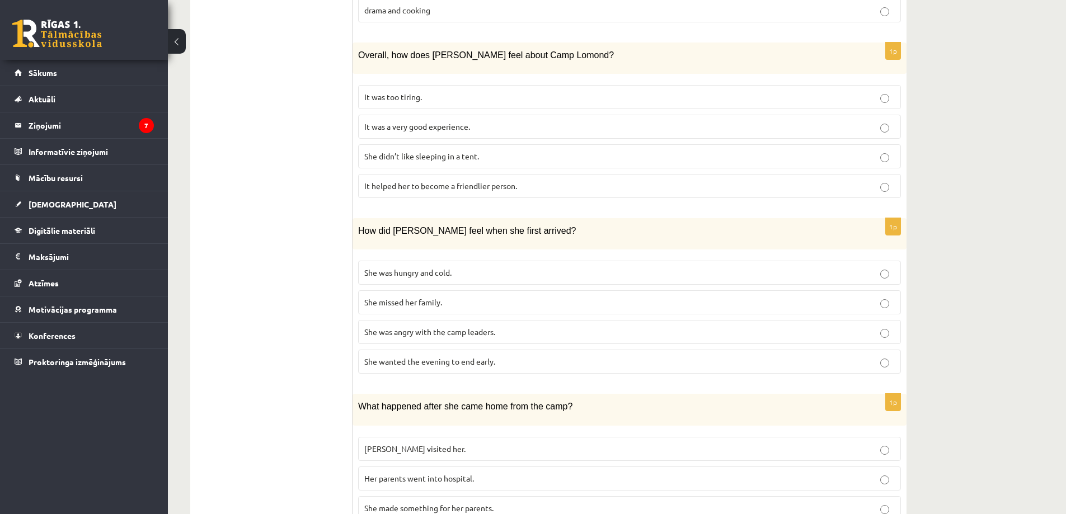
click at [419, 121] on span "It was a very good experience." at bounding box center [417, 126] width 106 height 10
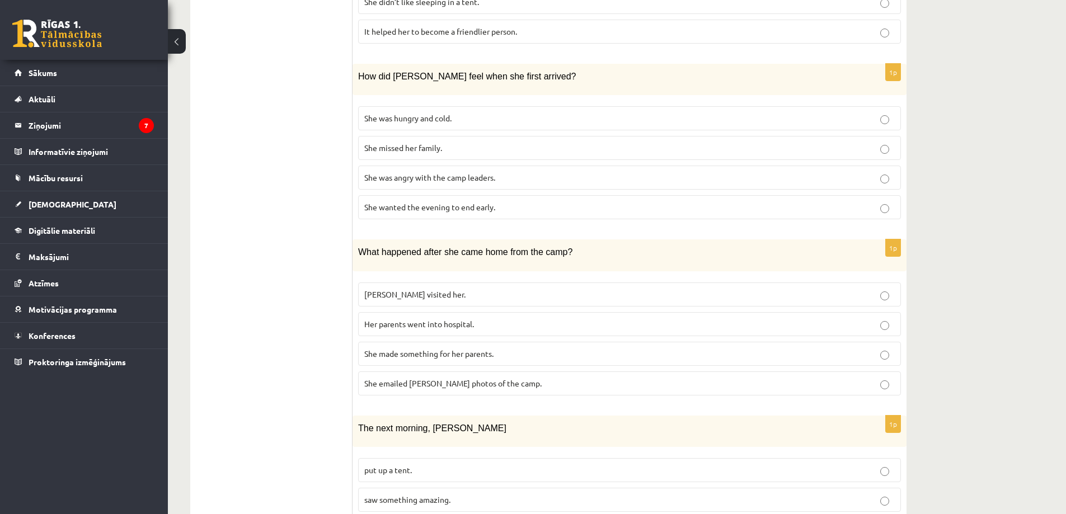
scroll to position [826, 0]
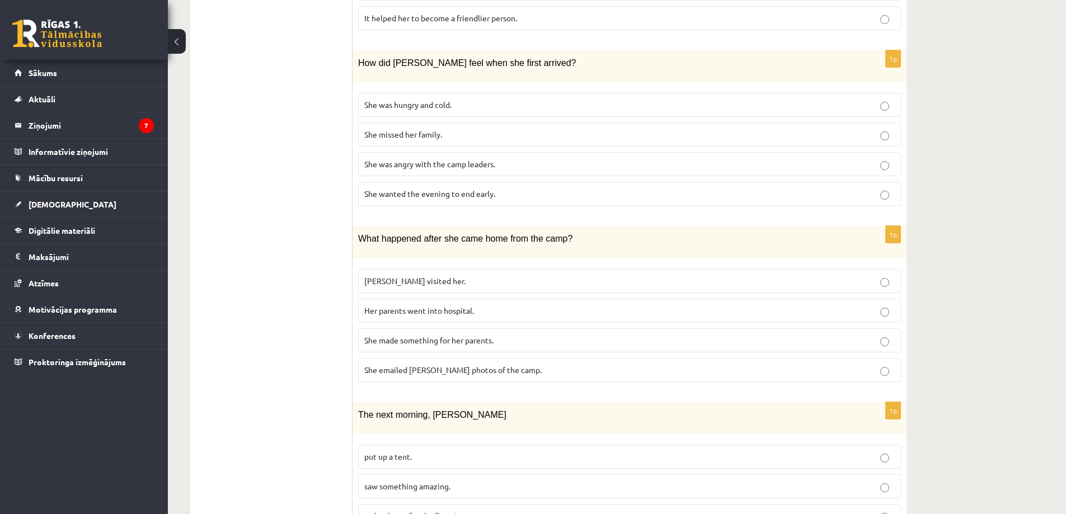
click at [421, 182] on label "She wanted the evening to end early." at bounding box center [629, 194] width 543 height 24
click at [437, 335] on span "She made something for her parents." at bounding box center [428, 340] width 129 height 10
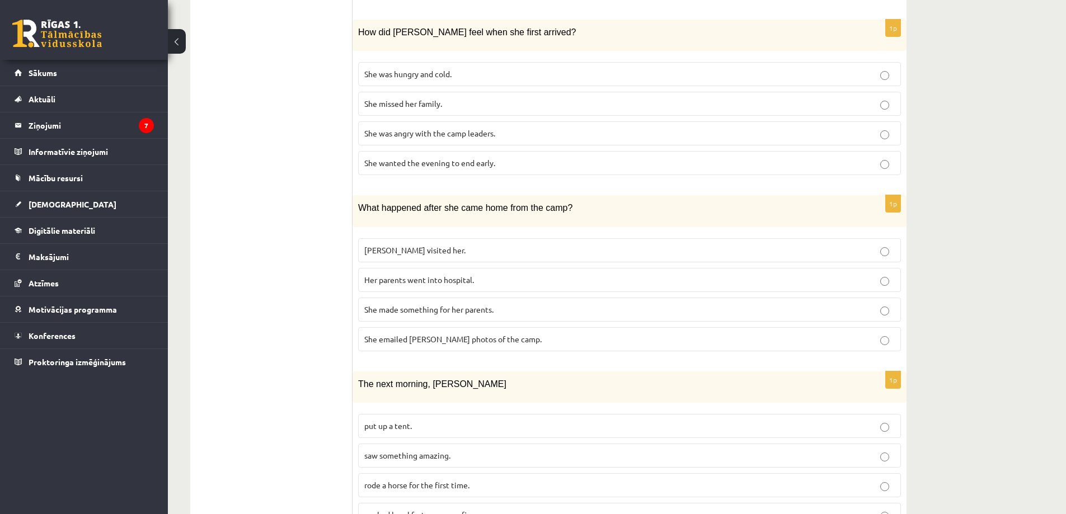
scroll to position [882, 0]
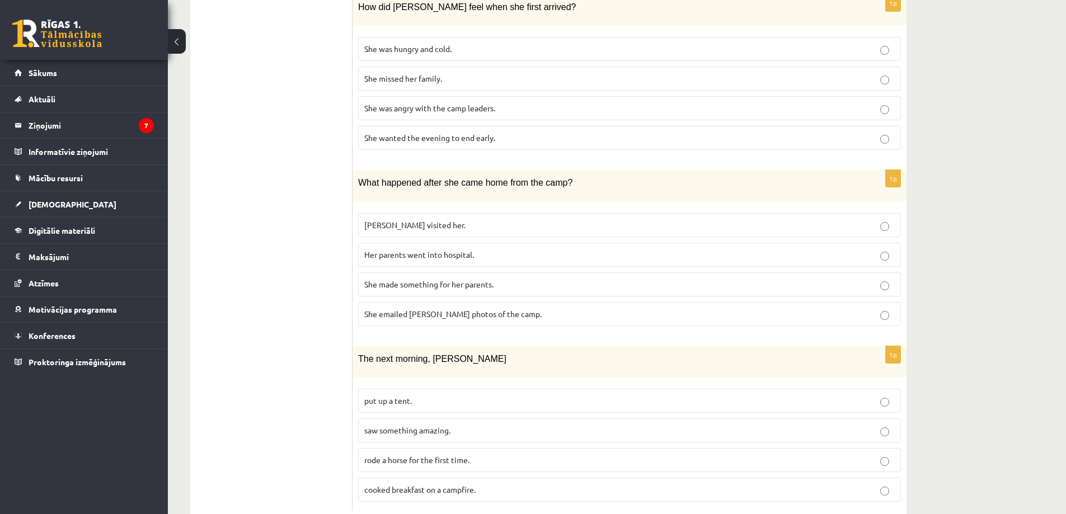
click at [431, 425] on span "saw something amazing." at bounding box center [407, 430] width 86 height 10
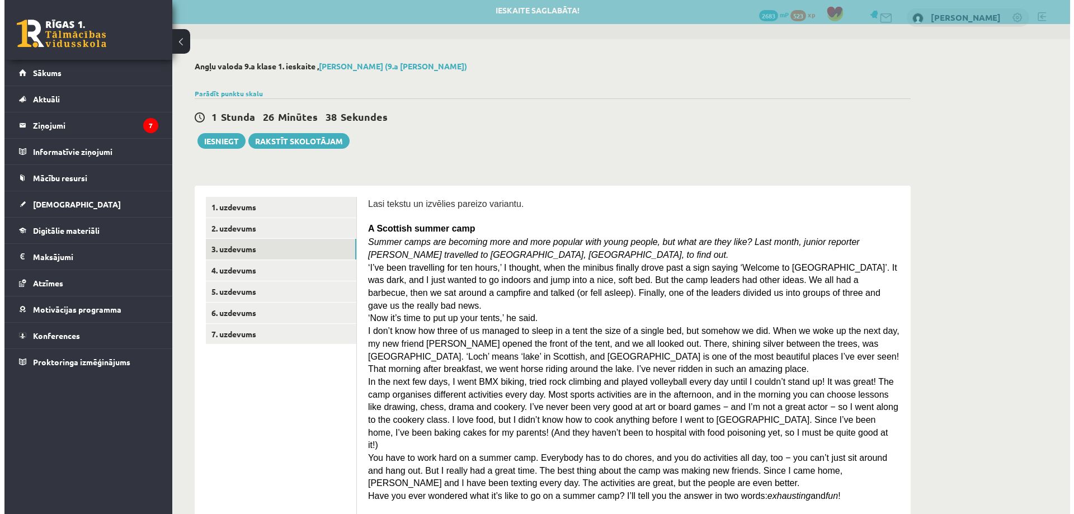
scroll to position [0, 0]
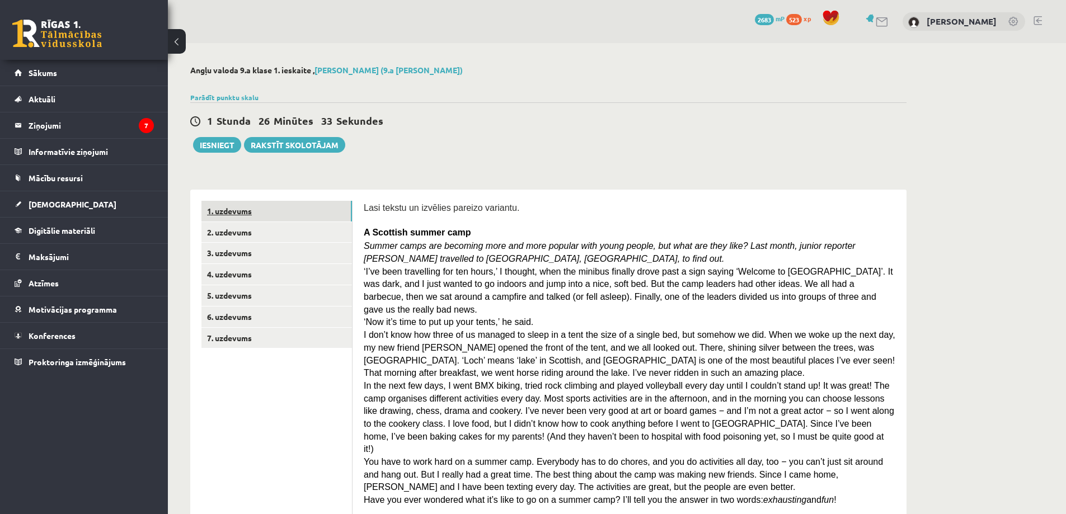
click at [257, 213] on link "1. uzdevums" at bounding box center [276, 211] width 150 height 21
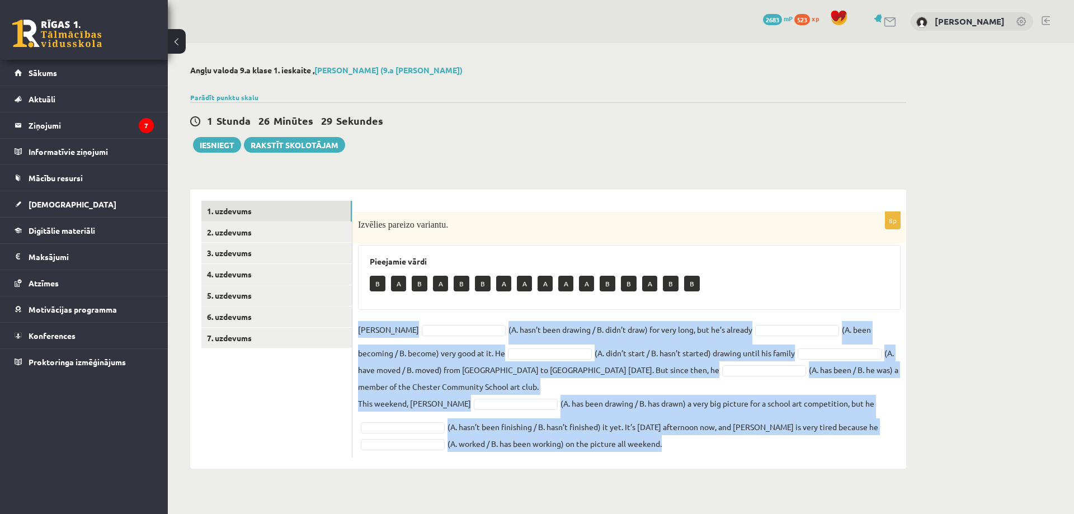
drag, startPoint x: 359, startPoint y: 332, endPoint x: 904, endPoint y: 456, distance: 558.2
click at [904, 456] on div "8p Izvēlies pareizo variantu. Pieejamie vārdi B A B A B B A A A A A B B A B B D…" at bounding box center [629, 335] width 554 height 246
copy fieldset "Danny (A. hasn’t been drawing / B. didn’t draw) for very long, but he’s already…"
click at [1019, 356] on div "Angļu valoda 9.a klase 1. ieskaite , Damians Dzina (9.a JK klase) Parādīt punkt…" at bounding box center [621, 267] width 906 height 448
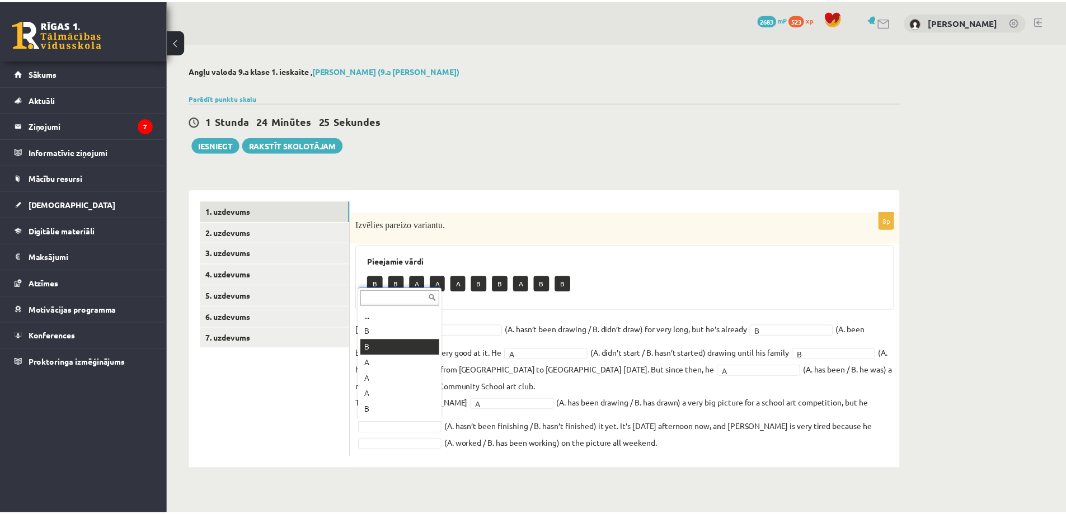
scroll to position [13, 0]
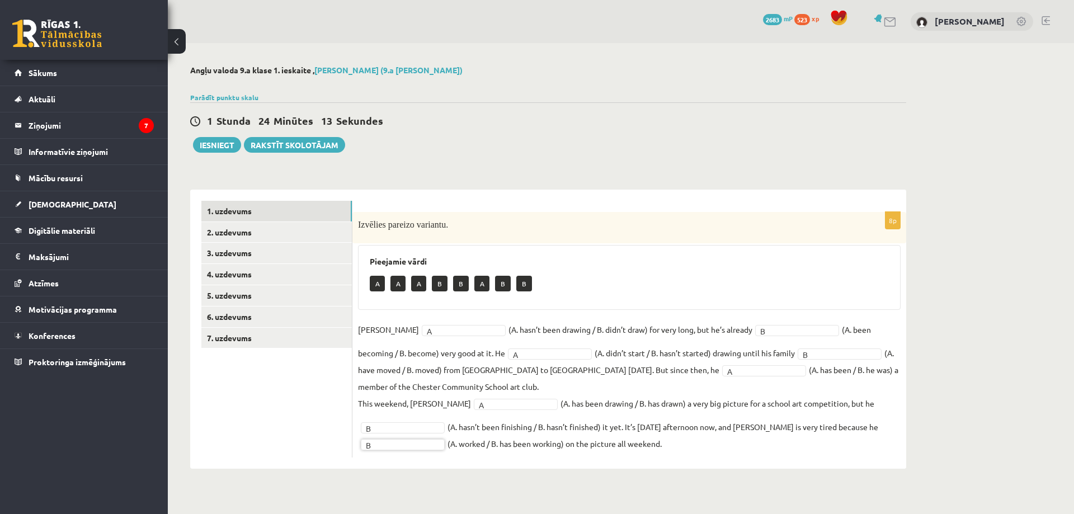
click at [782, 444] on fieldset "Danny A * (A. hasn’t been drawing / B. didn’t draw) for very long, but he’s alr…" at bounding box center [629, 386] width 543 height 131
click at [252, 240] on link "2. uzdevums" at bounding box center [276, 232] width 150 height 21
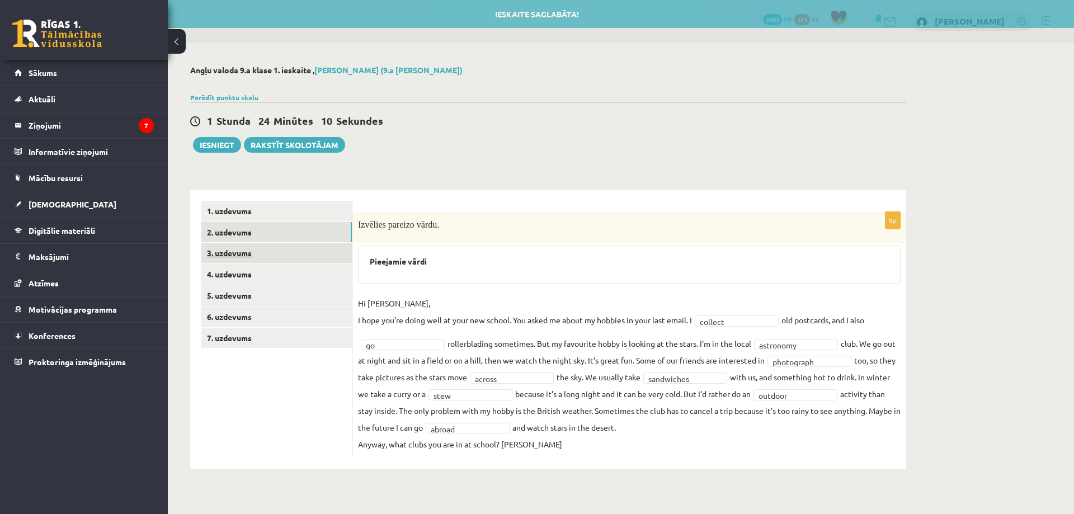
click at [249, 248] on link "3. uzdevums" at bounding box center [276, 253] width 150 height 21
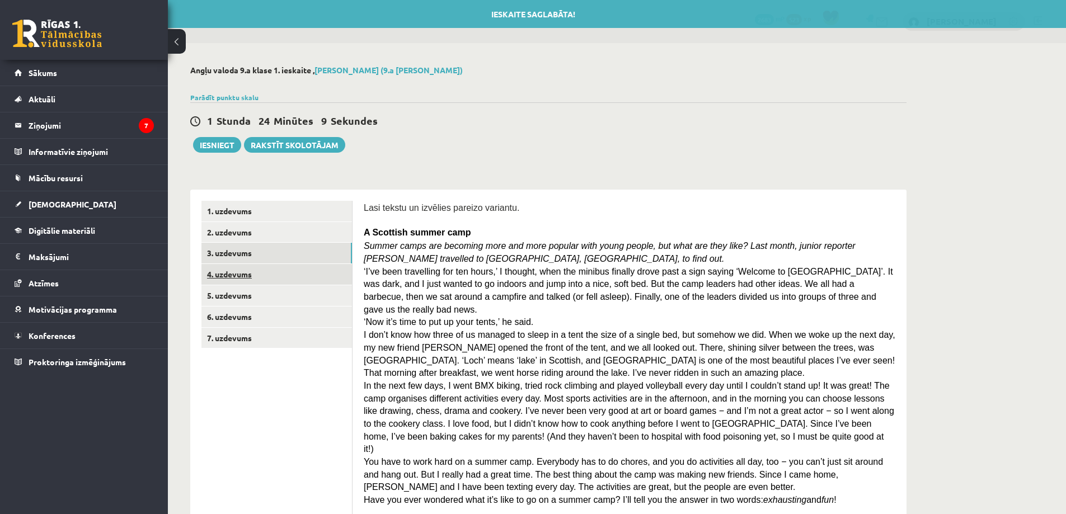
click at [248, 279] on link "4. uzdevums" at bounding box center [276, 274] width 150 height 21
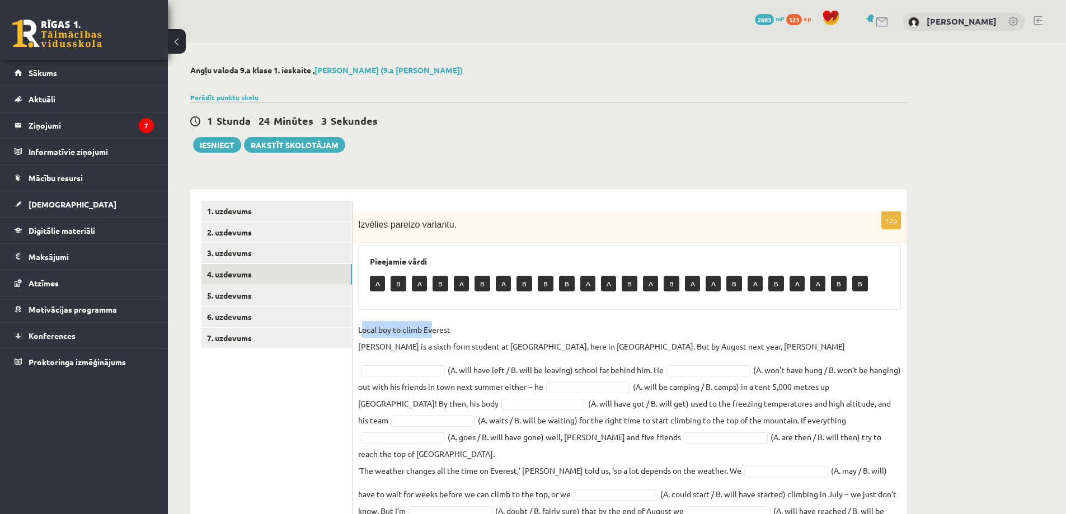
drag, startPoint x: 360, startPoint y: 328, endPoint x: 431, endPoint y: 327, distance: 71.1
click at [431, 327] on p "Local boy to climb Everest Nathan Short is a sixth-form student at Pittville Co…" at bounding box center [601, 338] width 487 height 34
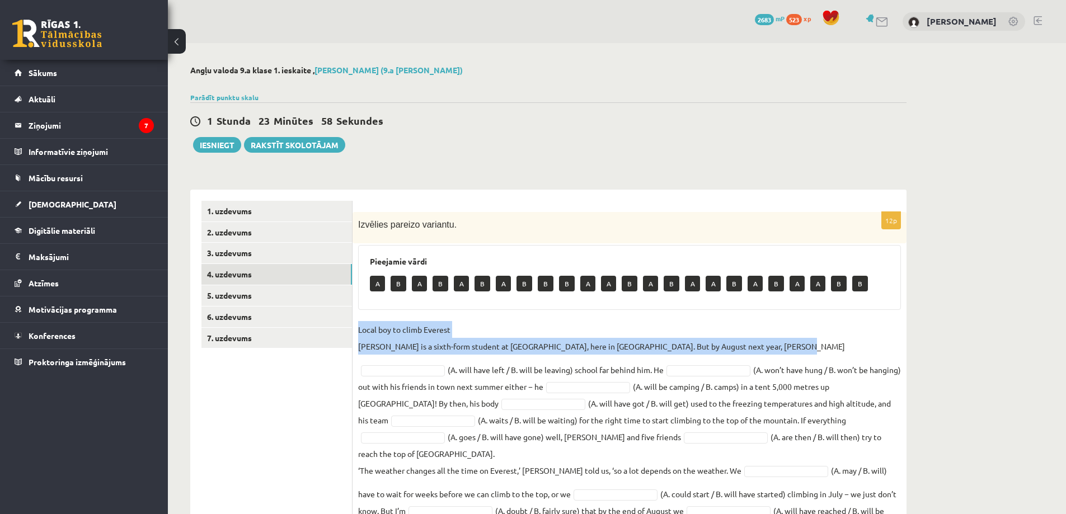
drag, startPoint x: 357, startPoint y: 329, endPoint x: 784, endPoint y: 347, distance: 427.8
click at [784, 347] on div "12p Izvēlies pareizo variantu. Pieejamie vārdi A B A B A B A B B B A A B A B A …" at bounding box center [629, 385] width 554 height 346
click at [492, 322] on p "Local boy to climb Everest Nathan Short is a sixth-form student at Pittville Co…" at bounding box center [601, 338] width 487 height 34
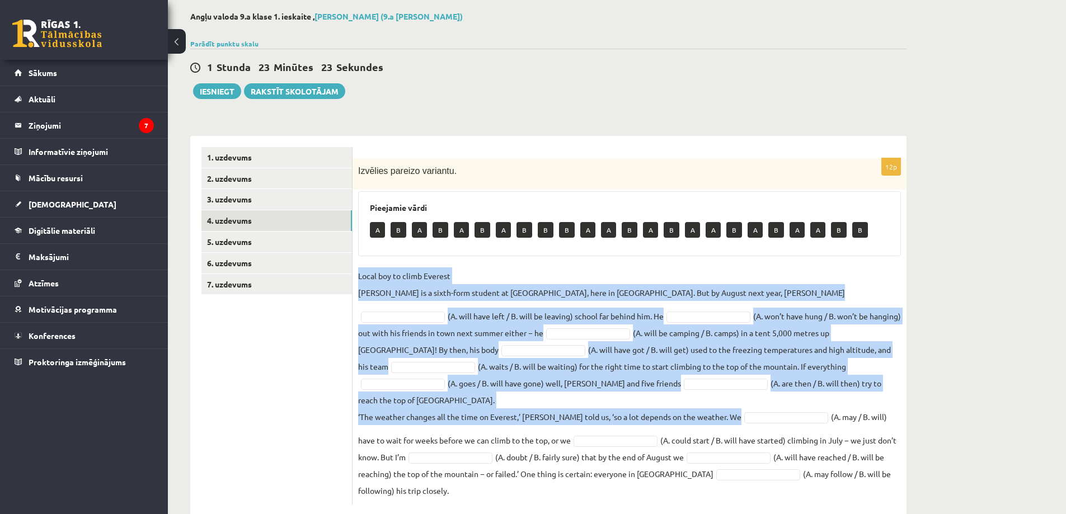
scroll to position [61, 0]
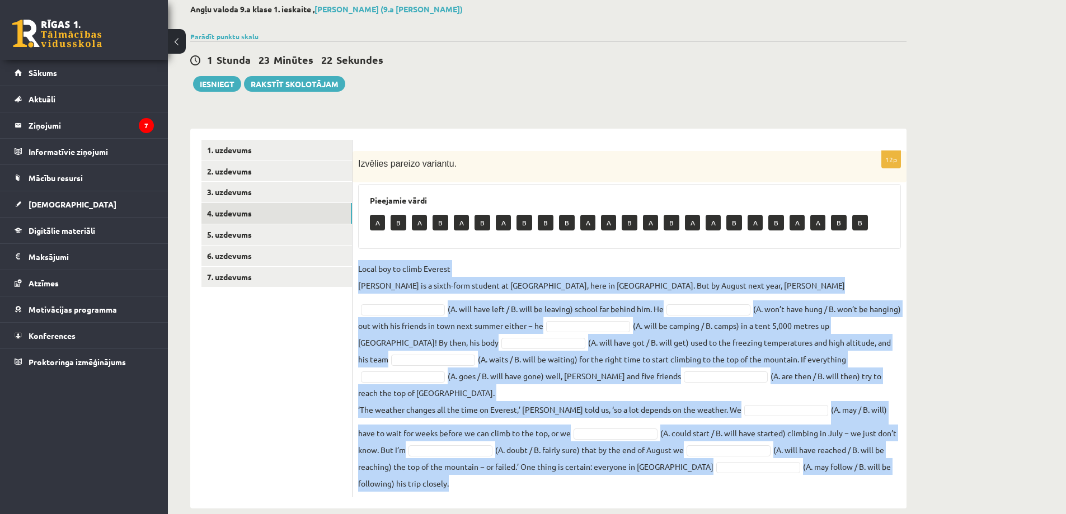
drag, startPoint x: 359, startPoint y: 328, endPoint x: 808, endPoint y: 473, distance: 471.5
click at [808, 473] on fieldset "Local boy to climb Everest Nathan Short is a sixth-form student at Pittville Co…" at bounding box center [629, 376] width 543 height 232
copy fieldset "Local boy to climb Everest Nathan Short is a sixth-form student at Pittville Co…"
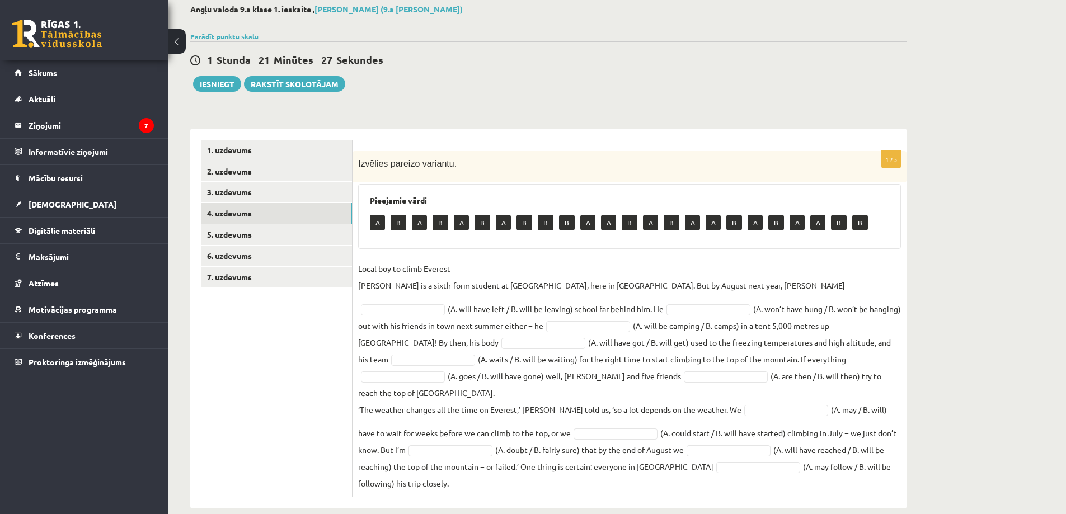
click at [1061, 197] on div "Angļu valoda 9.a klase 1. ieskaite , Damians Dzina (9.a JK klase) Parādīt punkt…" at bounding box center [617, 256] width 898 height 549
click at [797, 337] on fieldset "Local boy to climb Everest Nathan Short is a sixth-form student at Pittville Co…" at bounding box center [629, 376] width 543 height 232
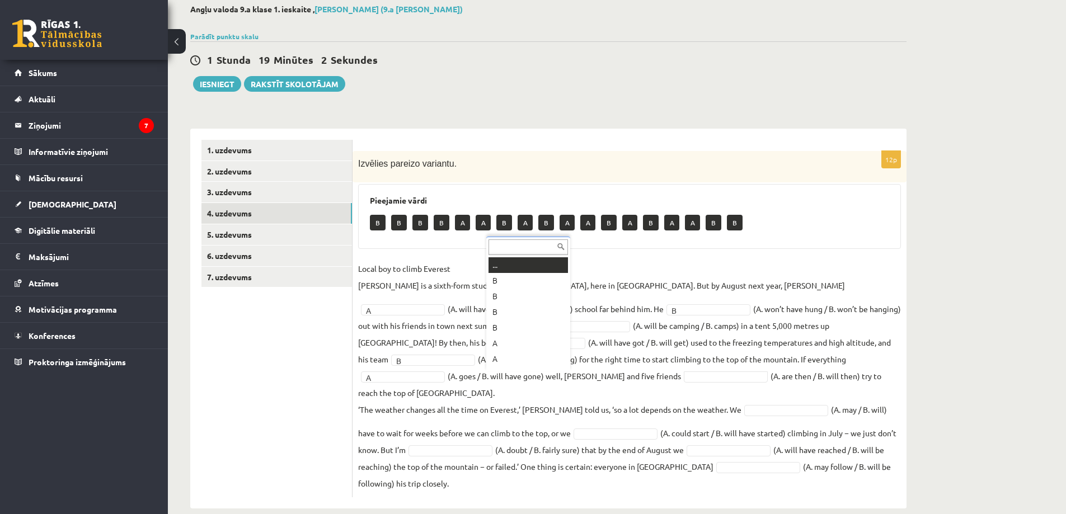
scroll to position [13, 0]
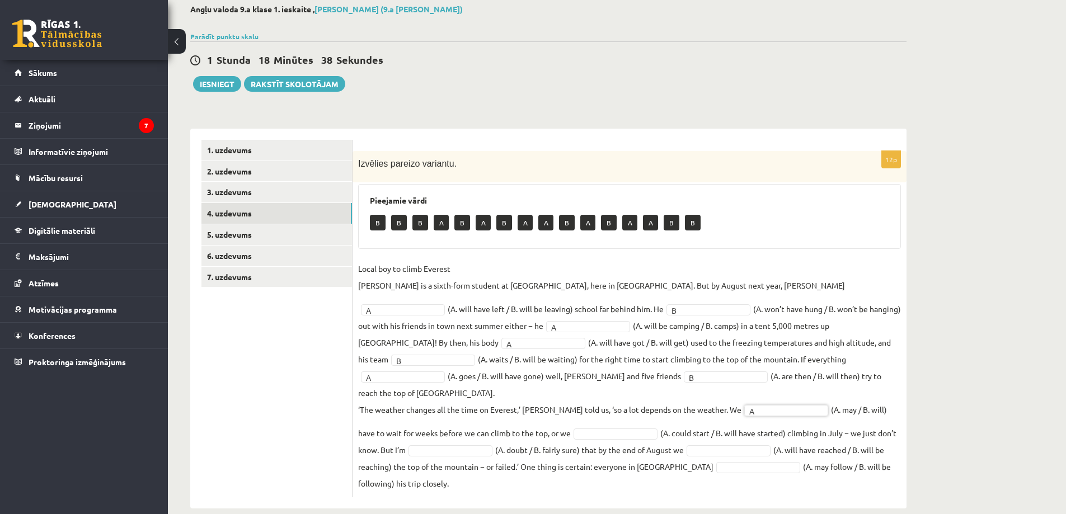
click at [596, 408] on fieldset "Local boy to climb Everest Nathan Short is a sixth-form student at Pittville Co…" at bounding box center [629, 376] width 543 height 232
click at [709, 256] on div "12p Izvēlies pareizo variantu. Pieejamie vārdi B B B A A B A B A A B B Local bo…" at bounding box center [629, 324] width 554 height 346
click at [291, 236] on link "5. uzdevums" at bounding box center [276, 234] width 150 height 21
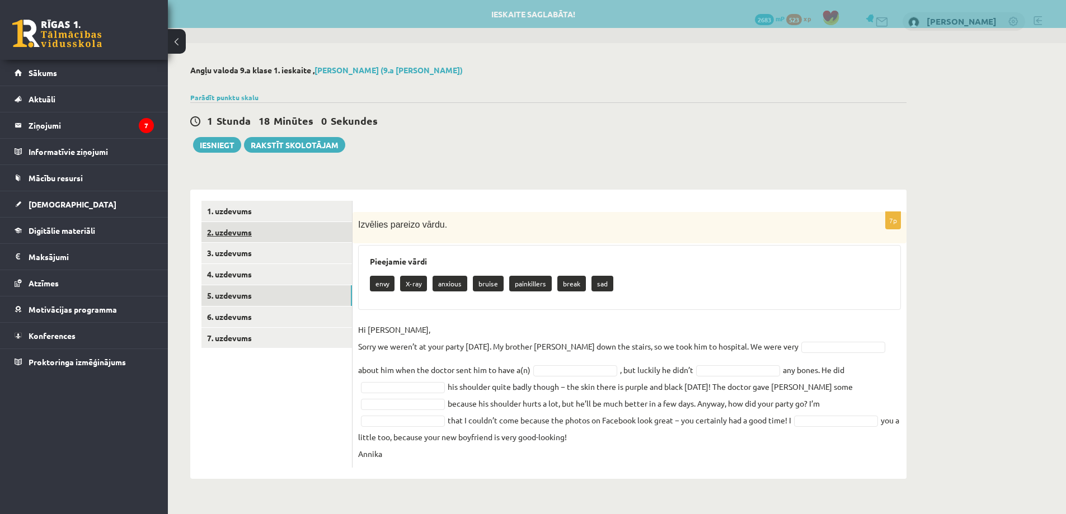
scroll to position [0, 0]
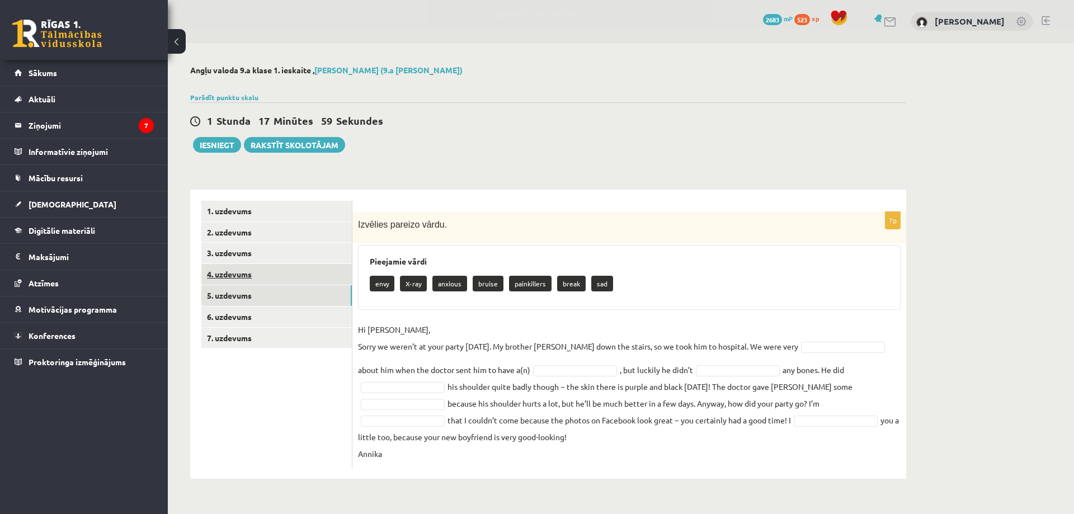
click at [242, 278] on link "4. uzdevums" at bounding box center [276, 274] width 150 height 21
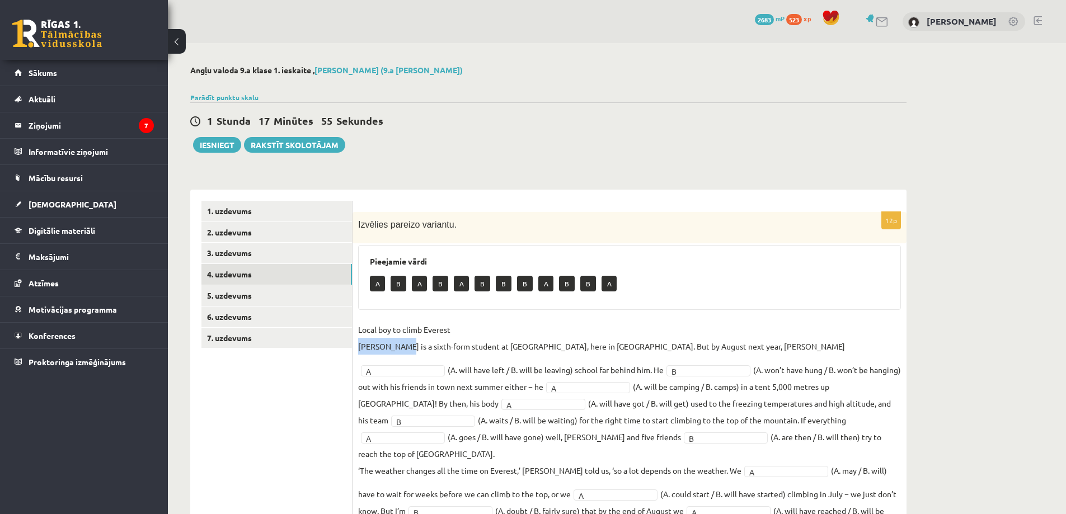
drag, startPoint x: 359, startPoint y: 347, endPoint x: 404, endPoint y: 344, distance: 46.0
click at [404, 344] on p "Local boy to climb Everest Nathan Short is a sixth-form student at Pittville Co…" at bounding box center [601, 338] width 487 height 34
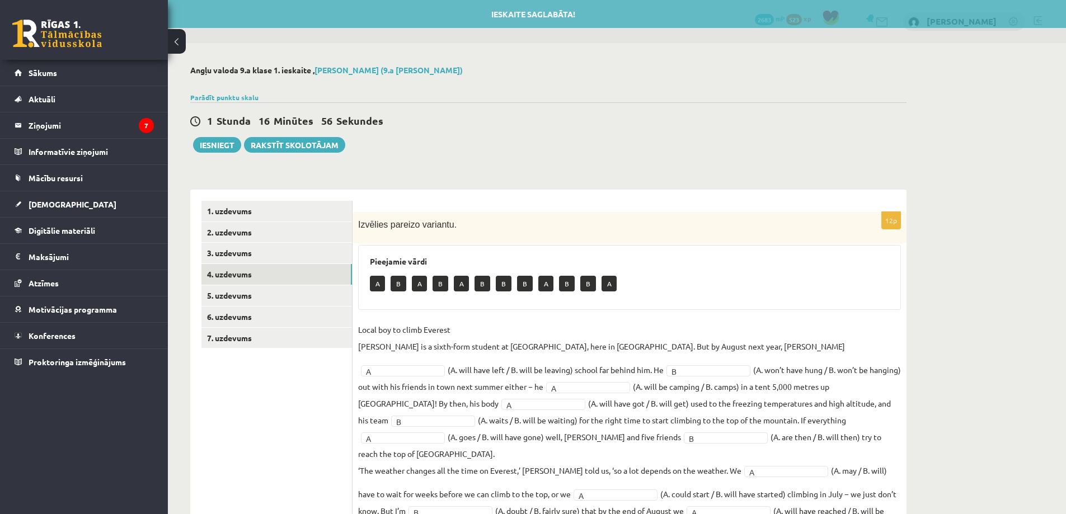
click at [574, 153] on div "Angļu valoda 9.a klase 1. ieskaite , Damians Dzina (9.a JK klase) Parādīt punkt…" at bounding box center [548, 317] width 761 height 549
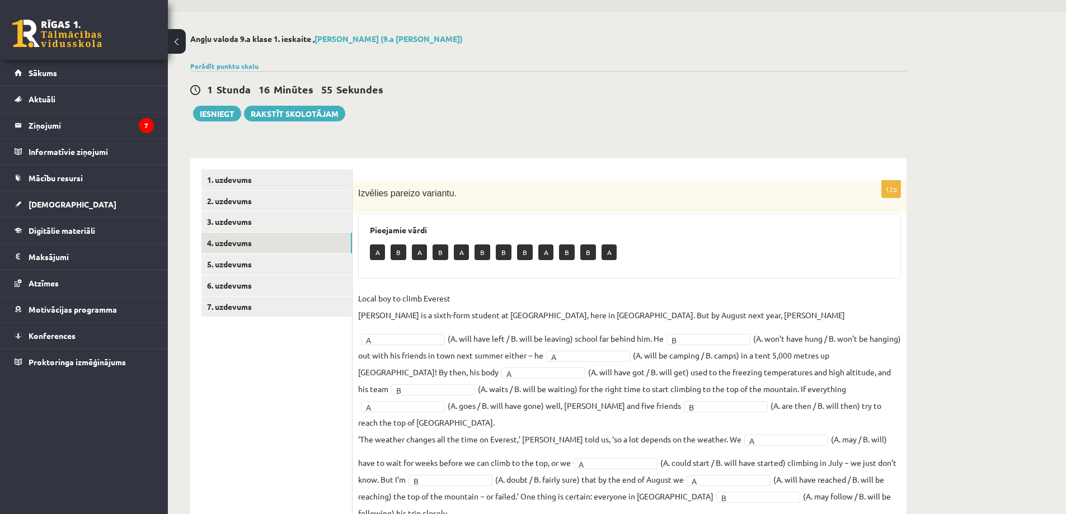
scroll to position [61, 0]
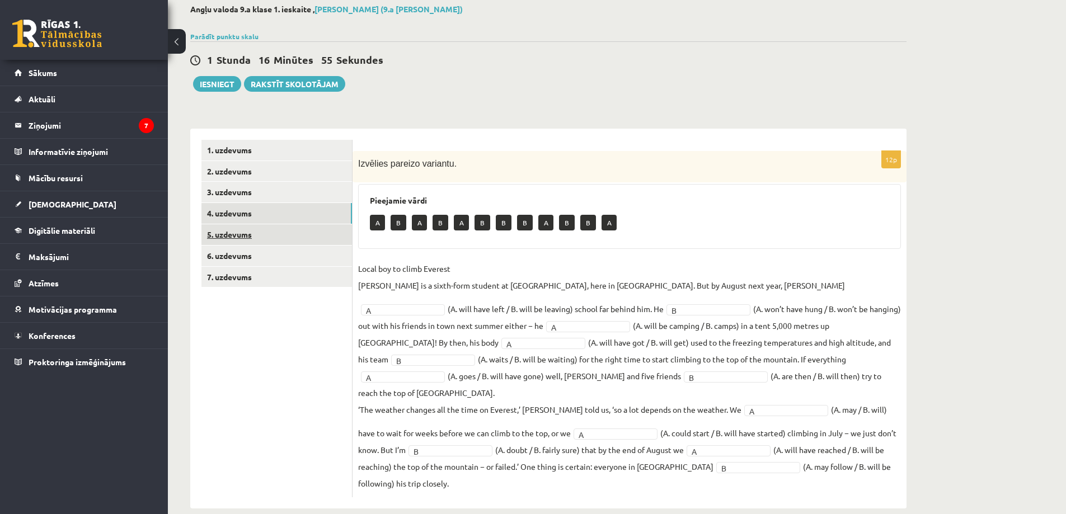
click at [243, 229] on link "5. uzdevums" at bounding box center [276, 234] width 150 height 21
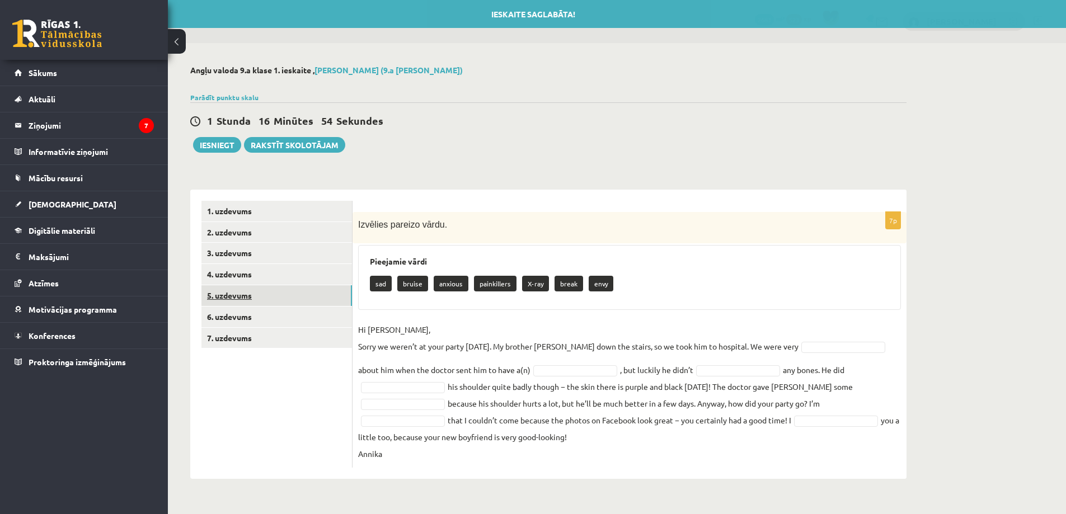
scroll to position [0, 0]
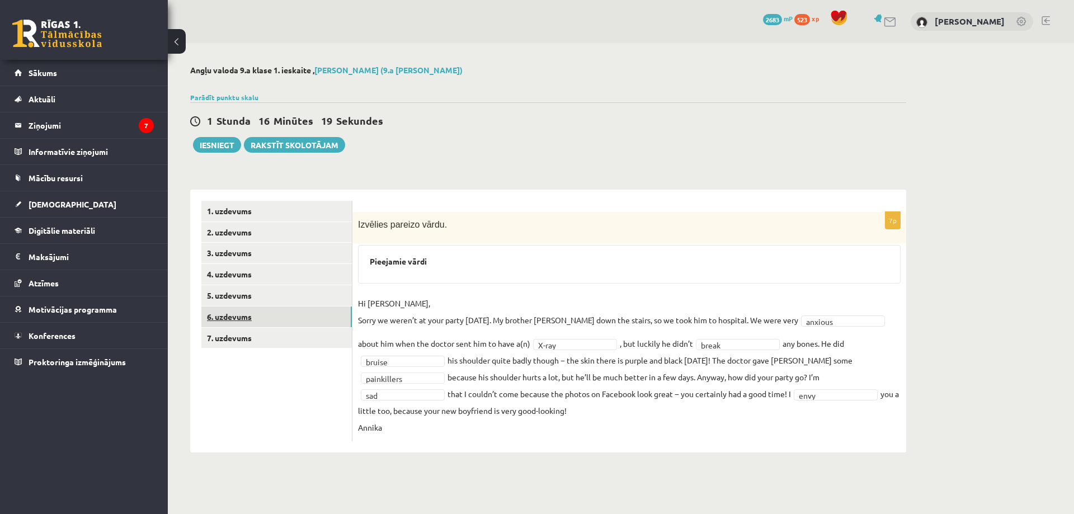
click at [234, 318] on link "6. uzdevums" at bounding box center [276, 317] width 150 height 21
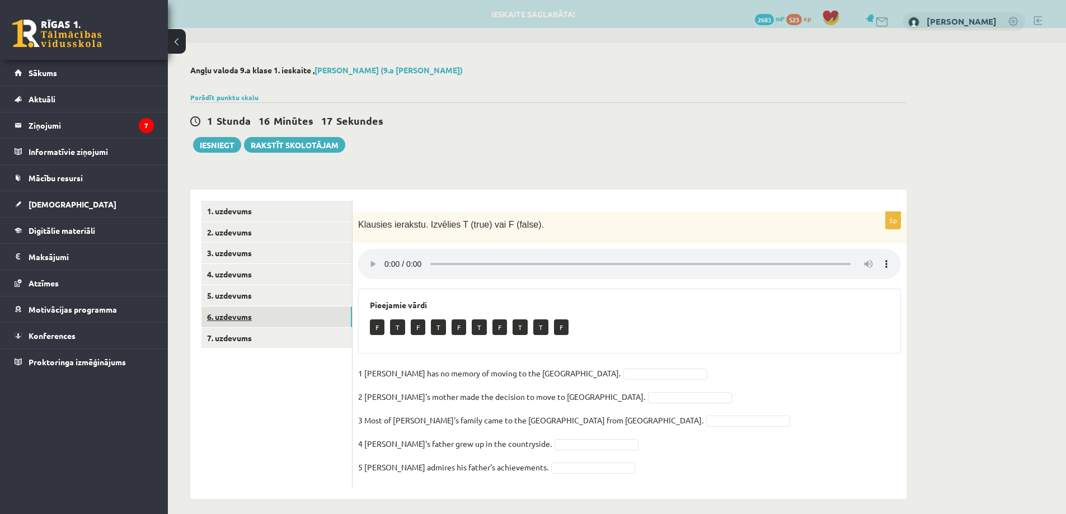
scroll to position [8, 0]
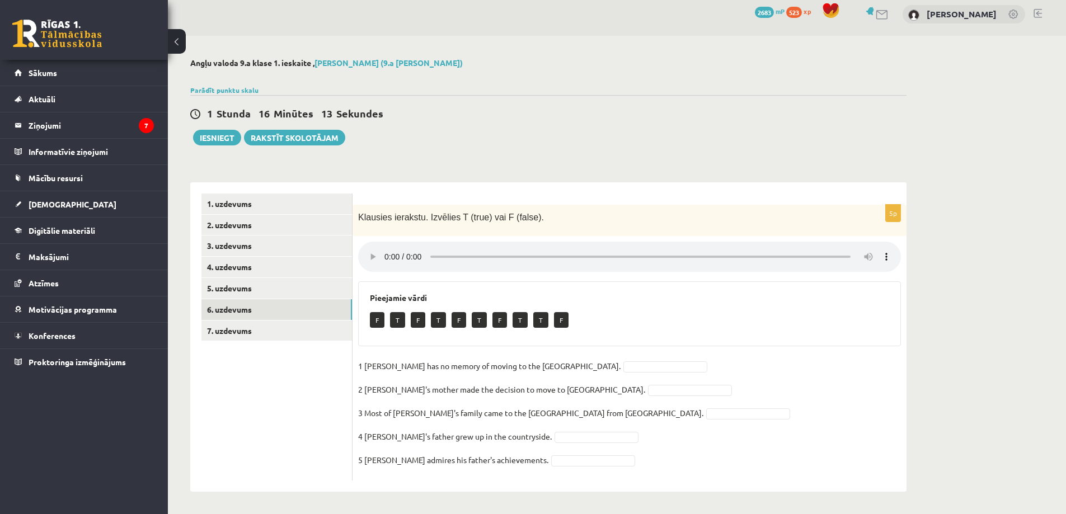
click at [983, 424] on div "Angļu valoda 9.a klase 1. ieskaite , Damians Dzina (9.a JK klase) Parādīt punkt…" at bounding box center [617, 275] width 898 height 478
click at [982, 384] on div "Angļu valoda 9.a klase 1. ieskaite , Damians Dzina (9.a JK klase) Parādīt punkt…" at bounding box center [617, 275] width 898 height 478
click at [986, 377] on div "Angļu valoda 9.a klase 1. ieskaite , Damians Dzina (9.a JK klase) Parādīt punkt…" at bounding box center [617, 275] width 898 height 478
drag, startPoint x: 363, startPoint y: 366, endPoint x: 509, endPoint y: 364, distance: 145.5
click at [509, 364] on fieldset "1 Lila has no memory of moving to the UK. 2 Lila's mother made the decision to …" at bounding box center [629, 415] width 543 height 117
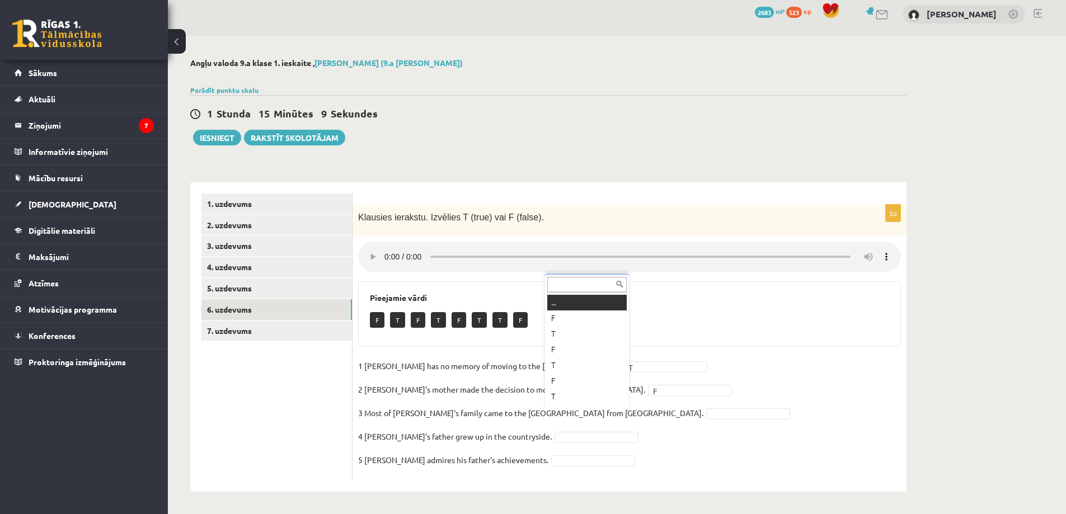
scroll to position [13, 0]
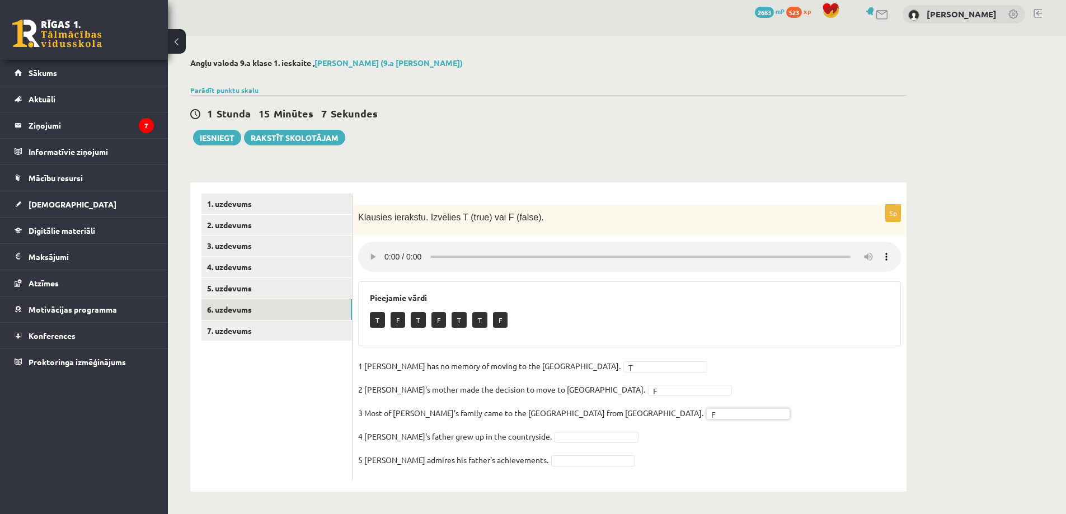
click at [544, 430] on fieldset "1 Lila has no memory of moving to the UK. T * 2 Lila's mother made the decision…" at bounding box center [629, 415] width 543 height 117
click at [272, 336] on link "7. uzdevums" at bounding box center [276, 331] width 150 height 21
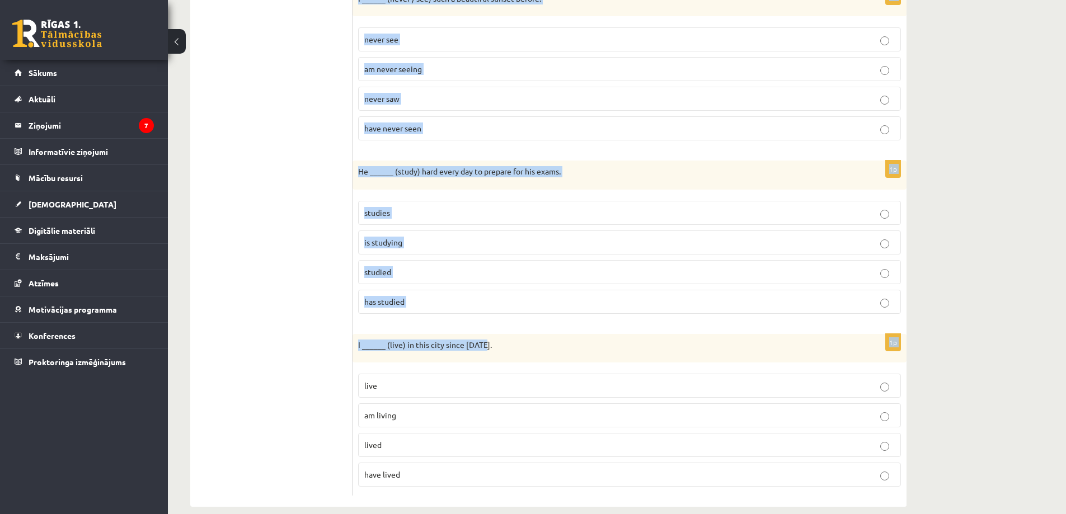
scroll to position [1450, 0]
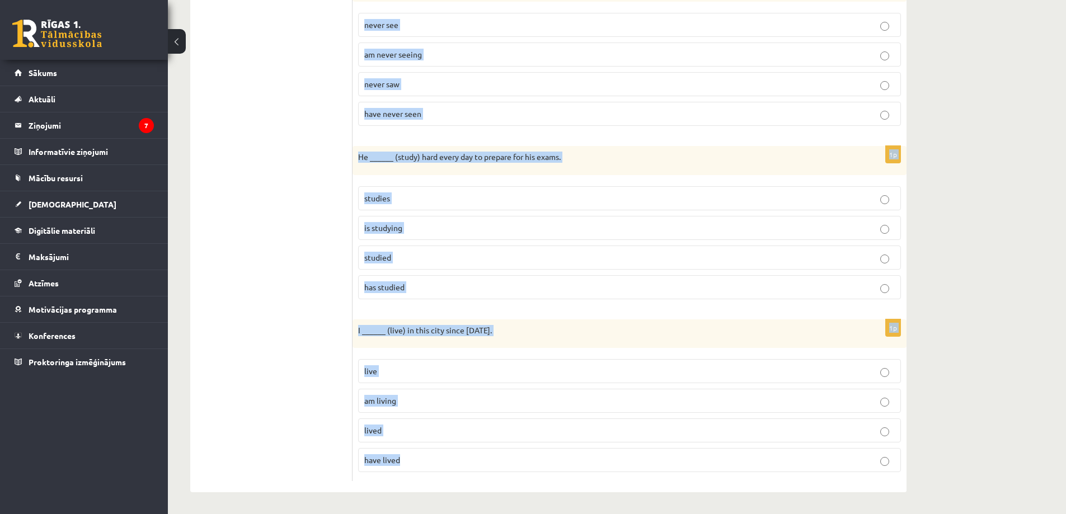
drag, startPoint x: 359, startPoint y: 104, endPoint x: 678, endPoint y: 469, distance: 484.9
copy form "They ______ (visit) their grandparents every summer. visit are visiting visited…"
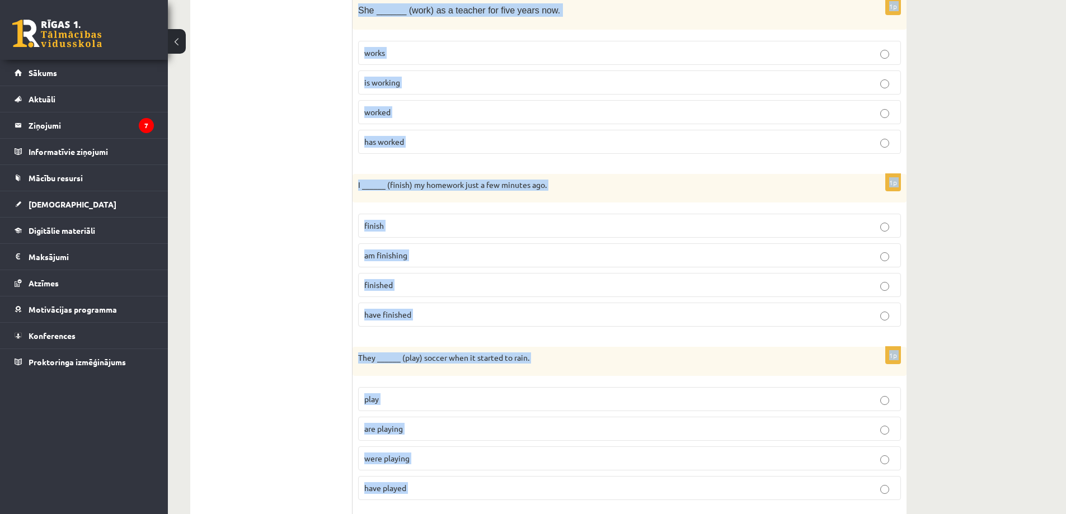
scroll to position [107, 0]
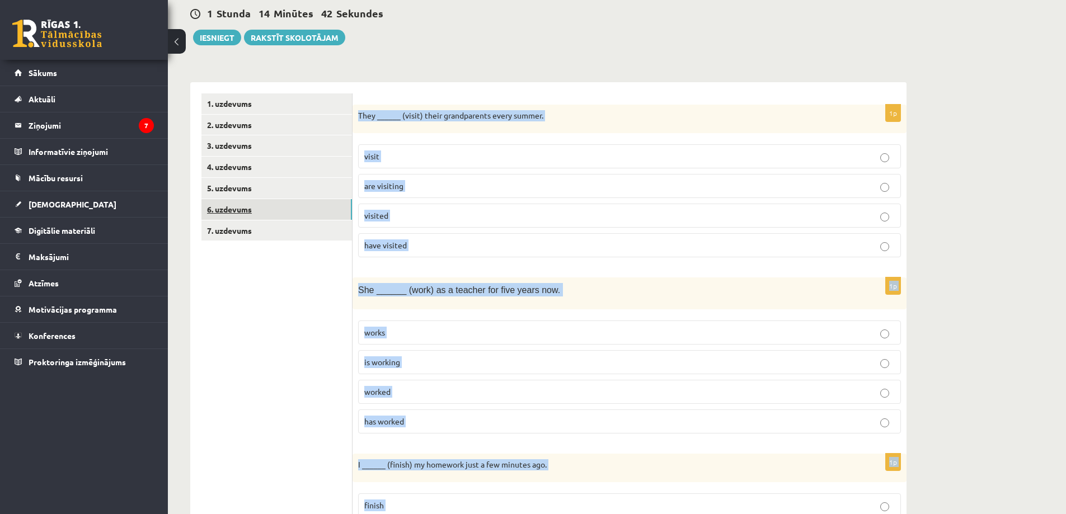
click at [241, 215] on link "6. uzdevums" at bounding box center [276, 209] width 150 height 21
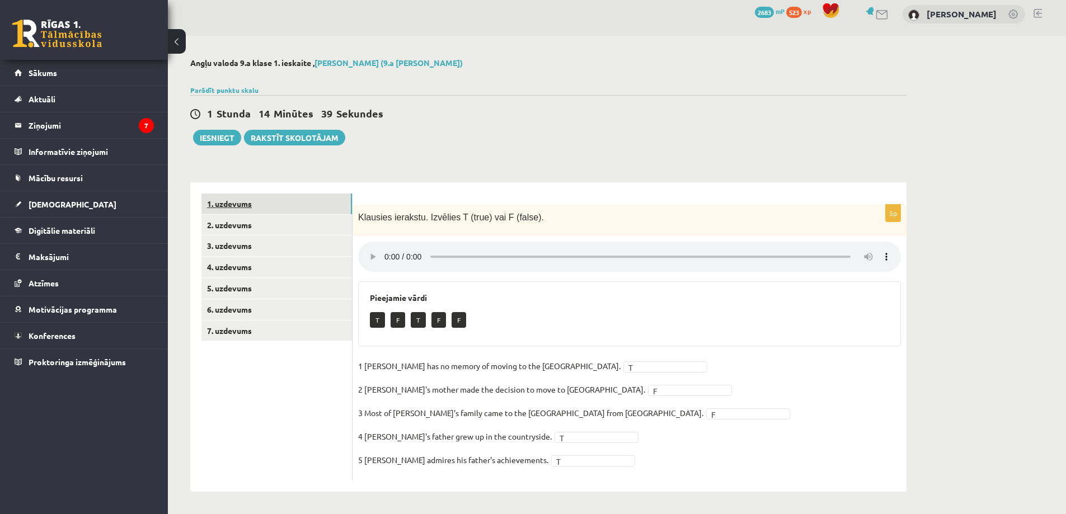
click at [252, 203] on link "1. uzdevums" at bounding box center [276, 204] width 150 height 21
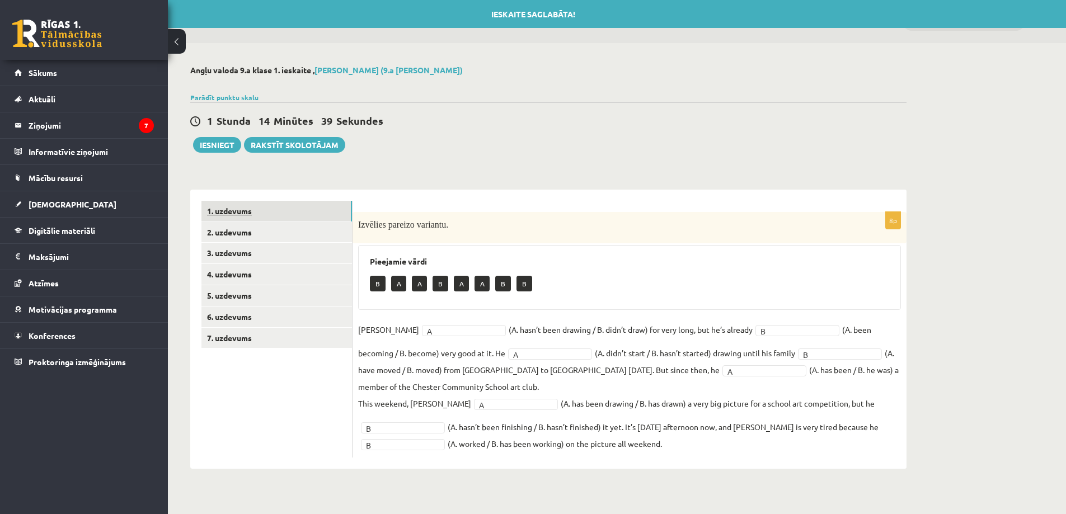
scroll to position [0, 0]
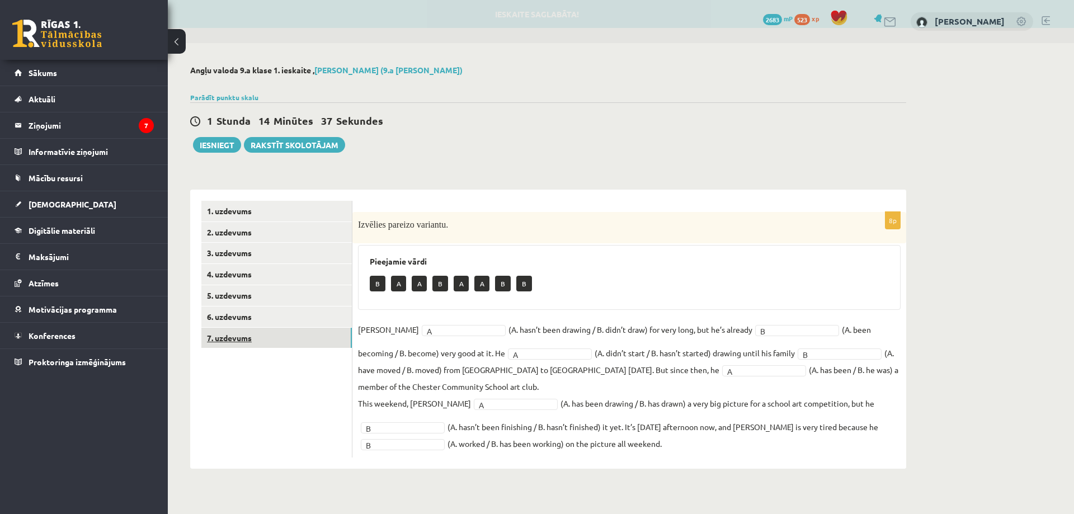
click at [269, 335] on link "7. uzdevums" at bounding box center [276, 338] width 150 height 21
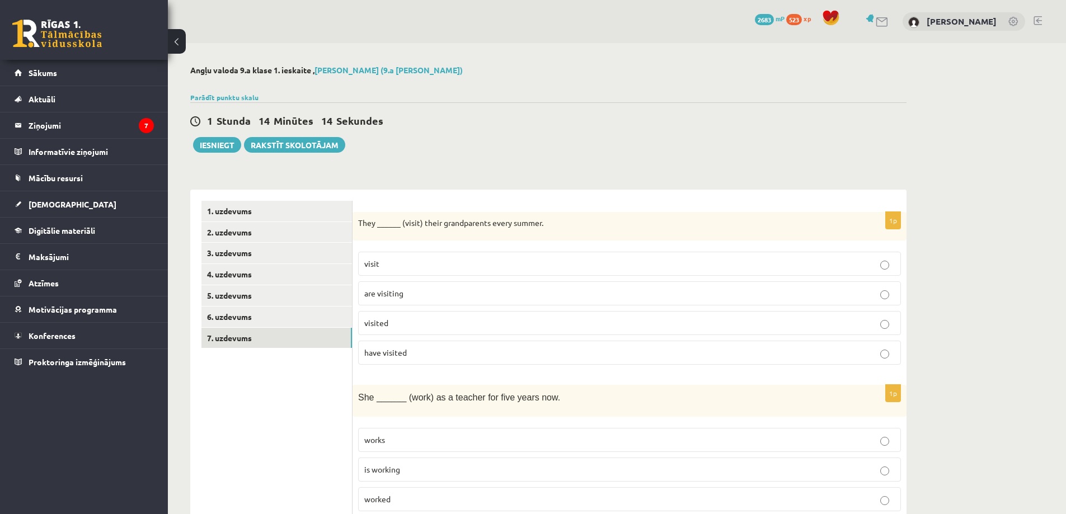
click at [383, 261] on p "visit" at bounding box center [629, 264] width 530 height 12
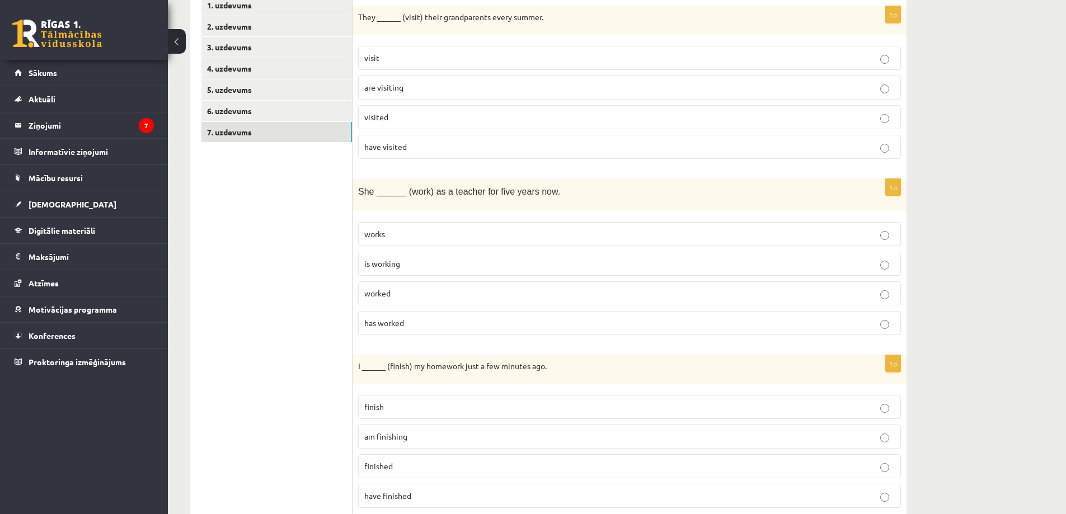
scroll to position [224, 0]
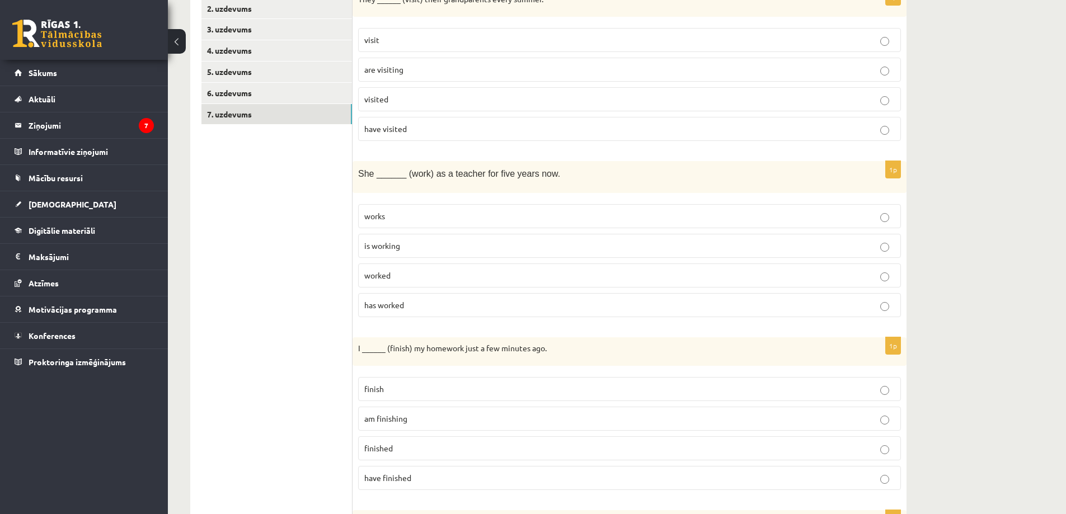
click at [397, 297] on label "has worked" at bounding box center [629, 305] width 543 height 24
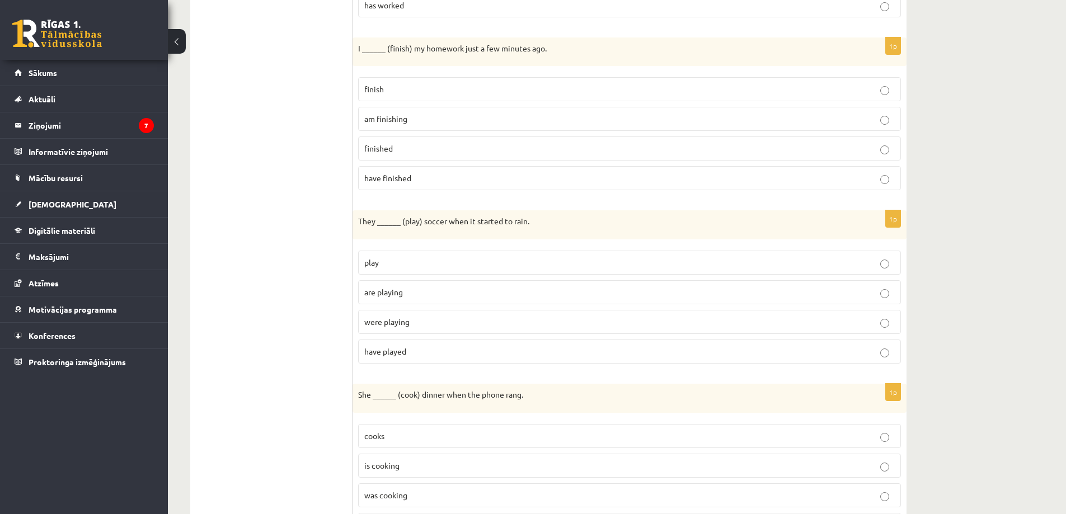
scroll to position [504, 0]
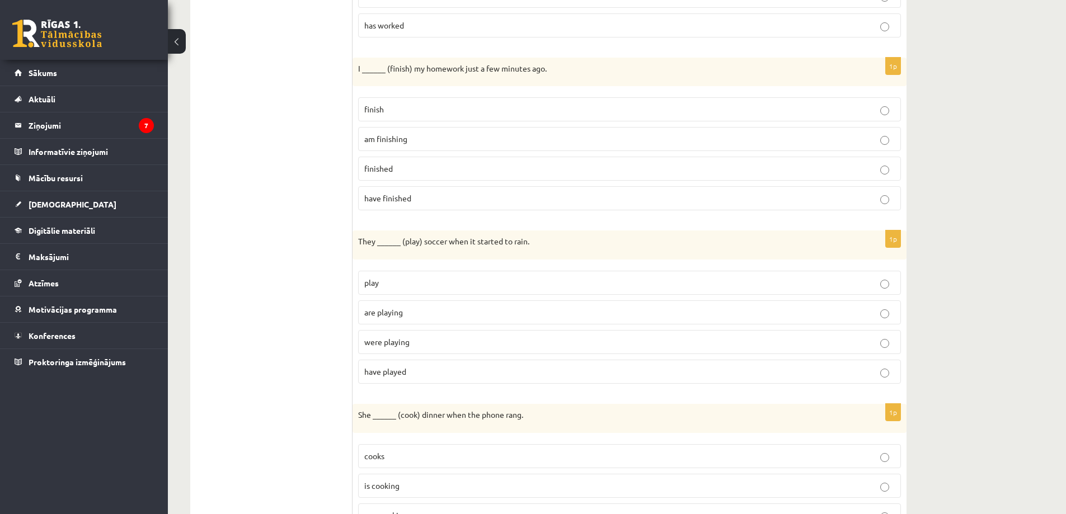
click at [401, 164] on p "finished" at bounding box center [629, 169] width 530 height 12
click at [441, 337] on p "were playing" at bounding box center [629, 342] width 530 height 12
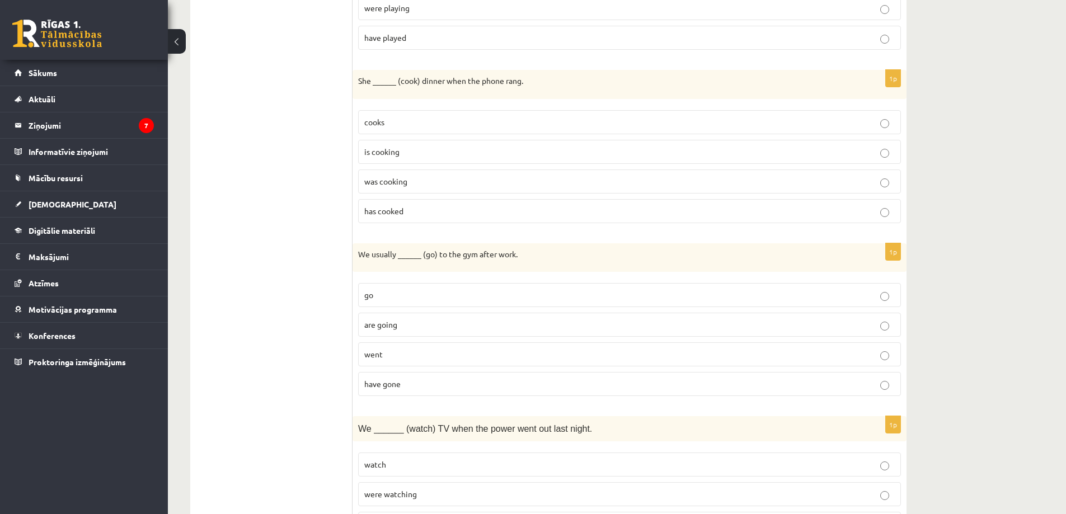
scroll to position [839, 0]
click at [404, 210] on p "has cooked" at bounding box center [629, 210] width 530 height 12
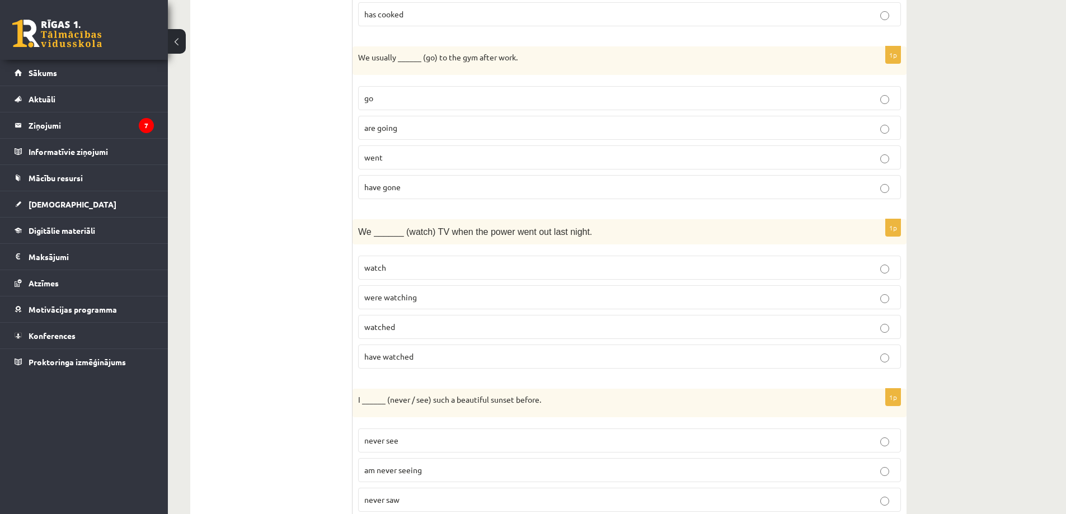
scroll to position [1063, 0]
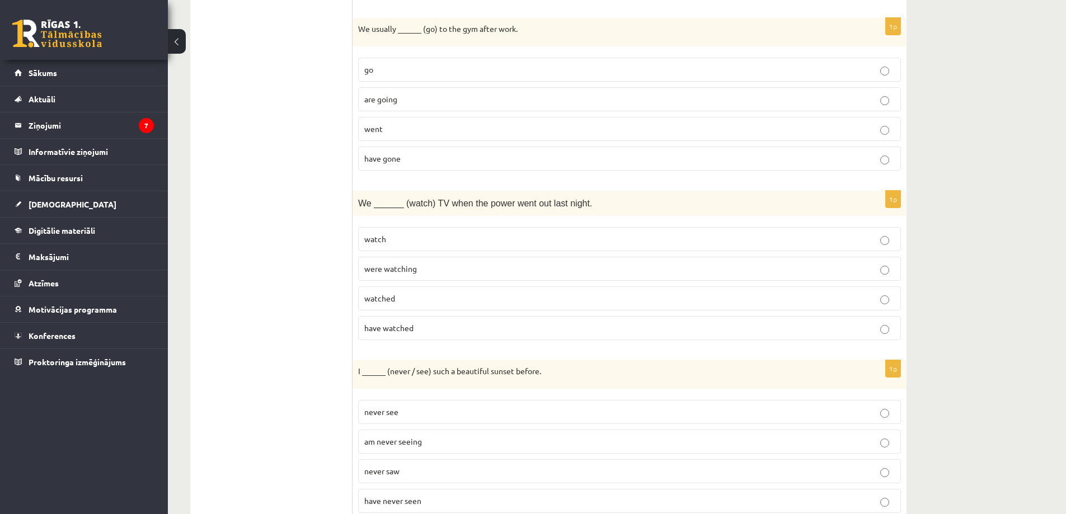
click at [388, 62] on label "go" at bounding box center [629, 70] width 543 height 24
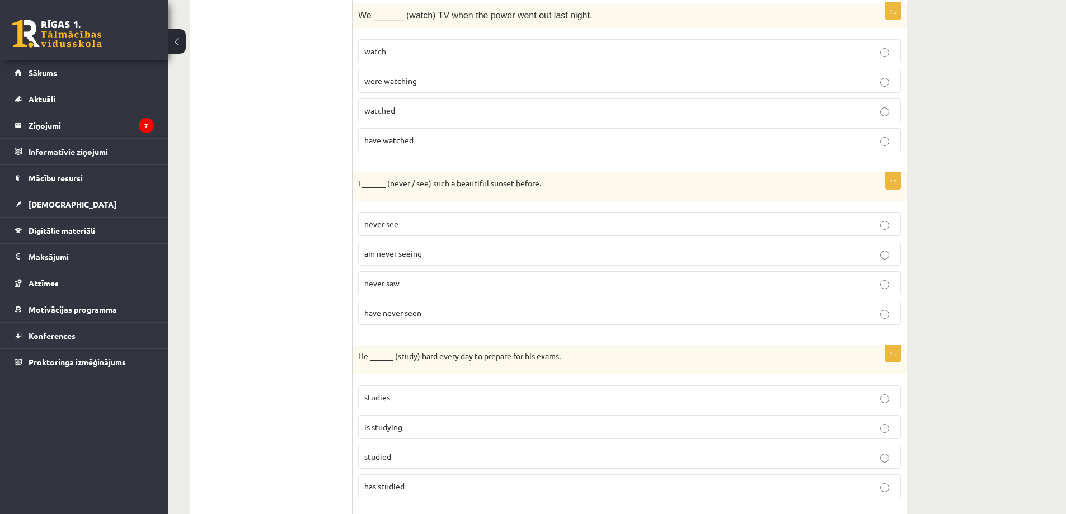
scroll to position [1231, 0]
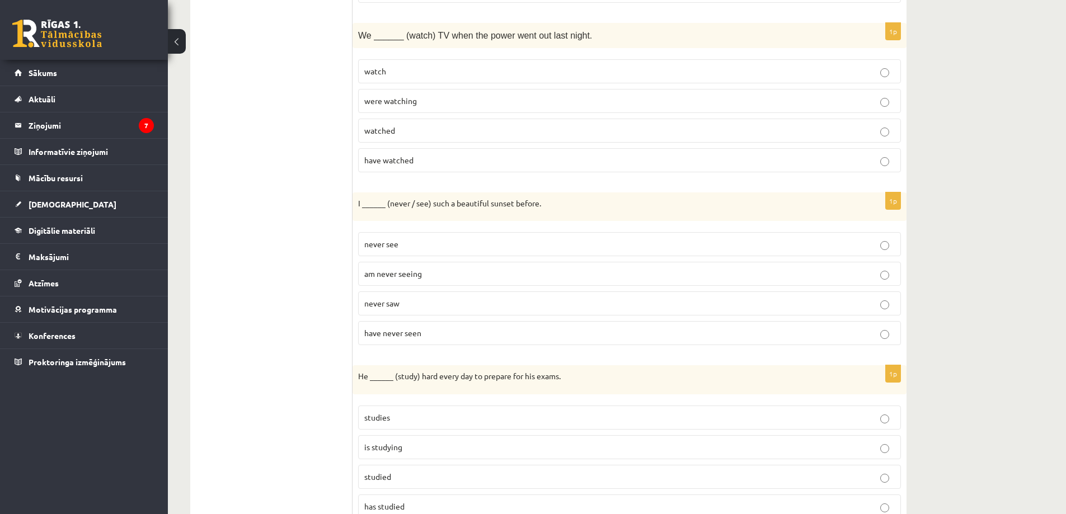
click at [410, 96] on span "were watching" at bounding box center [390, 101] width 53 height 10
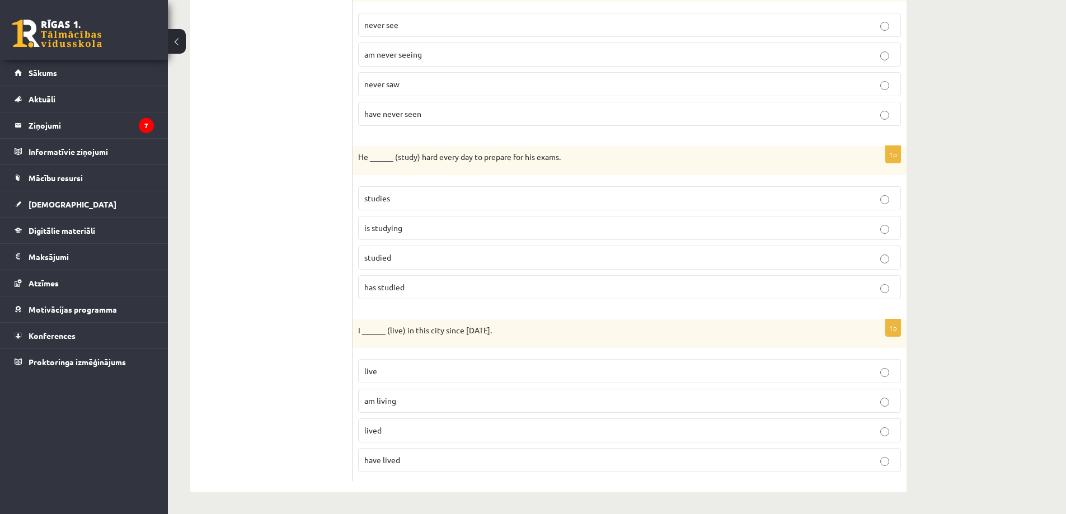
scroll to position [1394, 0]
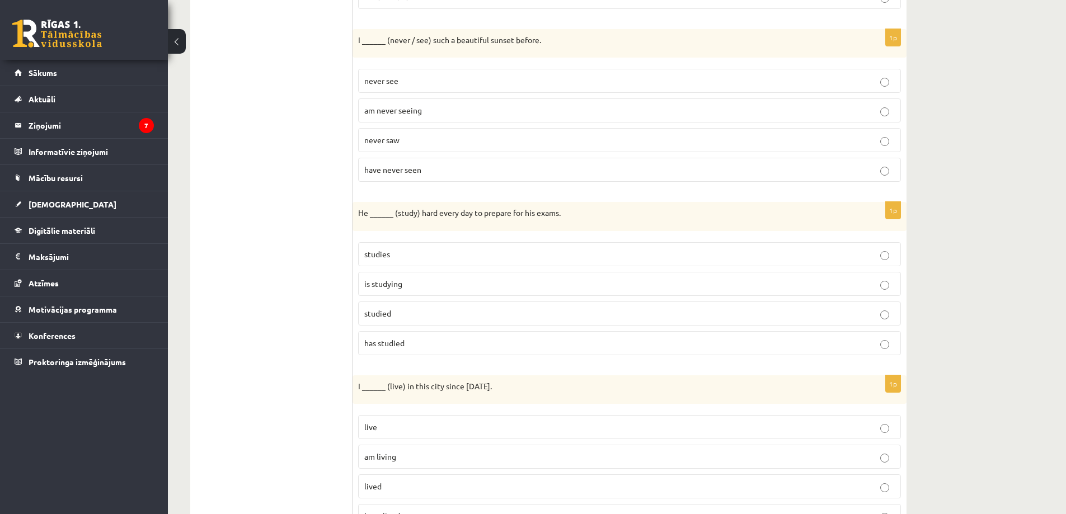
click at [424, 170] on p "have never seen" at bounding box center [629, 170] width 530 height 12
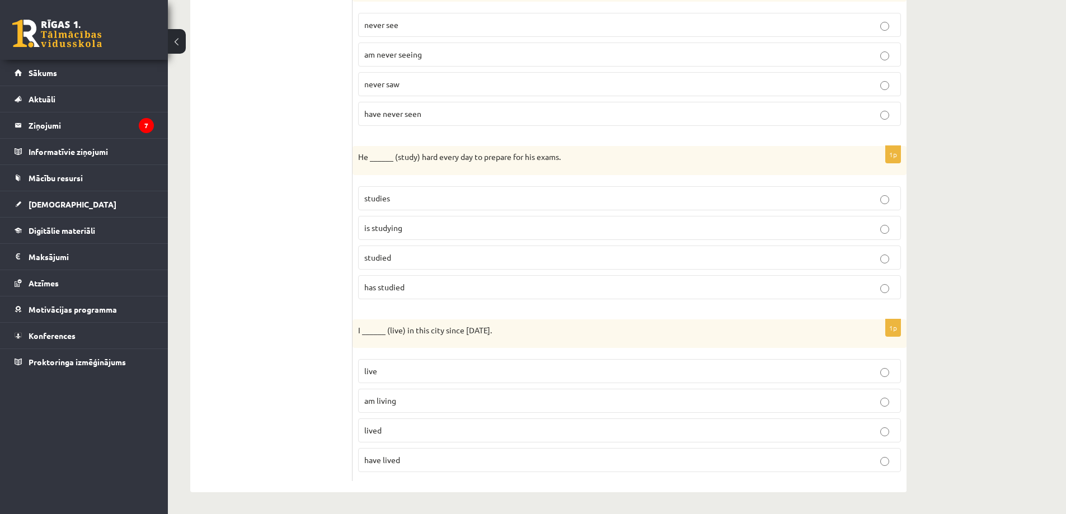
click at [384, 464] on p "have lived" at bounding box center [629, 460] width 530 height 12
click at [407, 198] on p "studies" at bounding box center [629, 198] width 530 height 12
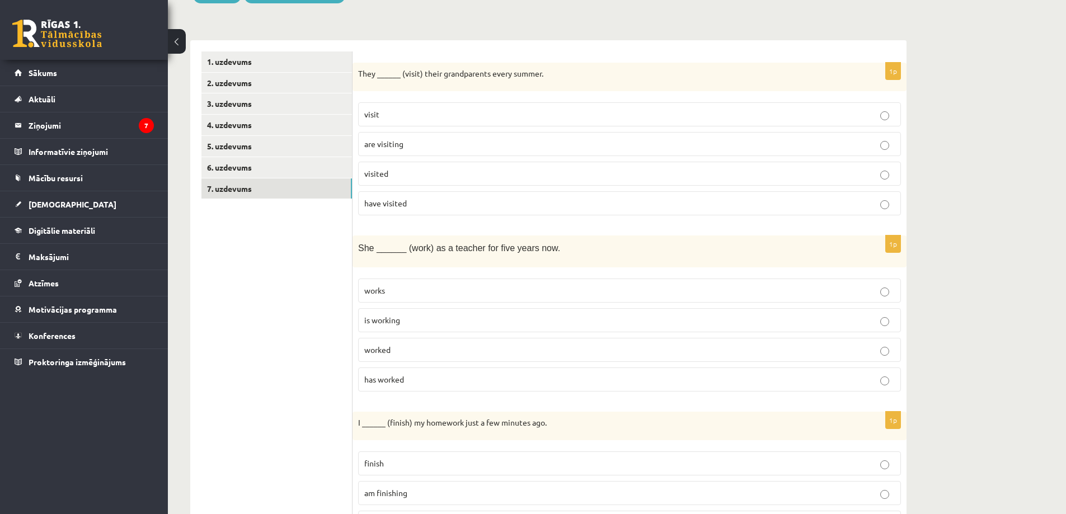
scroll to position [0, 0]
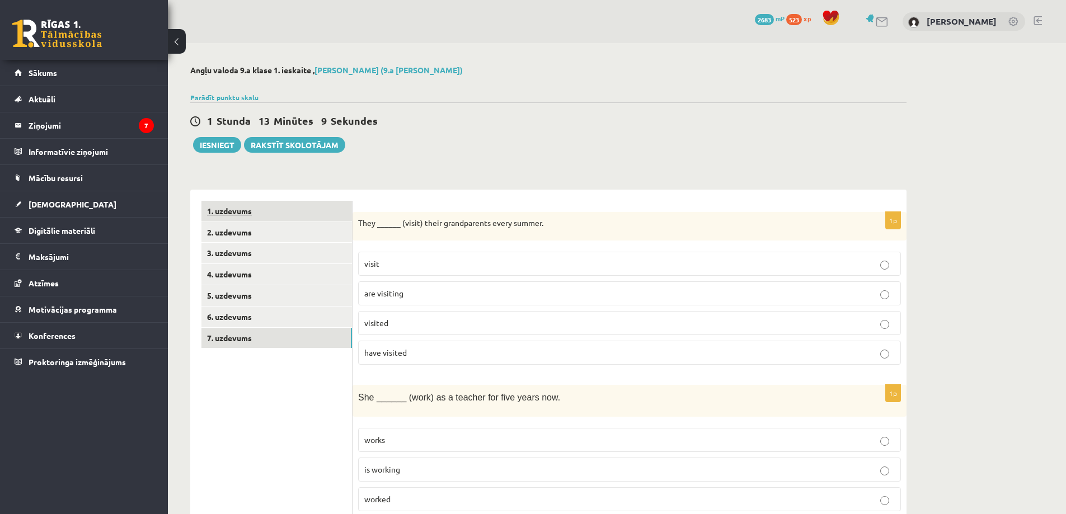
click at [233, 210] on link "1. uzdevums" at bounding box center [276, 211] width 150 height 21
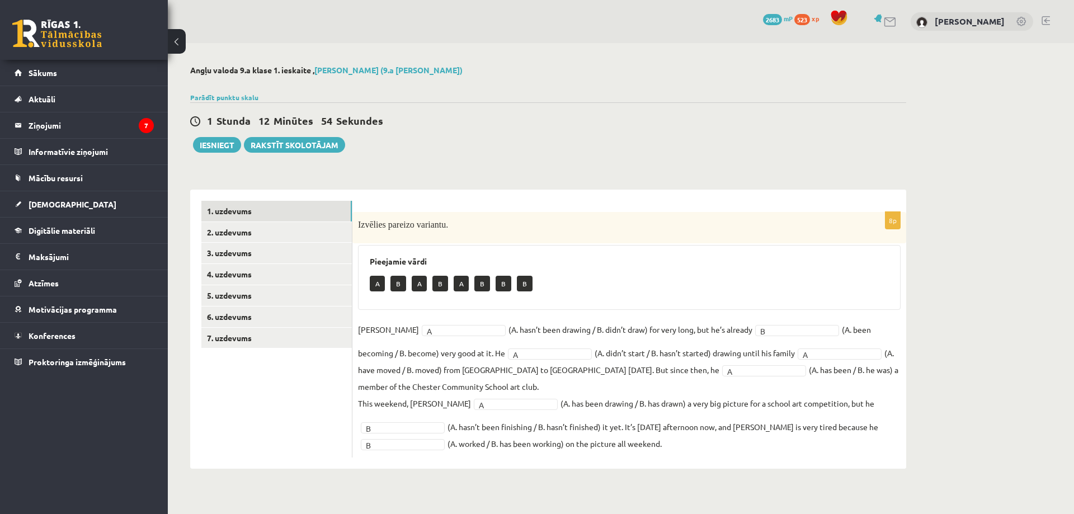
drag, startPoint x: 277, startPoint y: 420, endPoint x: 275, endPoint y: 407, distance: 13.0
click at [277, 420] on ul "1. uzdevums 2. uzdevums 3. uzdevums 4. uzdevums 5. uzdevums 6. uzdevums 7. uzde…" at bounding box center [276, 329] width 151 height 257
click at [230, 313] on link "6. uzdevums" at bounding box center [276, 317] width 150 height 21
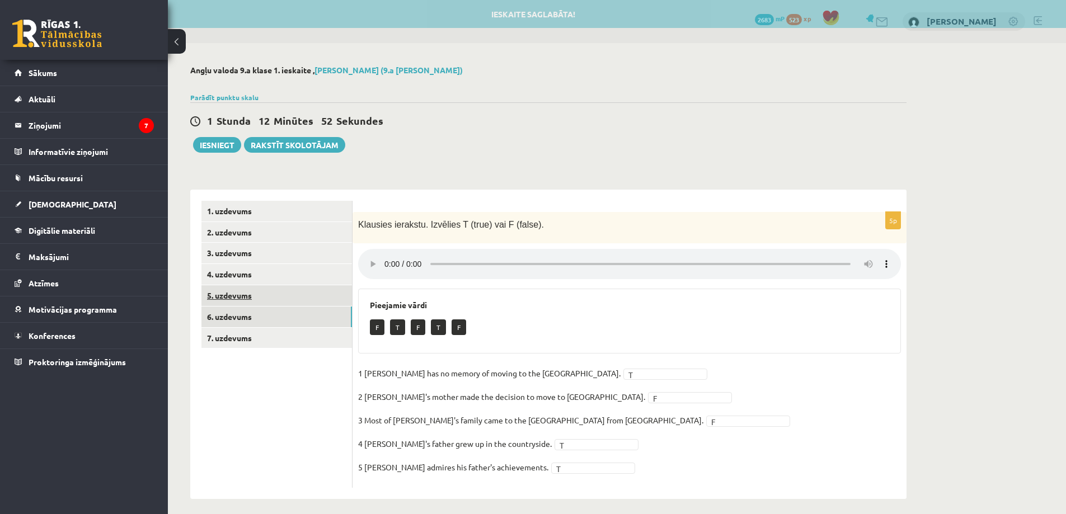
click at [237, 288] on link "5. uzdevums" at bounding box center [276, 295] width 150 height 21
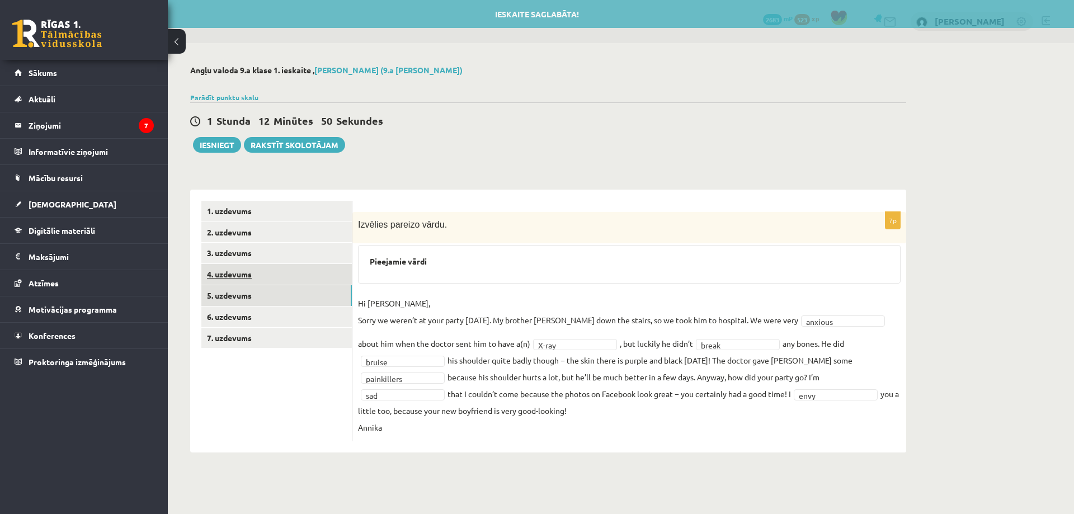
click at [253, 274] on link "4. uzdevums" at bounding box center [276, 274] width 150 height 21
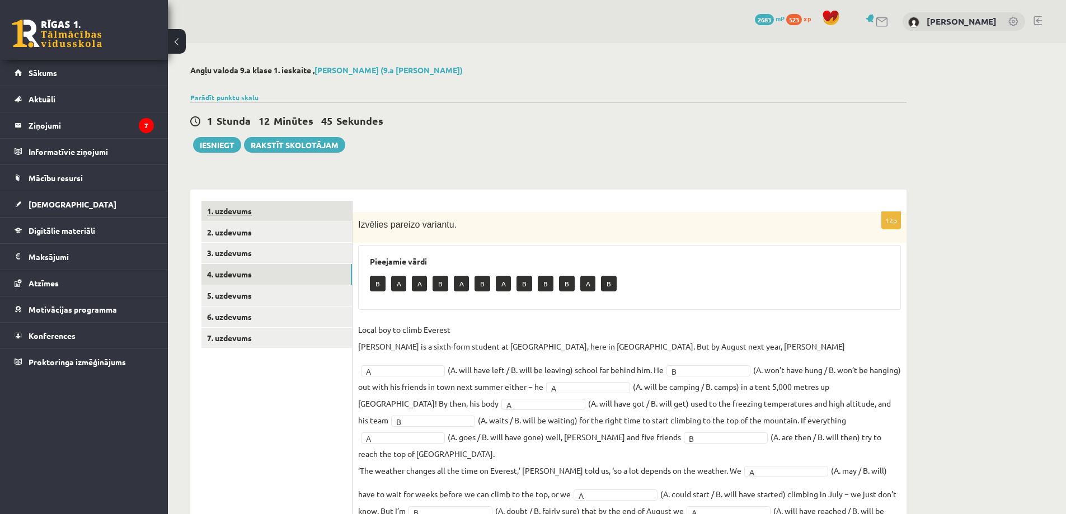
click at [239, 215] on link "1. uzdevums" at bounding box center [276, 211] width 150 height 21
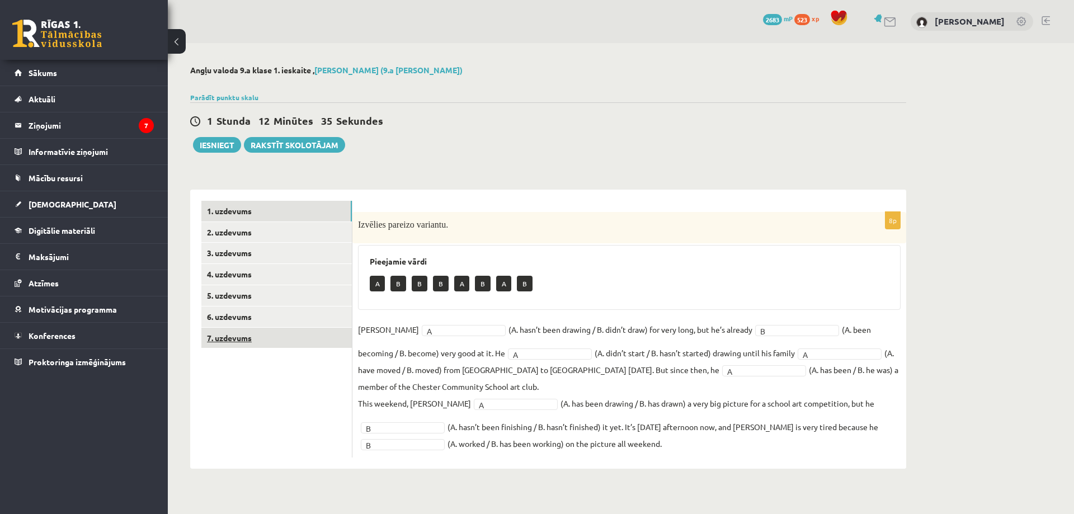
click at [224, 340] on link "7. uzdevums" at bounding box center [276, 338] width 150 height 21
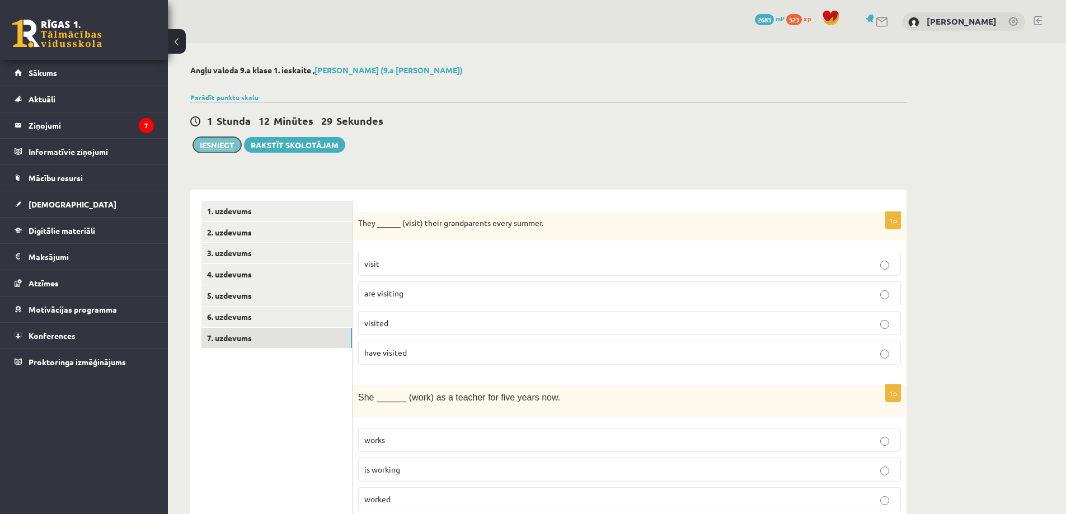
click at [235, 149] on button "Iesniegt" at bounding box center [217, 145] width 48 height 16
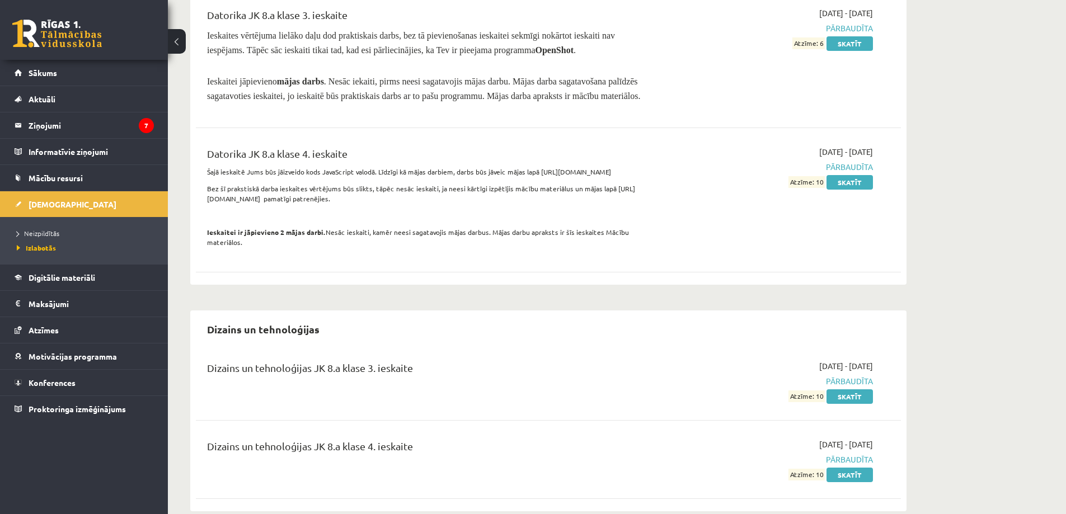
scroll to position [895, 0]
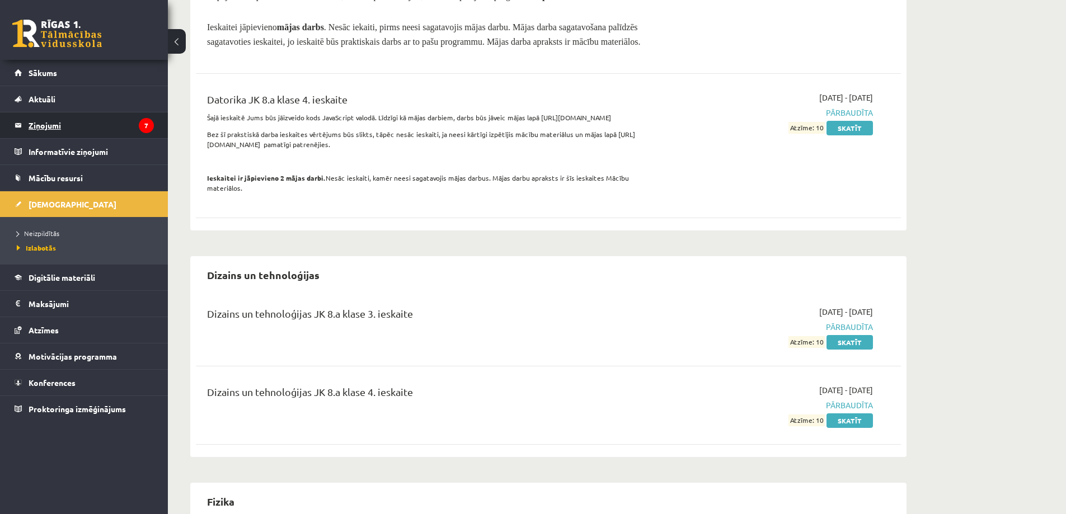
click at [74, 118] on legend "Ziņojumi 7" at bounding box center [91, 125] width 125 height 26
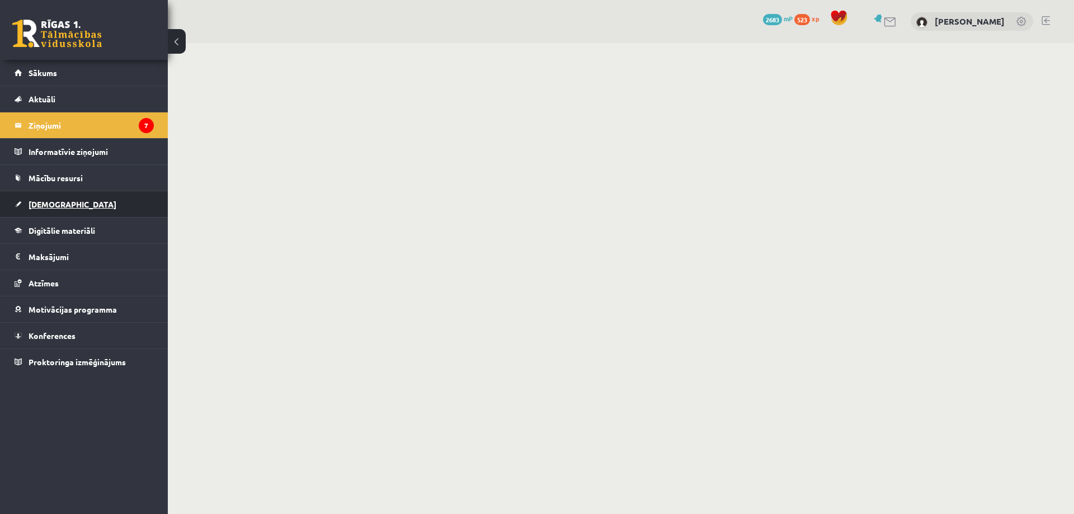
click at [54, 208] on span "[DEMOGRAPHIC_DATA]" at bounding box center [73, 204] width 88 height 10
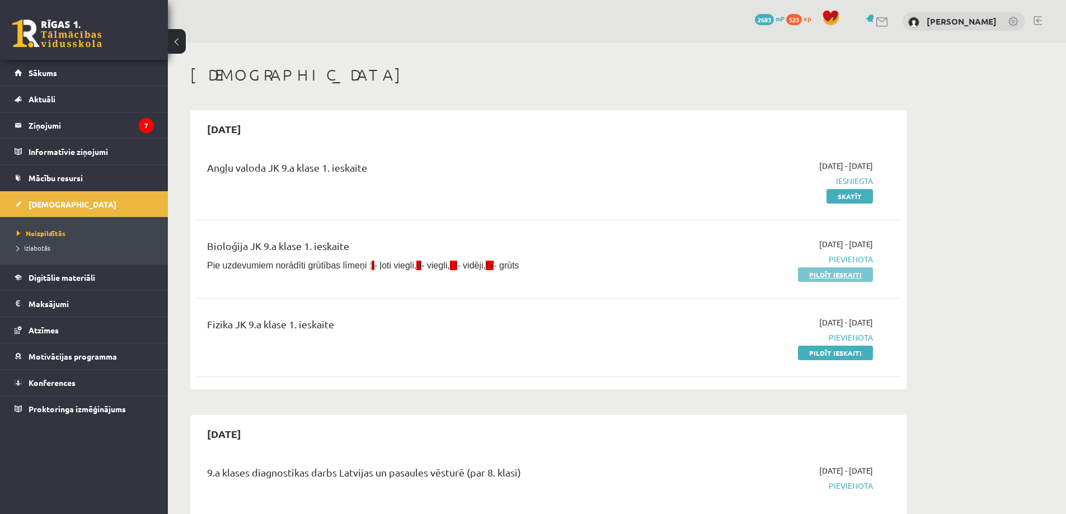
click at [824, 279] on link "Pildīt ieskaiti" at bounding box center [835, 274] width 75 height 15
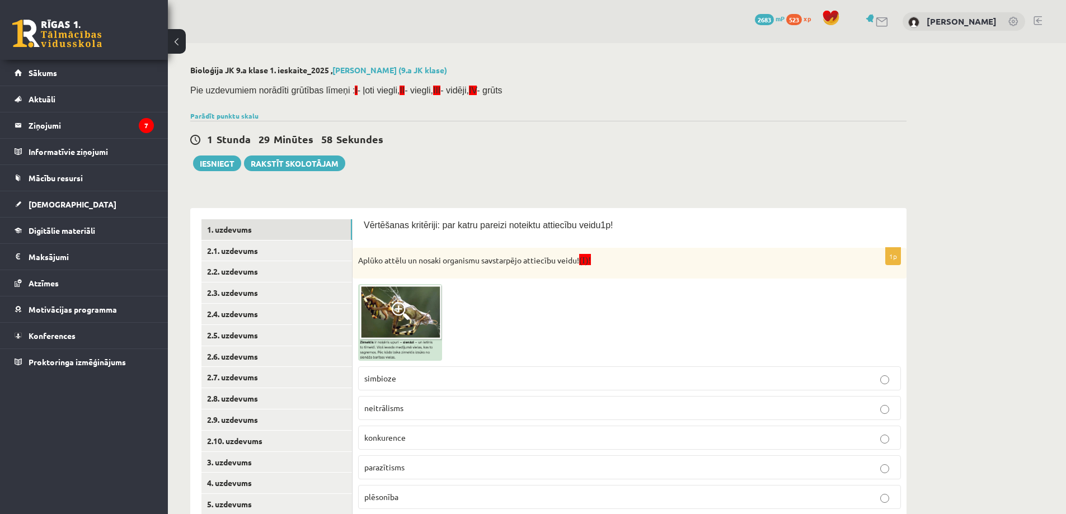
click at [392, 314] on span at bounding box center [401, 311] width 18 height 18
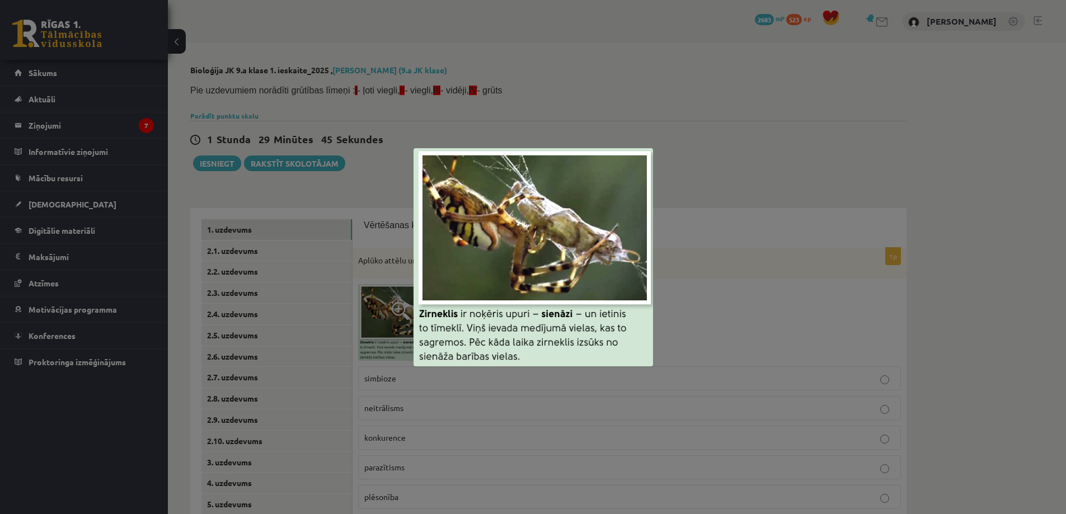
click at [389, 180] on div at bounding box center [533, 257] width 1066 height 514
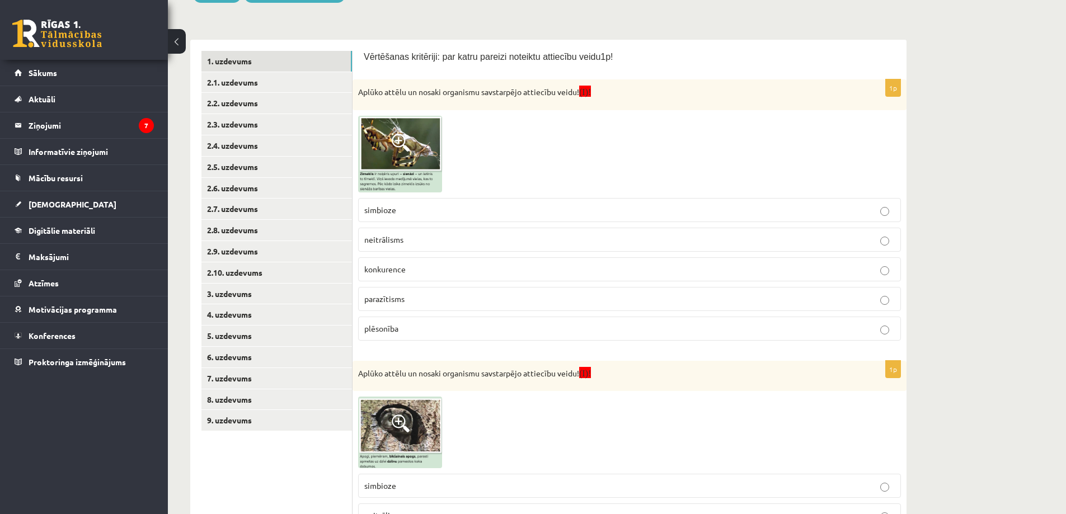
scroll to position [168, 0]
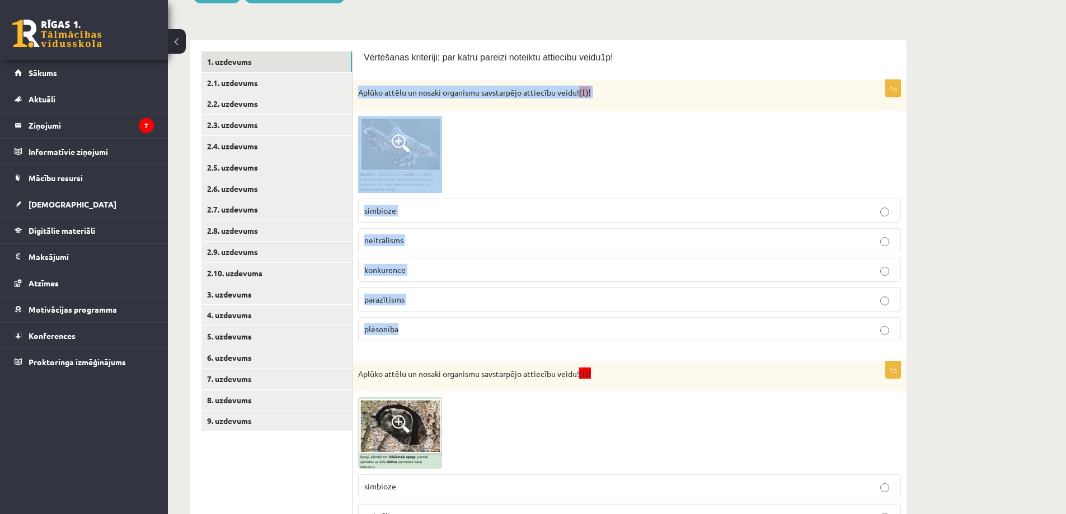
drag, startPoint x: 359, startPoint y: 91, endPoint x: 549, endPoint y: 330, distance: 305.4
click at [549, 330] on div "1p Aplūko attēlu un nosaki organismu savstarpējo attiecību veidu! (I)! simbioze…" at bounding box center [629, 215] width 554 height 270
copy div "Aplūko attēlu un nosaki organismu savstarpējo attiecību veidu! (I)! simbioze ne…"
click at [388, 337] on label "plēsonība" at bounding box center [629, 329] width 543 height 24
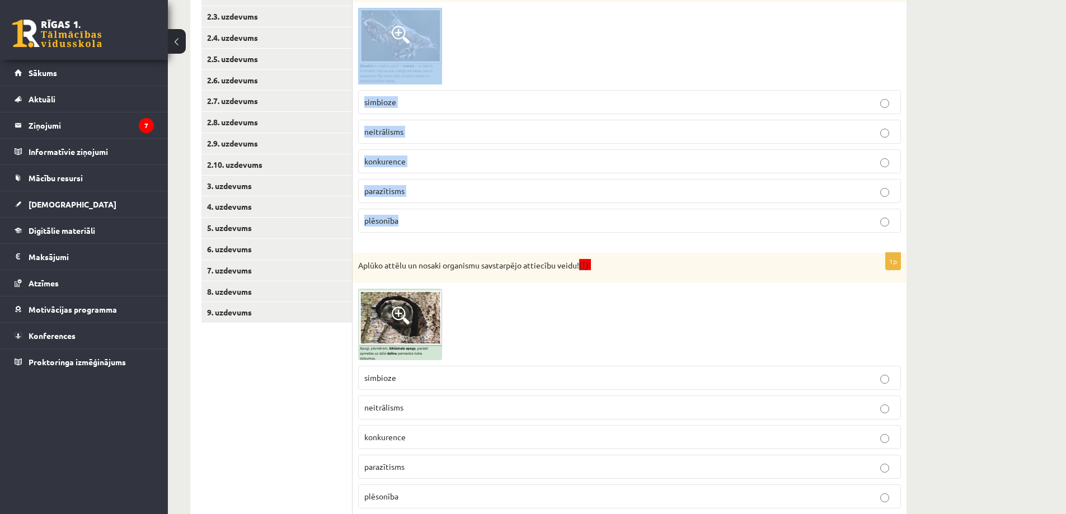
scroll to position [448, 0]
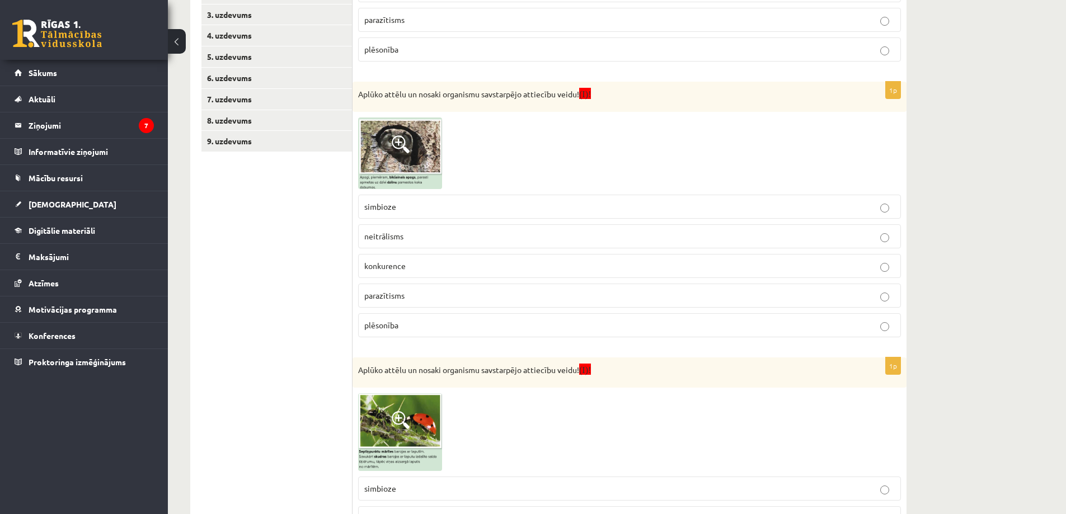
click at [938, 176] on div "Bioloģija JK 9.a klase 1. ieskaite_2025 , [PERSON_NAME] (9.a JK klase) Pie uzde…" at bounding box center [617, 129] width 898 height 1066
click at [409, 149] on span at bounding box center [401, 144] width 18 height 18
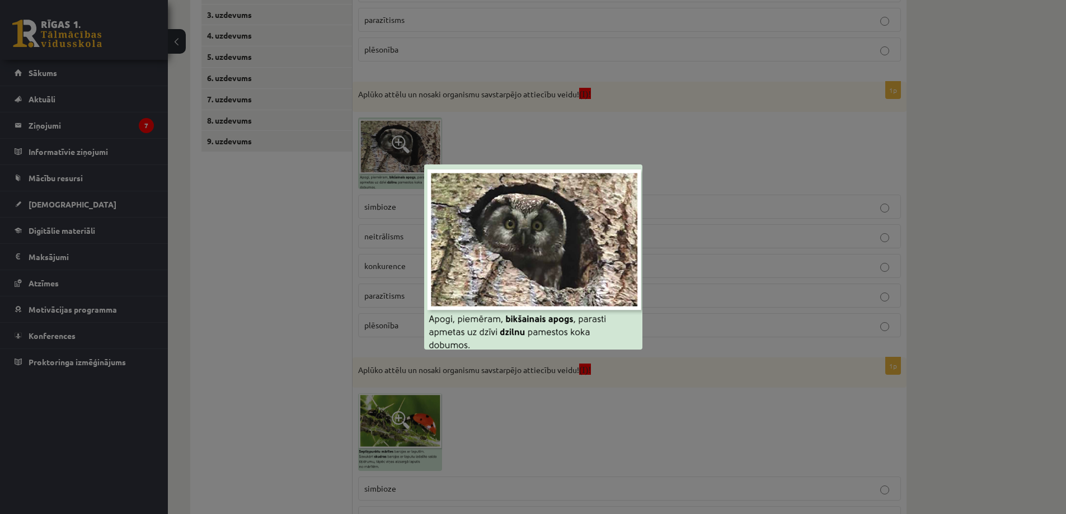
click at [712, 147] on div at bounding box center [533, 257] width 1066 height 514
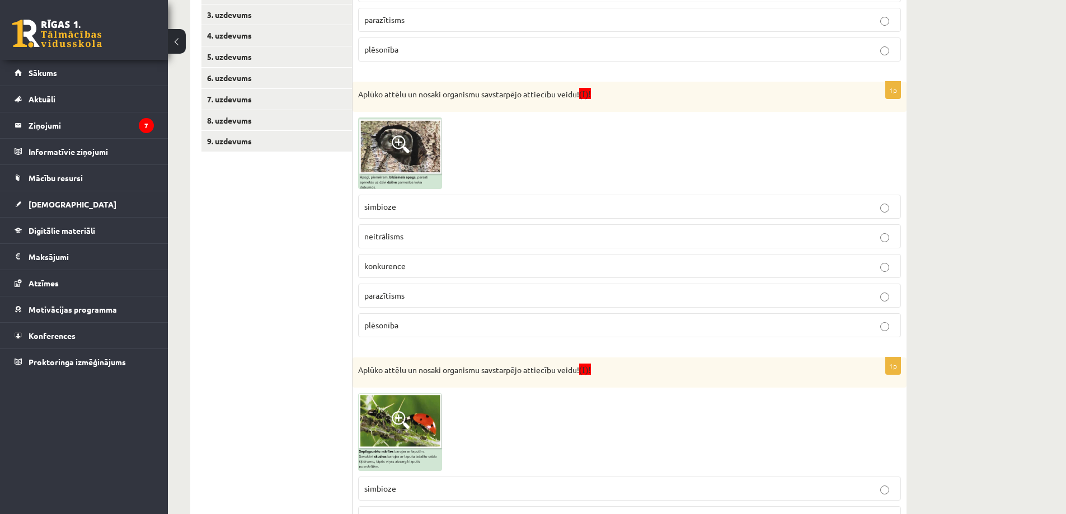
click at [392, 158] on img at bounding box center [400, 152] width 84 height 71
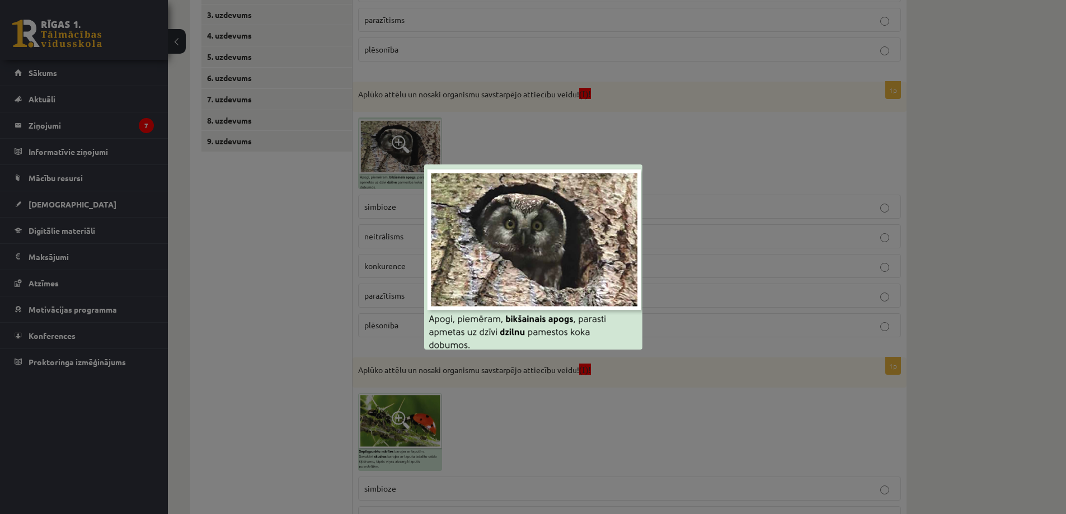
click at [321, 316] on div at bounding box center [533, 257] width 1066 height 514
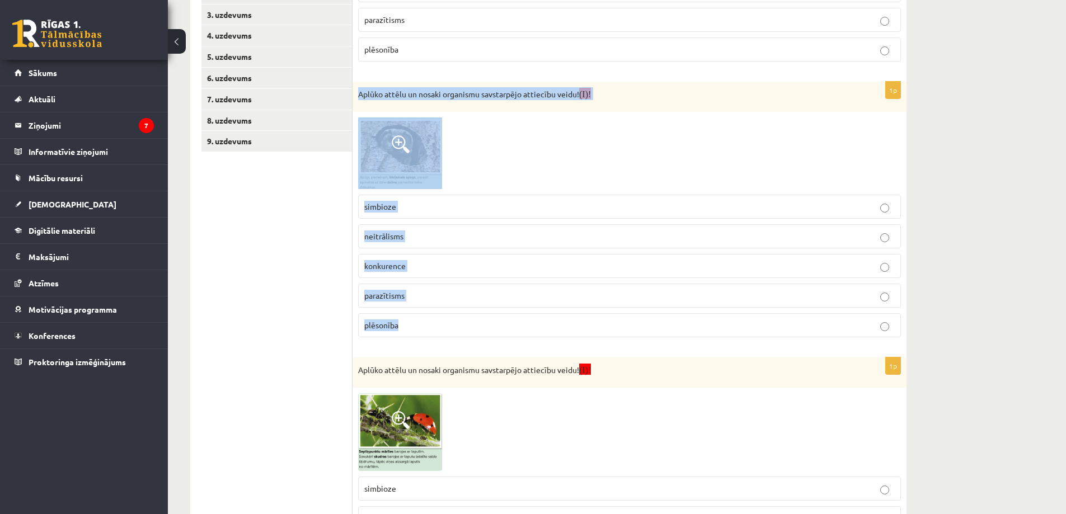
drag, startPoint x: 359, startPoint y: 95, endPoint x: 755, endPoint y: 335, distance: 462.8
click at [755, 335] on div "1p Aplūko attēlu un nosaki organismu savstarpējo attiecību veidu! (I)! simbioze…" at bounding box center [629, 214] width 554 height 265
copy div "Aplūko attēlu un nosaki organismu savstarpējo attiecību veidu! (I)! simbioze ne…"
click at [391, 238] on span "neitrālisms" at bounding box center [383, 236] width 39 height 10
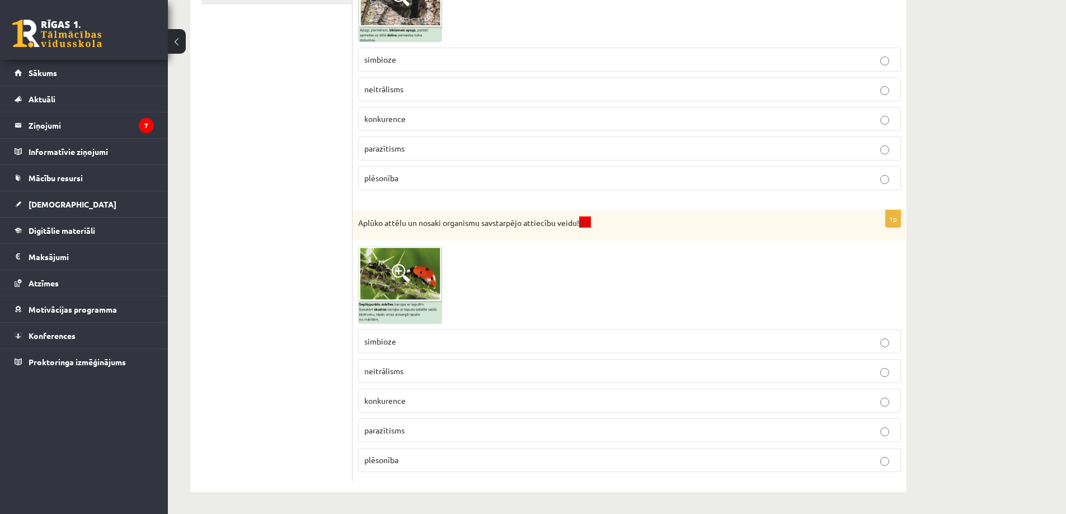
scroll to position [596, 0]
click at [422, 280] on img at bounding box center [400, 285] width 84 height 78
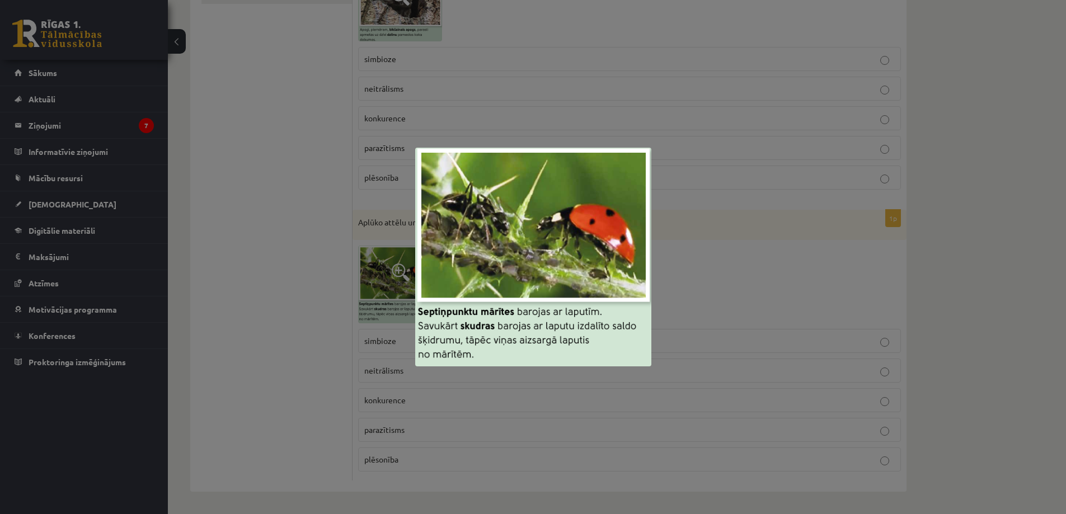
click at [267, 283] on div at bounding box center [533, 257] width 1066 height 514
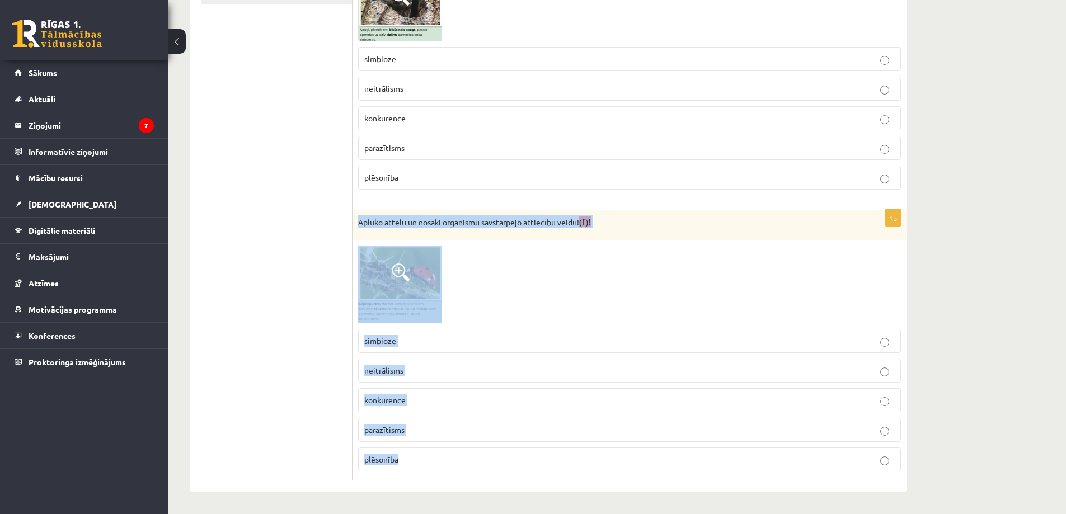
drag, startPoint x: 360, startPoint y: 220, endPoint x: 541, endPoint y: 468, distance: 307.0
click at [541, 468] on div "1p Aplūko attēlu un nosaki organismu savstarpējo attiecību veidu! (I)! simbioze…" at bounding box center [629, 345] width 554 height 271
copy div "Aplūko attēlu un nosaki organismu savstarpējo attiecību veidu! (I)! simbioze ne…"
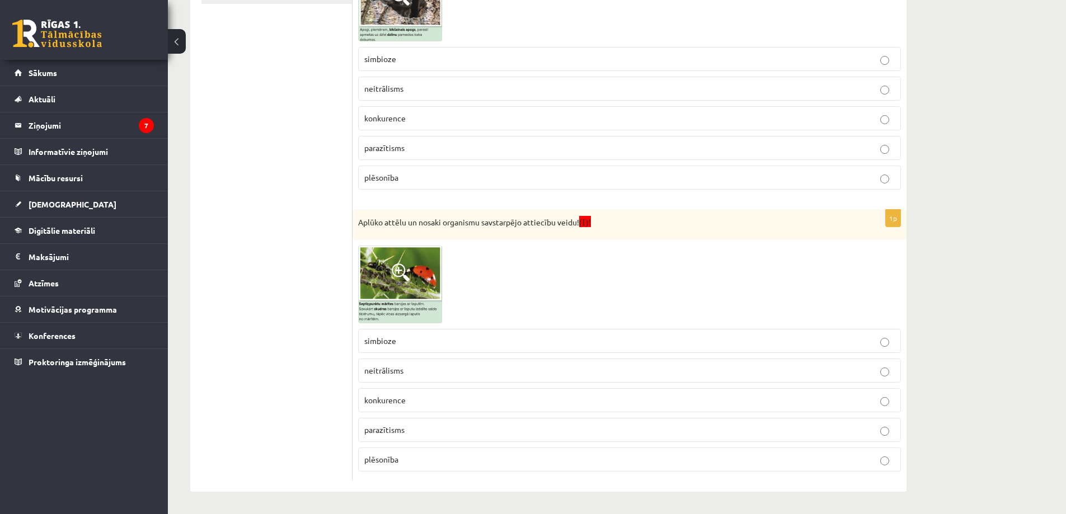
click at [298, 182] on ul "1. uzdevums 2.1. uzdevums 2.2. uzdevums 2.3. uzdevums 2.4. uzdevums 2.5. uzdevu…" at bounding box center [276, 52] width 151 height 857
click at [406, 336] on p "simbioze" at bounding box center [629, 341] width 530 height 12
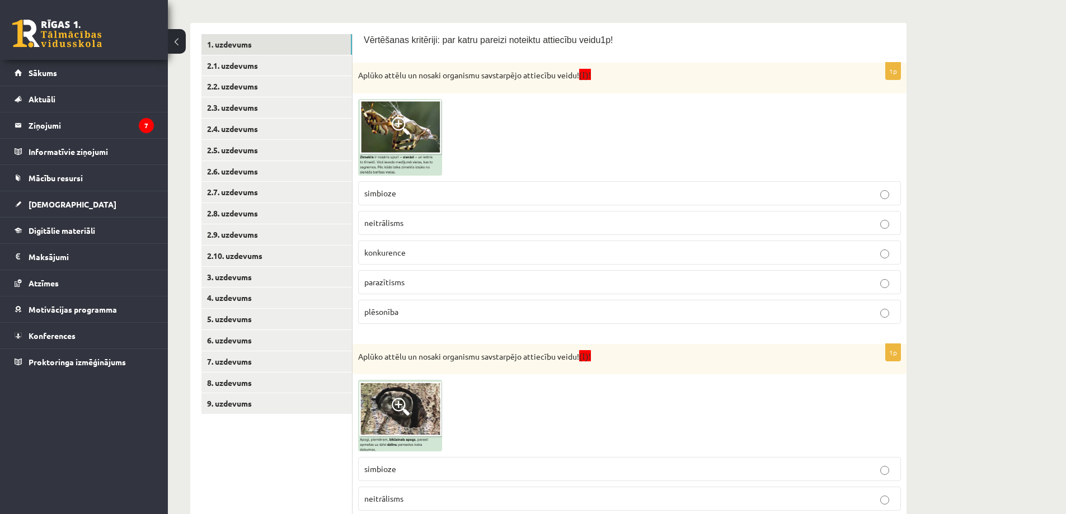
scroll to position [36, 0]
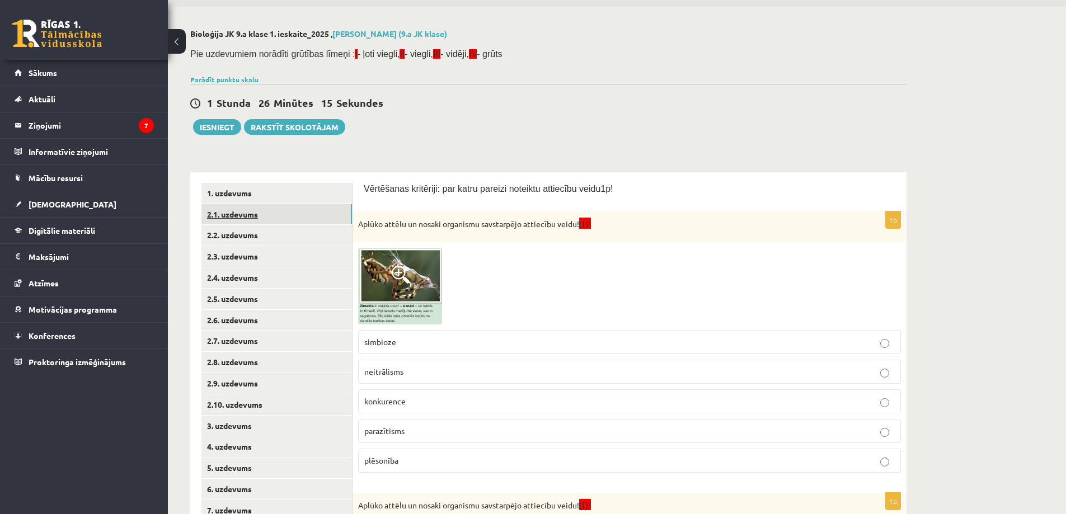
click at [244, 210] on link "2.1. uzdevums" at bounding box center [276, 214] width 150 height 21
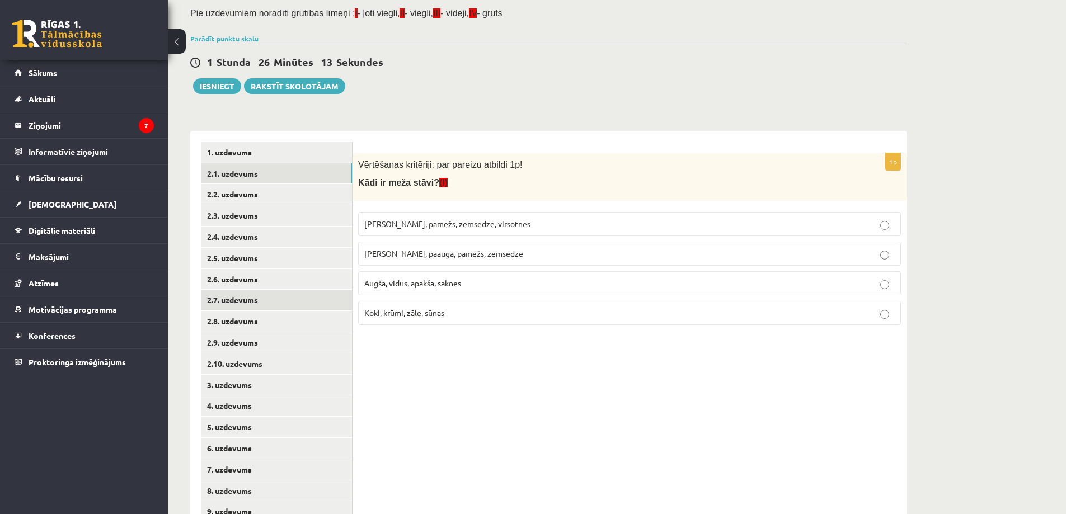
scroll to position [120, 0]
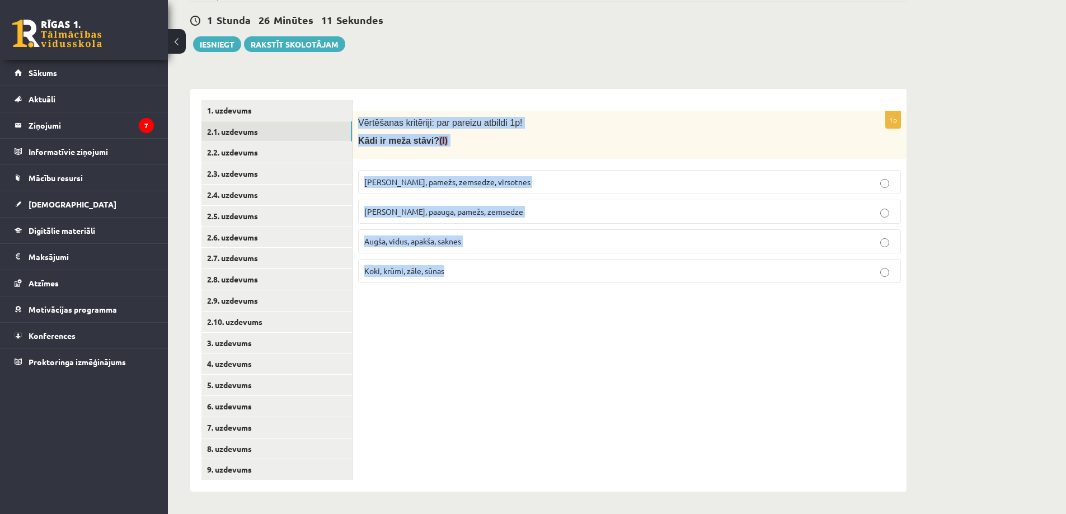
drag, startPoint x: 357, startPoint y: 124, endPoint x: 546, endPoint y: 294, distance: 254.3
click at [546, 294] on div "1p Vērtēšanas kritēriji: par pareizu atbildi 1p! Kādi ir meža stāvi? (I) Kokaud…" at bounding box center [629, 290] width 554 height 403
copy div "Vērtēšanas kritēriji: par pareizu atbildi 1p! Kādi ir meža stāvi? (I) Kokaudze,…"
click at [488, 211] on span "Kokaudze, paauga, pamežs, zemsedze" at bounding box center [443, 211] width 159 height 10
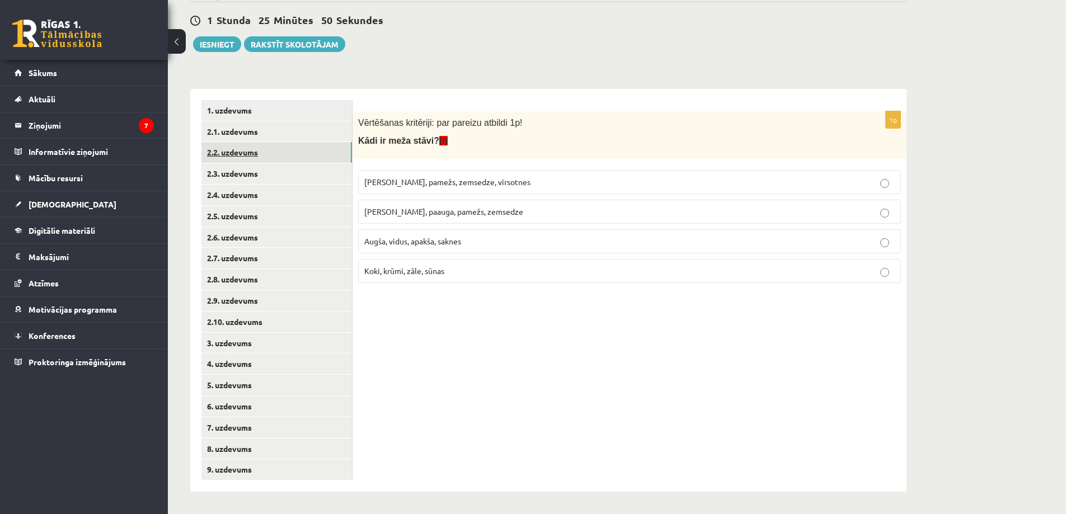
click at [257, 151] on link "2.2. uzdevums" at bounding box center [276, 152] width 150 height 21
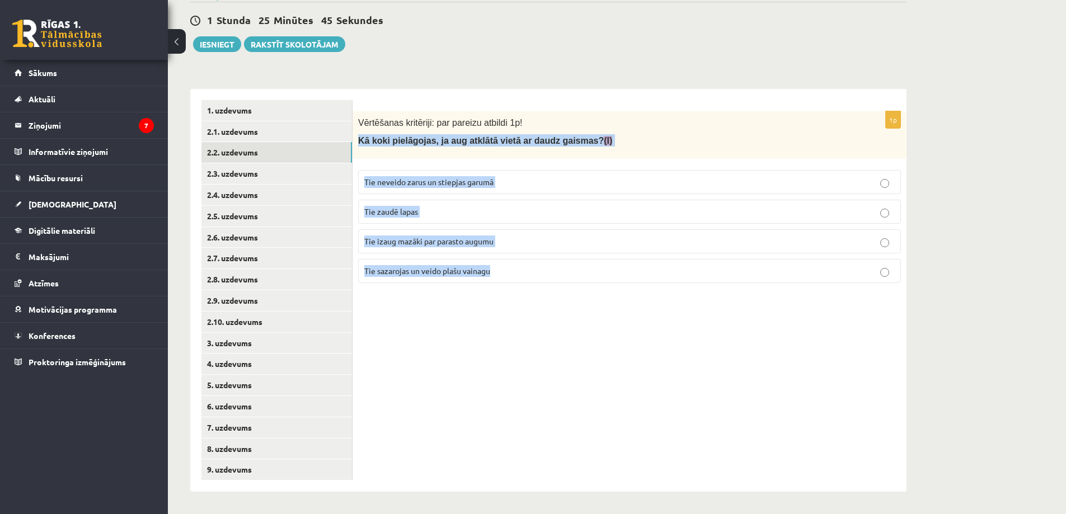
drag, startPoint x: 357, startPoint y: 138, endPoint x: 529, endPoint y: 295, distance: 232.4
click at [529, 295] on div "1p Vērtēšanas kritēriji: par pareizu atbildi 1p! Kā koki pielāgojas, ja aug atk…" at bounding box center [629, 290] width 554 height 403
copy div "Kā koki pielāgojas, ja aug atklātā vietā ar daudz gaismas? (I) Tie neveido zaru…"
click at [415, 270] on span "Tie sazarojas un veido plašu vainagu" at bounding box center [427, 271] width 126 height 10
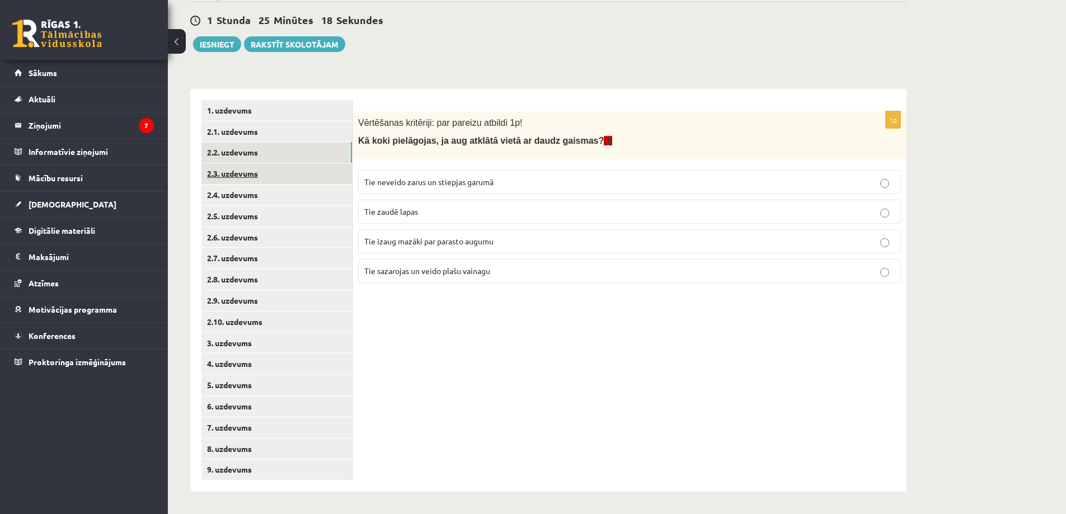
click at [233, 172] on link "2.3. uzdevums" at bounding box center [276, 173] width 150 height 21
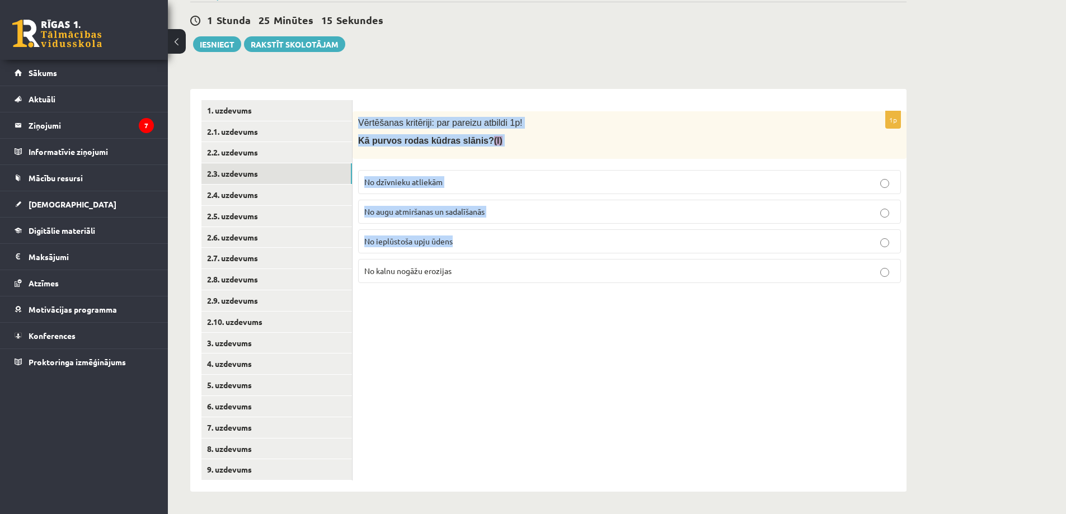
drag, startPoint x: 359, startPoint y: 124, endPoint x: 558, endPoint y: 236, distance: 227.7
click at [558, 236] on div "1p Vērtēšanas kritēriji: par pareizu atbildi 1p! Kā purvos rodas kūdras slānis?…" at bounding box center [629, 201] width 554 height 181
click at [370, 129] on div "Vērtēšanas kritēriji: par pareizu atbildi 1p! Kā purvos rodas kūdras slānis? (I)" at bounding box center [629, 135] width 554 height 48
drag, startPoint x: 359, startPoint y: 124, endPoint x: 538, endPoint y: 271, distance: 231.7
click at [538, 271] on div "1p Vērtēšanas kritēriji: par pareizu atbildi 1p! Kā purvos rodas kūdras slānis?…" at bounding box center [629, 201] width 554 height 181
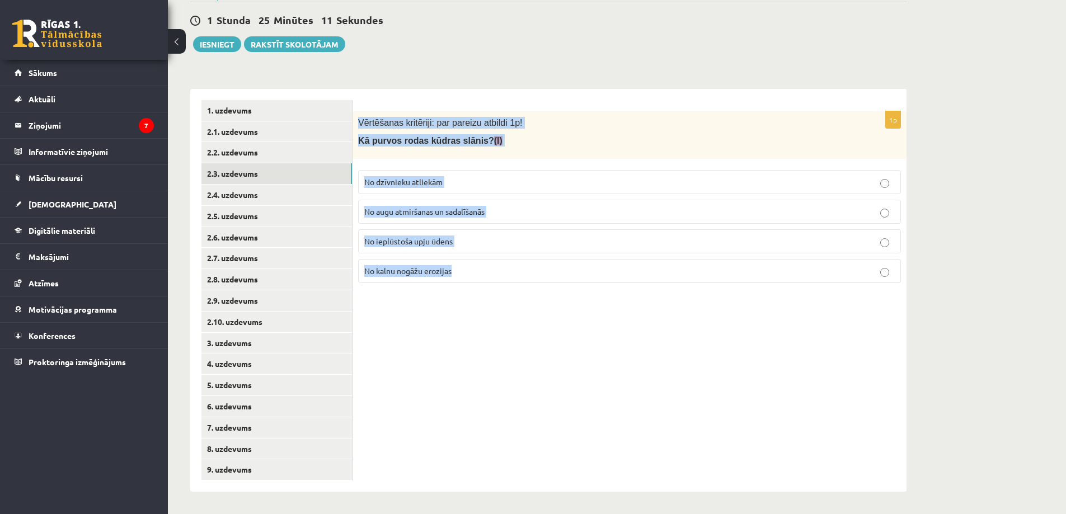
copy div "Vērtēšanas kritēriji: par pareizu atbildi 1p! Kā purvos rodas kūdras slānis? (I…"
click at [476, 209] on span "No augu atmiršanas un sadalīšanās" at bounding box center [424, 211] width 120 height 10
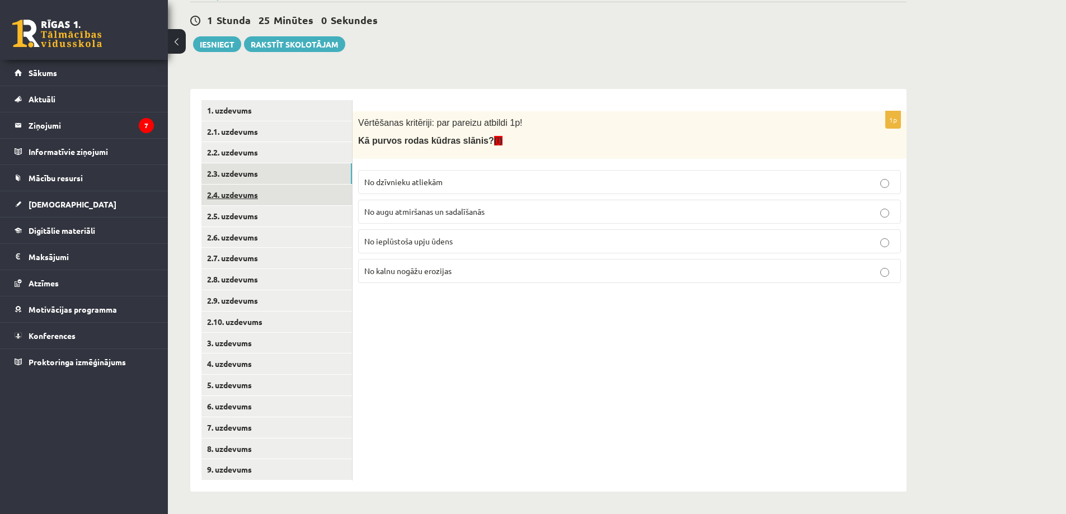
click at [238, 203] on link "2.4. uzdevums" at bounding box center [276, 195] width 150 height 21
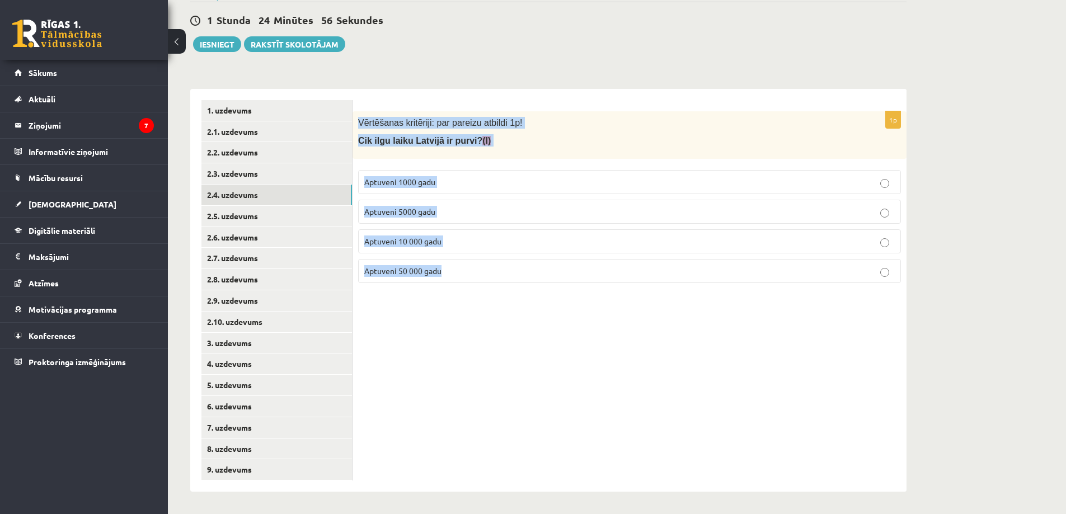
drag, startPoint x: 359, startPoint y: 121, endPoint x: 530, endPoint y: 290, distance: 241.3
click at [530, 290] on div "1p Vērtēšanas kritēriji: par pareizu atbildi 1p! Cik ilgu laiku Latvijā ir purv…" at bounding box center [629, 201] width 554 height 181
copy div "Vērtēšanas kritēriji: par pareizu atbildi 1p! Cik ilgu laiku Latvijā ir purvi? …"
click at [542, 371] on div "1p Vērtēšanas kritēriji: par pareizu atbildi 1p! Cik ilgu laiku Latvijā ir purv…" at bounding box center [629, 290] width 554 height 403
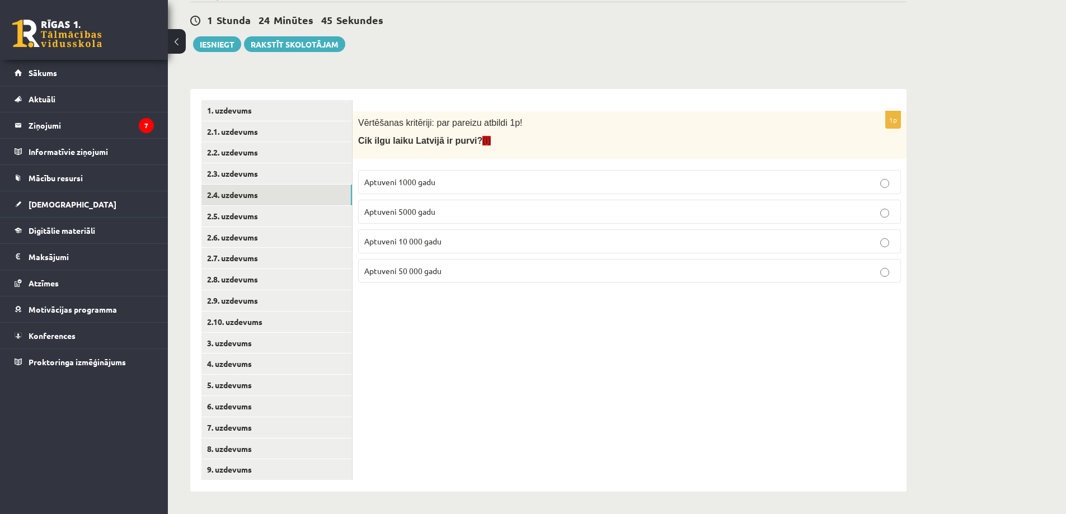
click at [449, 244] on p "Aptuveni 10 000 gadu" at bounding box center [629, 242] width 530 height 12
click at [232, 219] on link "2.5. uzdevums" at bounding box center [276, 216] width 150 height 21
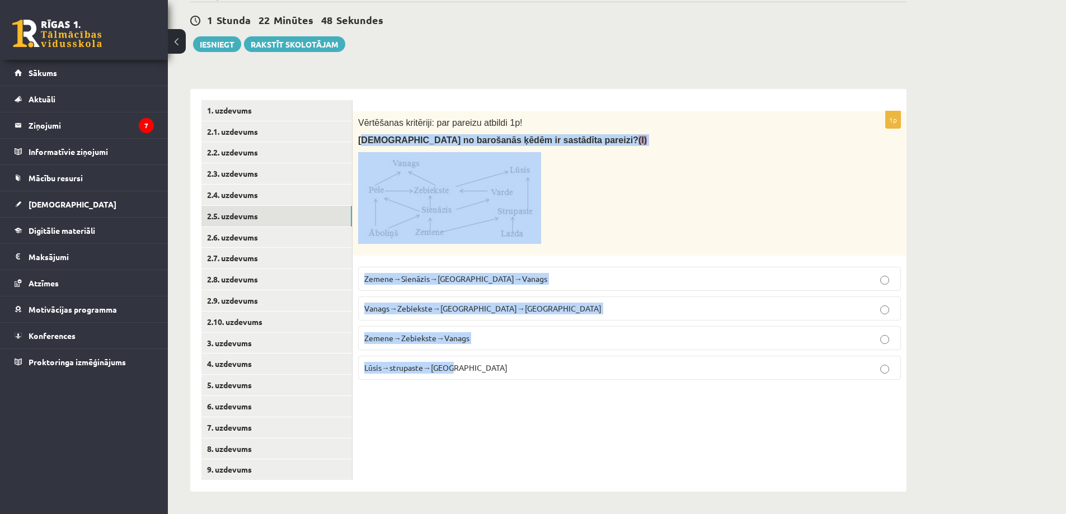
drag, startPoint x: 361, startPoint y: 140, endPoint x: 596, endPoint y: 391, distance: 343.6
click at [596, 391] on div "1p Vērtēšanas kritēriji: par pareizu atbildi 1p! Kura no barošanās ķēdēm ir sas…" at bounding box center [629, 290] width 554 height 403
copy div "ura no barošanās ķēdēm ir sastādīta pareizi? (I) Zemene→Sienāzis→Zebiekste→Vana…"
click at [584, 245] on div "Vērtēšanas kritēriji: par pareizu atbildi 1p! Kura no barošanās ķēdēm ir sastād…" at bounding box center [629, 183] width 554 height 144
click at [578, 269] on label "Zemene→Sienāzis→Zebiekste→Vanags" at bounding box center [629, 279] width 543 height 24
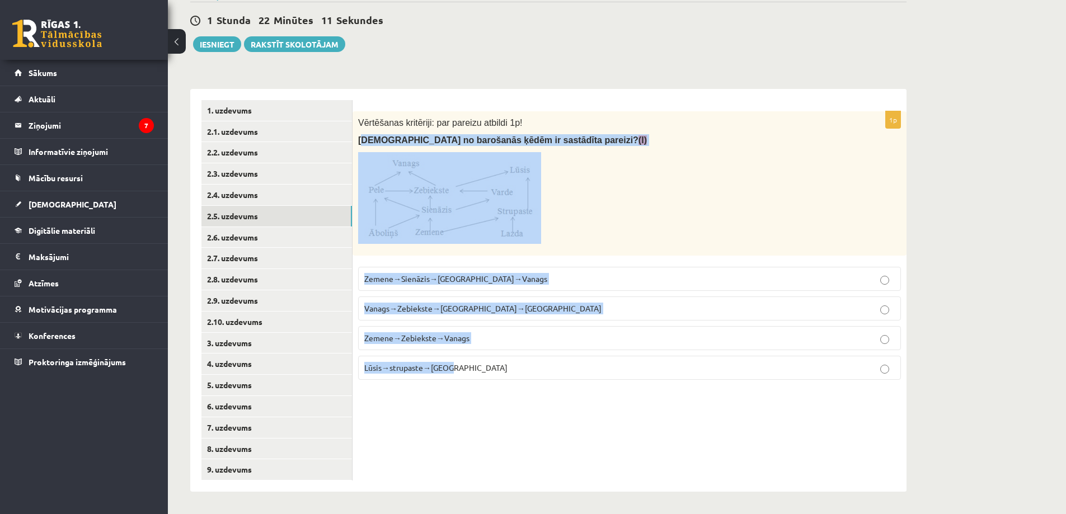
click at [676, 206] on p at bounding box center [601, 198] width 487 height 92
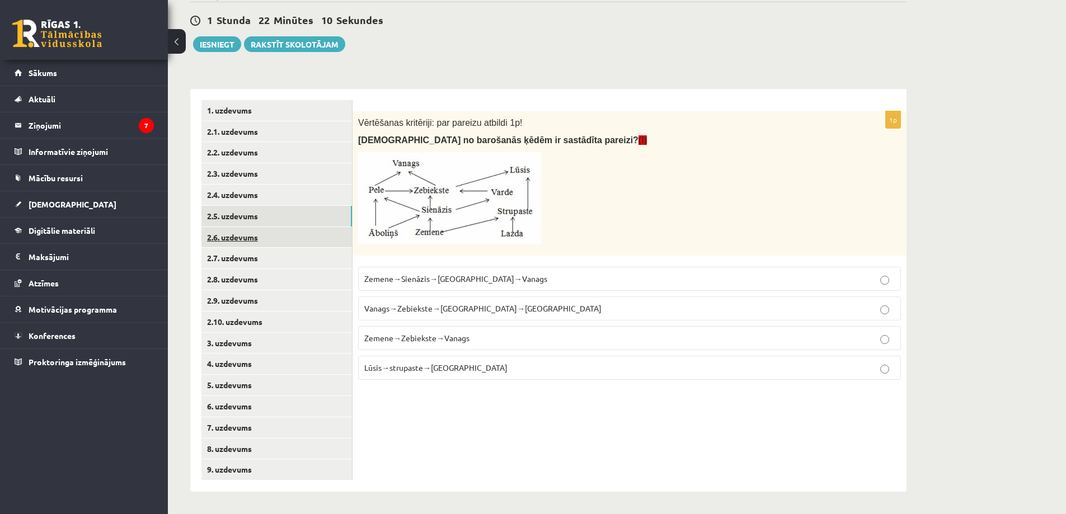
click at [260, 232] on link "2.6. uzdevums" at bounding box center [276, 237] width 150 height 21
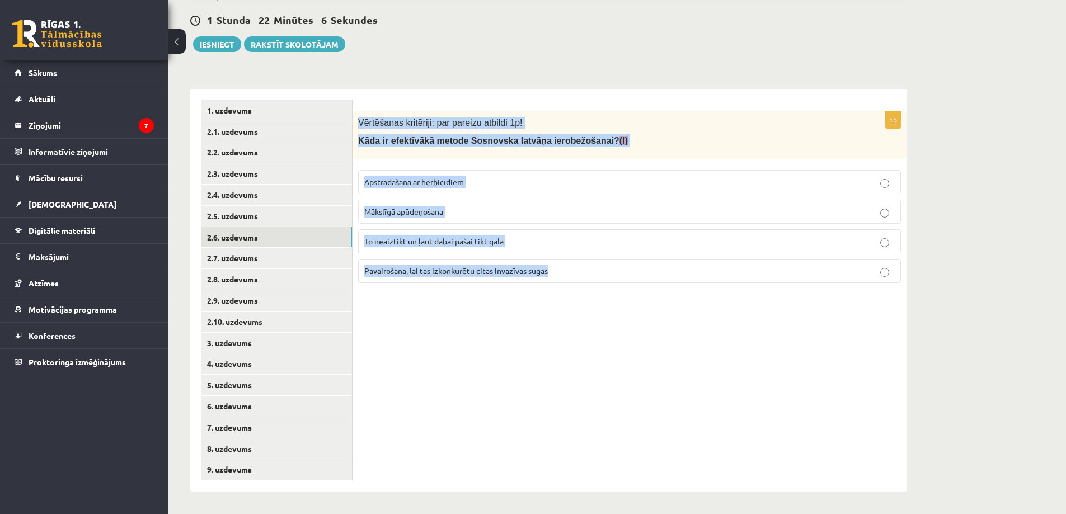
drag, startPoint x: 360, startPoint y: 119, endPoint x: 658, endPoint y: 309, distance: 353.4
click at [658, 309] on div "1p Vērtēšanas kritēriji: par pareizu atbildi 1p! Kāda ir efektīvākā metode Sosn…" at bounding box center [629, 290] width 554 height 403
copy div "Vērtēšanas kritēriji: par pareizu atbildi 1p! Kāda ir efektīvākā metode Sosnovs…"
click at [521, 406] on div "1p Vērtēšanas kritēriji: par pareizu atbildi 1p! Kāda ir efektīvākā metode Sosn…" at bounding box center [629, 290] width 554 height 403
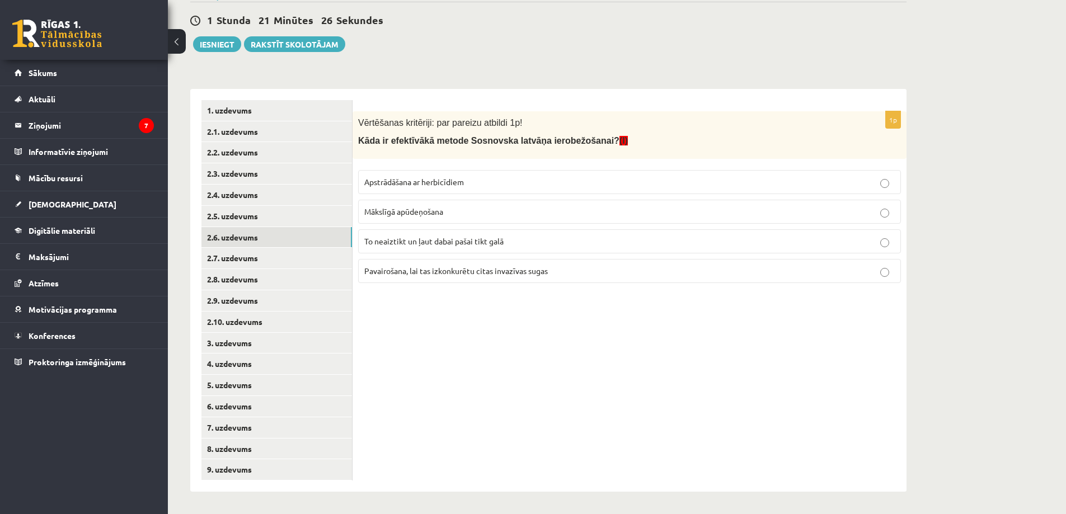
click at [454, 184] on span "Apstrādāšana ar herbicīdiem" at bounding box center [414, 182] width 100 height 10
click at [246, 259] on link "2.7. uzdevums" at bounding box center [276, 258] width 150 height 21
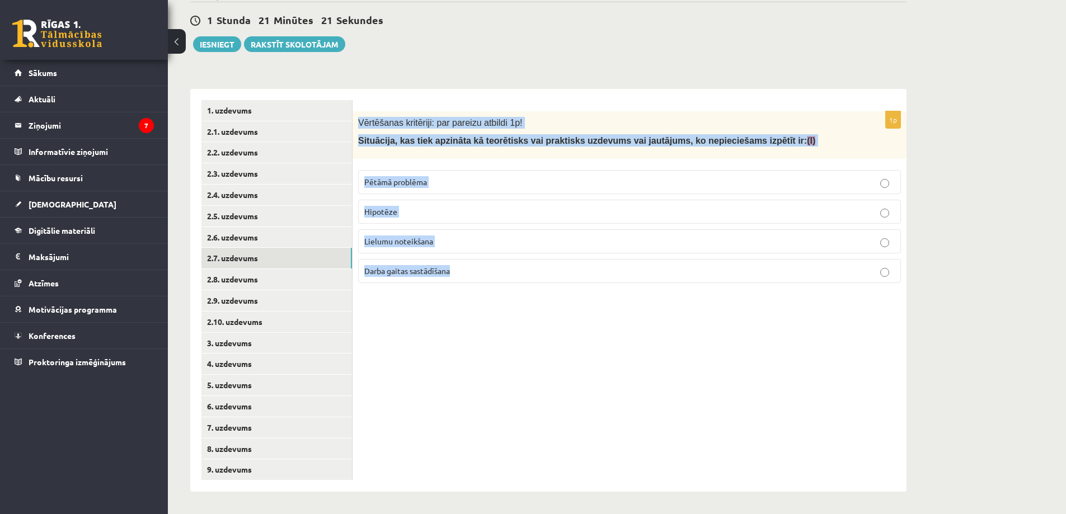
drag, startPoint x: 359, startPoint y: 120, endPoint x: 655, endPoint y: 306, distance: 349.7
click at [655, 306] on div "1p Vērtēšanas kritēriji: par pareizu atbildi 1p! Situācija, kas tiek apzināta k…" at bounding box center [629, 290] width 554 height 403
copy div "Vērtēšanas kritēriji: par pareizu atbildi 1p! Situācija, kas tiek apzināta kā t…"
click at [404, 186] on span "Pētāmā problēma" at bounding box center [395, 182] width 63 height 10
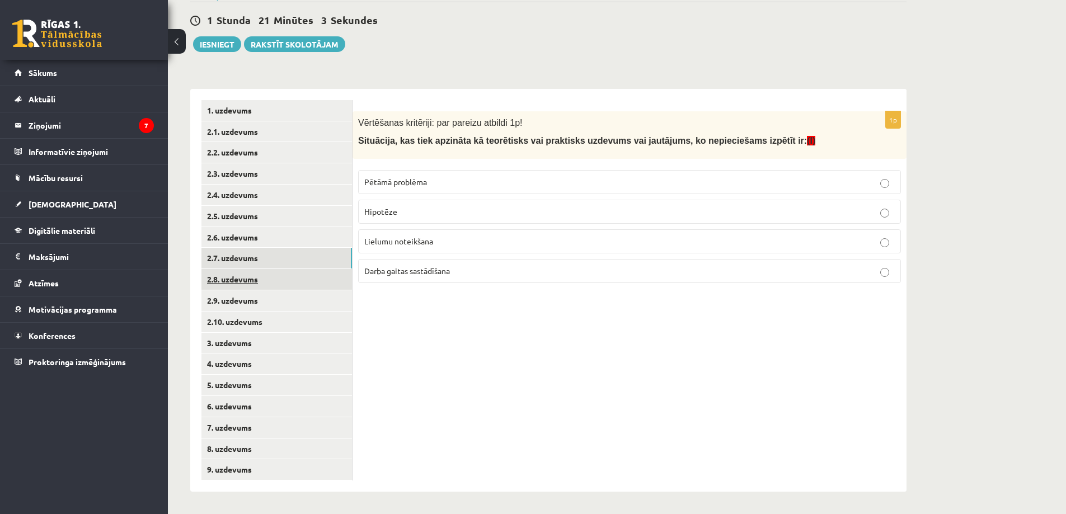
click at [227, 283] on link "2.8. uzdevums" at bounding box center [276, 279] width 150 height 21
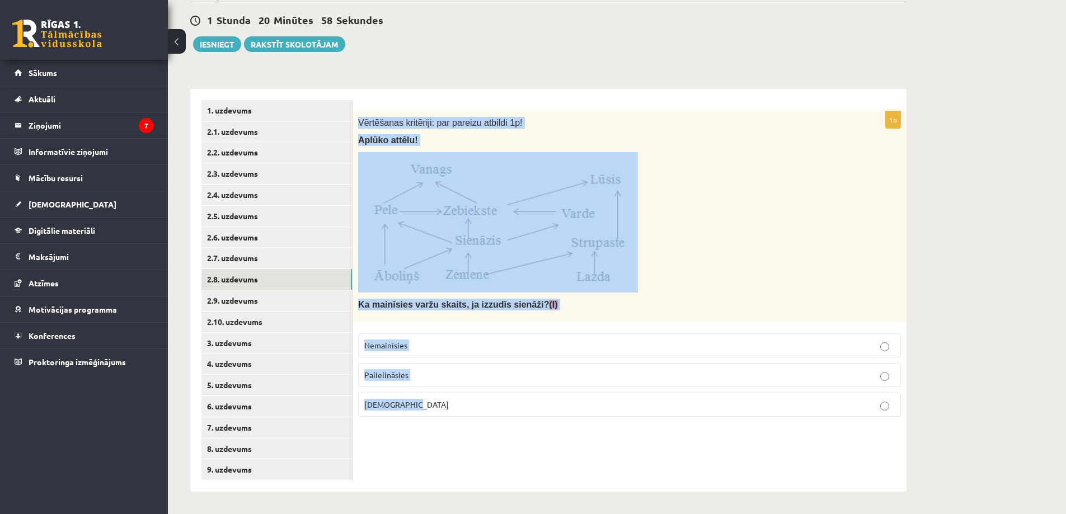
drag, startPoint x: 357, startPoint y: 122, endPoint x: 733, endPoint y: 448, distance: 497.3
click at [733, 448] on div "1p Vērtēšanas kritēriji: par pareizu atbildi 1p! Aplūko attēlu! Ka mainīsies va…" at bounding box center [629, 290] width 554 height 403
click at [702, 220] on p at bounding box center [601, 222] width 487 height 140
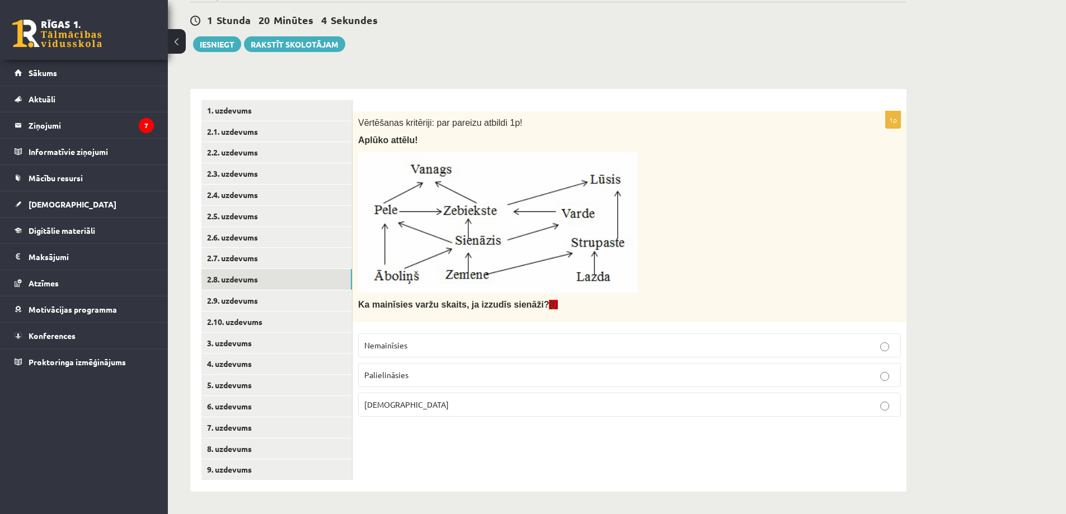
click at [432, 413] on label "Samazināsies" at bounding box center [629, 405] width 543 height 24
click at [287, 307] on link "2.9. uzdevums" at bounding box center [276, 300] width 150 height 21
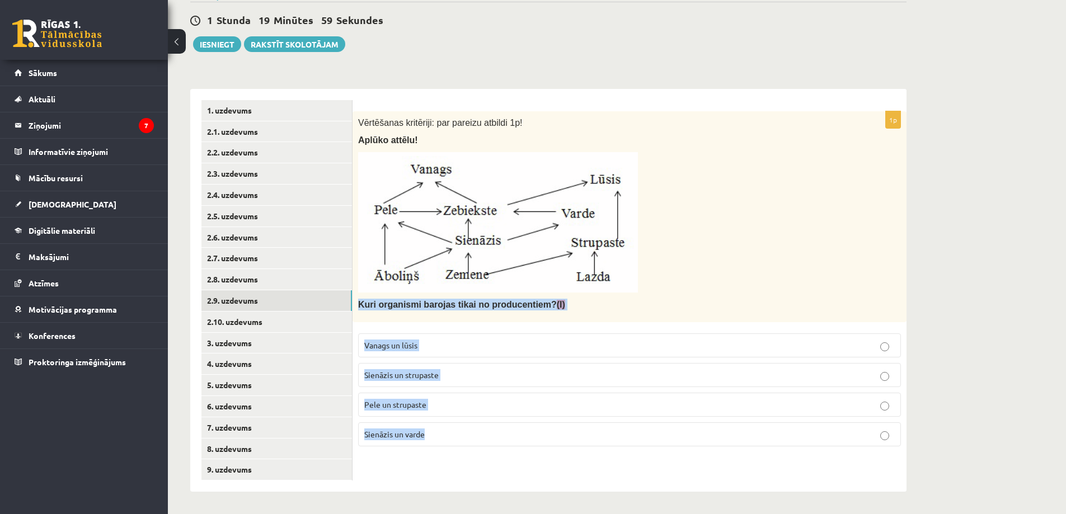
drag, startPoint x: 358, startPoint y: 304, endPoint x: 590, endPoint y: 450, distance: 273.8
click at [590, 450] on div "1p Vērtēšanas kritēriji: par pareizu atbildi 1p! Aplūko attēlu! Kuri organismi …" at bounding box center [629, 283] width 554 height 344
click at [422, 373] on span "Sienāzis un strupaste" at bounding box center [401, 375] width 74 height 10
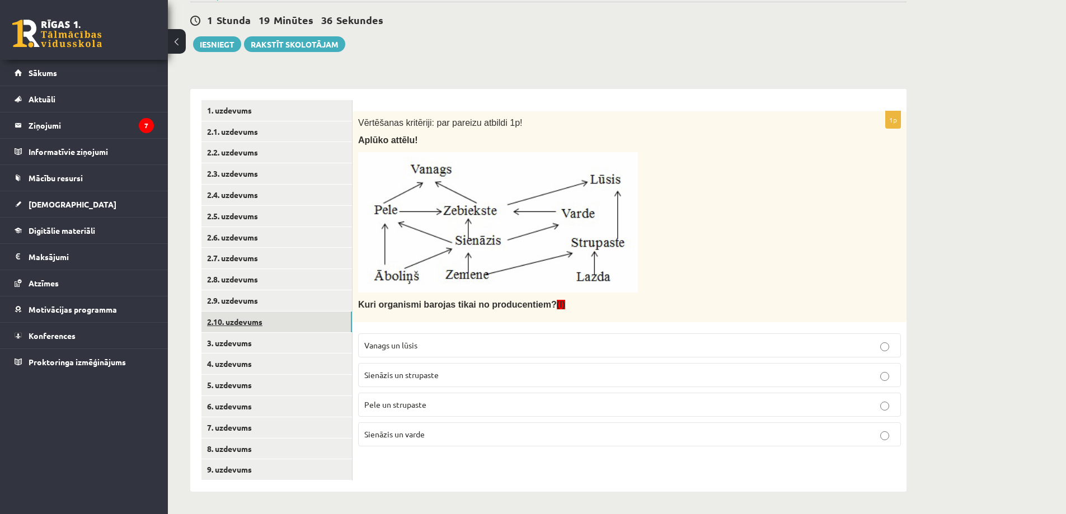
click at [252, 323] on link "2.10. uzdevums" at bounding box center [276, 322] width 150 height 21
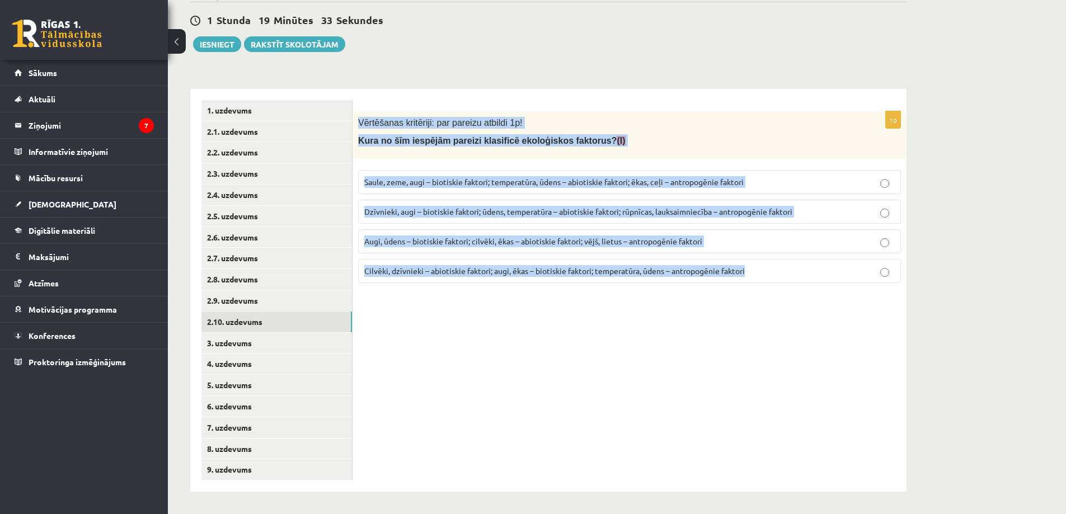
drag, startPoint x: 360, startPoint y: 125, endPoint x: 776, endPoint y: 302, distance: 452.4
click at [776, 302] on div "1p Vērtēšanas kritēriji: par pareizu atbildi 1p! Kura no šīm iespējām pareizi k…" at bounding box center [629, 290] width 554 height 403
click at [483, 330] on div "1p Vērtēšanas kritēriji: par pareizu atbildi 1p! Kura no šīm iespējām pareizi k…" at bounding box center [629, 290] width 554 height 403
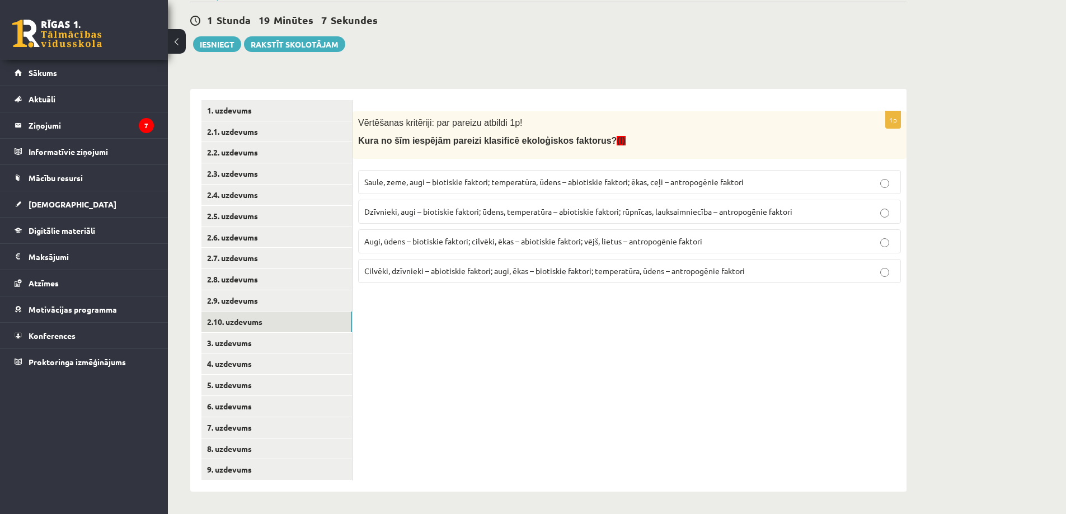
click at [514, 217] on p "Dzīvnieki, augi – biotiskie faktori; ūdens, temperatūra – abiotiskie faktori; r…" at bounding box center [629, 212] width 530 height 12
click at [251, 340] on link "3. uzdevums" at bounding box center [276, 343] width 150 height 21
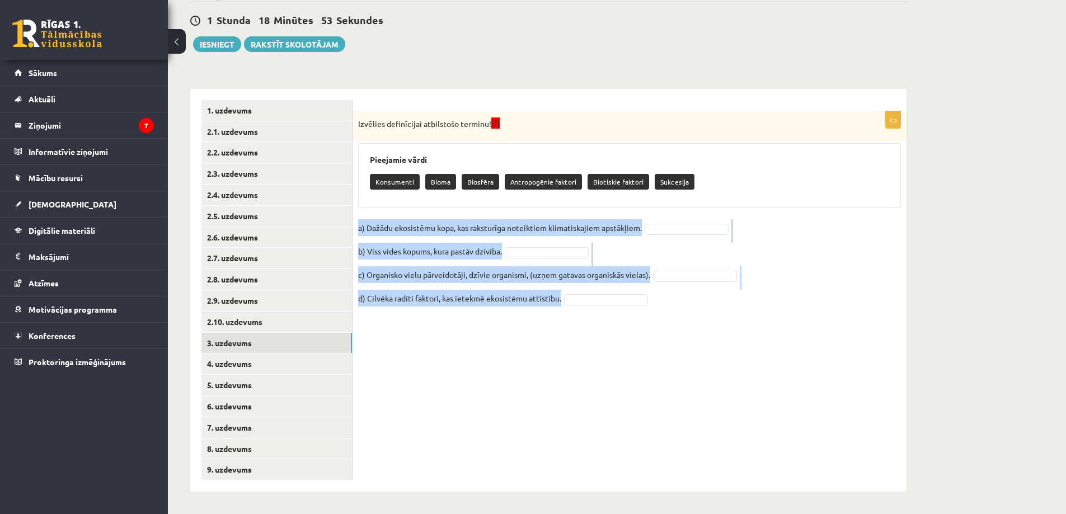
drag, startPoint x: 359, startPoint y: 224, endPoint x: 671, endPoint y: 329, distance: 329.4
click at [671, 329] on div "4p Izvēlies definīcijai atbilstošo terminu! (I) Pieejamie vārdi Konsumenti Biom…" at bounding box center [629, 290] width 554 height 403
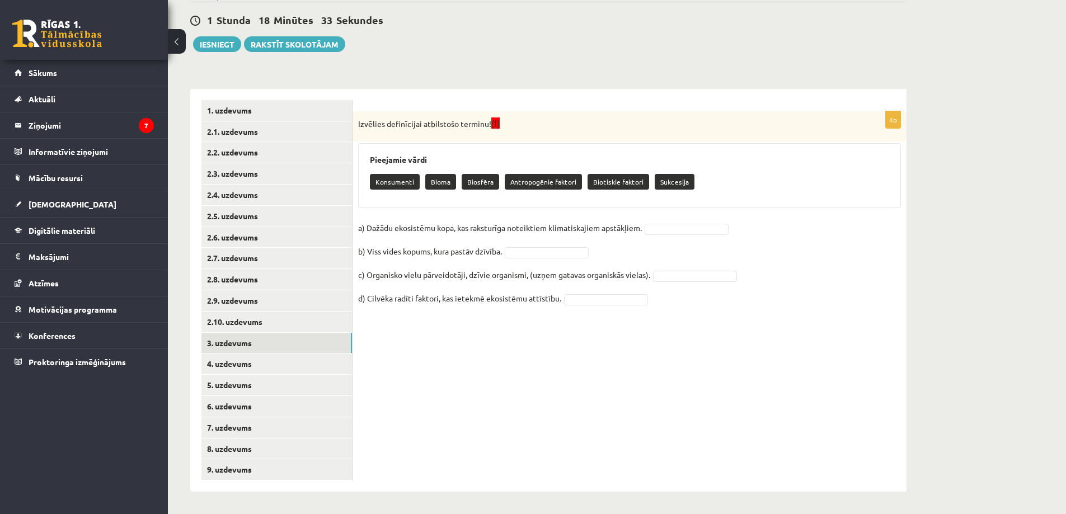
click at [445, 184] on p "Bioma" at bounding box center [440, 182] width 31 height 16
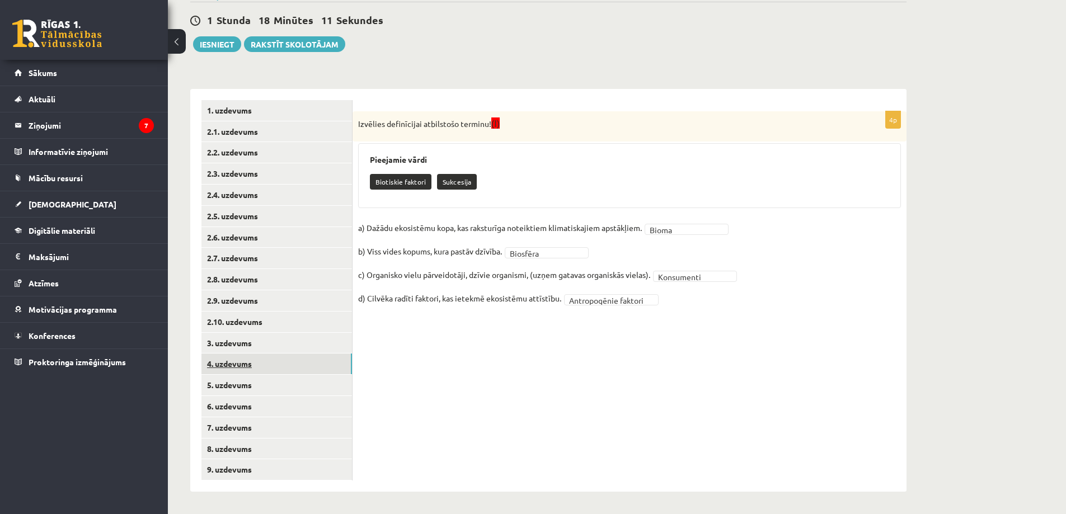
click at [241, 357] on link "4. uzdevums" at bounding box center [276, 364] width 150 height 21
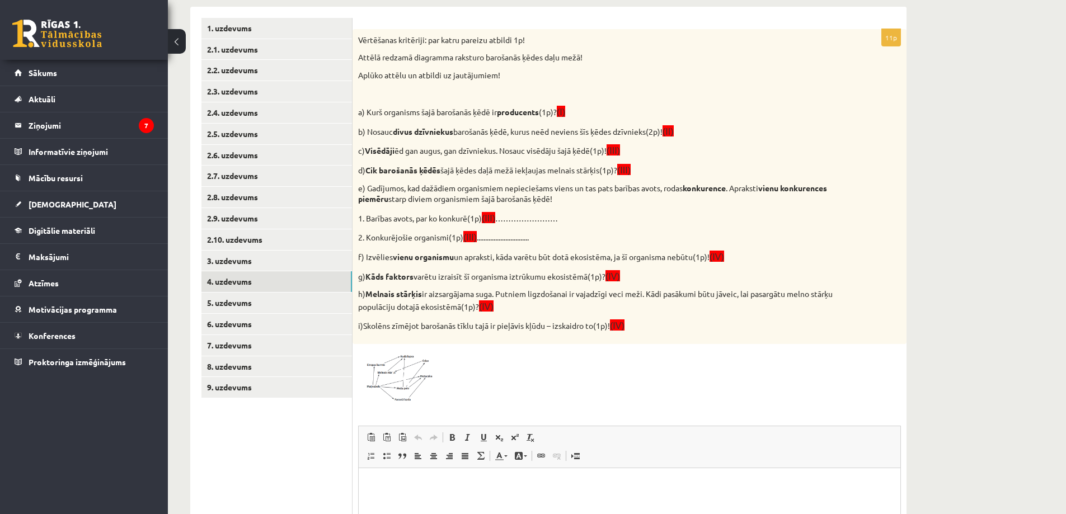
scroll to position [176, 0]
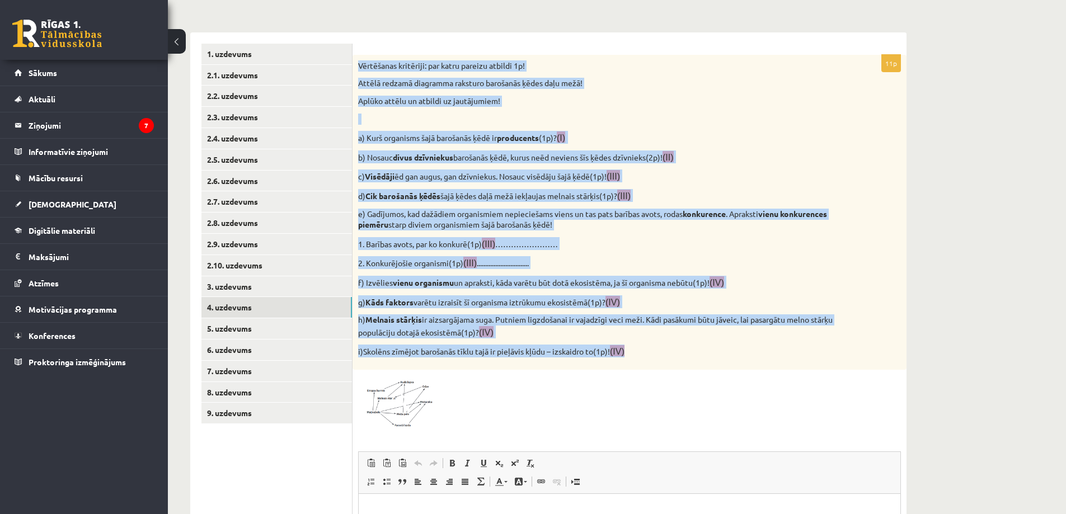
drag, startPoint x: 359, startPoint y: 68, endPoint x: 822, endPoint y: 356, distance: 546.0
click at [822, 356] on div "Vērtēšanas kritēriji: par katru pareizu atbildi 1p! Attēlā redzamā diagramma ra…" at bounding box center [629, 212] width 554 height 315
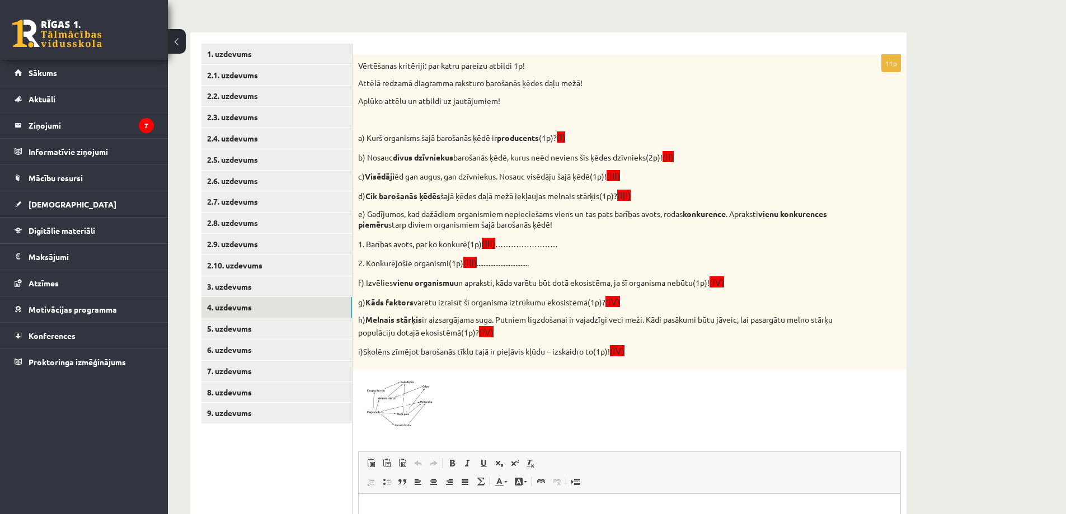
click at [660, 401] on div at bounding box center [629, 402] width 543 height 54
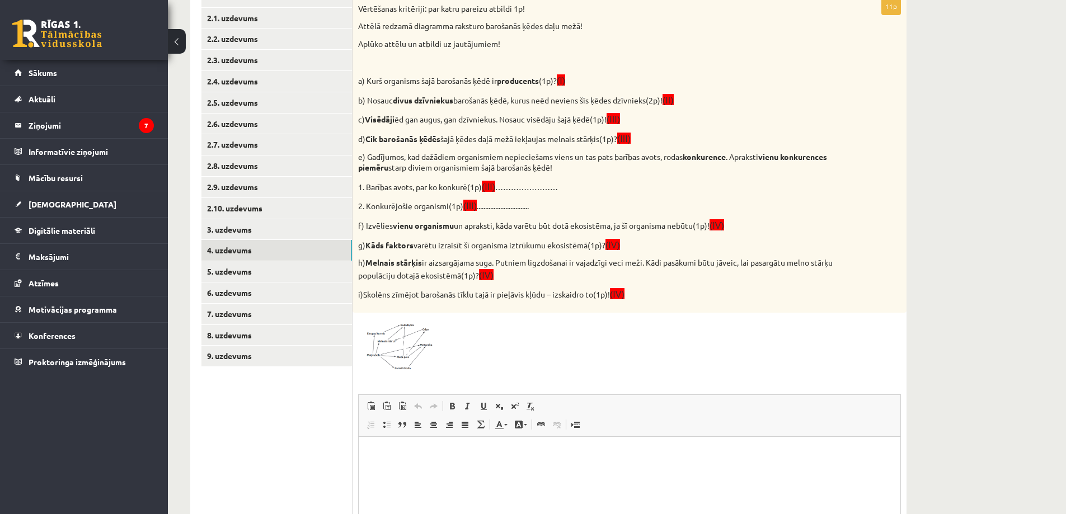
scroll to position [288, 0]
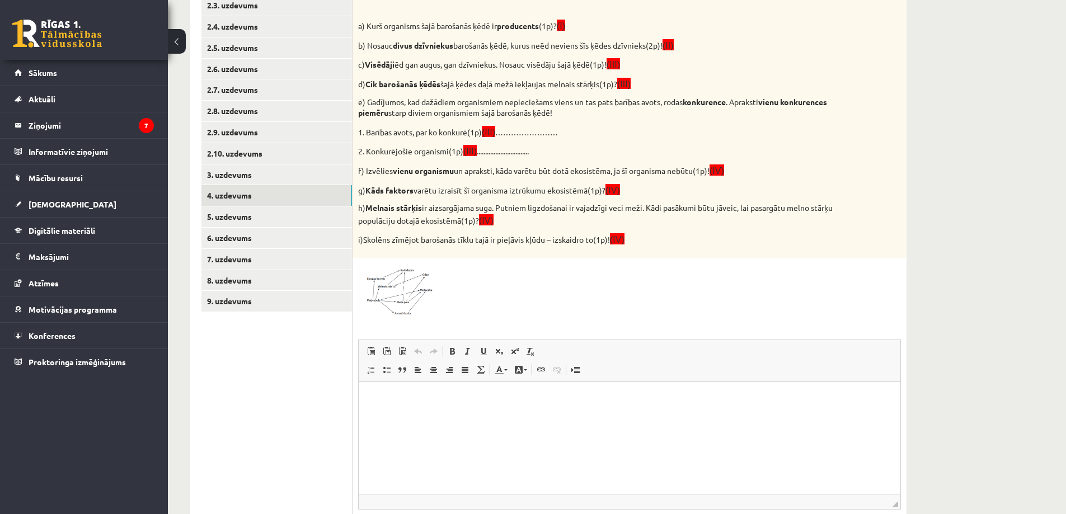
click at [407, 304] on img at bounding box center [400, 291] width 84 height 54
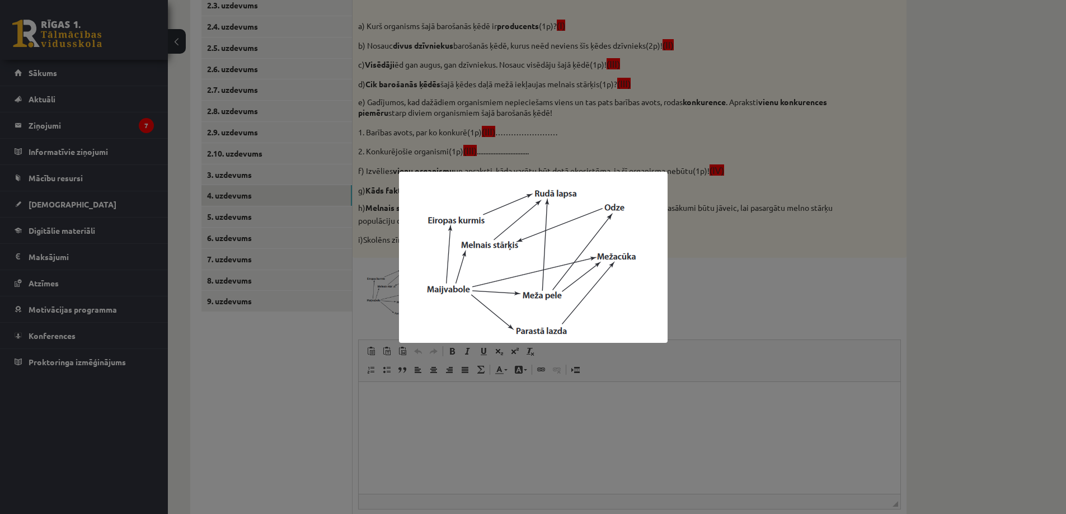
click at [882, 152] on div at bounding box center [533, 257] width 1066 height 514
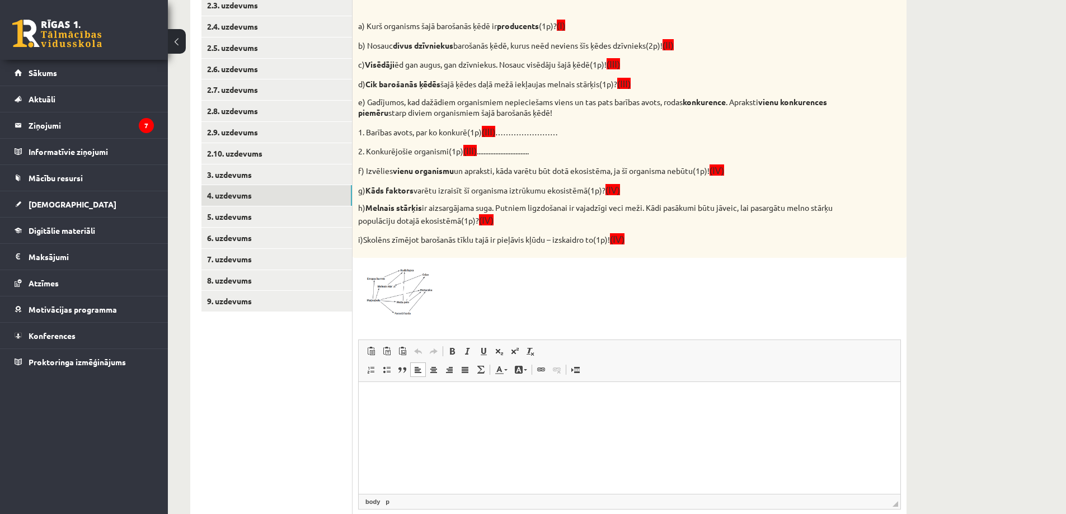
click at [420, 405] on html at bounding box center [630, 399] width 542 height 34
click at [411, 271] on img at bounding box center [400, 291] width 84 height 54
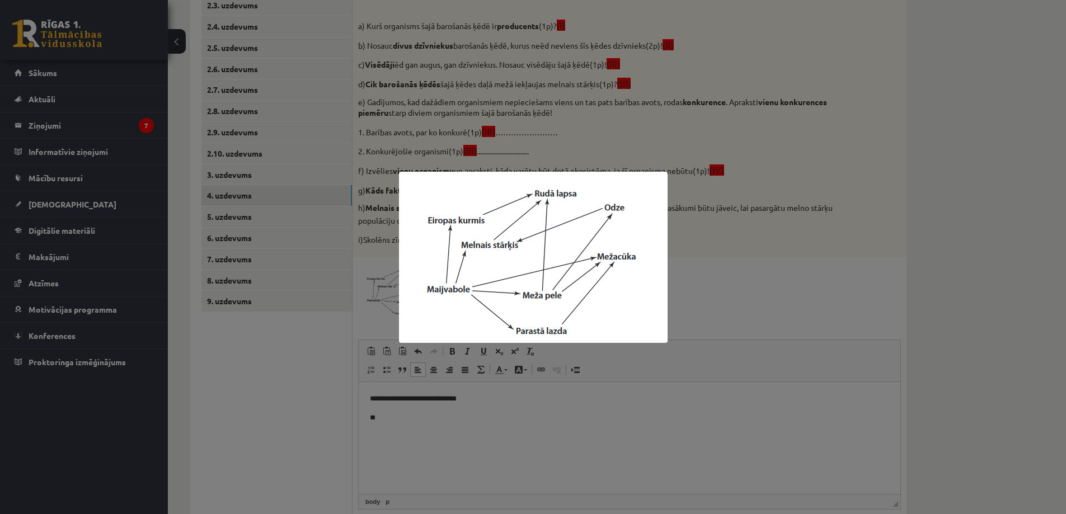
click at [719, 279] on div at bounding box center [533, 257] width 1066 height 514
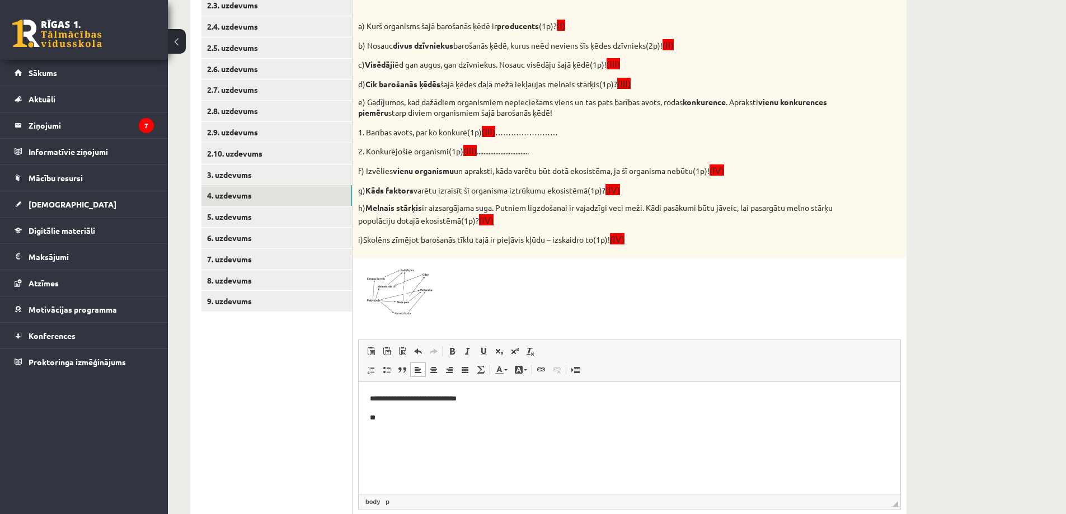
click at [468, 412] on p "**" at bounding box center [629, 418] width 519 height 12
click at [385, 289] on img at bounding box center [400, 291] width 84 height 54
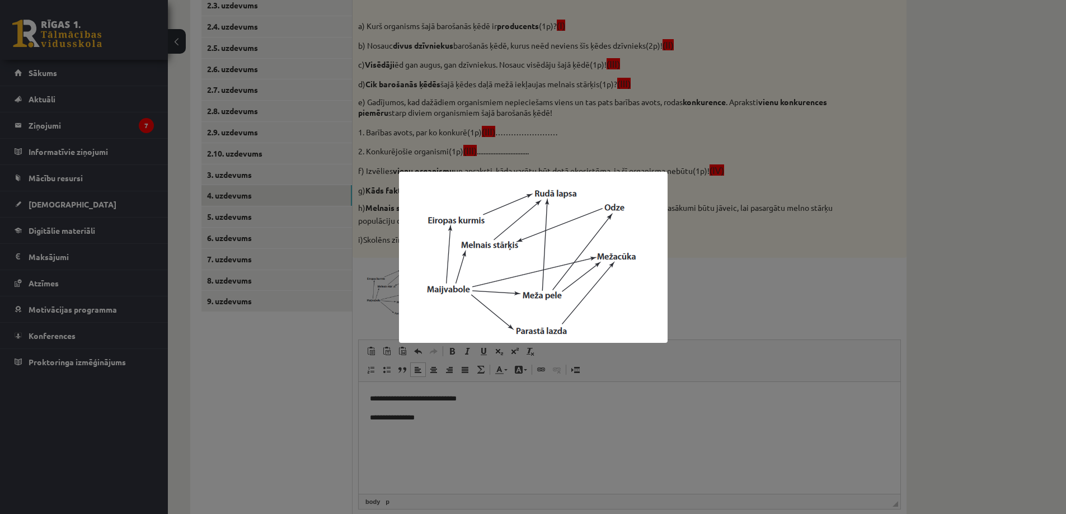
click at [696, 259] on div at bounding box center [533, 257] width 1066 height 514
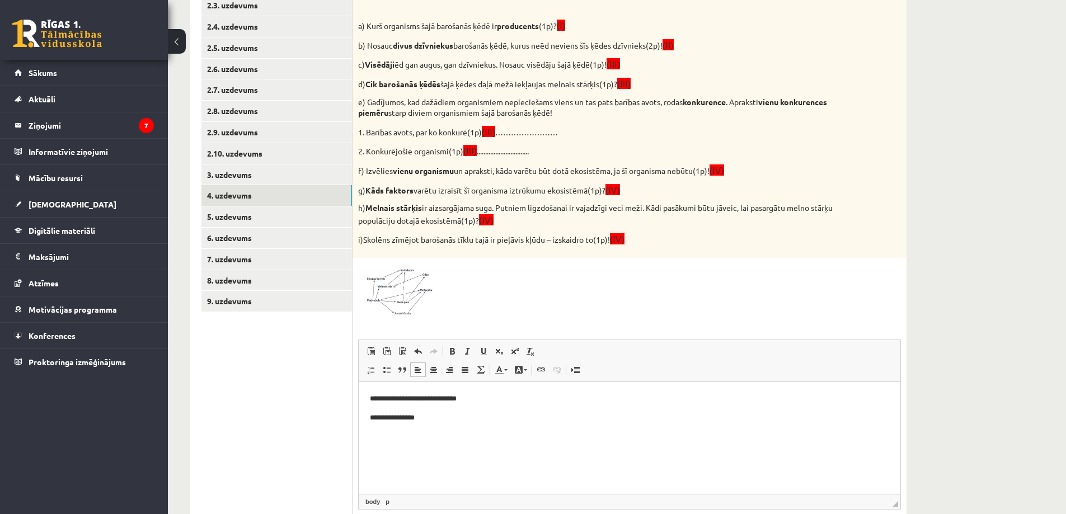
click at [450, 417] on p "**********" at bounding box center [629, 418] width 519 height 12
click at [397, 289] on span at bounding box center [401, 290] width 18 height 18
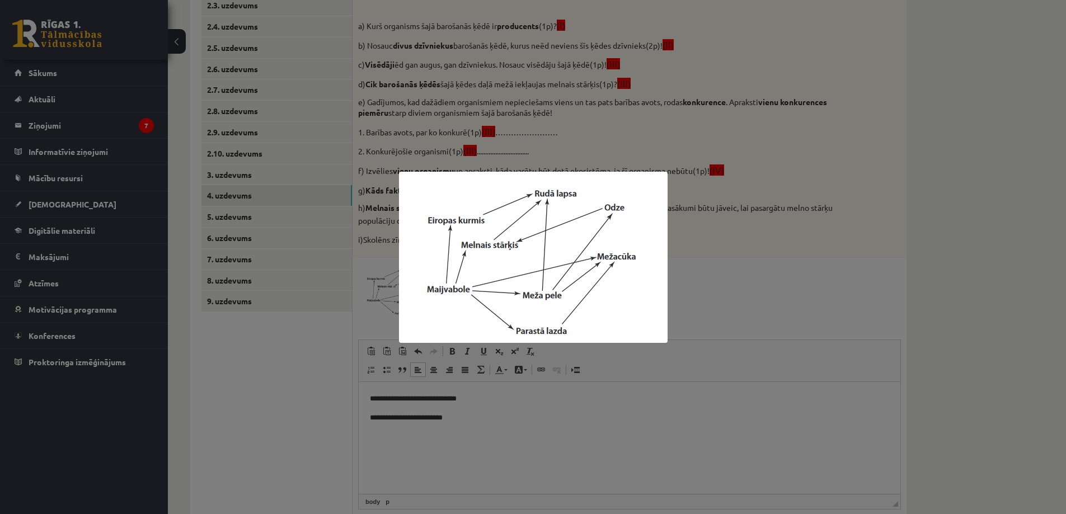
click at [397, 289] on div at bounding box center [533, 257] width 1066 height 514
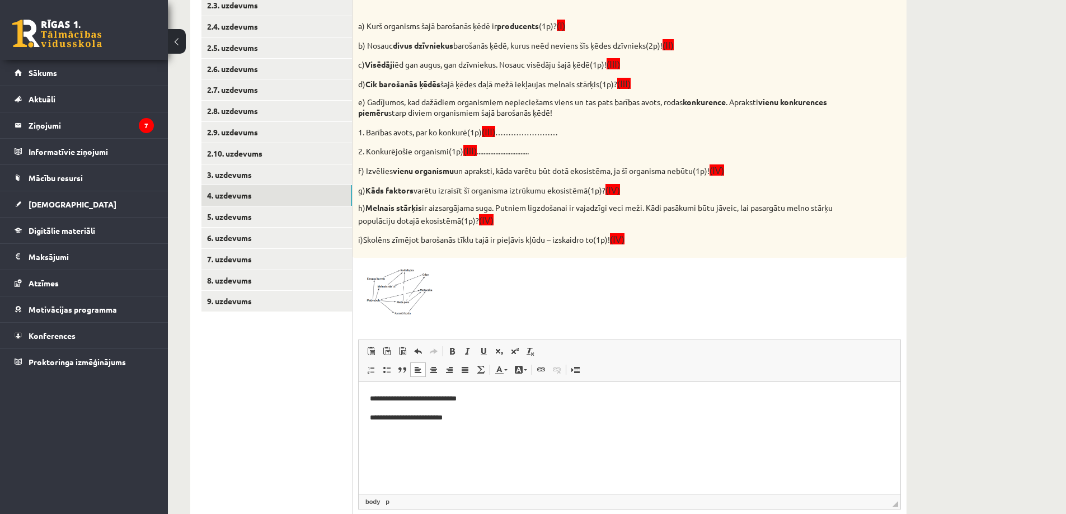
click at [448, 416] on p "**********" at bounding box center [629, 418] width 519 height 12
click at [473, 412] on p "**********" at bounding box center [629, 418] width 519 height 12
click at [410, 286] on img at bounding box center [400, 291] width 84 height 54
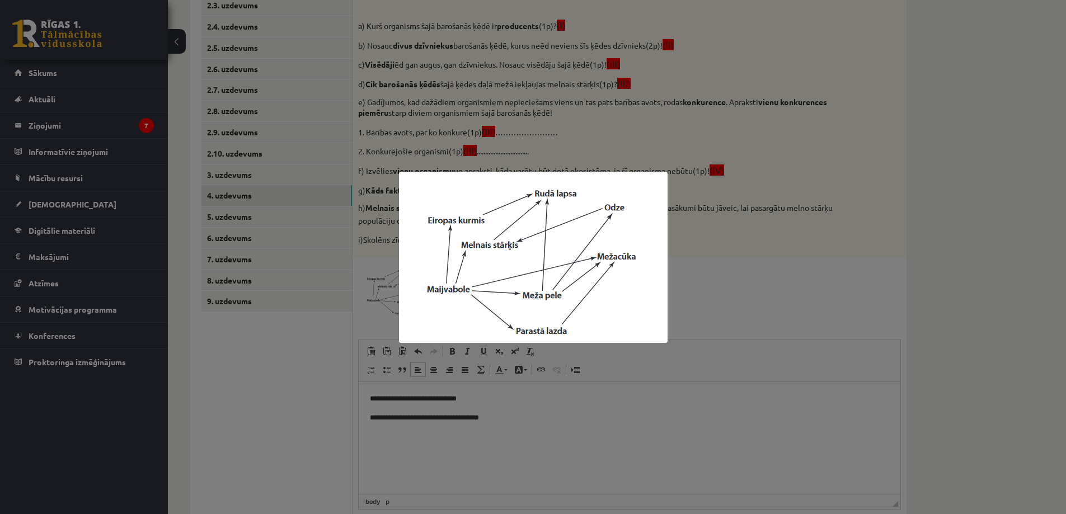
click at [767, 293] on div at bounding box center [533, 257] width 1066 height 514
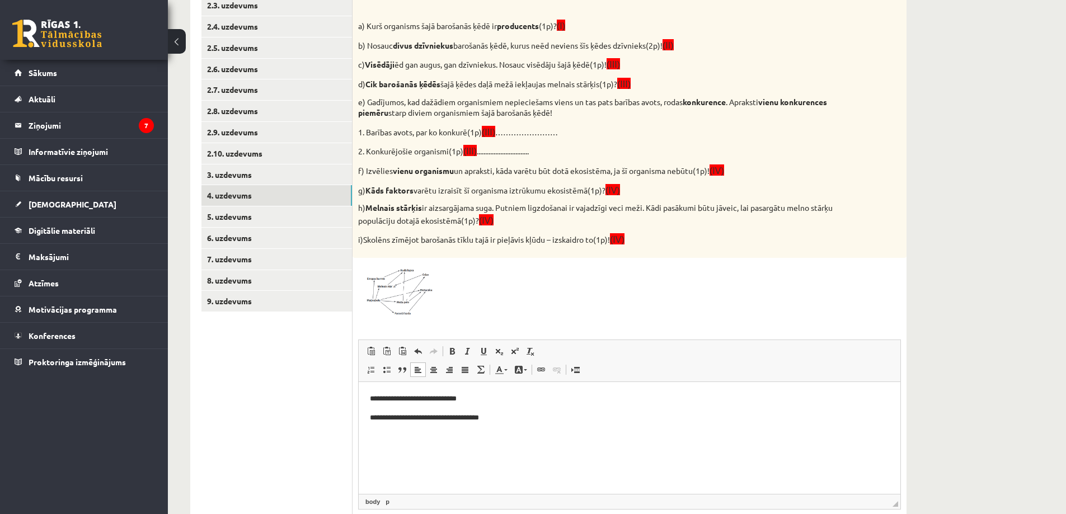
click at [529, 420] on p "**********" at bounding box center [629, 418] width 519 height 12
click at [409, 435] on p "**" at bounding box center [629, 436] width 519 height 12
click at [414, 291] on img at bounding box center [400, 291] width 84 height 54
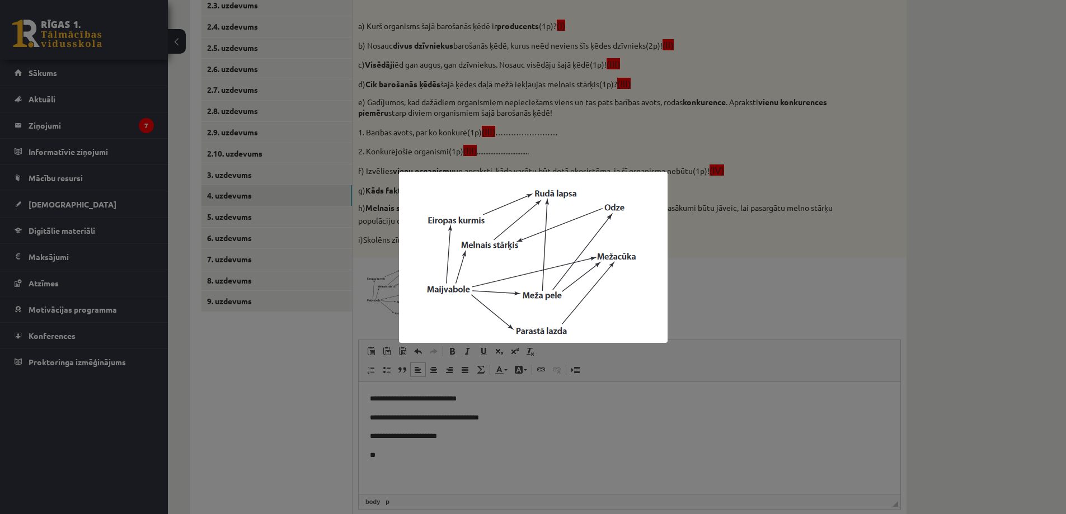
click at [740, 275] on div at bounding box center [533, 257] width 1066 height 514
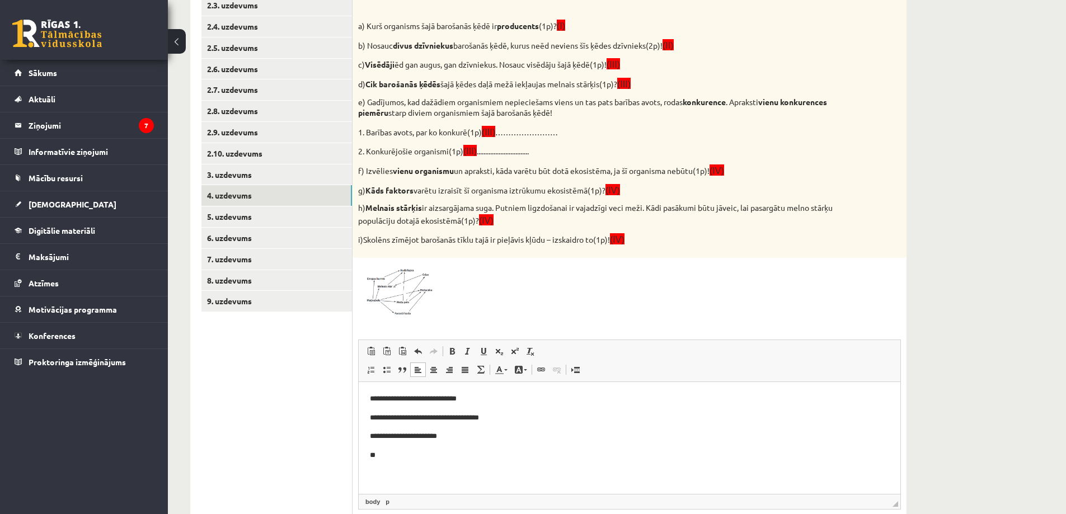
click at [408, 455] on p "**" at bounding box center [629, 455] width 519 height 12
click at [380, 473] on p "*****" at bounding box center [625, 471] width 511 height 12
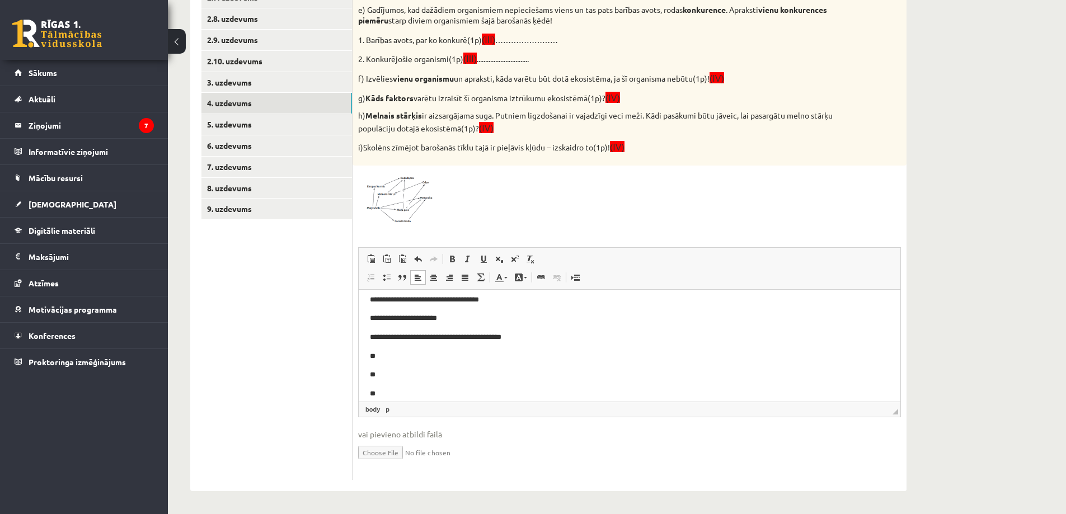
scroll to position [36, 0]
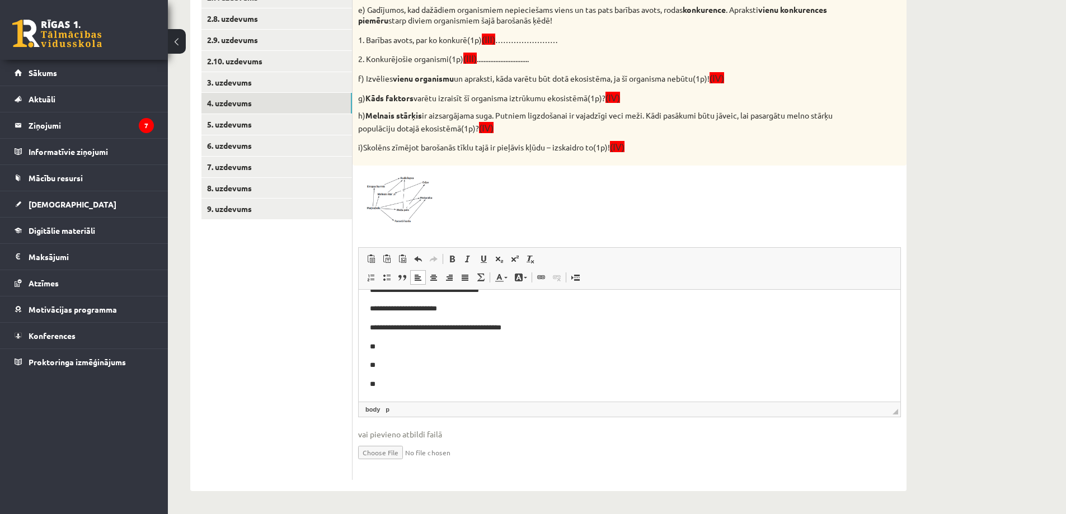
click at [381, 361] on p "**" at bounding box center [625, 365] width 511 height 12
click at [408, 189] on span at bounding box center [401, 198] width 18 height 18
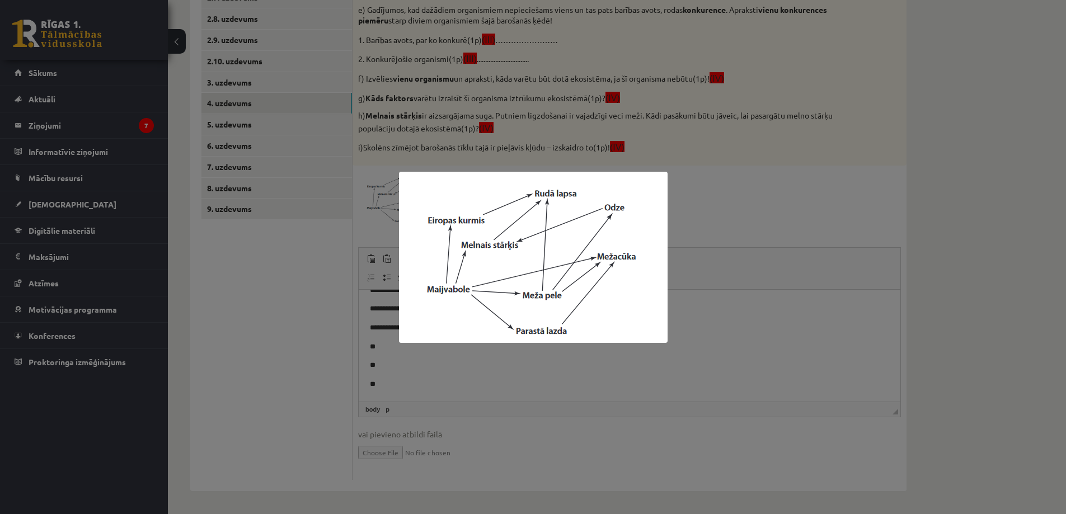
click at [385, 246] on div at bounding box center [533, 257] width 1066 height 514
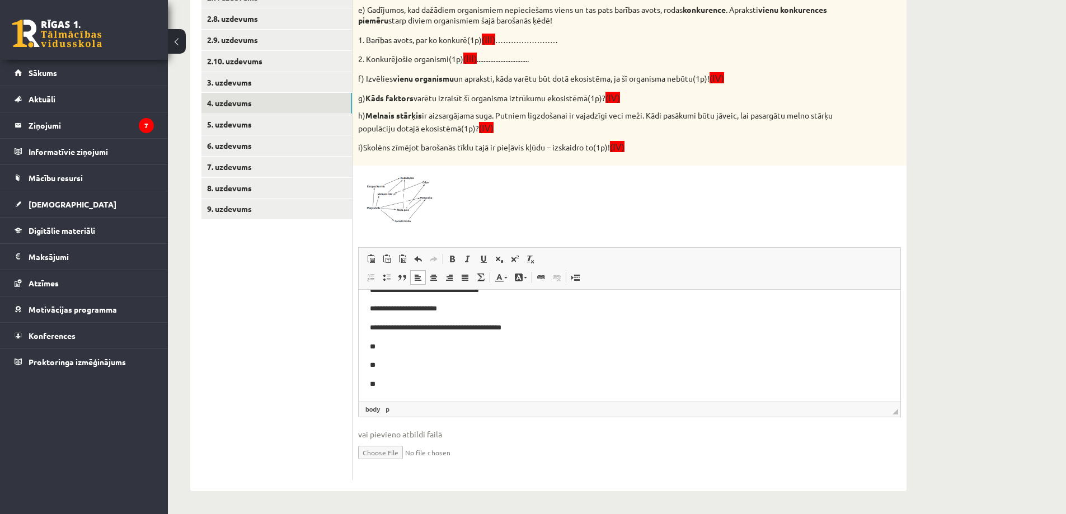
click at [388, 364] on p "**" at bounding box center [625, 365] width 511 height 12
drag, startPoint x: 380, startPoint y: 363, endPoint x: 533, endPoint y: 368, distance: 152.8
click at [533, 368] on p "**********" at bounding box center [625, 365] width 511 height 12
click at [389, 173] on img at bounding box center [400, 198] width 84 height 54
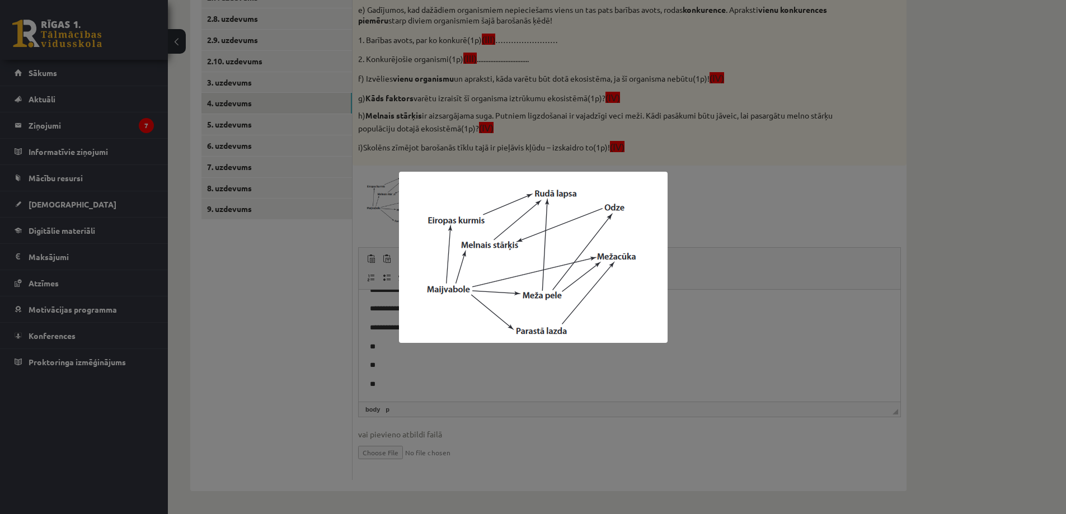
click at [412, 374] on div at bounding box center [533, 257] width 1066 height 514
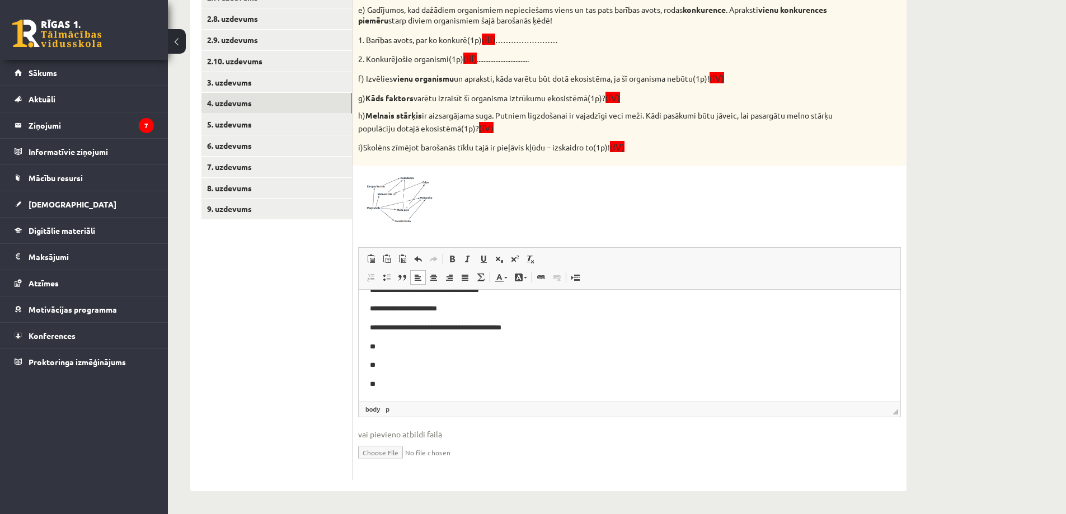
click at [392, 361] on p "**" at bounding box center [625, 365] width 511 height 12
click at [414, 210] on img at bounding box center [400, 198] width 84 height 54
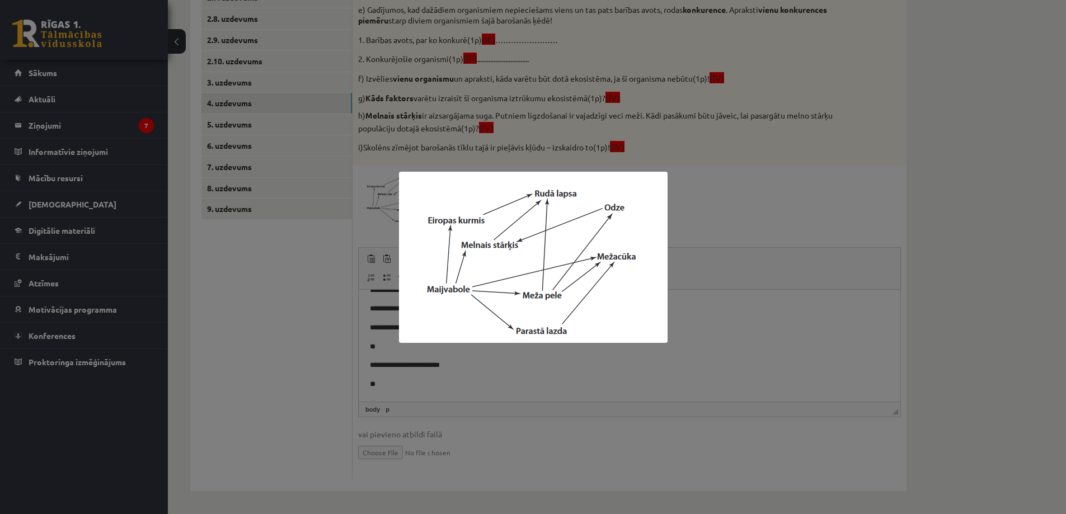
click at [781, 234] on div at bounding box center [533, 257] width 1066 height 514
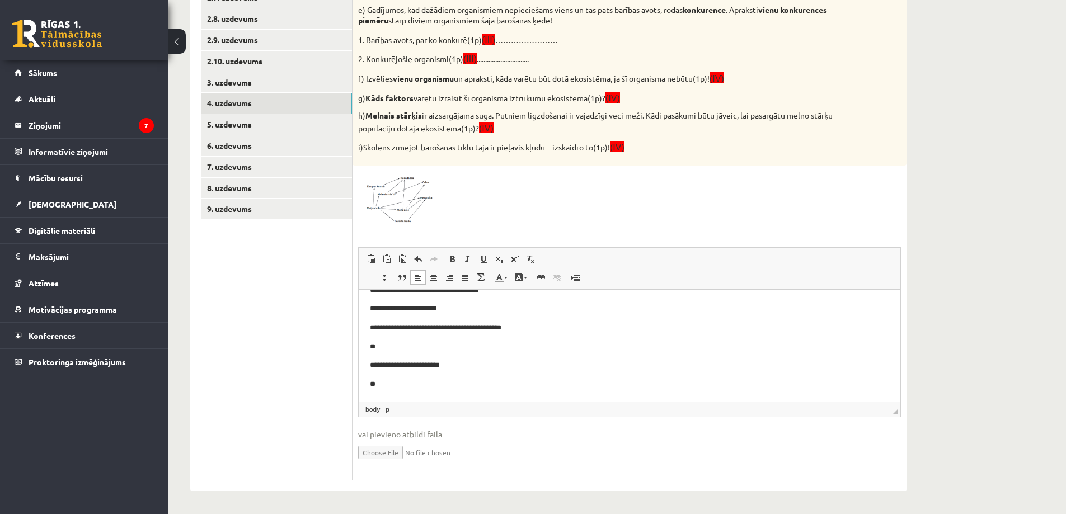
click at [399, 385] on p "**" at bounding box center [625, 384] width 511 height 12
drag, startPoint x: 380, startPoint y: 363, endPoint x: 462, endPoint y: 361, distance: 81.7
click at [462, 361] on p "**********" at bounding box center [625, 365] width 511 height 12
click at [457, 375] on span "Вырезать" at bounding box center [450, 375] width 13 height 16
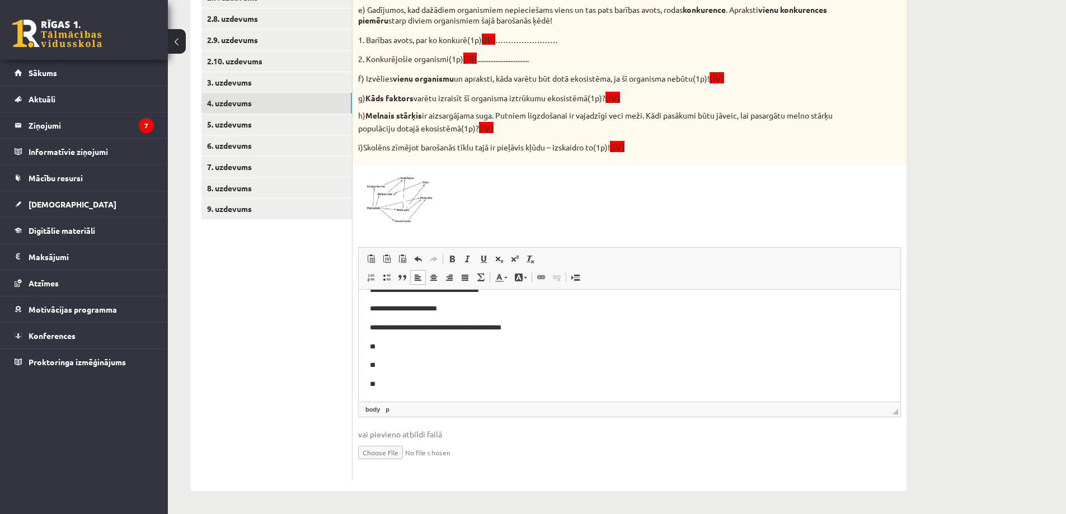
click at [398, 384] on p "**" at bounding box center [625, 384] width 511 height 12
click at [386, 388] on p "**" at bounding box center [625, 384] width 511 height 12
click at [382, 369] on p "**" at bounding box center [625, 365] width 511 height 12
click at [499, 384] on p "**********" at bounding box center [625, 384] width 511 height 12
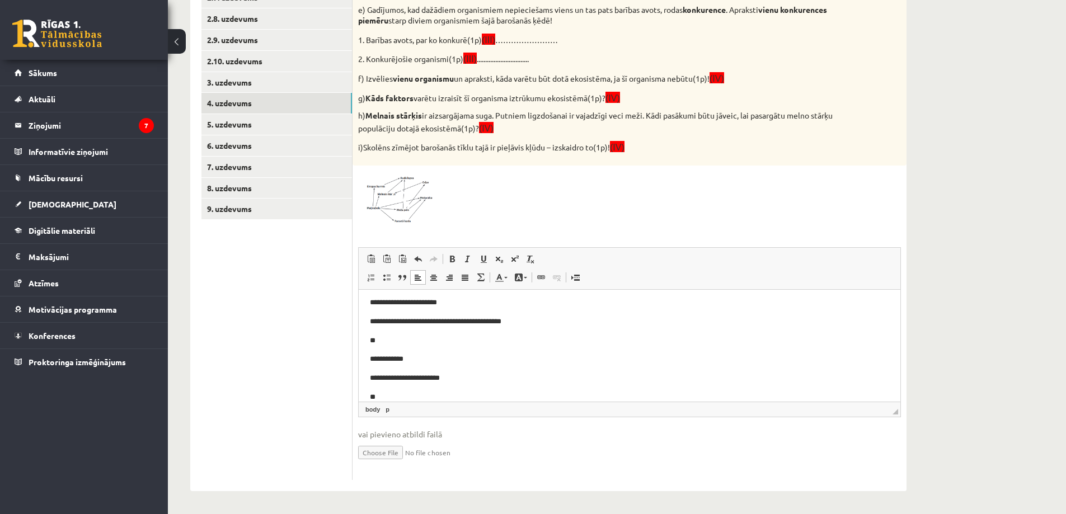
click at [410, 206] on img at bounding box center [400, 198] width 84 height 54
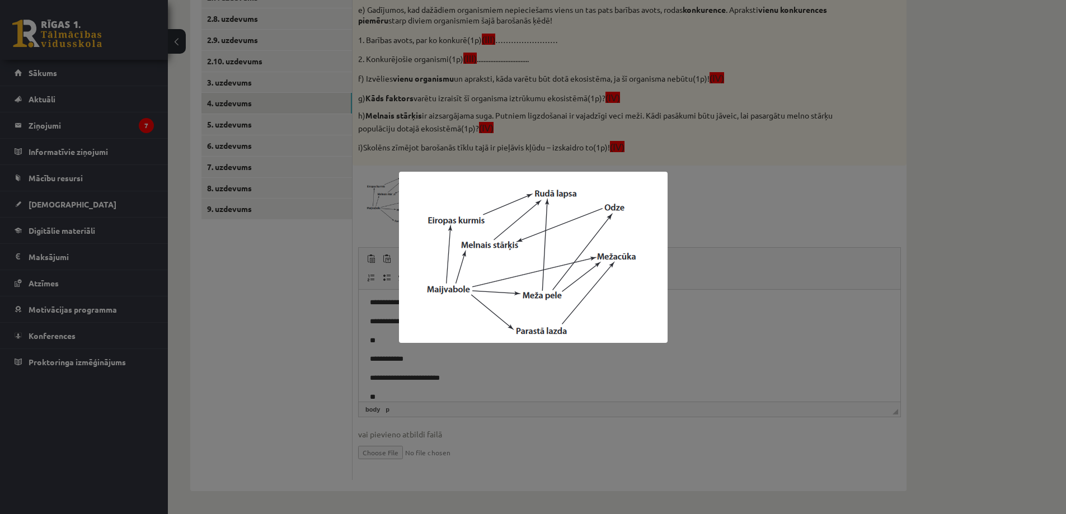
click at [838, 236] on div at bounding box center [533, 257] width 1066 height 514
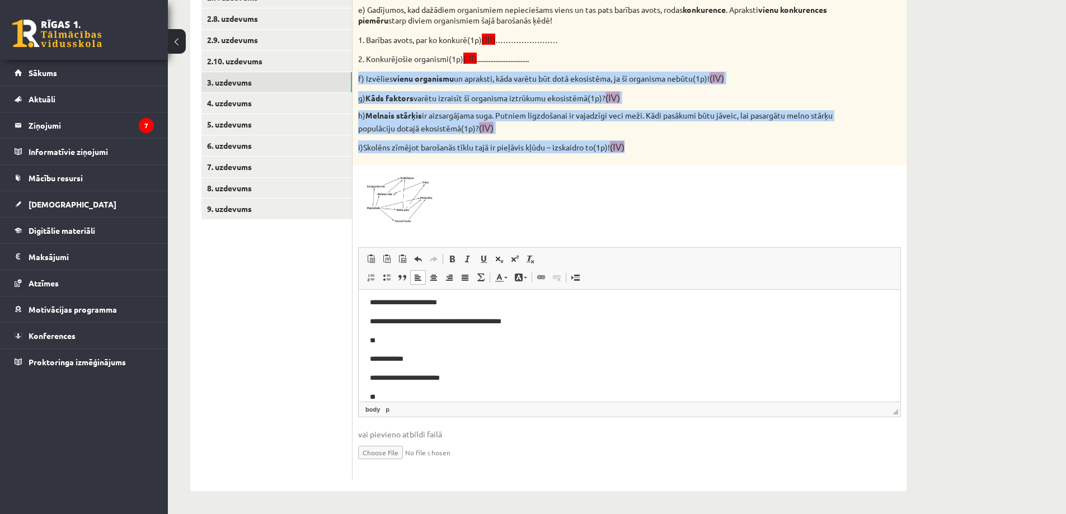
drag, startPoint x: 359, startPoint y: 78, endPoint x: 696, endPoint y: 151, distance: 344.6
click at [696, 151] on div "Vērtēšanas kritēriji: par katru pareizu atbildi 1p! Attēlā redzamā diagramma ra…" at bounding box center [629, 8] width 554 height 315
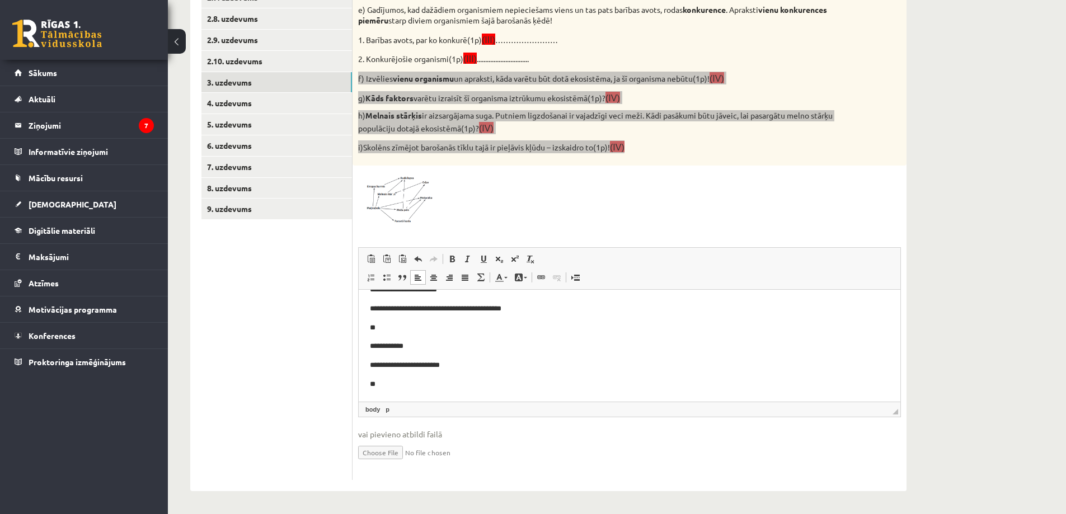
click at [413, 383] on p "**" at bounding box center [625, 384] width 511 height 12
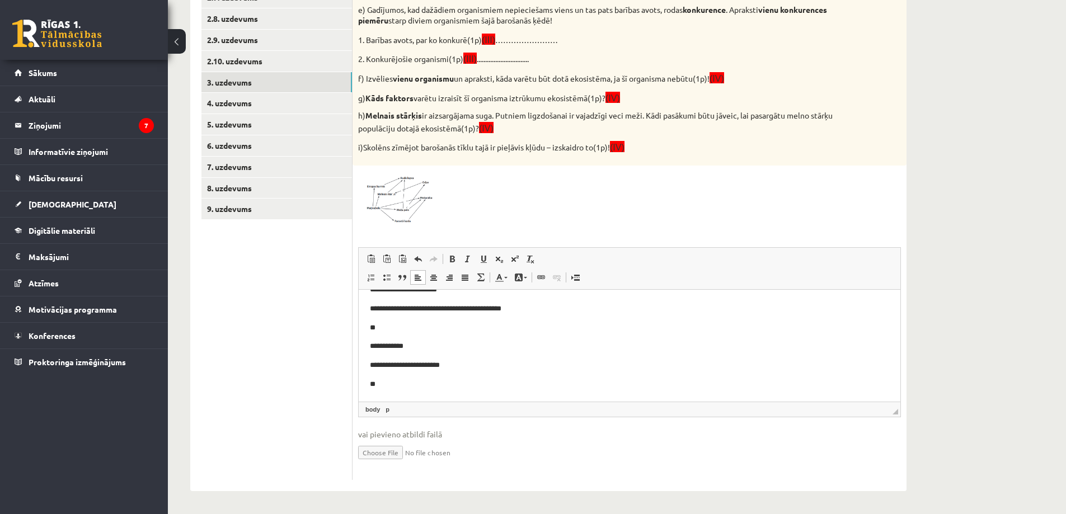
click at [566, 182] on div at bounding box center [629, 198] width 543 height 54
click at [383, 383] on p "**" at bounding box center [625, 384] width 511 height 12
click at [277, 318] on ul "1. uzdevums 2.1. uzdevums 2.2. uzdevums 2.3. uzdevums 2.4. uzdevums 2.5. uzdevu…" at bounding box center [276, 159] width 151 height 641
click at [494, 382] on p "**********" at bounding box center [625, 384] width 511 height 12
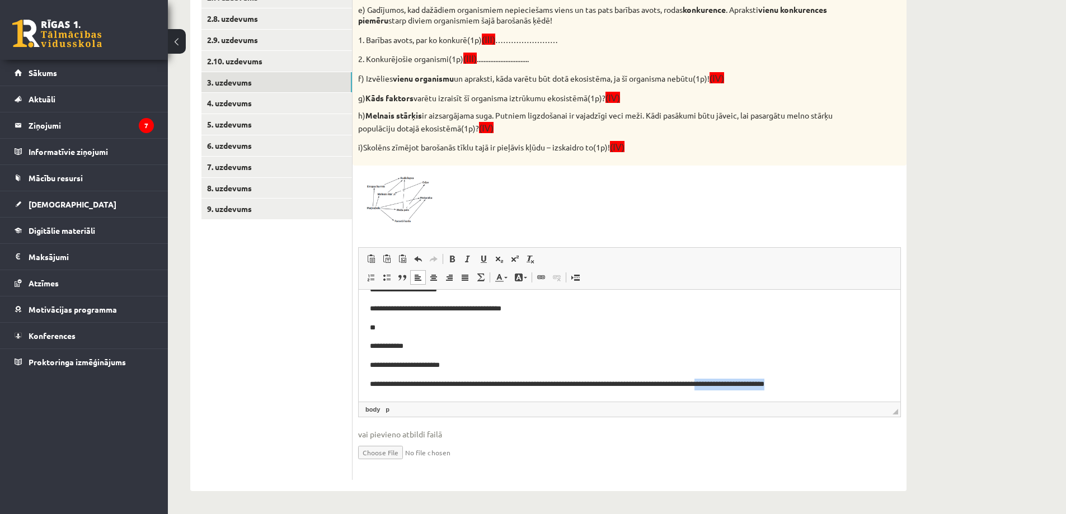
drag, startPoint x: 748, startPoint y: 383, endPoint x: 845, endPoint y: 374, distance: 97.2
click at [845, 374] on body "**********" at bounding box center [629, 318] width 519 height 144
click at [709, 379] on p "**********" at bounding box center [625, 384] width 511 height 12
click at [718, 383] on p "**********" at bounding box center [625, 384] width 511 height 12
drag, startPoint x: 746, startPoint y: 382, endPoint x: 860, endPoint y: 381, distance: 113.6
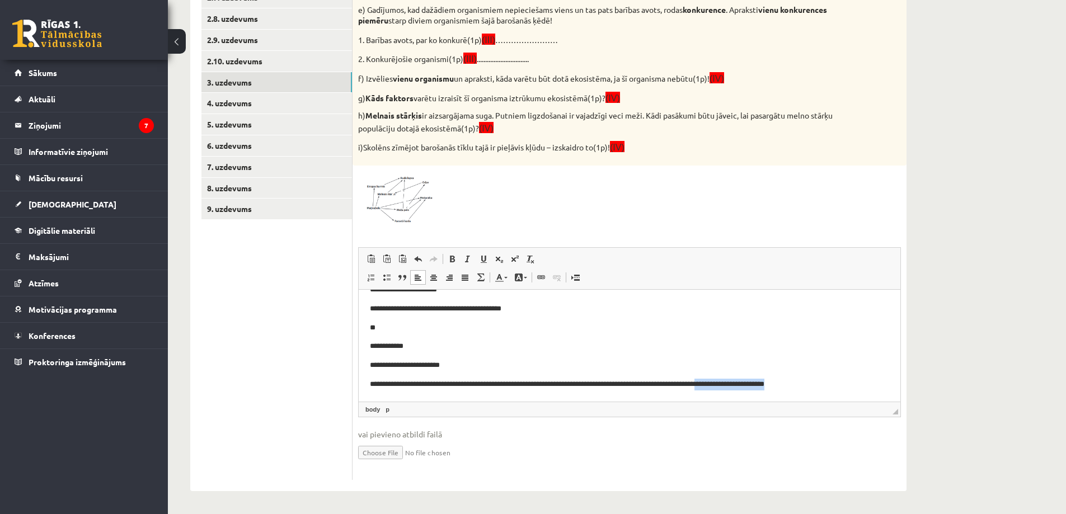
click at [860, 381] on p "**********" at bounding box center [625, 384] width 511 height 12
click at [767, 385] on p "**********" at bounding box center [625, 384] width 511 height 12
click at [867, 387] on p "**********" at bounding box center [625, 384] width 511 height 12
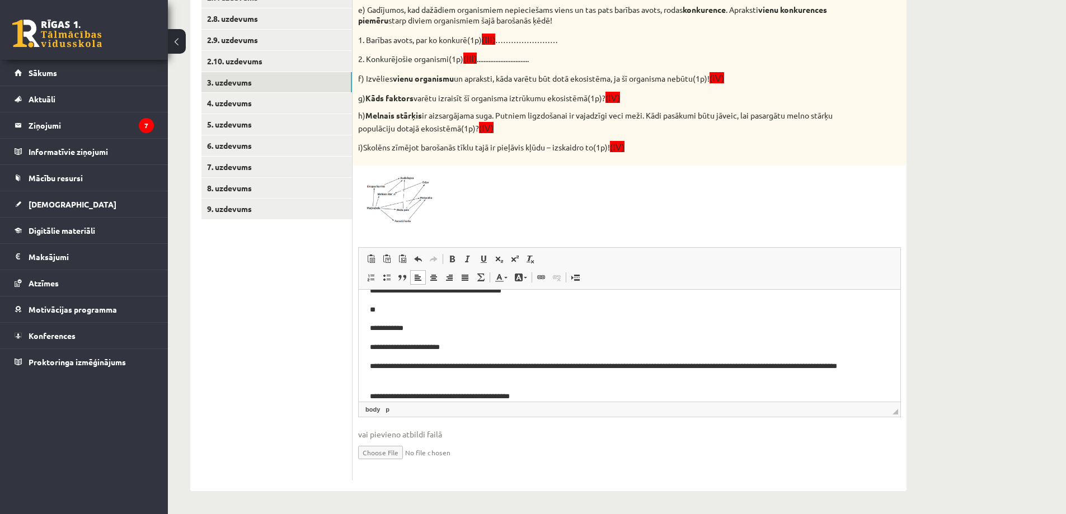
scroll to position [85, 0]
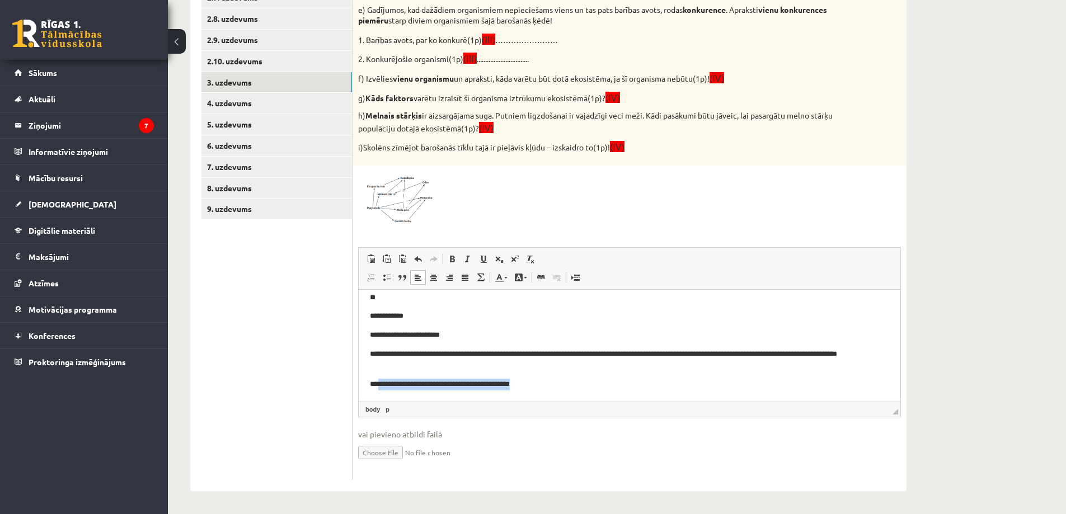
drag, startPoint x: 378, startPoint y: 398, endPoint x: 538, endPoint y: 388, distance: 160.3
click at [538, 388] on p "**********" at bounding box center [625, 384] width 511 height 12
click at [527, 407] on span "Копировать" at bounding box center [542, 406] width 48 height 16
click at [563, 380] on p "**********" at bounding box center [625, 384] width 511 height 12
click at [510, 383] on p "**********" at bounding box center [625, 384] width 511 height 12
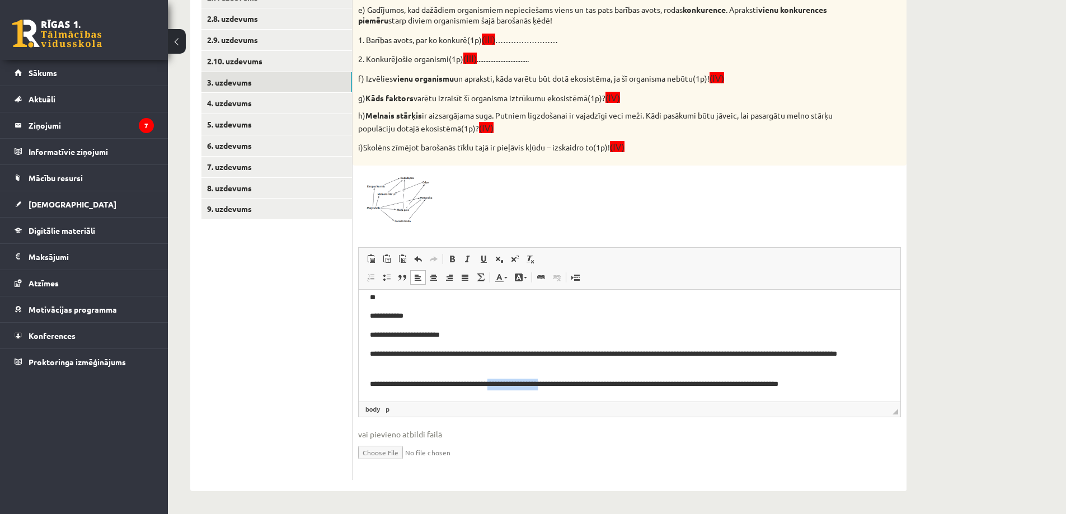
drag, startPoint x: 511, startPoint y: 382, endPoint x: 562, endPoint y: 384, distance: 51.0
click at [562, 384] on p "**********" at bounding box center [625, 384] width 511 height 12
click at [570, 391] on span "Вырезать" at bounding box center [568, 393] width 9 height 9
click at [530, 383] on p "**********" at bounding box center [625, 384] width 511 height 12
click at [531, 381] on p "**********" at bounding box center [625, 384] width 511 height 12
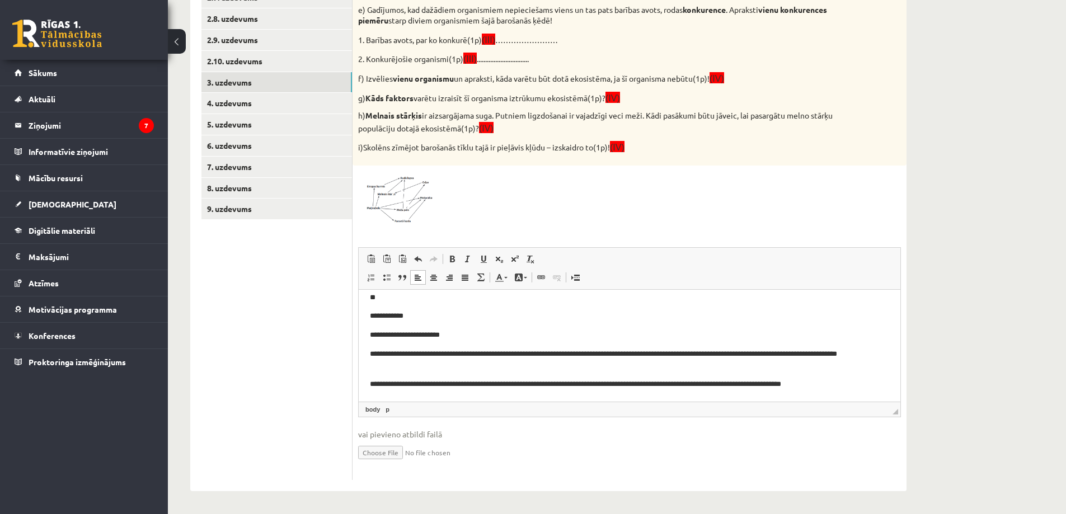
drag, startPoint x: 587, startPoint y: 382, endPoint x: 963, endPoint y: 716, distance: 502.9
click at [587, 382] on p "**********" at bounding box center [625, 384] width 511 height 12
click at [854, 382] on p "**********" at bounding box center [625, 384] width 511 height 12
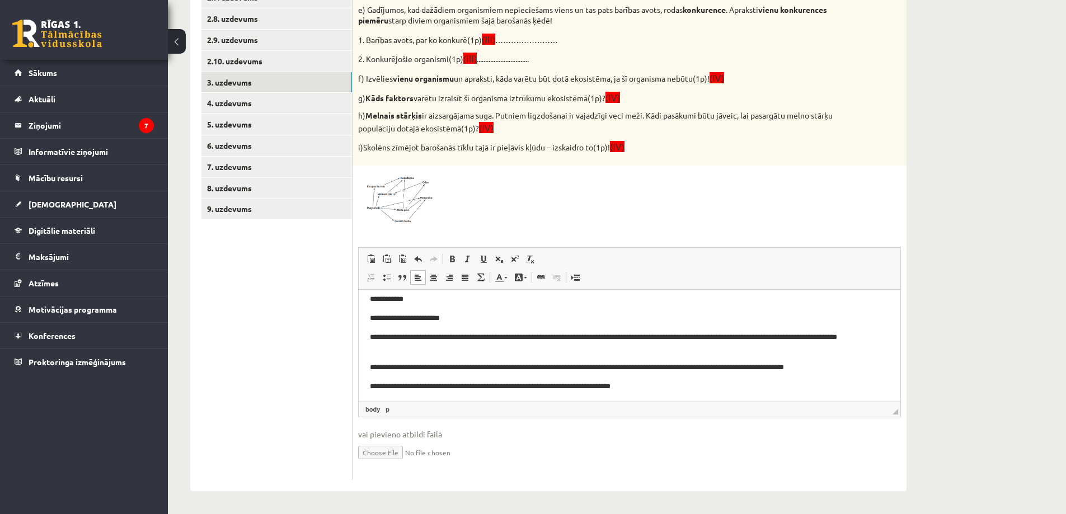
scroll to position [104, 0]
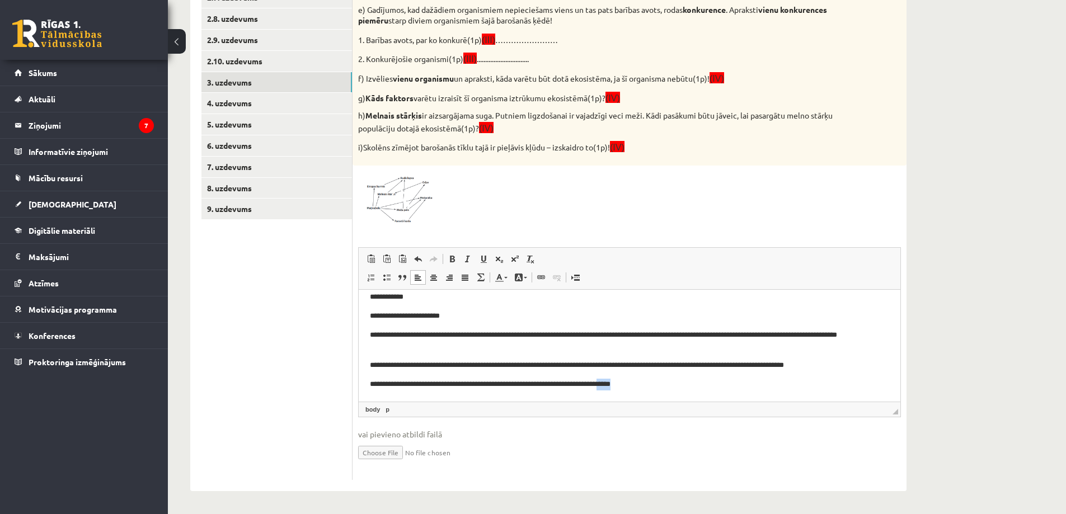
drag, startPoint x: 647, startPoint y: 383, endPoint x: 635, endPoint y: 380, distance: 12.1
click at [635, 380] on p "**********" at bounding box center [625, 384] width 511 height 12
click at [653, 384] on p "**********" at bounding box center [625, 384] width 511 height 12
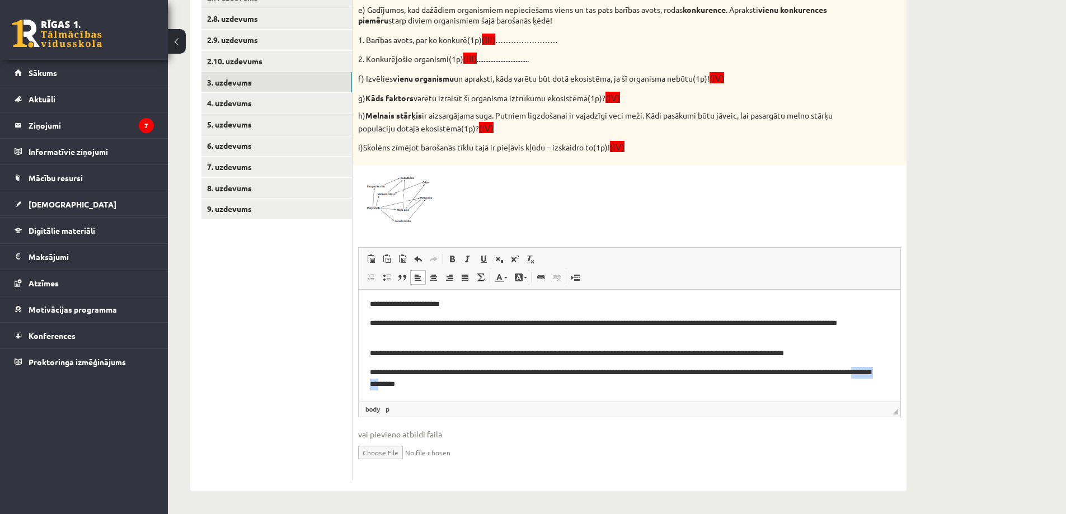
drag, startPoint x: 423, startPoint y: 394, endPoint x: 459, endPoint y: 393, distance: 35.8
click at [459, 393] on html "**********" at bounding box center [630, 287] width 542 height 227
click at [488, 389] on p "**********" at bounding box center [625, 377] width 511 height 23
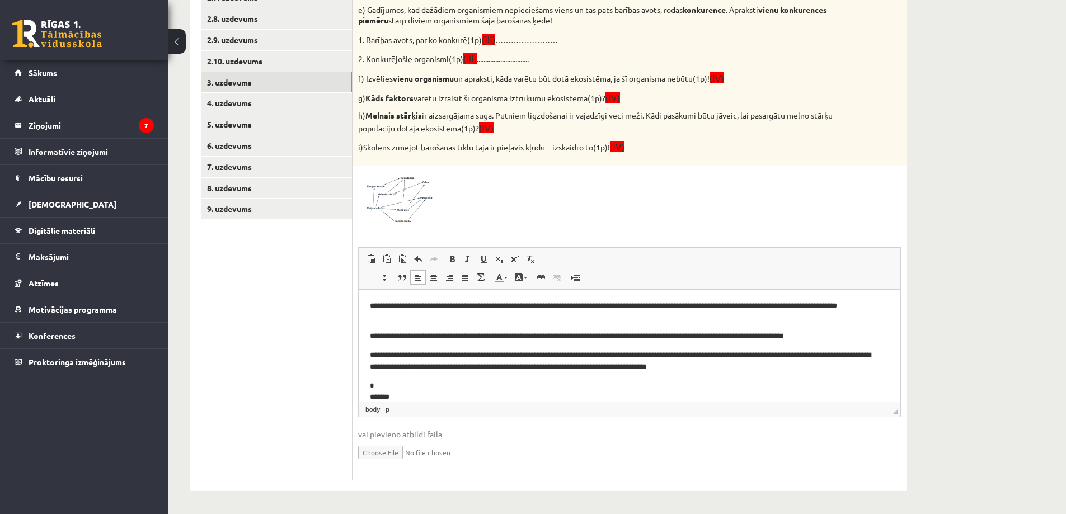
scroll to position [133, 0]
click at [398, 209] on img at bounding box center [400, 198] width 84 height 54
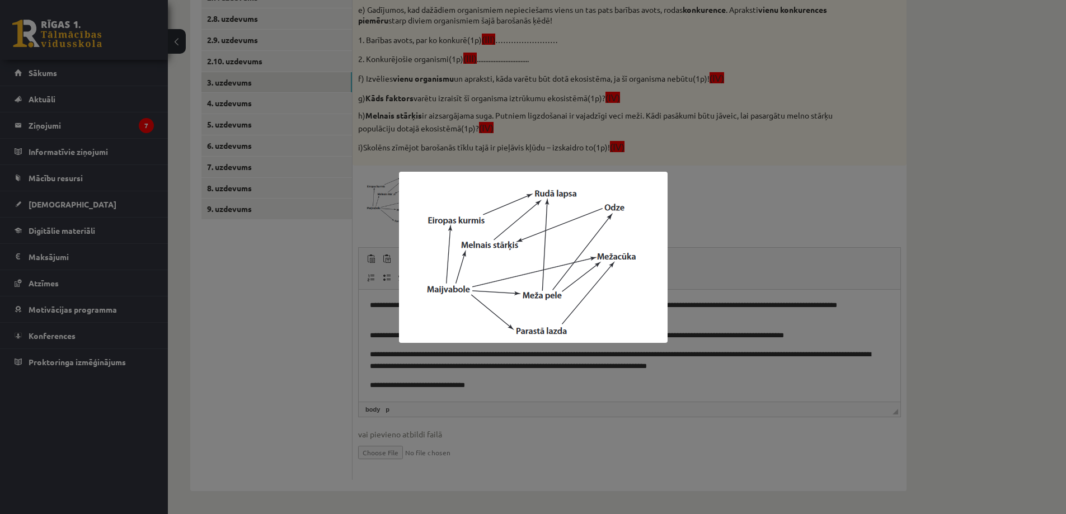
click at [371, 238] on div at bounding box center [533, 257] width 1066 height 514
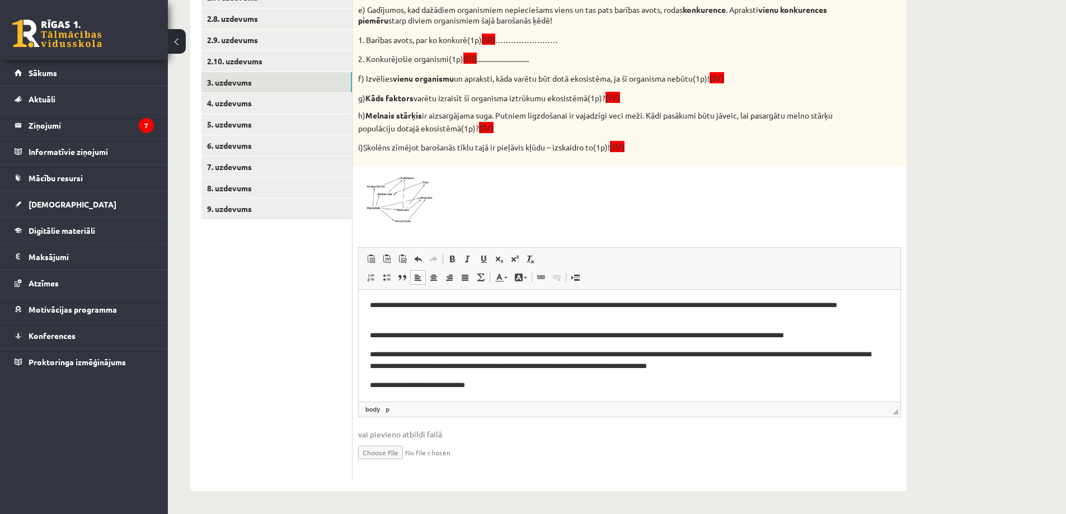
click at [485, 383] on p "**********" at bounding box center [625, 385] width 511 height 12
click at [377, 201] on img at bounding box center [400, 198] width 84 height 54
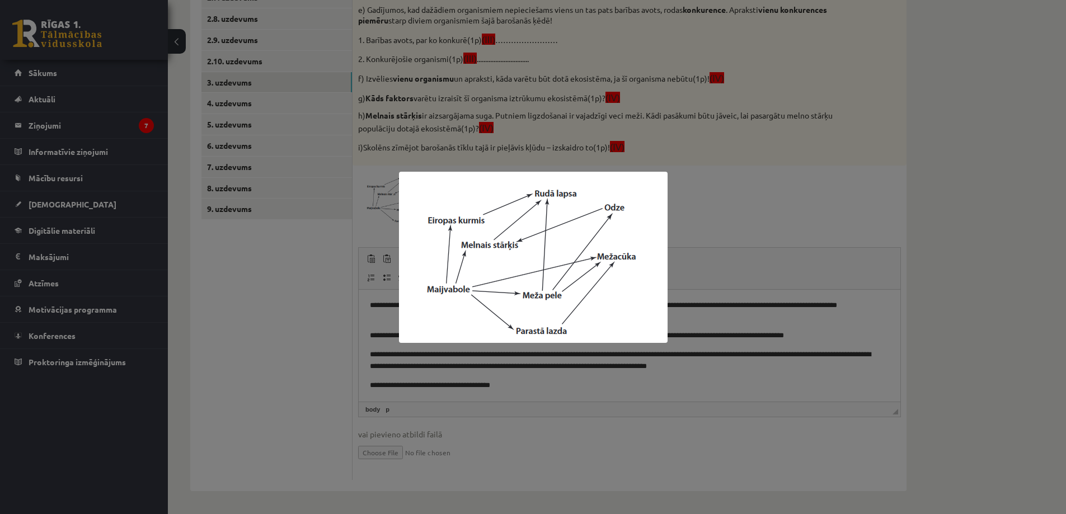
click at [377, 201] on div at bounding box center [533, 257] width 1066 height 514
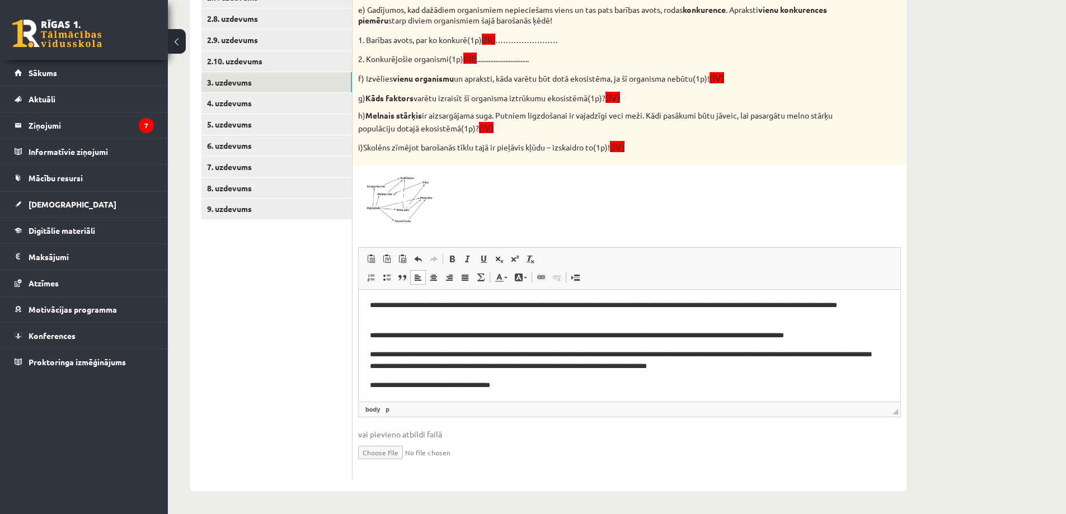
click at [688, 384] on p "**********" at bounding box center [625, 385] width 511 height 12
drag, startPoint x: 408, startPoint y: 397, endPoint x: 779, endPoint y: 697, distance: 477.3
click at [408, 397] on p "**********" at bounding box center [625, 390] width 511 height 23
click at [599, 382] on p "**********" at bounding box center [625, 390] width 511 height 23
click at [600, 386] on p "**********" at bounding box center [625, 390] width 511 height 23
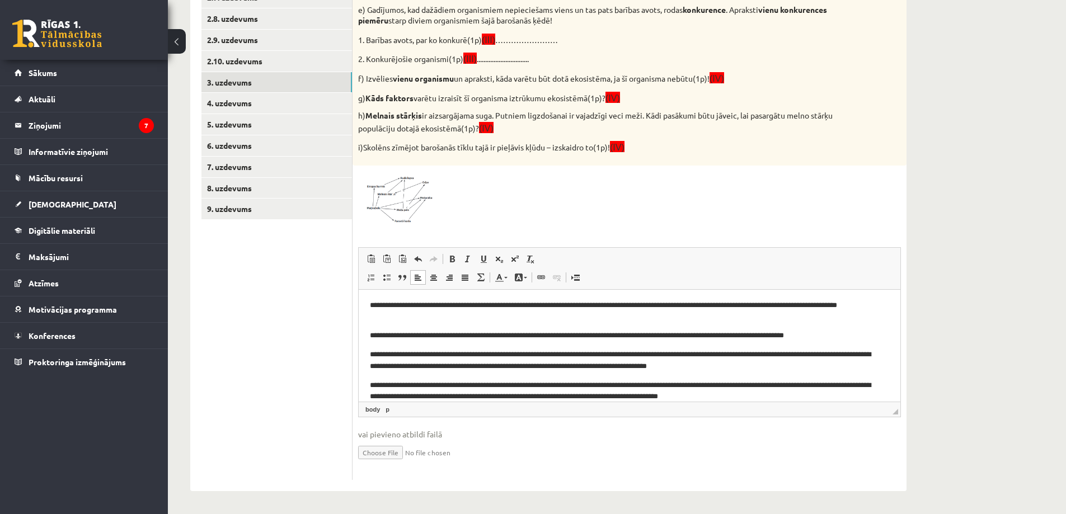
click at [602, 387] on p "**********" at bounding box center [625, 390] width 511 height 23
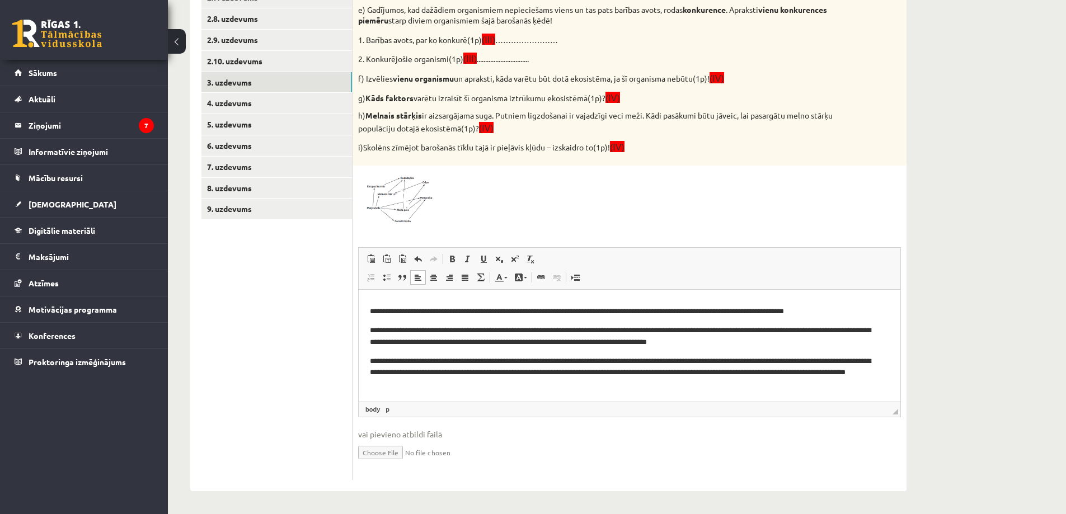
click at [559, 373] on p "**********" at bounding box center [625, 372] width 511 height 35
click at [666, 373] on p "**********" at bounding box center [625, 372] width 511 height 35
click at [531, 383] on p "**********" at bounding box center [625, 372] width 511 height 35
click at [272, 103] on link "4. uzdevums" at bounding box center [276, 103] width 150 height 21
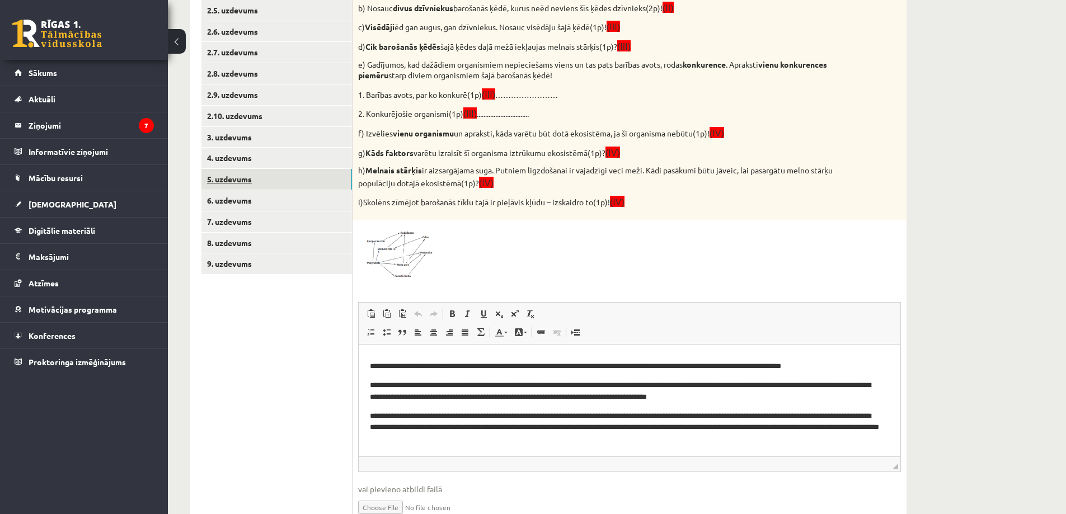
click at [241, 180] on link "5. uzdevums" at bounding box center [276, 179] width 150 height 21
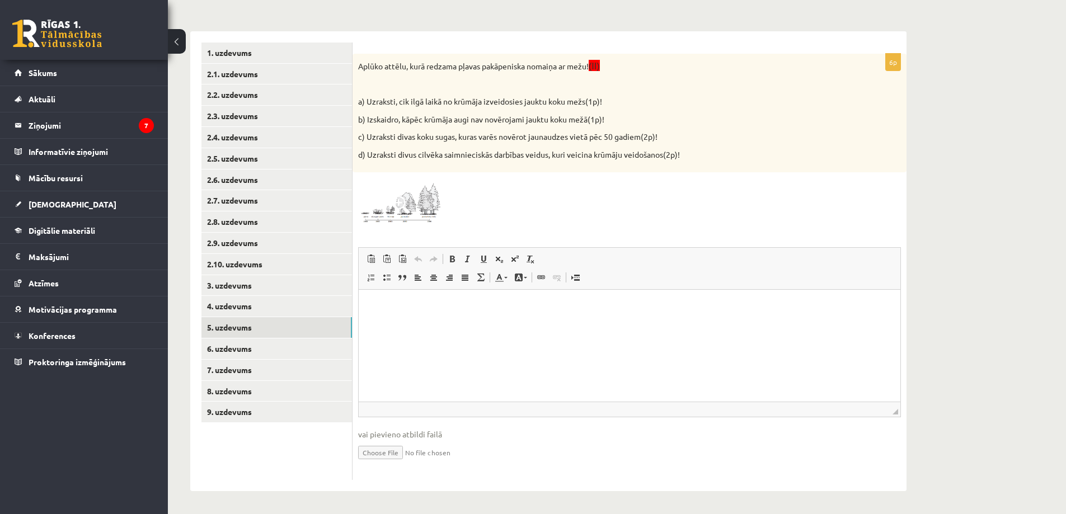
scroll to position [0, 0]
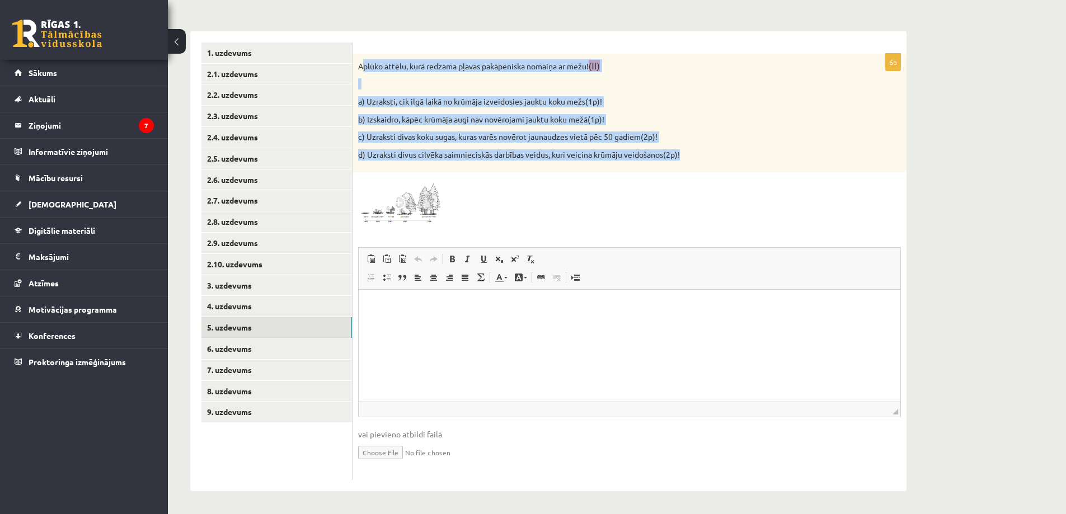
drag, startPoint x: 363, startPoint y: 60, endPoint x: 743, endPoint y: 169, distance: 395.6
click at [743, 169] on div "Aplūko attēlu, kurā redzama pļavas pakāpeniska nomaiņa ar mežu! (II) a) Uzrakst…" at bounding box center [629, 113] width 554 height 119
drag, startPoint x: 711, startPoint y: 158, endPoint x: 360, endPoint y: 56, distance: 365.9
click at [360, 56] on div "Aplūko attēlu, kurā redzama pļavas pakāpeniska nomaiņa ar mežu! (II) a) Uzrakst…" at bounding box center [629, 113] width 554 height 119
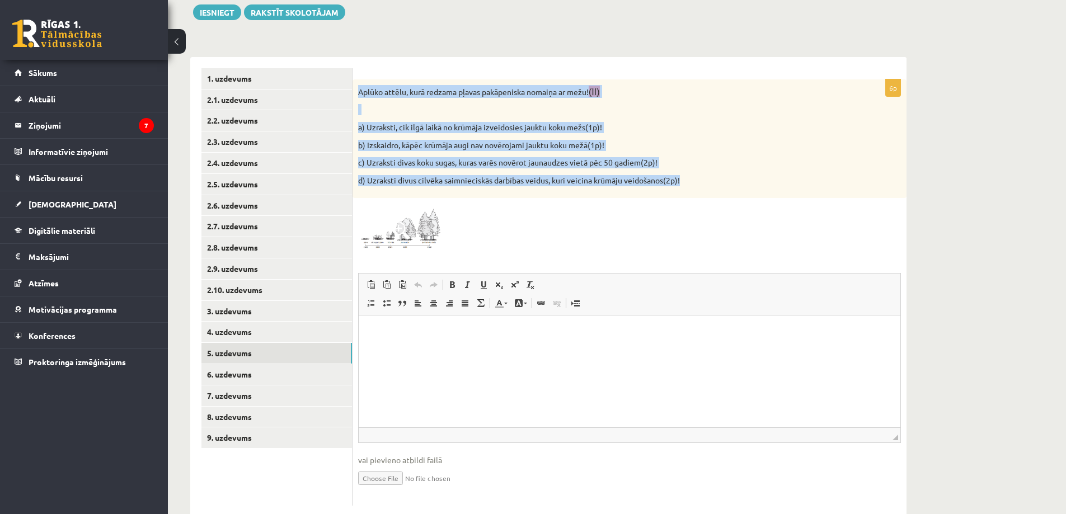
scroll to position [177, 0]
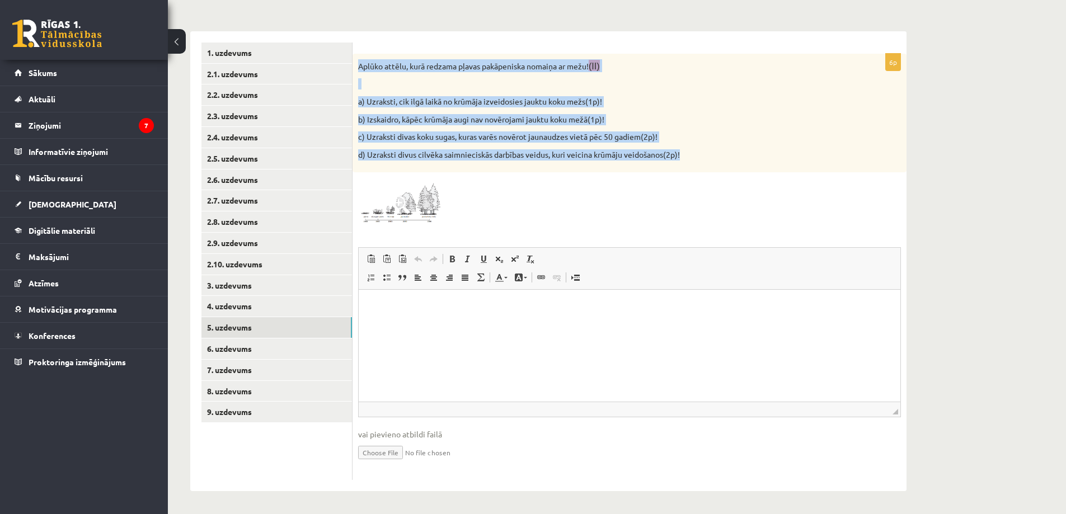
click at [412, 189] on img at bounding box center [400, 201] width 84 height 47
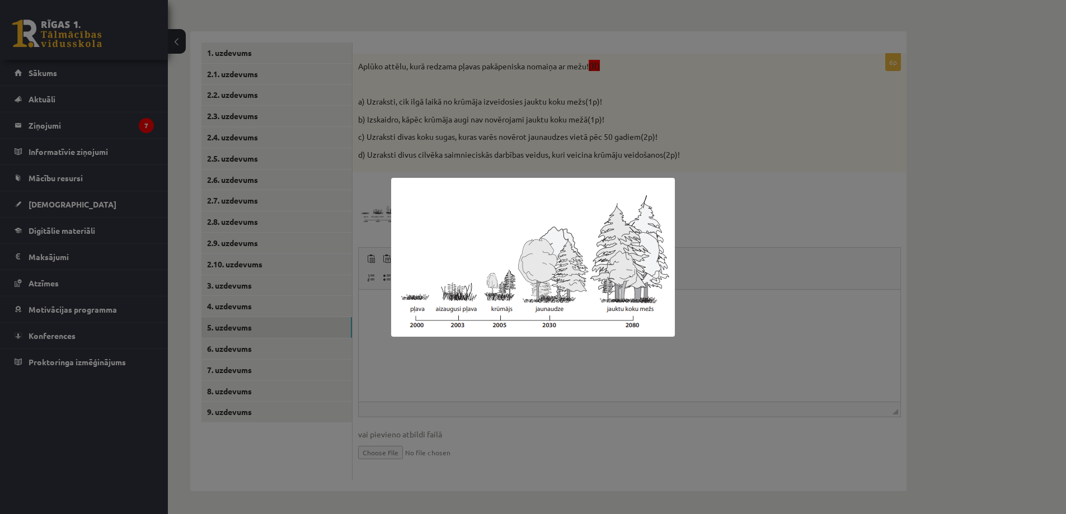
click at [515, 375] on div at bounding box center [533, 257] width 1066 height 514
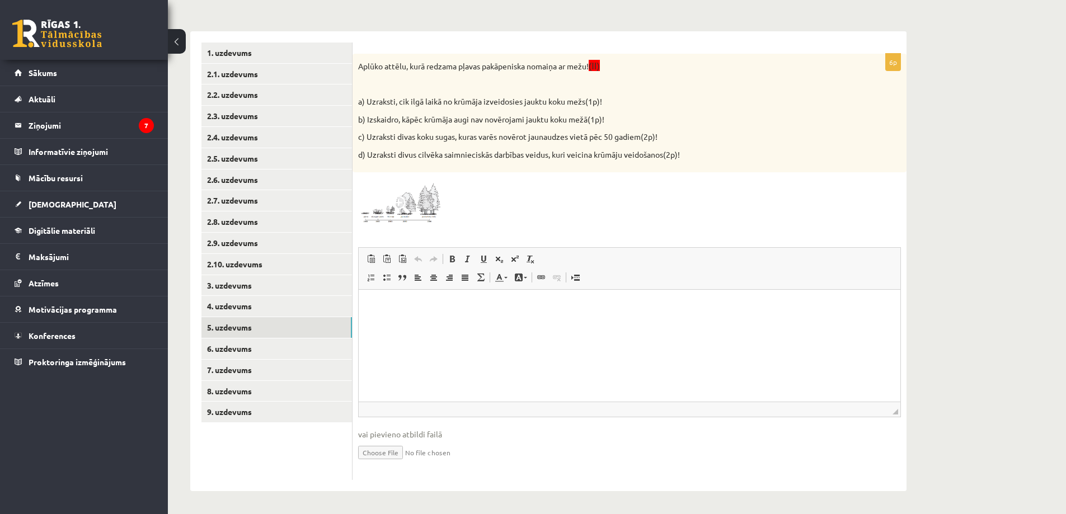
click at [410, 214] on img at bounding box center [400, 201] width 84 height 47
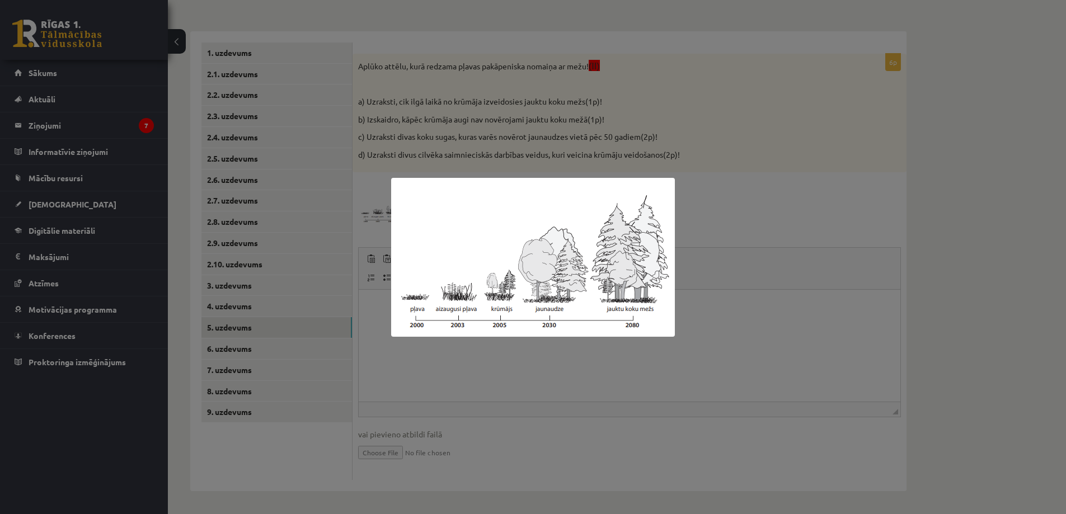
click at [489, 347] on div at bounding box center [533, 257] width 1066 height 514
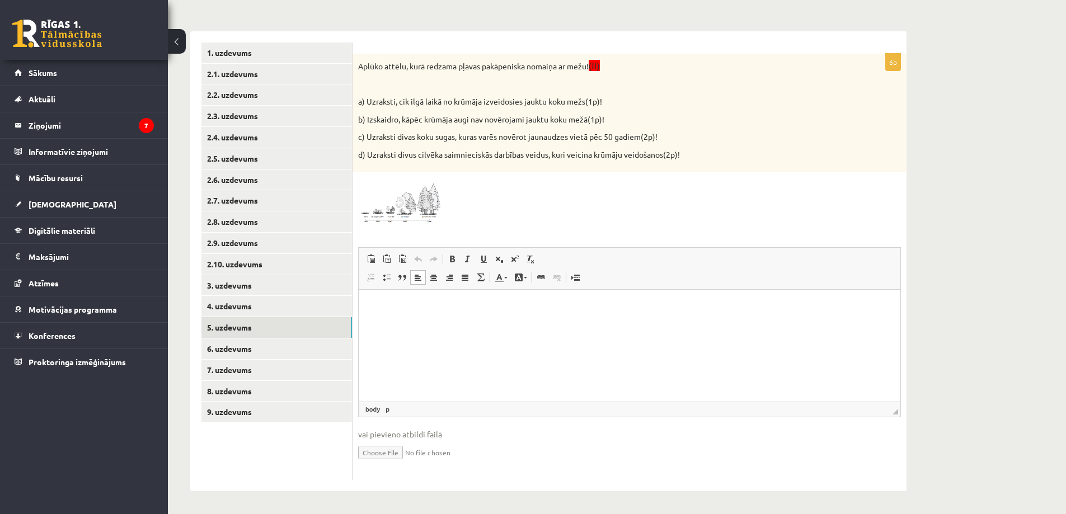
click at [445, 317] on html at bounding box center [630, 307] width 542 height 34
click at [502, 322] on html "*" at bounding box center [630, 307] width 542 height 34
click at [425, 207] on img at bounding box center [400, 201] width 84 height 47
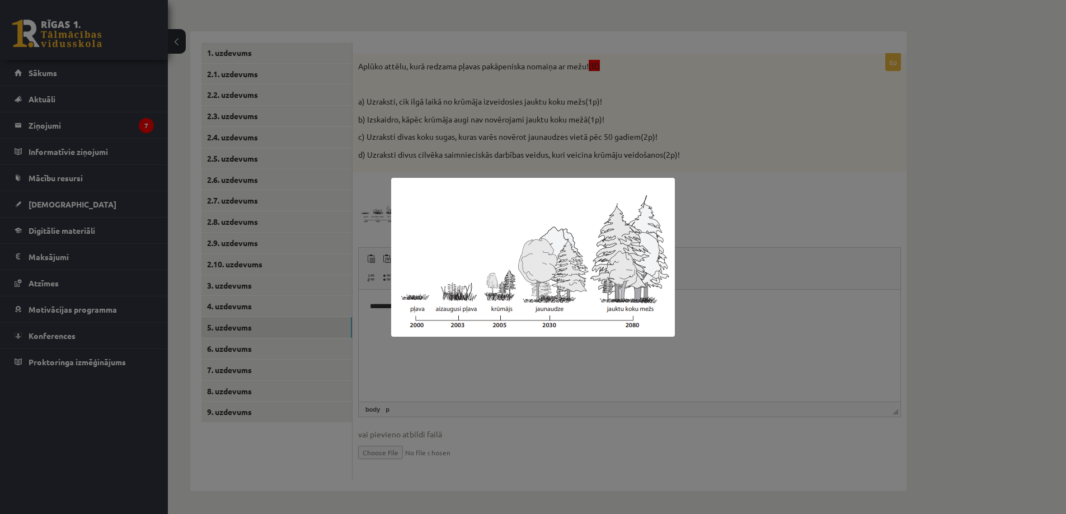
click at [682, 366] on div at bounding box center [533, 257] width 1066 height 514
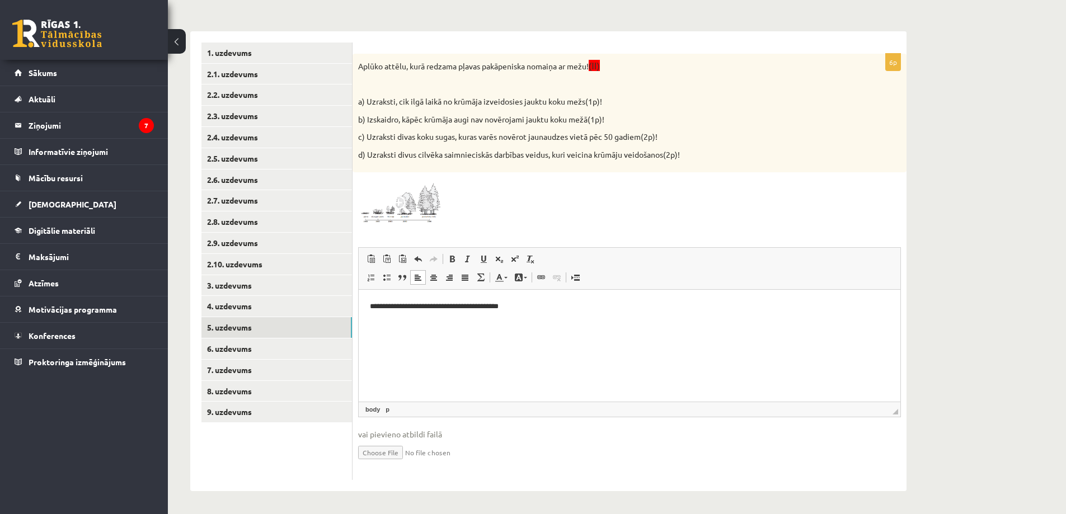
click at [552, 305] on p "**********" at bounding box center [629, 307] width 519 height 12
click at [565, 308] on p "**********" at bounding box center [629, 307] width 519 height 12
click at [422, 210] on img at bounding box center [400, 201] width 84 height 47
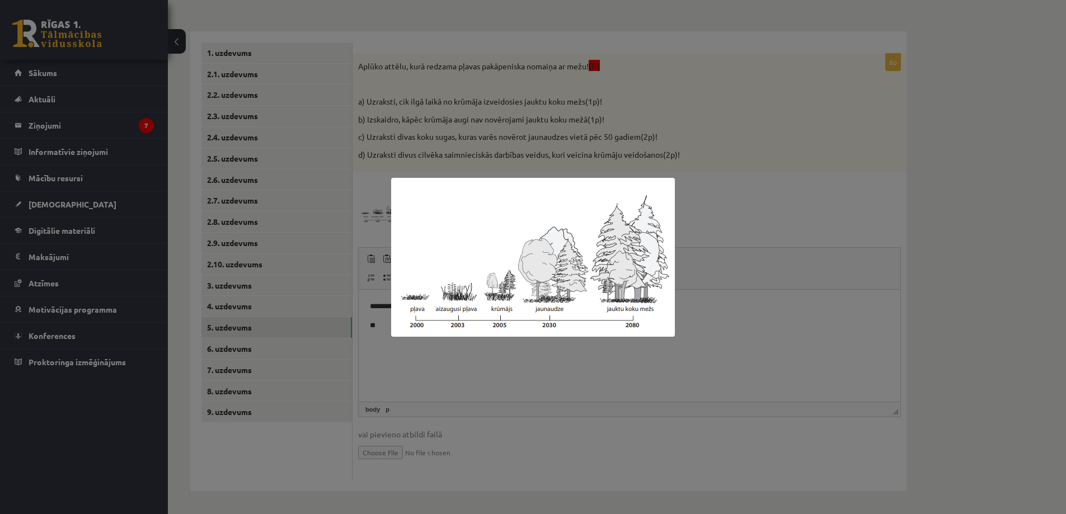
drag, startPoint x: 633, startPoint y: 372, endPoint x: 623, endPoint y: 365, distance: 12.4
click at [632, 372] on div at bounding box center [533, 257] width 1066 height 514
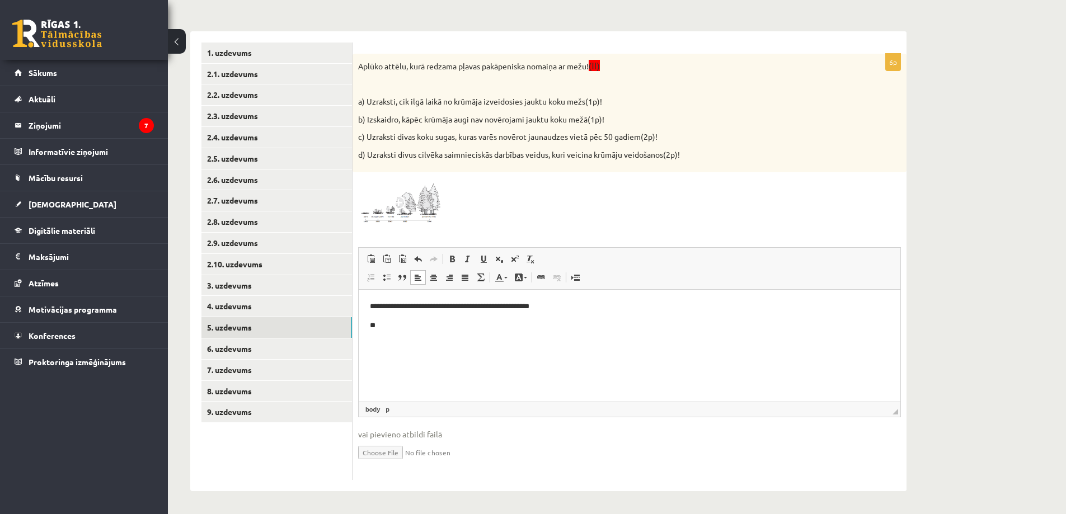
click at [573, 308] on p "**********" at bounding box center [629, 307] width 519 height 12
click at [442, 329] on p "**" at bounding box center [629, 326] width 519 height 12
click at [399, 203] on span at bounding box center [401, 205] width 18 height 18
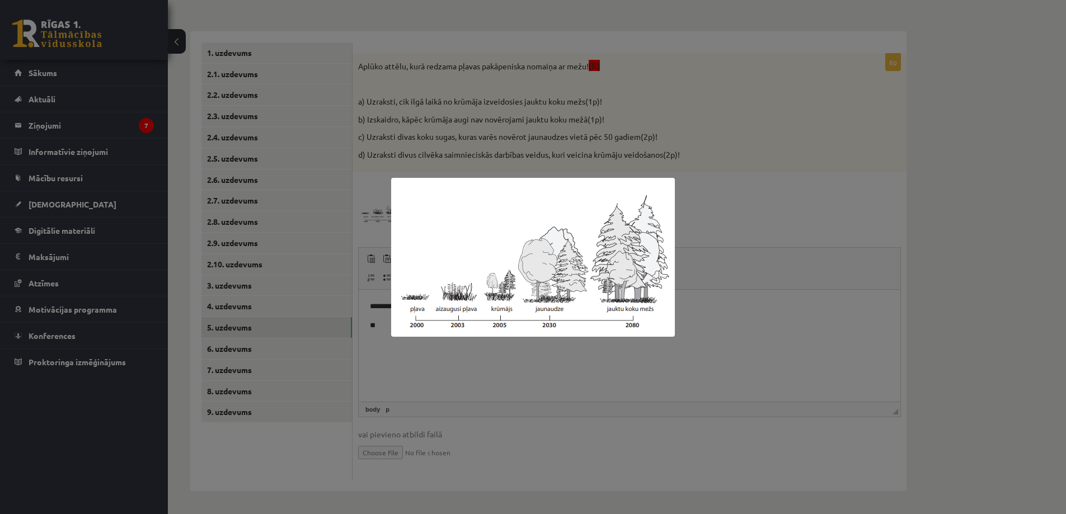
click at [551, 356] on div at bounding box center [533, 257] width 1066 height 514
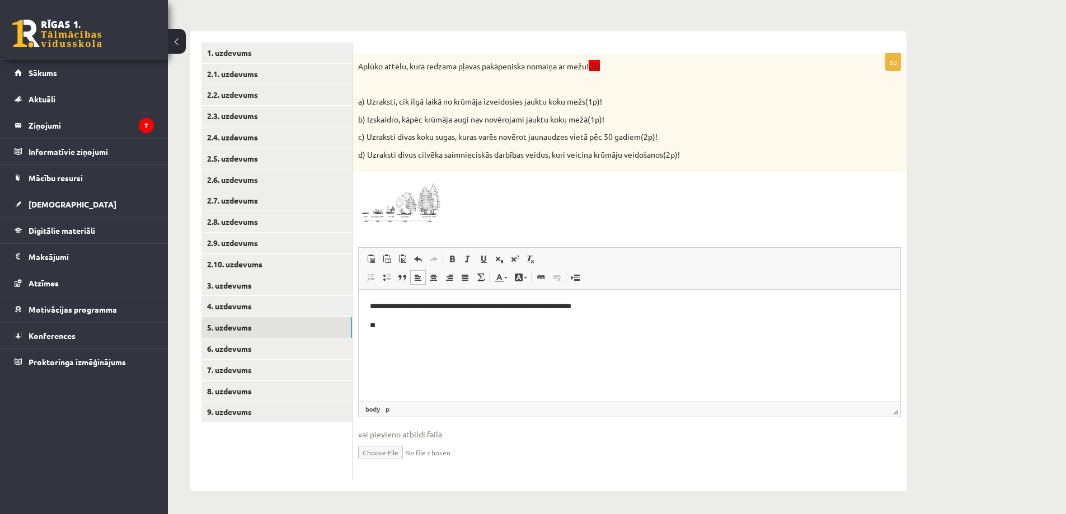
click at [366, 120] on p "b) Izskaidro, kāpēc krūmāja augi nav novērojami jauktu koku mežā(1p)!" at bounding box center [601, 119] width 487 height 11
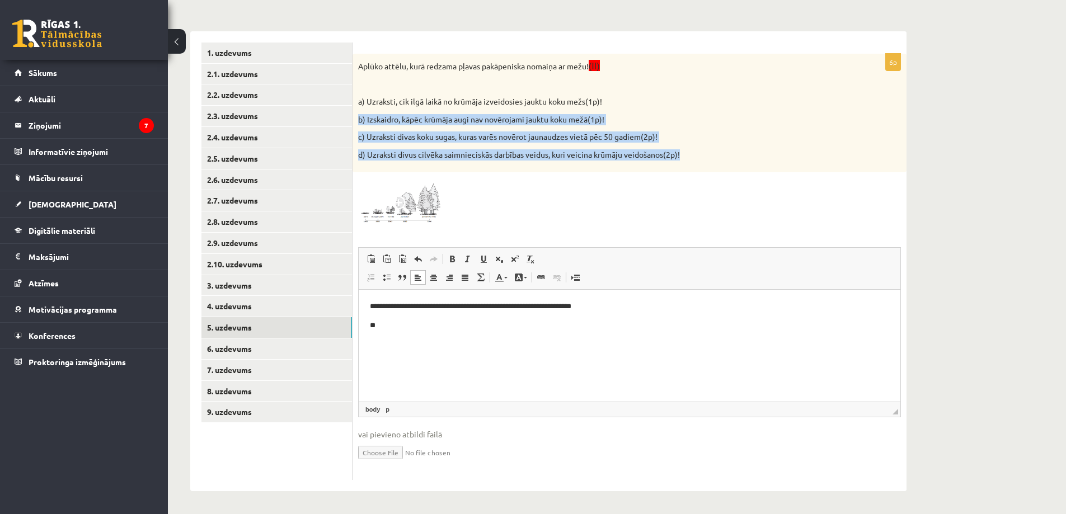
drag, startPoint x: 359, startPoint y: 119, endPoint x: 703, endPoint y: 148, distance: 345.2
click at [703, 148] on div "Aplūko attēlu, kurā redzama pļavas pakāpeniska nomaiņa ar mežu! (II) a) Uzrakst…" at bounding box center [629, 113] width 554 height 119
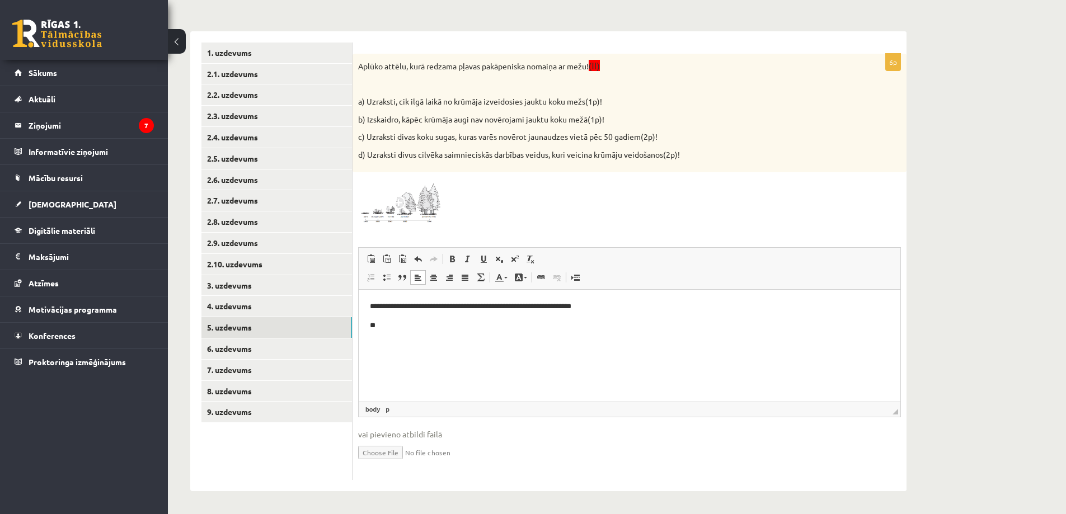
click at [417, 201] on img at bounding box center [400, 201] width 84 height 47
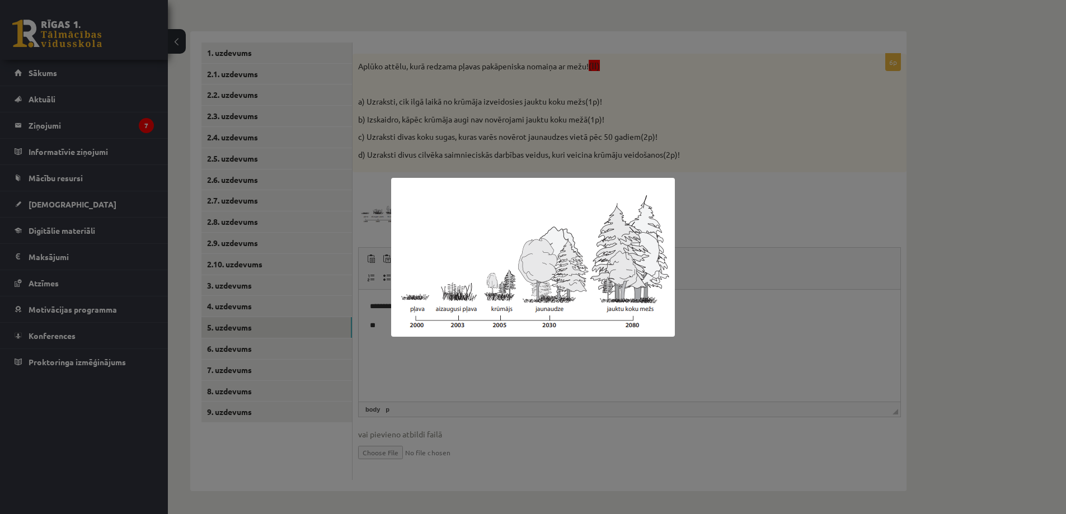
click at [461, 393] on div at bounding box center [533, 257] width 1066 height 514
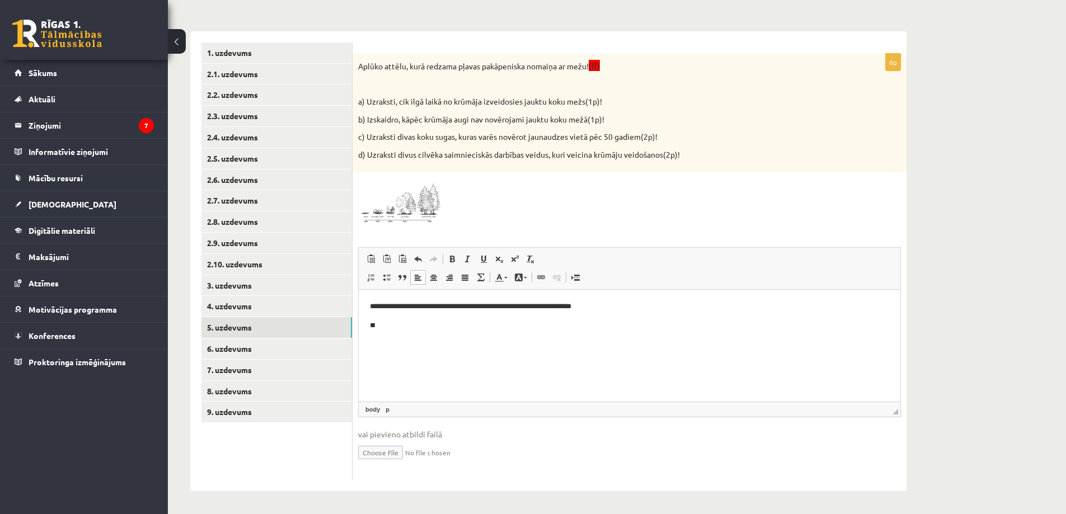
click at [424, 318] on body "**********" at bounding box center [629, 316] width 519 height 30
click at [597, 324] on p "**********" at bounding box center [629, 326] width 519 height 12
click at [639, 326] on p "**********" at bounding box center [629, 326] width 519 height 12
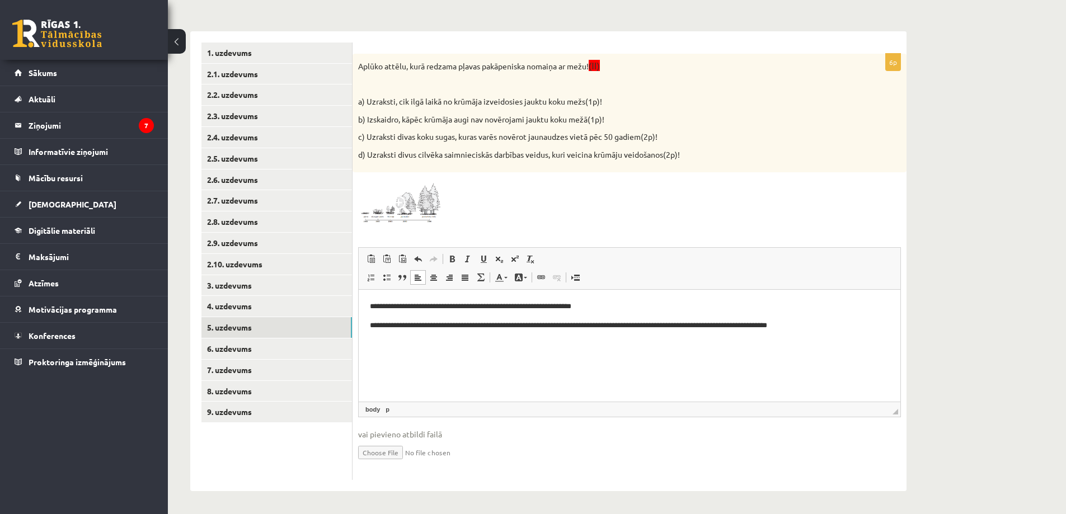
click at [846, 324] on p "**********" at bounding box center [629, 326] width 519 height 12
click at [387, 204] on img at bounding box center [400, 201] width 84 height 47
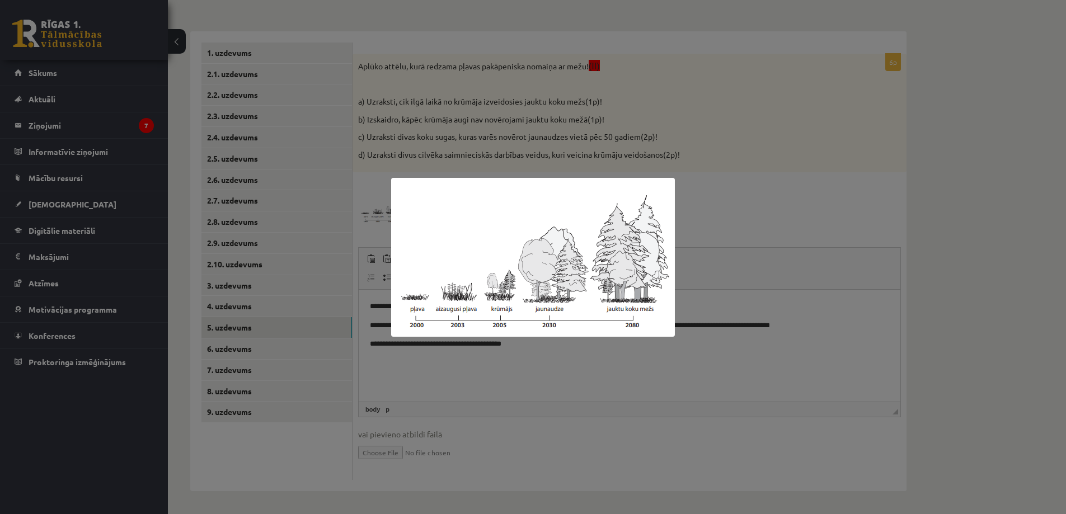
drag, startPoint x: 703, startPoint y: 364, endPoint x: 721, endPoint y: 365, distance: 18.5
click at [704, 364] on div at bounding box center [533, 257] width 1066 height 514
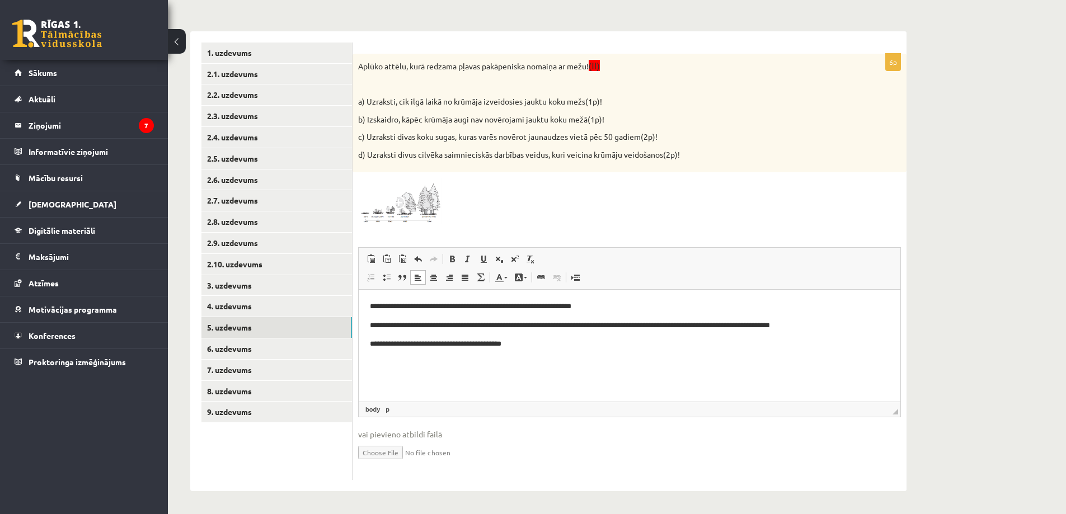
click at [561, 347] on p "**********" at bounding box center [629, 344] width 519 height 12
click at [422, 213] on img at bounding box center [400, 201] width 84 height 47
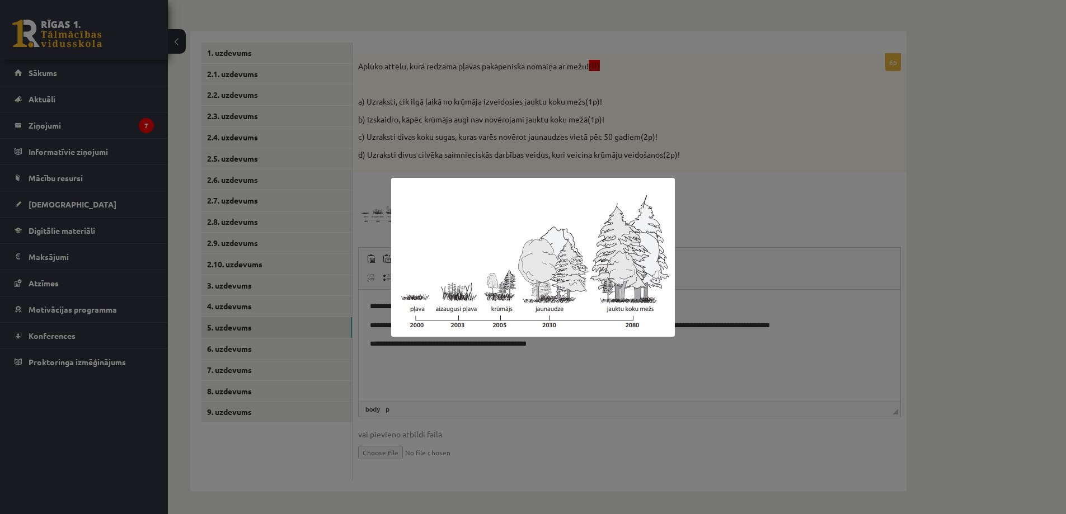
click at [629, 283] on img at bounding box center [533, 257] width 284 height 159
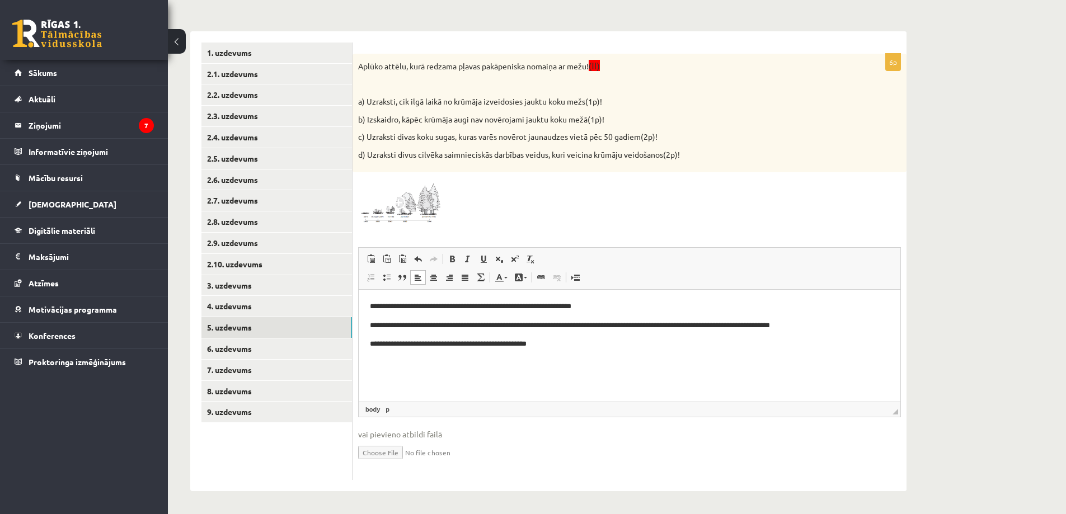
click at [421, 205] on img at bounding box center [400, 201] width 84 height 47
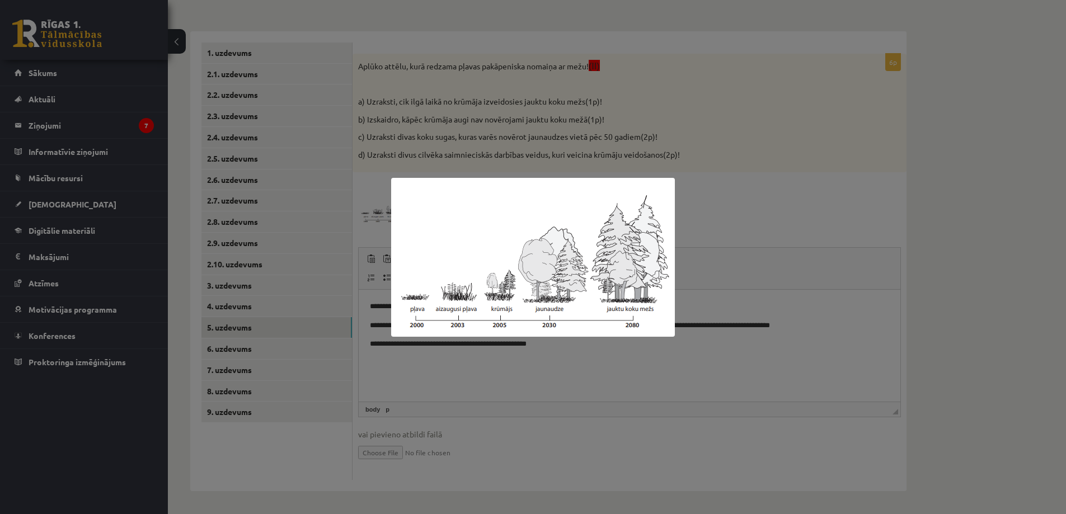
click at [802, 216] on div at bounding box center [533, 257] width 1066 height 514
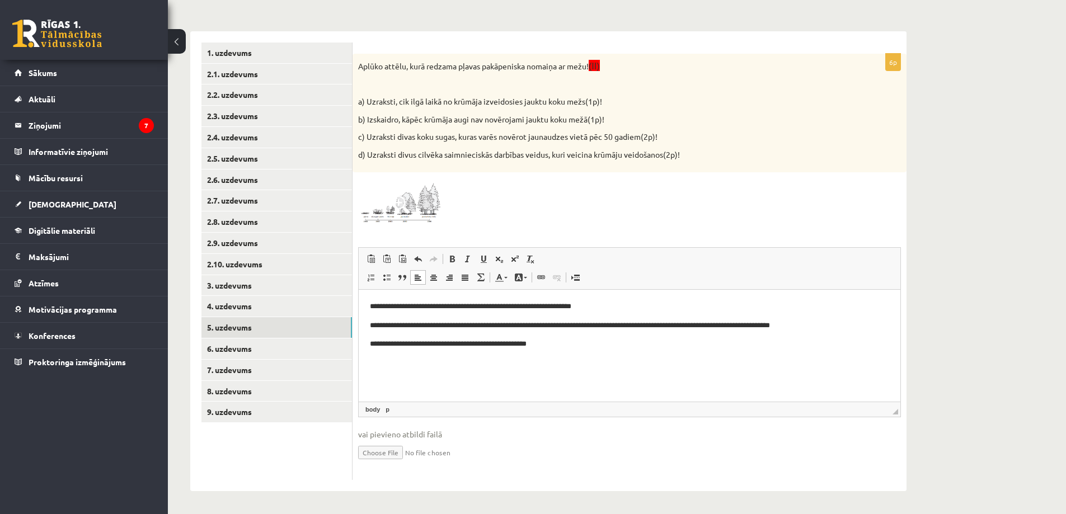
click at [570, 342] on p "**********" at bounding box center [629, 344] width 519 height 12
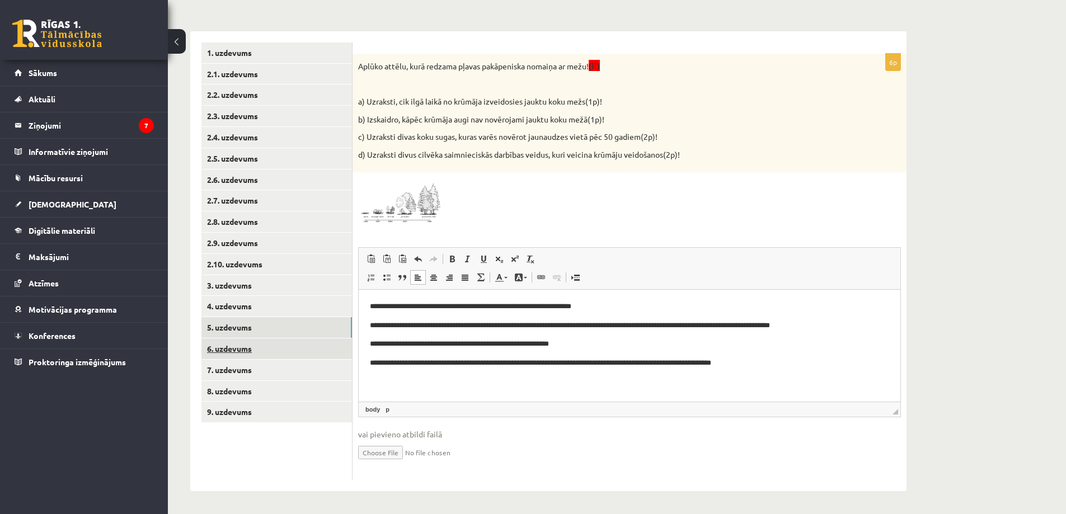
click at [210, 339] on link "6. uzdevums" at bounding box center [276, 348] width 150 height 21
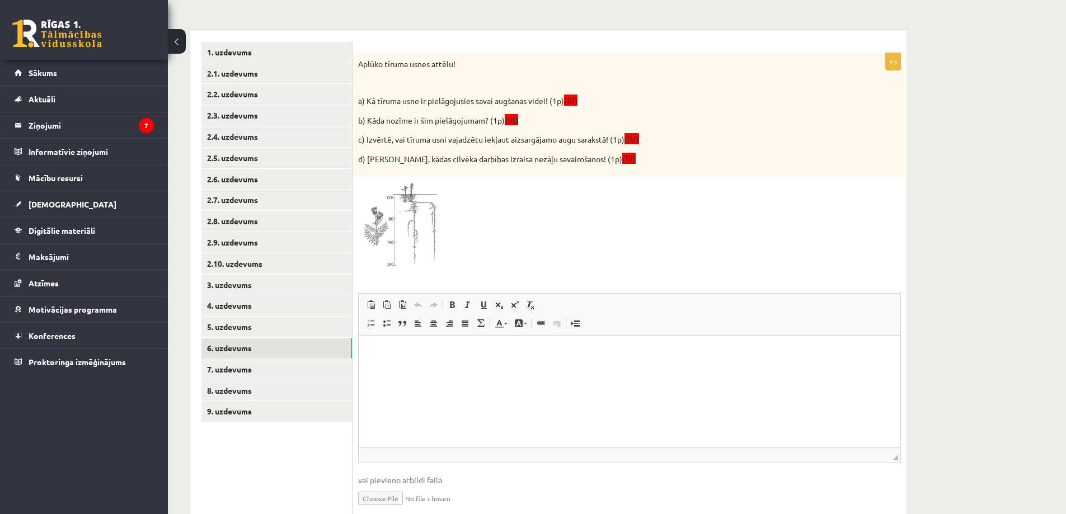
scroll to position [0, 0]
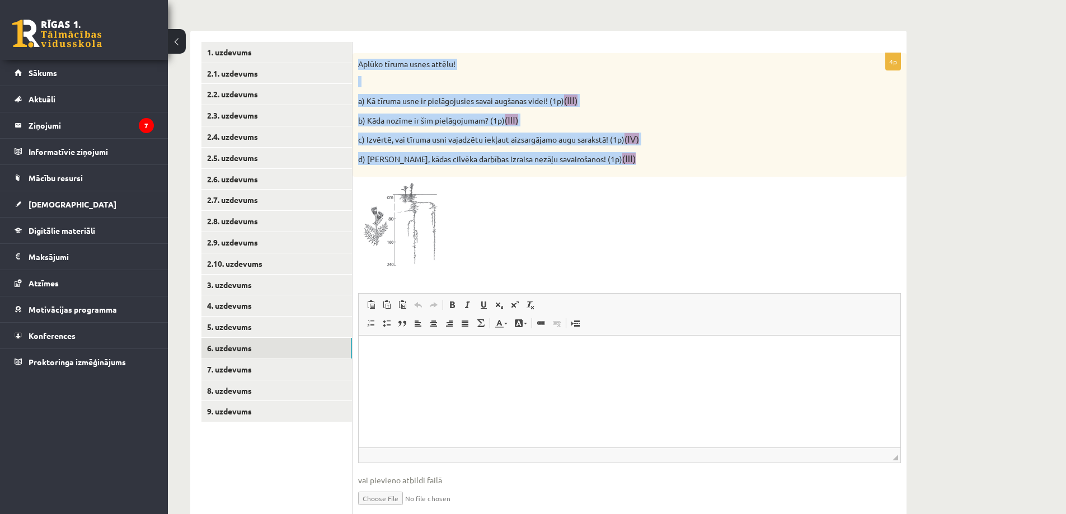
drag, startPoint x: 360, startPoint y: 62, endPoint x: 717, endPoint y: 161, distance: 370.6
click at [717, 161] on div "Aplūko tīruma usnes attēlu! a) Kā tīruma usne ir pielāgojusies savai augšanas v…" at bounding box center [629, 115] width 554 height 124
click at [408, 230] on img at bounding box center [400, 226] width 84 height 88
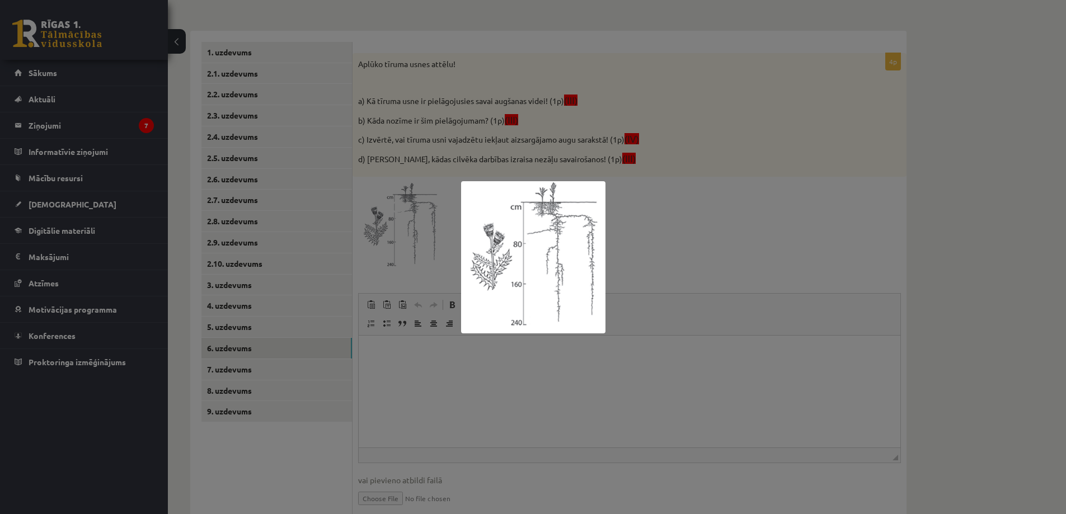
click at [441, 348] on div at bounding box center [533, 257] width 1066 height 514
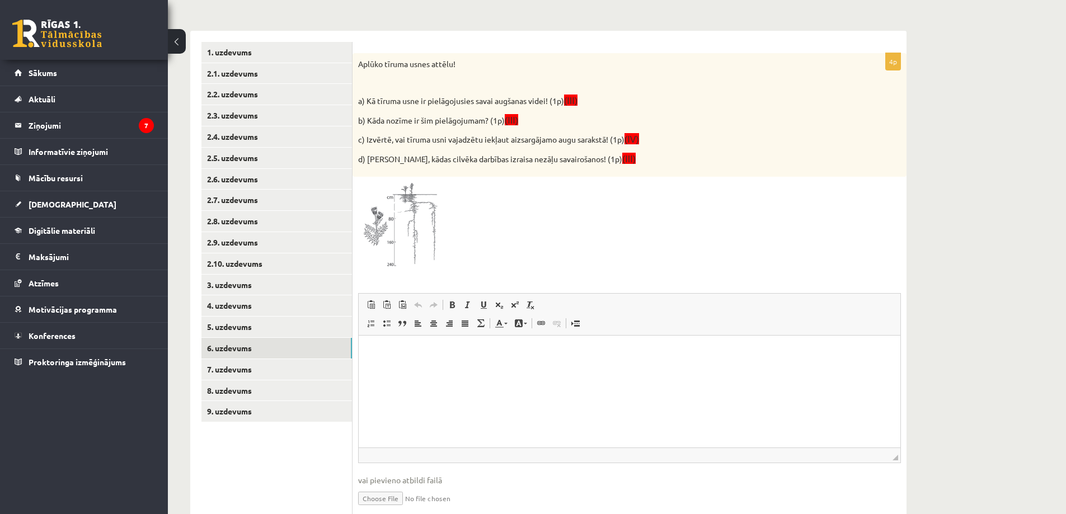
click at [432, 338] on html at bounding box center [630, 353] width 542 height 34
click at [402, 338] on html "** ** ** **" at bounding box center [630, 381] width 542 height 91
click at [495, 350] on p "**********" at bounding box center [629, 353] width 519 height 12
click at [623, 348] on p "**********" at bounding box center [629, 353] width 519 height 12
click at [577, 323] on span at bounding box center [575, 323] width 9 height 9
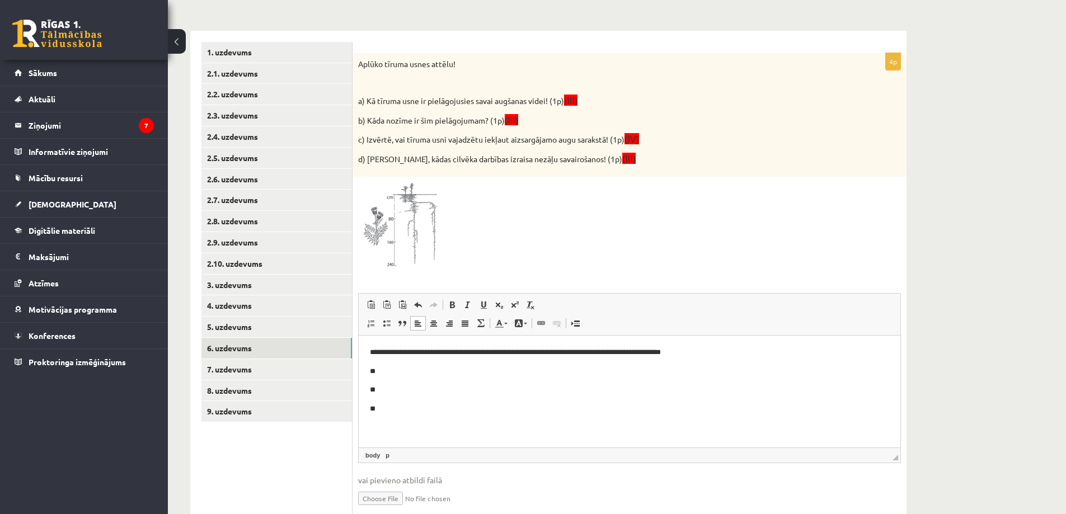
click at [400, 373] on p "**" at bounding box center [629, 372] width 519 height 12
click at [427, 379] on body "**********" at bounding box center [629, 381] width 519 height 68
click at [424, 372] on p "**" at bounding box center [629, 372] width 519 height 12
click at [437, 371] on p "**********" at bounding box center [629, 372] width 519 height 12
click at [510, 369] on p "**********" at bounding box center [629, 372] width 519 height 12
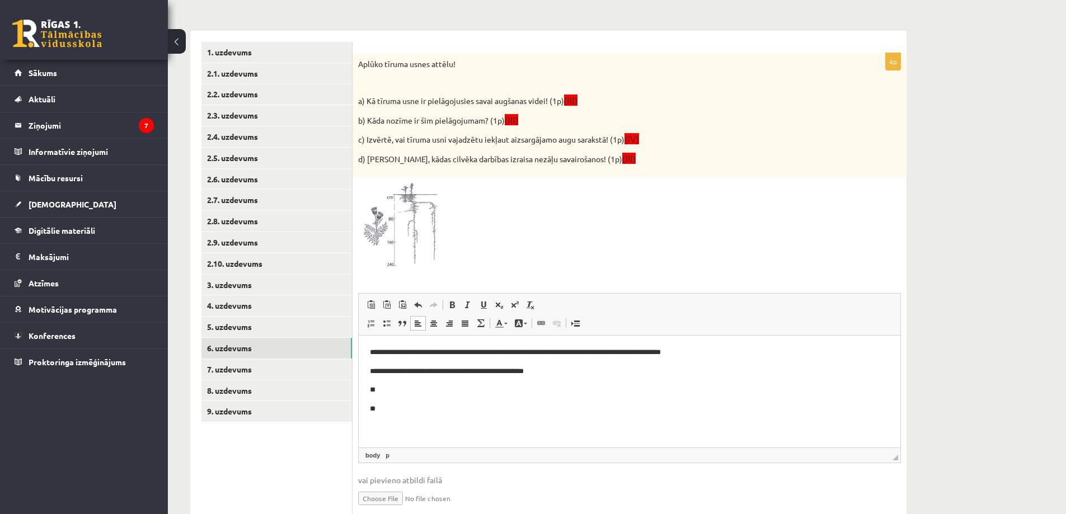
click at [584, 374] on p "**********" at bounding box center [629, 372] width 519 height 12
click at [698, 349] on p "**********" at bounding box center [629, 353] width 519 height 12
click at [529, 375] on p "**********" at bounding box center [629, 372] width 519 height 12
click at [629, 373] on p "**********" at bounding box center [629, 372] width 519 height 12
click at [629, 369] on p "**********" at bounding box center [629, 372] width 519 height 12
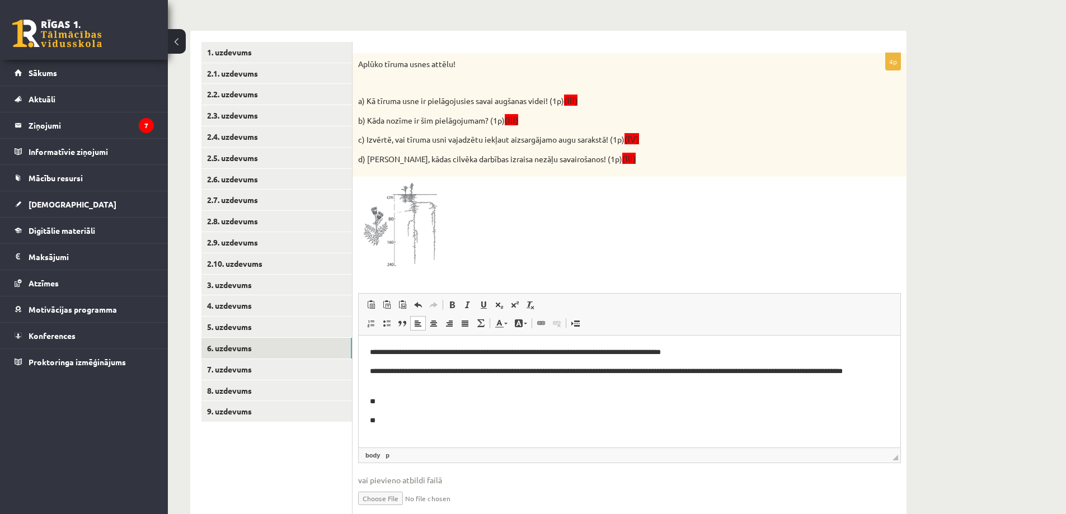
click at [415, 398] on p "**" at bounding box center [629, 402] width 519 height 12
drag, startPoint x: 845, startPoint y: 371, endPoint x: 862, endPoint y: 373, distance: 16.9
click at [862, 373] on p "**********" at bounding box center [629, 377] width 519 height 23
click at [847, 366] on p "**********" at bounding box center [629, 377] width 519 height 23
click at [427, 384] on p "**********" at bounding box center [629, 377] width 519 height 23
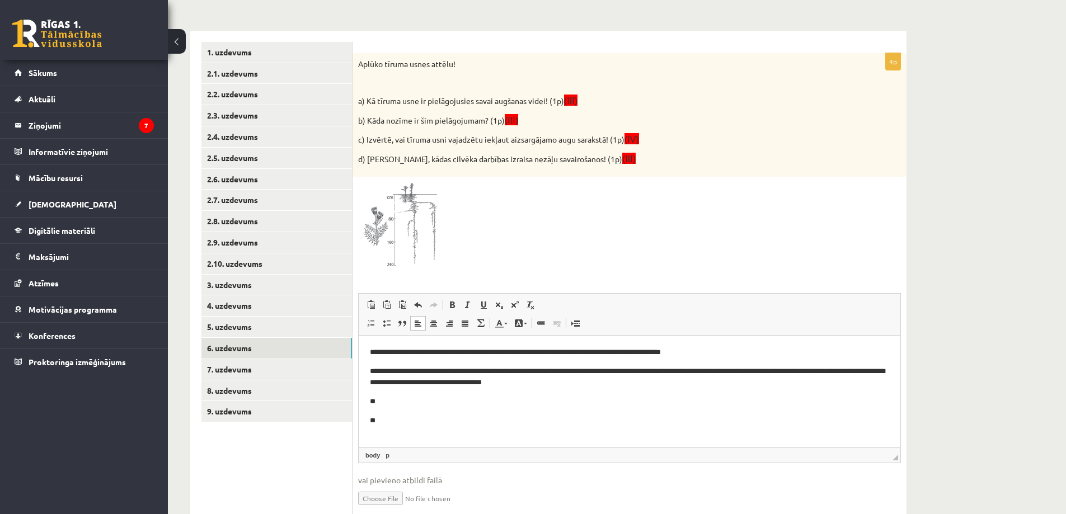
click at [392, 406] on p "**" at bounding box center [629, 402] width 519 height 12
click at [506, 404] on p "**********" at bounding box center [629, 402] width 519 height 12
click at [493, 400] on p "**********" at bounding box center [629, 402] width 519 height 12
click at [498, 401] on p "**********" at bounding box center [629, 402] width 519 height 12
click at [623, 397] on p "**********" at bounding box center [629, 402] width 519 height 12
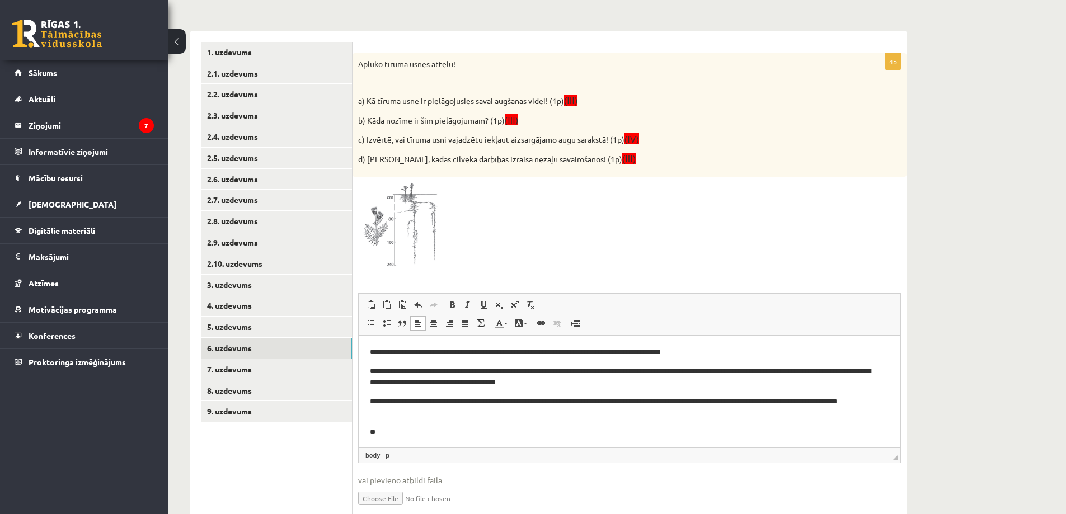
click at [473, 407] on p "**********" at bounding box center [625, 407] width 511 height 23
click at [468, 418] on p "**********" at bounding box center [625, 407] width 511 height 23
click at [433, 436] on p "**" at bounding box center [625, 433] width 511 height 12
click at [539, 427] on p "**********" at bounding box center [625, 433] width 511 height 12
click at [596, 431] on p "**********" at bounding box center [625, 433] width 511 height 12
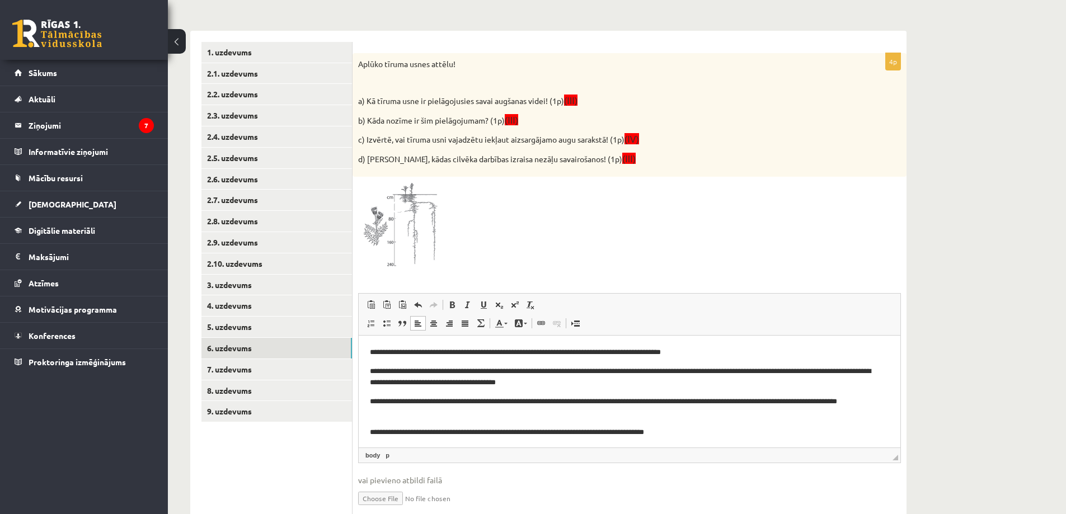
click at [547, 388] on p "**********" at bounding box center [625, 377] width 511 height 23
click at [545, 431] on p "**********" at bounding box center [625, 433] width 511 height 12
click at [786, 435] on p "**********" at bounding box center [625, 433] width 511 height 12
click at [782, 442] on p "**********" at bounding box center [625, 437] width 511 height 23
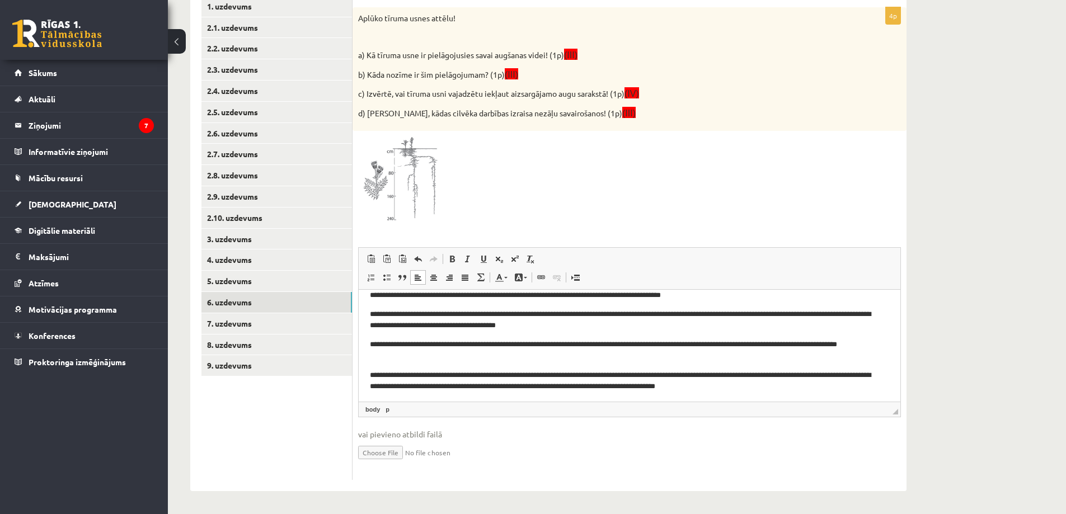
scroll to position [14, 0]
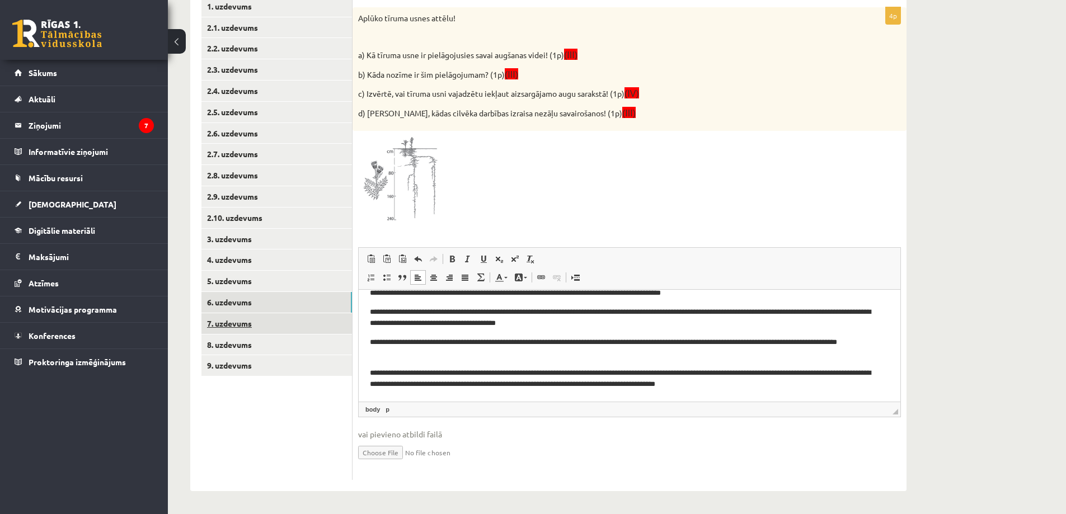
click at [248, 327] on link "7. uzdevums" at bounding box center [276, 323] width 150 height 21
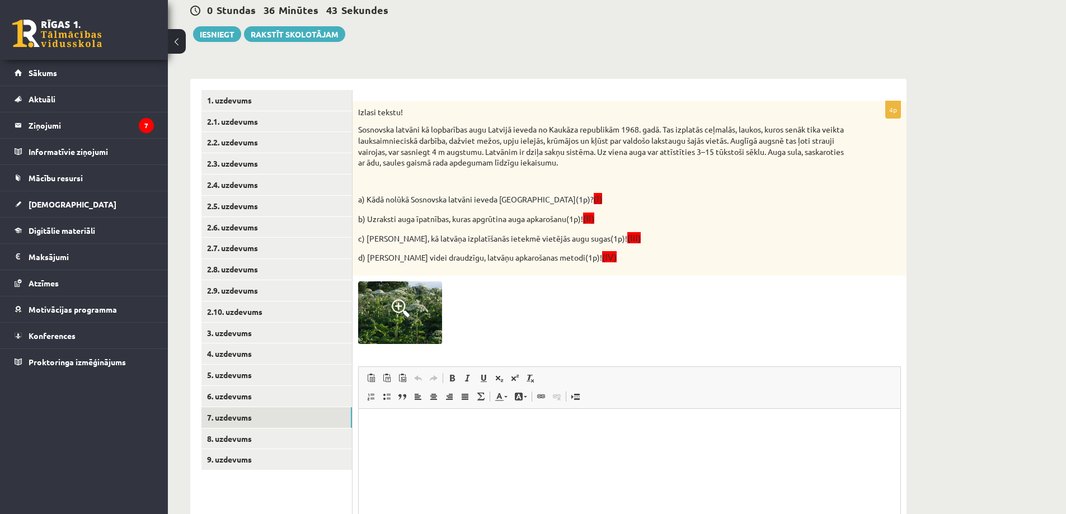
scroll to position [112, 0]
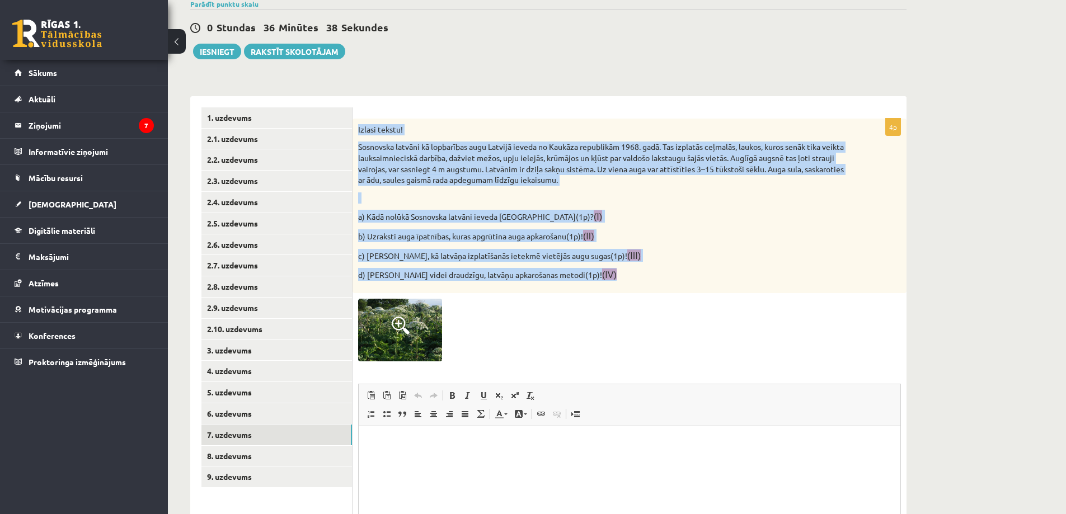
drag, startPoint x: 359, startPoint y: 129, endPoint x: 681, endPoint y: 274, distance: 353.8
click at [681, 274] on div "Izlasi tekstu! Sosnovska latvāni kā lopbarības augu Latvijā ieveda no Kaukāza r…" at bounding box center [629, 206] width 554 height 175
click at [681, 274] on p "d) Iesaki videi draudzīgu, latvāņu apkarošanas metodi(1p)! (IV)" at bounding box center [601, 274] width 487 height 13
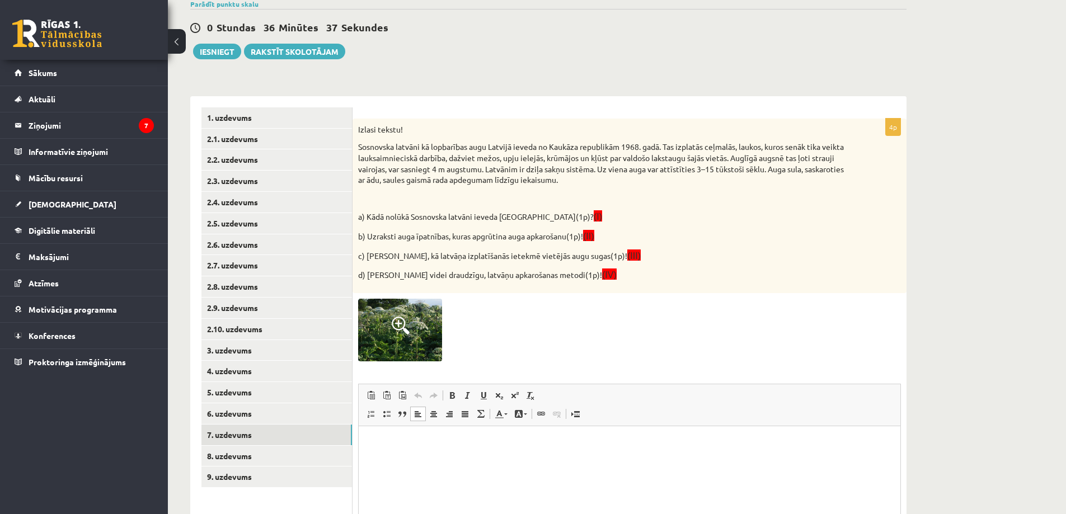
click at [489, 460] on html at bounding box center [630, 443] width 542 height 34
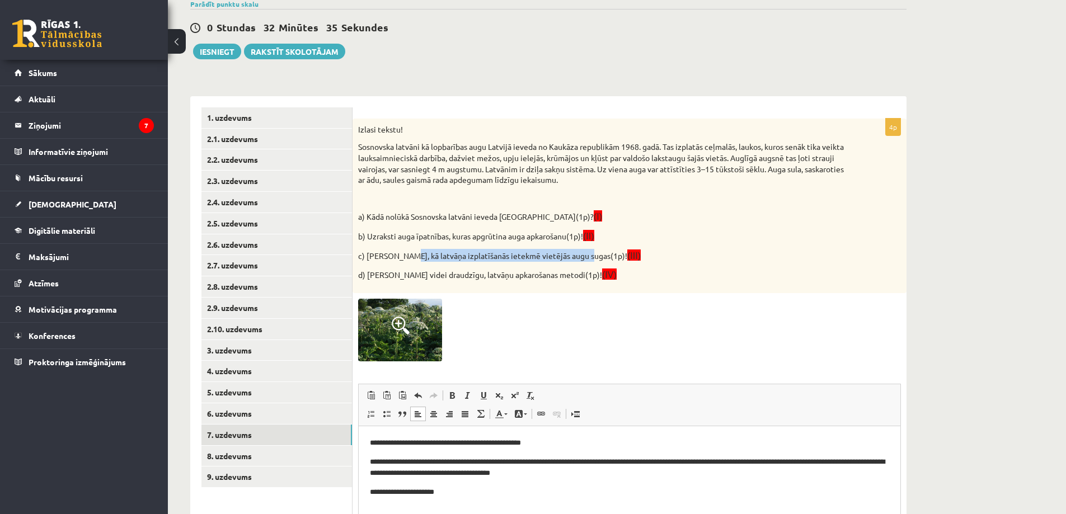
drag, startPoint x: 404, startPoint y: 253, endPoint x: 585, endPoint y: 257, distance: 180.7
click at [585, 257] on p "c) Paskaidro, kā latvāņa izplatīšanās ietekmē vietējās augu sugas(1p)! (III)" at bounding box center [601, 255] width 487 height 13
click at [456, 493] on p "**********" at bounding box center [629, 493] width 519 height 12
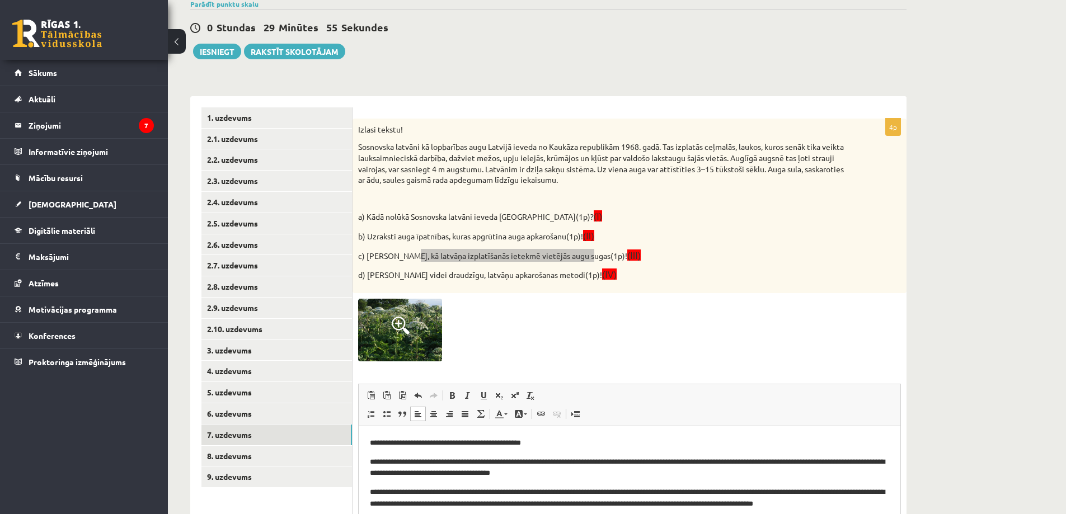
scroll to position [118, 0]
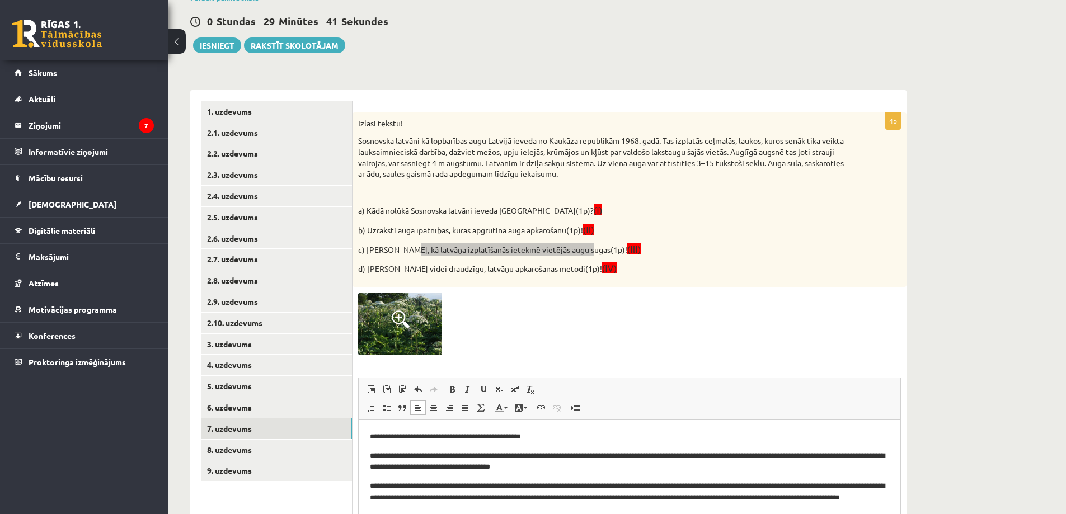
click at [533, 496] on p "**********" at bounding box center [629, 498] width 519 height 35
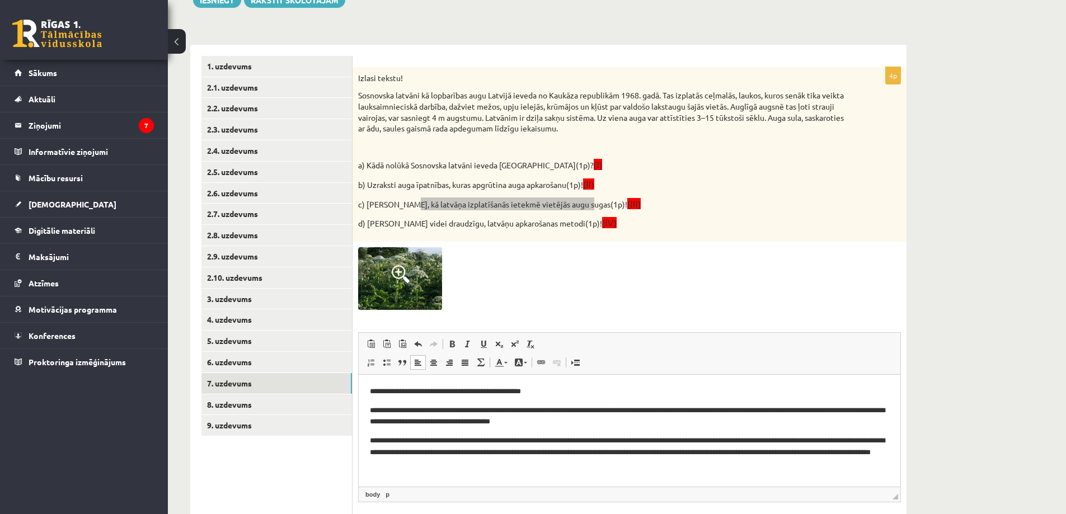
scroll to position [230, 0]
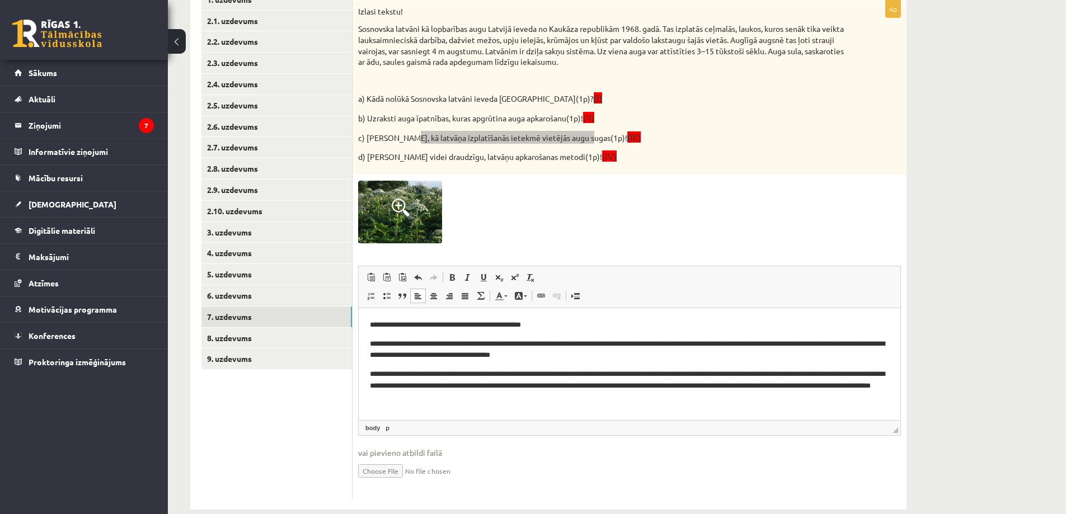
click at [551, 402] on p "**********" at bounding box center [629, 386] width 519 height 35
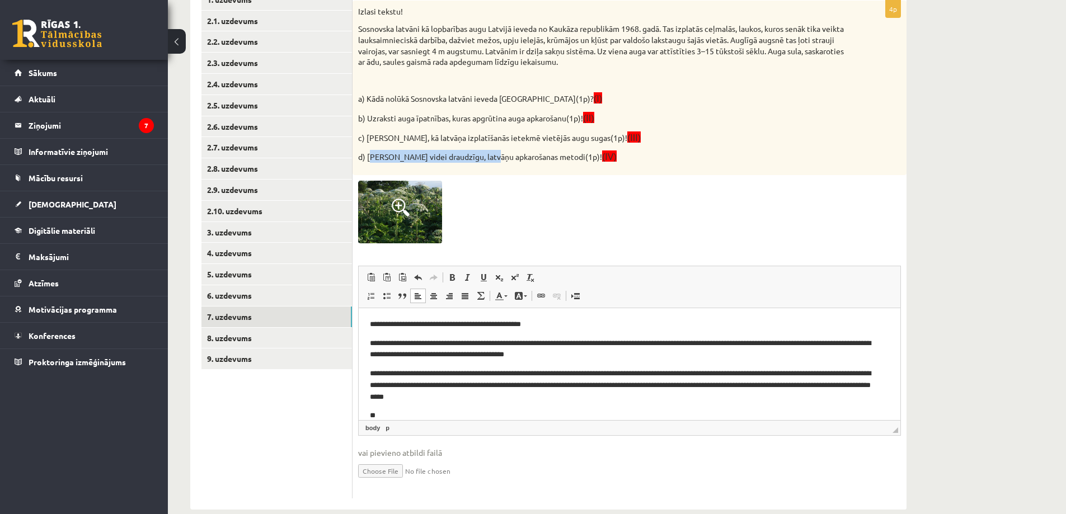
drag, startPoint x: 368, startPoint y: 157, endPoint x: 488, endPoint y: 154, distance: 119.8
click at [488, 154] on p "d) Iesaki videi draudzīgu, latvāņu apkarošanas metodi(1p)! (IV)" at bounding box center [601, 156] width 487 height 13
drag, startPoint x: 368, startPoint y: 158, endPoint x: 547, endPoint y: 157, distance: 179.6
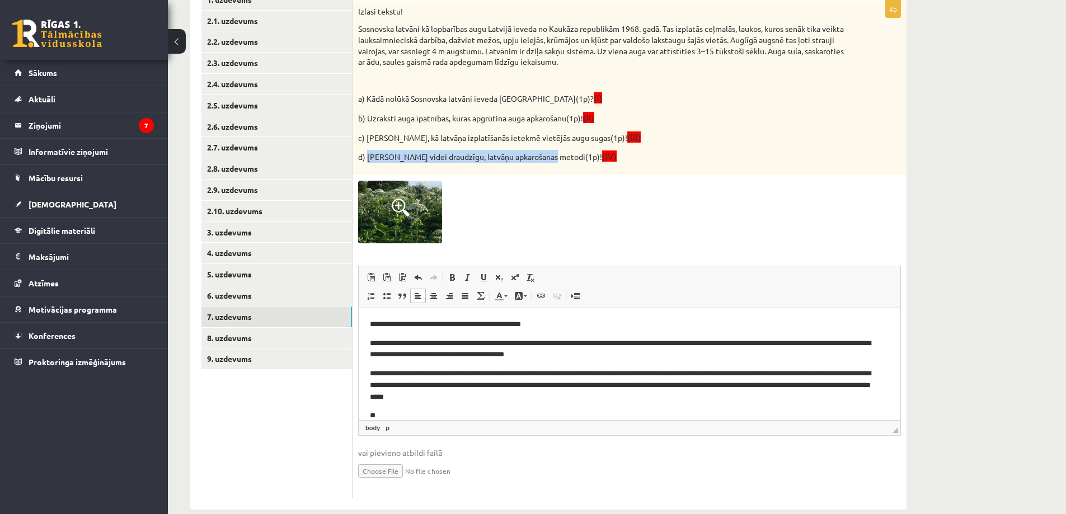
click at [547, 157] on p "d) Iesaki videi draudzīgu, latvāņu apkarošanas metodi(1p)! (IV)" at bounding box center [601, 156] width 487 height 13
click at [478, 405] on body "**********" at bounding box center [629, 370] width 519 height 103
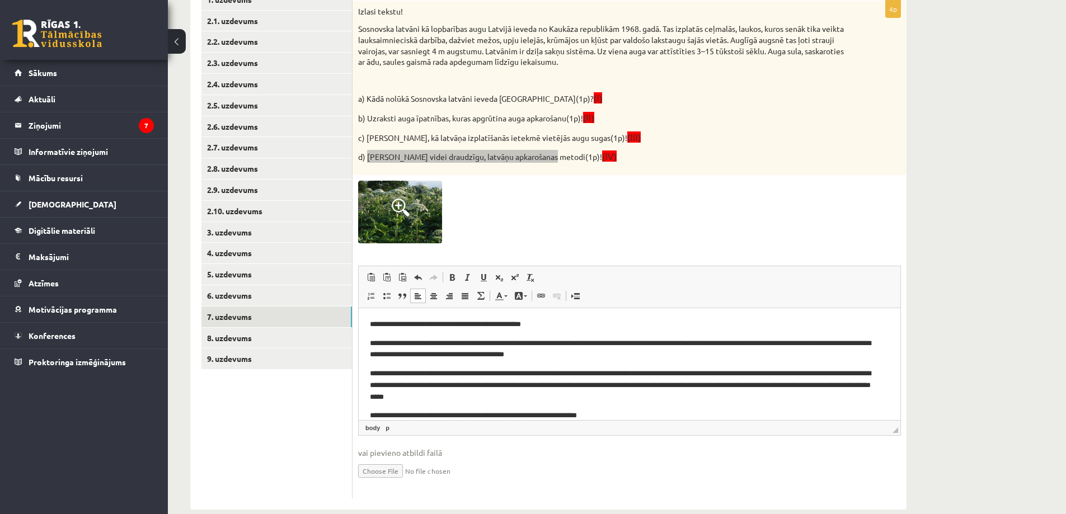
click at [619, 416] on p "**********" at bounding box center [625, 416] width 511 height 12
click at [671, 387] on p "**********" at bounding box center [625, 385] width 511 height 35
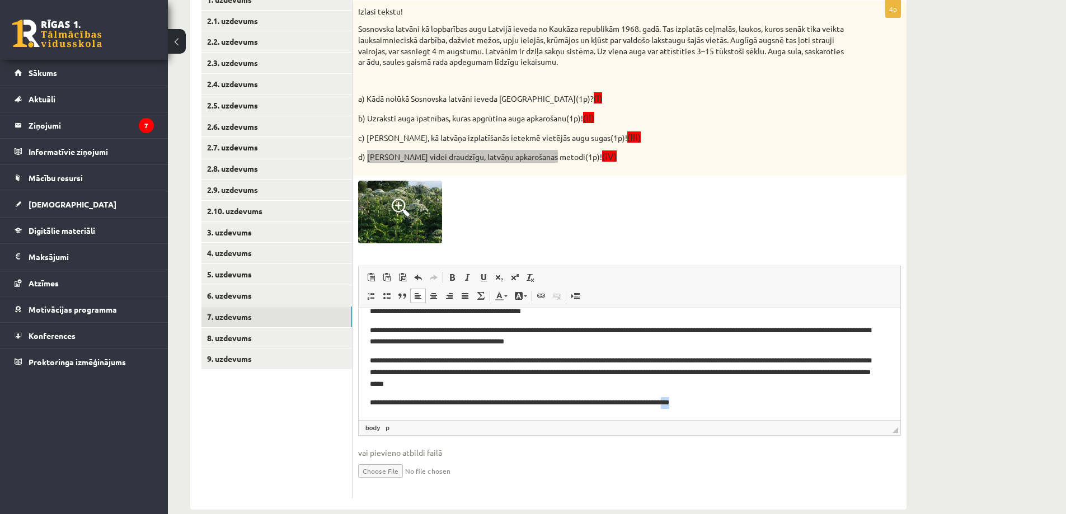
drag, startPoint x: 733, startPoint y: 411, endPoint x: 713, endPoint y: 410, distance: 20.7
click at [712, 410] on html "**********" at bounding box center [630, 357] width 542 height 125
click at [212, 339] on link "8. uzdevums" at bounding box center [276, 338] width 150 height 21
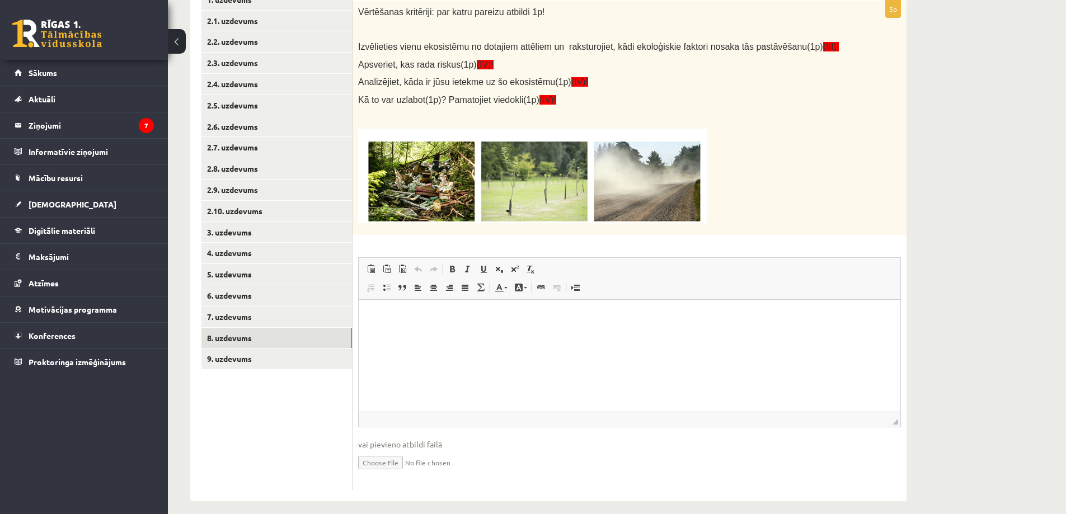
scroll to position [0, 0]
click at [411, 196] on img at bounding box center [532, 176] width 349 height 95
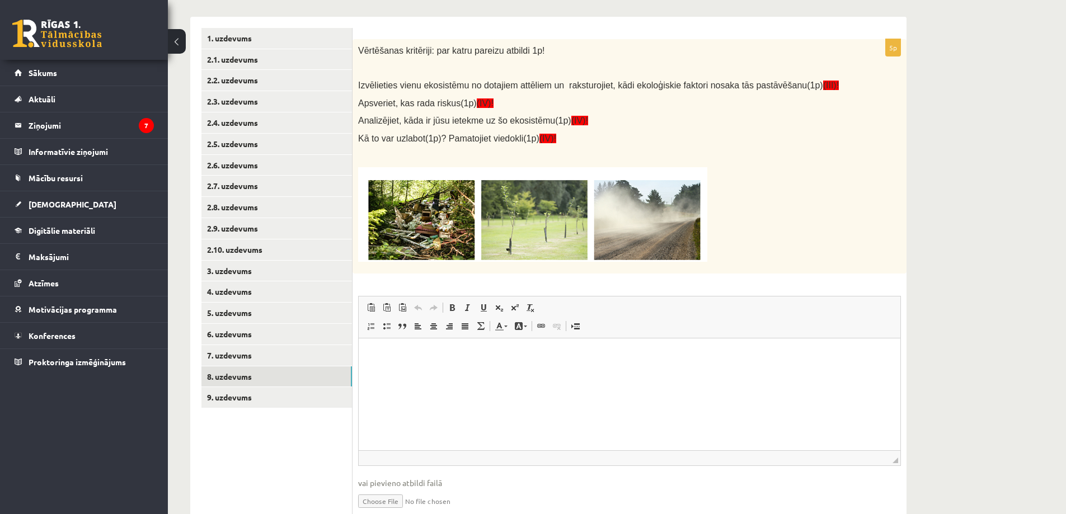
scroll to position [174, 0]
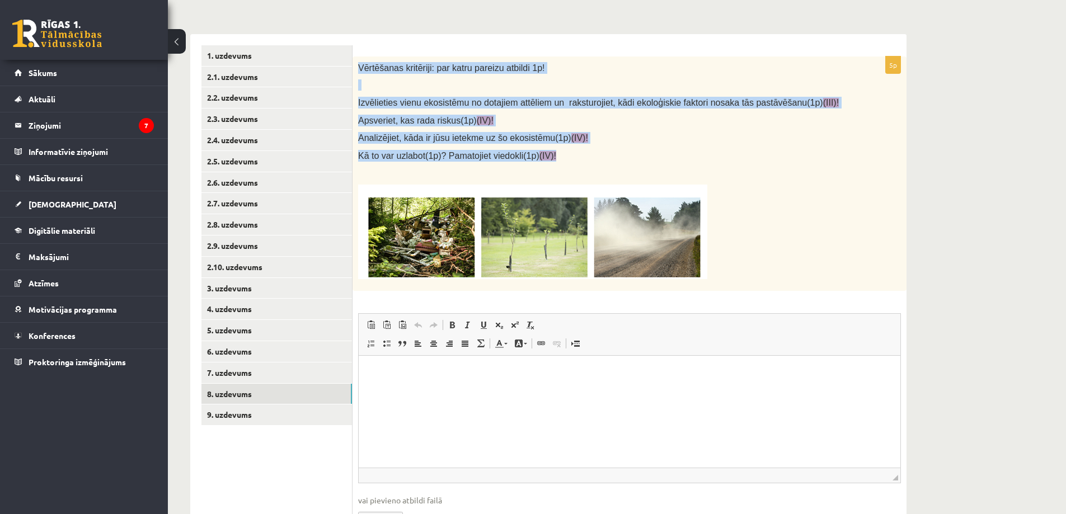
drag, startPoint x: 359, startPoint y: 68, endPoint x: 678, endPoint y: 153, distance: 330.6
click at [678, 153] on div "Vērtēšanas kritēriji: par katru pareizu atbildi 1p! Izvēlieties vienu ekosistēm…" at bounding box center [629, 174] width 554 height 234
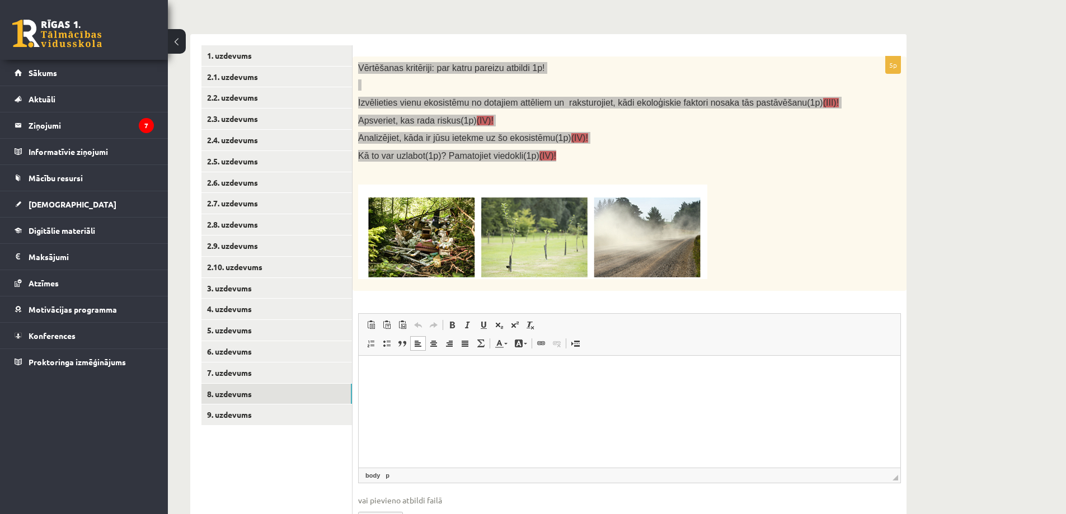
click at [392, 389] on html at bounding box center [630, 372] width 542 height 34
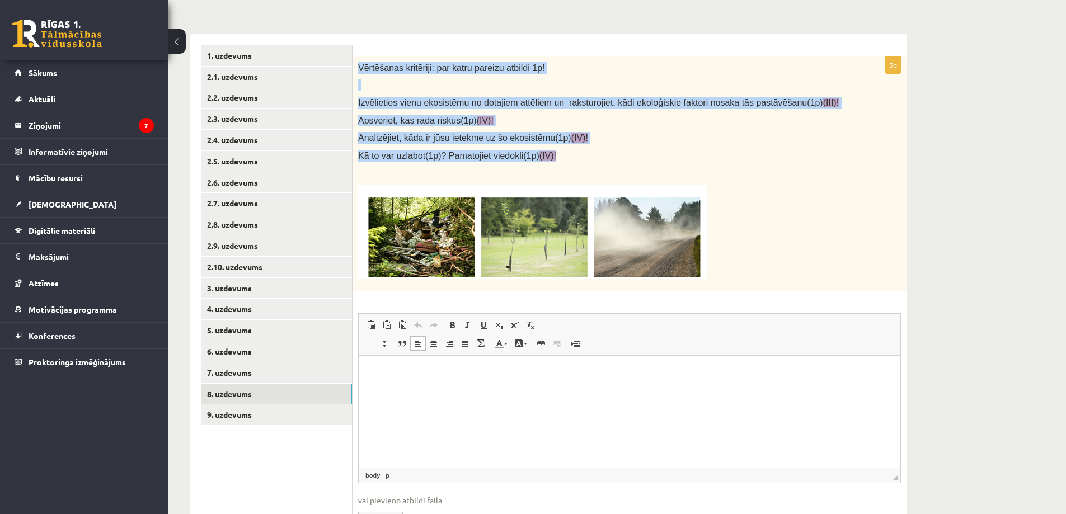
click at [770, 140] on p "Analizējiet, kāda ir jūsu ietekme uz šo ekosistēmu(1p) (IV)!" at bounding box center [601, 138] width 487 height 12
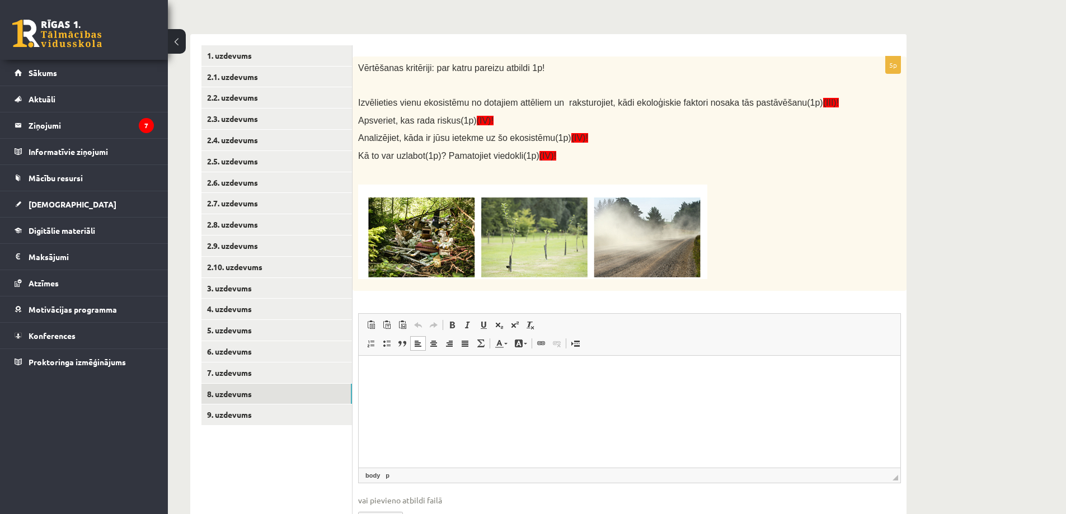
click at [453, 365] on html at bounding box center [630, 372] width 542 height 34
click at [510, 385] on p "**********" at bounding box center [629, 391] width 519 height 12
click at [624, 399] on html "**********" at bounding box center [630, 381] width 542 height 53
click at [600, 399] on html "**********" at bounding box center [630, 381] width 542 height 53
drag, startPoint x: 544, startPoint y: 389, endPoint x: 533, endPoint y: 386, distance: 11.7
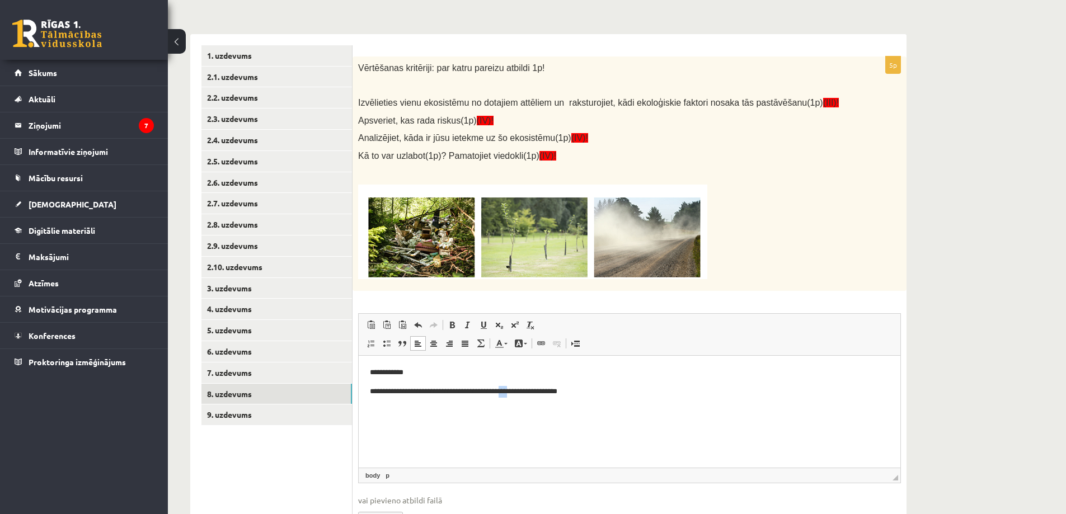
click at [533, 386] on p "**********" at bounding box center [629, 391] width 519 height 12
click at [680, 393] on p "**********" at bounding box center [629, 391] width 519 height 12
click at [560, 404] on p "**********" at bounding box center [629, 410] width 519 height 12
drag, startPoint x: 600, startPoint y: 408, endPoint x: 586, endPoint y: 411, distance: 14.3
click at [600, 408] on p "**********" at bounding box center [629, 410] width 519 height 12
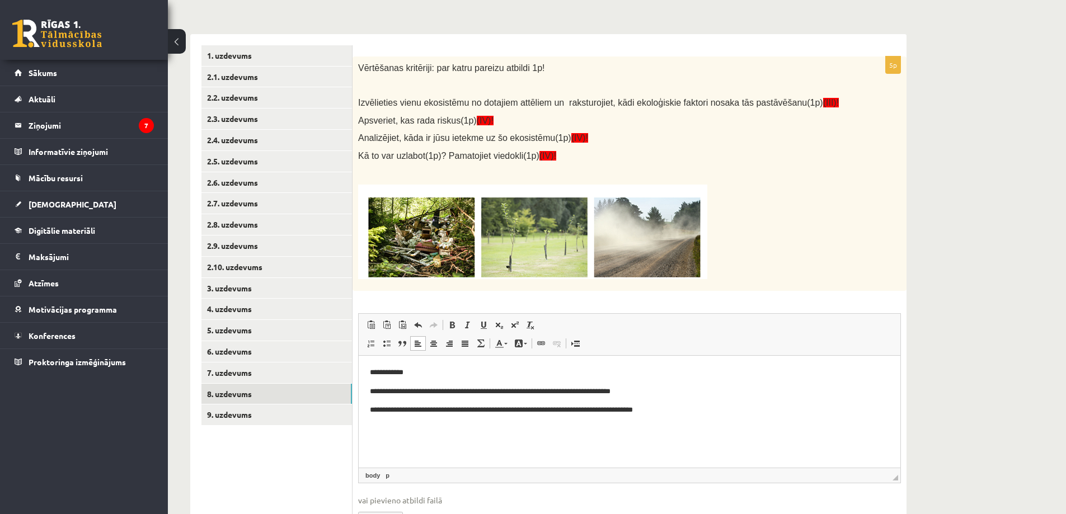
click at [581, 407] on p "**********" at bounding box center [629, 410] width 519 height 12
click at [631, 404] on p "**********" at bounding box center [629, 410] width 519 height 12
click at [789, 407] on p "**********" at bounding box center [629, 410] width 519 height 12
click at [530, 443] on p "**********" at bounding box center [629, 441] width 519 height 12
drag, startPoint x: 537, startPoint y: 440, endPoint x: 491, endPoint y: 435, distance: 46.7
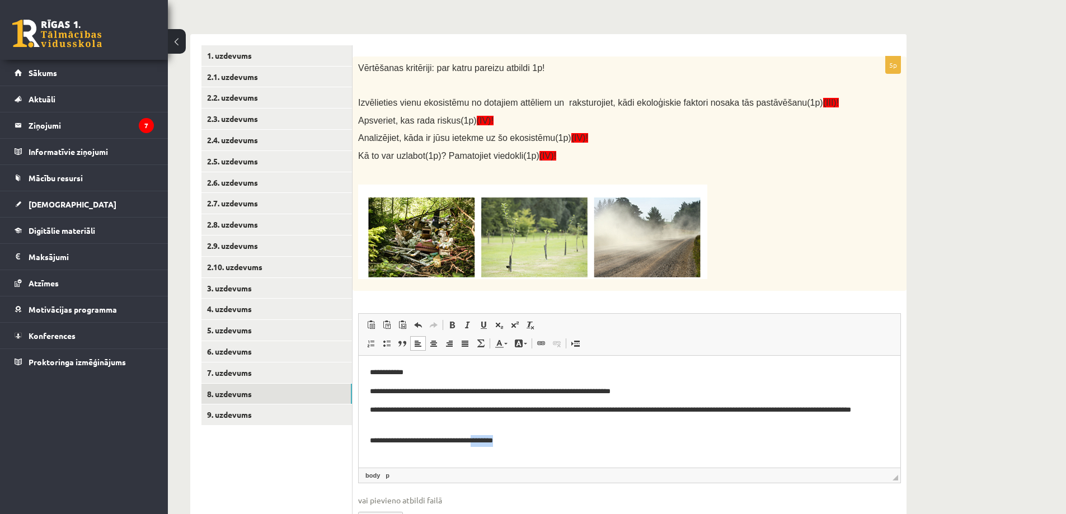
click at [491, 435] on p "**********" at bounding box center [629, 441] width 519 height 12
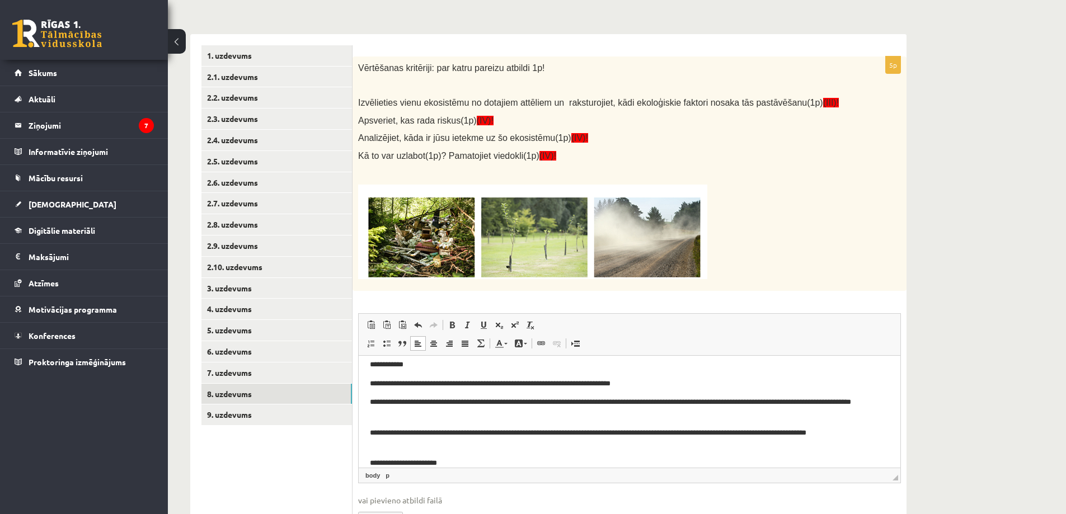
drag, startPoint x: 634, startPoint y: 381, endPoint x: 629, endPoint y: 393, distance: 13.3
click at [634, 381] on p "**********" at bounding box center [625, 384] width 511 height 12
click at [497, 464] on p "**********" at bounding box center [625, 463] width 511 height 12
click at [567, 457] on p "**********" at bounding box center [625, 463] width 511 height 12
click at [685, 459] on p "**********" at bounding box center [625, 463] width 511 height 12
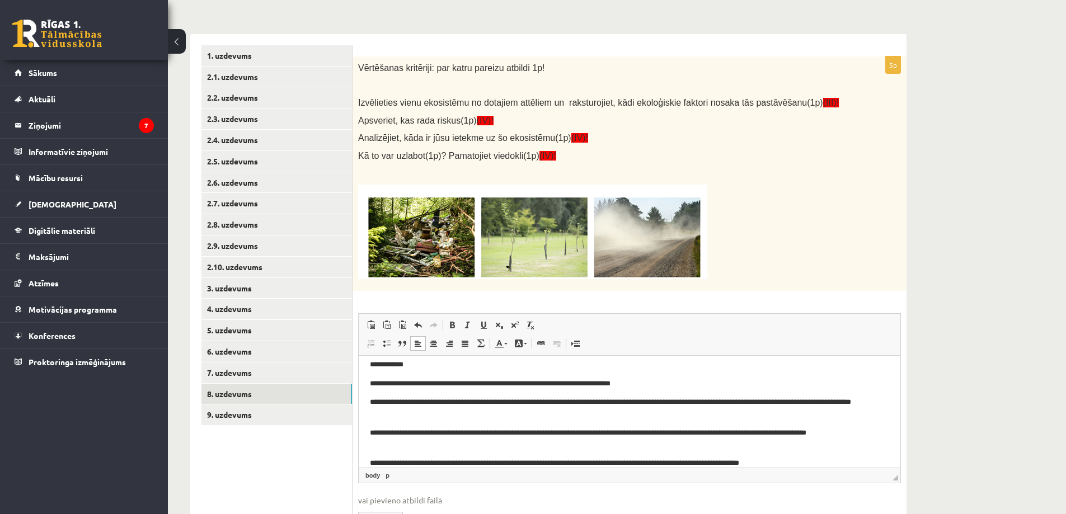
click at [821, 462] on p "**********" at bounding box center [625, 463] width 511 height 12
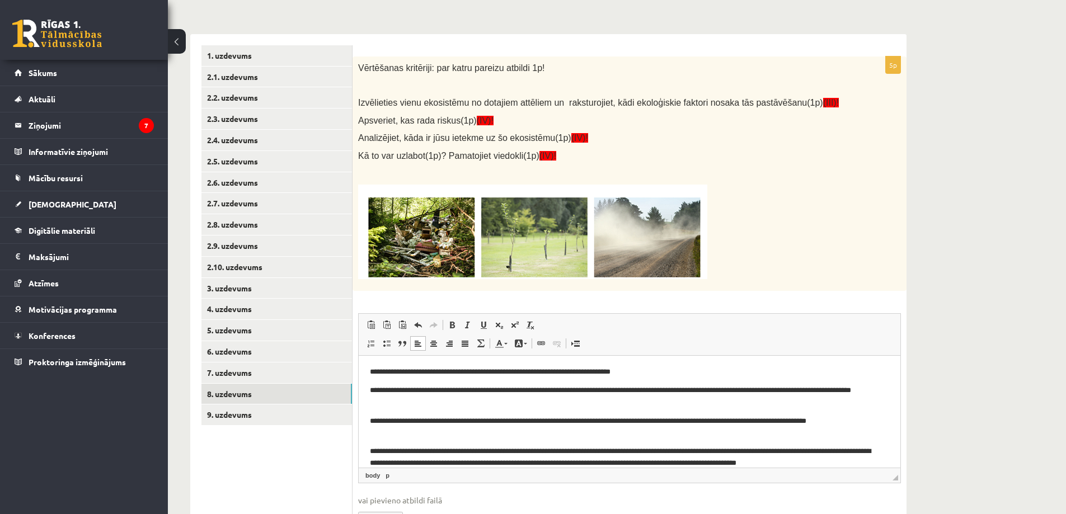
scroll to position [31, 0]
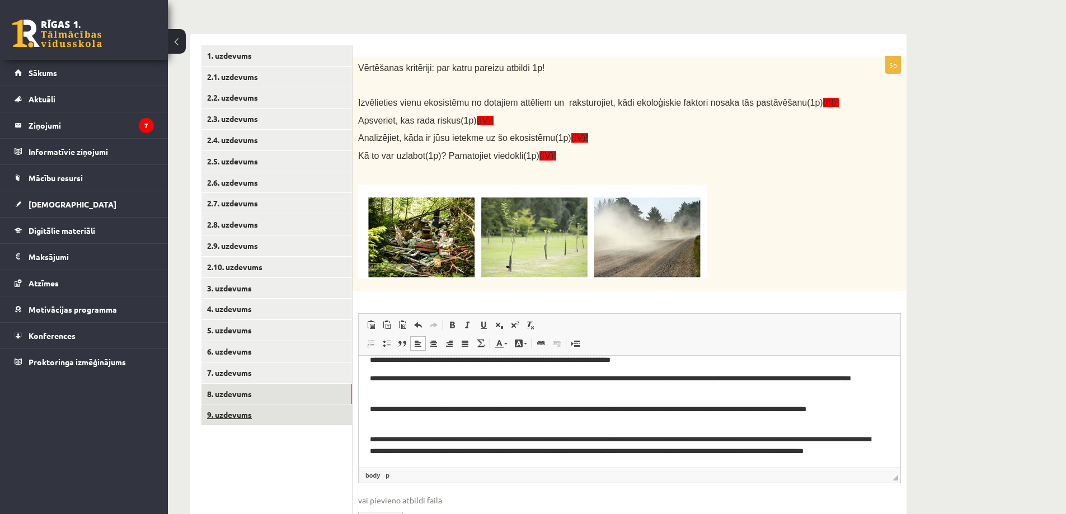
click at [224, 413] on link "9. uzdevums" at bounding box center [276, 414] width 150 height 21
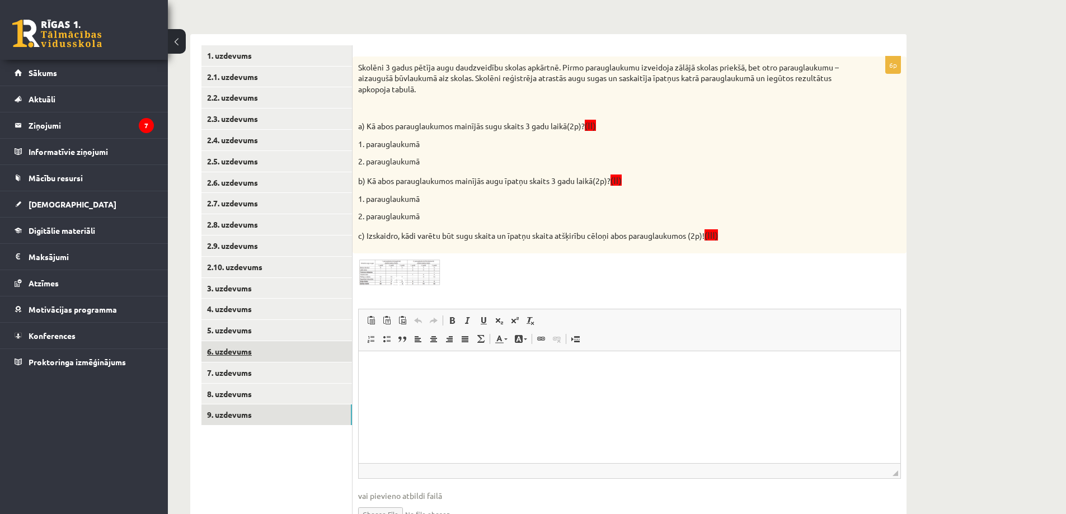
scroll to position [0, 0]
click at [413, 266] on img at bounding box center [400, 272] width 84 height 27
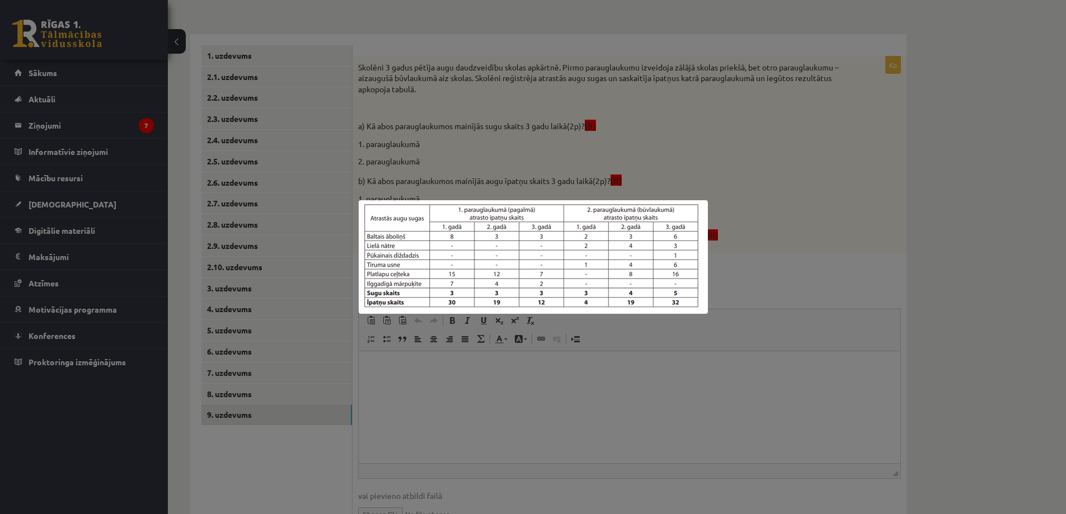
click at [432, 368] on div at bounding box center [533, 257] width 1066 height 514
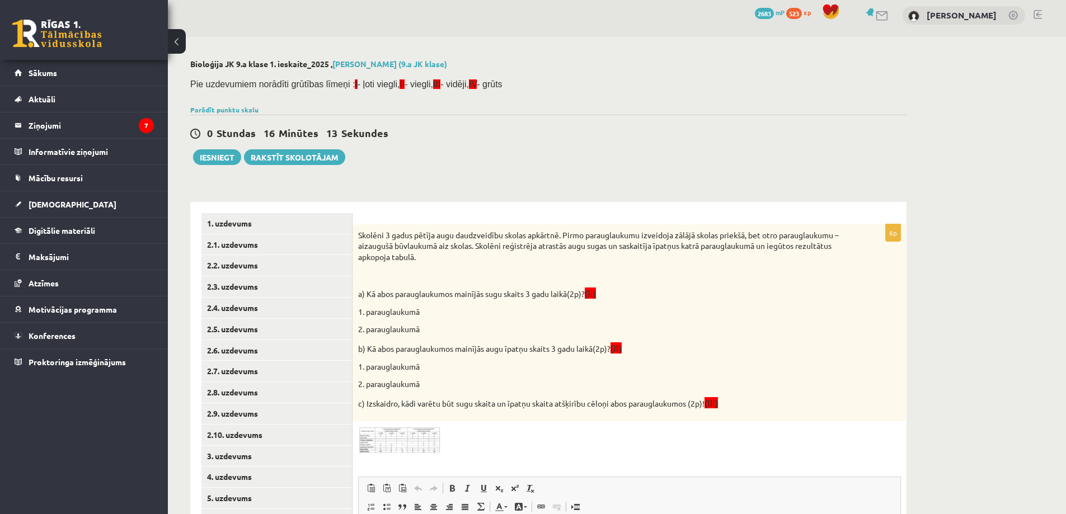
scroll to position [174, 0]
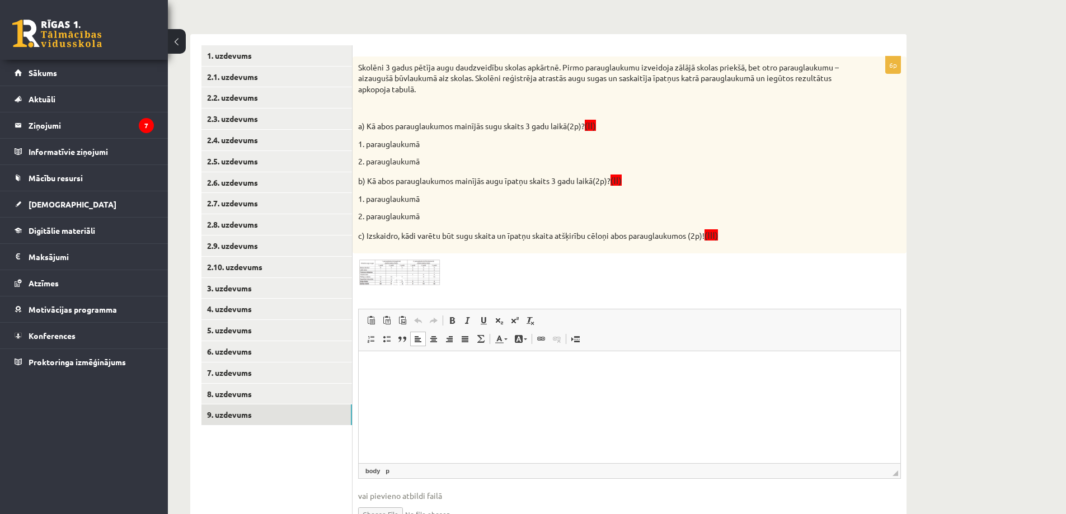
click at [412, 357] on html at bounding box center [630, 368] width 542 height 34
click at [374, 267] on img at bounding box center [400, 272] width 84 height 27
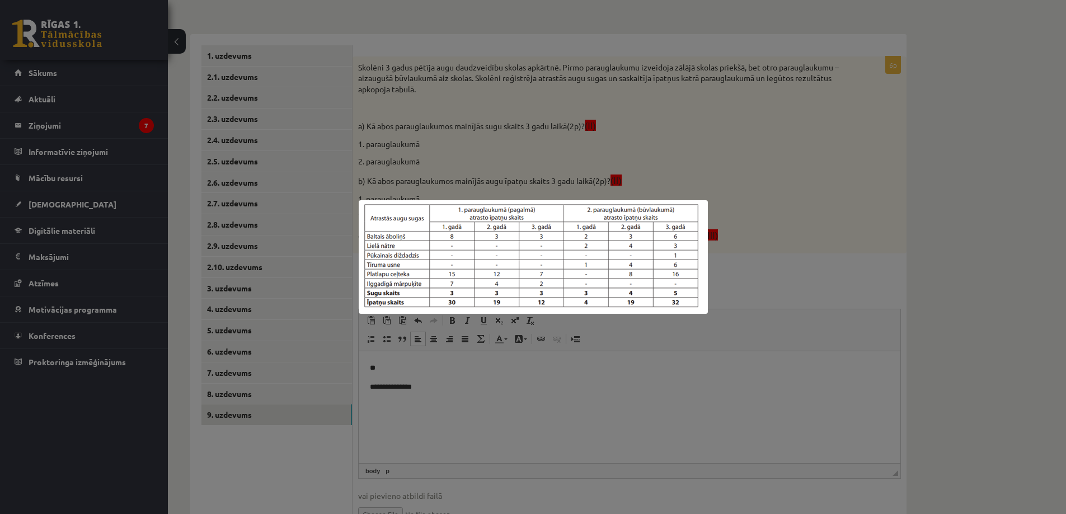
click at [459, 177] on div at bounding box center [533, 257] width 1066 height 514
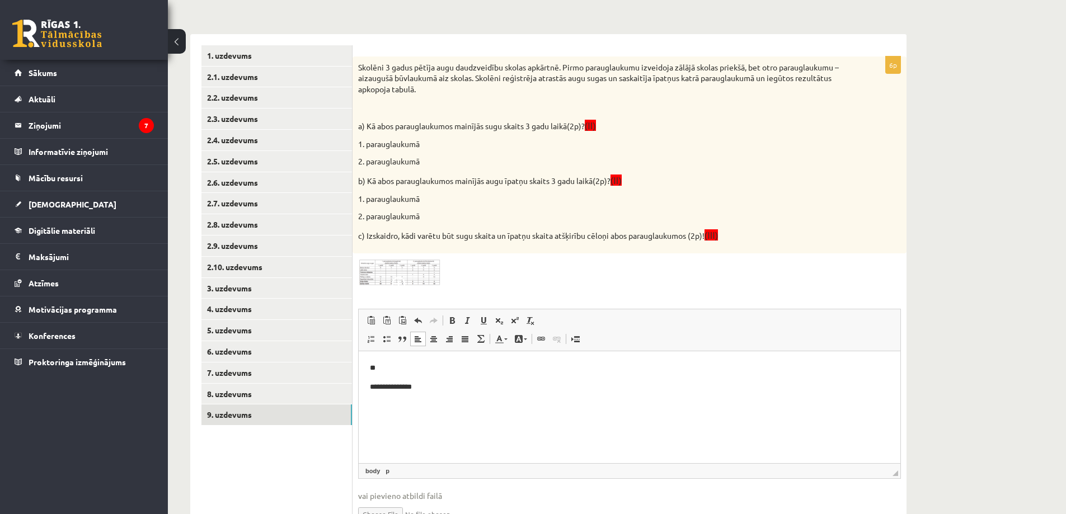
click at [446, 384] on p "**********" at bounding box center [629, 388] width 519 height 12
click at [420, 265] on img at bounding box center [400, 272] width 84 height 27
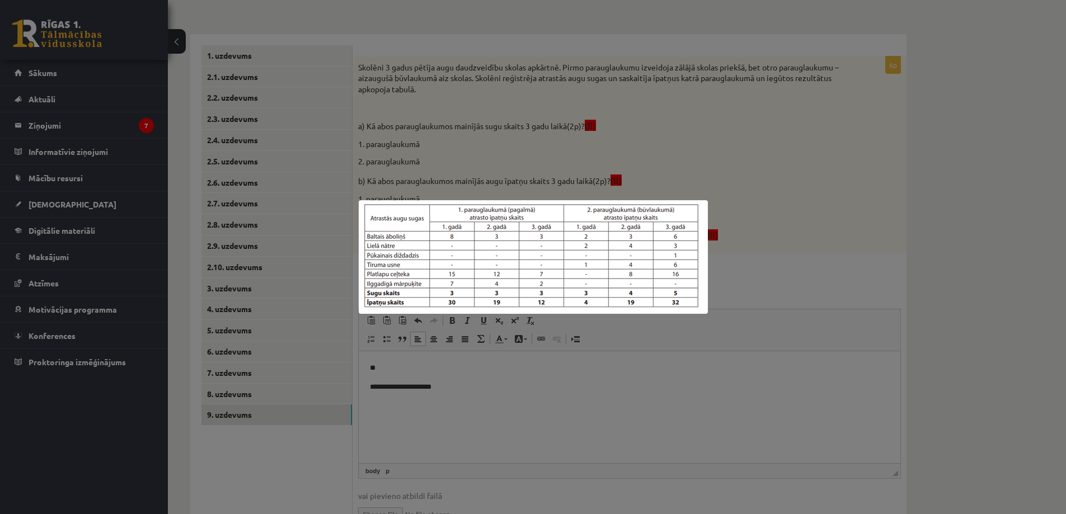
click at [526, 356] on div at bounding box center [533, 257] width 1066 height 514
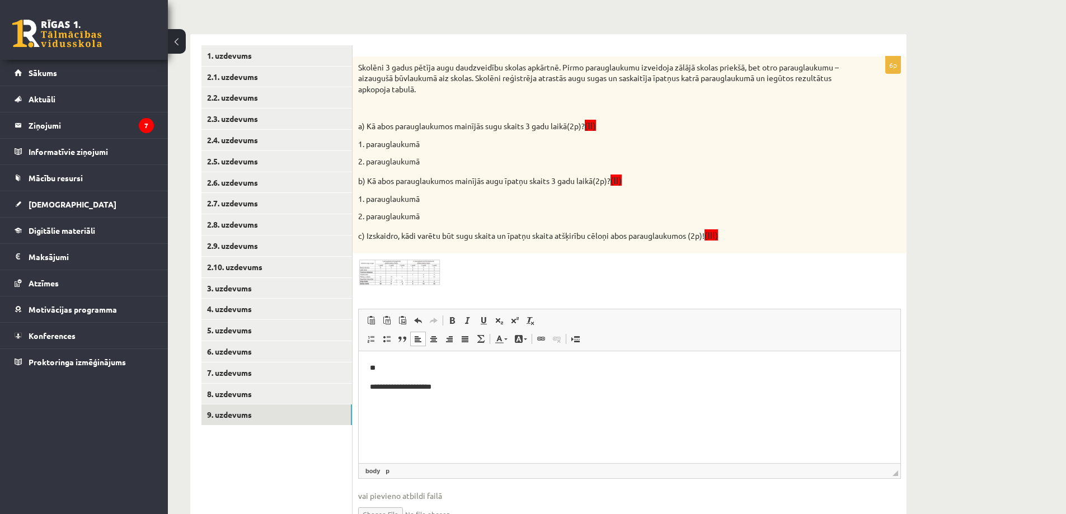
click at [468, 388] on p "**********" at bounding box center [629, 388] width 519 height 12
click at [379, 280] on img at bounding box center [400, 272] width 84 height 27
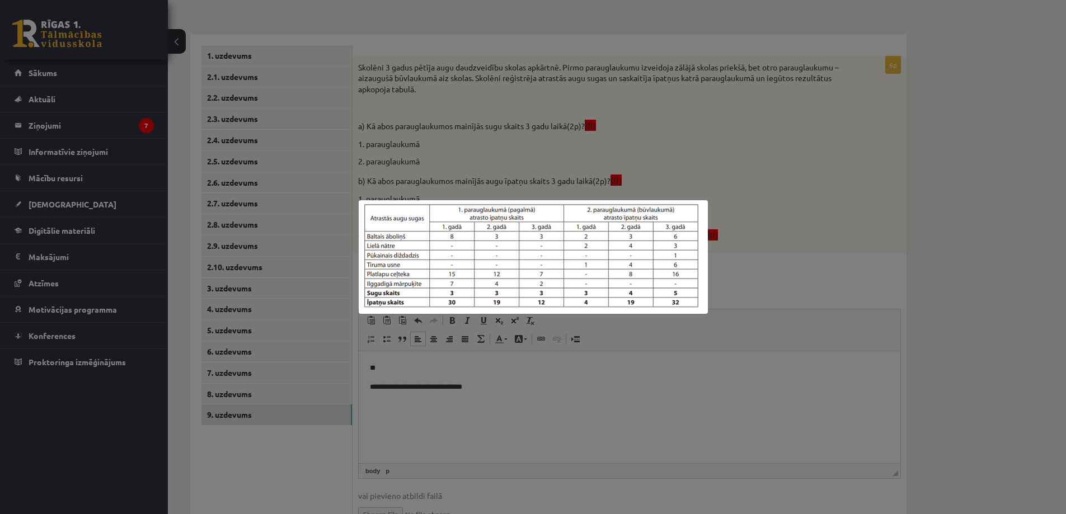
click at [576, 377] on div at bounding box center [533, 257] width 1066 height 514
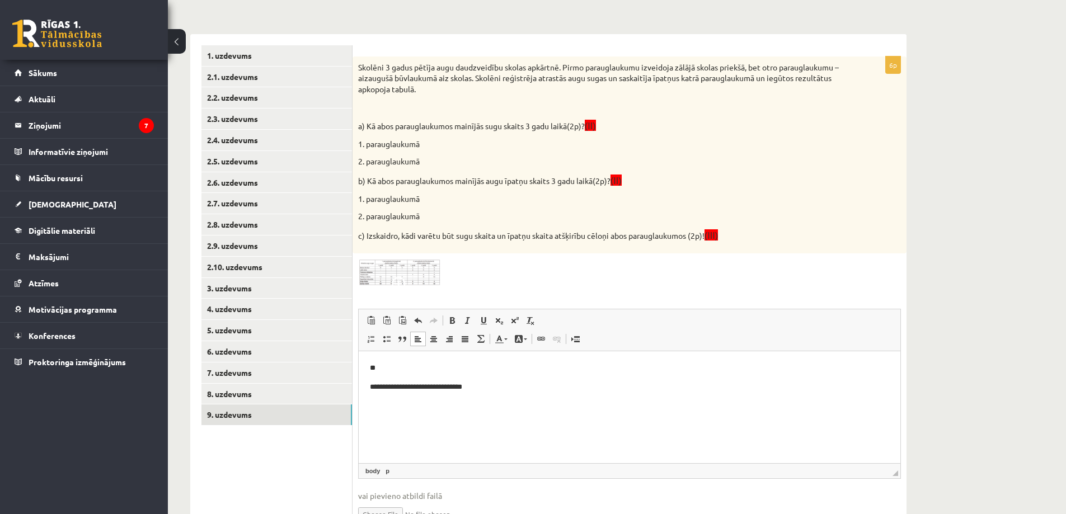
click at [551, 384] on p "**********" at bounding box center [629, 388] width 519 height 12
click at [430, 281] on img at bounding box center [400, 272] width 84 height 27
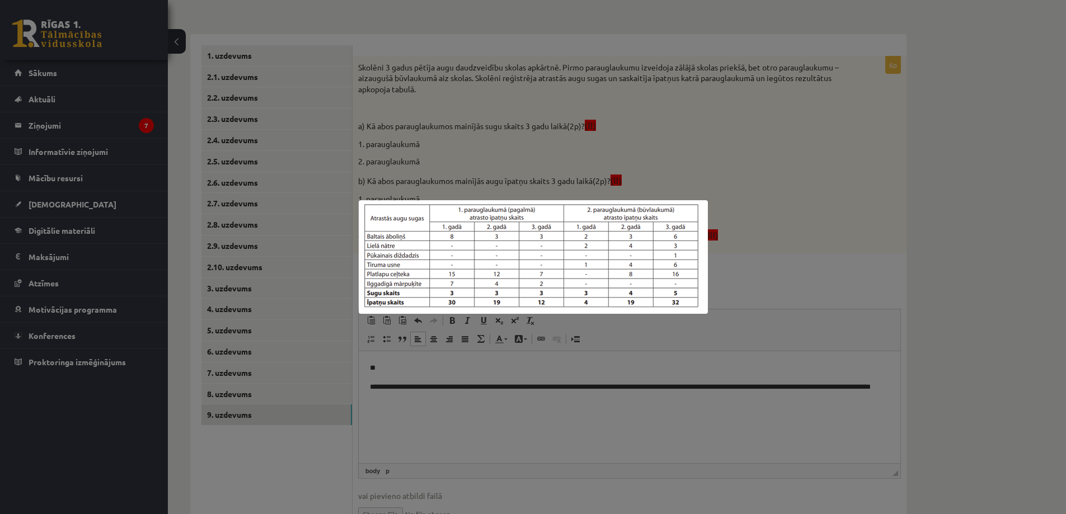
click at [467, 408] on div at bounding box center [533, 257] width 1066 height 514
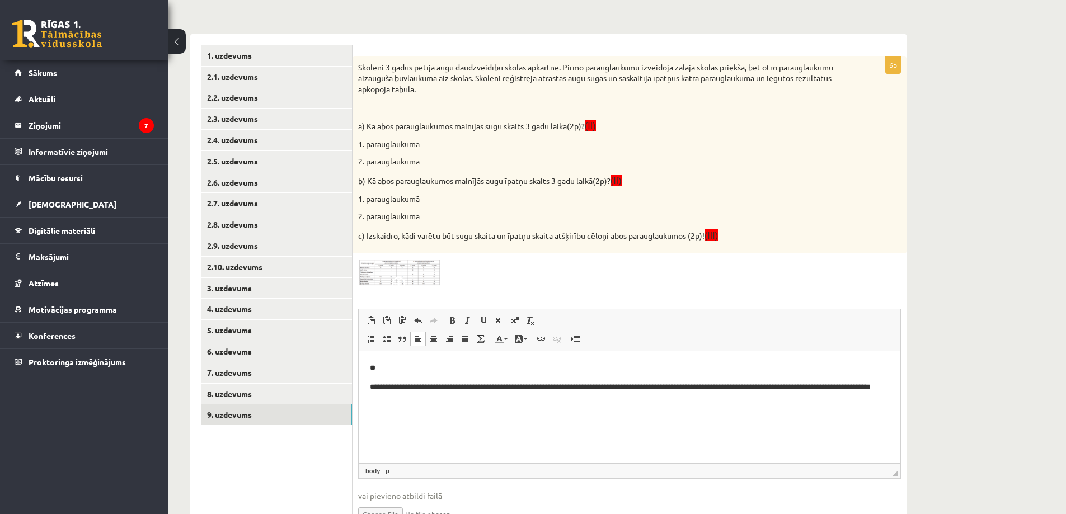
click at [450, 403] on p "**********" at bounding box center [629, 393] width 519 height 23
click at [537, 394] on p "**********" at bounding box center [629, 393] width 519 height 23
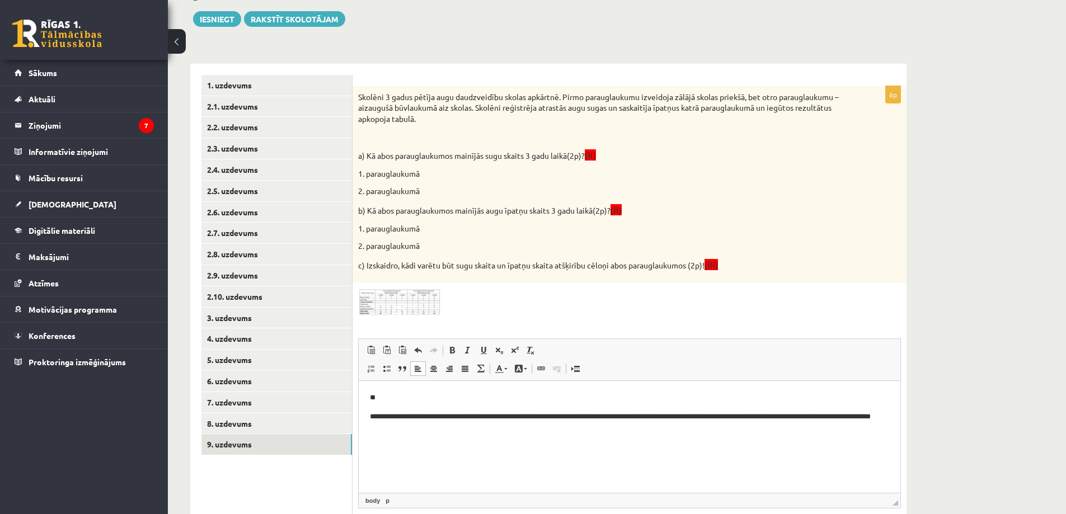
scroll to position [118, 0]
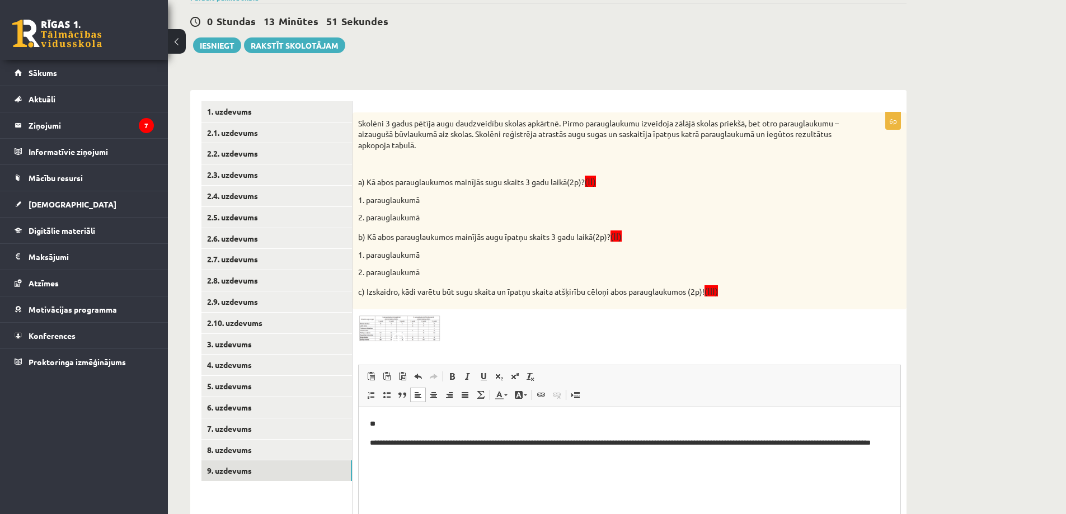
click at [396, 328] on img at bounding box center [400, 328] width 84 height 27
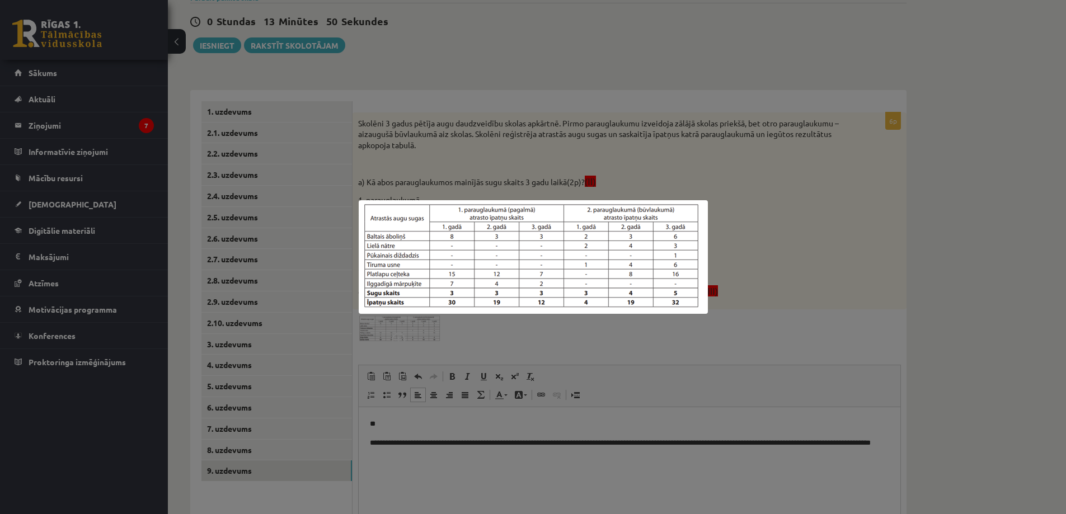
click at [396, 328] on div at bounding box center [533, 257] width 1066 height 514
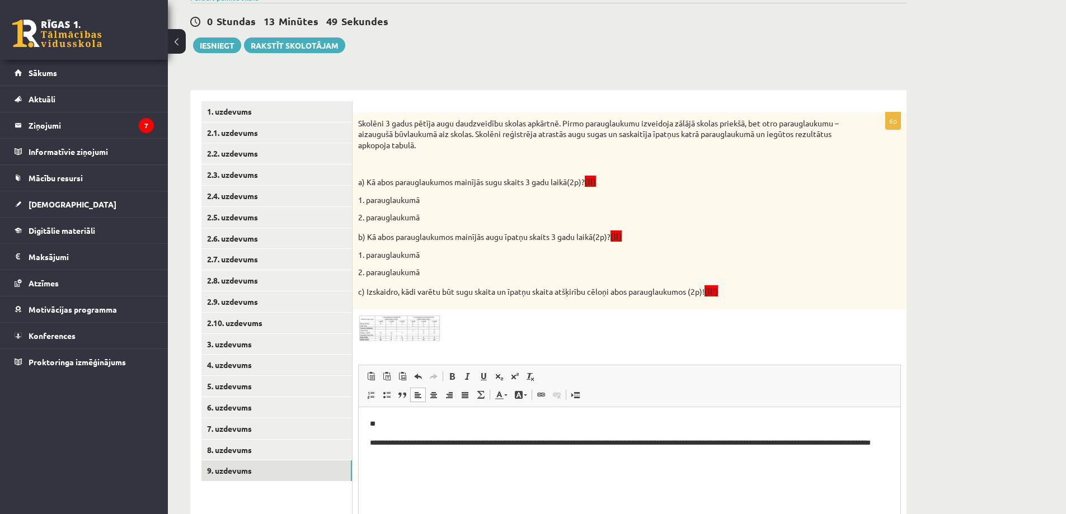
click at [443, 455] on p "**********" at bounding box center [629, 448] width 519 height 23
click at [542, 452] on p "**********" at bounding box center [629, 448] width 519 height 23
click at [402, 329] on img at bounding box center [400, 328] width 84 height 27
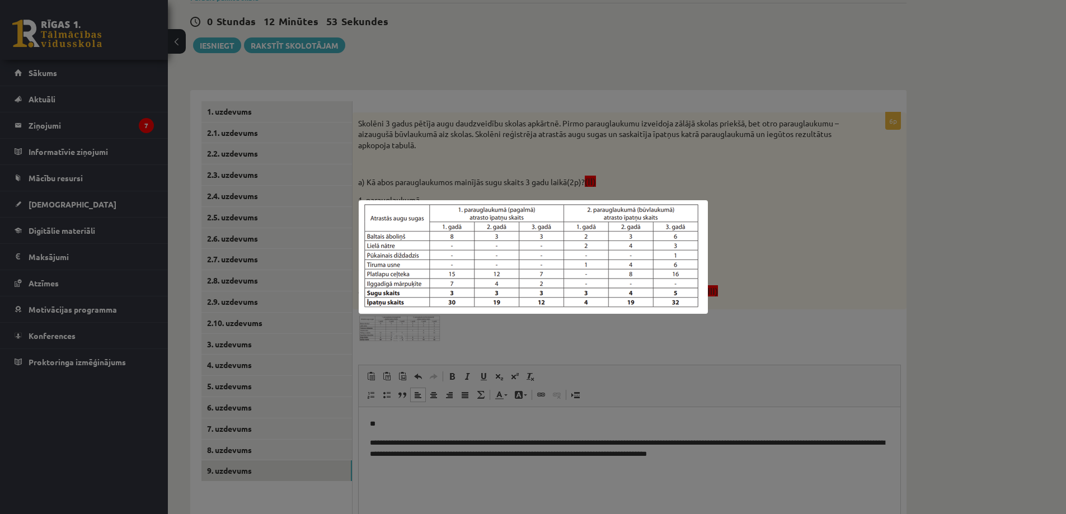
click at [402, 329] on div at bounding box center [533, 257] width 1066 height 514
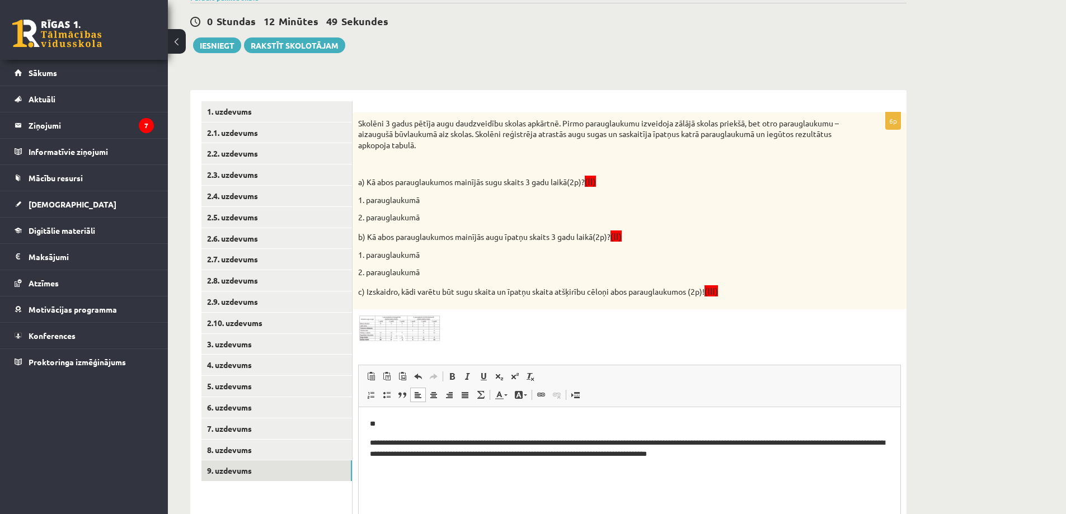
click at [544, 457] on p "**********" at bounding box center [629, 448] width 519 height 23
click at [548, 457] on p "**********" at bounding box center [629, 448] width 519 height 23
click at [594, 454] on p "**********" at bounding box center [629, 448] width 519 height 23
click at [802, 449] on p "**********" at bounding box center [629, 448] width 519 height 23
click at [401, 328] on img at bounding box center [400, 328] width 84 height 27
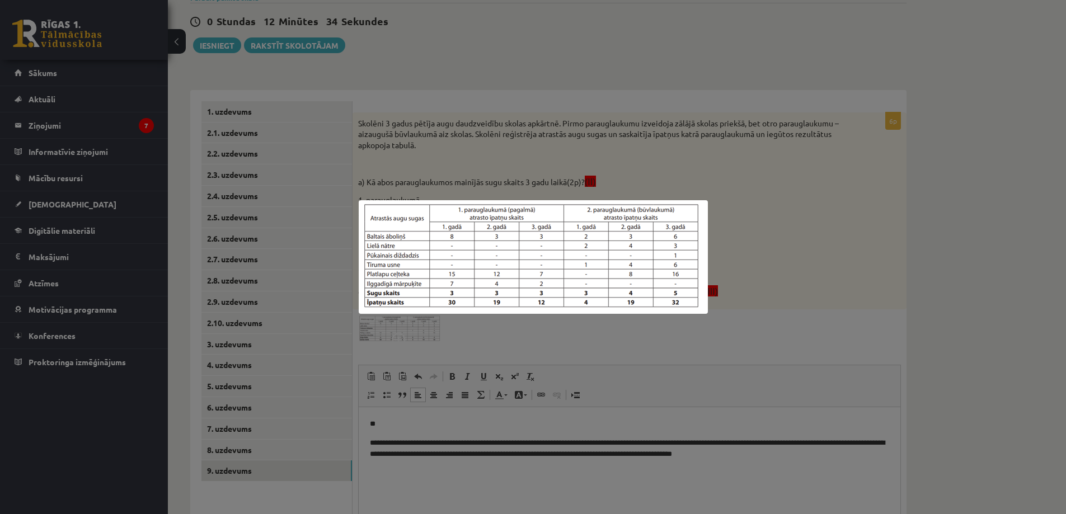
click at [507, 341] on div at bounding box center [533, 257] width 1066 height 514
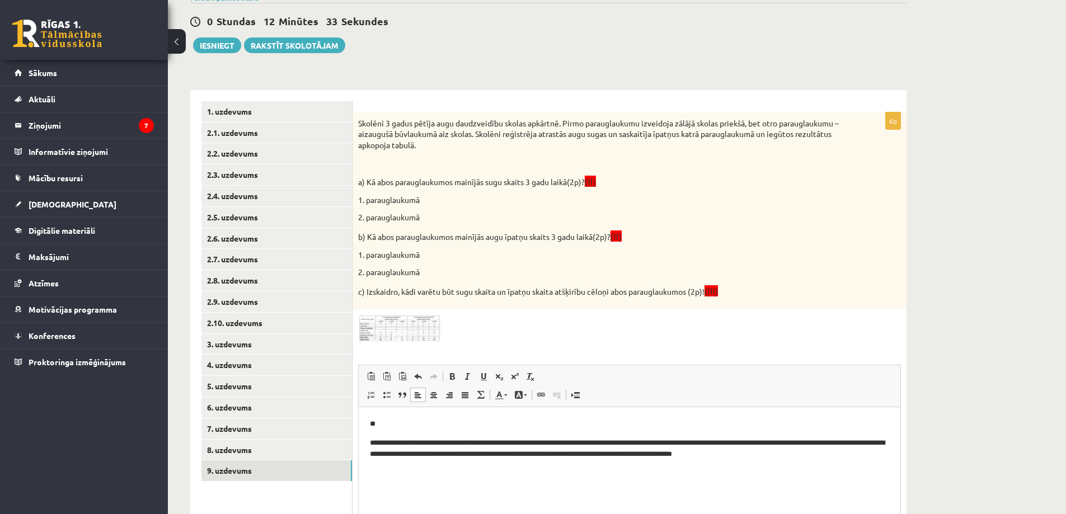
click at [803, 455] on p "**********" at bounding box center [629, 448] width 519 height 23
click at [401, 341] on span at bounding box center [401, 342] width 18 height 18
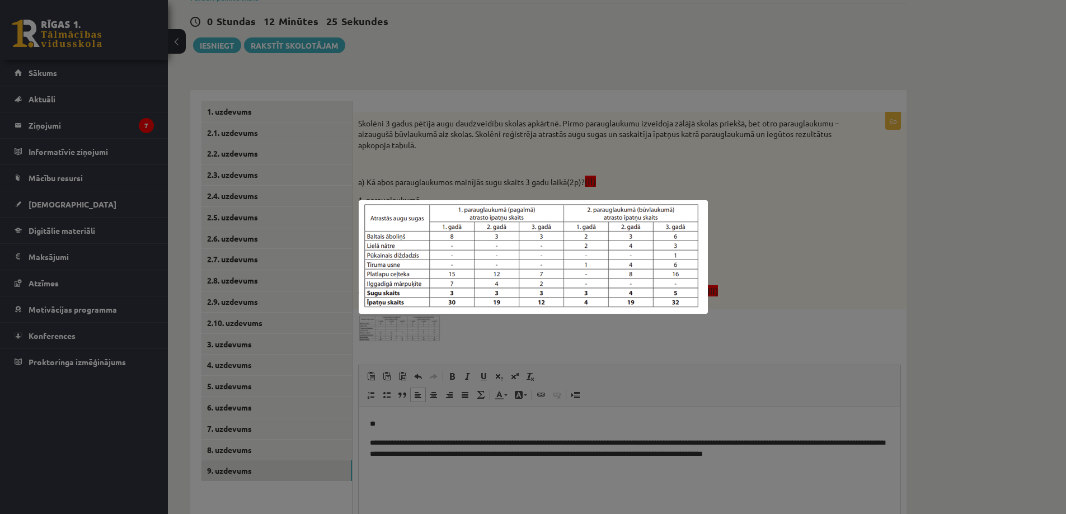
click at [404, 331] on div at bounding box center [533, 257] width 1066 height 514
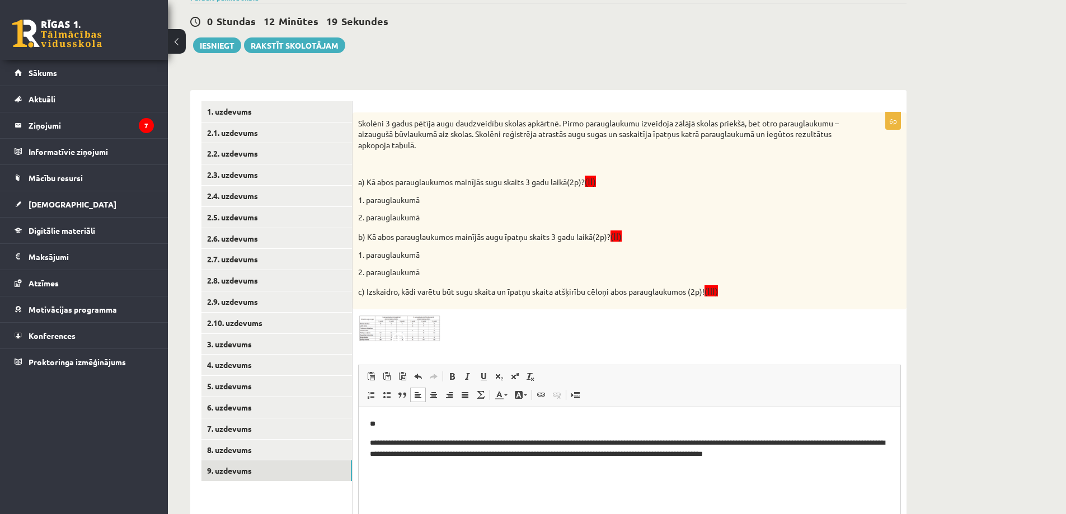
click at [858, 462] on html "**********" at bounding box center [630, 439] width 542 height 64
click at [389, 321] on img at bounding box center [400, 328] width 84 height 27
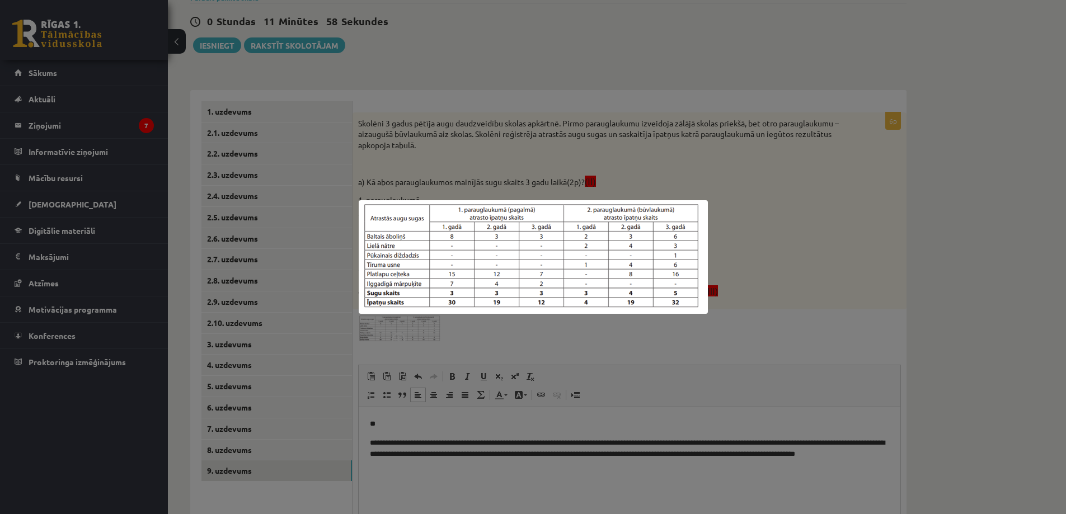
click at [437, 354] on div at bounding box center [533, 257] width 1066 height 514
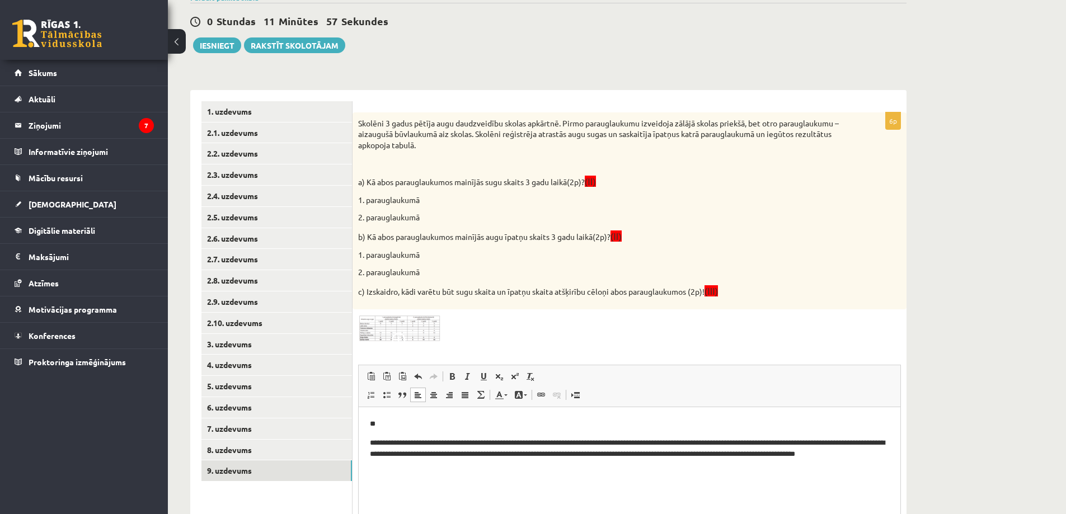
click at [443, 464] on p "**********" at bounding box center [629, 454] width 519 height 35
click at [428, 468] on p "**********" at bounding box center [629, 454] width 519 height 35
click at [468, 463] on p "**********" at bounding box center [629, 454] width 519 height 35
click at [383, 457] on p "**********" at bounding box center [629, 454] width 519 height 35
click at [385, 457] on p "**********" at bounding box center [629, 454] width 519 height 35
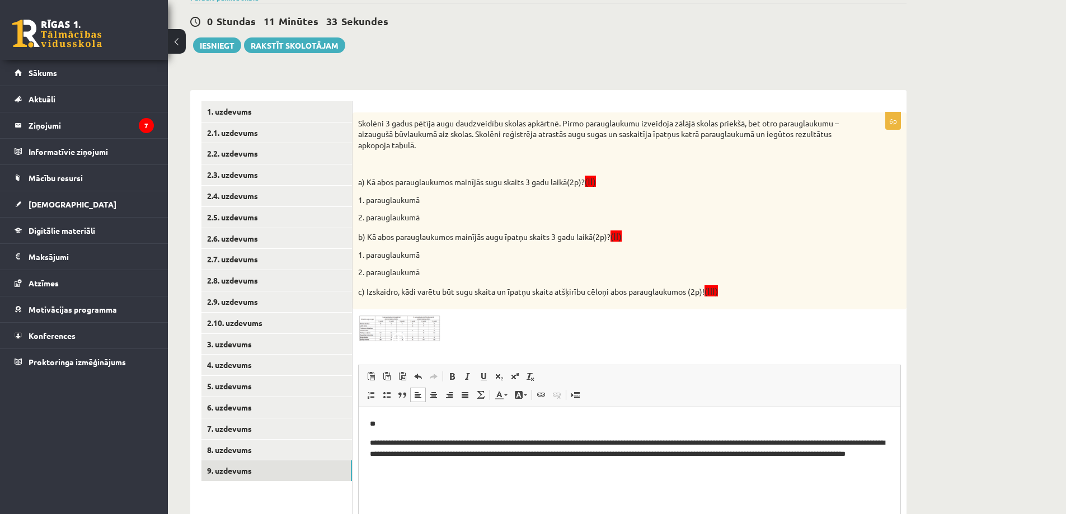
click at [467, 465] on p "**********" at bounding box center [629, 454] width 519 height 35
click at [491, 467] on p "**********" at bounding box center [629, 454] width 519 height 35
click at [426, 330] on img at bounding box center [400, 328] width 84 height 27
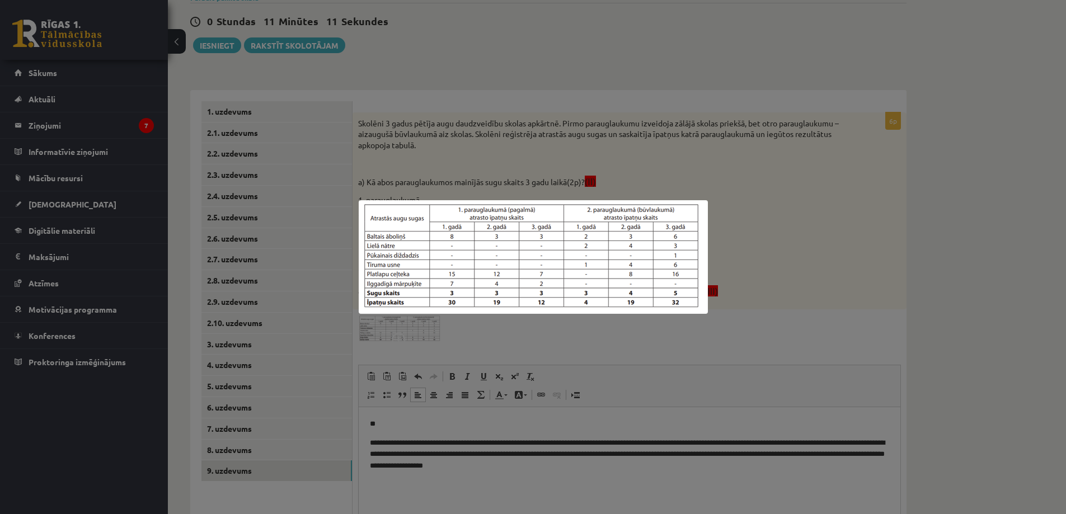
click at [426, 329] on div at bounding box center [533, 257] width 1066 height 514
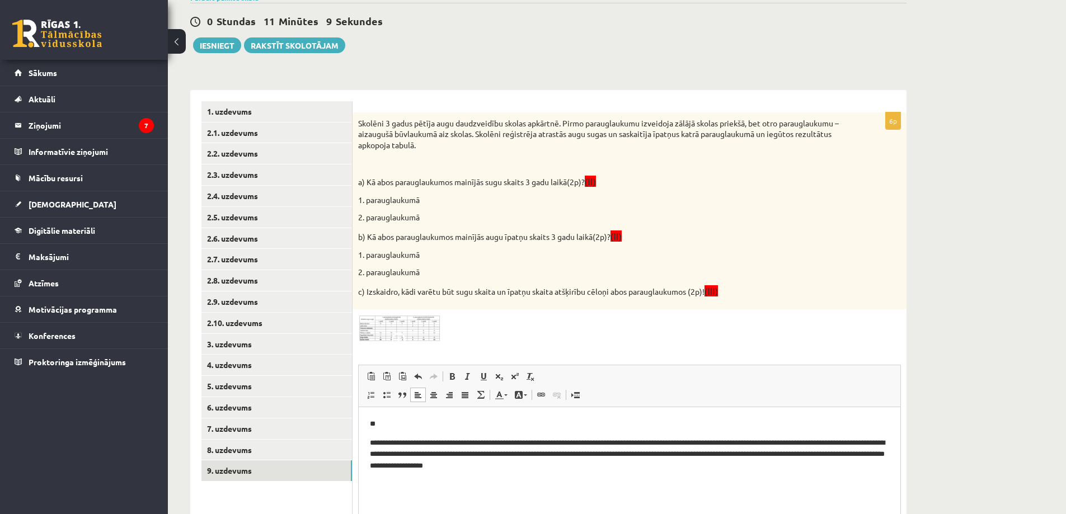
scroll to position [236, 0]
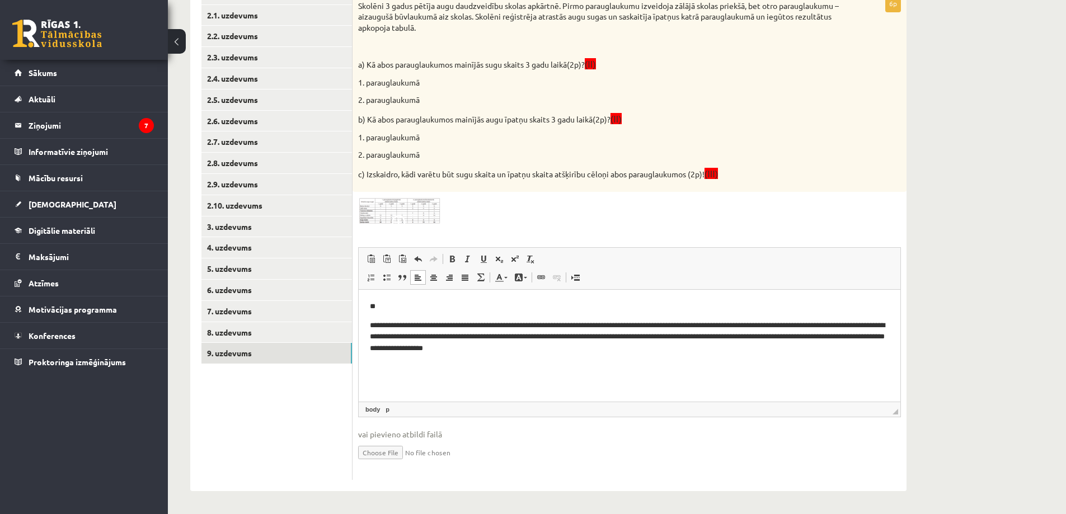
click at [602, 350] on p "**********" at bounding box center [629, 337] width 519 height 35
click at [373, 208] on img at bounding box center [400, 210] width 84 height 27
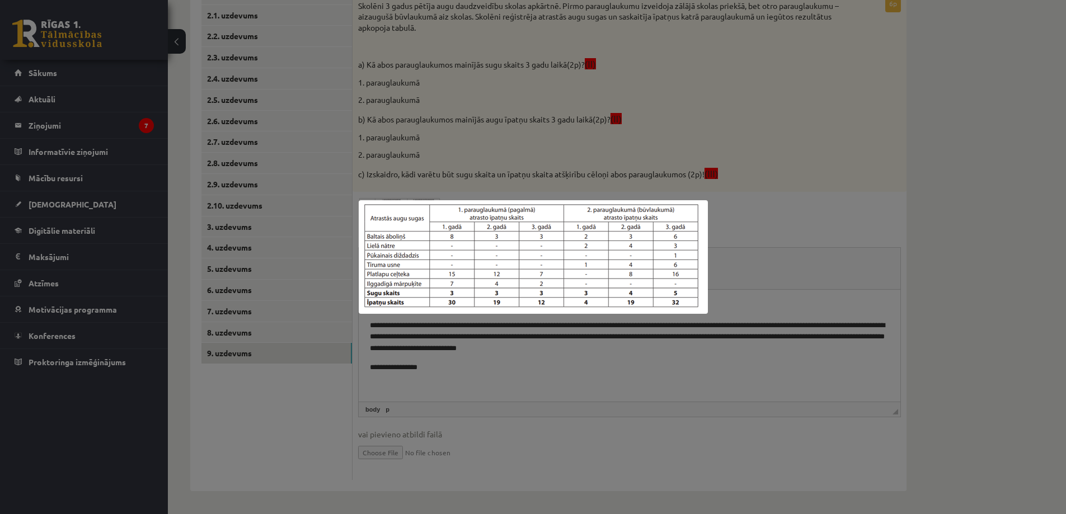
click at [626, 371] on div at bounding box center [533, 257] width 1066 height 514
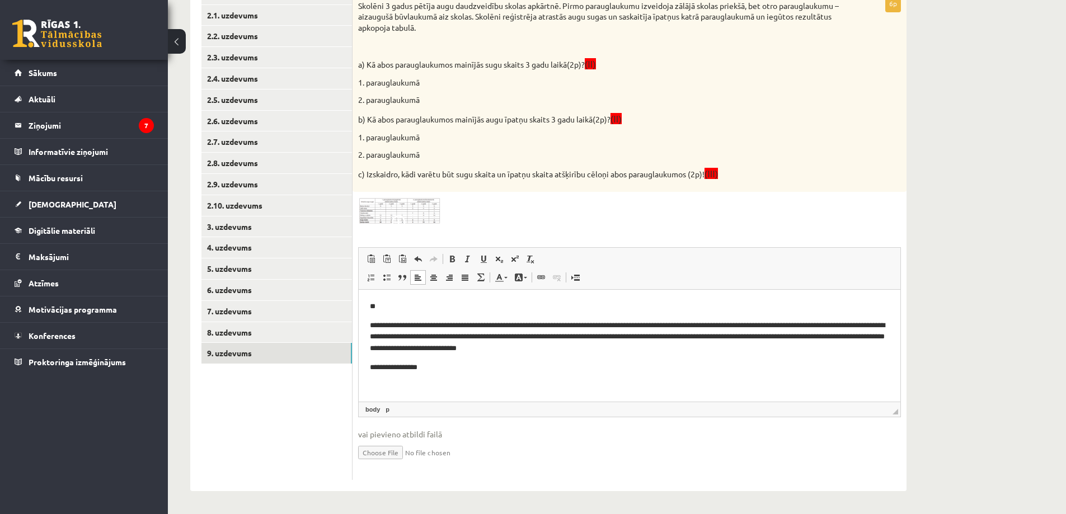
click at [463, 369] on p "**********" at bounding box center [629, 368] width 519 height 12
click at [384, 217] on img at bounding box center [400, 210] width 84 height 27
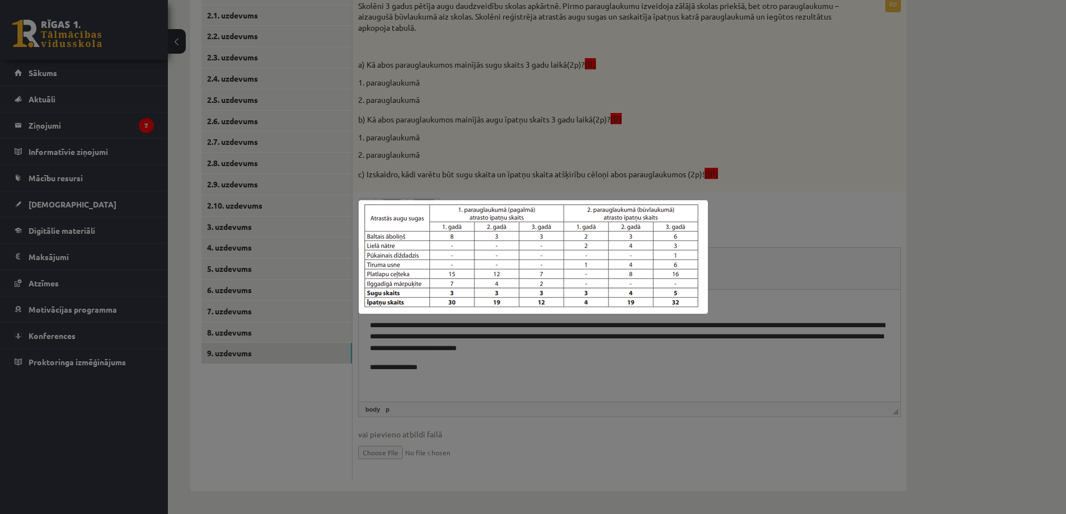
click at [543, 362] on div at bounding box center [533, 257] width 1066 height 514
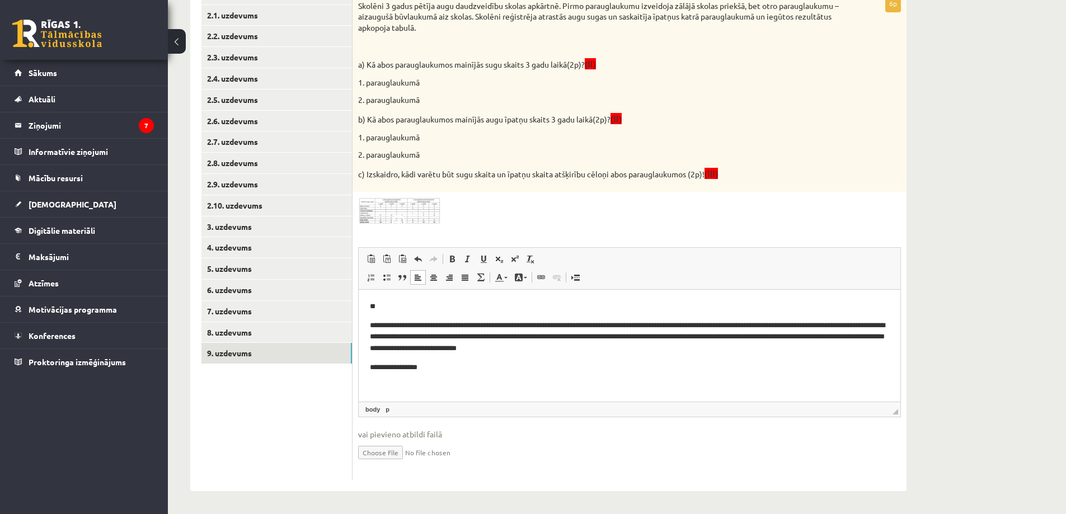
click at [541, 366] on p "**********" at bounding box center [629, 368] width 519 height 12
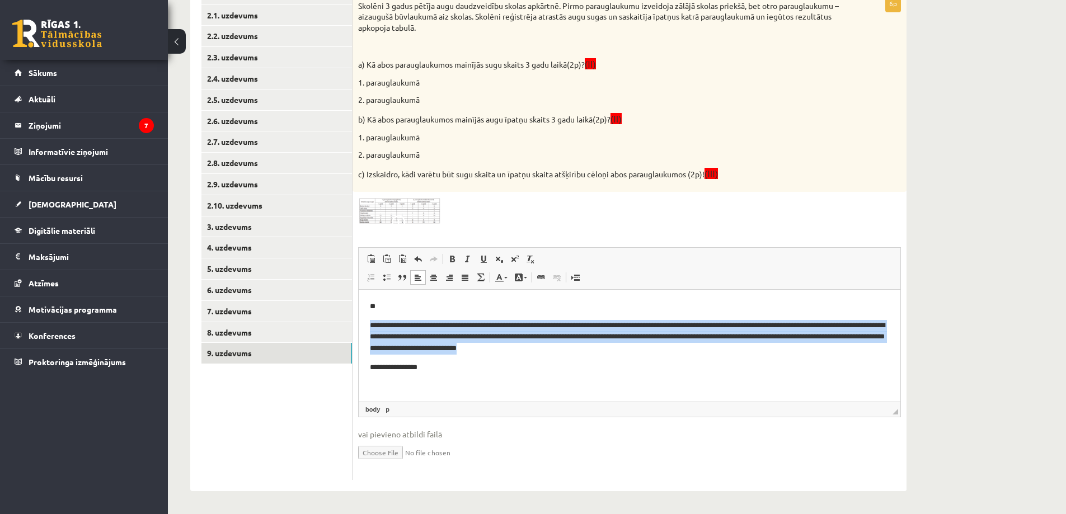
drag, startPoint x: 370, startPoint y: 325, endPoint x: 647, endPoint y: 345, distance: 278.2
click at [647, 345] on p "**********" at bounding box center [629, 337] width 519 height 35
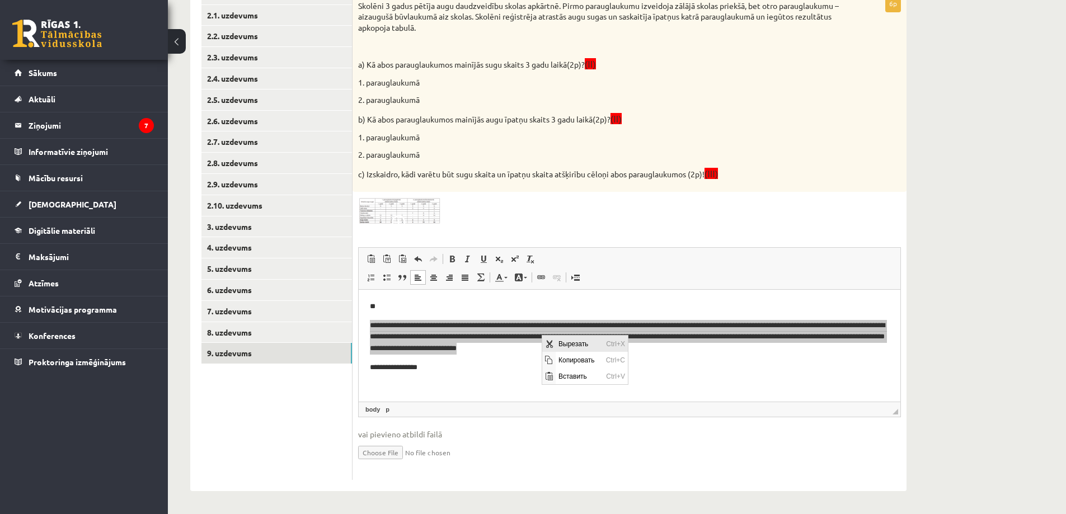
click at [557, 342] on span "Вырезать" at bounding box center [580, 344] width 48 height 16
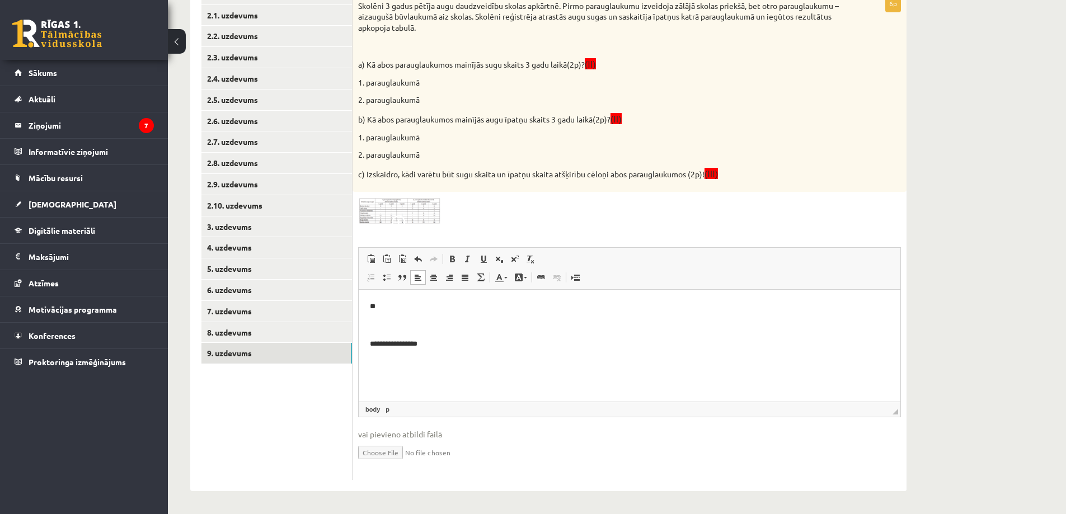
click at [380, 361] on html "**********" at bounding box center [630, 326] width 542 height 72
click at [457, 342] on p "**********" at bounding box center [629, 344] width 519 height 12
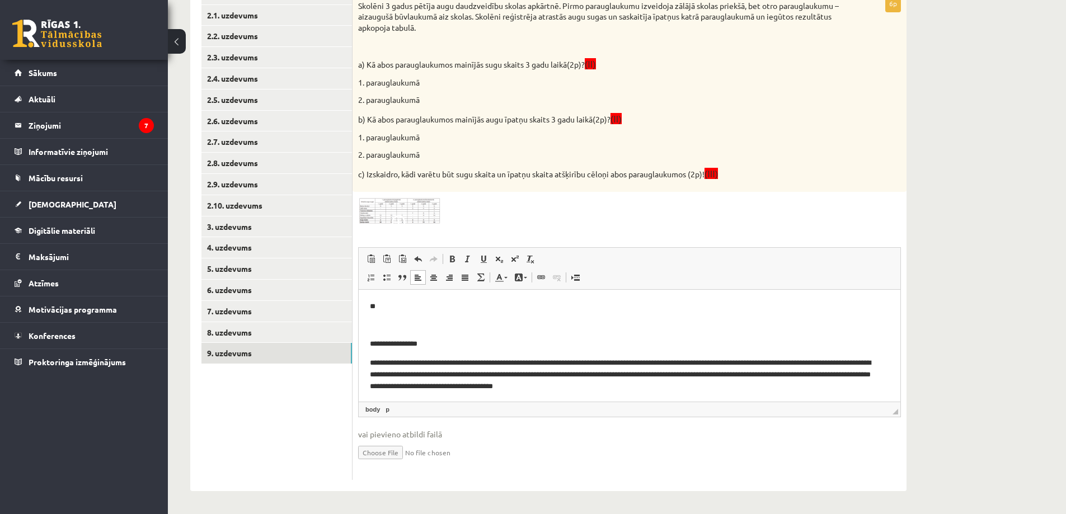
scroll to position [2, 0]
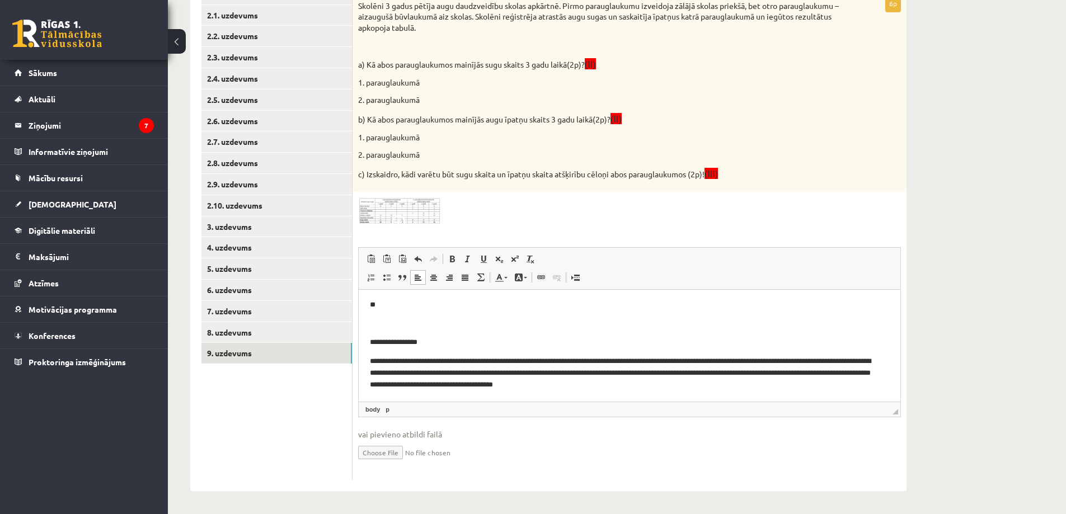
click at [407, 308] on p "**" at bounding box center [625, 305] width 511 height 12
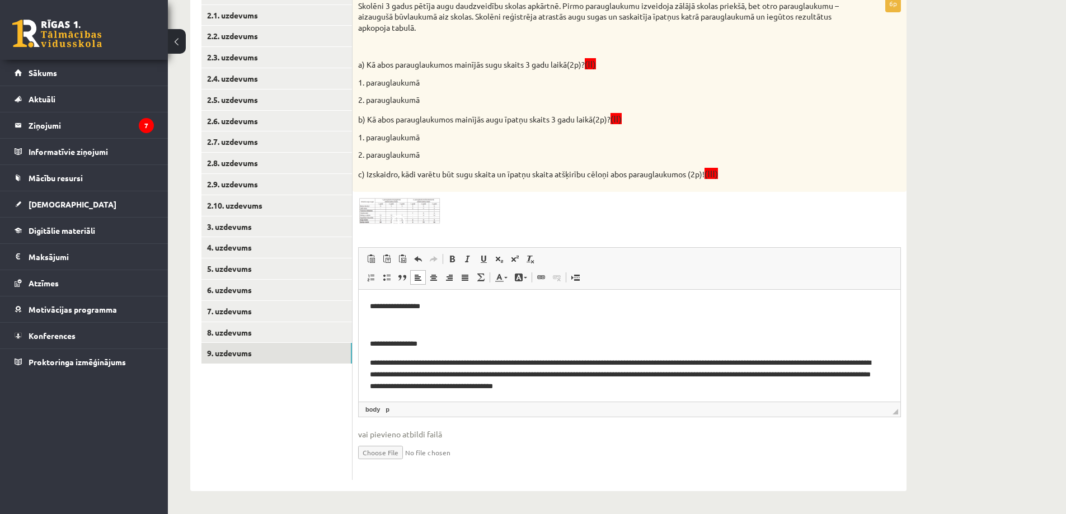
click at [383, 305] on p "**********" at bounding box center [625, 307] width 511 height 12
click at [465, 312] on body "**********" at bounding box center [629, 346] width 519 height 91
click at [459, 306] on p "**********" at bounding box center [625, 307] width 511 height 12
click at [410, 213] on img at bounding box center [400, 210] width 84 height 27
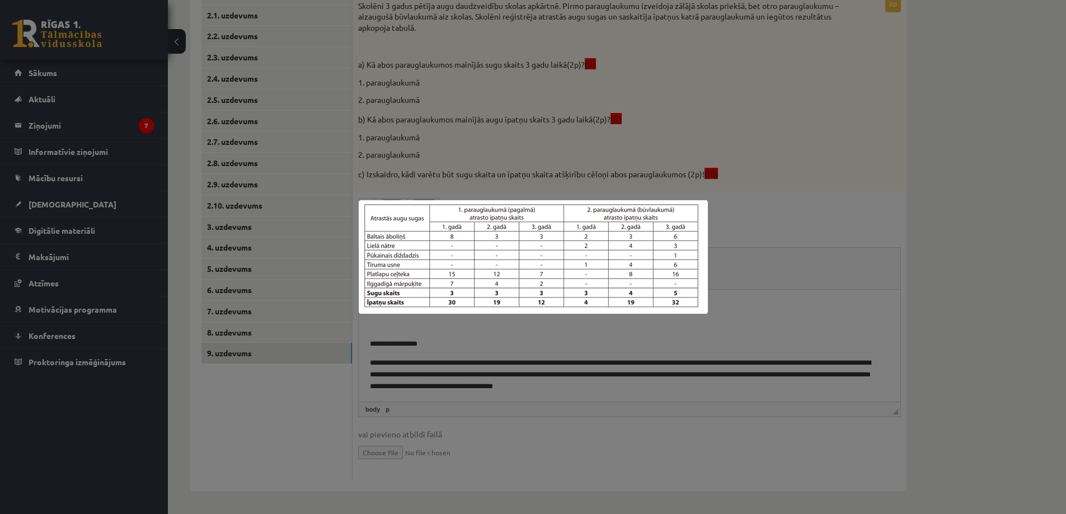
click at [560, 332] on div at bounding box center [533, 257] width 1066 height 514
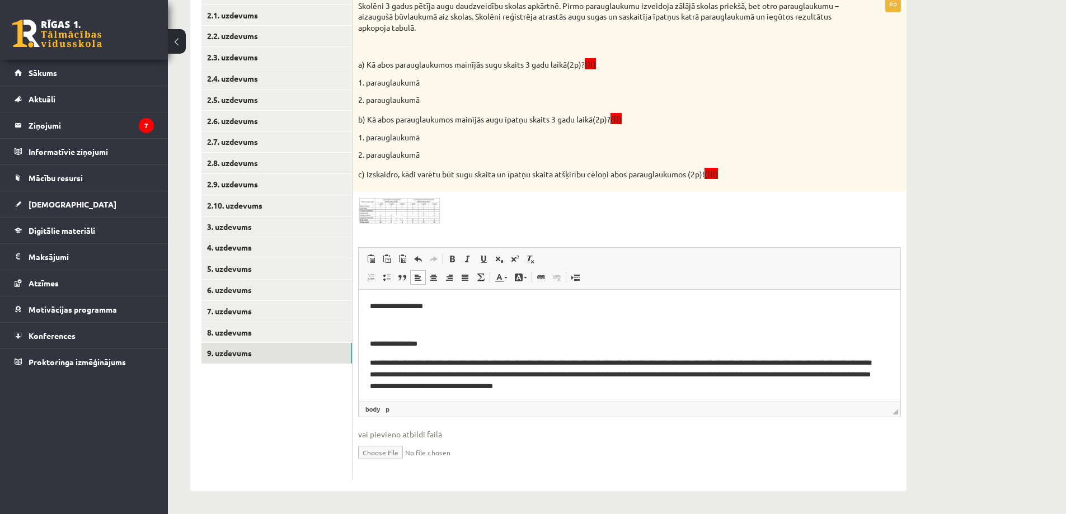
click at [487, 306] on p "**********" at bounding box center [625, 307] width 511 height 12
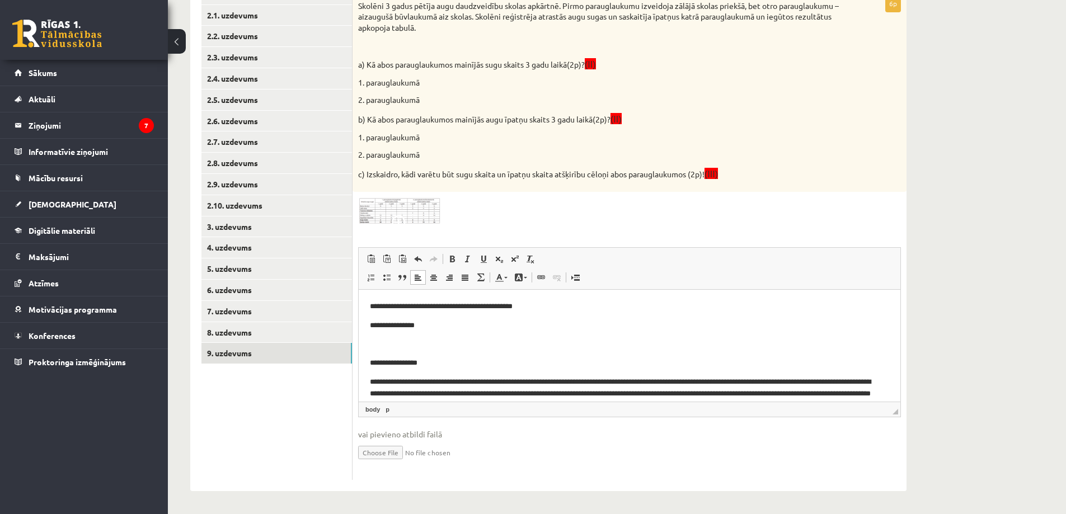
click at [418, 219] on img at bounding box center [400, 210] width 84 height 27
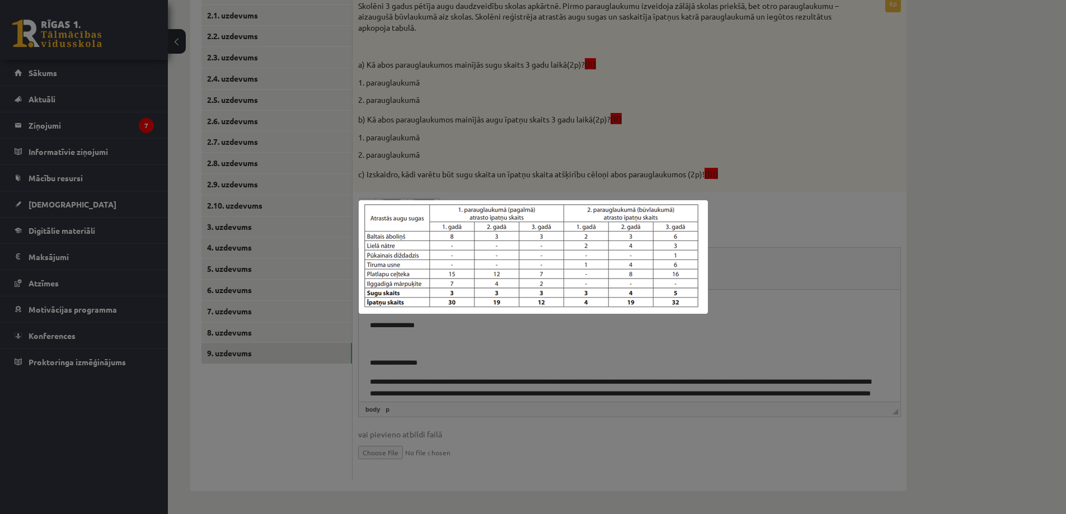
click at [711, 342] on div at bounding box center [533, 257] width 1066 height 514
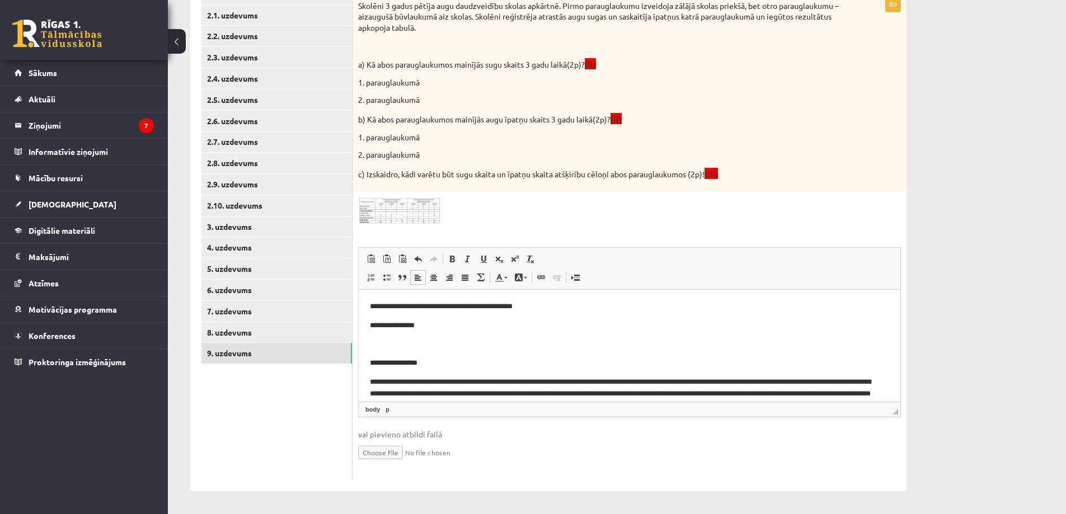
click at [493, 320] on p "**********" at bounding box center [625, 326] width 511 height 12
click at [432, 205] on img at bounding box center [400, 210] width 84 height 27
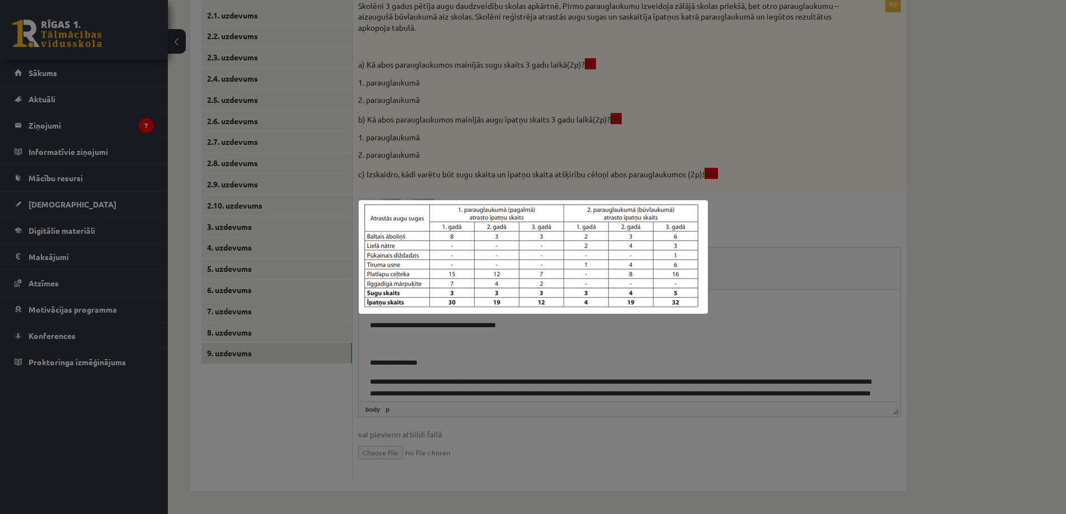
click at [787, 250] on div at bounding box center [533, 257] width 1066 height 514
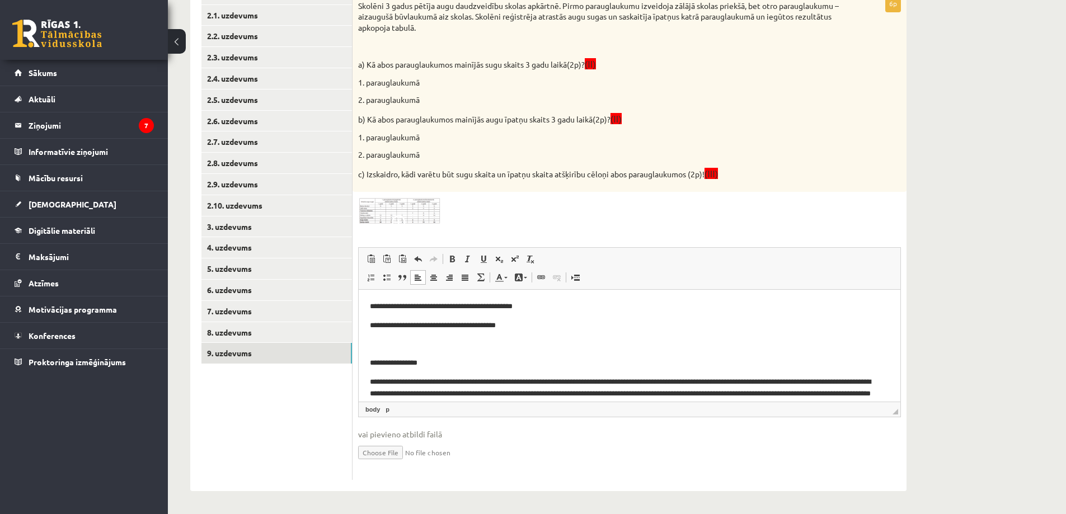
click at [530, 333] on body "**********" at bounding box center [629, 356] width 519 height 110
click at [534, 327] on p "**********" at bounding box center [625, 326] width 511 height 12
click at [380, 348] on p "Визуальный текстовый редактор, wiswyg-editor-user-answer-47024883639240" at bounding box center [625, 344] width 511 height 12
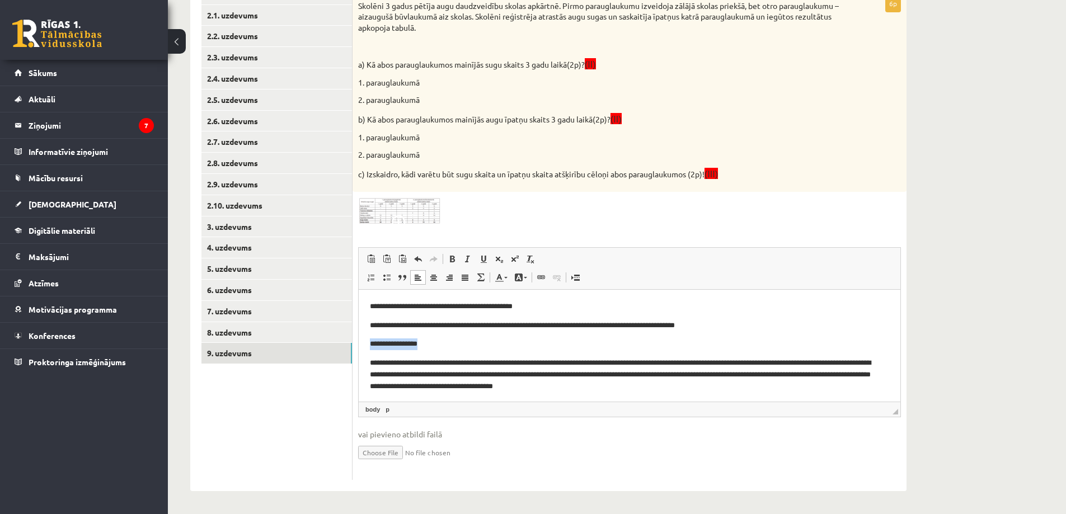
drag, startPoint x: 371, startPoint y: 339, endPoint x: 445, endPoint y: 341, distance: 73.3
click at [445, 341] on p "**********" at bounding box center [625, 344] width 511 height 12
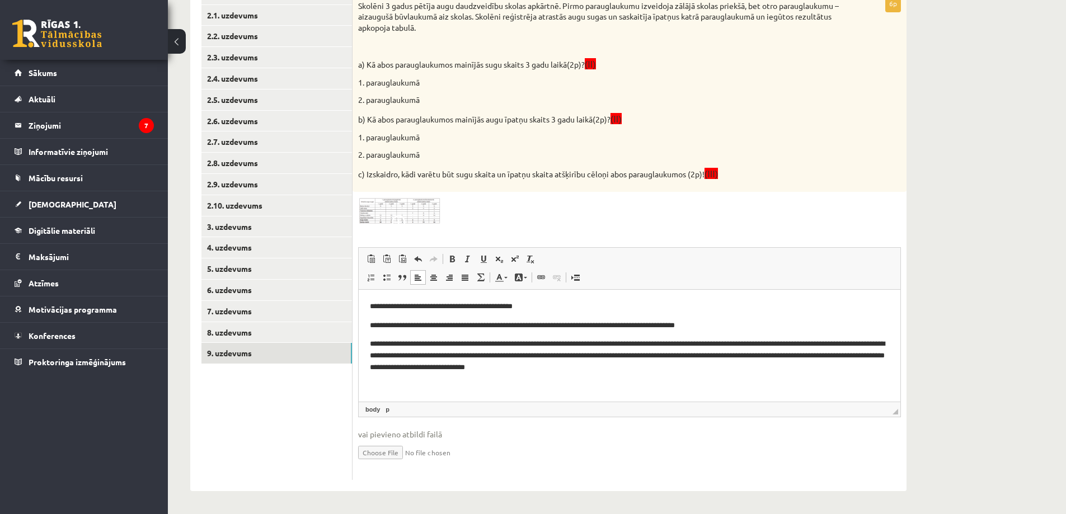
click at [630, 370] on p "**********" at bounding box center [629, 355] width 519 height 35
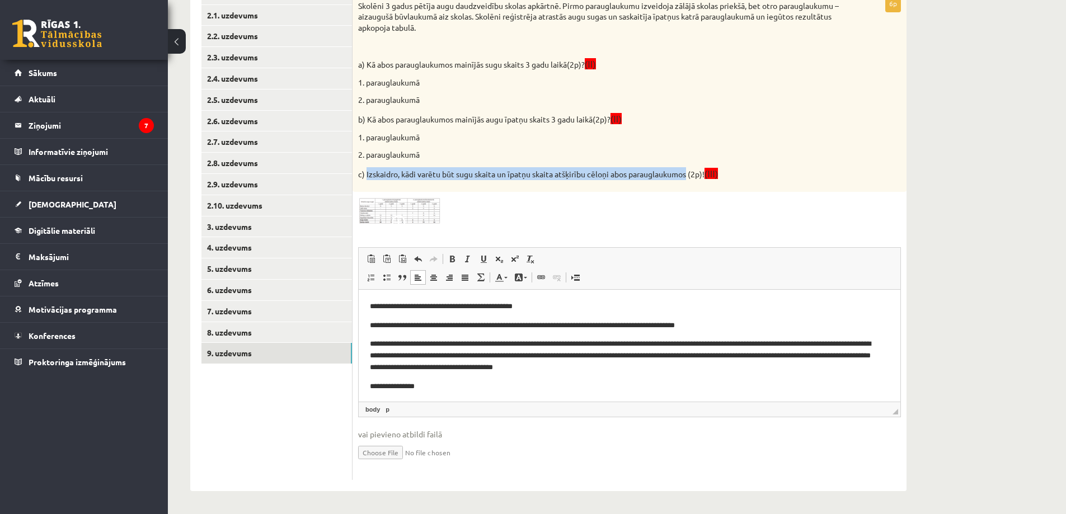
drag, startPoint x: 367, startPoint y: 178, endPoint x: 691, endPoint y: 175, distance: 323.9
click at [691, 175] on p "c) Izskaidro, kādi varētu būt sugu skaita un īpatņu skaita atšķirību cēloņi abo…" at bounding box center [601, 173] width 487 height 13
click at [442, 161] on div "Skolēni 3 gadus pētīja augu daudzveidību skolas apkārtnē. Pirmo parauglaukumu i…" at bounding box center [629, 93] width 554 height 197
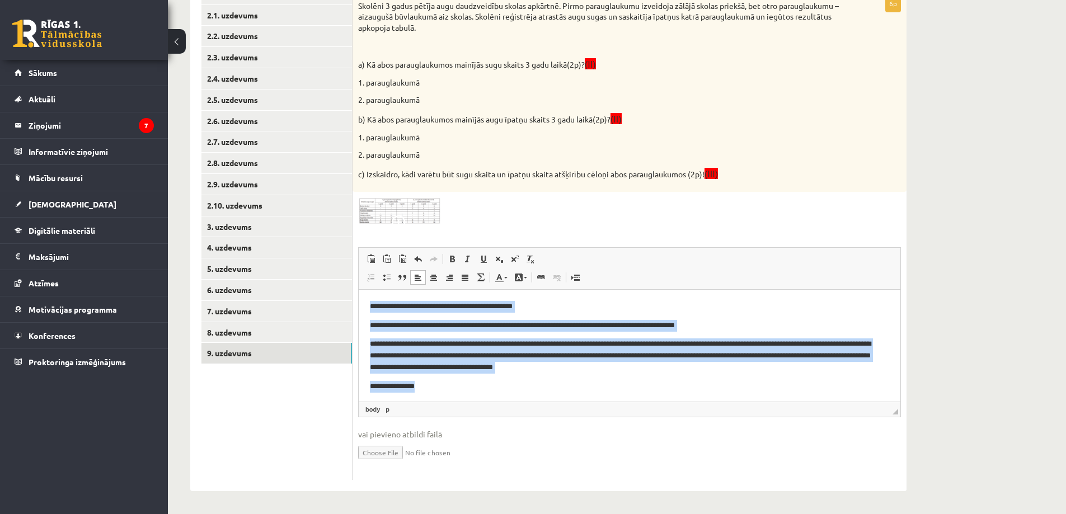
drag, startPoint x: 366, startPoint y: 303, endPoint x: 509, endPoint y: 389, distance: 165.9
click at [509, 389] on html "**********" at bounding box center [630, 347] width 542 height 114
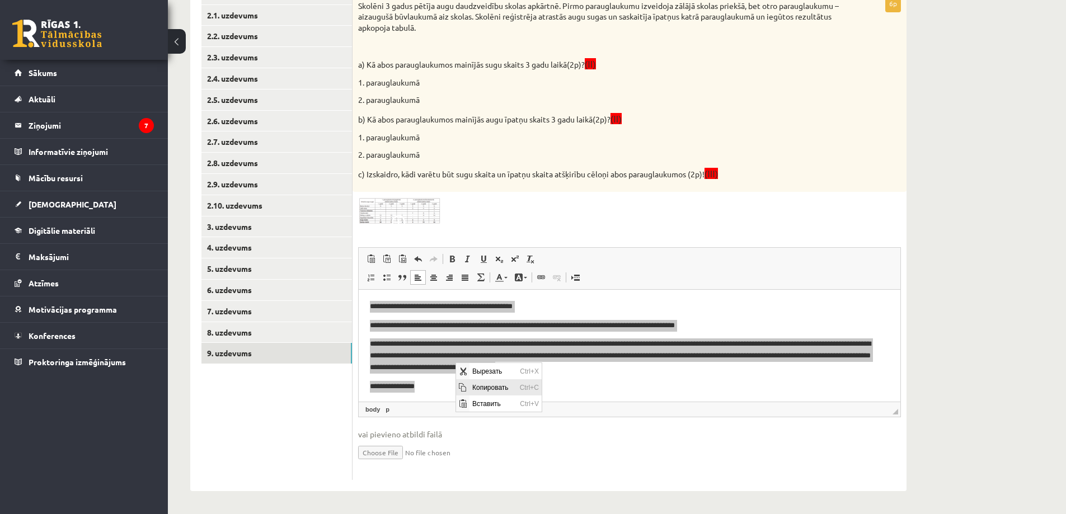
click at [477, 385] on span "Копировать" at bounding box center [493, 387] width 48 height 16
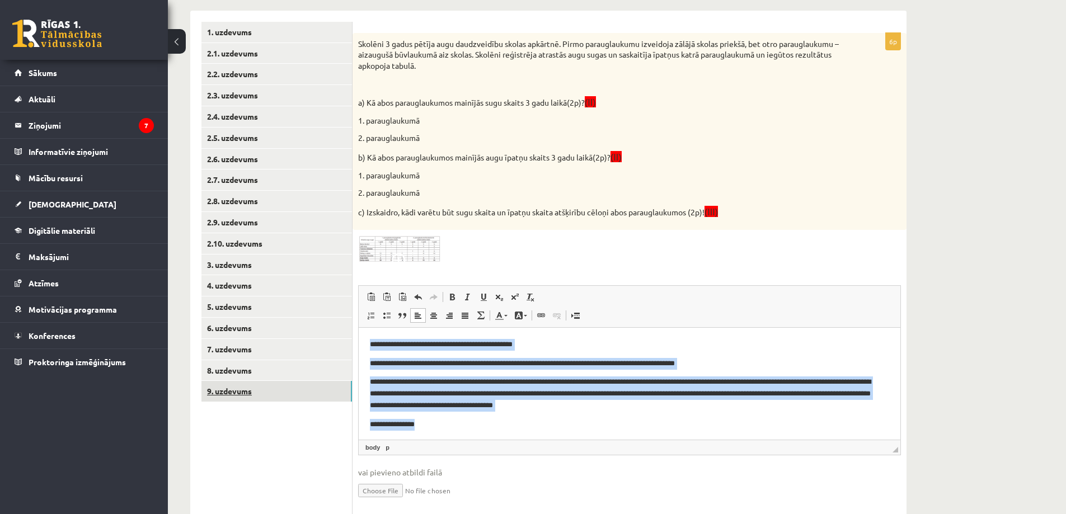
scroll to position [180, 0]
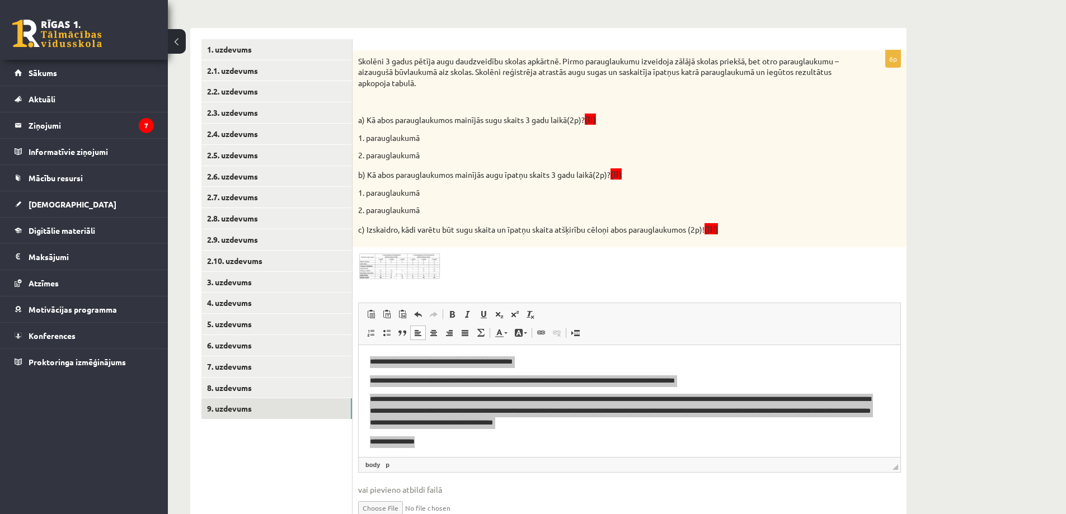
click at [533, 180] on p "b) Kā abos parauglaukumos mainījās augu īpatņu skaits 3 gadu laikā(2p)? (II)" at bounding box center [601, 174] width 487 height 13
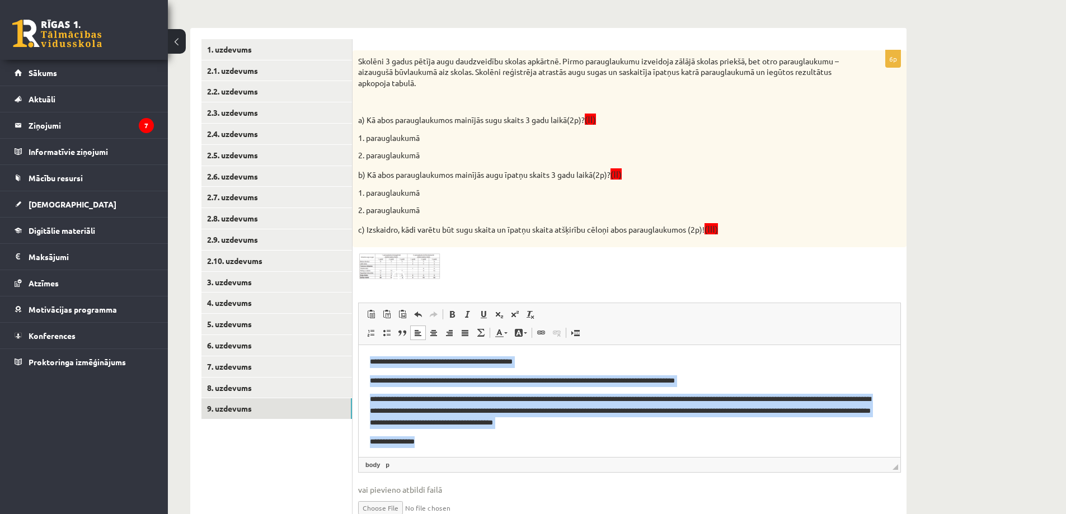
click at [454, 440] on p "**********" at bounding box center [625, 442] width 511 height 12
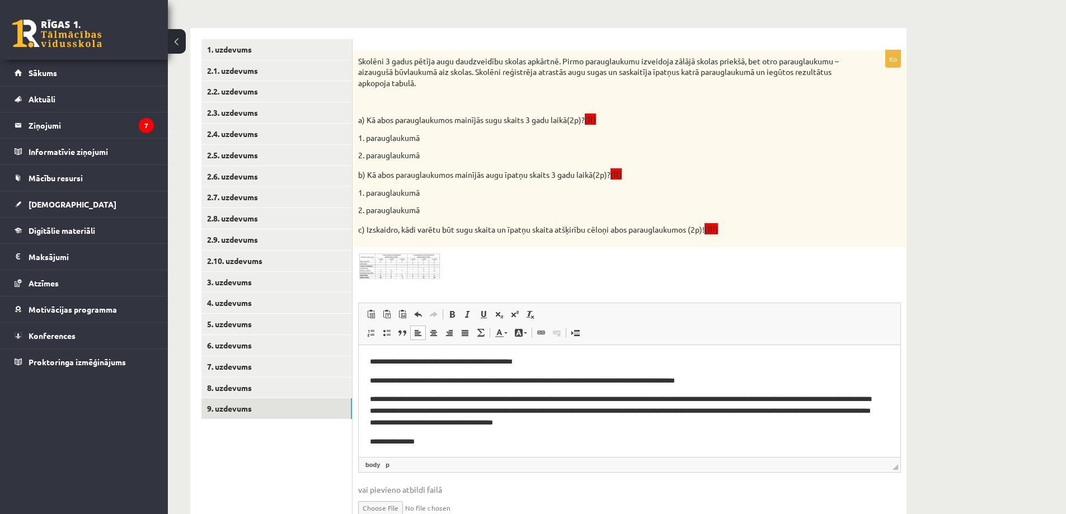
click at [404, 265] on img at bounding box center [400, 266] width 84 height 27
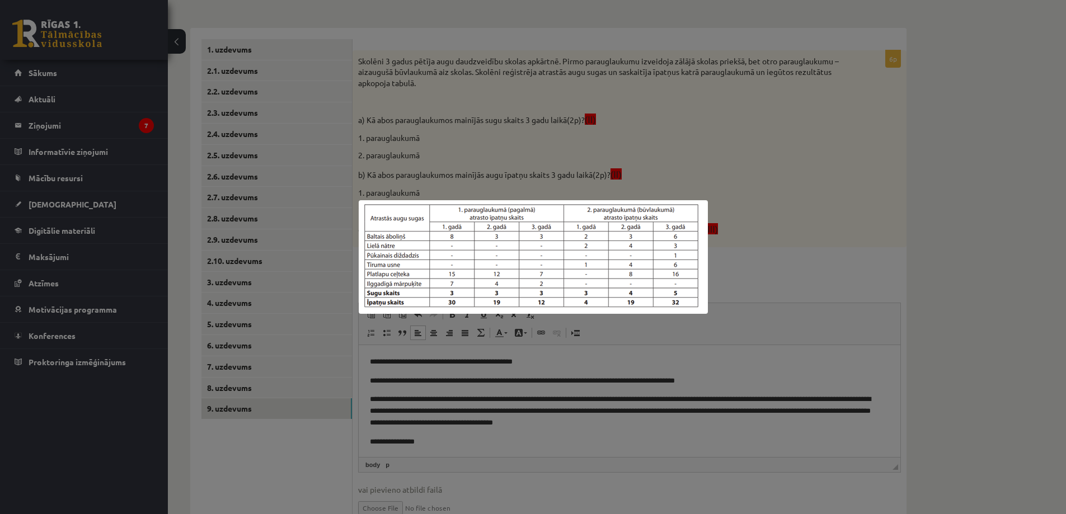
click at [404, 265] on img at bounding box center [533, 257] width 349 height 114
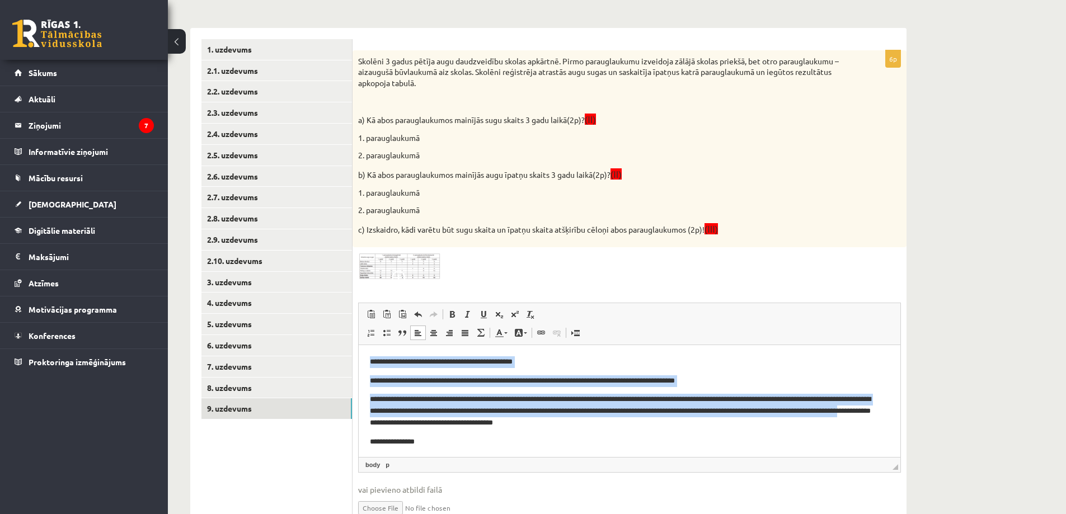
scroll to position [2, 0]
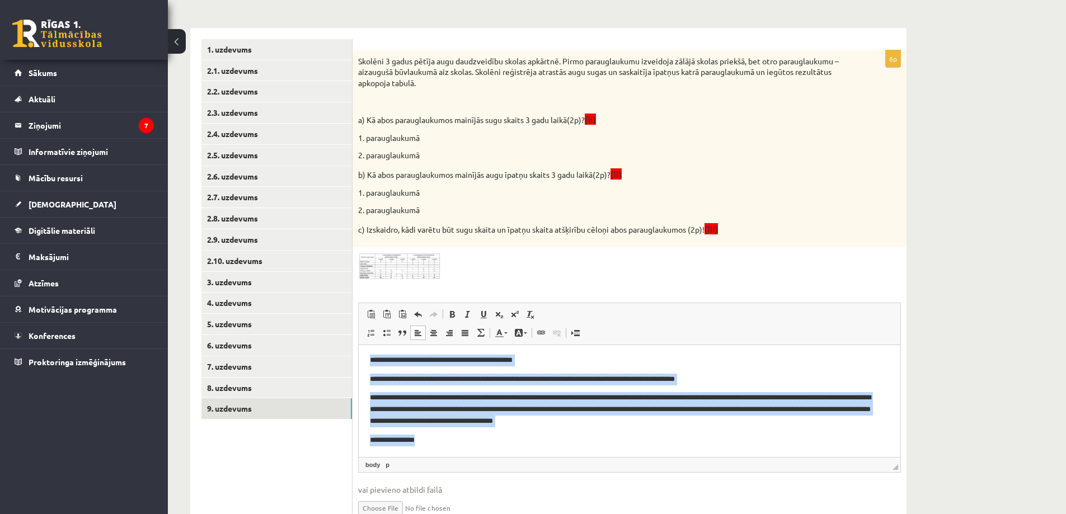
drag, startPoint x: 367, startPoint y: 363, endPoint x: 857, endPoint y: 804, distance: 659.1
click at [498, 457] on html "**********" at bounding box center [630, 401] width 542 height 114
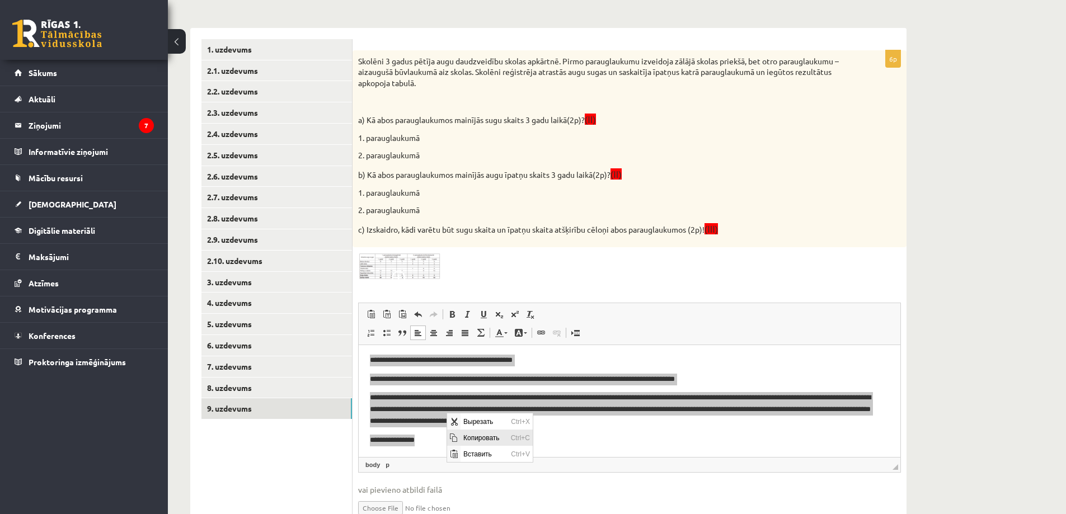
click at [468, 435] on span "Копировать" at bounding box center [484, 438] width 48 height 16
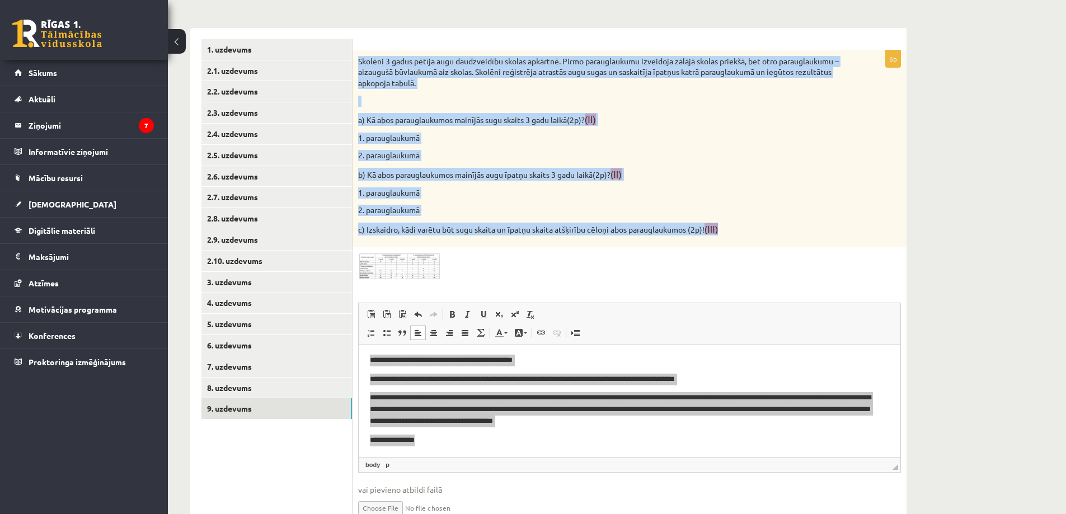
drag, startPoint x: 358, startPoint y: 61, endPoint x: 789, endPoint y: 223, distance: 460.8
click at [789, 223] on div "Skolēni 3 gadus pētīja augu daudzveidību skolas apkārtnē. Pirmo parauglaukumu i…" at bounding box center [629, 148] width 554 height 197
click at [427, 270] on img at bounding box center [400, 266] width 84 height 27
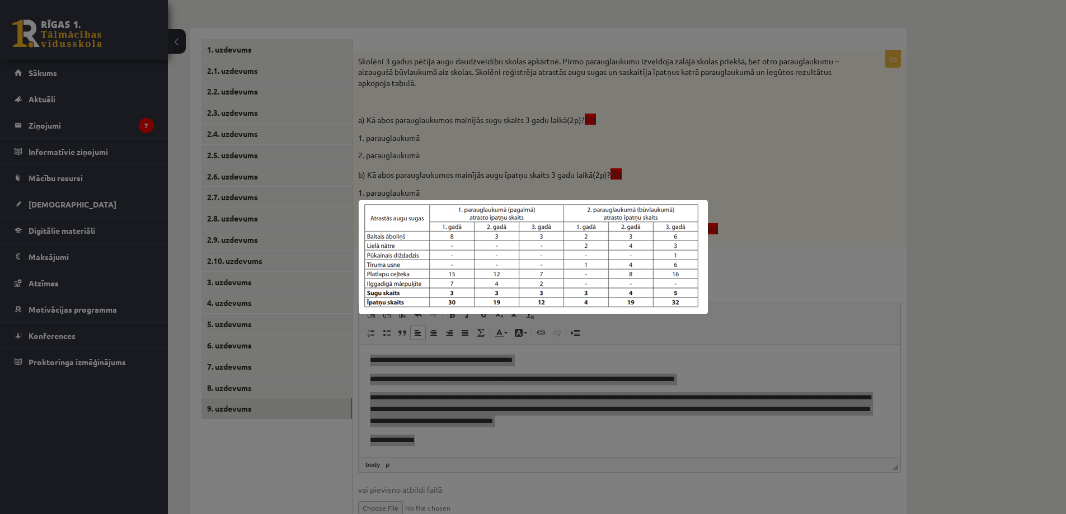
click at [670, 341] on div at bounding box center [533, 257] width 1066 height 514
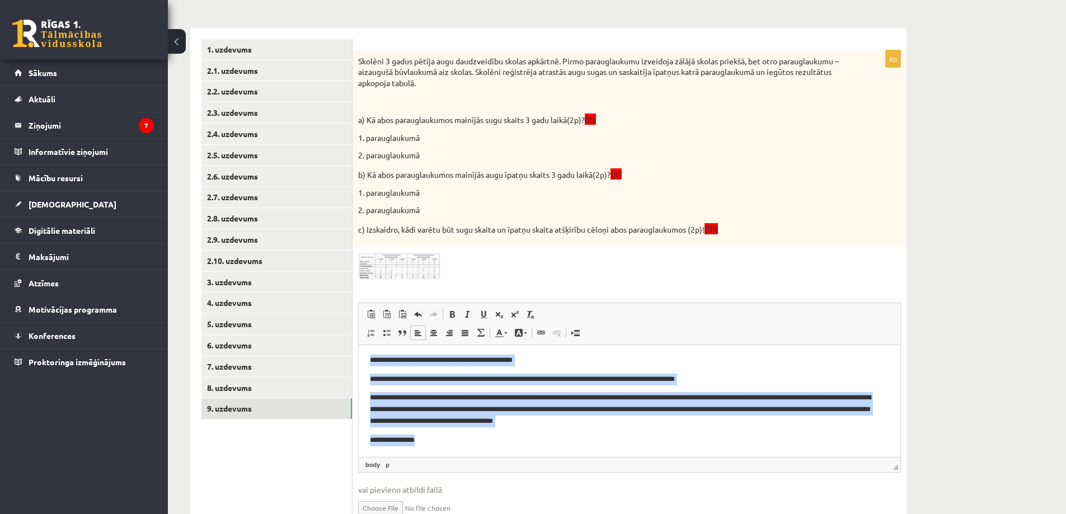
click at [610, 417] on p "**********" at bounding box center [625, 409] width 511 height 35
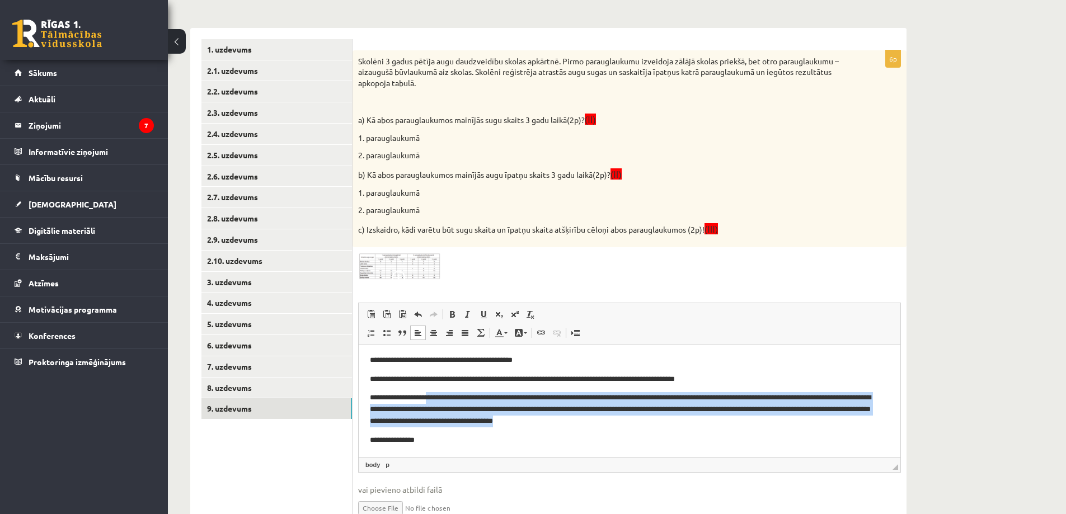
drag, startPoint x: 438, startPoint y: 397, endPoint x: 671, endPoint y: 426, distance: 234.5
click at [671, 426] on p "**********" at bounding box center [625, 409] width 511 height 35
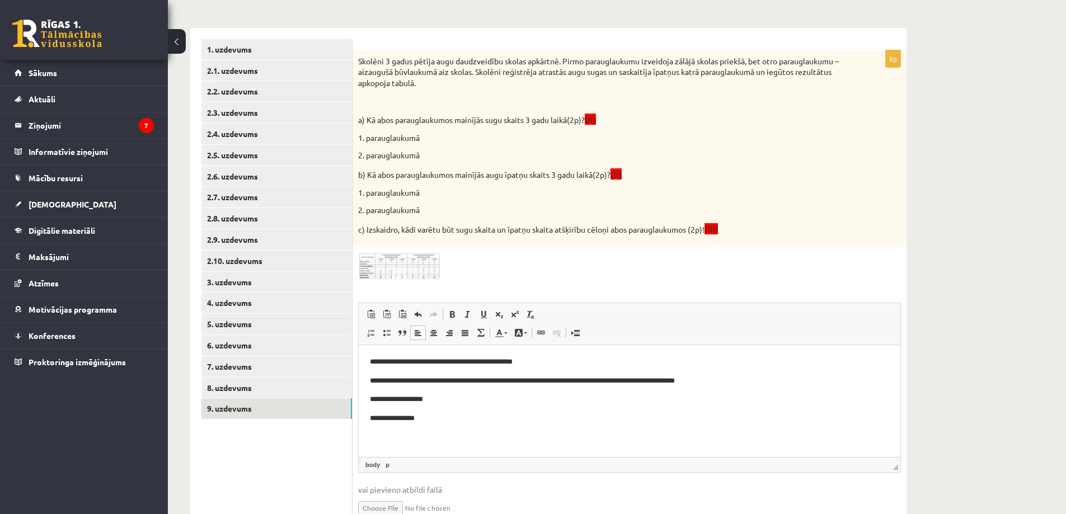
scroll to position [0, 0]
click at [404, 261] on img at bounding box center [400, 266] width 84 height 27
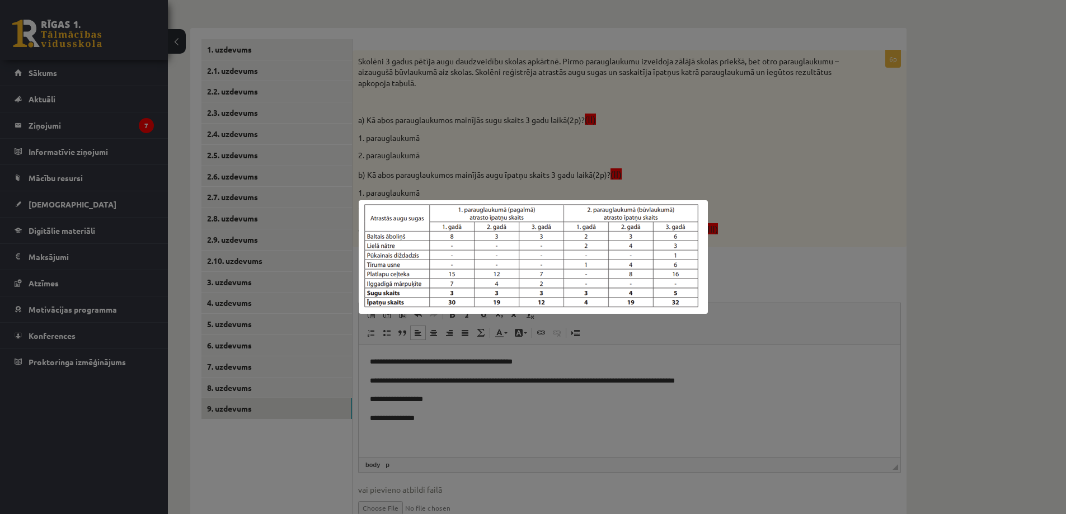
click at [733, 414] on div at bounding box center [533, 257] width 1066 height 514
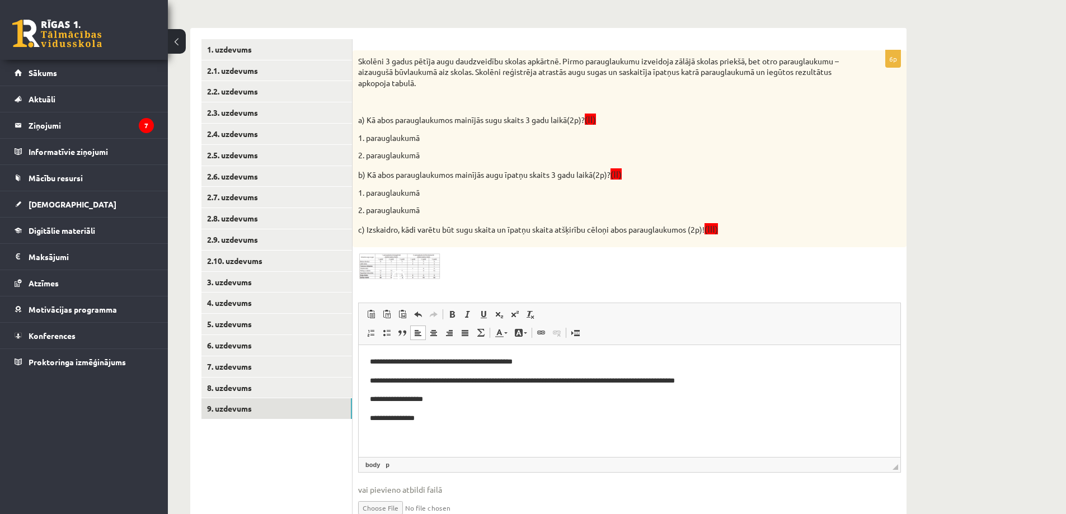
click at [503, 404] on p "**********" at bounding box center [629, 400] width 519 height 12
click at [399, 263] on img at bounding box center [400, 266] width 84 height 27
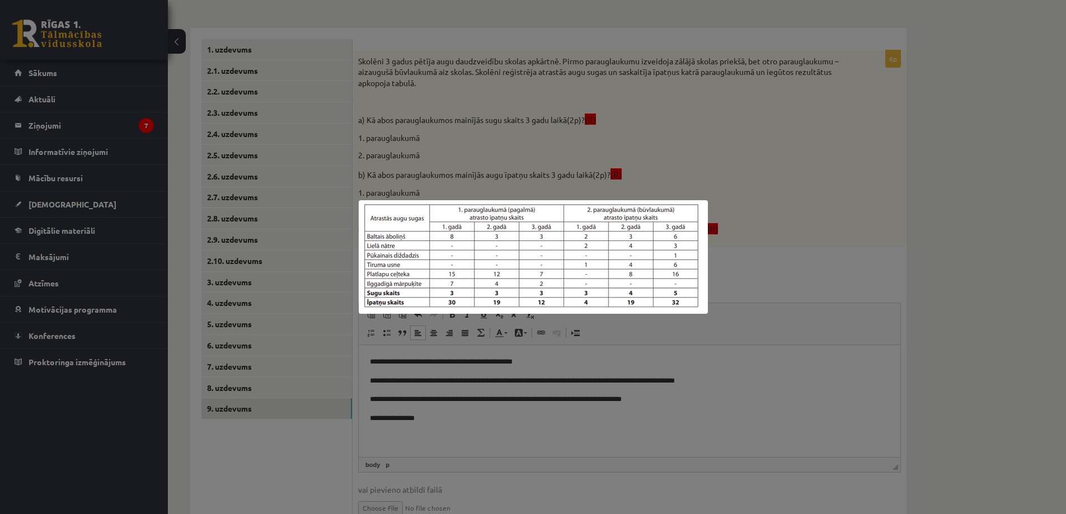
click at [605, 361] on div at bounding box center [533, 257] width 1066 height 514
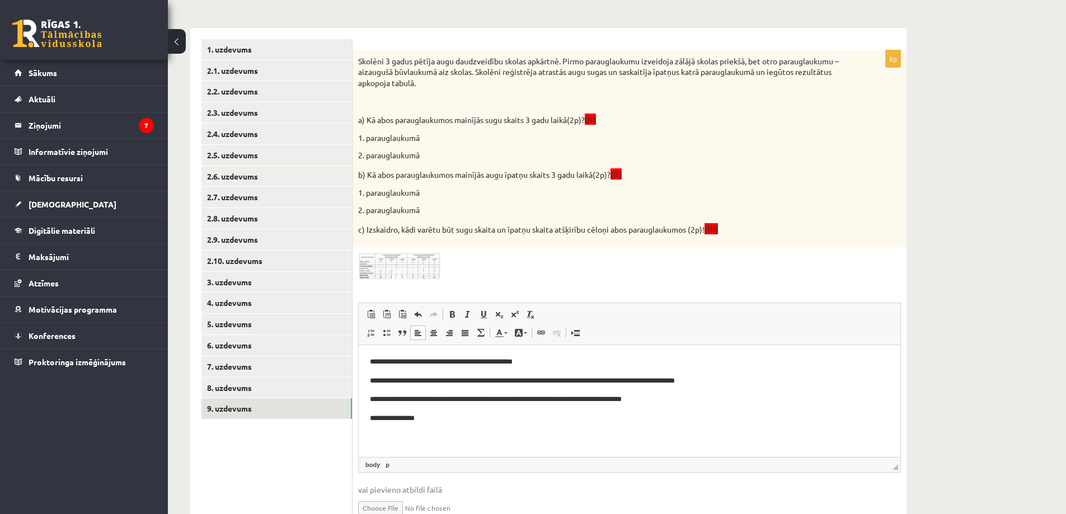
click at [719, 402] on p "**********" at bounding box center [629, 400] width 519 height 12
click at [518, 418] on p "**********" at bounding box center [629, 419] width 519 height 12
click at [412, 267] on img at bounding box center [400, 266] width 84 height 27
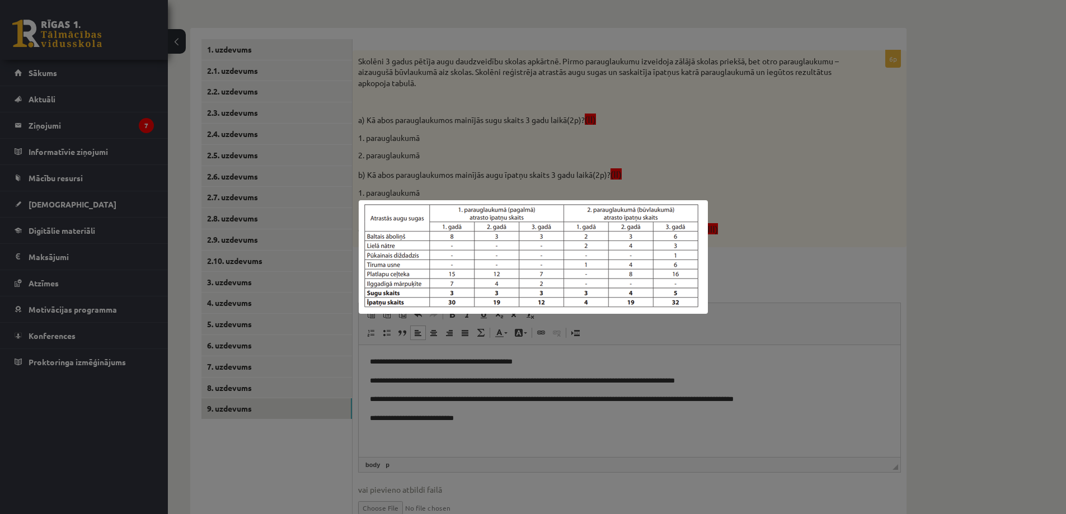
click at [855, 347] on div at bounding box center [533, 257] width 1066 height 514
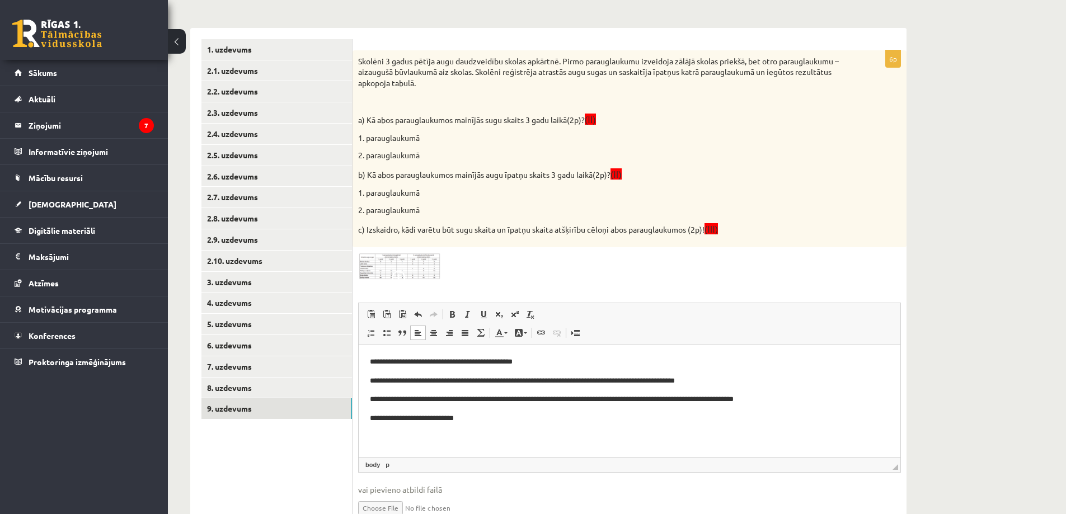
click at [566, 421] on p "**********" at bounding box center [629, 419] width 519 height 12
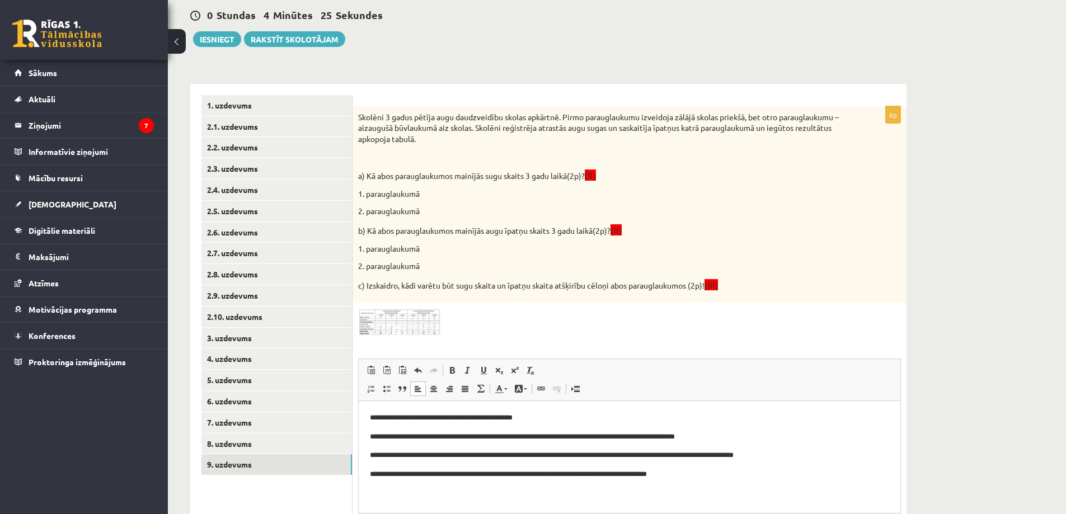
scroll to position [236, 0]
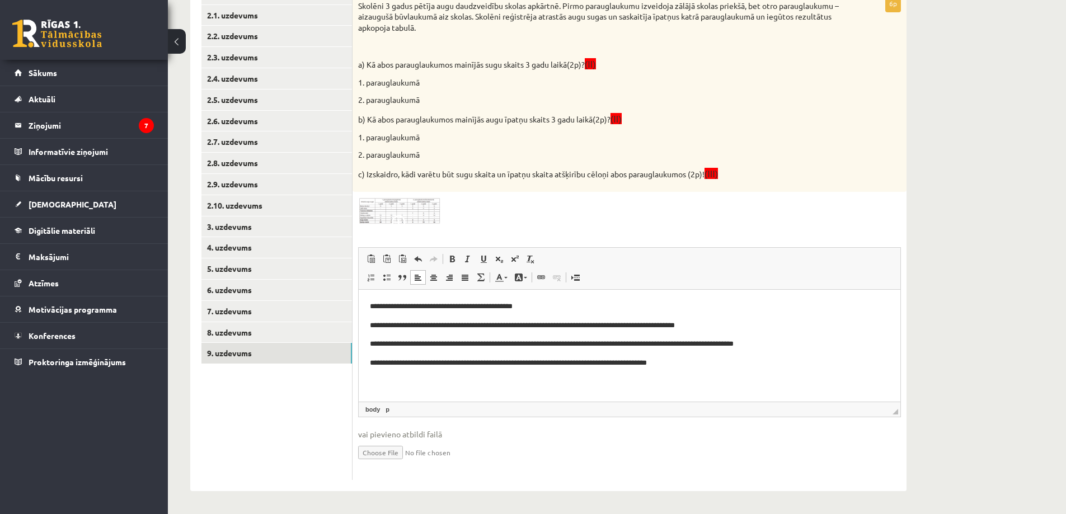
click at [412, 211] on img at bounding box center [400, 210] width 84 height 27
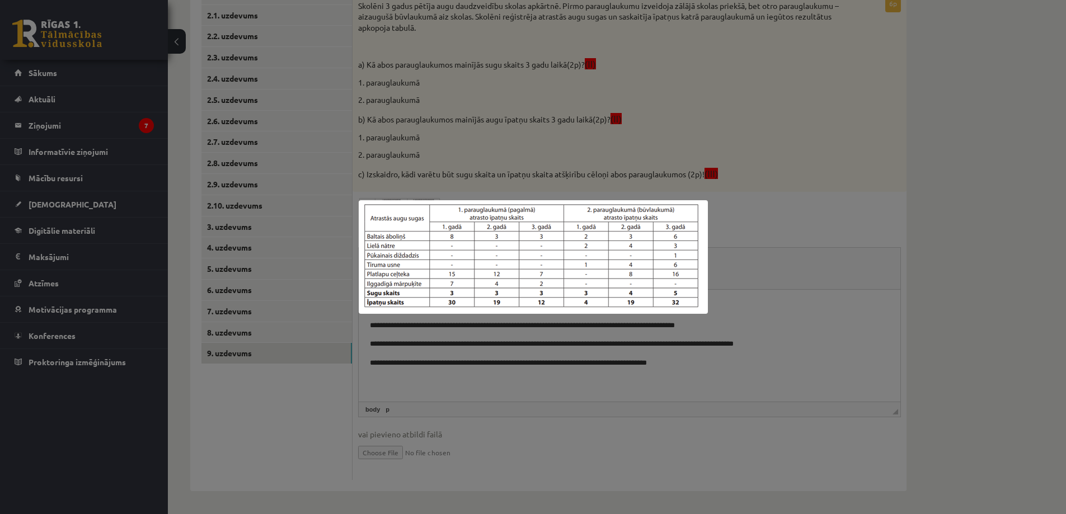
click at [713, 337] on div at bounding box center [533, 257] width 1066 height 514
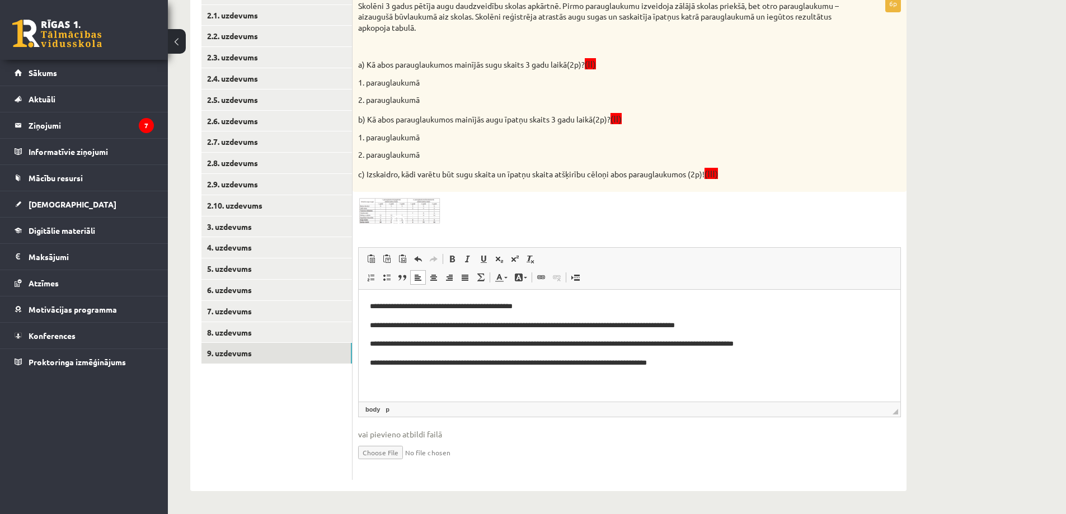
click at [690, 369] on html "**********" at bounding box center [630, 335] width 542 height 91
click at [361, 218] on img at bounding box center [400, 210] width 84 height 27
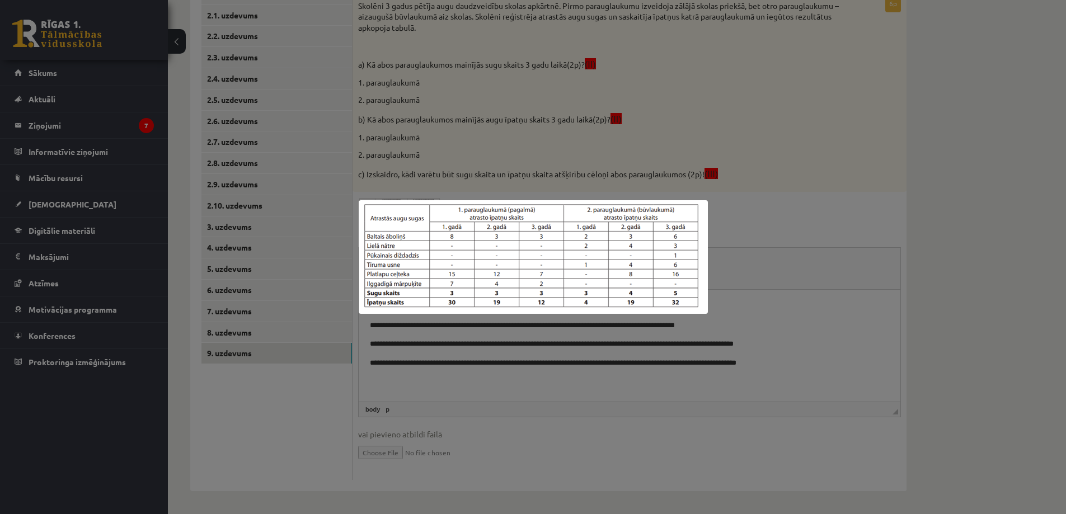
click at [840, 264] on div at bounding box center [533, 257] width 1066 height 514
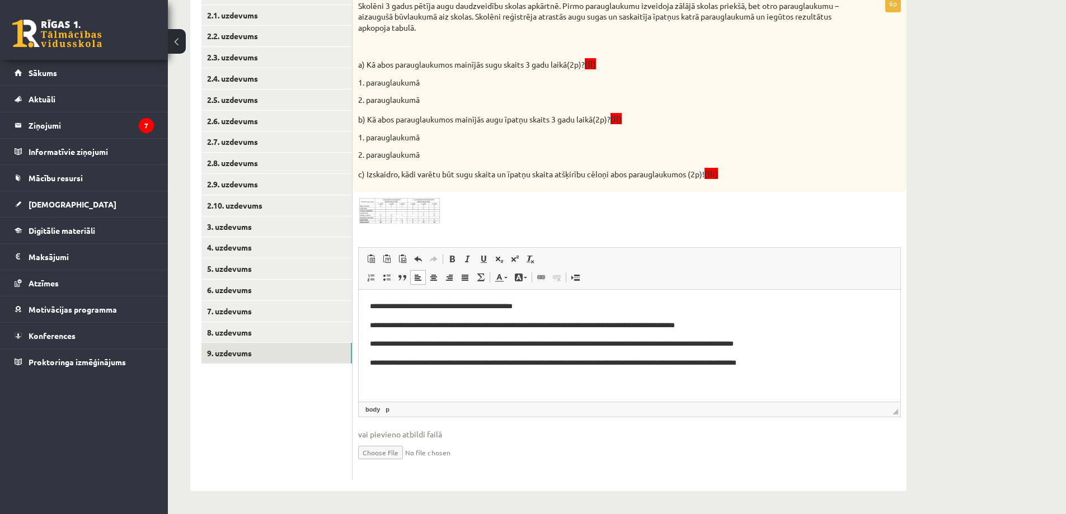
click at [789, 359] on p "**********" at bounding box center [629, 363] width 519 height 12
click at [846, 364] on p "**********" at bounding box center [629, 363] width 519 height 12
click at [385, 375] on body "**********" at bounding box center [629, 344] width 519 height 87
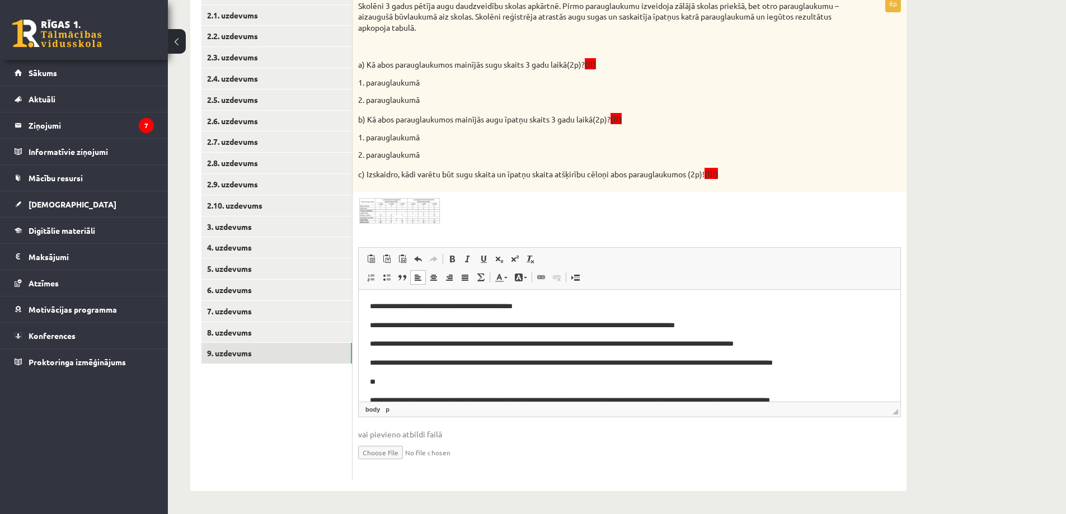
scroll to position [34, 0]
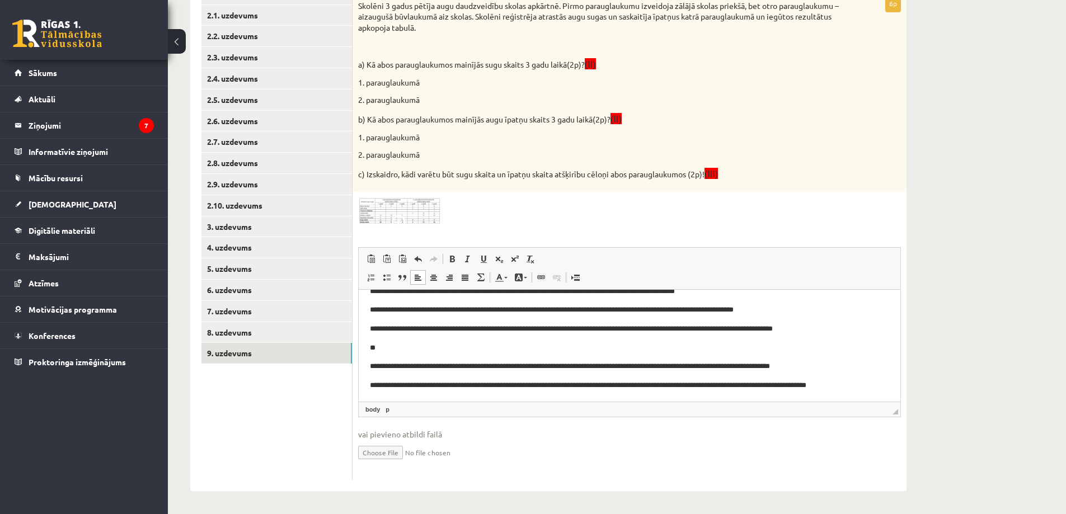
click at [369, 368] on html "**********" at bounding box center [630, 335] width 542 height 159
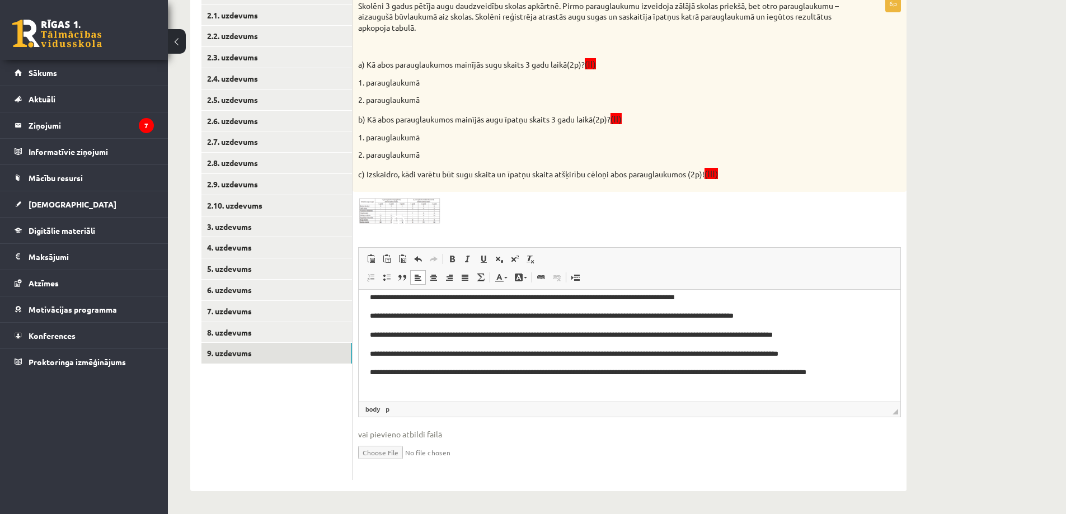
scroll to position [29, 0]
click at [429, 352] on p "**********" at bounding box center [625, 355] width 511 height 12
click at [511, 352] on p "**********" at bounding box center [625, 355] width 511 height 12
click at [562, 352] on p "**********" at bounding box center [625, 355] width 511 height 12
drag, startPoint x: 565, startPoint y: 355, endPoint x: 624, endPoint y: 356, distance: 58.8
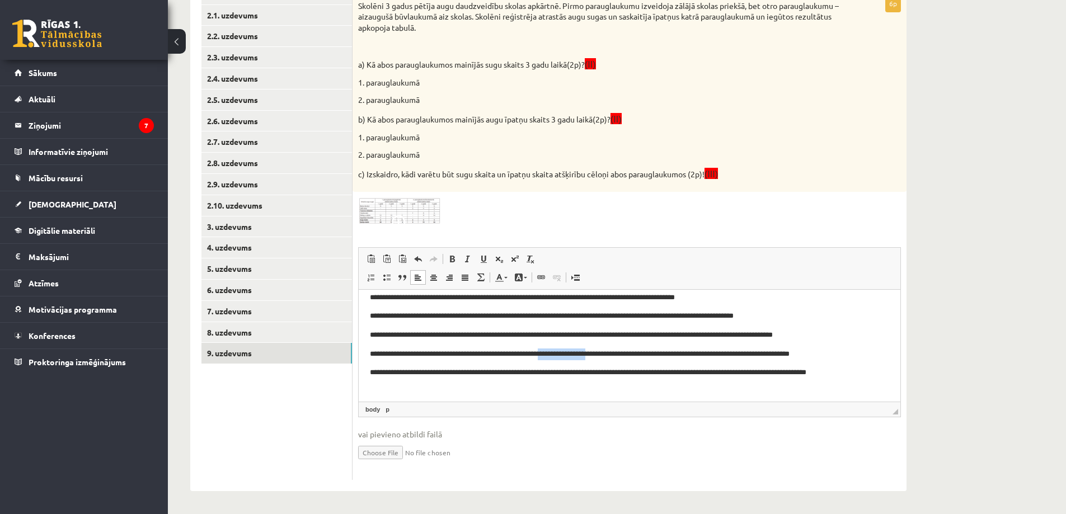
click at [624, 356] on p "**********" at bounding box center [625, 355] width 511 height 12
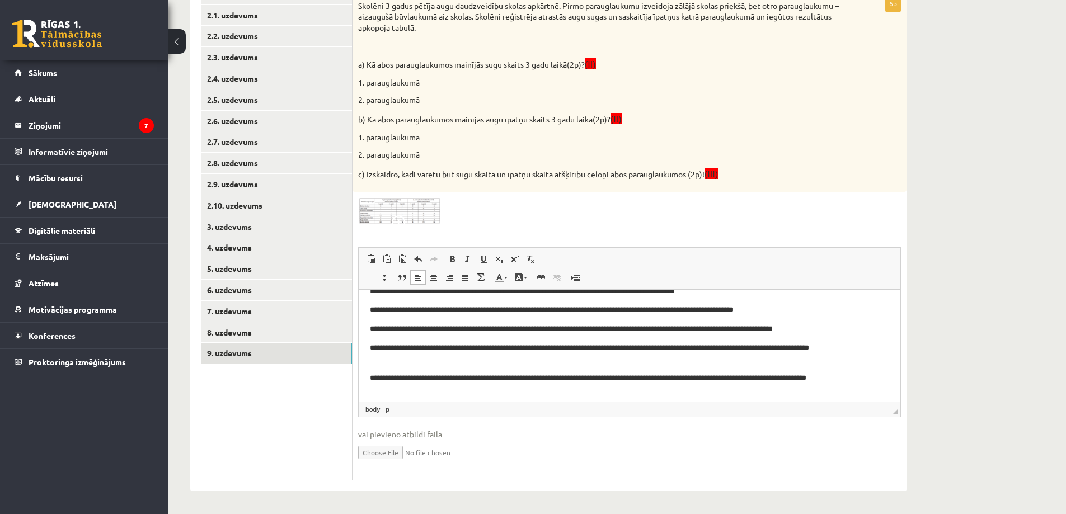
click at [660, 348] on p "**********" at bounding box center [625, 353] width 511 height 23
drag, startPoint x: 689, startPoint y: 348, endPoint x: 1097, endPoint y: 694, distance: 534.6
click at [689, 348] on p "**********" at bounding box center [625, 353] width 511 height 23
click at [650, 346] on p "**********" at bounding box center [625, 353] width 511 height 23
drag, startPoint x: 648, startPoint y: 346, endPoint x: 657, endPoint y: 347, distance: 9.6
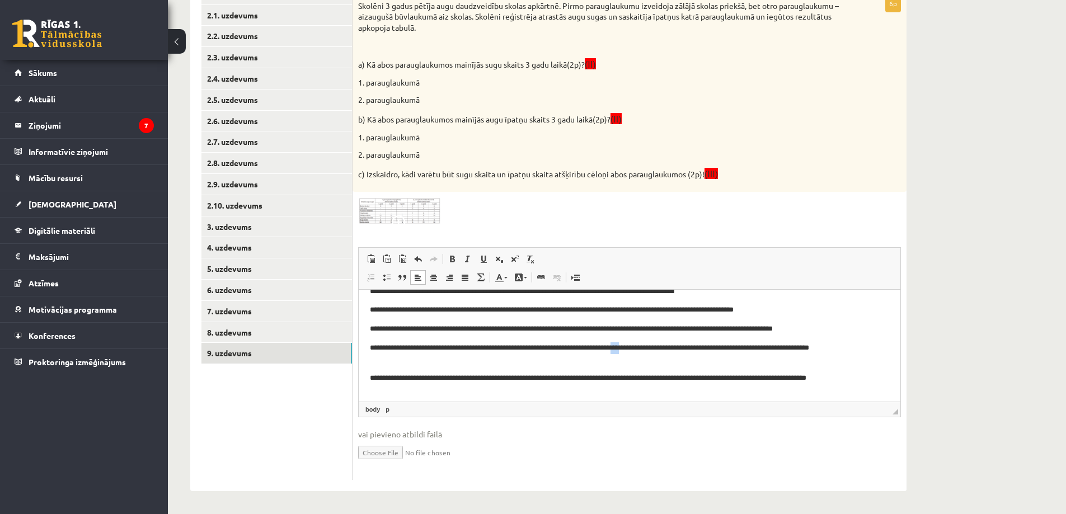
click at [657, 347] on p "**********" at bounding box center [625, 353] width 511 height 23
drag, startPoint x: 642, startPoint y: 349, endPoint x: 657, endPoint y: 347, distance: 15.7
click at [657, 347] on p "**********" at bounding box center [625, 353] width 511 height 23
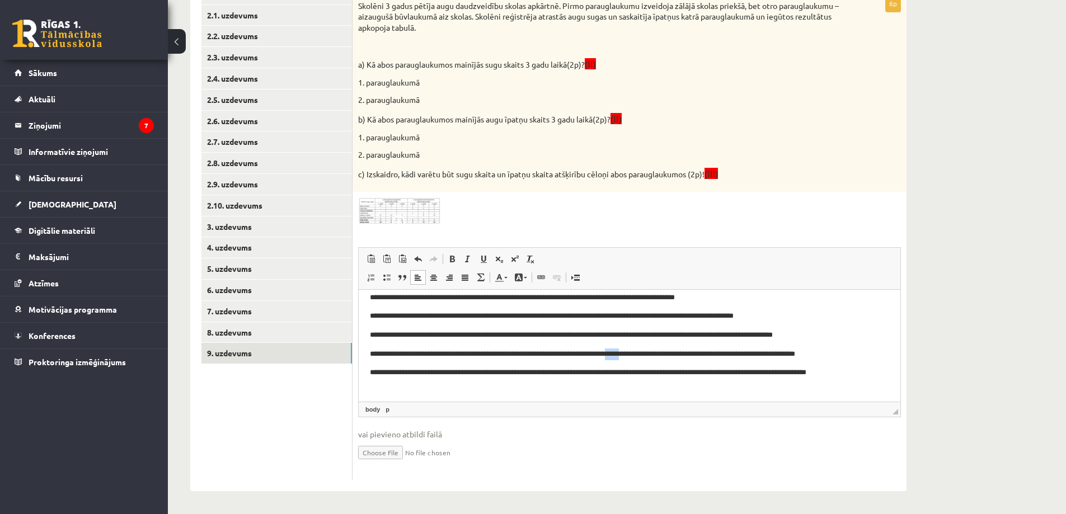
scroll to position [29, 0]
drag, startPoint x: 646, startPoint y: 356, endPoint x: 676, endPoint y: 356, distance: 30.2
click at [676, 356] on p "**********" at bounding box center [625, 355] width 511 height 12
click at [708, 354] on p "**********" at bounding box center [625, 355] width 511 height 12
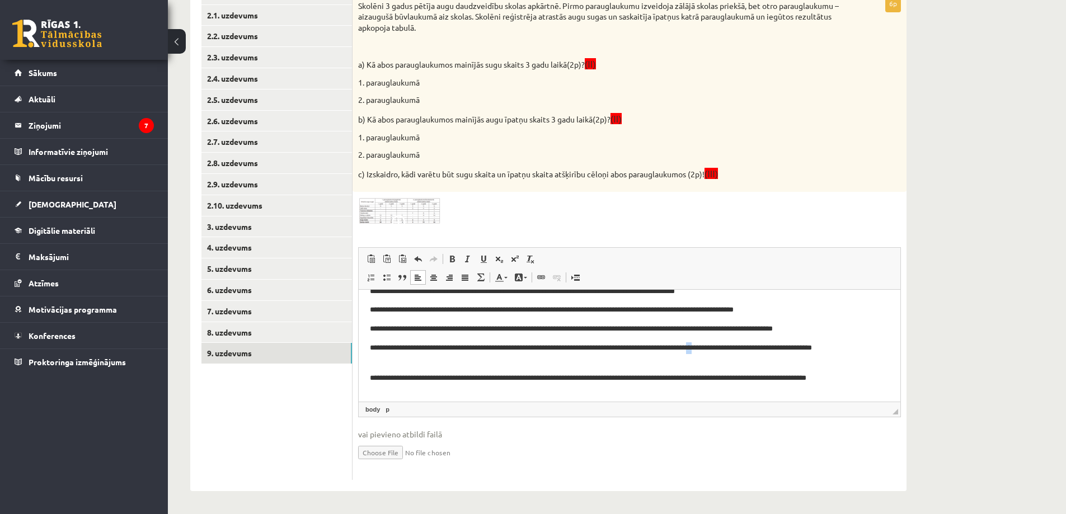
click at [753, 345] on p "**********" at bounding box center [625, 353] width 511 height 23
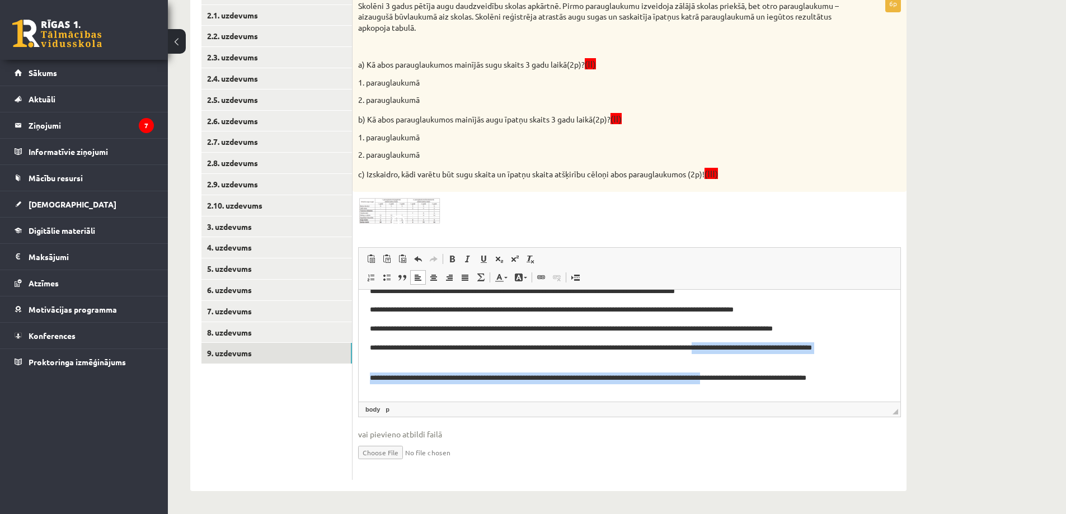
drag, startPoint x: 763, startPoint y: 366, endPoint x: 773, endPoint y: 362, distance: 11.0
click at [767, 366] on body "**********" at bounding box center [629, 331] width 519 height 129
click at [768, 347] on p "**********" at bounding box center [625, 353] width 511 height 23
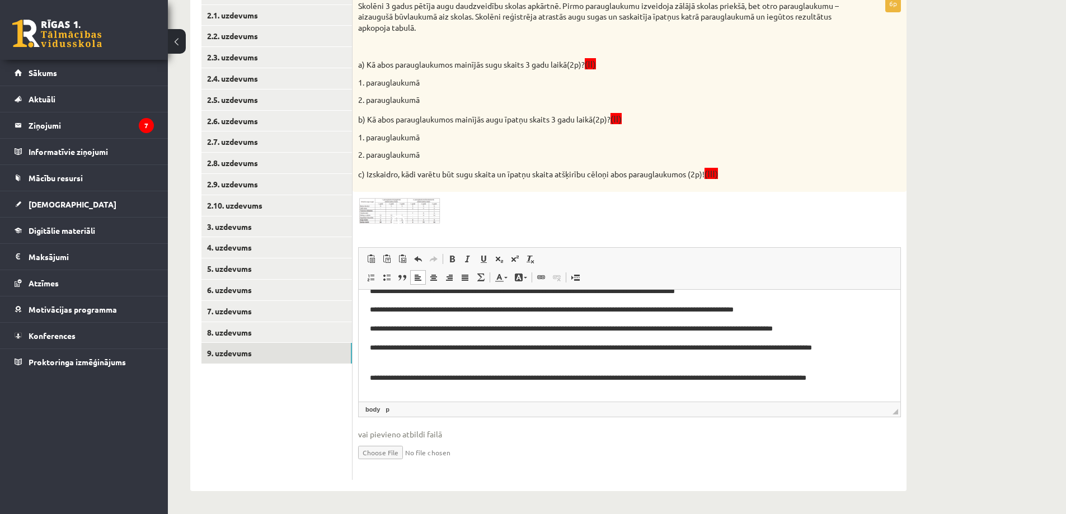
click at [793, 349] on p "**********" at bounding box center [625, 353] width 511 height 23
drag, startPoint x: 831, startPoint y: 347, endPoint x: 851, endPoint y: 347, distance: 20.1
click at [851, 347] on p "**********" at bounding box center [625, 353] width 511 height 23
click at [406, 357] on p "**********" at bounding box center [625, 353] width 511 height 23
click at [412, 379] on p "**********" at bounding box center [625, 384] width 511 height 23
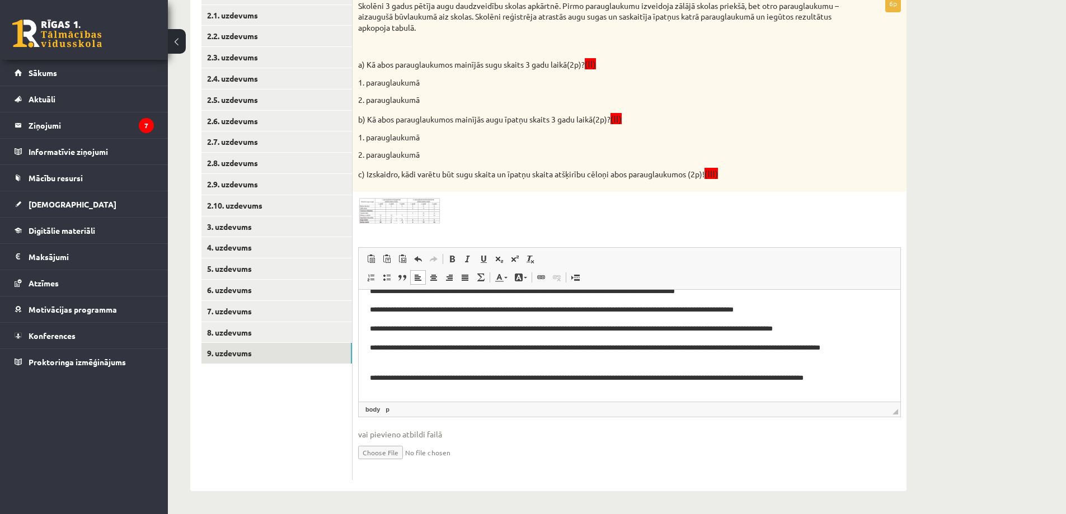
click at [371, 378] on p "**********" at bounding box center [625, 384] width 511 height 23
click at [392, 390] on p "**********" at bounding box center [625, 384] width 511 height 23
click at [440, 380] on p "**********" at bounding box center [625, 384] width 511 height 23
click at [572, 374] on p "**********" at bounding box center [625, 384] width 511 height 23
drag, startPoint x: 616, startPoint y: 377, endPoint x: 641, endPoint y: 377, distance: 24.6
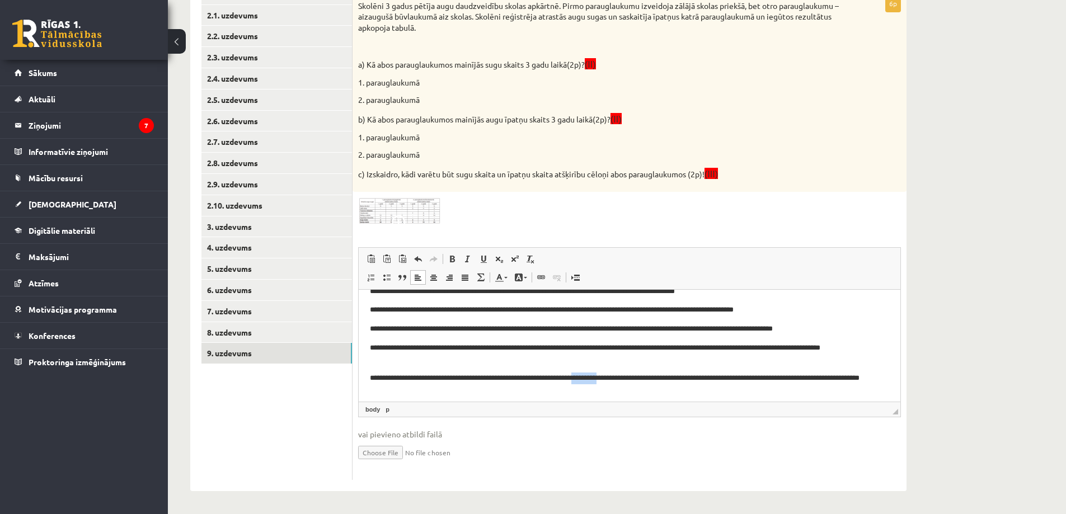
click at [641, 377] on p "**********" at bounding box center [625, 384] width 511 height 23
drag, startPoint x: 786, startPoint y: 378, endPoint x: 881, endPoint y: 387, distance: 95.5
click at [881, 387] on html "**********" at bounding box center [630, 332] width 542 height 152
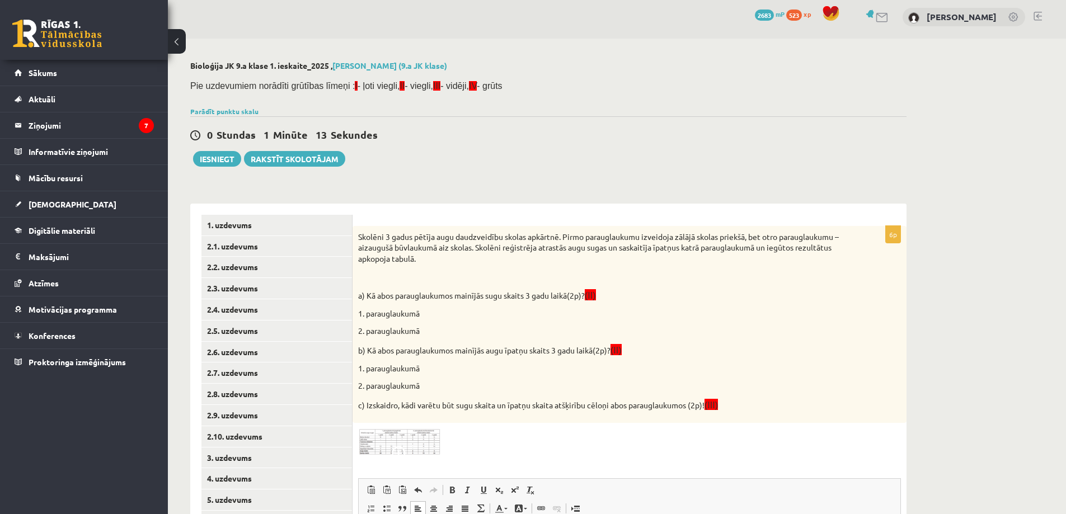
scroll to position [0, 0]
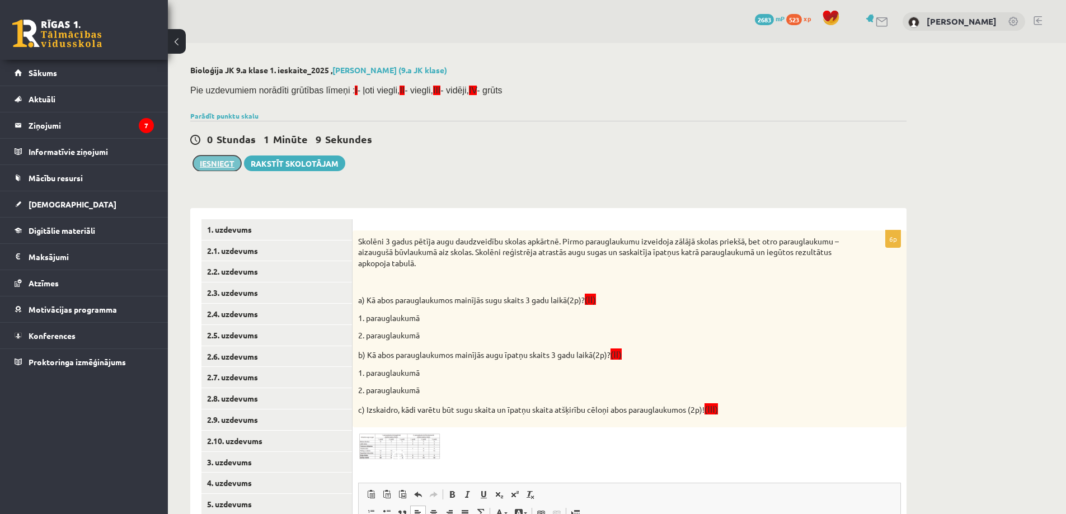
click at [229, 167] on button "Iesniegt" at bounding box center [217, 164] width 48 height 16
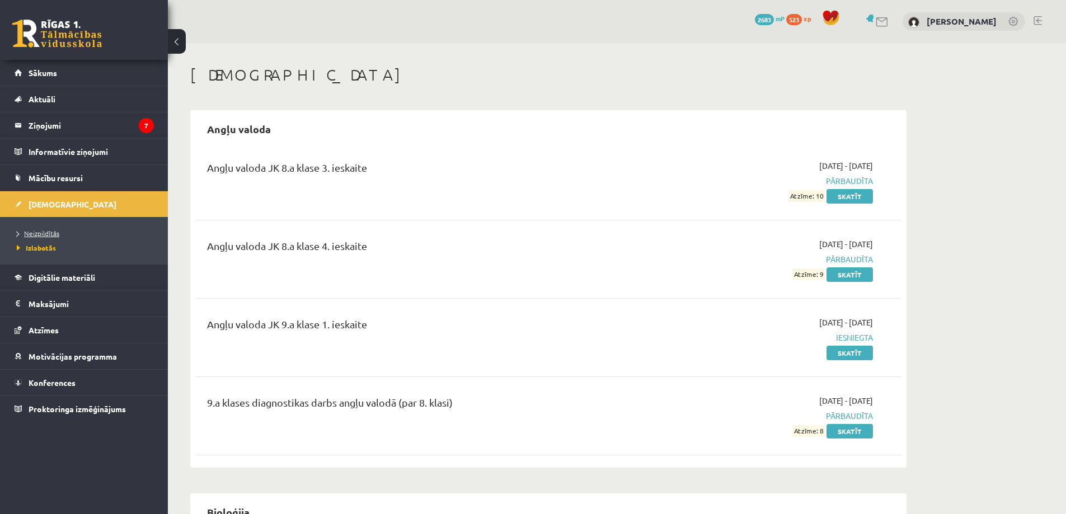
click at [48, 234] on span "Neizpildītās" at bounding box center [38, 233] width 43 height 9
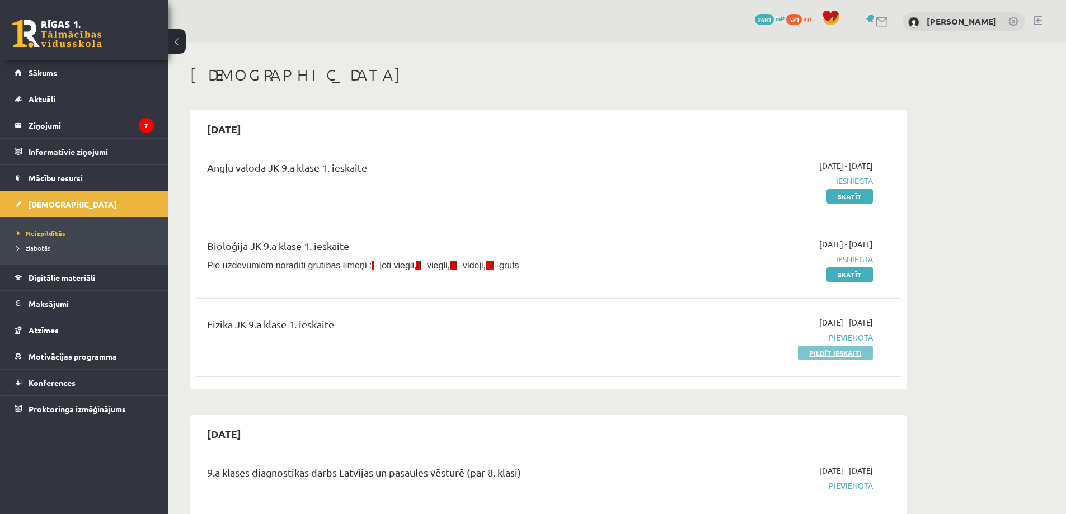
click at [832, 355] on link "Pildīt ieskaiti" at bounding box center [835, 353] width 75 height 15
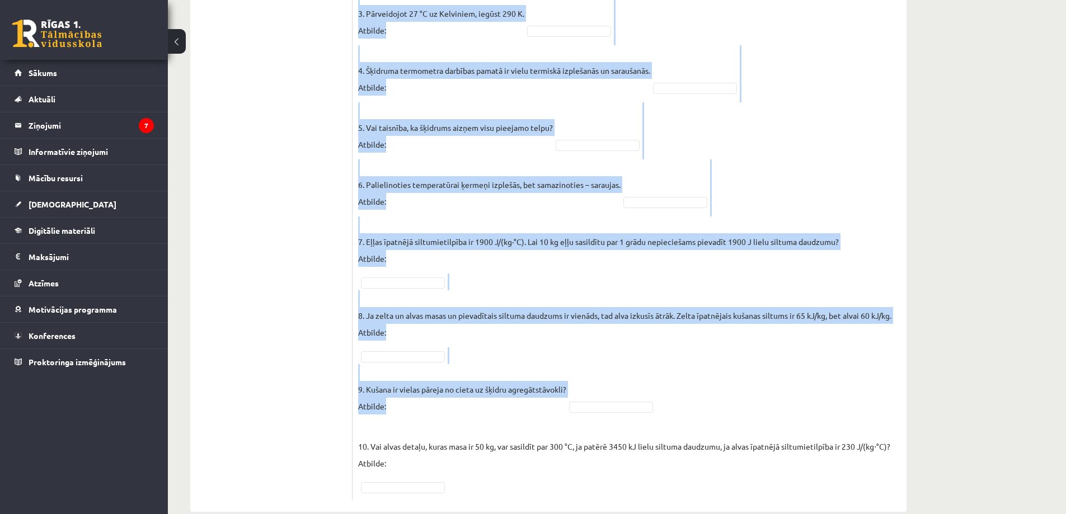
scroll to position [484, 0]
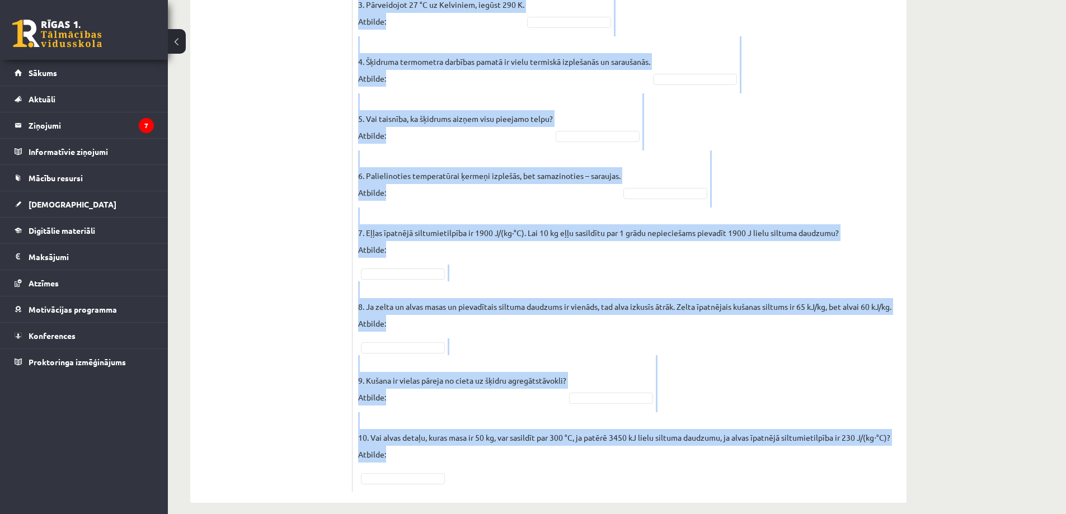
drag, startPoint x: 366, startPoint y: 82, endPoint x: 721, endPoint y: 492, distance: 541.8
click at [721, 492] on div "Vai apgalvojums ir patiess? SOLO I Solo līmeņu atšifrējums: I – ļoti viegli (Ne…" at bounding box center [629, 104] width 554 height 798
copy fieldset "Molekulu kustības ātrums vielā, to sildot, samazinās! Atbilde: 2. Molekulas gāz…"
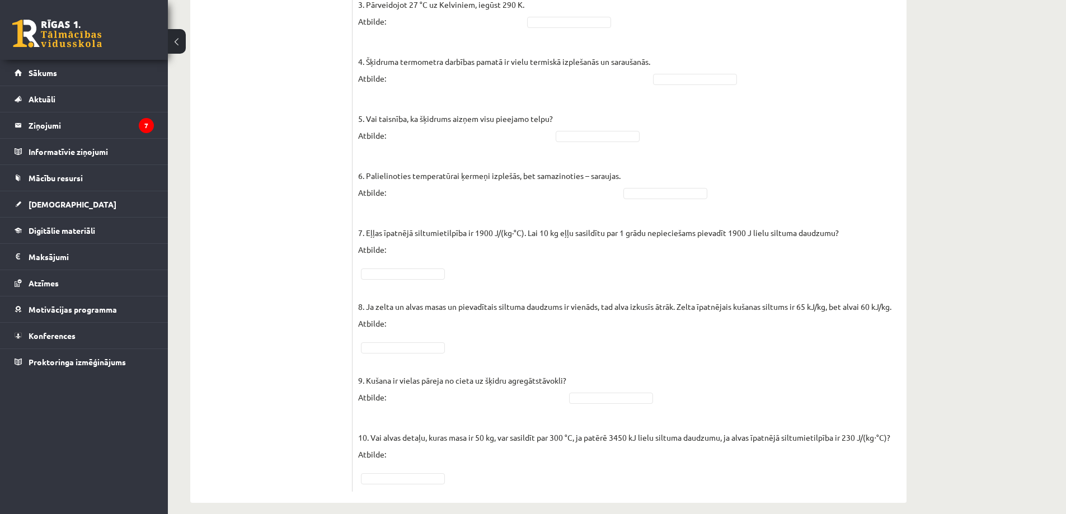
click at [253, 259] on ul "1. uzdevums 2.1. uzdevums 2.2. uzdevums 2.3. uzdevums 2.4. uzdevums 2.5. uzdevu…" at bounding box center [276, 103] width 151 height 775
click at [614, 394] on fieldset "1. Molekulu kustības ātrums vielā, to sildot, samazinās! Atbilde: Nē ** 2. Mole…" at bounding box center [629, 184] width 543 height 604
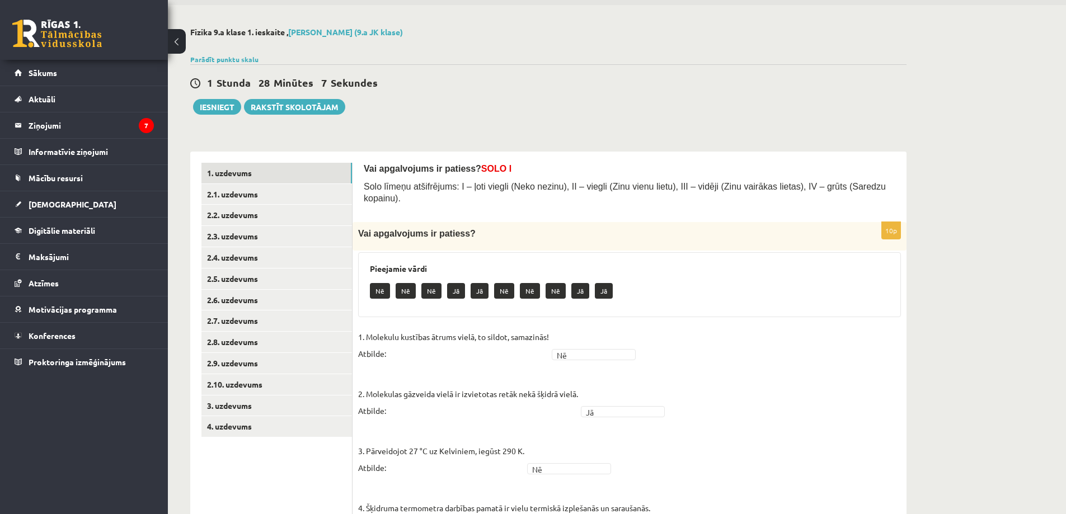
scroll to position [37, 0]
click at [241, 193] on link "2.1. uzdevums" at bounding box center [276, 195] width 150 height 21
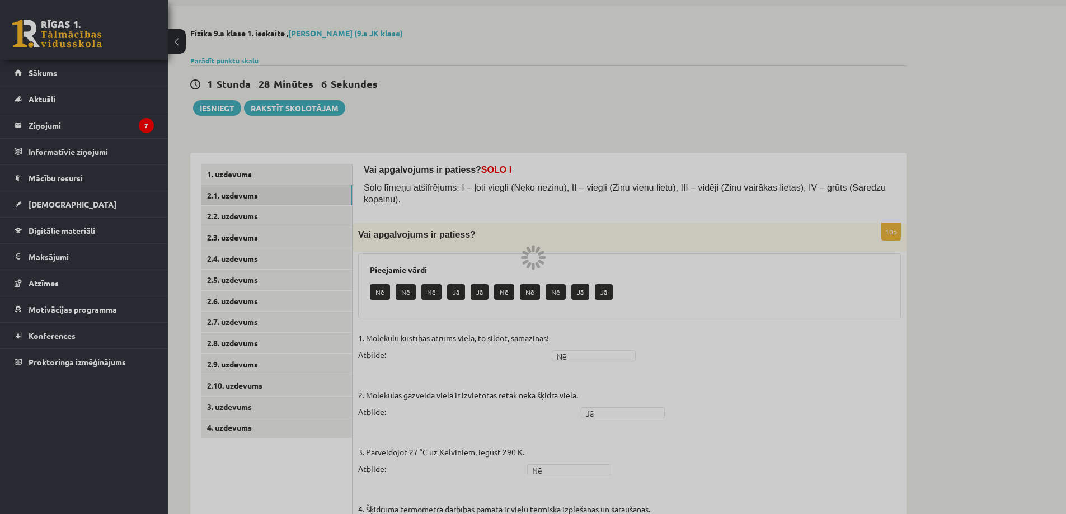
scroll to position [0, 0]
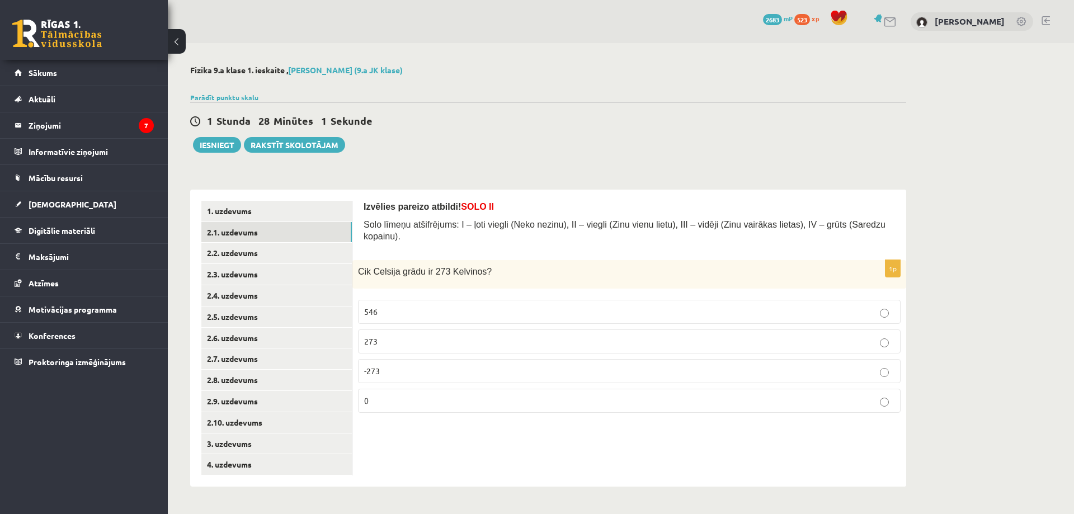
click at [380, 395] on p "0" at bounding box center [629, 401] width 530 height 12
click at [243, 255] on link "2.2. uzdevums" at bounding box center [276, 253] width 150 height 21
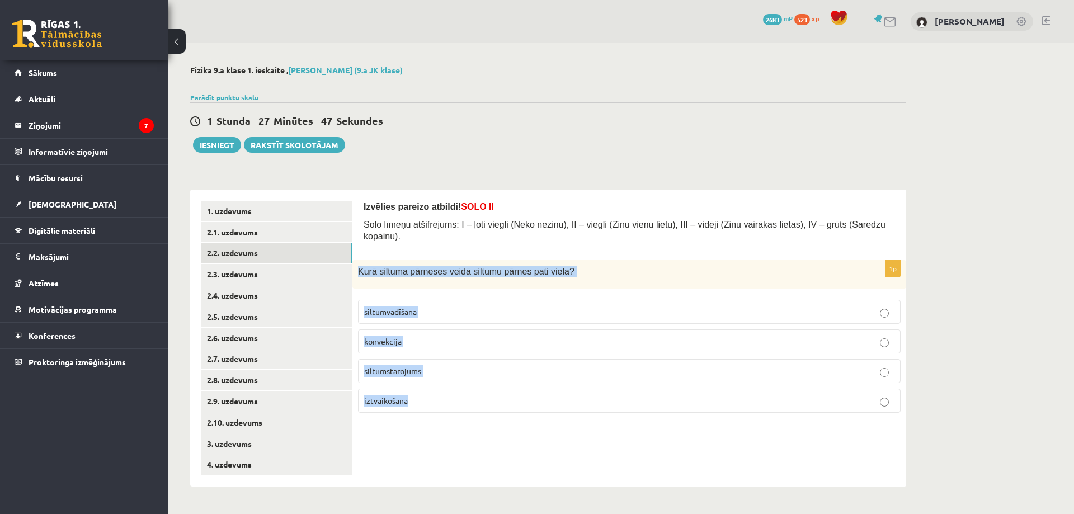
drag, startPoint x: 357, startPoint y: 260, endPoint x: 535, endPoint y: 409, distance: 232.3
click at [535, 409] on div "1p Kurā siltuma pārneses veidā siltumu pārnes pati viela? siltumvadīšana konvek…" at bounding box center [629, 341] width 554 height 162
copy div "Kurā siltuma pārneses veidā siltumu pārnes pati viela? siltumvadīšana konvekcij…"
click at [232, 270] on link "2.3. uzdevums" at bounding box center [276, 274] width 150 height 21
drag, startPoint x: 360, startPoint y: 260, endPoint x: 453, endPoint y: 323, distance: 112.0
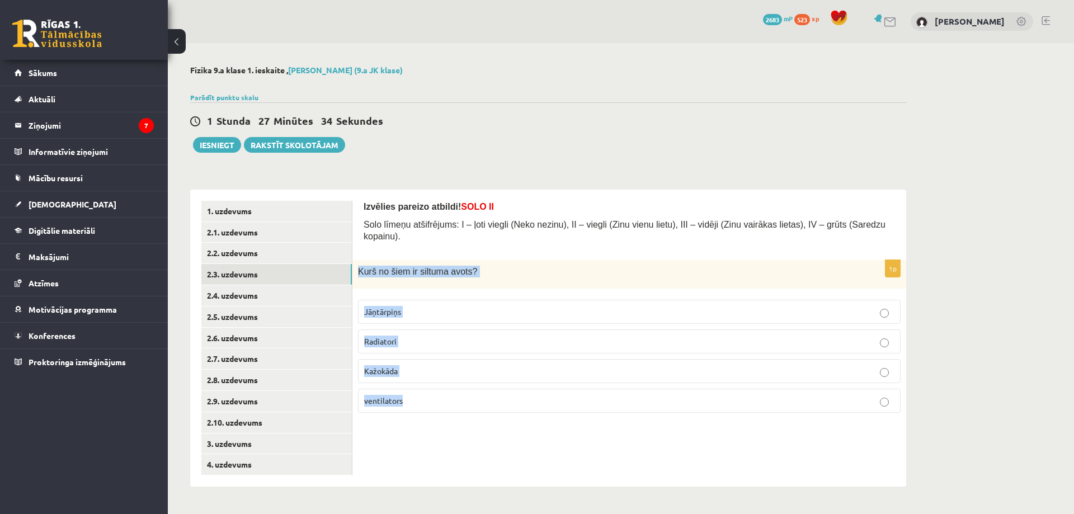
click at [479, 396] on div "1p Kurš no šiem ir siltuma avots? Jāņtārpiņs Radiatori Kažokāda ventilators" at bounding box center [629, 341] width 554 height 162
copy div "Kurš no šiem ir siltuma avots? Jāņtārpiņs Radiatori Kažokāda ventilators"
click at [248, 298] on link "2.4. uzdevums" at bounding box center [276, 295] width 150 height 21
drag, startPoint x: 358, startPoint y: 258, endPoint x: 498, endPoint y: 402, distance: 200.6
click at [498, 406] on div "1p Kurš no minētajiem ir siltuma pārneses veids? Iztvaikošana vārīšanās Konvekc…" at bounding box center [629, 341] width 554 height 162
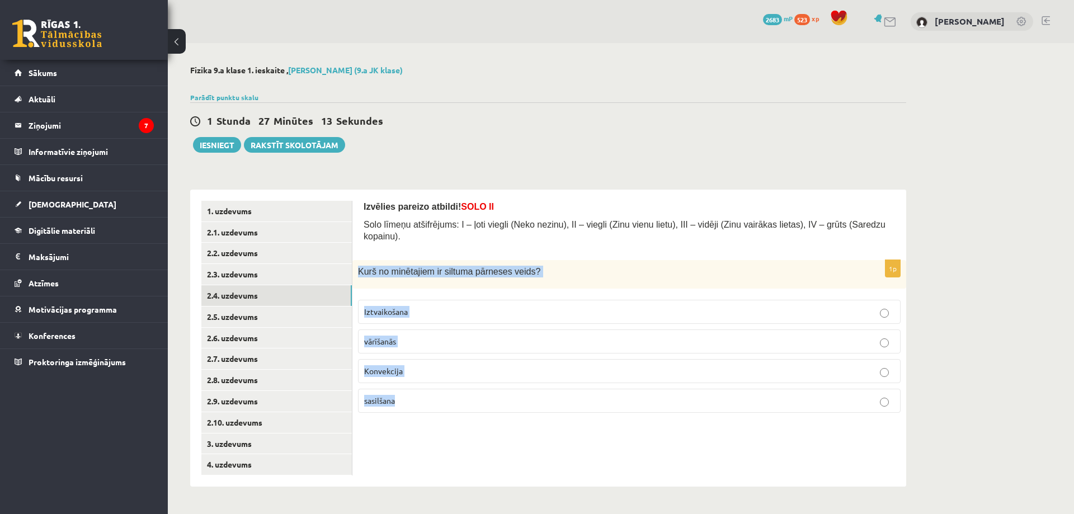
copy div "Kurš no minētajiem ir siltuma pārneses veids? Iztvaikošana vārīšanās Konvekcija…"
click at [237, 326] on link "2.5. uzdevums" at bounding box center [276, 317] width 150 height 21
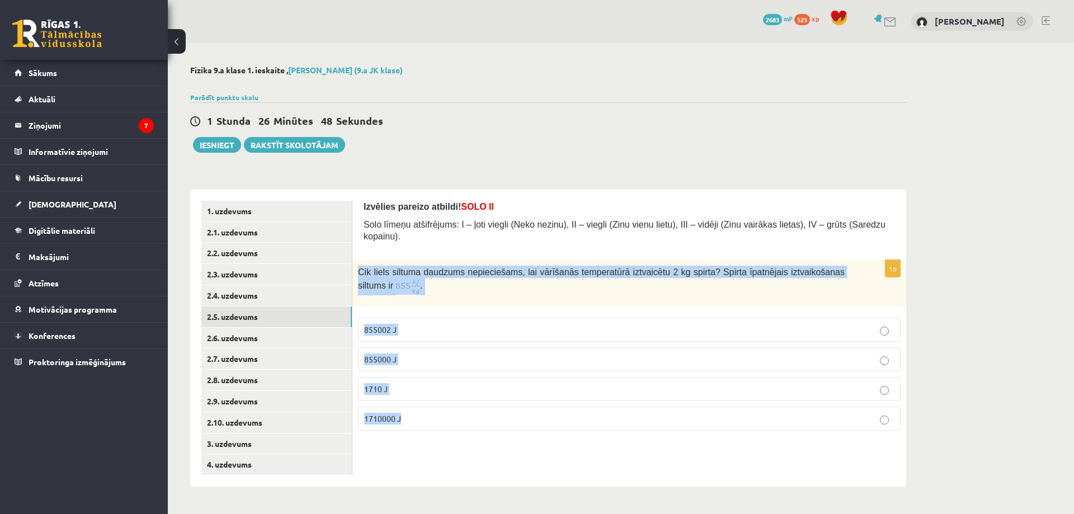
drag, startPoint x: 359, startPoint y: 257, endPoint x: 545, endPoint y: 429, distance: 253.4
click at [545, 429] on div "Izvēlies pareizo atbildi! SOLO II Solo līmeņu atšifrējums: I – ļoti viegli (Nek…" at bounding box center [629, 338] width 554 height 297
copy div "Cik liels siltuma daudzums nepieciešams, lai vārīšanās temperatūrā iztvaicētu 2…"
click at [229, 340] on link "2.6. uzdevums" at bounding box center [276, 338] width 150 height 21
drag, startPoint x: 359, startPoint y: 266, endPoint x: 587, endPoint y: 419, distance: 275.0
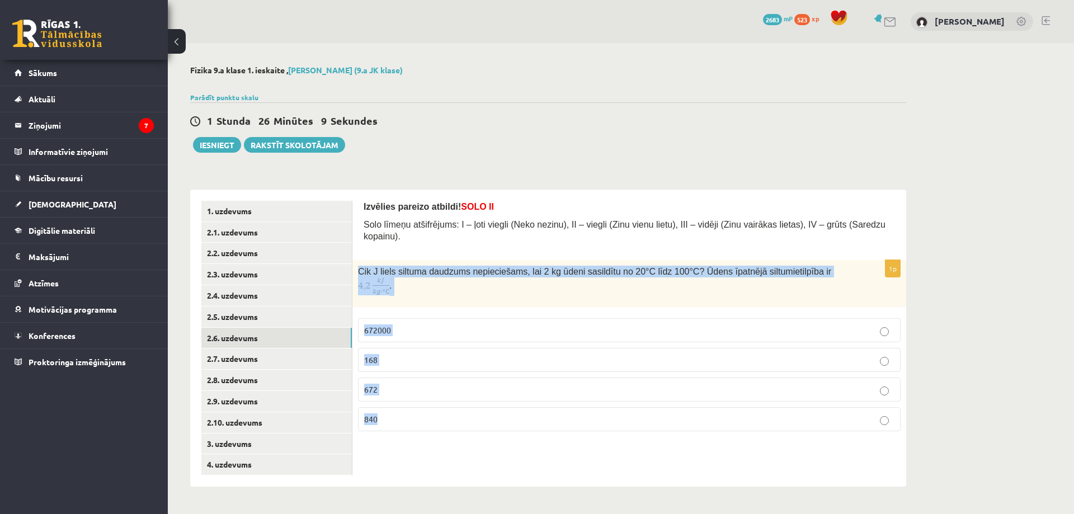
click at [587, 419] on div "Izvēlies pareizo atbildi! SOLO II Solo līmeņu atšifrējums: I – ļoti viegli (Nek…" at bounding box center [629, 338] width 554 height 297
copy div "Cik J liels siltuma daudzums nepieciešams, lai 2 kg ūdeni sasildītu no 20°C līd…"
click at [234, 357] on link "2.7. uzdevums" at bounding box center [276, 359] width 150 height 21
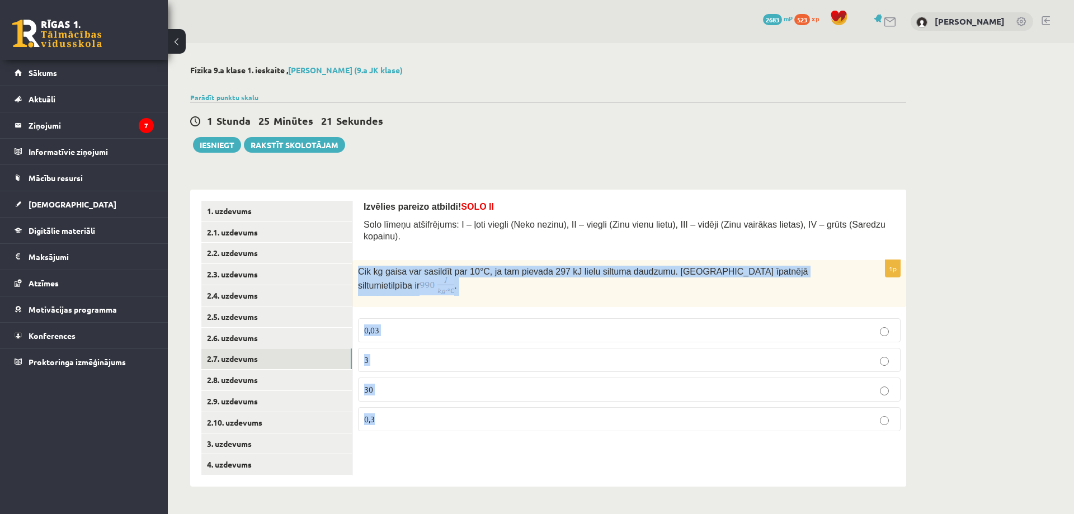
drag, startPoint x: 358, startPoint y: 260, endPoint x: 535, endPoint y: 419, distance: 238.1
click at [535, 419] on div "Izvēlies pareizo atbildi! SOLO II Solo līmeņu atšifrējums: I – ļoti viegli (Nek…" at bounding box center [629, 338] width 554 height 297
copy div "Cik kg gaisa var sasildīt par 10 °C, ja tam pievada 297 kJ lielu siltuma daudzu…"
click at [507, 479] on div "Izvēlies pareizo atbildi! SOLO II Solo līmeņu atšifrējums: I – ļoti viegli (Nek…" at bounding box center [629, 338] width 554 height 297
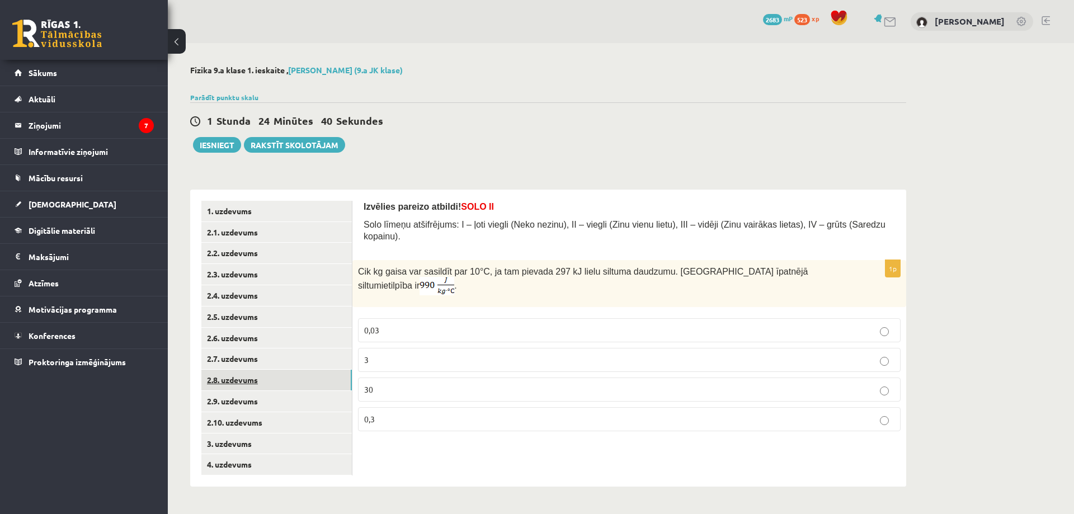
click at [266, 389] on link "2.8. uzdevums" at bounding box center [276, 380] width 150 height 21
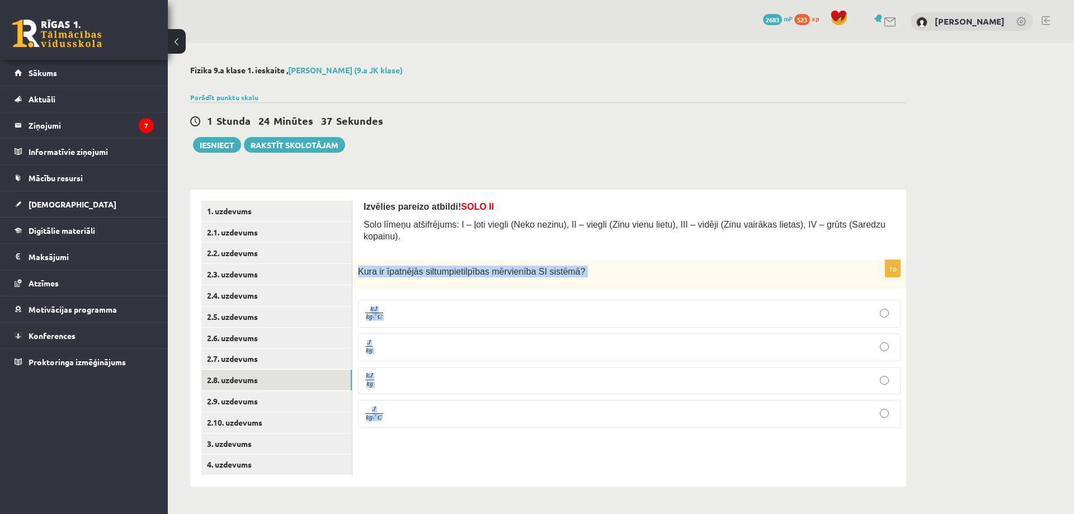
drag, startPoint x: 358, startPoint y: 258, endPoint x: 632, endPoint y: 449, distance: 334.0
click at [632, 449] on div "Izvēlies pareizo atbildi! SOLO II Solo līmeņu atšifrējums: I – ļoti viegli (Nek…" at bounding box center [629, 338] width 554 height 297
copy div "Kura ir īpatnējās siltumpietilpības mērvienība SI sistēmā ? k J k g ⋅ ° C k J k…"
click at [256, 407] on link "2.9. uzdevums" at bounding box center [276, 401] width 150 height 21
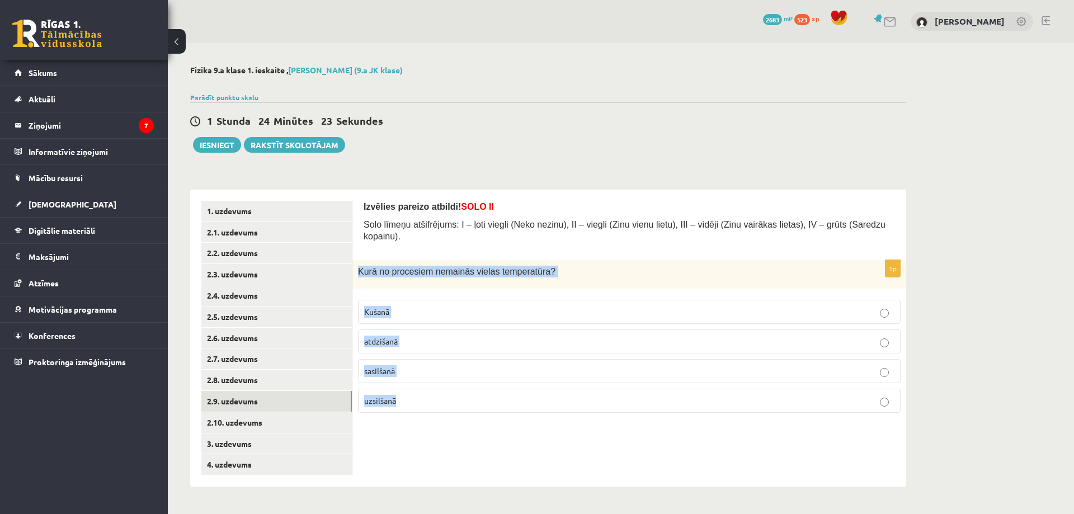
drag, startPoint x: 359, startPoint y: 255, endPoint x: 535, endPoint y: 418, distance: 239.5
click at [535, 418] on div "Izvēlies pareizo atbildi! SOLO II Solo līmeņu atšifrējums: I – ļoti viegli (Nek…" at bounding box center [629, 338] width 554 height 297
copy div "Kurā no procesiem nemainās vielas temperatūra? Kušanā atdzišanā sasilšanā uzsil…"
click at [248, 425] on link "2.10. uzdevums" at bounding box center [276, 422] width 150 height 21
drag, startPoint x: 357, startPoint y: 261, endPoint x: 496, endPoint y: 415, distance: 207.5
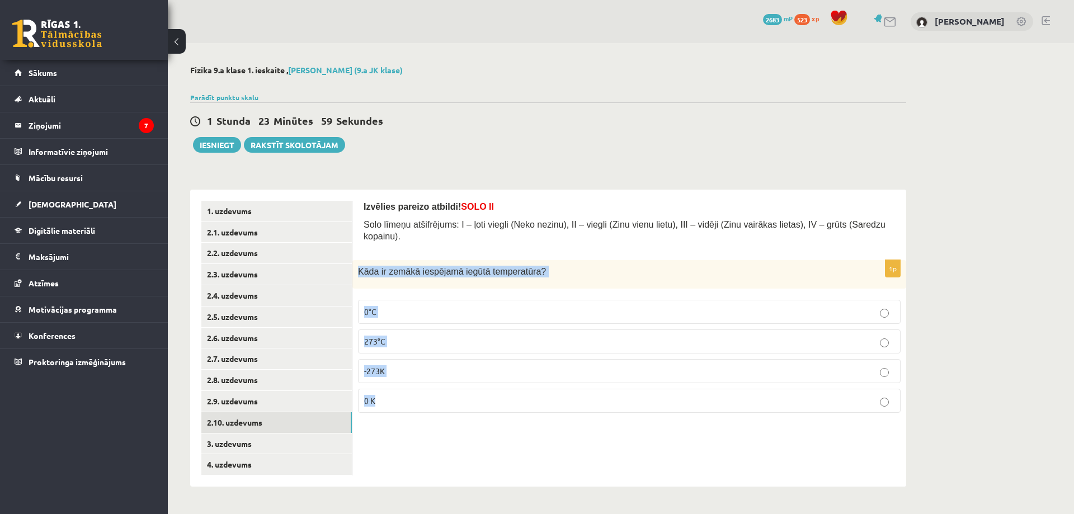
click at [496, 415] on div "Izvēlies pareizo atbildi! SOLO II Solo līmeņu atšifrējums: I – ļoti viegli (Nek…" at bounding box center [629, 338] width 554 height 297
copy div "Kāda ir zemākā iespējamā iegūtā temperatūra? 0°C 273°C -273K 0 K"
click at [233, 441] on link "3. uzdevums" at bounding box center [276, 444] width 150 height 21
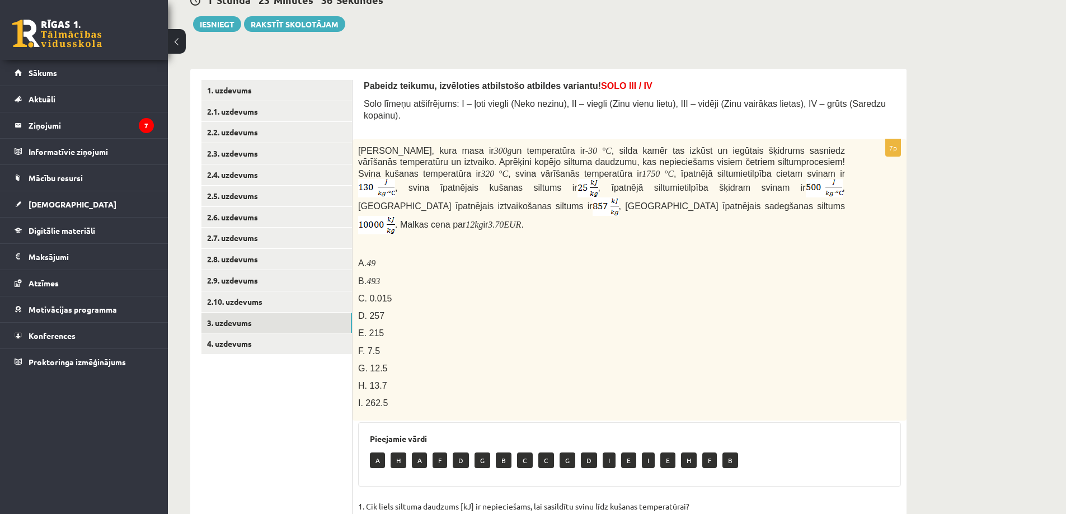
scroll to position [56, 0]
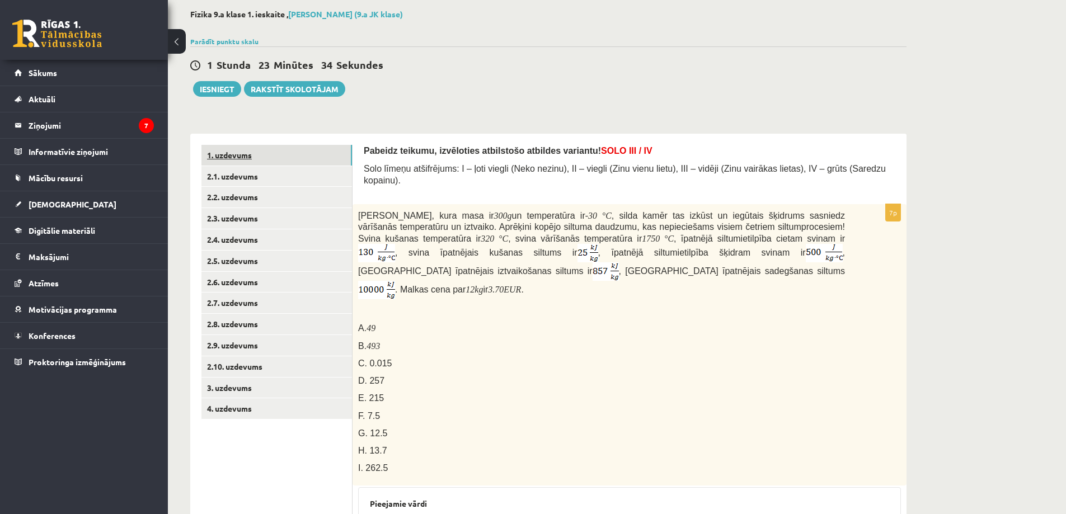
click at [209, 161] on link "1. uzdevums" at bounding box center [276, 155] width 150 height 21
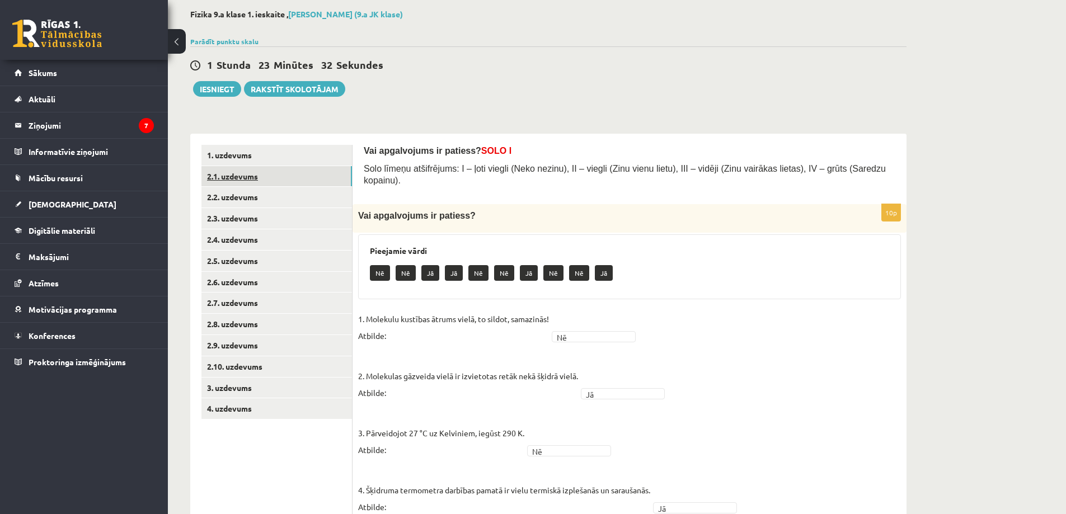
click at [228, 172] on link "2.1. uzdevums" at bounding box center [276, 176] width 150 height 21
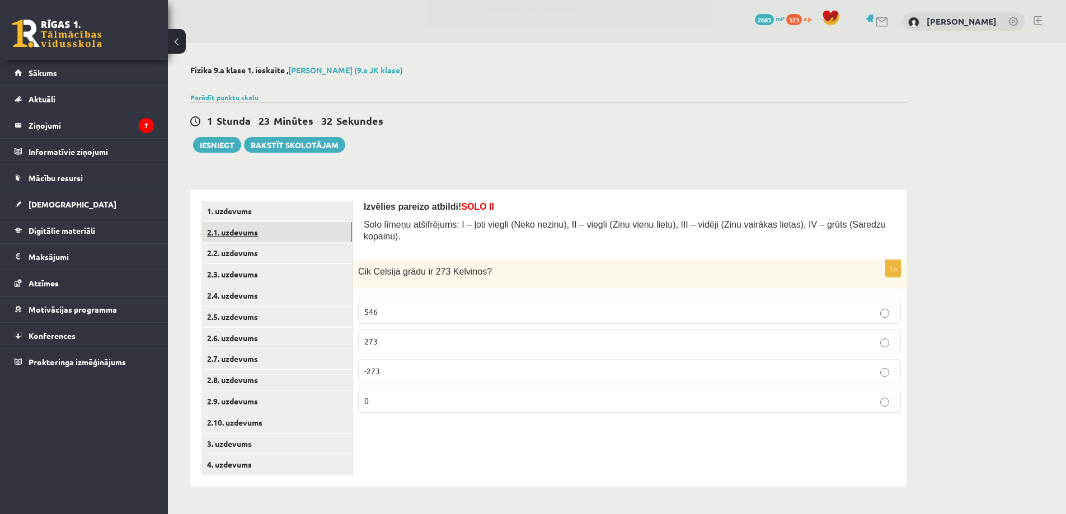
scroll to position [0, 0]
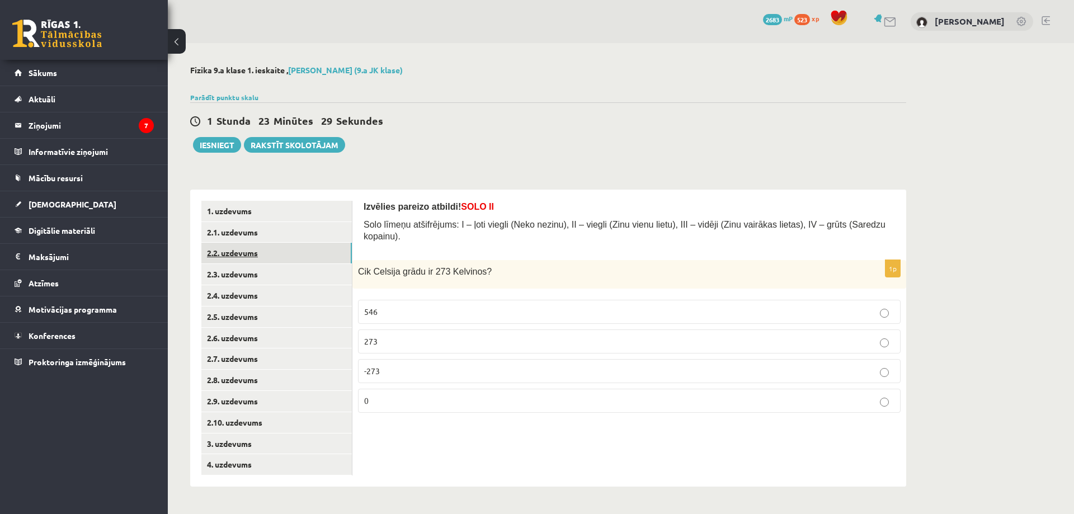
click at [233, 264] on link "2.2. uzdevums" at bounding box center [276, 253] width 150 height 21
click at [406, 336] on p "konvekcija" at bounding box center [629, 342] width 530 height 12
click at [260, 272] on link "2.3. uzdevums" at bounding box center [276, 274] width 150 height 21
click at [419, 330] on label "Radiatori" at bounding box center [629, 342] width 543 height 24
click at [279, 291] on link "2.4. uzdevums" at bounding box center [276, 295] width 150 height 21
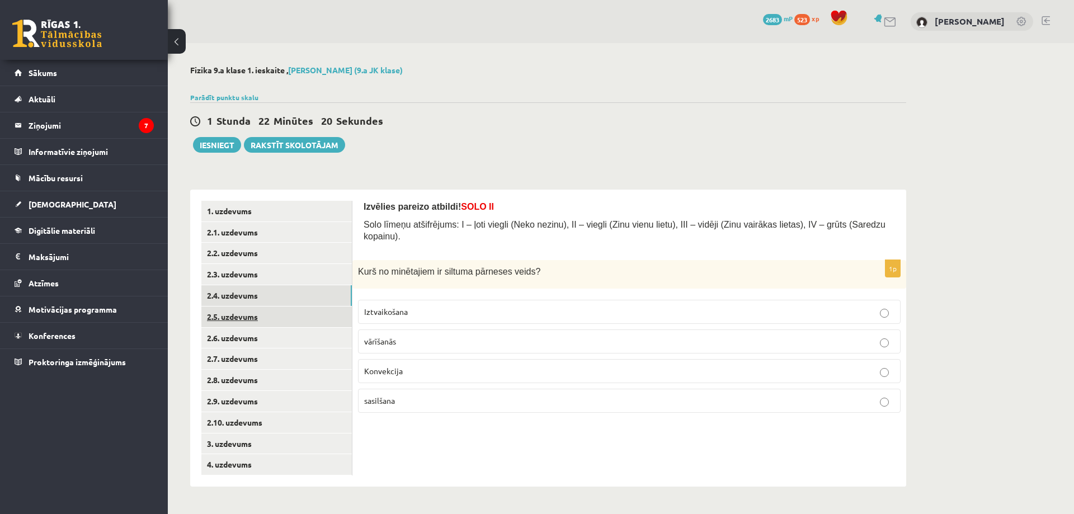
click at [260, 314] on link "2.5. uzdevums" at bounding box center [276, 317] width 150 height 21
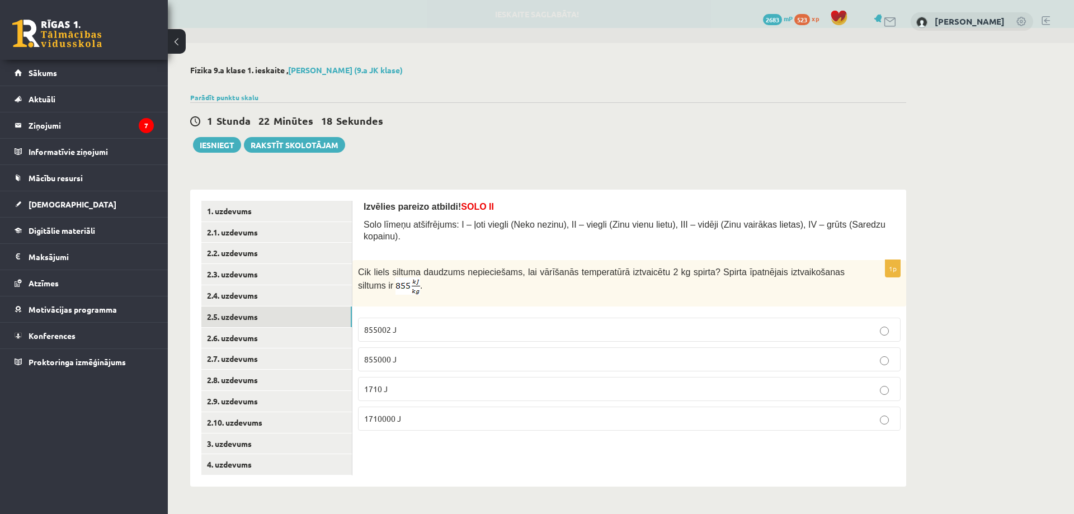
click at [384, 413] on span "1710000 J" at bounding box center [382, 418] width 37 height 10
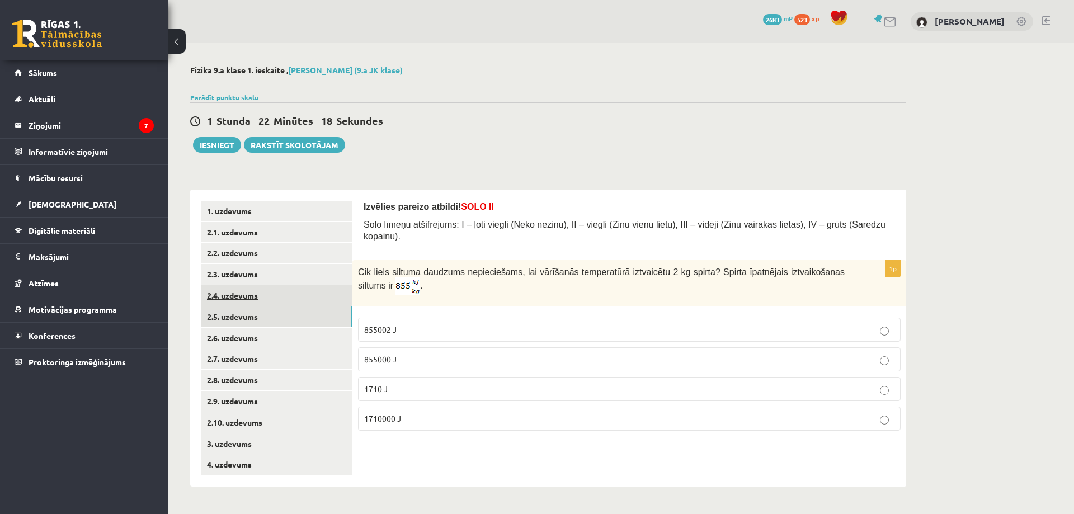
click at [223, 292] on link "2.4. uzdevums" at bounding box center [276, 295] width 150 height 21
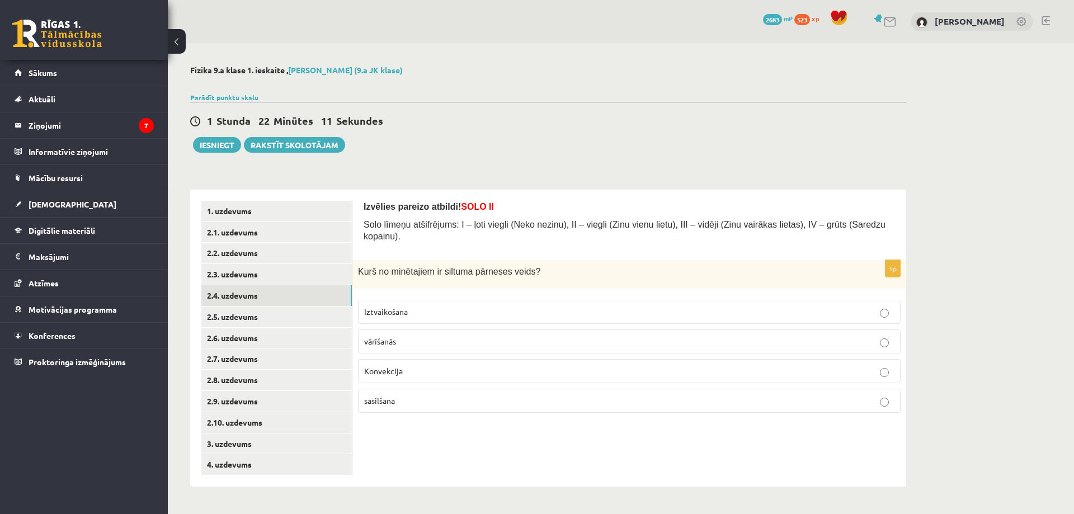
click at [410, 366] on p "Konvekcija" at bounding box center [629, 371] width 530 height 12
click at [262, 271] on link "2.3. uzdevums" at bounding box center [276, 274] width 150 height 21
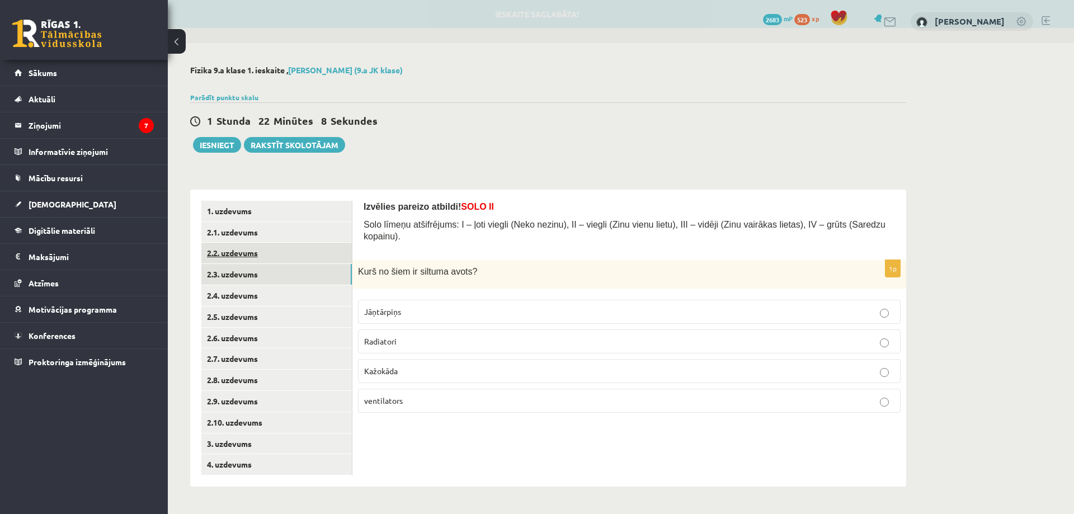
click at [274, 256] on link "2.2. uzdevums" at bounding box center [276, 253] width 150 height 21
click at [248, 361] on link "2.7. uzdevums" at bounding box center [276, 359] width 150 height 21
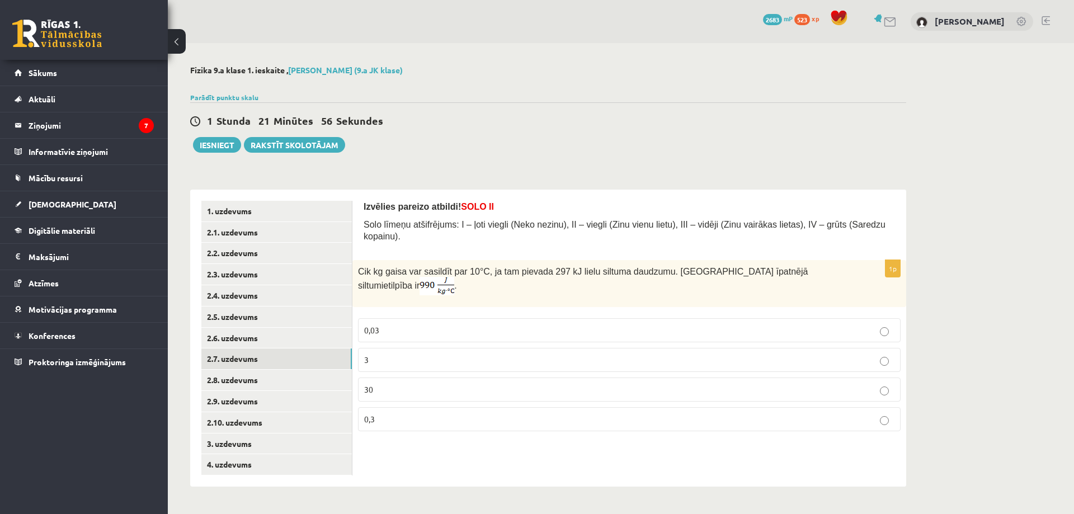
click at [409, 384] on p "30" at bounding box center [629, 390] width 530 height 12
click at [260, 384] on link "2.8. uzdevums" at bounding box center [276, 380] width 150 height 21
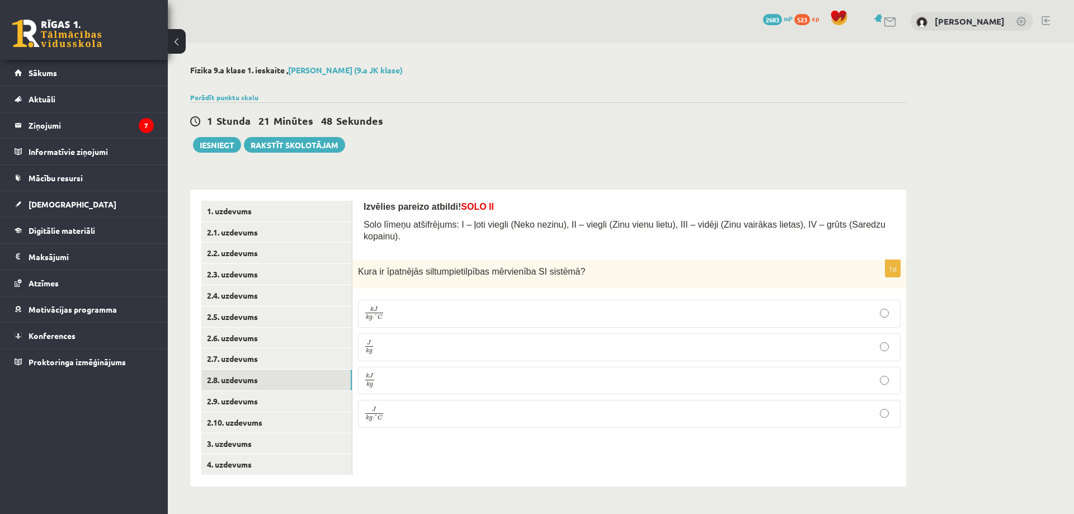
click at [385, 411] on label "J k g ⋅ ° C J k g ⋅ ° C" at bounding box center [629, 414] width 543 height 28
click at [305, 406] on link "2.9. uzdevums" at bounding box center [276, 401] width 150 height 21
click at [380, 307] on span "Kušanā" at bounding box center [376, 312] width 25 height 10
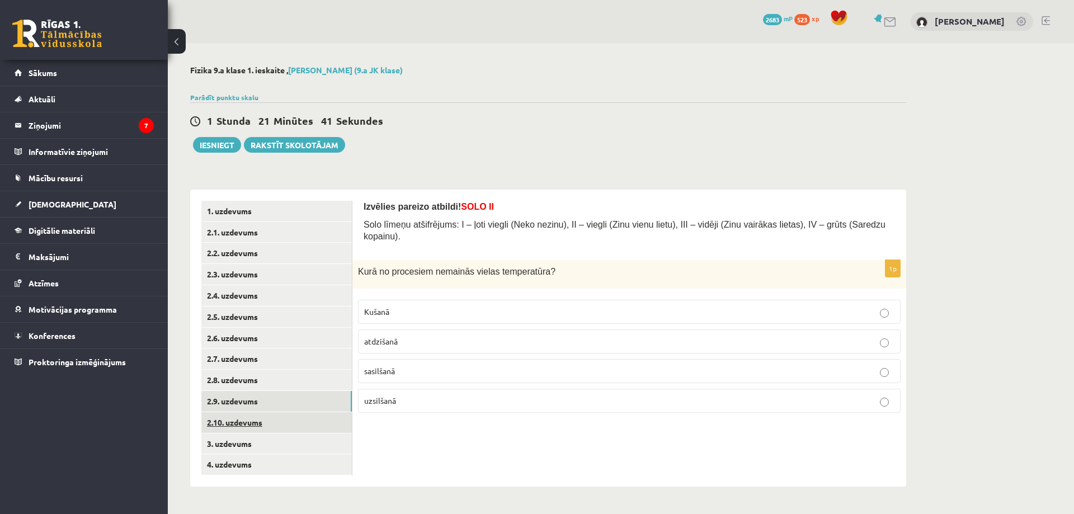
click at [277, 421] on link "2.10. uzdevums" at bounding box center [276, 422] width 150 height 21
click at [420, 395] on p "0 K" at bounding box center [629, 401] width 530 height 12
click at [288, 451] on link "3. uzdevums" at bounding box center [276, 444] width 150 height 21
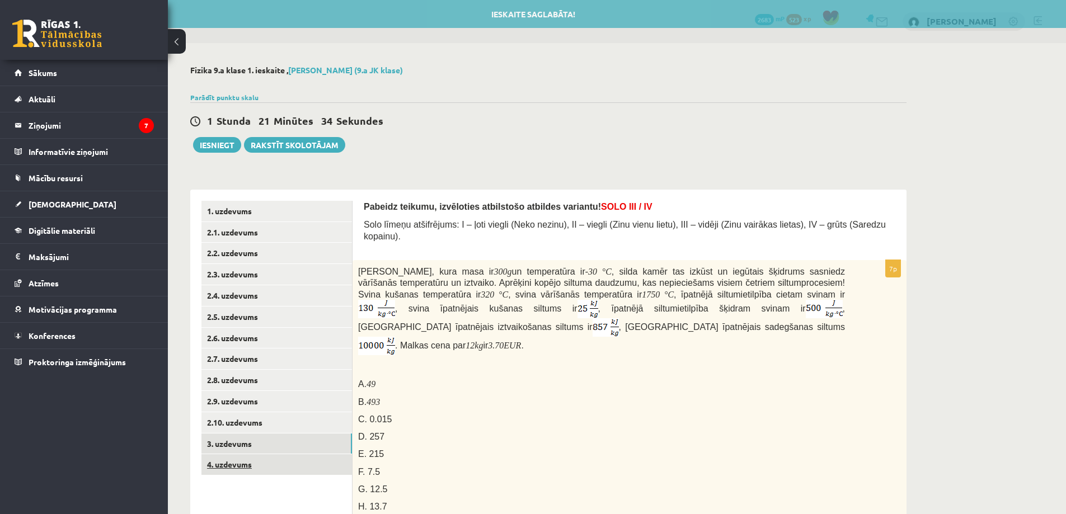
click at [260, 472] on link "4. uzdevums" at bounding box center [276, 464] width 150 height 21
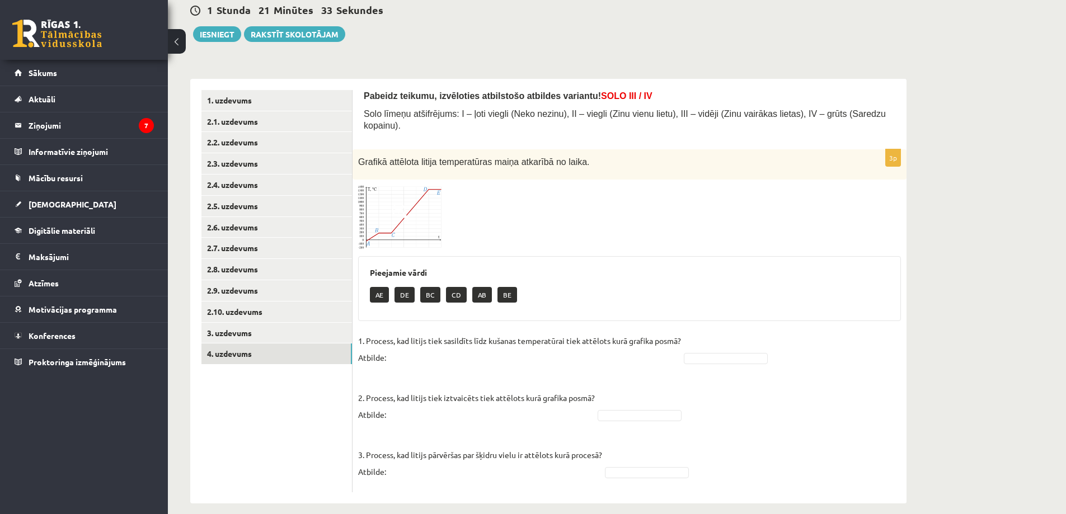
scroll to position [111, 0]
click at [419, 185] on img at bounding box center [400, 217] width 84 height 64
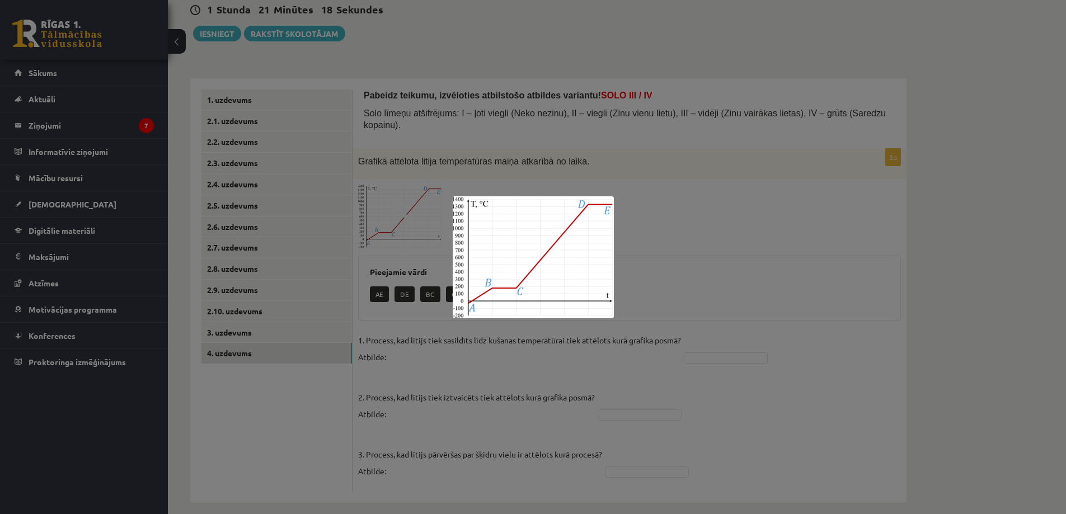
click at [475, 359] on div at bounding box center [533, 257] width 1066 height 514
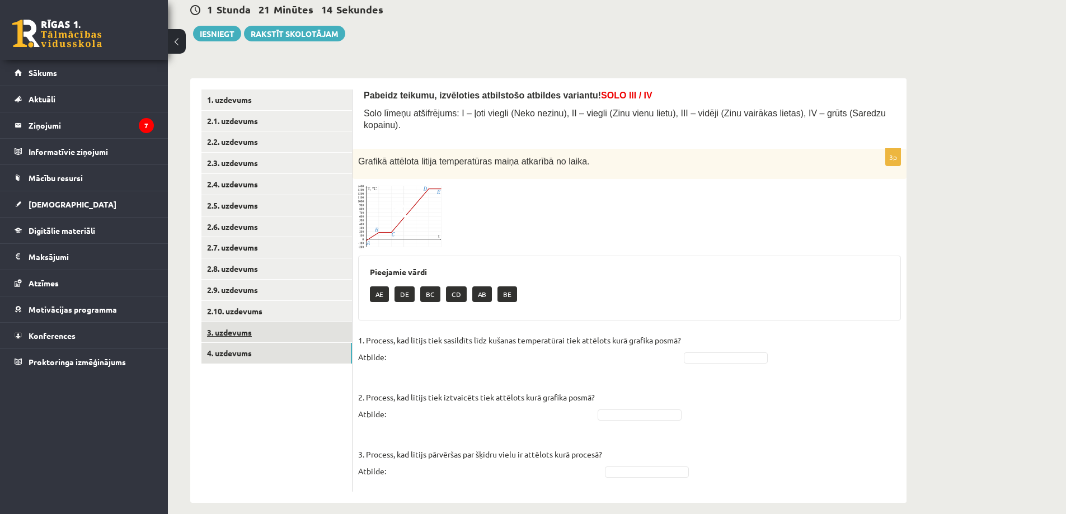
click at [259, 332] on link "3. uzdevums" at bounding box center [276, 332] width 150 height 21
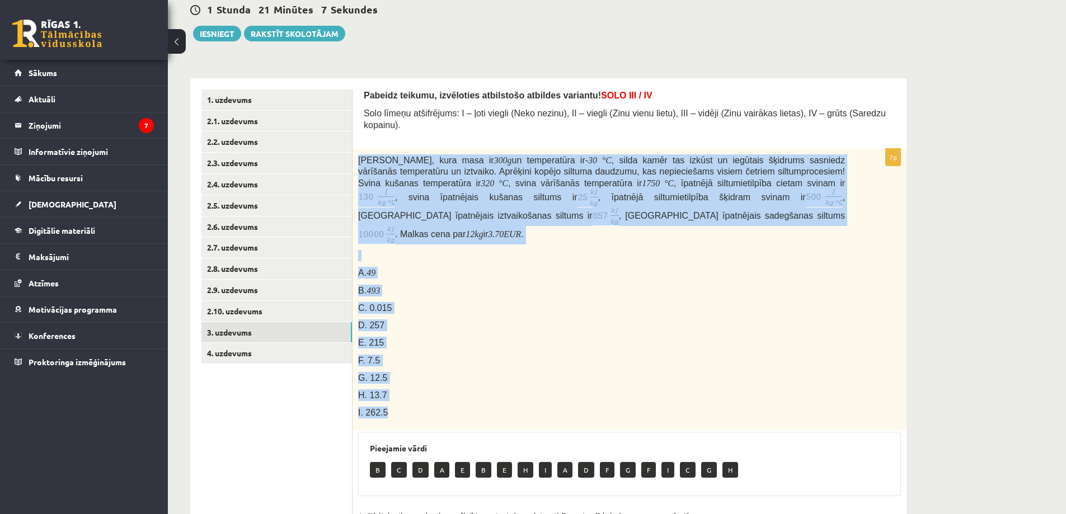
drag, startPoint x: 359, startPoint y: 150, endPoint x: 455, endPoint y: 393, distance: 260.7
click at [455, 393] on div "Svina klucīti, kura masa ir 300 g un temperatūra ir - 30 ° C , silda kamēr tas …" at bounding box center [629, 289] width 554 height 281
click at [432, 319] on p "D. 257" at bounding box center [601, 325] width 487 height 12
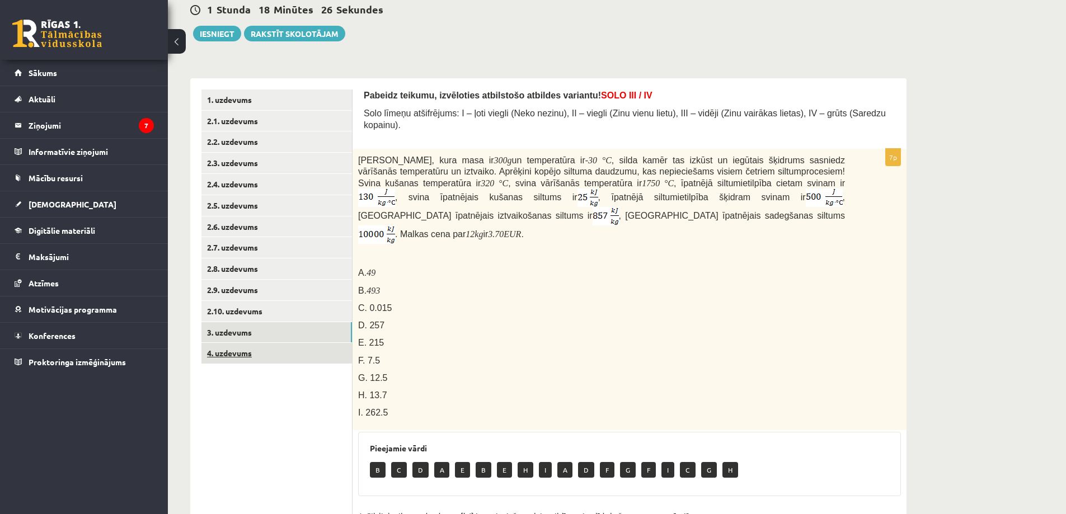
click at [218, 356] on link "4. uzdevums" at bounding box center [276, 353] width 150 height 21
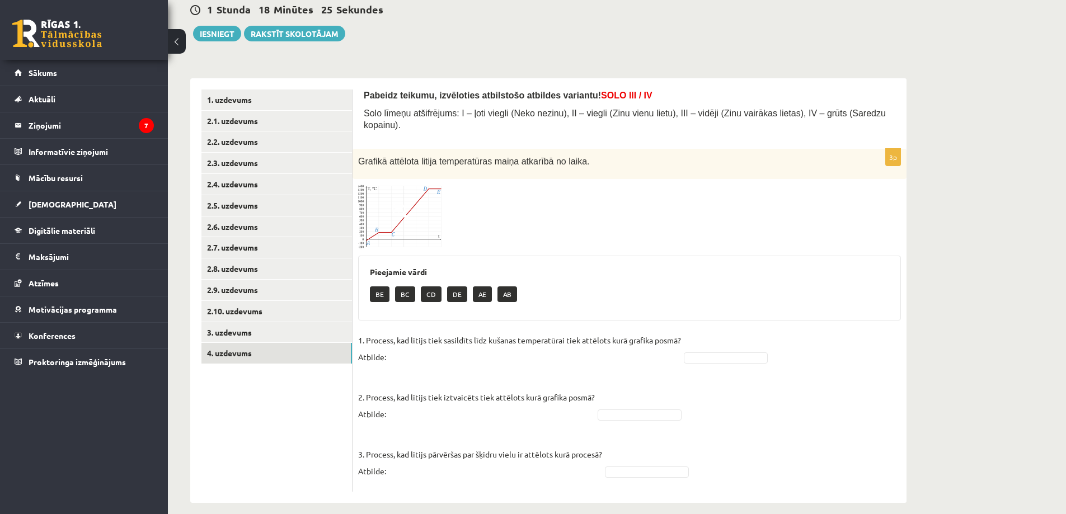
click at [399, 210] on img at bounding box center [400, 217] width 84 height 64
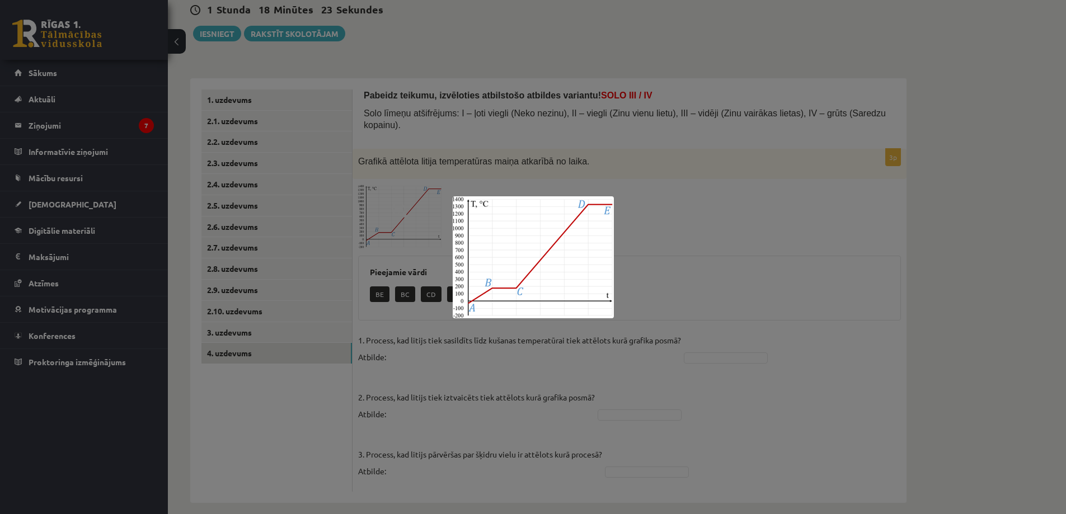
click at [405, 347] on div at bounding box center [533, 257] width 1066 height 514
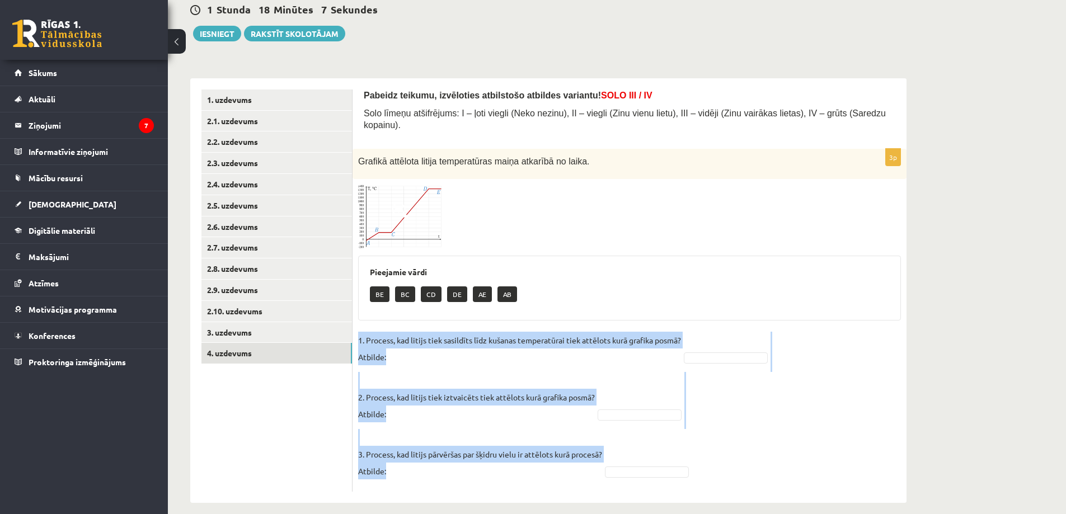
drag, startPoint x: 359, startPoint y: 327, endPoint x: 611, endPoint y: 468, distance: 288.8
click at [611, 468] on fieldset "1. Process, kad litijs tiek sasildīts līdz kušanas temperatūrai tiek attēlots k…" at bounding box center [629, 409] width 543 height 154
click at [473, 456] on p "3. Process, kad litijs pārvēršas par šķidru vielu ir attēlots kurā procesā? Atb…" at bounding box center [480, 454] width 244 height 50
drag, startPoint x: 367, startPoint y: 253, endPoint x: 549, endPoint y: 476, distance: 287.9
click at [549, 476] on div "3p Grafikā attēlota litija temperatūras maiņa atkarībā no laika. Pieejamie vārd…" at bounding box center [629, 320] width 554 height 343
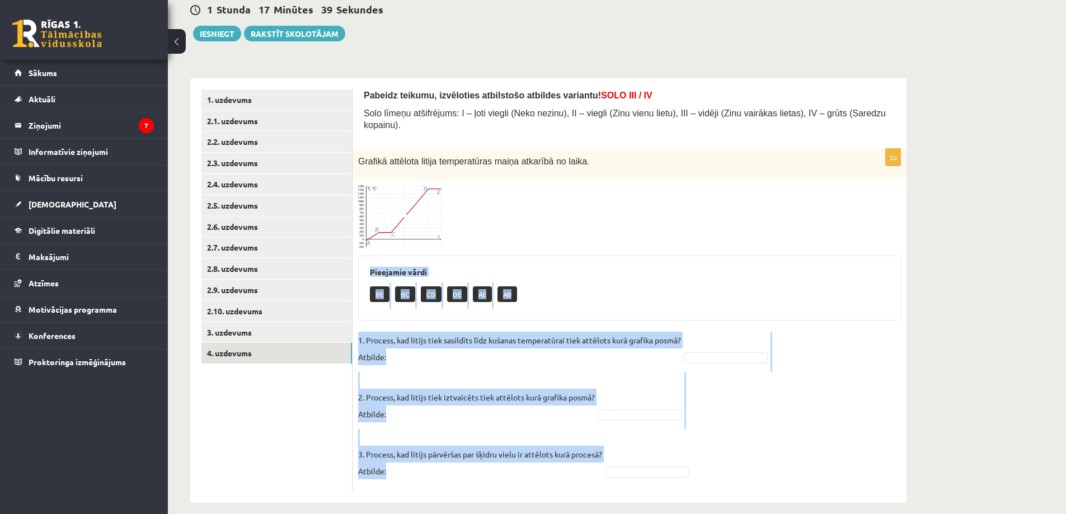
click at [921, 304] on div "Fizika 9.a klase 1. ieskaite , Damians Dzina (9.a JK klase) Parādīt punktu skal…" at bounding box center [548, 229] width 761 height 594
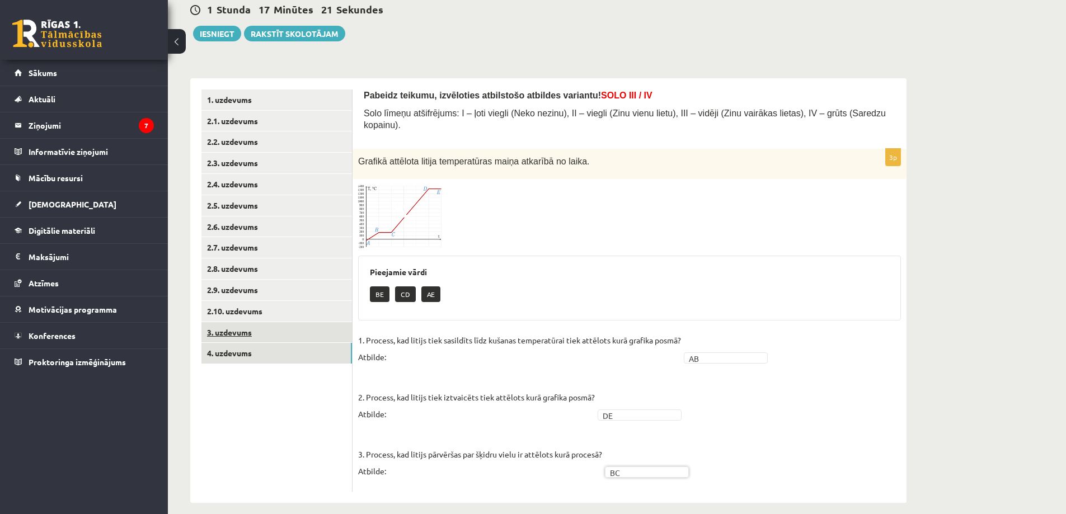
click at [282, 335] on link "3. uzdevums" at bounding box center [276, 332] width 150 height 21
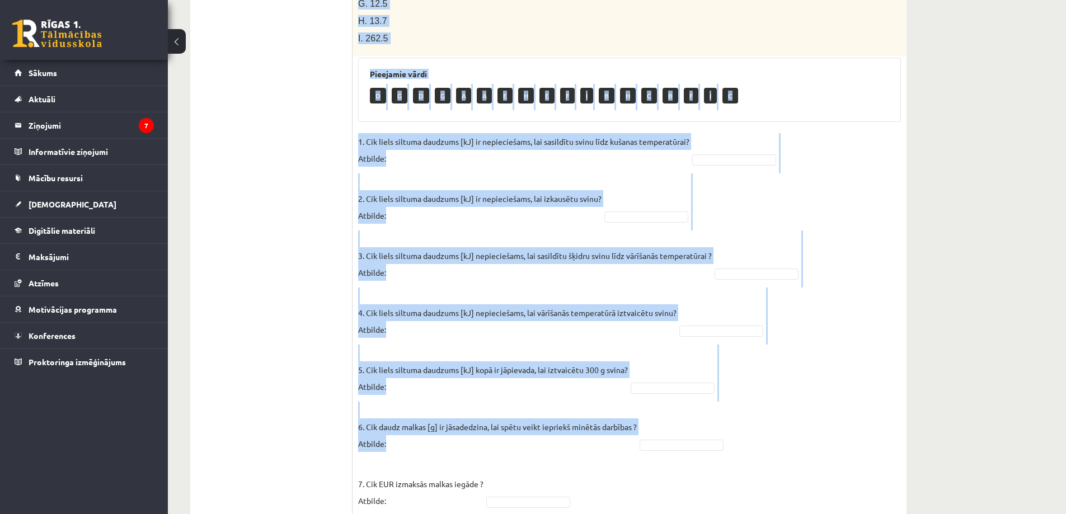
scroll to position [505, 0]
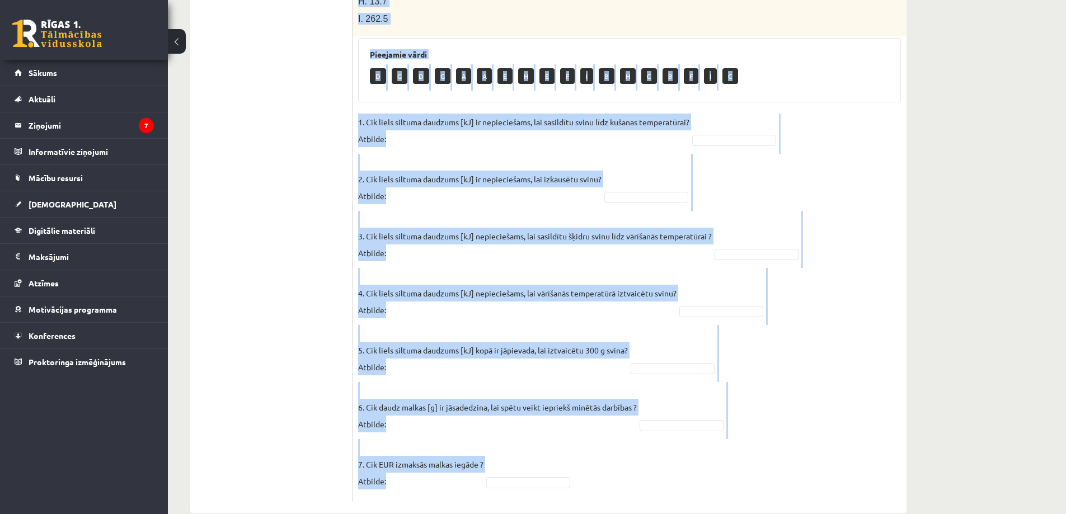
drag, startPoint x: 356, startPoint y: 148, endPoint x: 707, endPoint y: 455, distance: 467.0
click at [707, 455] on div "7p Svina klucīti, kura masa ir 300 g un temperatūra ir - 30 ° C , silda kamēr t…" at bounding box center [629, 128] width 554 height 747
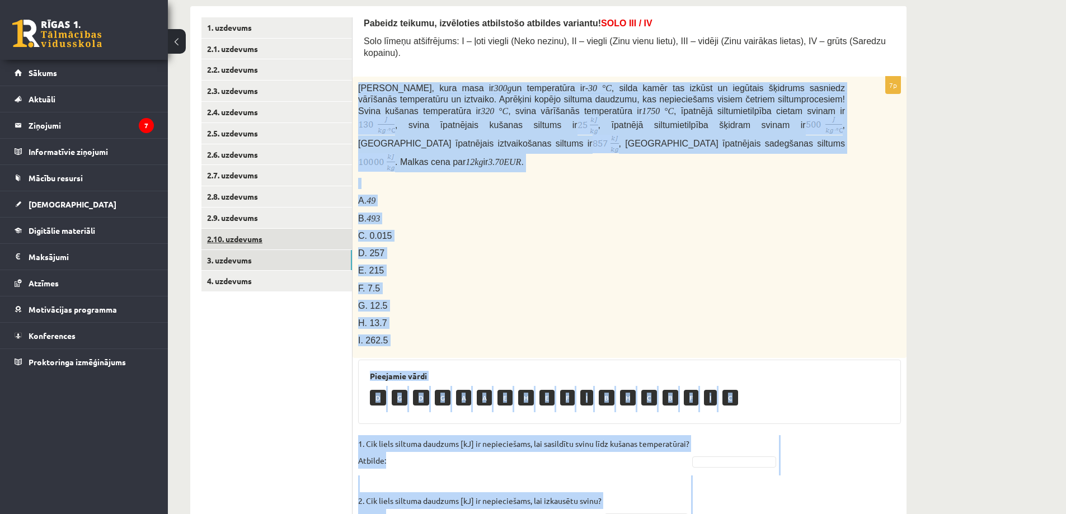
scroll to position [114, 0]
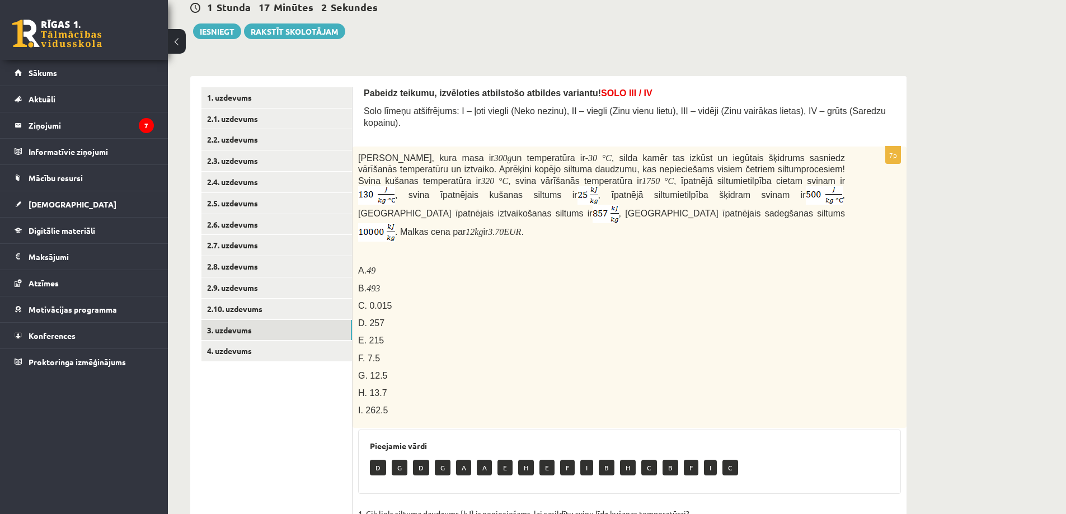
click at [276, 423] on ul "1. uzdevums 2.1. uzdevums 2.2. uzdevums 2.3. uzdevums 2.4. uzdevums 2.5. uzdevu…" at bounding box center [276, 490] width 151 height 807
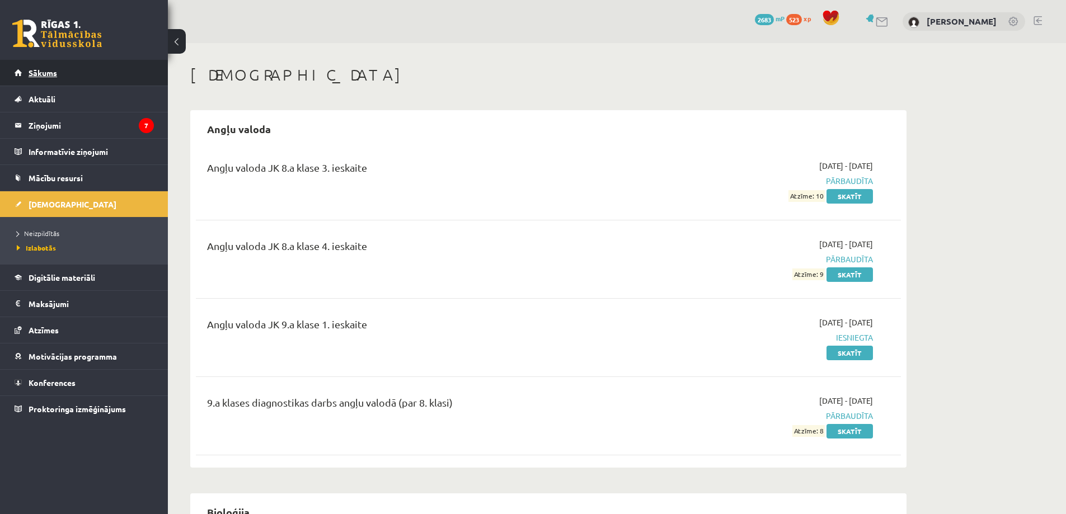
click at [58, 72] on link "Sākums" at bounding box center [84, 73] width 139 height 26
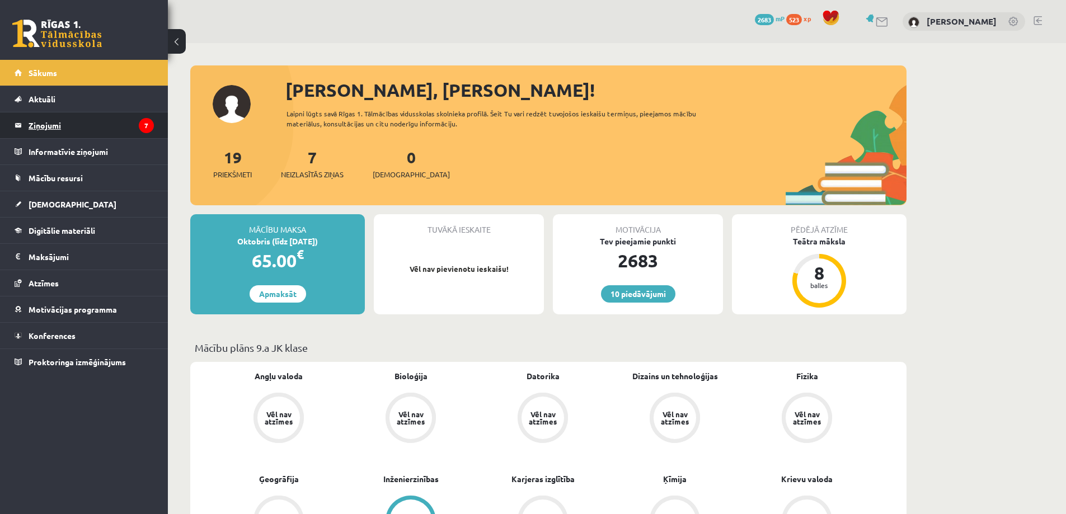
click at [78, 115] on legend "Ziņojumi 7" at bounding box center [91, 125] width 125 height 26
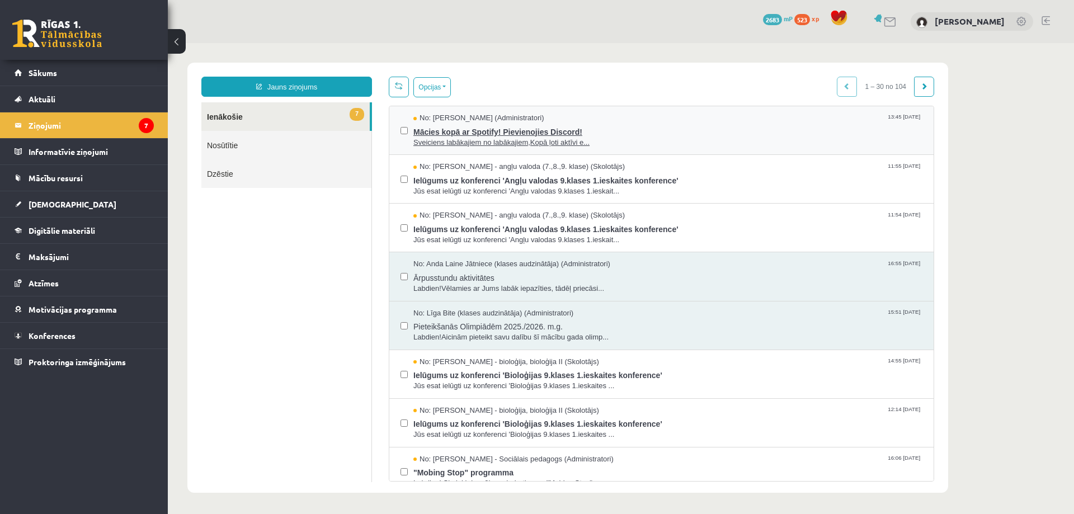
click at [539, 128] on span "Mācies kopā ar Spotify! Pievienojies Discord!" at bounding box center [667, 131] width 509 height 14
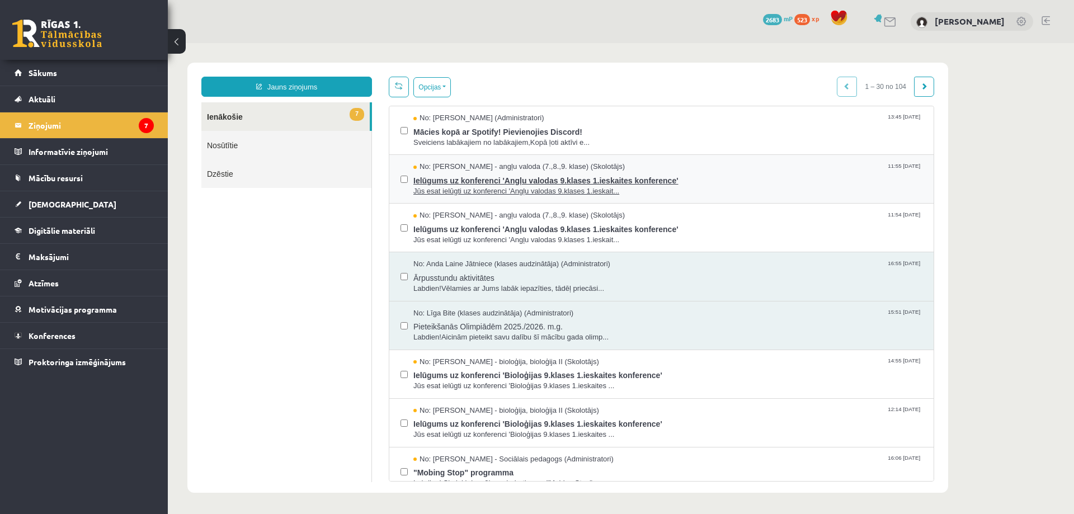
click at [521, 187] on span "Jūs esat ielūgti uz konferenci 'Angļu valodas 9.klases 1.ieskait..." at bounding box center [667, 191] width 509 height 11
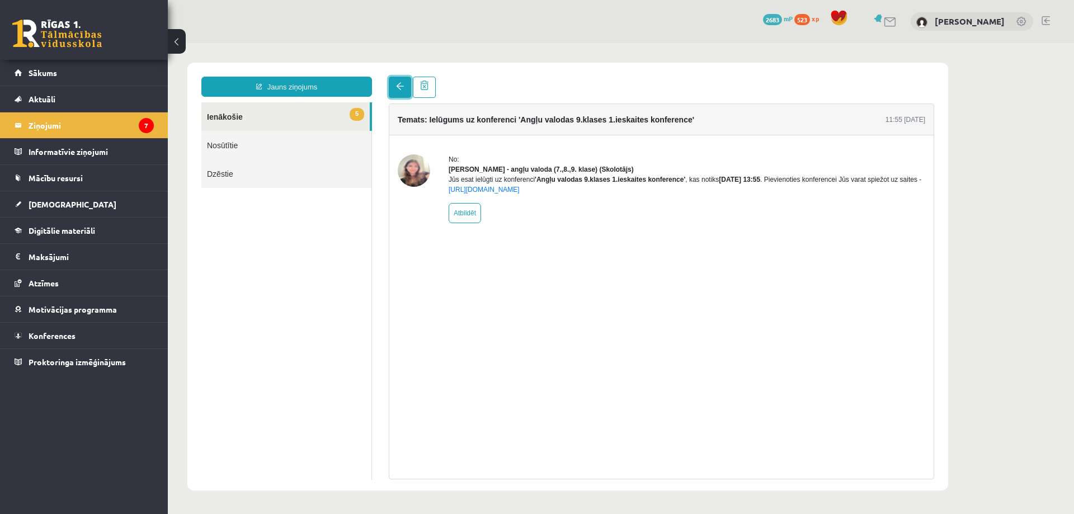
click at [392, 88] on link at bounding box center [400, 87] width 22 height 21
click at [395, 93] on link at bounding box center [400, 87] width 22 height 21
click at [396, 86] on span at bounding box center [400, 86] width 8 height 8
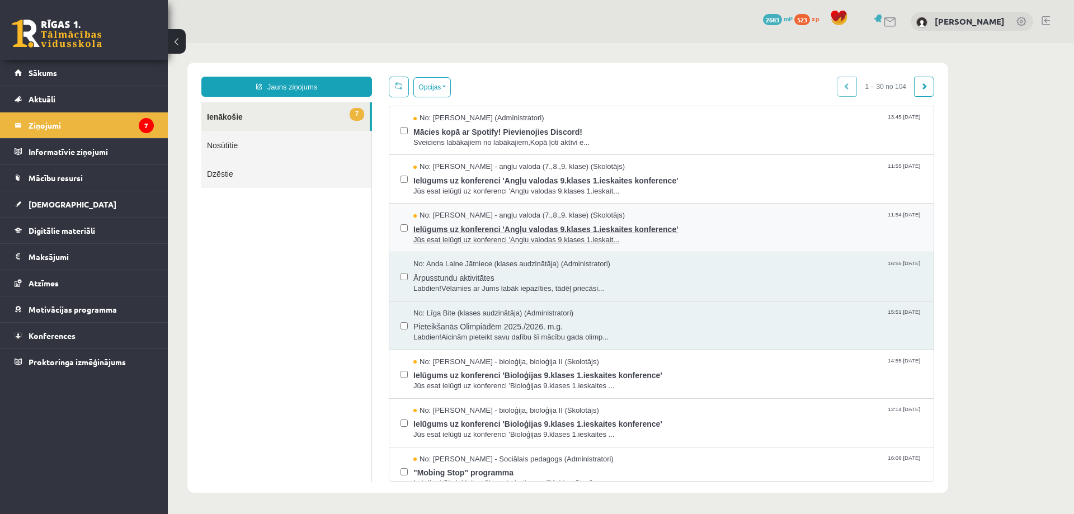
click at [458, 219] on span "No: [PERSON_NAME] - angļu valoda (7.,8.,9. klase) (Skolotājs)" at bounding box center [518, 215] width 211 height 11
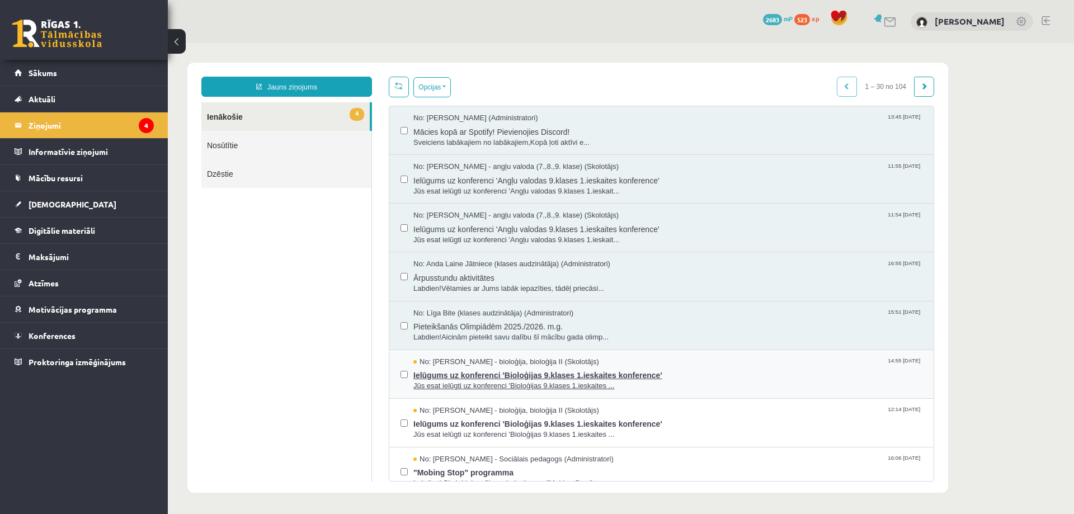
click at [465, 385] on span "Jūs esat ielūgti uz konferenci 'Bioloģijas 9.klases 1.ieskaites ..." at bounding box center [667, 386] width 509 height 11
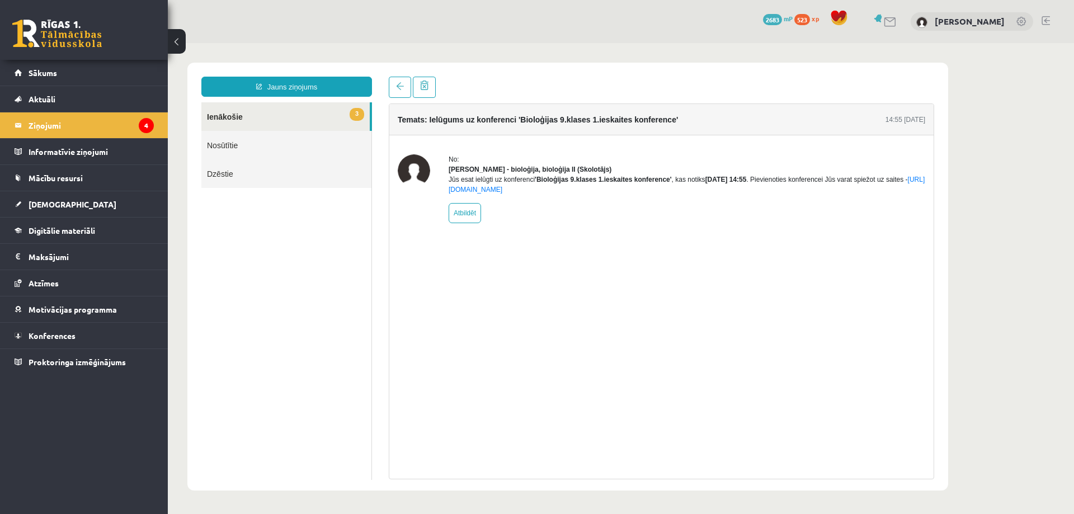
drag, startPoint x: 468, startPoint y: 360, endPoint x: 483, endPoint y: 332, distance: 31.8
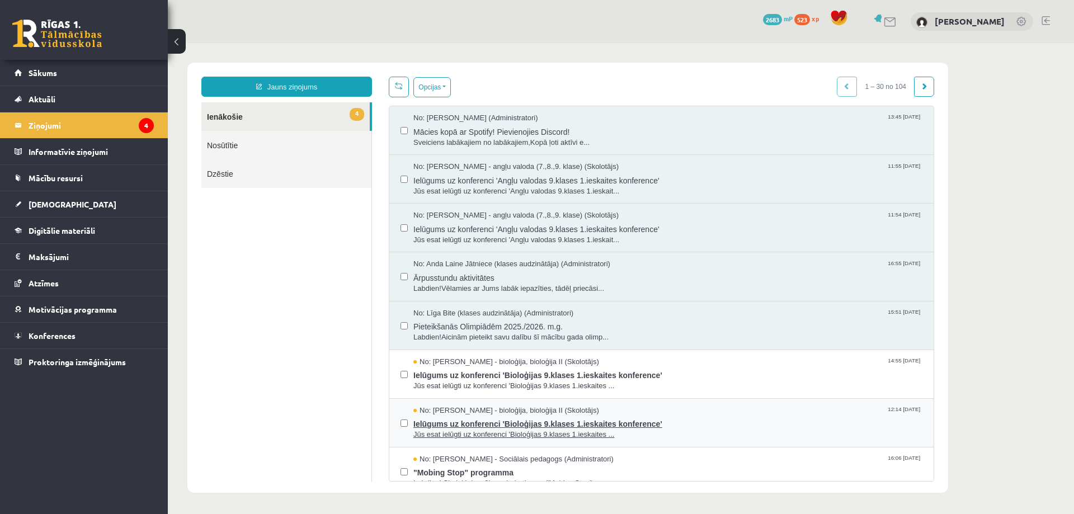
click at [518, 428] on span "Ielūgums uz konferenci 'Bioloģijas 9.klases 1.ieskaites konference'" at bounding box center [667, 423] width 509 height 14
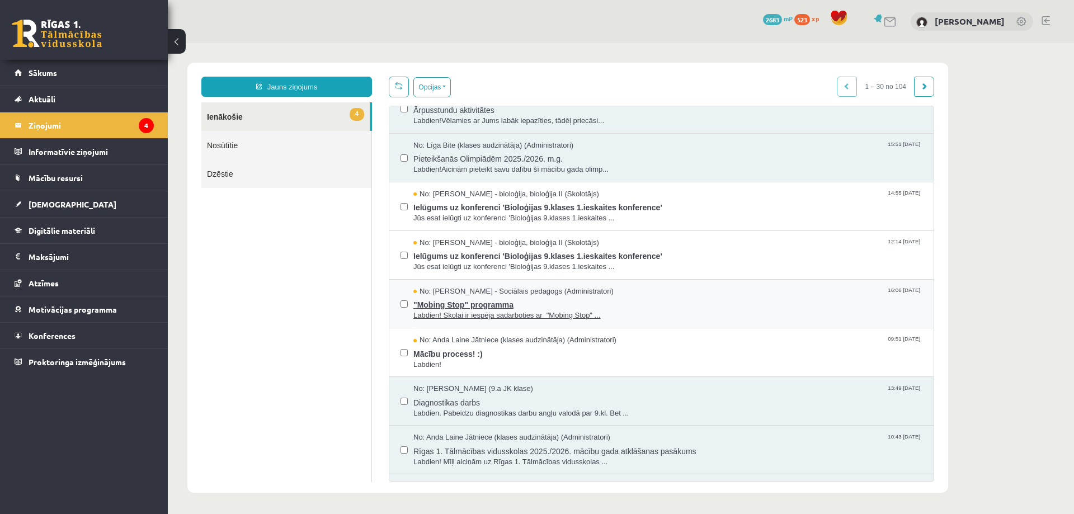
click at [482, 312] on span "Labdien! Skolai ir iespēja sadarboties ar "Mobing Stop" ..." at bounding box center [667, 315] width 509 height 11
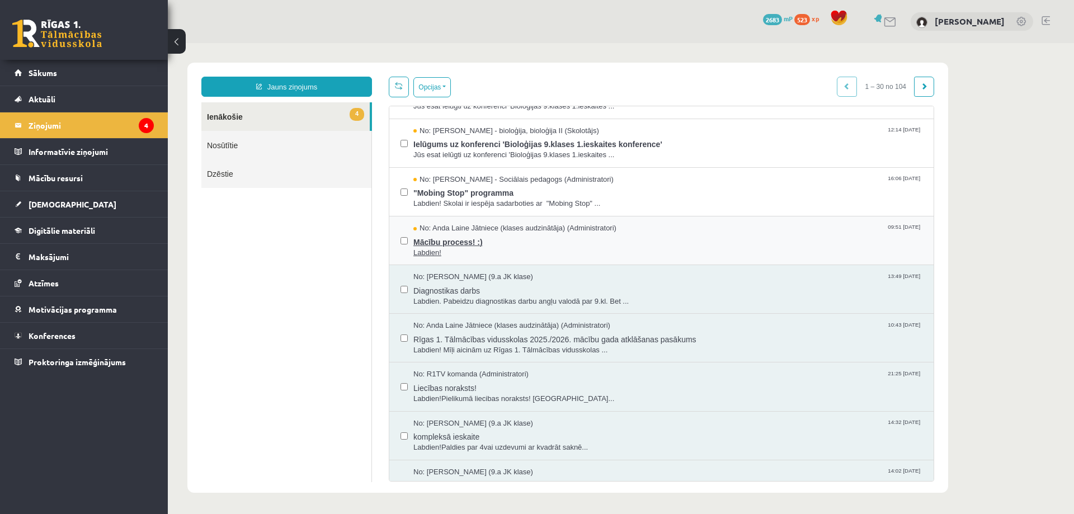
click at [453, 245] on span "Mācību process! :)" at bounding box center [667, 241] width 509 height 14
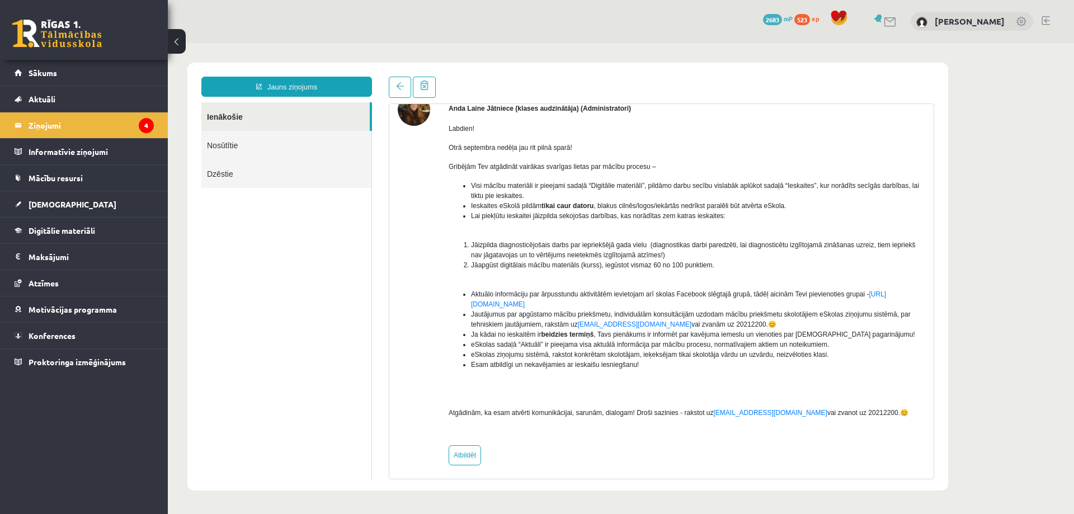
scroll to position [67, 0]
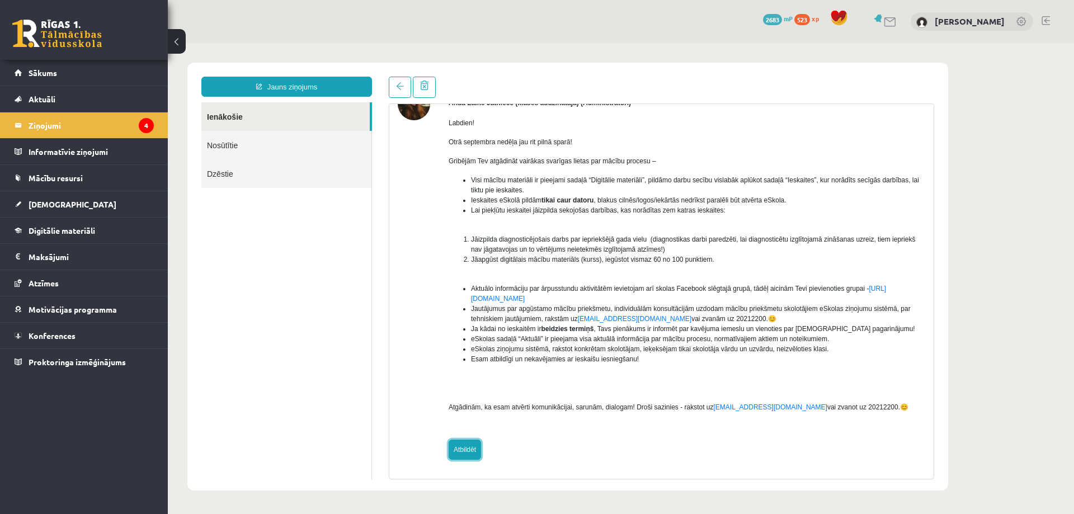
click at [470, 454] on link "Atbildēt" at bounding box center [465, 450] width 32 height 20
type input "**********"
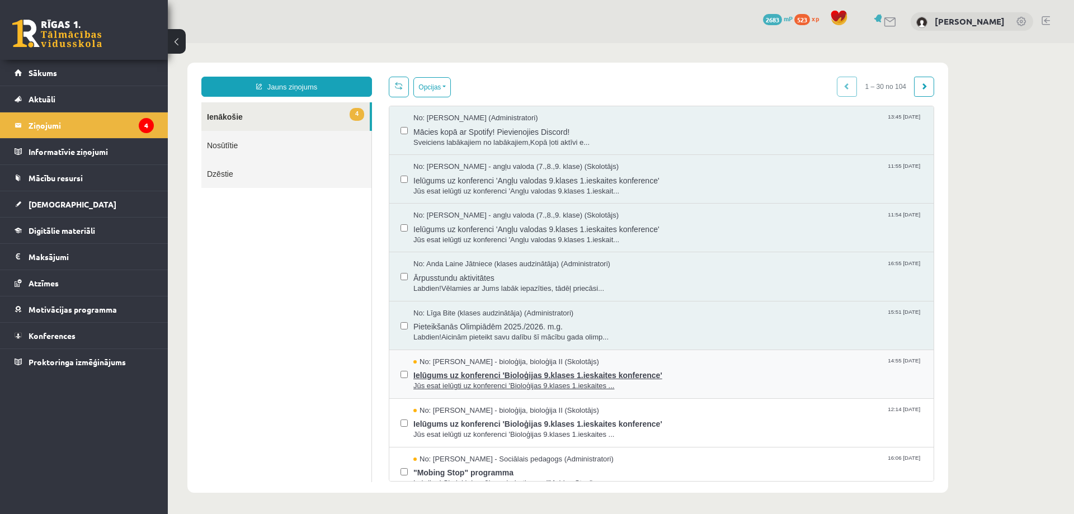
scroll to position [0, 0]
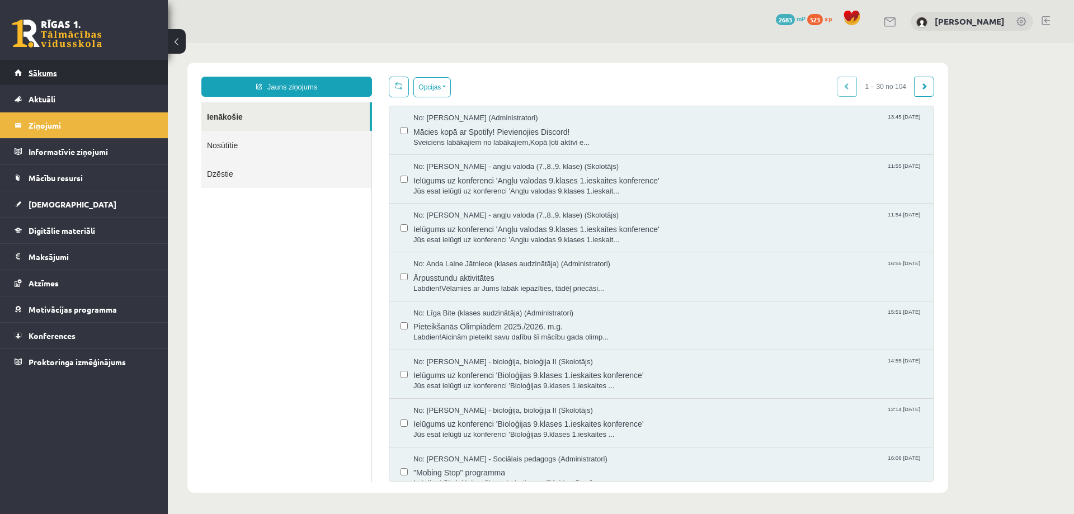
click at [61, 69] on link "Sākums" at bounding box center [84, 73] width 139 height 26
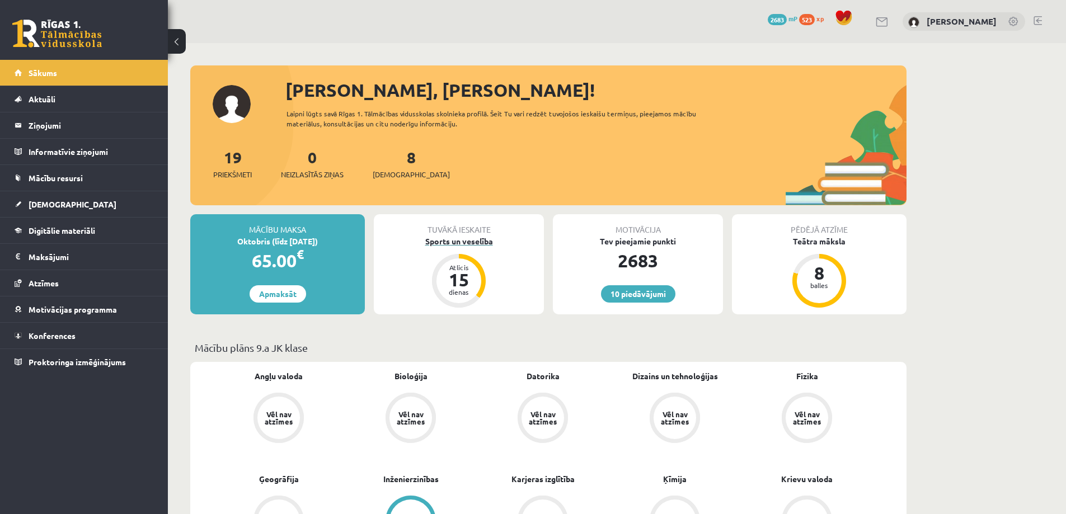
click at [451, 237] on div "Sports un veselība" at bounding box center [459, 242] width 170 height 12
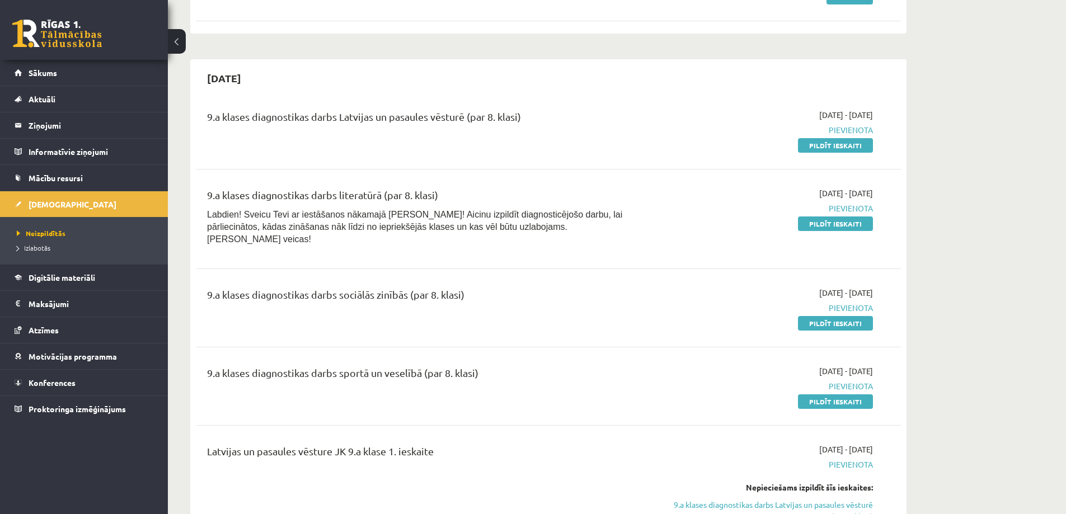
scroll to position [336, 0]
